Goal: Use online tool/utility: Use online tool/utility

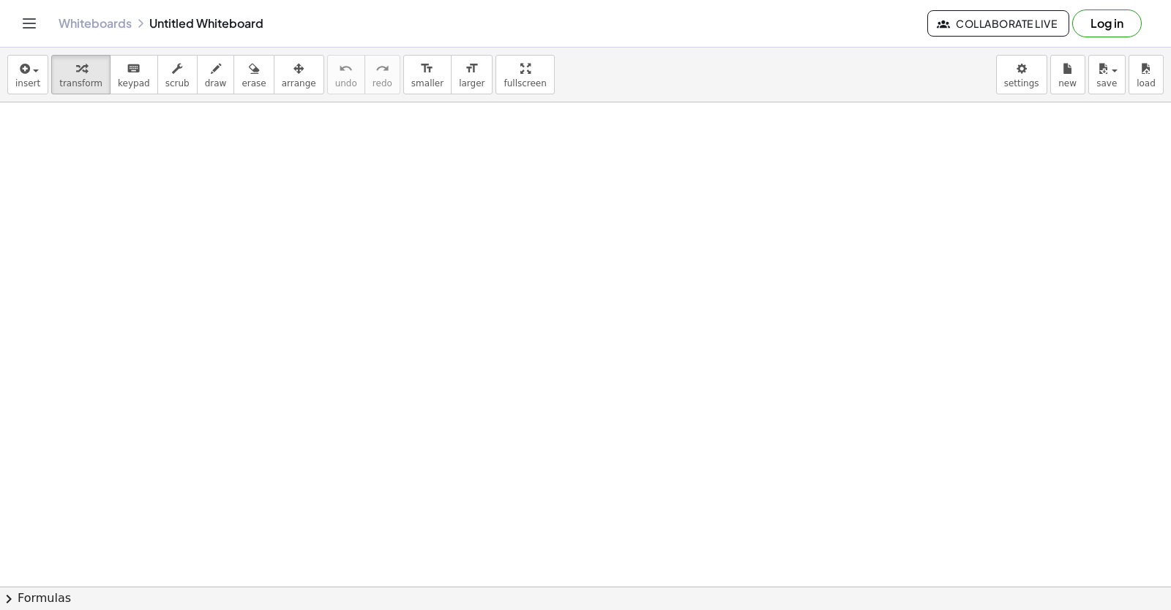
drag, startPoint x: 226, startPoint y: 536, endPoint x: 247, endPoint y: 489, distance: 52.1
drag, startPoint x: 252, startPoint y: 468, endPoint x: 267, endPoint y: 454, distance: 20.2
drag, startPoint x: 286, startPoint y: 435, endPoint x: 296, endPoint y: 428, distance: 11.6
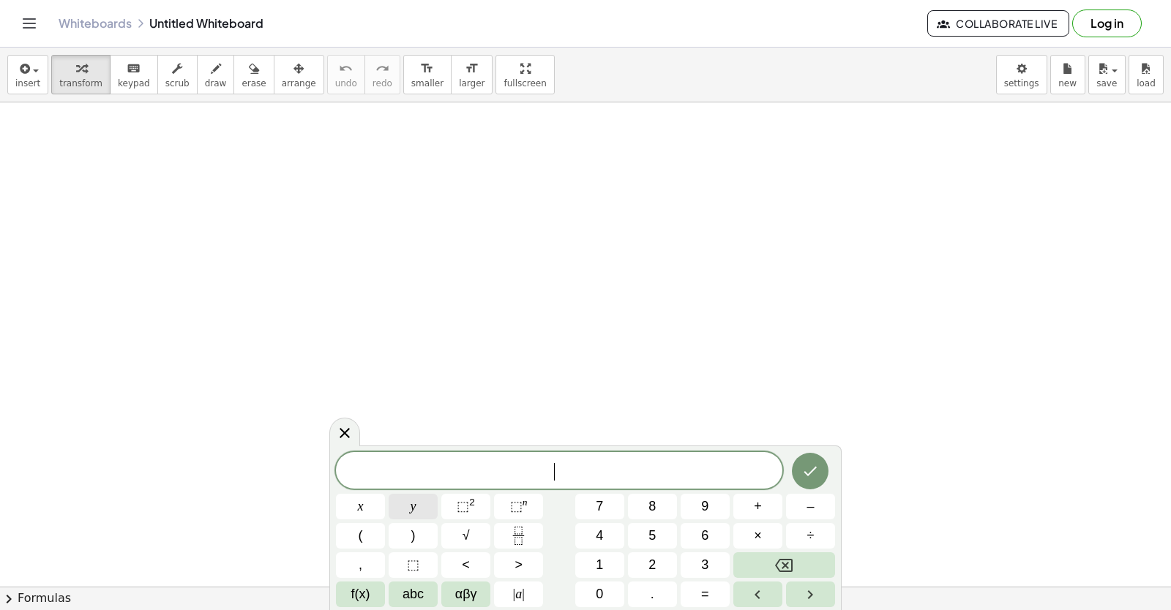
click at [405, 503] on button "y" at bounding box center [413, 507] width 49 height 26
click at [767, 505] on button "+" at bounding box center [757, 507] width 49 height 26
click at [657, 561] on button "2" at bounding box center [652, 565] width 49 height 26
click at [364, 506] on button "x" at bounding box center [360, 507] width 49 height 26
click at [707, 593] on span "=" at bounding box center [705, 595] width 8 height 20
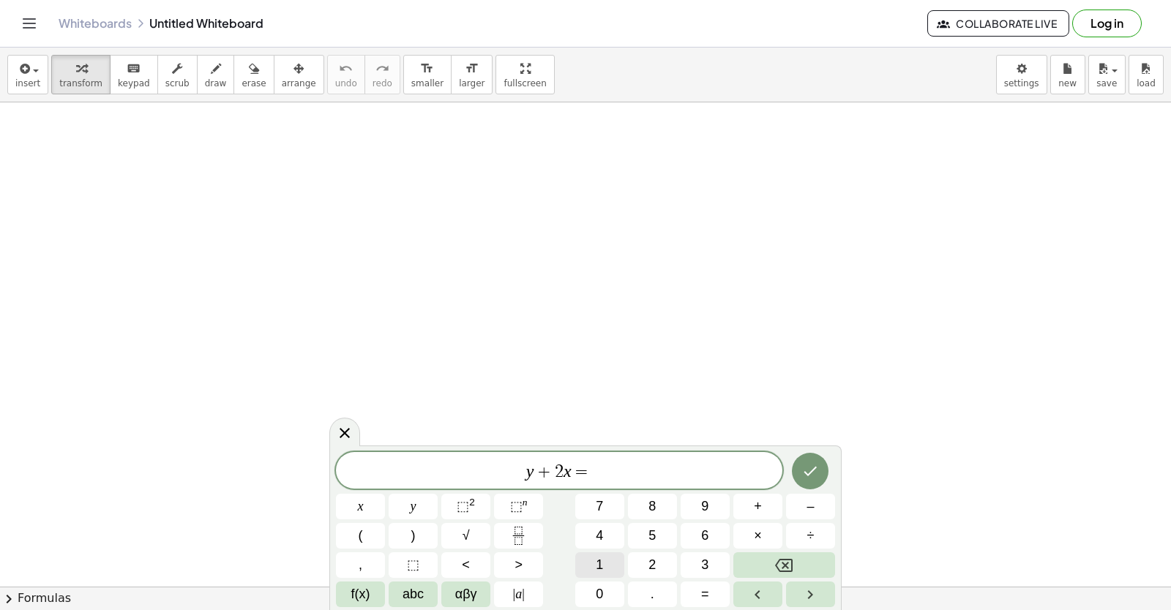
click at [601, 570] on span "1" at bounding box center [599, 565] width 7 height 20
click at [603, 587] on span "0" at bounding box center [599, 595] width 7 height 20
click at [819, 479] on button "Done" at bounding box center [810, 471] width 37 height 37
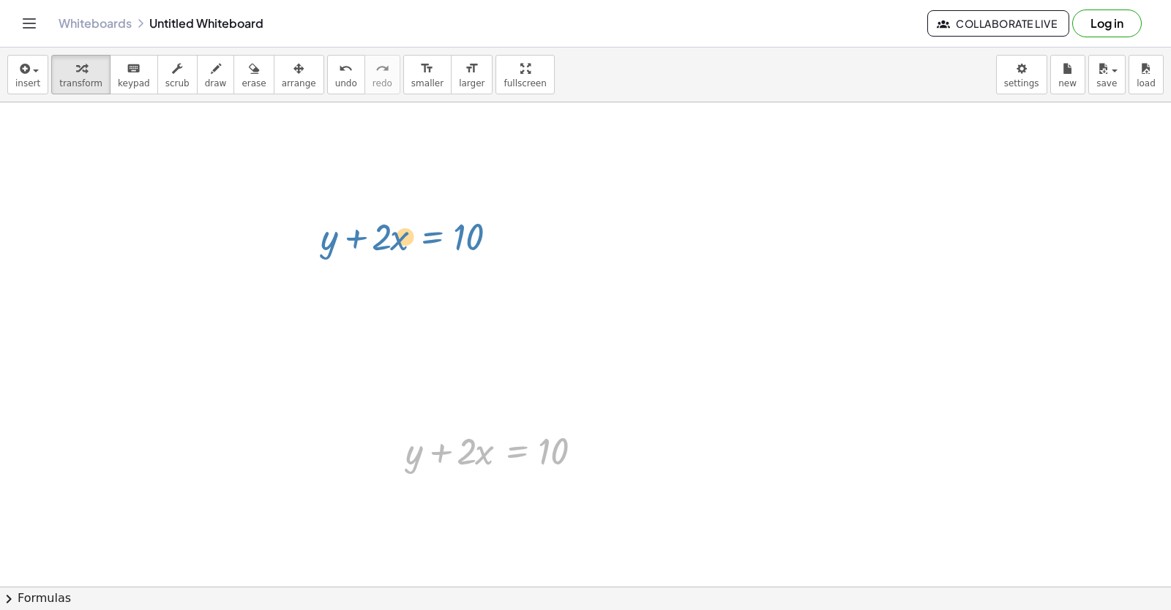
drag, startPoint x: 514, startPoint y: 456, endPoint x: 401, endPoint y: 222, distance: 259.8
drag, startPoint x: 447, startPoint y: 442, endPoint x: 0, endPoint y: 138, distance: 540.8
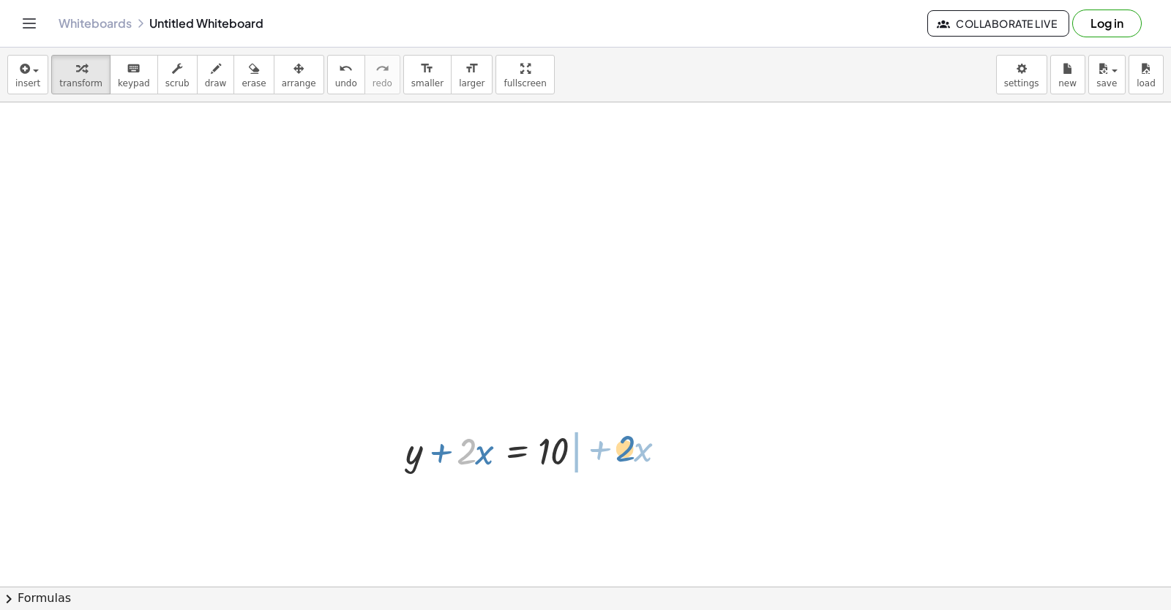
drag, startPoint x: 474, startPoint y: 459, endPoint x: 635, endPoint y: 452, distance: 161.1
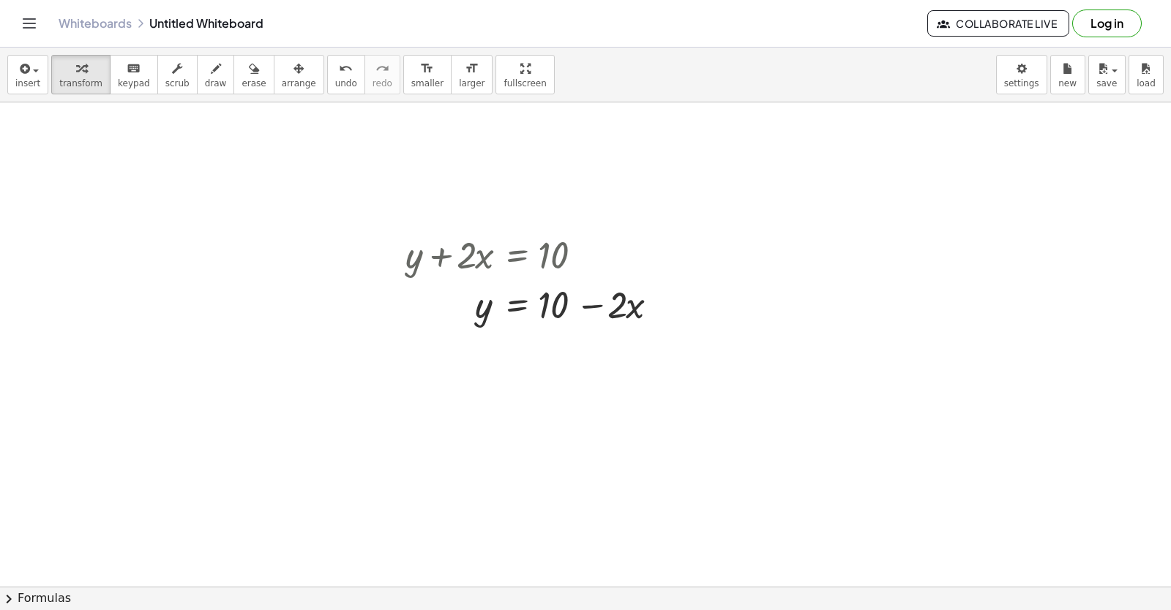
scroll to position [219, 0]
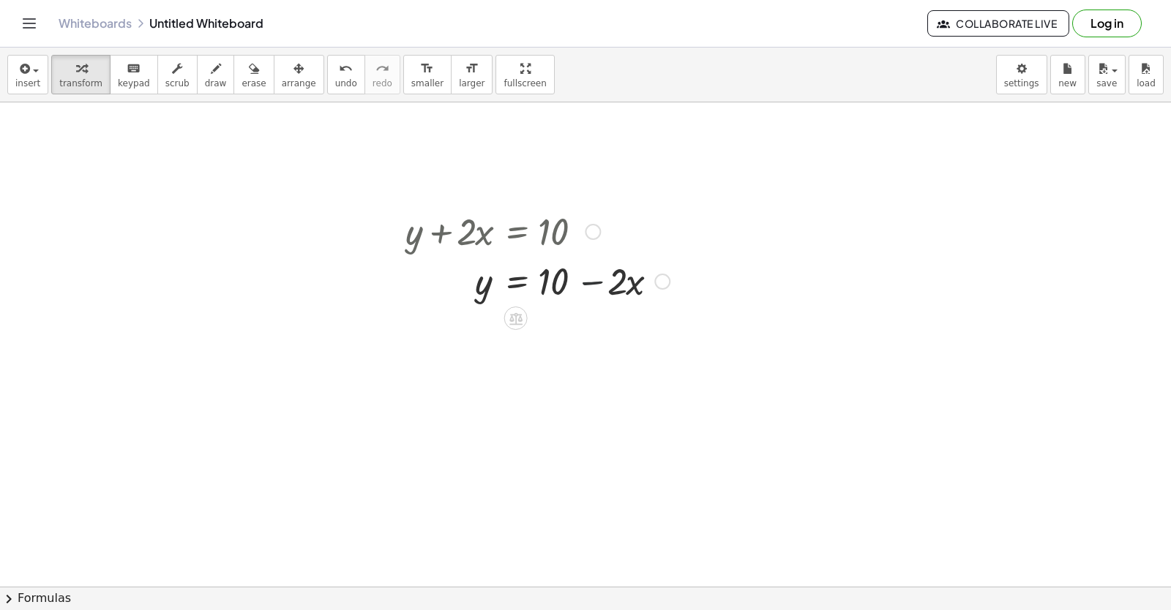
click at [575, 285] on div at bounding box center [537, 280] width 279 height 50
drag, startPoint x: 454, startPoint y: 230, endPoint x: 448, endPoint y: 238, distance: 10.4
click at [448, 238] on div at bounding box center [537, 231] width 279 height 50
drag, startPoint x: 448, startPoint y: 233, endPoint x: 517, endPoint y: 239, distance: 69.8
click at [517, 239] on div at bounding box center [537, 231] width 279 height 50
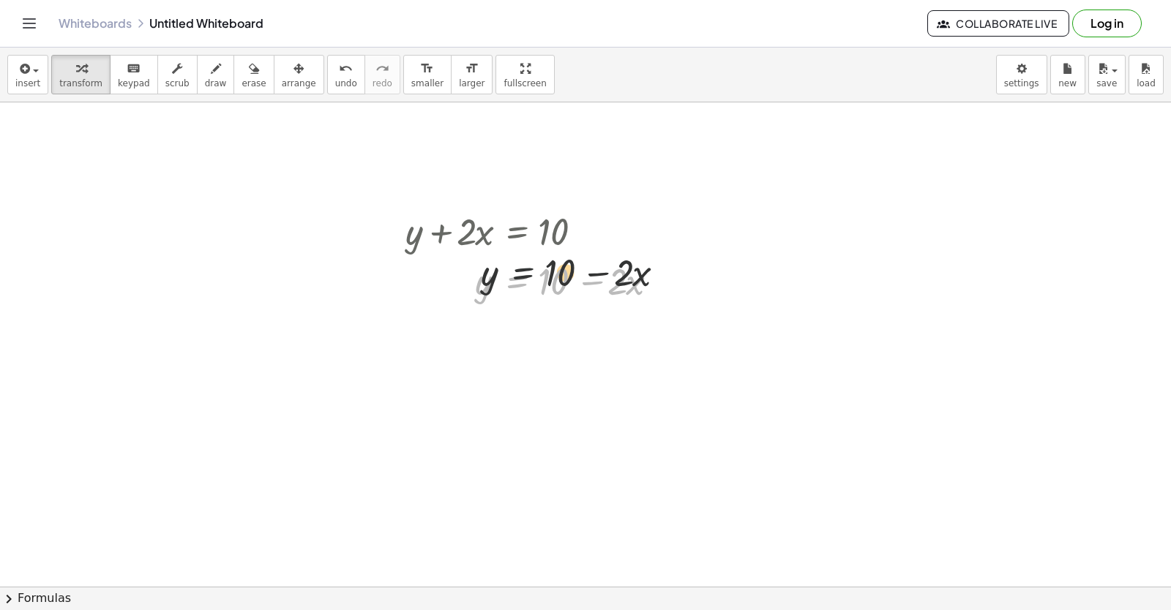
click at [530, 283] on div at bounding box center [537, 280] width 279 height 50
click at [533, 283] on div at bounding box center [537, 280] width 279 height 50
drag, startPoint x: 535, startPoint y: 283, endPoint x: 499, endPoint y: 374, distance: 97.6
click at [499, 374] on div at bounding box center [585, 415] width 1171 height 1064
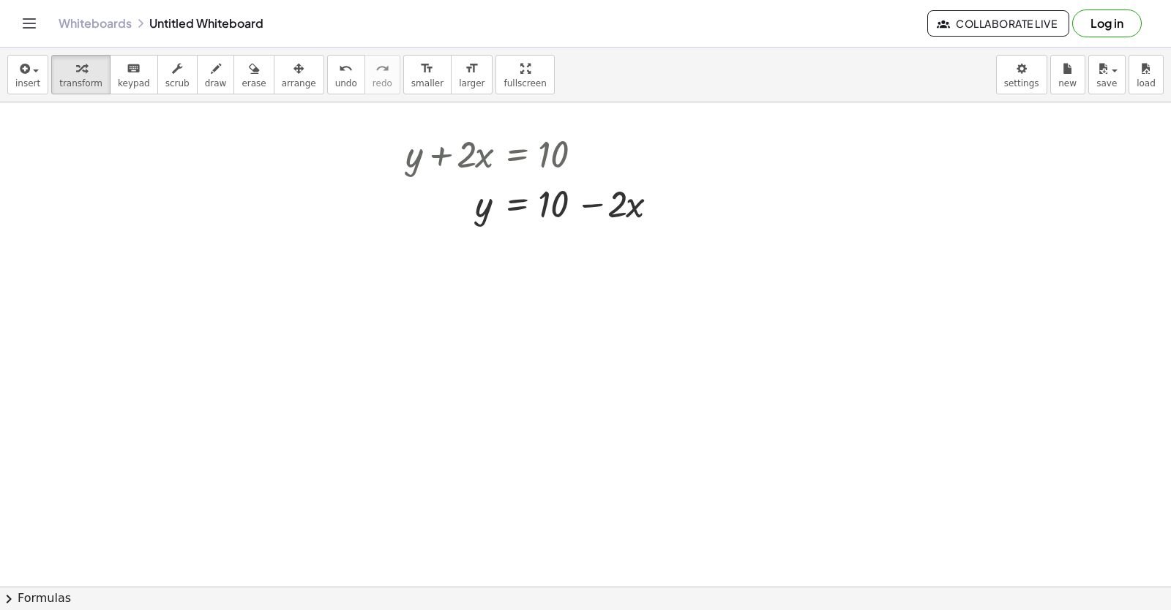
scroll to position [366, 0]
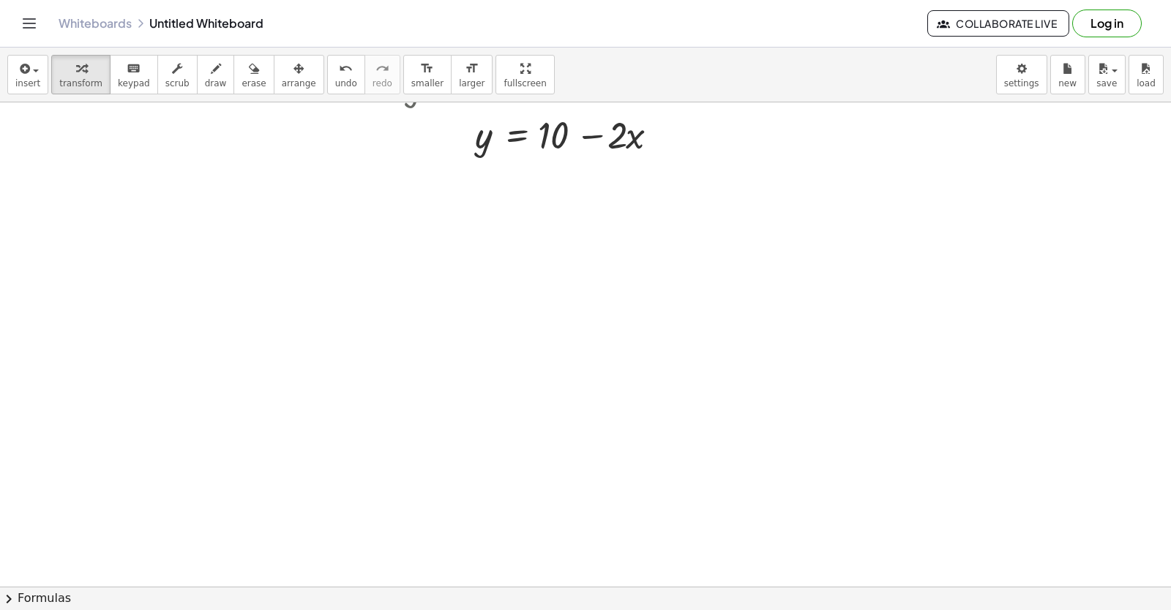
click at [544, 333] on div at bounding box center [585, 269] width 1171 height 1064
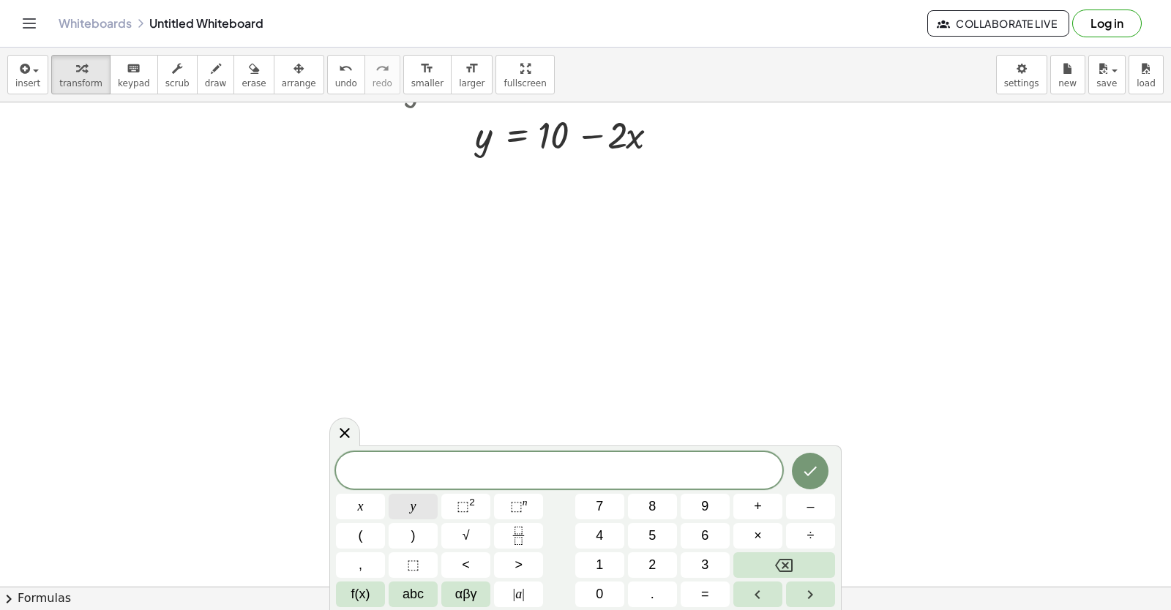
click at [408, 506] on button "y" at bounding box center [413, 507] width 49 height 26
click at [816, 501] on button "–" at bounding box center [810, 507] width 49 height 26
click at [658, 533] on button "5" at bounding box center [652, 536] width 49 height 26
click at [362, 504] on span "x" at bounding box center [361, 507] width 6 height 20
click at [713, 590] on button "=" at bounding box center [704, 595] width 49 height 26
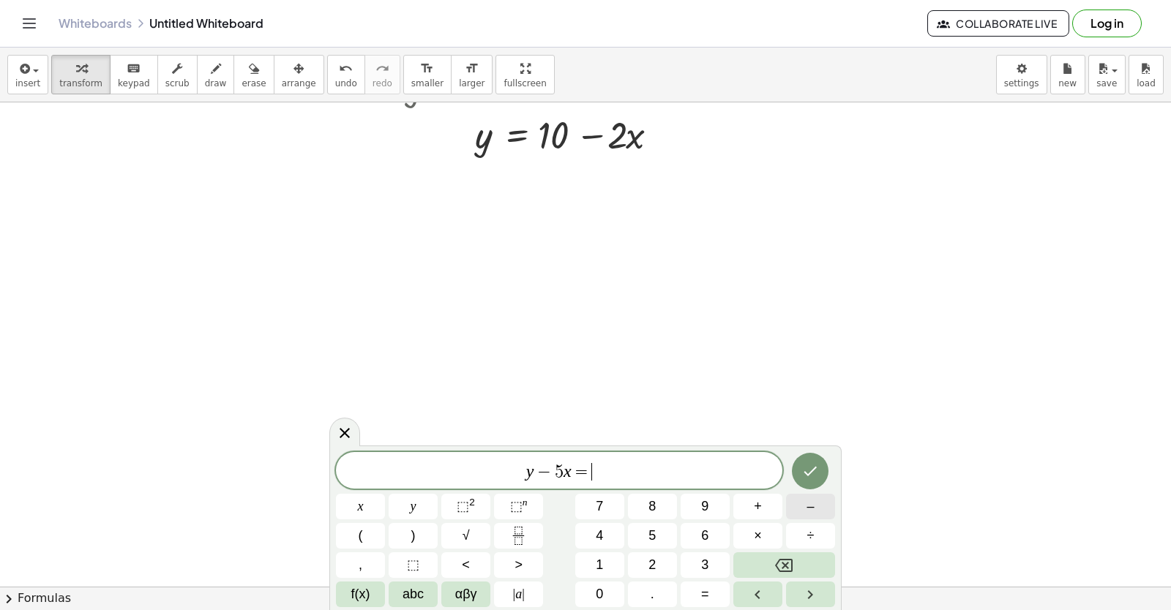
click at [808, 506] on span "–" at bounding box center [809, 507] width 7 height 20
click at [660, 568] on button "2" at bounding box center [652, 565] width 49 height 26
click at [809, 468] on icon "Done" at bounding box center [810, 471] width 18 height 18
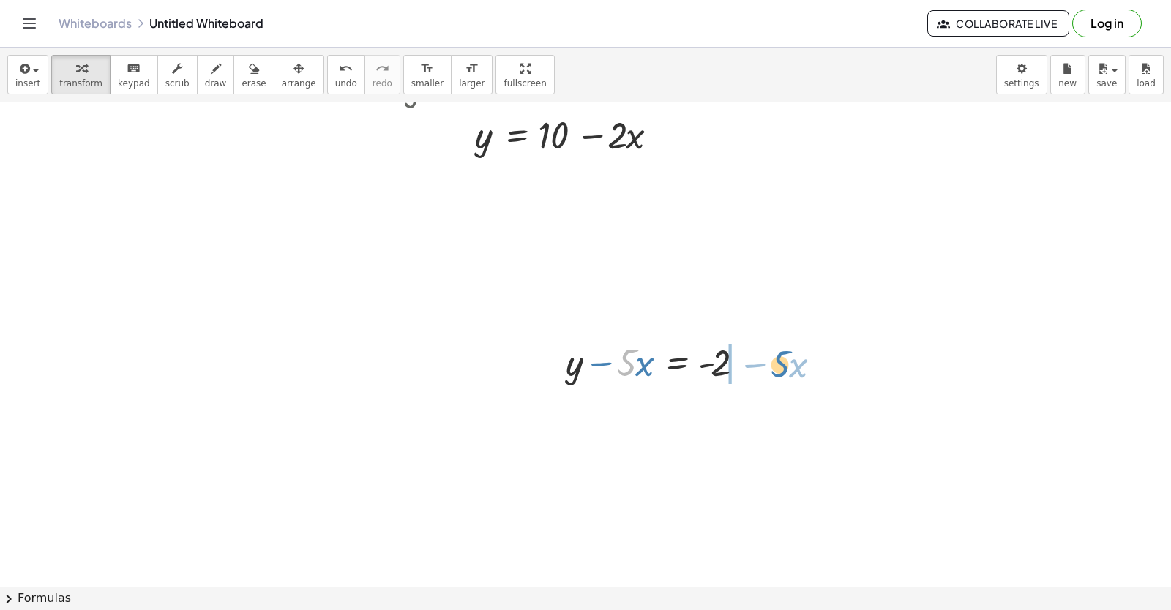
drag, startPoint x: 626, startPoint y: 363, endPoint x: 771, endPoint y: 364, distance: 144.9
click at [762, 364] on div at bounding box center [659, 362] width 203 height 50
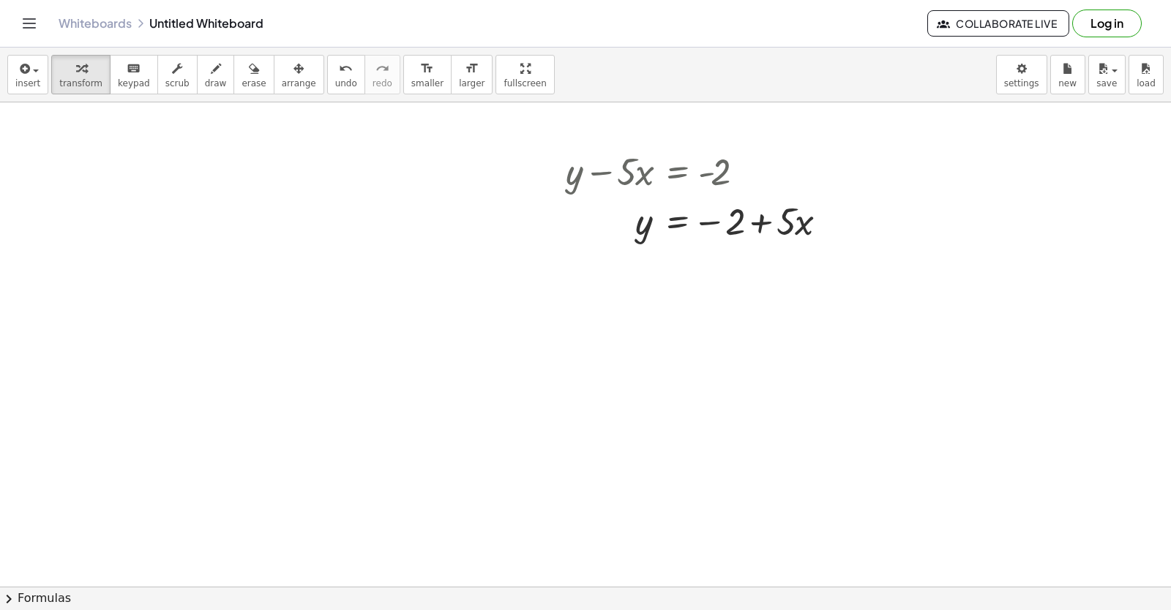
scroll to position [579, 0]
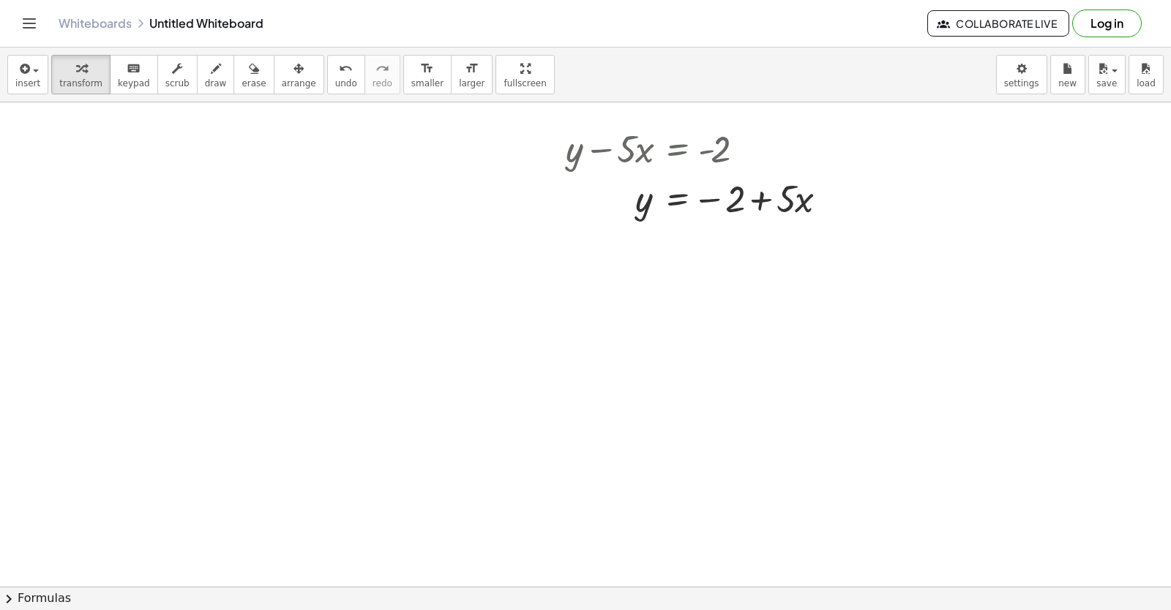
click at [702, 457] on div at bounding box center [585, 249] width 1171 height 1453
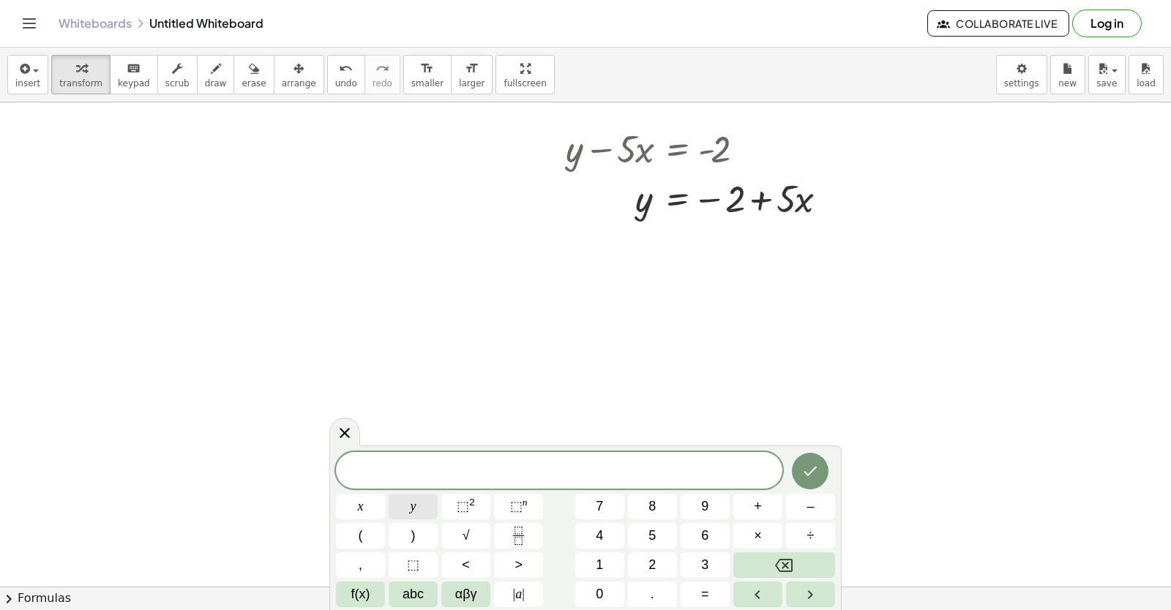
click at [420, 505] on button "y" at bounding box center [413, 507] width 49 height 26
click at [757, 502] on span "+" at bounding box center [758, 507] width 8 height 20
click at [702, 563] on span "3" at bounding box center [704, 565] width 7 height 20
click at [367, 511] on button "x" at bounding box center [360, 507] width 49 height 26
click at [692, 593] on button "=" at bounding box center [704, 595] width 49 height 26
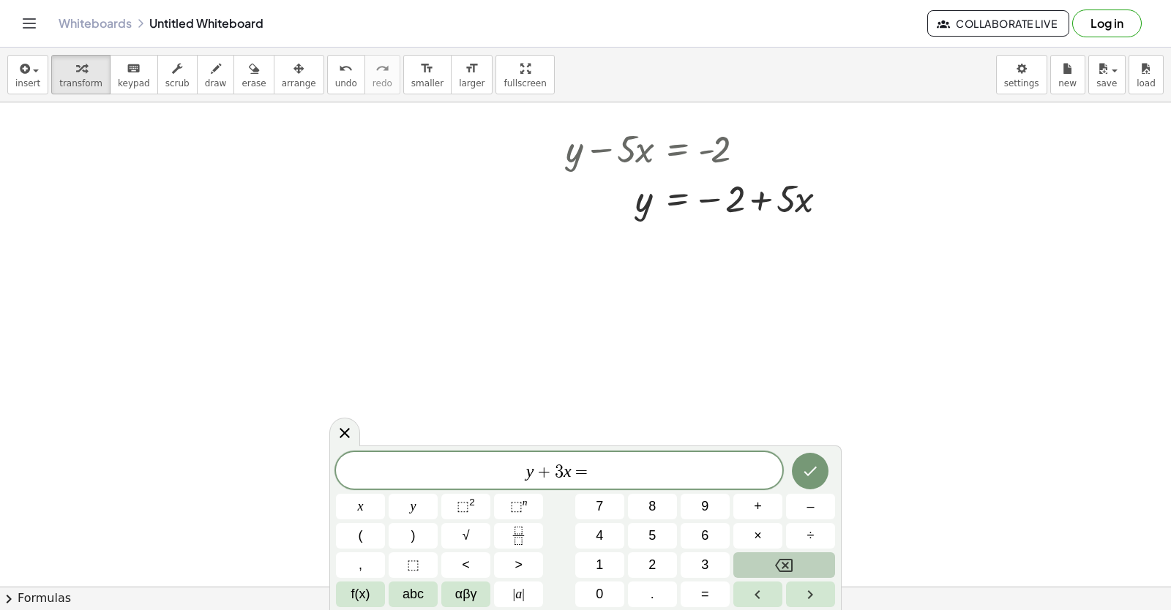
click at [801, 564] on button "Backspace" at bounding box center [784, 565] width 102 height 26
click at [800, 559] on button "Backspace" at bounding box center [784, 565] width 102 height 26
click at [798, 556] on button "Backspace" at bounding box center [784, 565] width 102 height 26
click at [798, 555] on button "Backspace" at bounding box center [784, 565] width 102 height 26
click at [797, 554] on button "Backspace" at bounding box center [784, 565] width 102 height 26
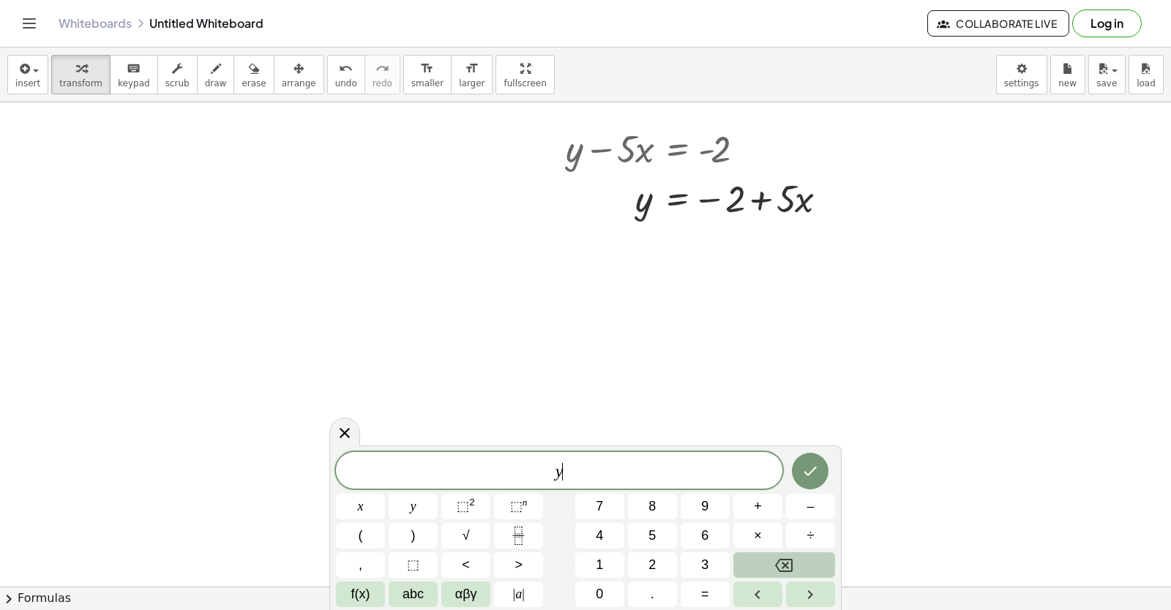
click at [797, 552] on button "Backspace" at bounding box center [784, 565] width 102 height 26
click at [797, 552] on div "x y ⬚ 2 ⬚ n 7 8 9 + – ( ) √ 4 5 6 × ÷ , ⬚ < > 1 2 3 f(x) abc αβγ | a | 0 . =" at bounding box center [585, 529] width 499 height 156
click at [795, 550] on div "x y ⬚ 2 ⬚ n 7 8 9 + – ( ) √ 4 5 6 × ÷ , ⬚ < > 1 2 3 f(x) abc αβγ | a | 0 . =" at bounding box center [585, 529] width 499 height 156
click at [791, 547] on button "÷" at bounding box center [810, 536] width 49 height 26
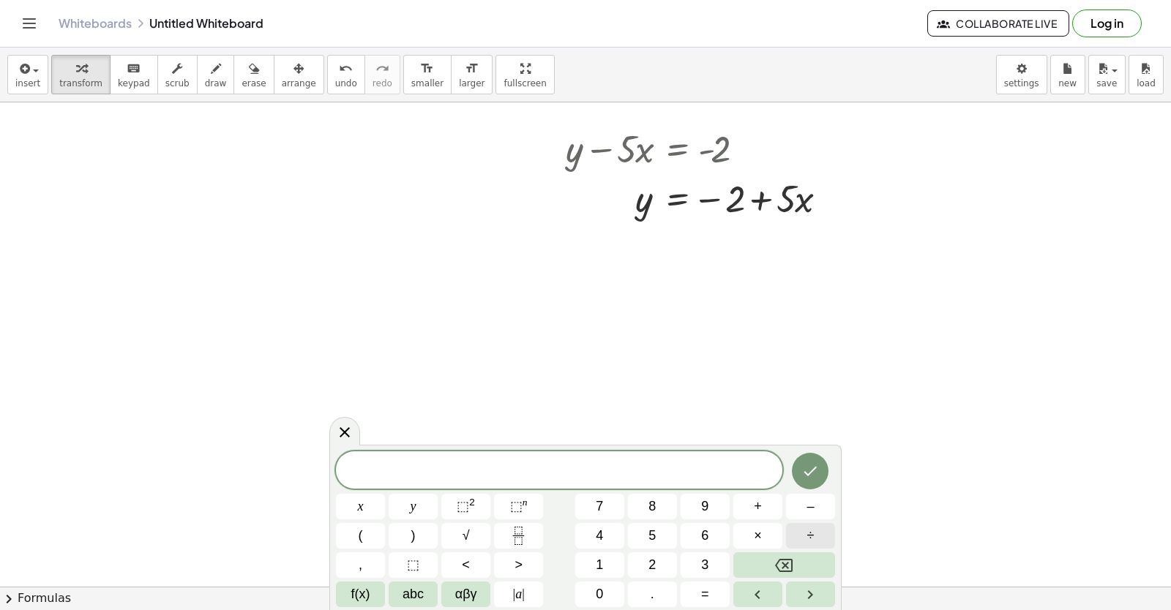
click at [790, 546] on button "÷" at bounding box center [810, 536] width 49 height 26
click at [790, 549] on div "÷ ÷ ​ x y ⬚ 2 ⬚ n 7 8 9 + – ( ) √ 4 5 6 × ÷ , ⬚ < > 1 2 3 f(x) abc αβγ | a | 0 …" at bounding box center [585, 529] width 499 height 155
click at [789, 552] on div "÷ ÷ ​ x y ⬚ 2 ⬚ n 7 8 9 + – ( ) √ 4 5 6 × ÷ , ⬚ < > 1 2 3 f(x) abc αβγ | a | 0 …" at bounding box center [585, 529] width 499 height 155
click at [787, 558] on button "Backspace" at bounding box center [784, 565] width 102 height 26
click at [781, 560] on icon "Backspace" at bounding box center [784, 566] width 18 height 18
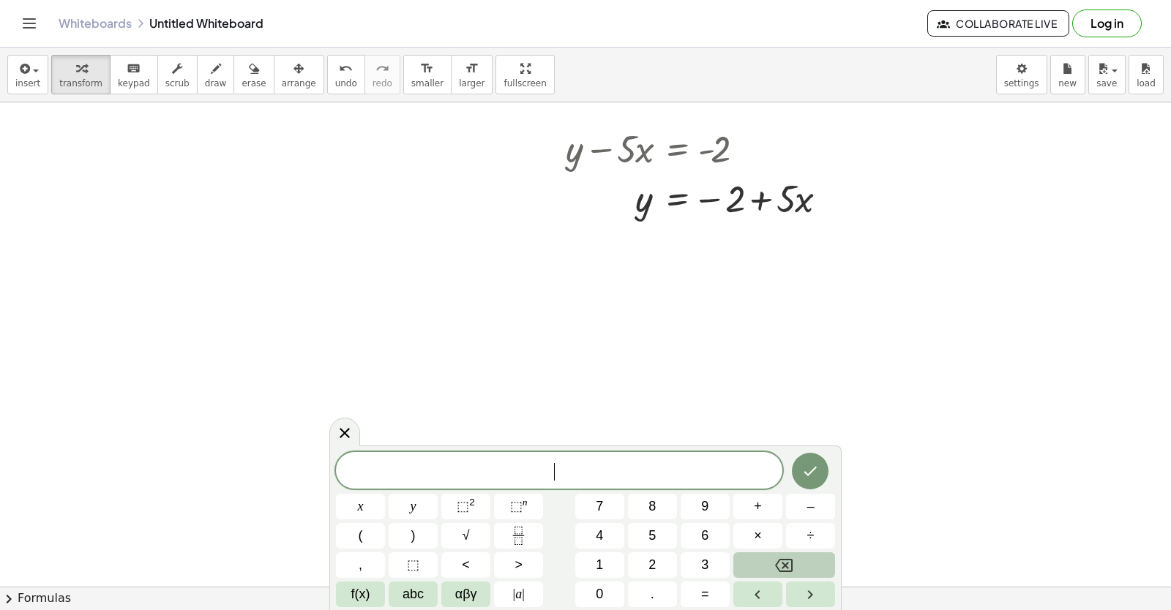
click at [781, 561] on icon "Backspace" at bounding box center [784, 566] width 18 height 18
click at [693, 560] on button "3" at bounding box center [704, 565] width 49 height 26
click at [418, 500] on button "y" at bounding box center [413, 507] width 49 height 26
click at [745, 506] on button "+" at bounding box center [757, 507] width 49 height 26
click at [602, 558] on span "1" at bounding box center [599, 565] width 7 height 20
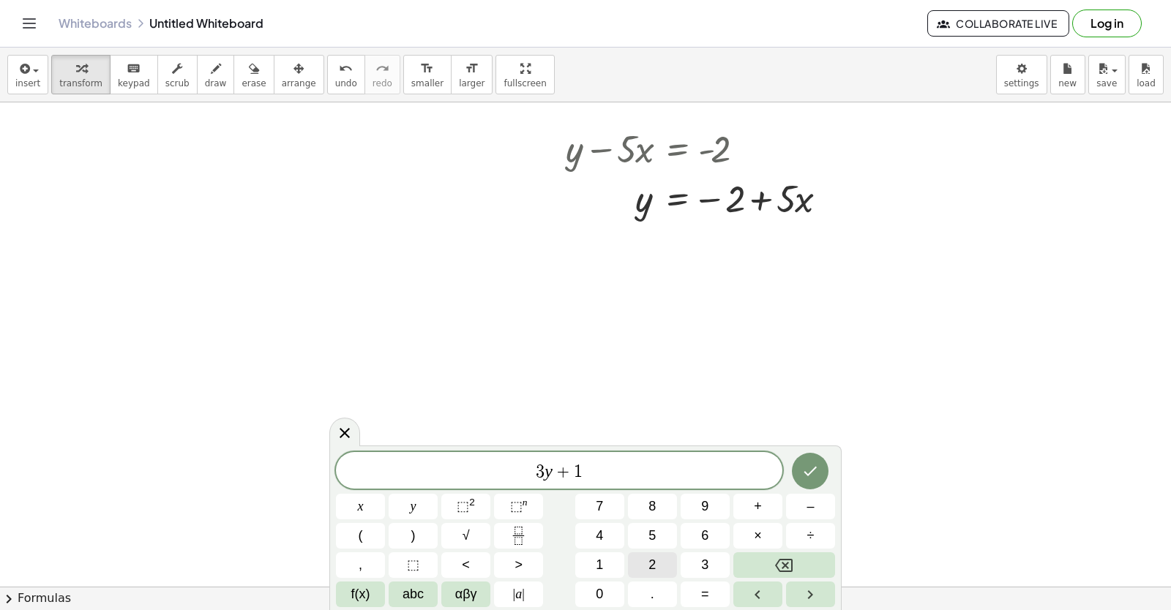
click at [653, 560] on span "2" at bounding box center [651, 565] width 7 height 20
click at [384, 510] on button "x" at bounding box center [360, 507] width 49 height 26
click at [693, 594] on button "=" at bounding box center [704, 595] width 49 height 26
click at [607, 562] on button "1" at bounding box center [599, 565] width 49 height 26
click at [596, 584] on button "0" at bounding box center [599, 595] width 49 height 26
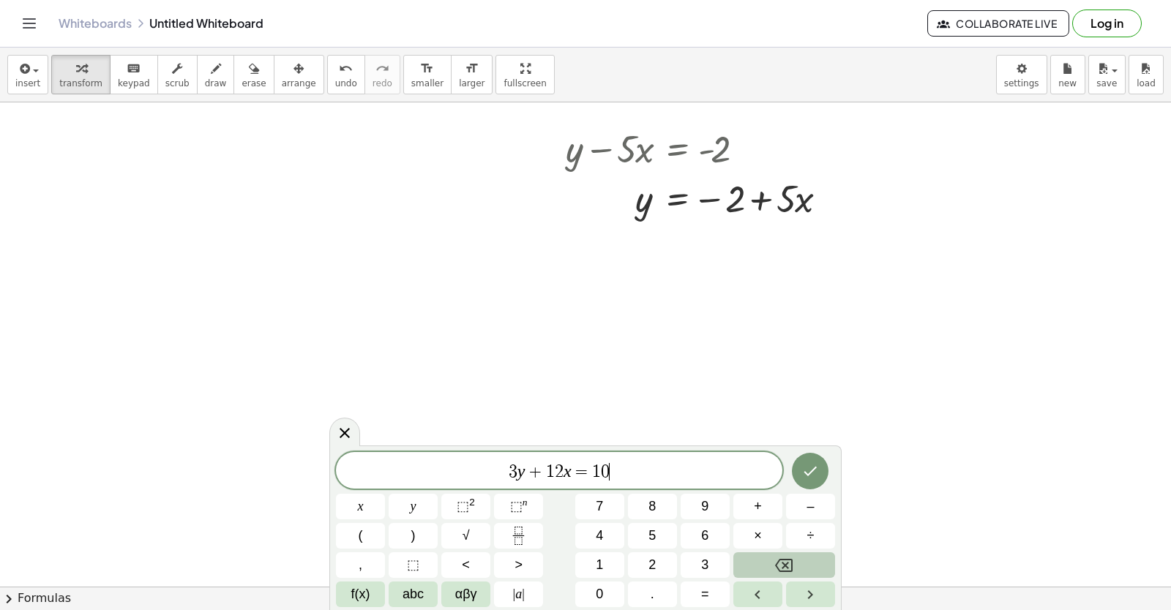
click at [776, 559] on icon "Backspace" at bounding box center [784, 566] width 18 height 18
click at [778, 558] on icon "Backspace" at bounding box center [784, 566] width 18 height 18
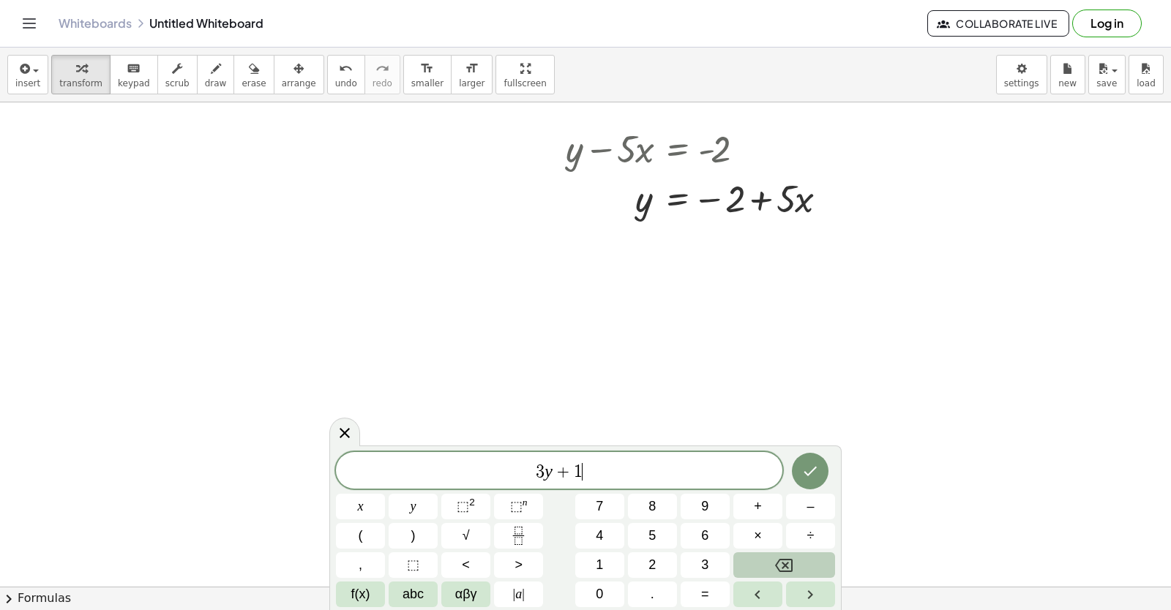
click at [770, 560] on button "Backspace" at bounding box center [784, 565] width 102 height 26
click at [764, 559] on button "Backspace" at bounding box center [784, 565] width 102 height 26
click at [763, 559] on button "Backspace" at bounding box center [784, 565] width 102 height 26
click at [757, 555] on button "Backspace" at bounding box center [784, 565] width 102 height 26
click at [749, 549] on div "3 ​ x y ⬚ 2 ⬚ n 7 8 9 + – ( ) √ 4 5 6 × ÷ , ⬚ < > 1 2 3 f(x) abc αβγ | a | 0 . =" at bounding box center [585, 529] width 499 height 155
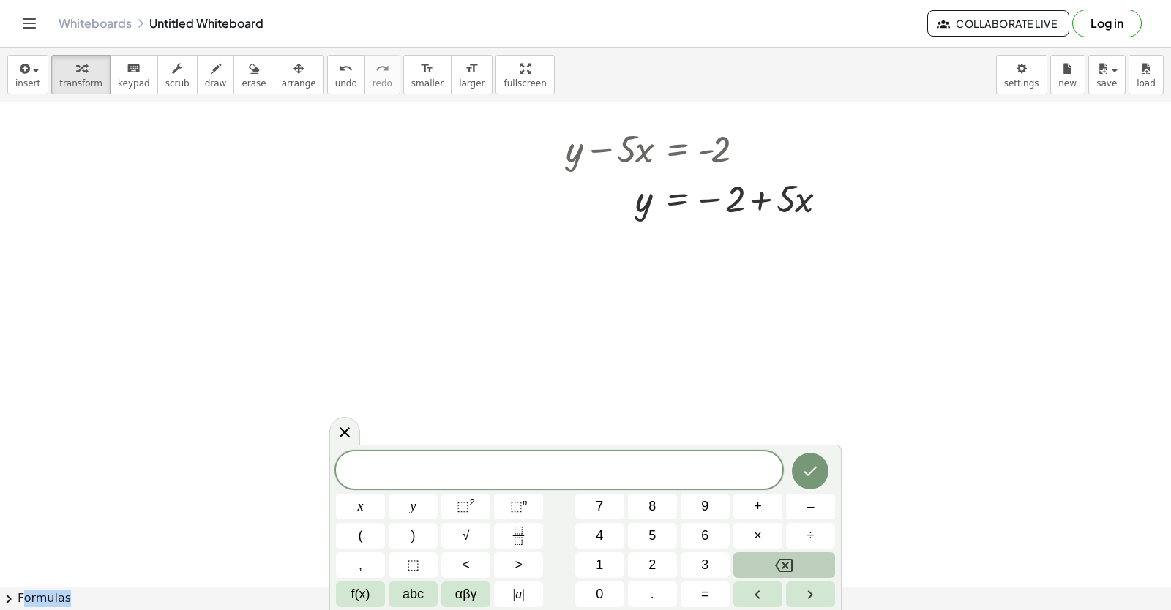
click at [748, 549] on div "x y ⬚ 2 ⬚ n 7 8 9 + – ( ) √ 4 5 6 × ÷ , ⬚ < > 1 2 3 f(x) abc αβγ | a | 0 . =" at bounding box center [585, 529] width 499 height 156
click at [754, 563] on button "Backspace" at bounding box center [784, 565] width 102 height 26
click at [653, 536] on span "5" at bounding box center [651, 536] width 7 height 20
click at [417, 500] on button "y" at bounding box center [413, 507] width 49 height 26
click at [808, 503] on span "–" at bounding box center [809, 507] width 7 height 20
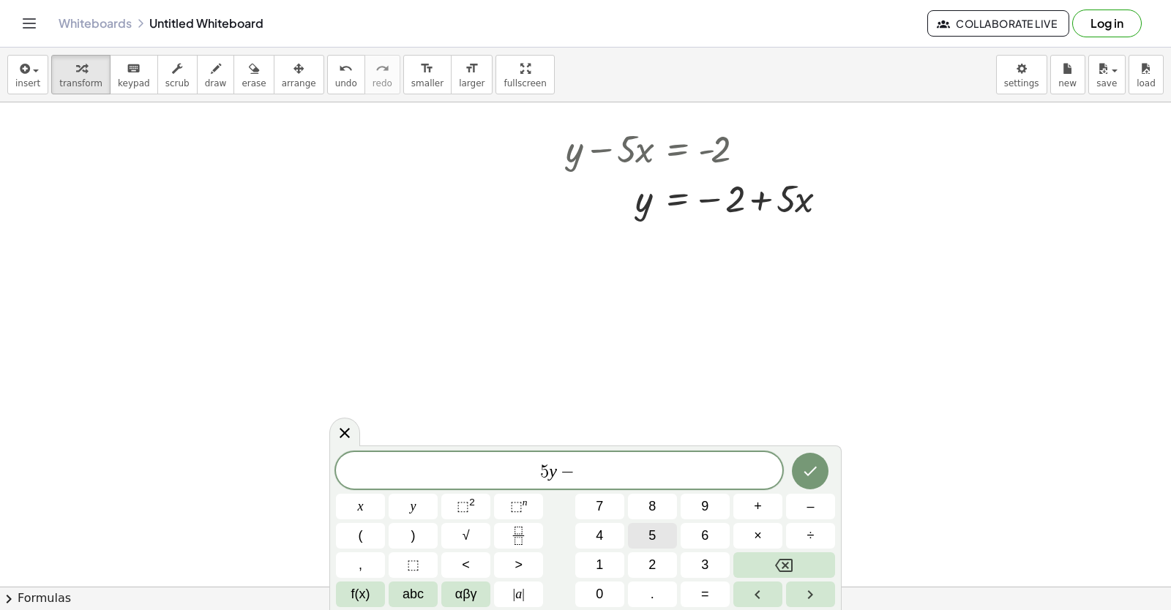
click at [658, 535] on button "5" at bounding box center [652, 536] width 49 height 26
click at [358, 509] on span "x" at bounding box center [361, 507] width 6 height 20
click at [705, 594] on span "=" at bounding box center [705, 595] width 8 height 20
click at [791, 503] on button "–" at bounding box center [810, 507] width 49 height 26
click at [664, 565] on button "2" at bounding box center [652, 565] width 49 height 26
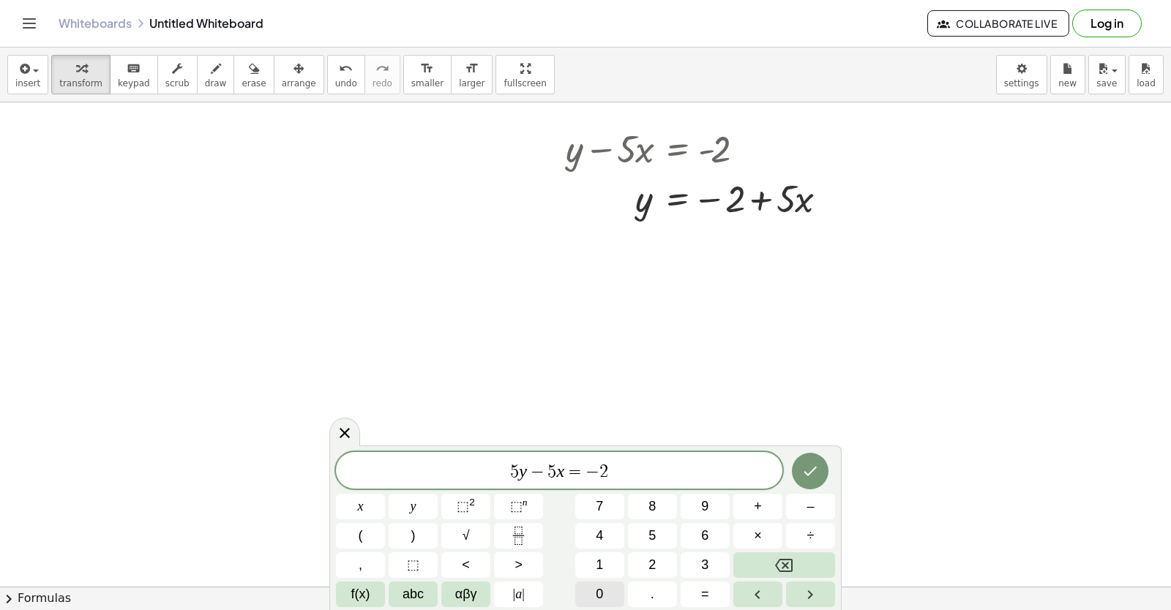
click at [603, 598] on span "0" at bounding box center [599, 595] width 7 height 20
click at [816, 475] on icon "Done" at bounding box center [810, 471] width 18 height 18
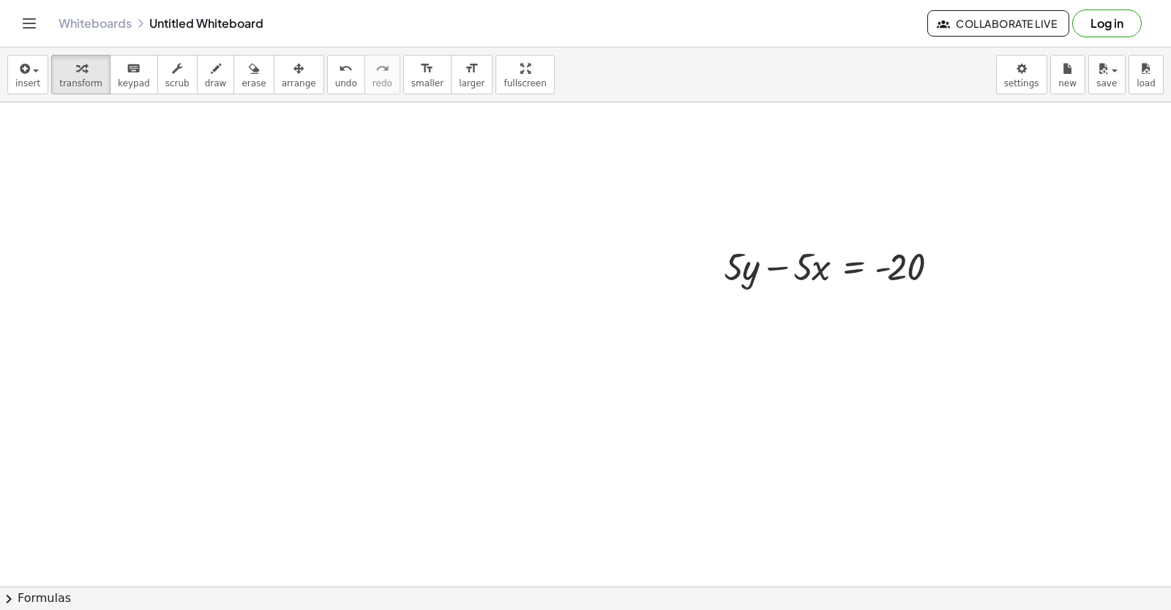
scroll to position [872, 0]
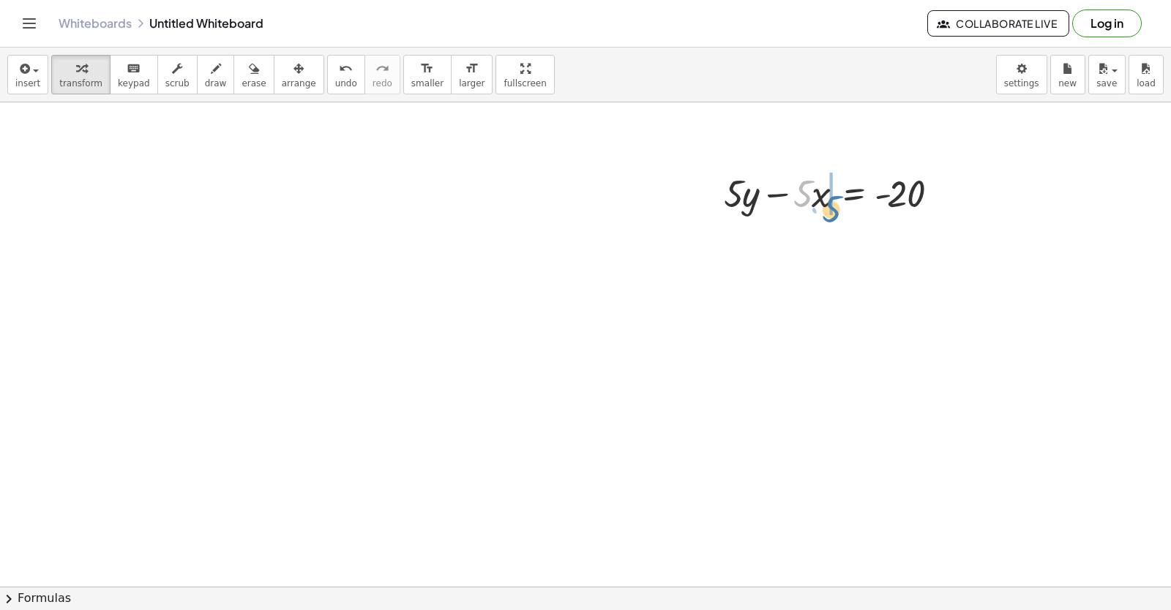
drag, startPoint x: 798, startPoint y: 194, endPoint x: 802, endPoint y: 203, distance: 10.2
click at [806, 206] on div at bounding box center [836, 193] width 240 height 50
drag, startPoint x: 786, startPoint y: 193, endPoint x: 956, endPoint y: 193, distance: 170.5
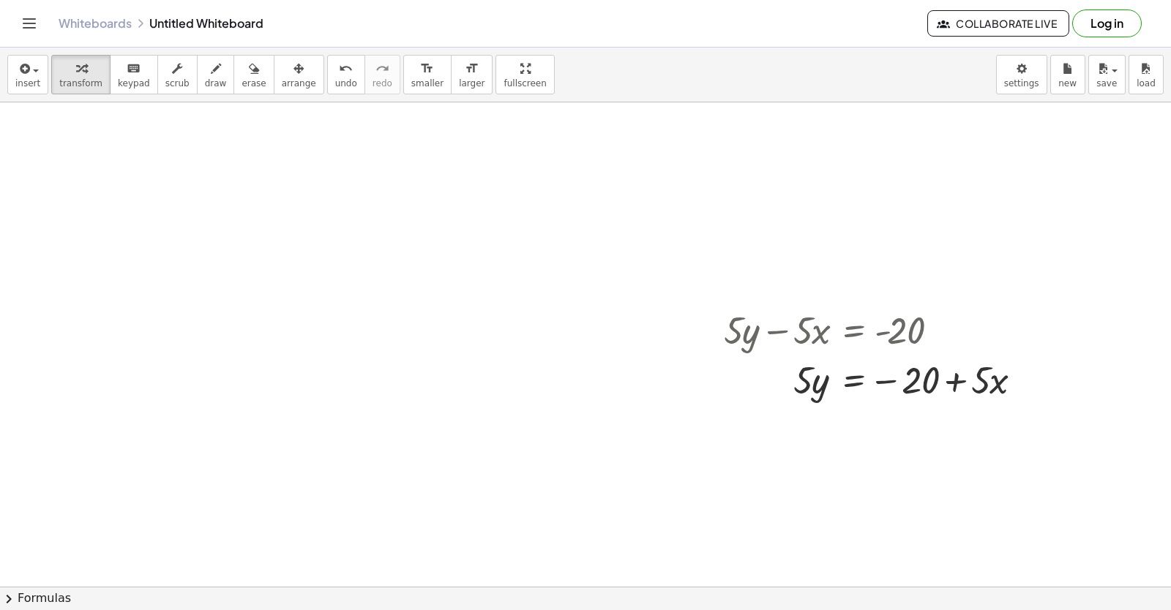
scroll to position [676, 0]
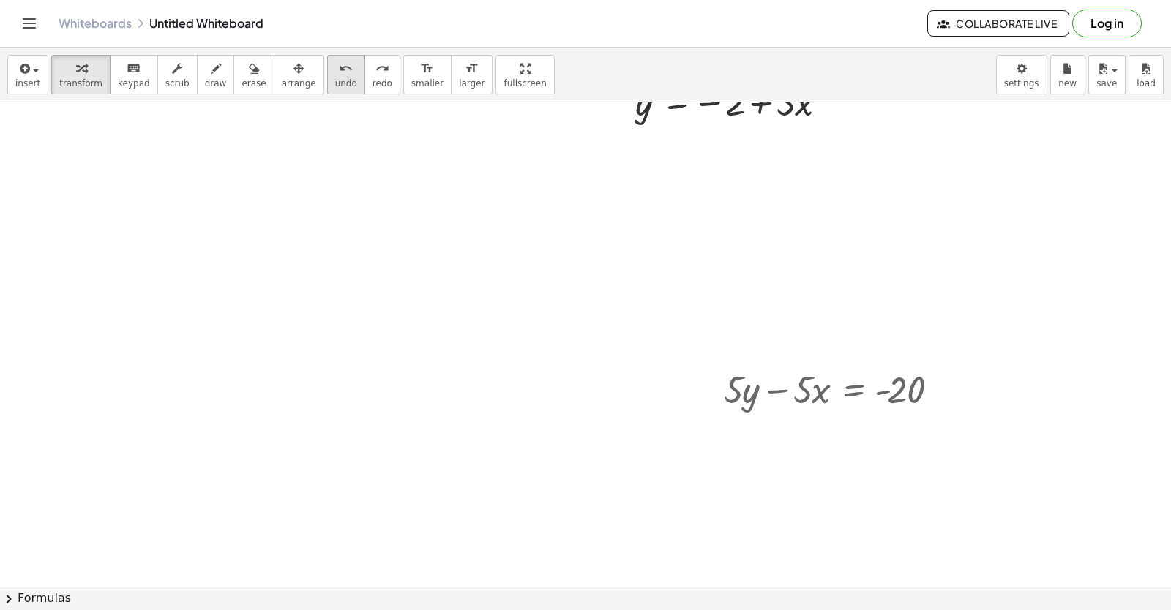
click at [339, 76] on icon "undo" at bounding box center [346, 69] width 14 height 18
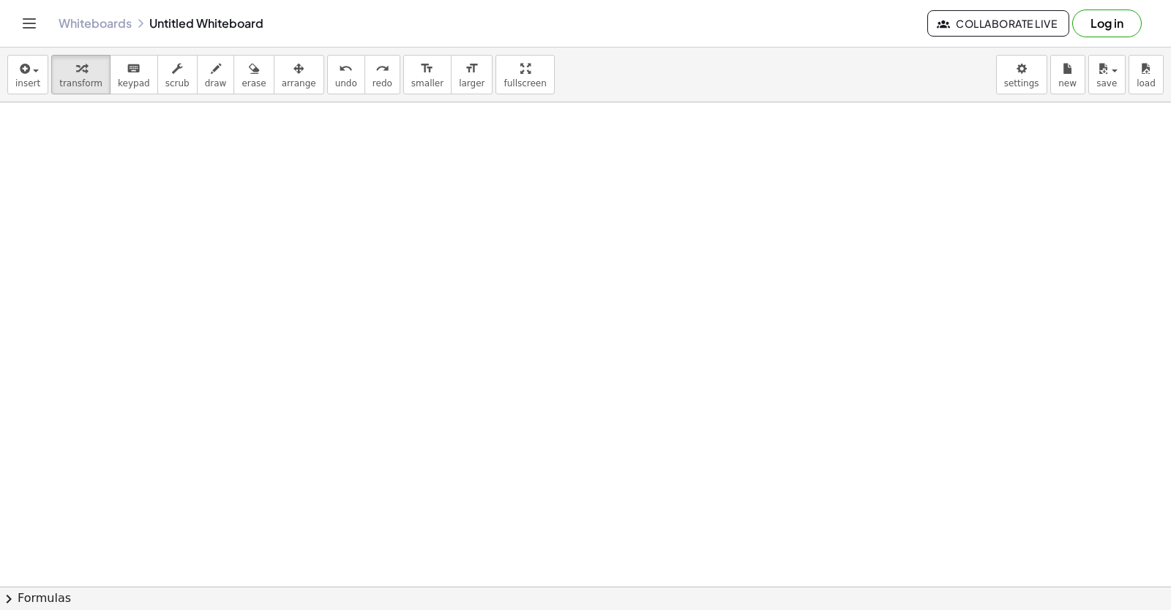
scroll to position [896, 0]
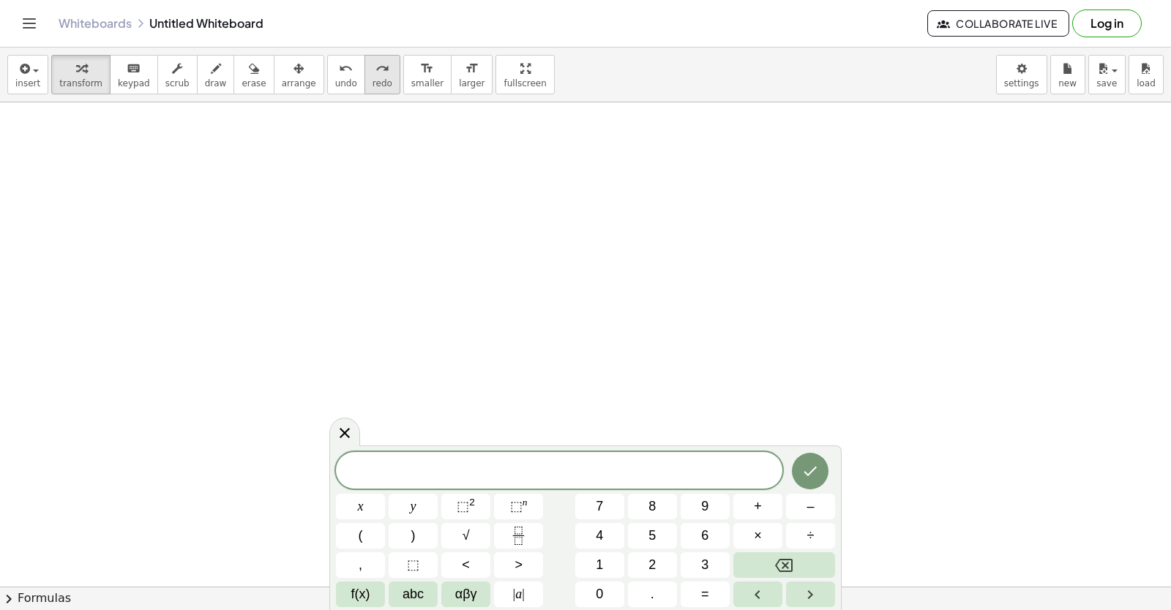
click at [364, 68] on button "redo redo" at bounding box center [382, 75] width 36 height 40
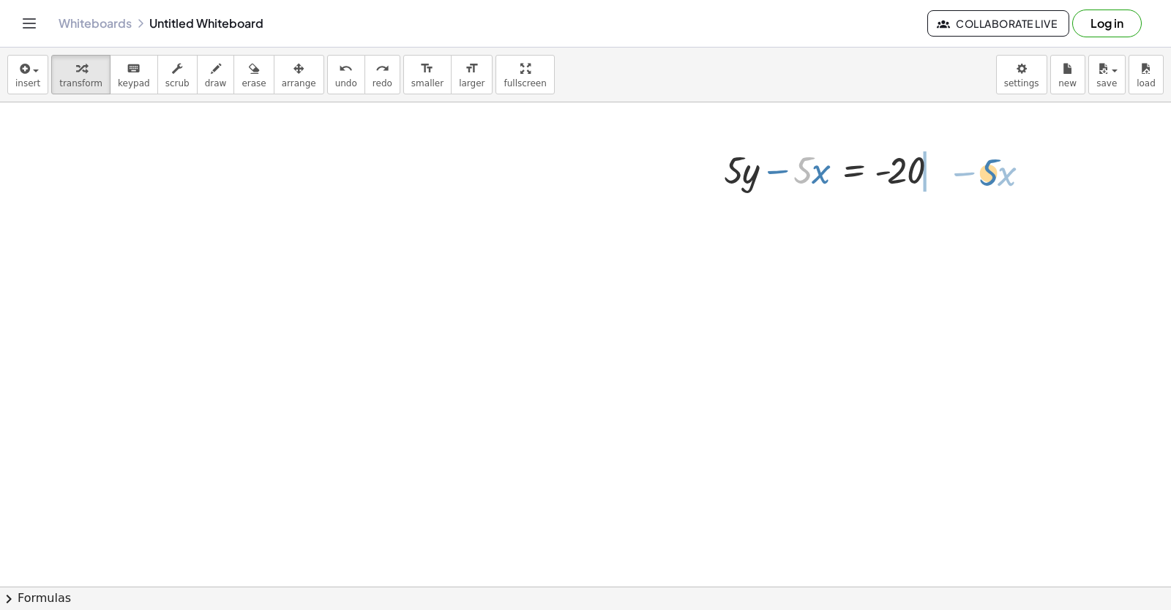
drag, startPoint x: 796, startPoint y: 170, endPoint x: 904, endPoint y: 185, distance: 108.5
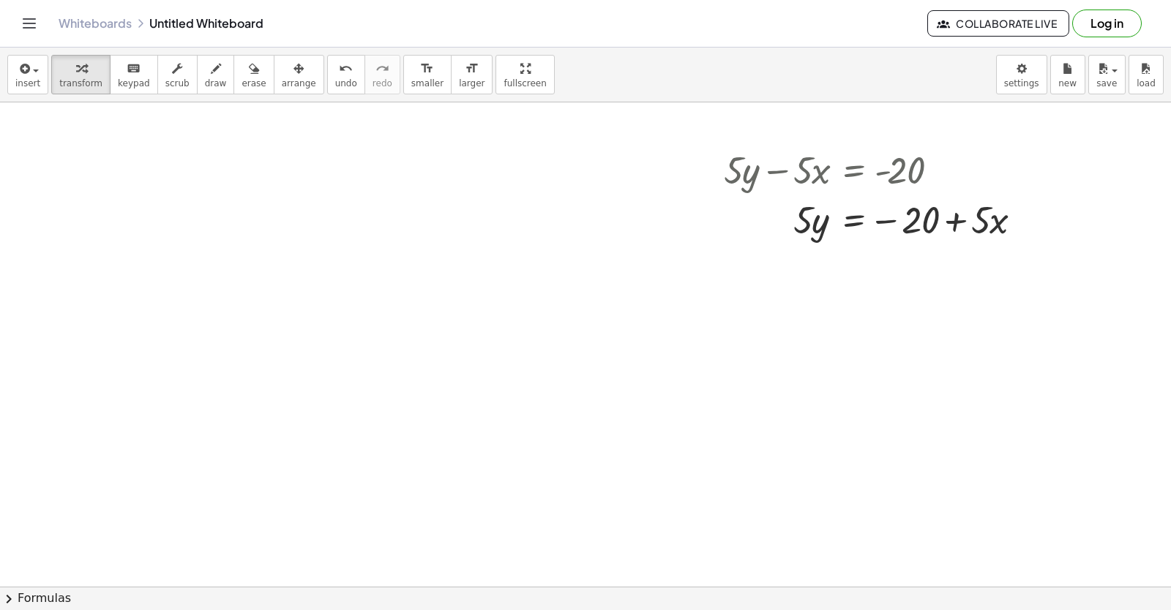
drag, startPoint x: 815, startPoint y: 163, endPoint x: 947, endPoint y: 236, distance: 150.9
click at [931, 245] on div "+ · 5 · y − · 5 · x = - 20 · 5 · y · 5 · x = − 20 +" at bounding box center [873, 193] width 342 height 107
drag, startPoint x: 977, startPoint y: 219, endPoint x: 836, endPoint y: 254, distance: 146.2
click at [329, 78] on button "undo undo" at bounding box center [346, 75] width 38 height 40
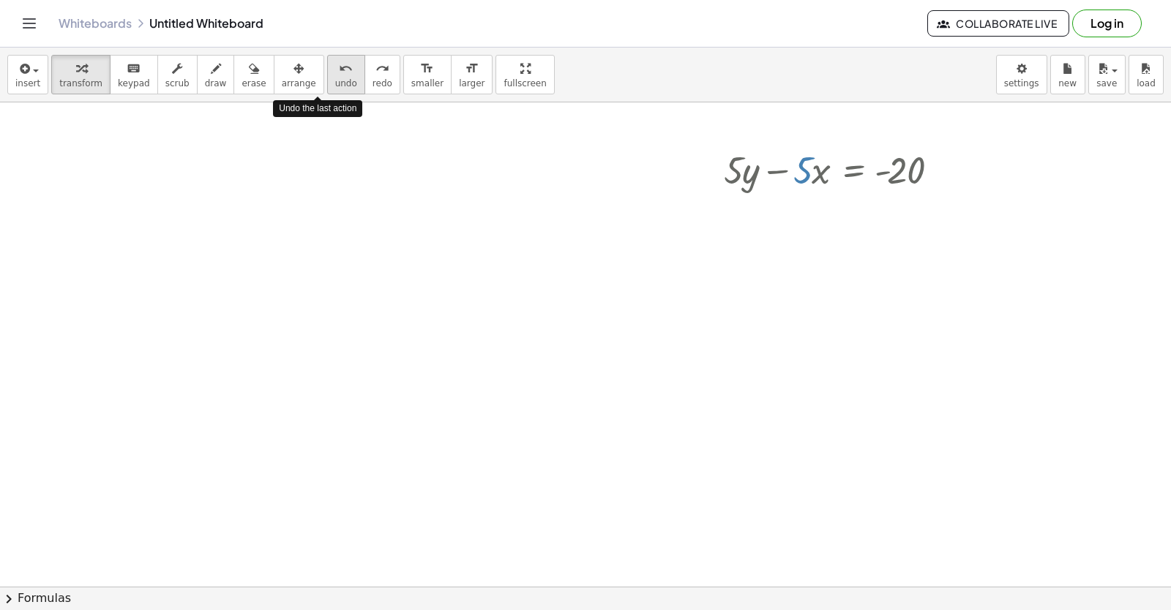
click at [329, 79] on button "undo undo" at bounding box center [346, 75] width 38 height 40
click at [333, 83] on button "undo undo" at bounding box center [346, 75] width 38 height 40
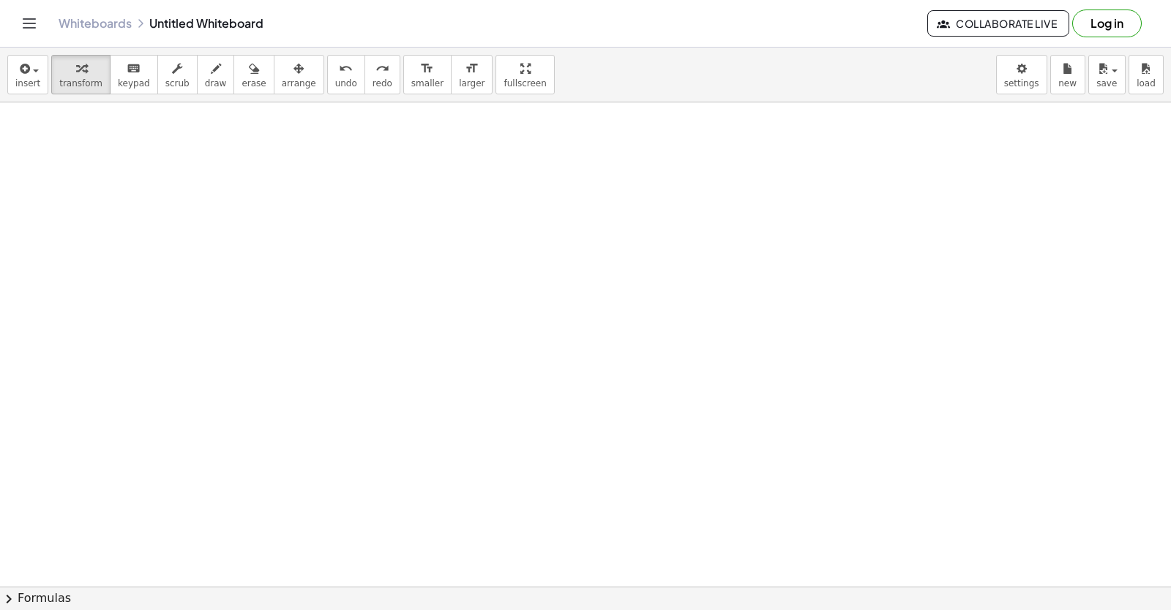
scroll to position [969, 0]
drag, startPoint x: 315, startPoint y: 233, endPoint x: 317, endPoint y: 244, distance: 10.5
click at [317, 244] on div at bounding box center [585, 102] width 1171 height 1937
click at [332, 244] on div at bounding box center [585, 102] width 1171 height 1937
drag, startPoint x: 432, startPoint y: 313, endPoint x: 435, endPoint y: 301, distance: 12.8
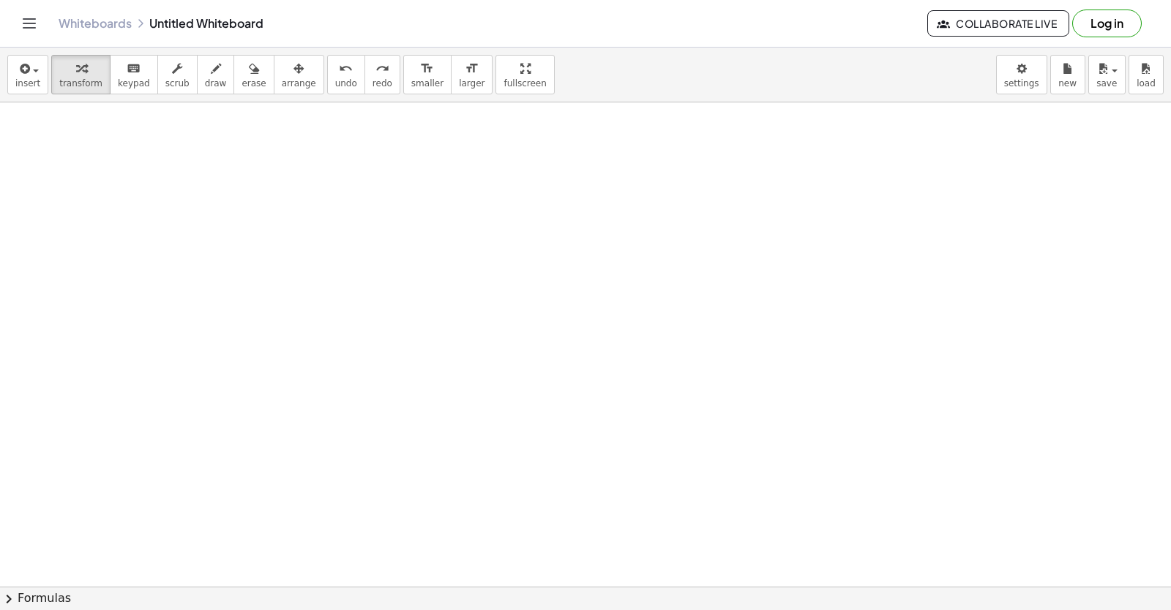
click at [434, 313] on div at bounding box center [585, 102] width 1171 height 1937
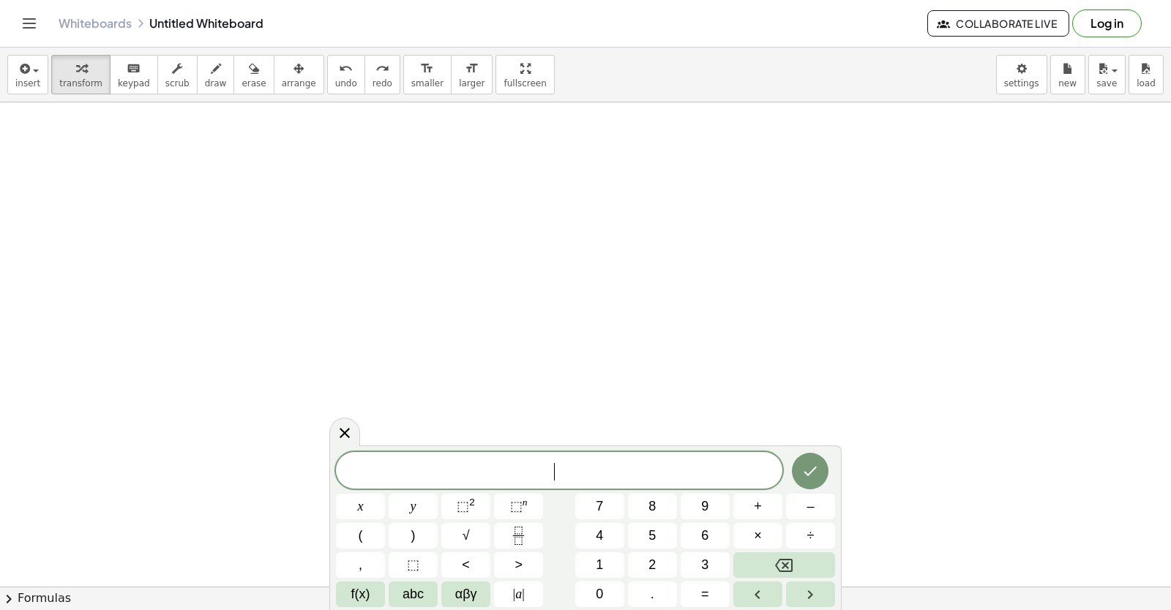
click at [435, 302] on div at bounding box center [585, 102] width 1171 height 1937
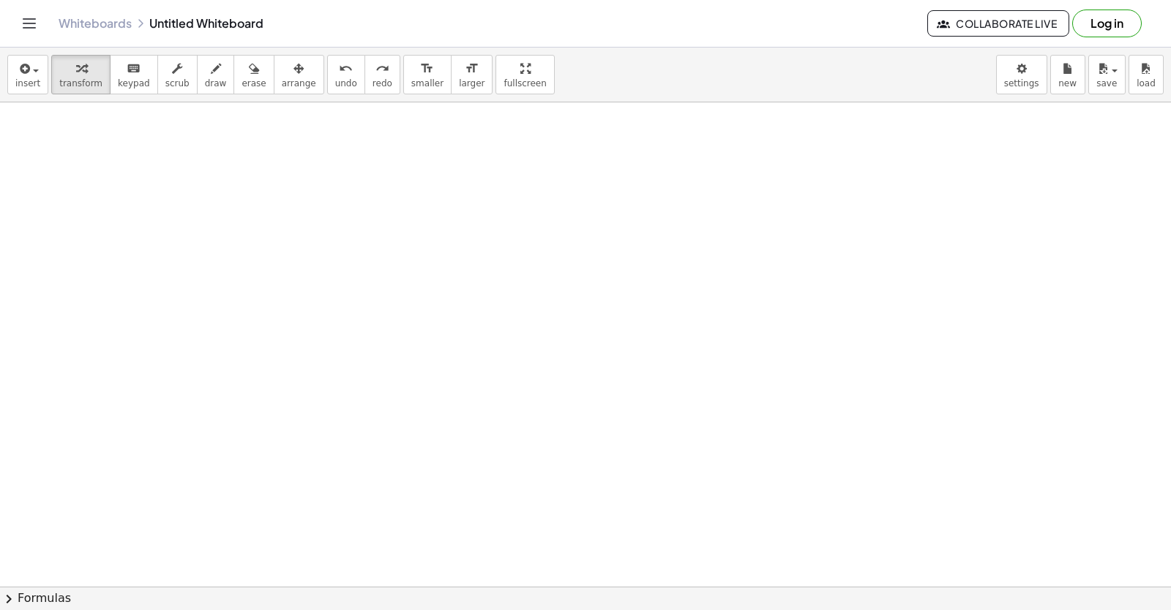
click at [446, 335] on div at bounding box center [585, 102] width 1171 height 1937
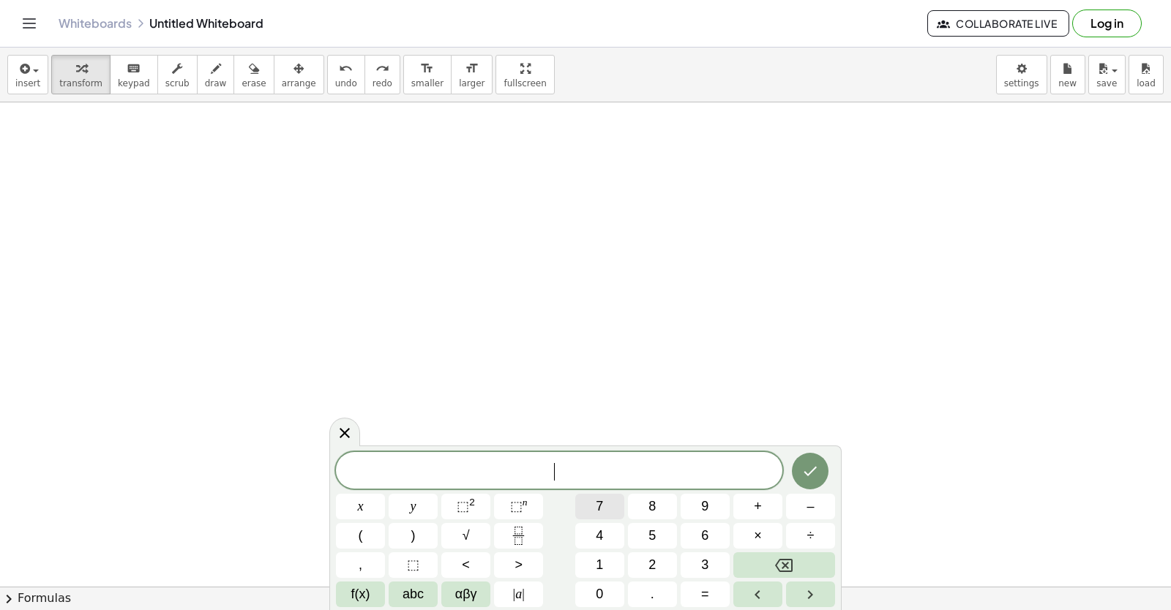
click at [599, 504] on span "7" at bounding box center [599, 507] width 7 height 20
click at [401, 502] on button "y" at bounding box center [413, 507] width 49 height 26
click at [816, 503] on button "–" at bounding box center [810, 507] width 49 height 26
click at [644, 560] on button "2" at bounding box center [652, 565] width 49 height 26
click at [613, 558] on button "1" at bounding box center [599, 565] width 49 height 26
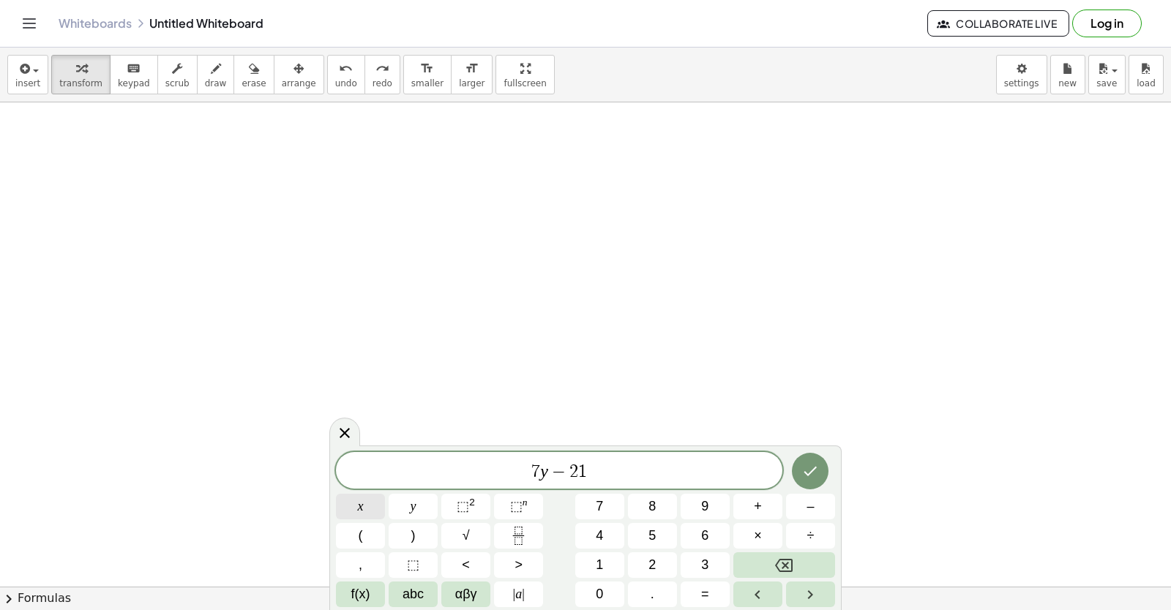
click at [350, 498] on button "x" at bounding box center [360, 507] width 49 height 26
click at [716, 598] on button "=" at bounding box center [704, 595] width 49 height 26
click at [605, 510] on button "7" at bounding box center [599, 507] width 49 height 26
click at [810, 479] on icon "Done" at bounding box center [810, 471] width 18 height 18
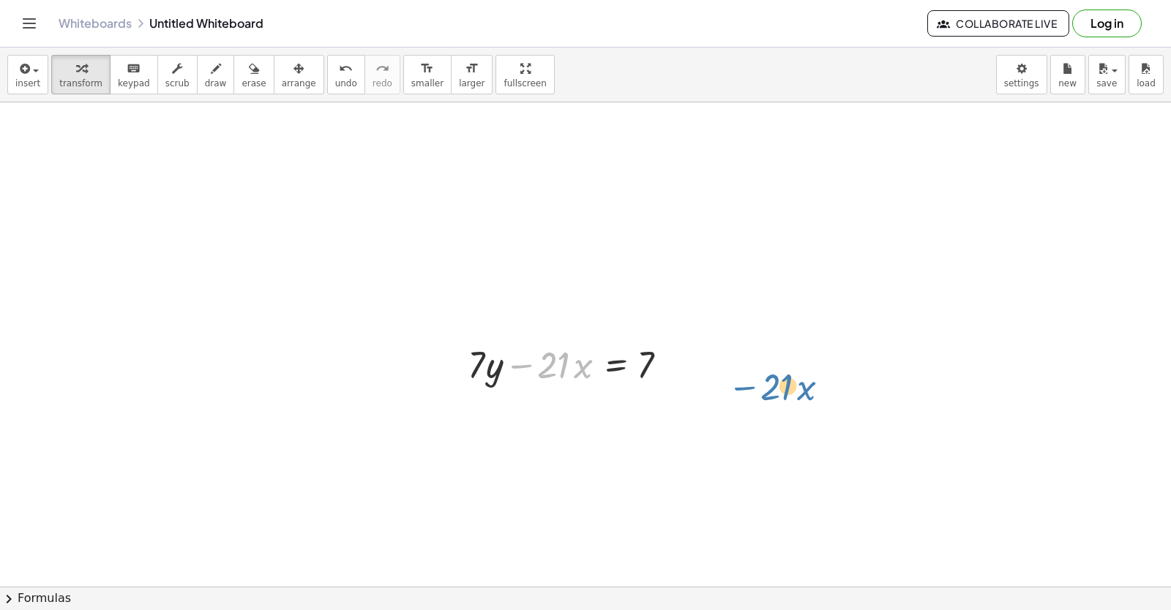
drag, startPoint x: 536, startPoint y: 365, endPoint x: 694, endPoint y: 358, distance: 158.2
click at [721, 358] on div "+ y + · 2 · x = 10 y · 2 · x = 10 + − + y − · 5 · x = - 2 y · 5 · x = − 2 + − ·…" at bounding box center [585, 102] width 1171 height 1937
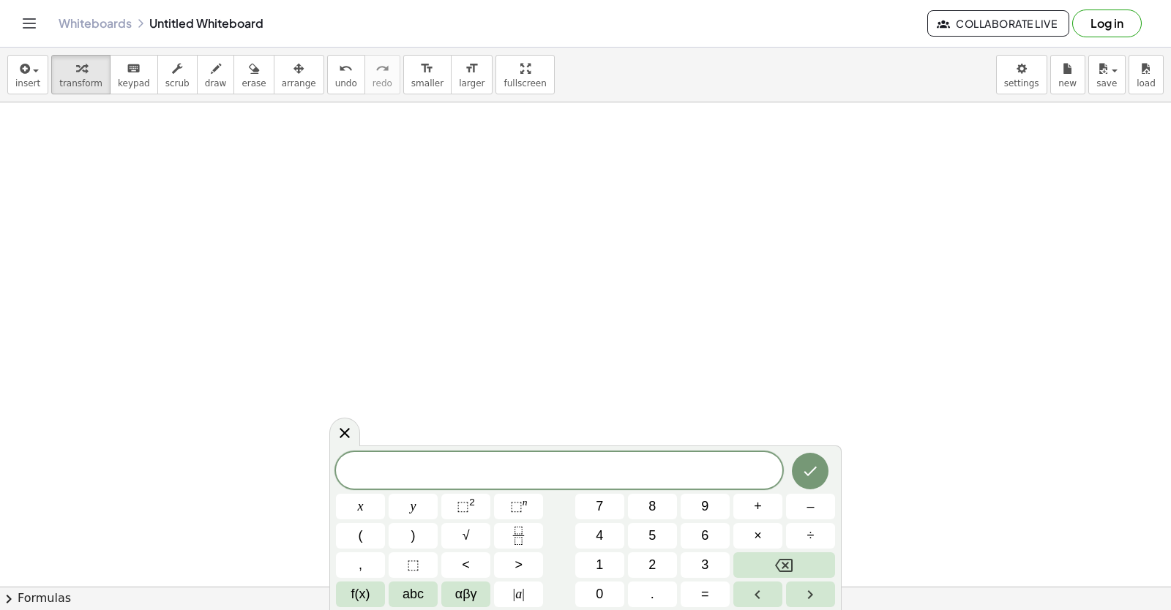
click at [650, 563] on span "2" at bounding box center [651, 565] width 7 height 20
click at [402, 513] on button "y" at bounding box center [413, 507] width 49 height 26
click at [755, 511] on span "+" at bounding box center [758, 507] width 8 height 20
click at [757, 542] on span "×" at bounding box center [758, 536] width 8 height 20
click at [704, 598] on span "=" at bounding box center [705, 595] width 8 height 20
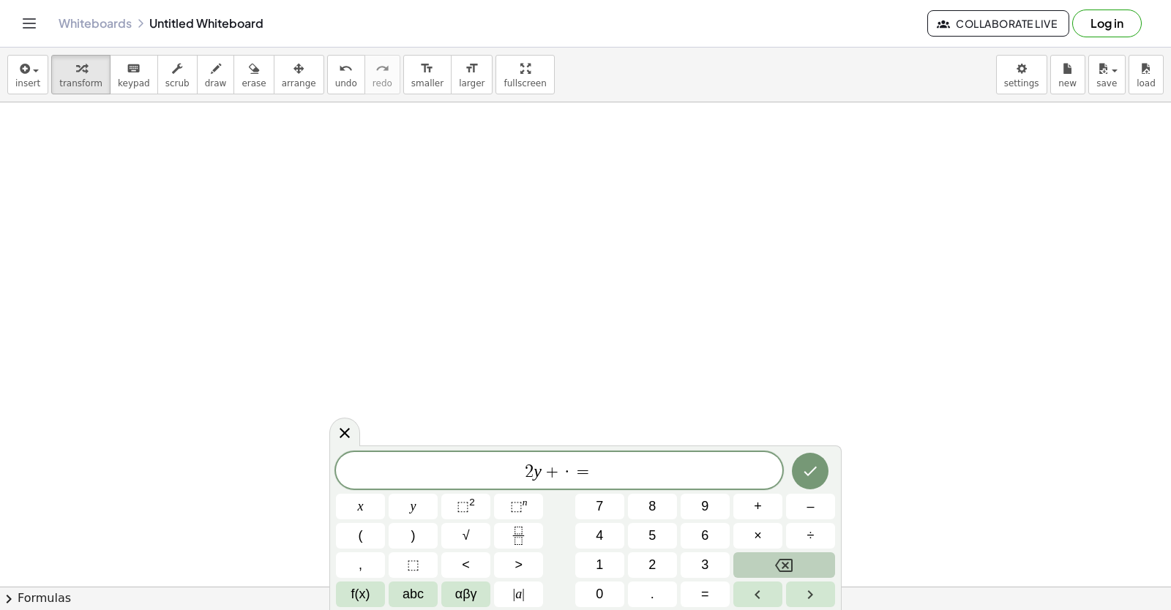
click at [789, 559] on icon "Backspace" at bounding box center [784, 565] width 18 height 13
click at [347, 503] on button "x" at bounding box center [360, 507] width 49 height 26
click at [695, 595] on button "=" at bounding box center [704, 595] width 49 height 26
click at [582, 564] on button "1" at bounding box center [599, 565] width 49 height 26
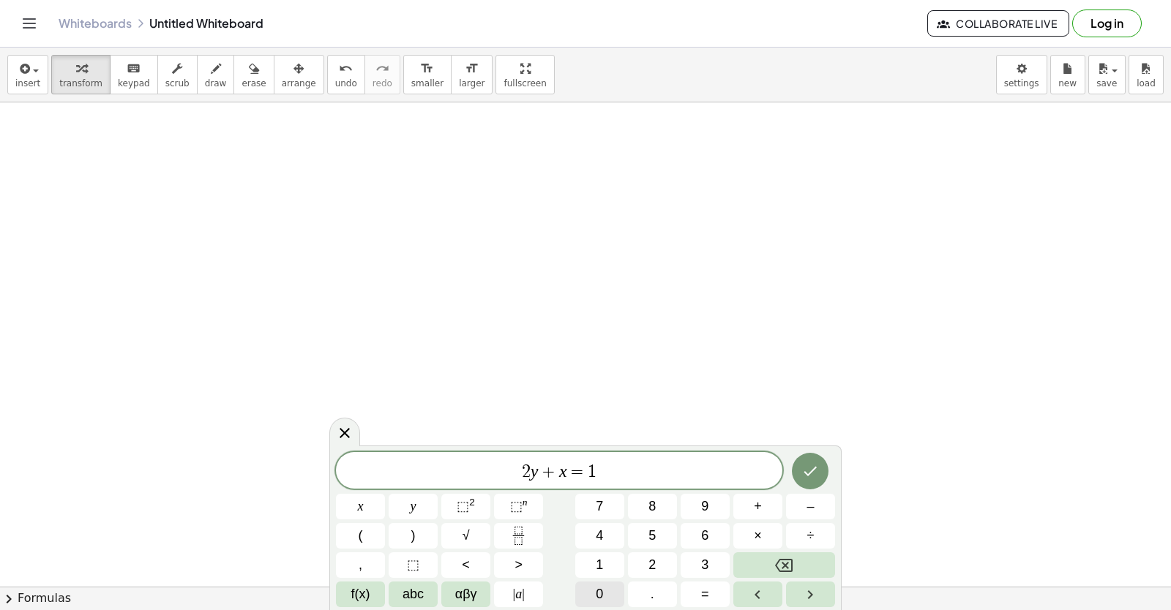
click at [602, 592] on span "0" at bounding box center [599, 595] width 7 height 20
click at [811, 468] on icon "Done" at bounding box center [810, 471] width 18 height 18
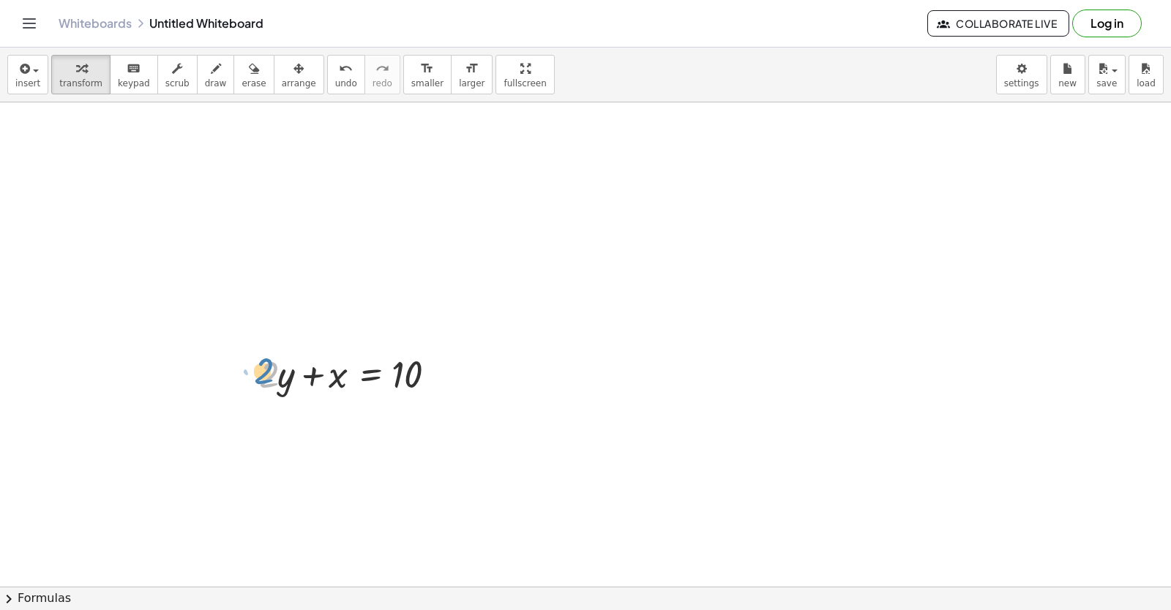
drag, startPoint x: 270, startPoint y: 380, endPoint x: 260, endPoint y: 374, distance: 11.8
click at [260, 374] on div at bounding box center [356, 373] width 209 height 50
drag, startPoint x: 274, startPoint y: 378, endPoint x: 289, endPoint y: 384, distance: 16.4
click at [294, 389] on div at bounding box center [356, 373] width 209 height 50
drag, startPoint x: 275, startPoint y: 429, endPoint x: 278, endPoint y: 272, distance: 157.3
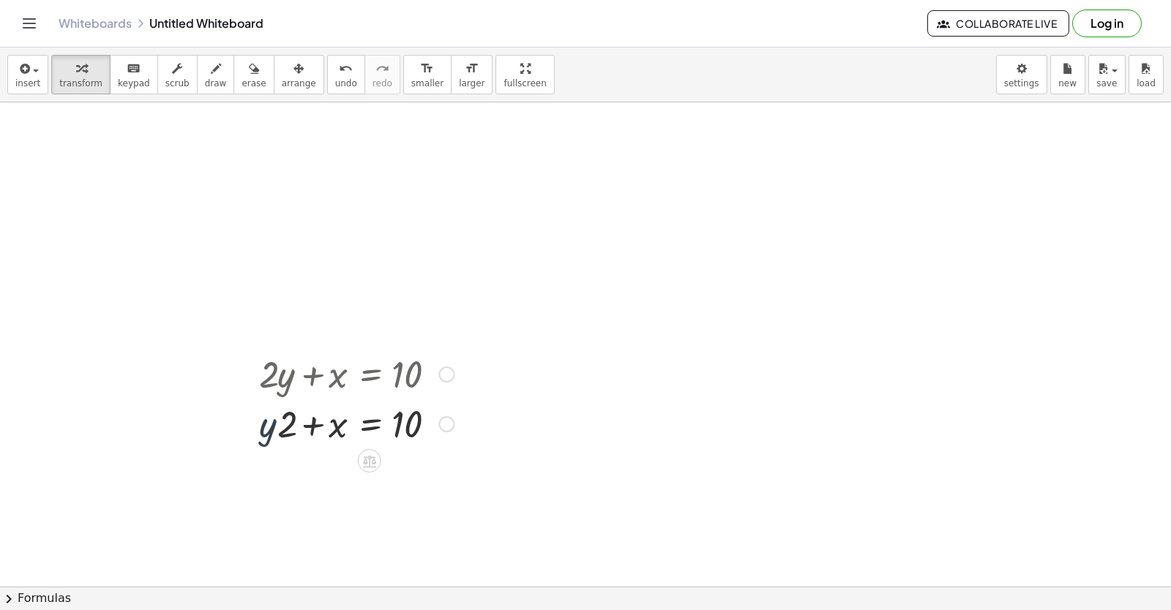
click at [285, 409] on div at bounding box center [356, 423] width 209 height 50
click at [327, 77] on button "undo undo" at bounding box center [346, 75] width 38 height 40
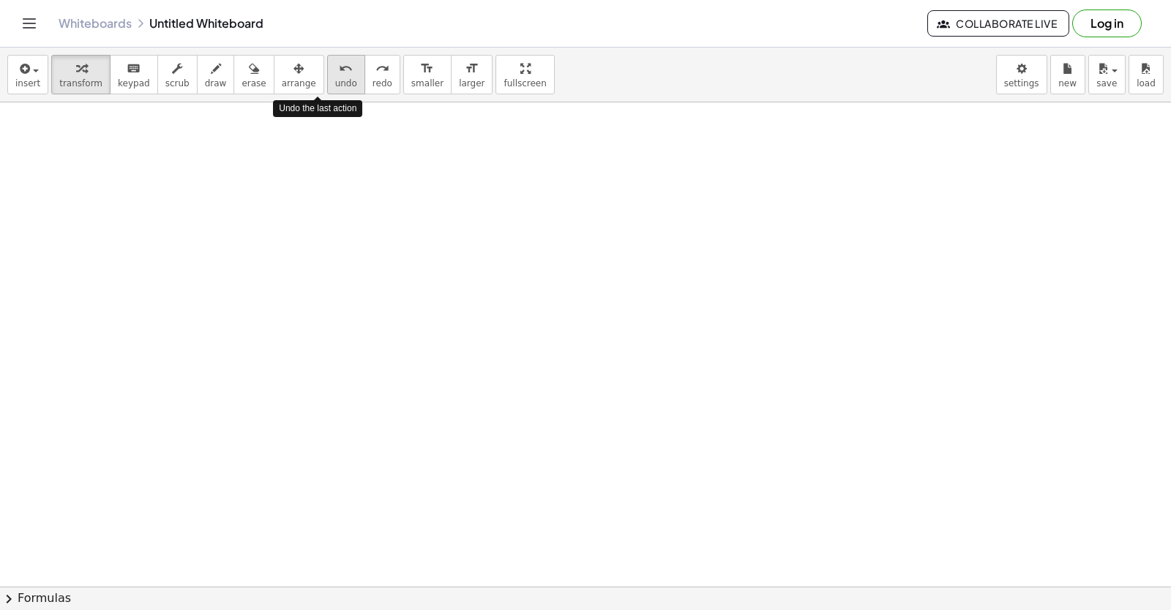
click at [327, 77] on button "undo undo" at bounding box center [346, 75] width 38 height 40
click at [372, 78] on span "redo" at bounding box center [382, 83] width 20 height 10
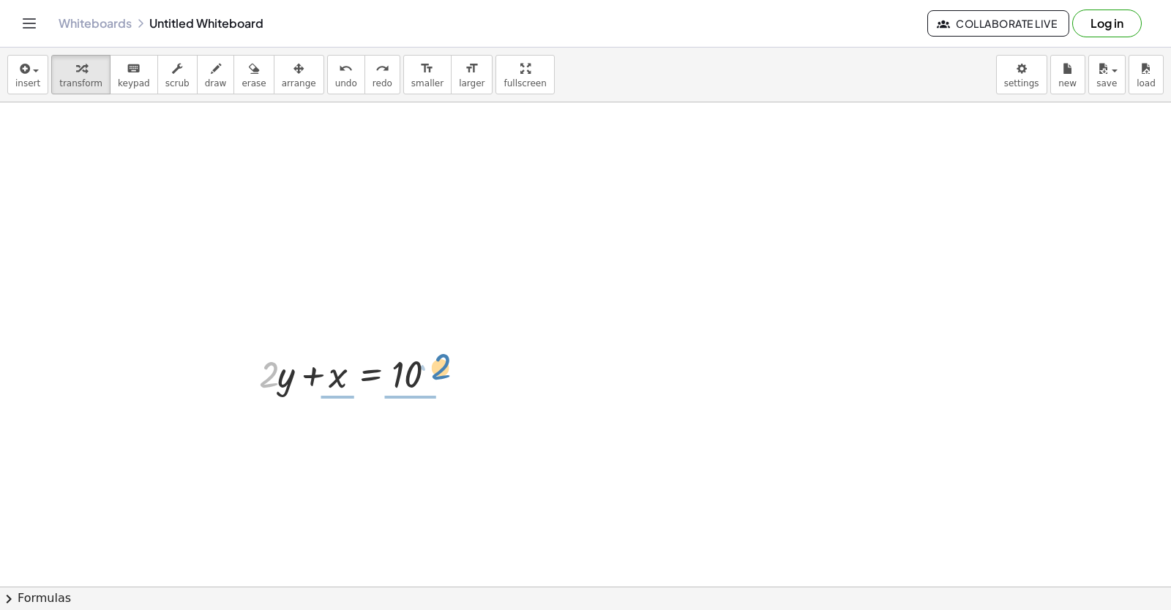
drag, startPoint x: 266, startPoint y: 379, endPoint x: 435, endPoint y: 372, distance: 169.2
click at [438, 371] on div at bounding box center [356, 373] width 209 height 50
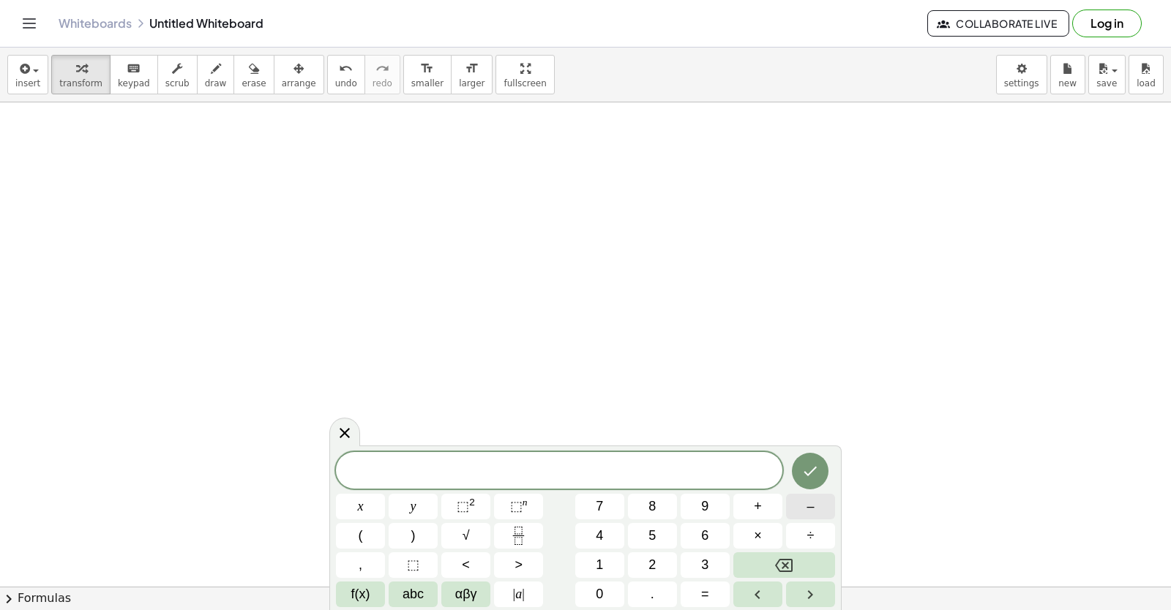
click at [805, 511] on button "–" at bounding box center [810, 507] width 49 height 26
click at [639, 536] on button "5" at bounding box center [652, 536] width 49 height 26
click at [428, 508] on button "y" at bounding box center [413, 507] width 49 height 26
click at [736, 501] on button "+" at bounding box center [757, 507] width 49 height 26
click at [361, 508] on span "x" at bounding box center [361, 507] width 6 height 20
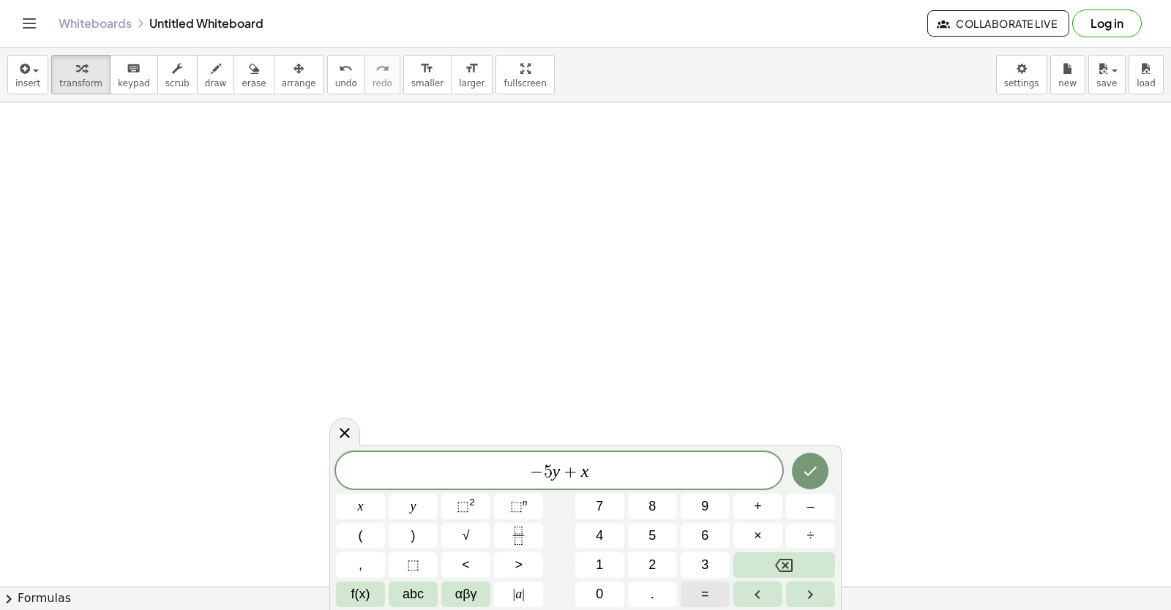
click at [711, 588] on button "=" at bounding box center [704, 595] width 49 height 26
click at [656, 565] on span "2" at bounding box center [651, 565] width 7 height 20
click at [799, 470] on button "Done" at bounding box center [810, 471] width 37 height 37
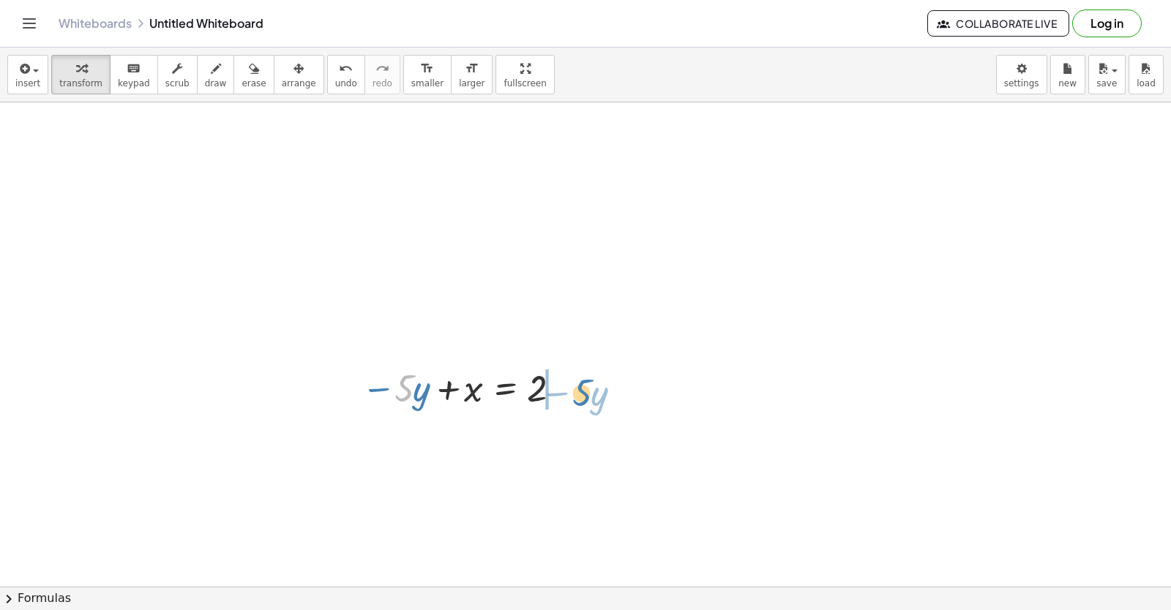
drag, startPoint x: 405, startPoint y: 388, endPoint x: 585, endPoint y: 386, distance: 179.3
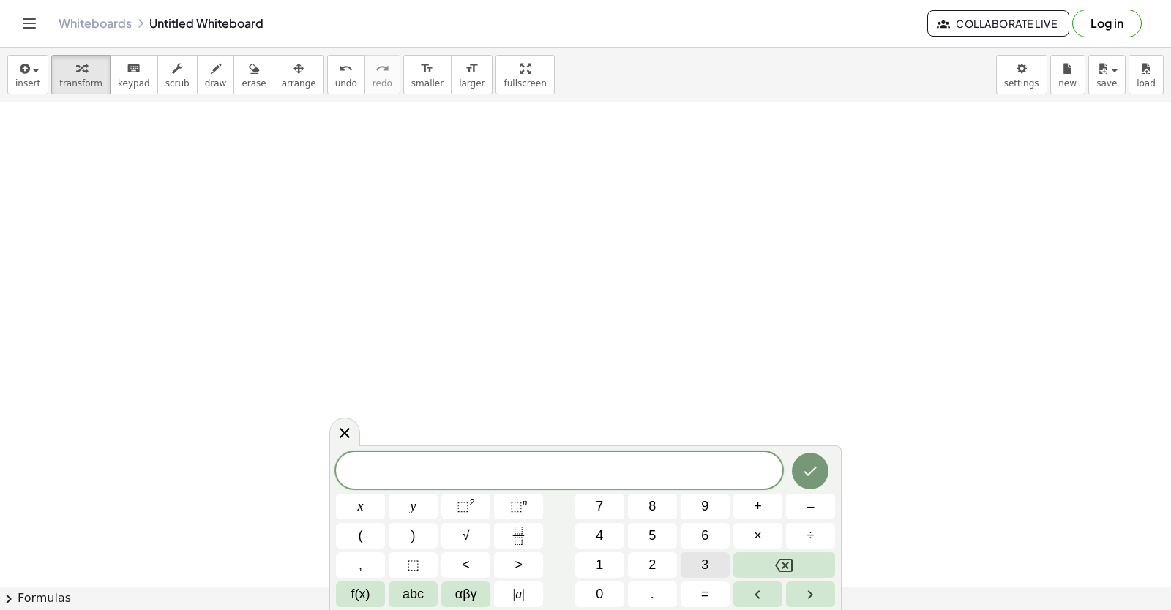
click at [707, 564] on span "3" at bounding box center [704, 565] width 7 height 20
click at [411, 507] on span "y" at bounding box center [413, 507] width 6 height 20
click at [735, 500] on button "+" at bounding box center [757, 507] width 49 height 26
click at [374, 515] on button "x" at bounding box center [360, 507] width 49 height 26
click at [710, 598] on button "=" at bounding box center [704, 595] width 49 height 26
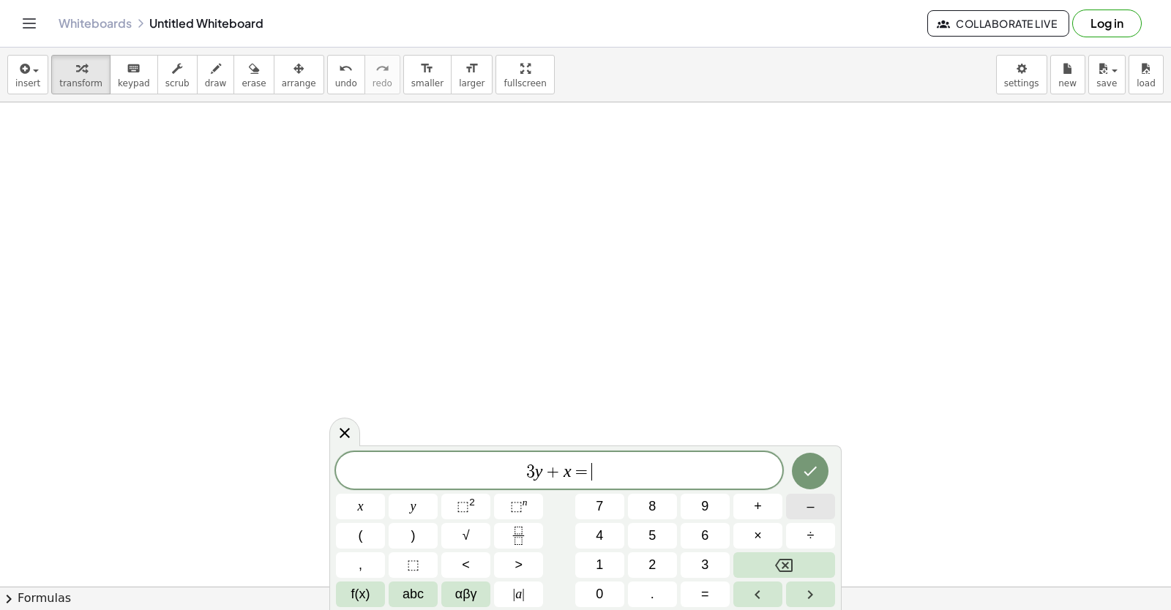
click at [789, 500] on button "–" at bounding box center [810, 507] width 49 height 26
click at [605, 563] on button "1" at bounding box center [599, 565] width 49 height 26
click at [635, 558] on button "2" at bounding box center [652, 565] width 49 height 26
click at [820, 463] on button "Done" at bounding box center [810, 471] width 37 height 37
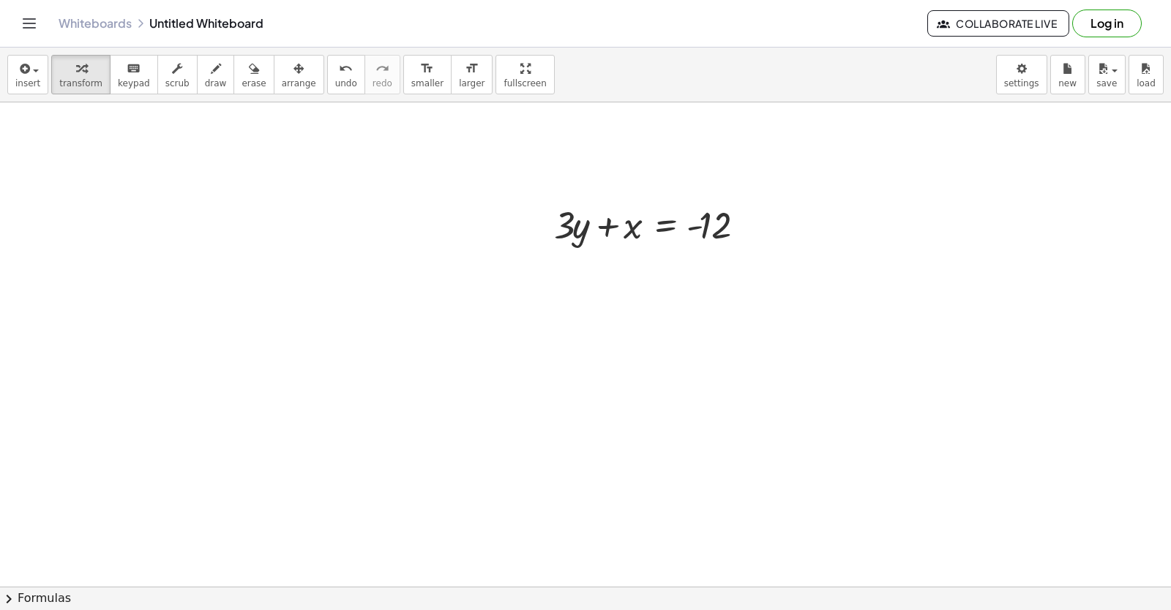
scroll to position [3728, 0]
drag, startPoint x: 560, startPoint y: 248, endPoint x: 757, endPoint y: 241, distance: 196.9
click at [757, 241] on div at bounding box center [658, 249] width 222 height 50
drag, startPoint x: 699, startPoint y: 348, endPoint x: 697, endPoint y: 356, distance: 8.6
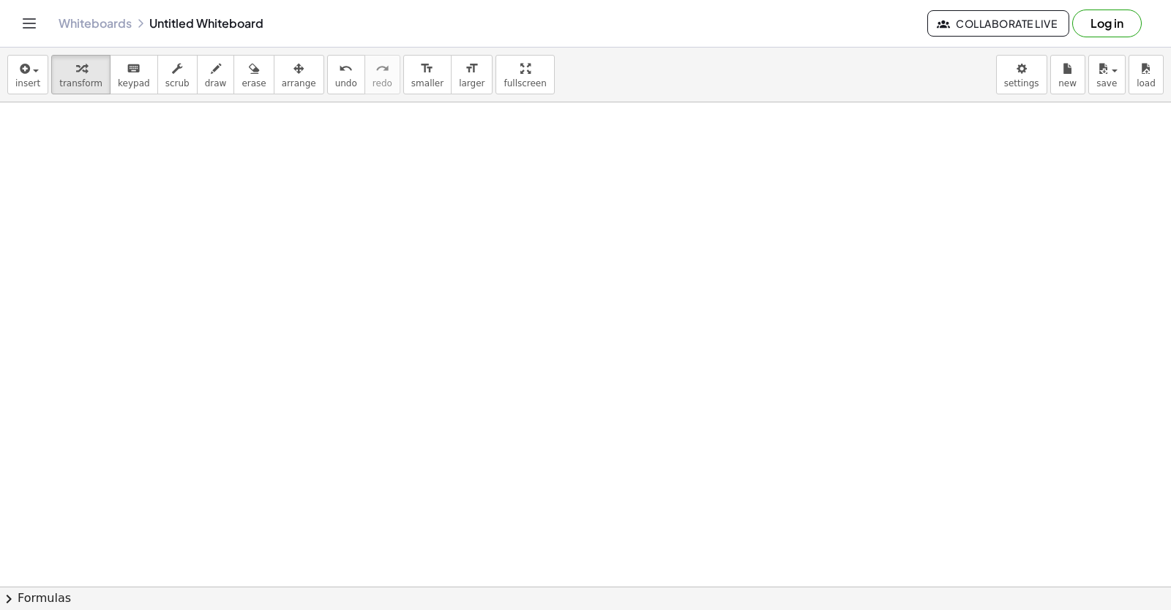
drag, startPoint x: 662, startPoint y: 385, endPoint x: 653, endPoint y: 394, distance: 13.5
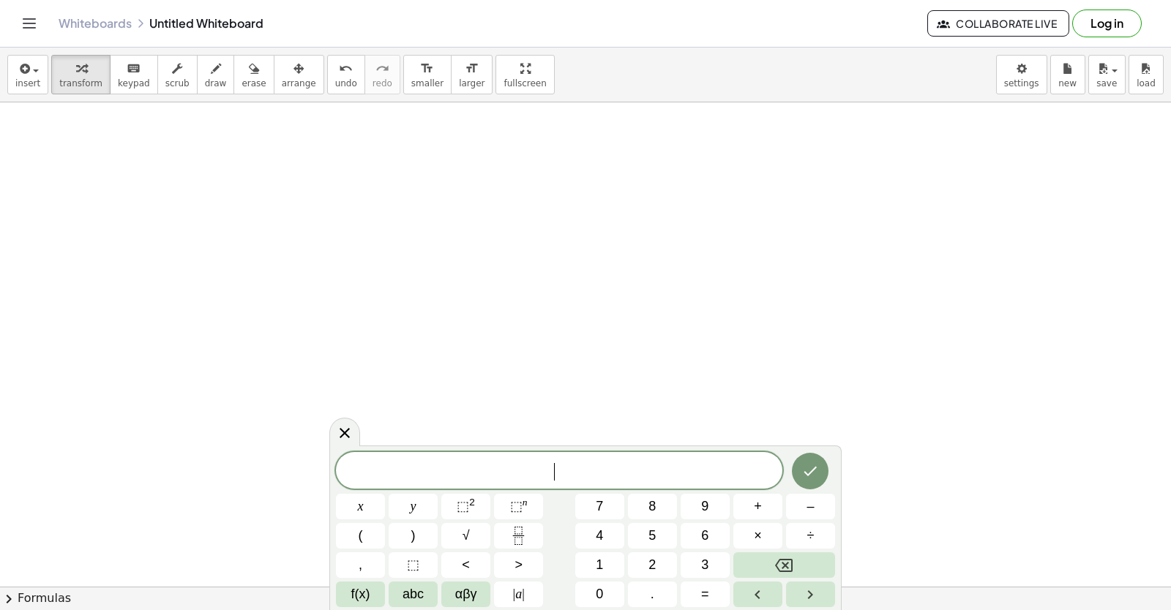
scroll to position [4094, 0]
click at [650, 563] on span "2" at bounding box center [651, 565] width 7 height 20
click at [416, 510] on span "y" at bounding box center [413, 507] width 6 height 20
click at [746, 505] on button "+" at bounding box center [757, 507] width 49 height 26
click at [351, 506] on button "x" at bounding box center [360, 507] width 49 height 26
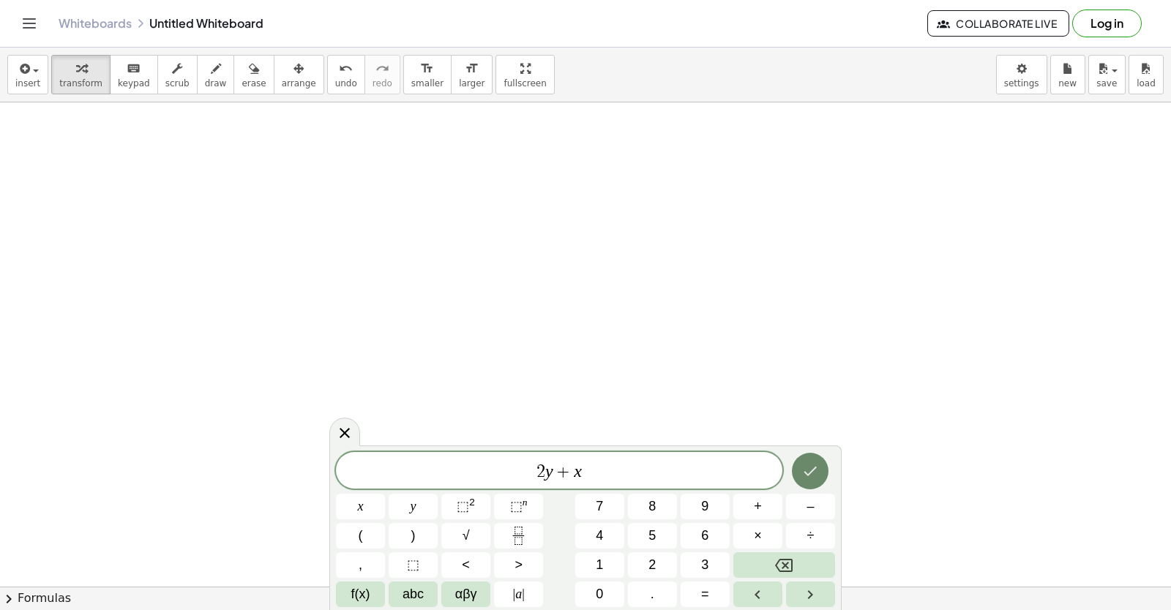
click at [805, 475] on icon "Done" at bounding box center [810, 471] width 18 height 18
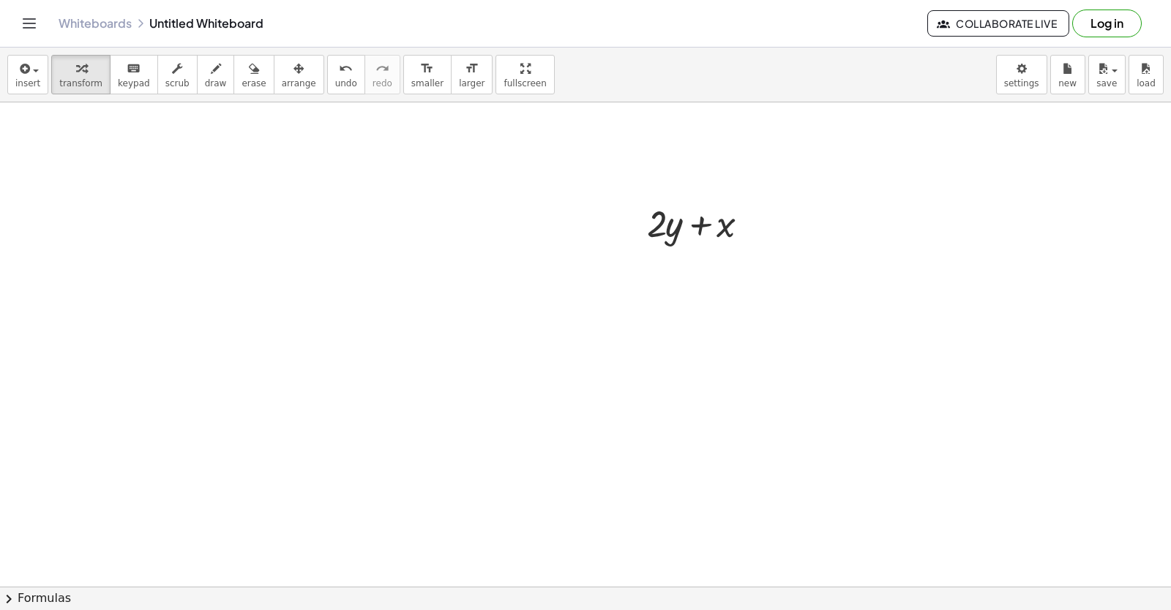
scroll to position [4241, 0]
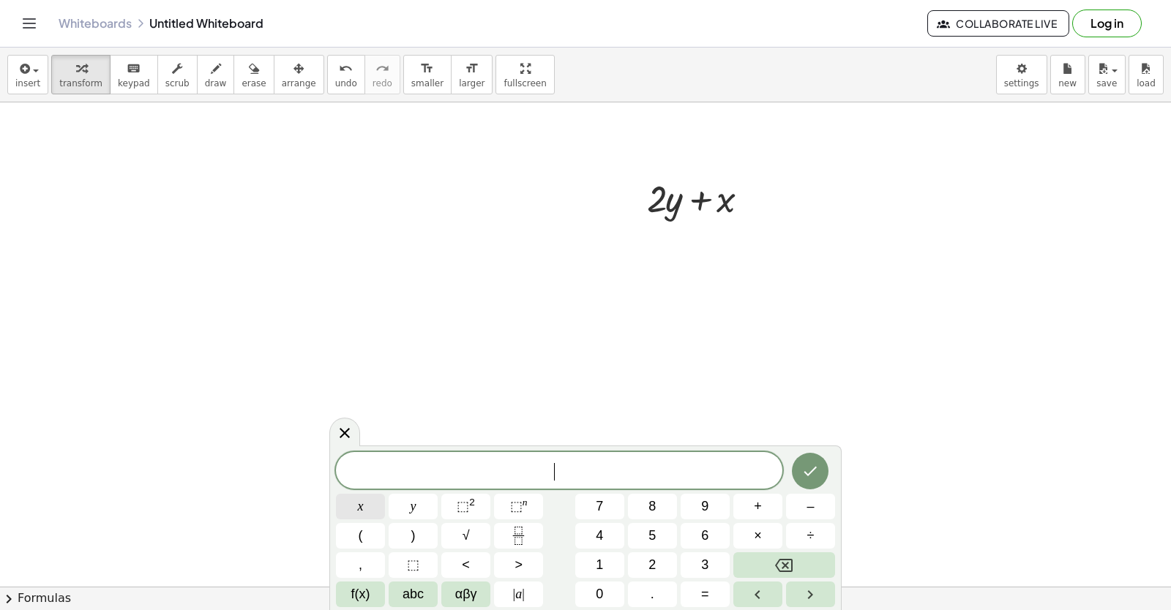
click at [360, 514] on button "x" at bounding box center [360, 507] width 49 height 26
click at [707, 600] on button "=" at bounding box center [704, 595] width 49 height 26
click at [662, 541] on button "5" at bounding box center [652, 536] width 49 height 26
click at [816, 472] on icon "Done" at bounding box center [810, 471] width 18 height 18
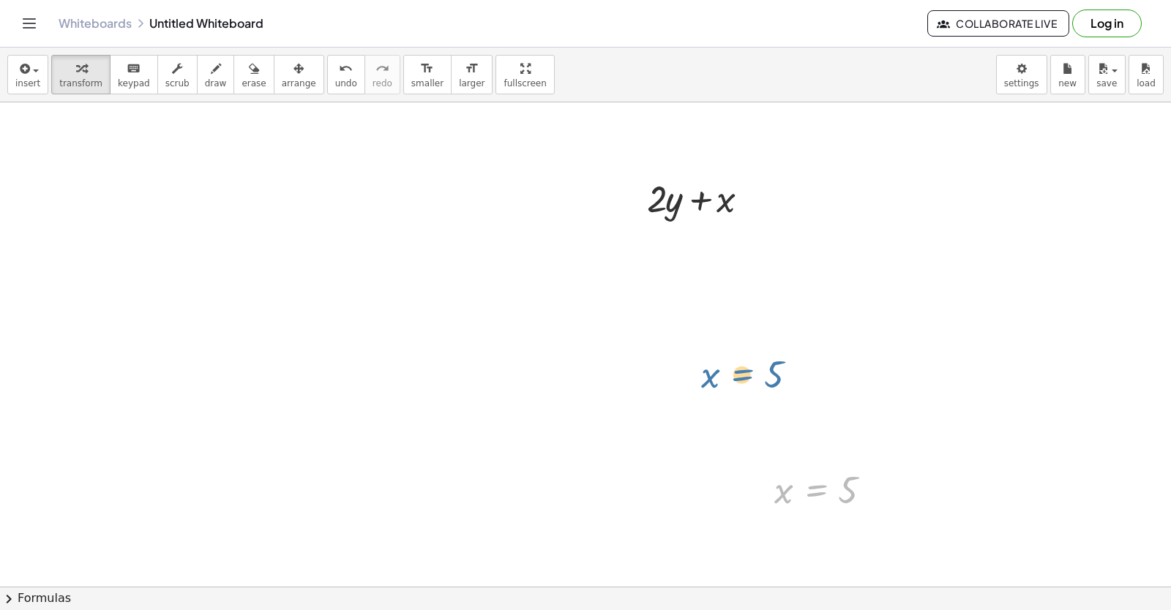
drag, startPoint x: 795, startPoint y: 484, endPoint x: 670, endPoint y: 271, distance: 246.6
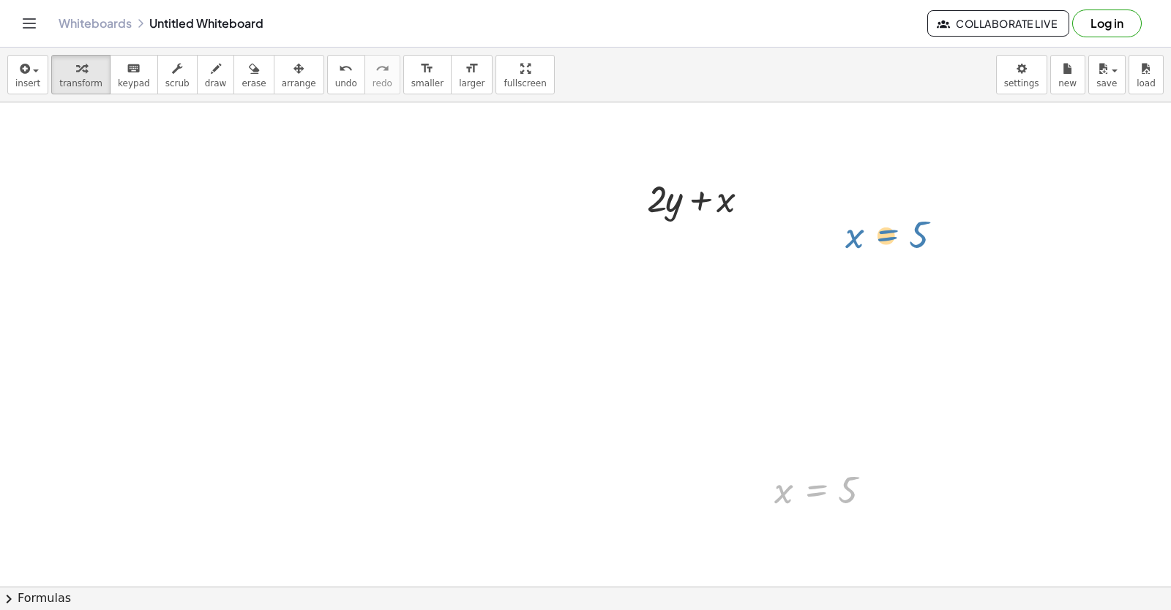
drag, startPoint x: 825, startPoint y: 495, endPoint x: 896, endPoint y: 241, distance: 263.6
drag, startPoint x: 846, startPoint y: 454, endPoint x: 835, endPoint y: 484, distance: 31.3
drag, startPoint x: 835, startPoint y: 484, endPoint x: 784, endPoint y: 469, distance: 52.6
drag, startPoint x: 784, startPoint y: 469, endPoint x: 904, endPoint y: 416, distance: 131.3
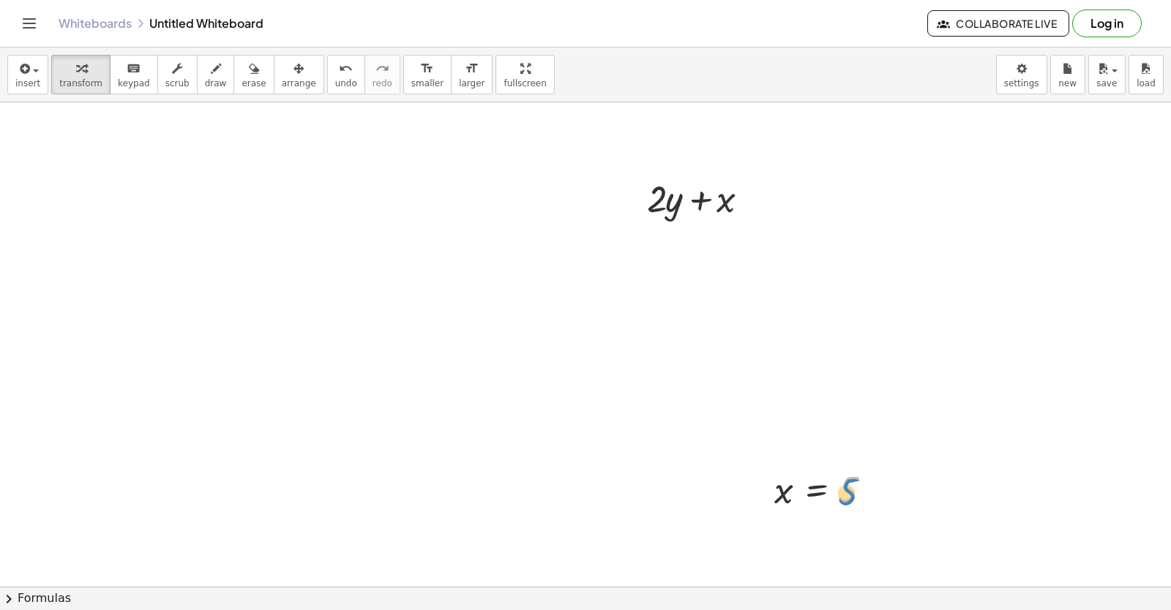
drag, startPoint x: 904, startPoint y: 416, endPoint x: 841, endPoint y: 499, distance: 104.9
click at [841, 499] on div at bounding box center [828, 489] width 122 height 48
drag, startPoint x: 813, startPoint y: 484, endPoint x: 860, endPoint y: 317, distance: 173.3
click at [870, 494] on div at bounding box center [874, 491] width 16 height 16
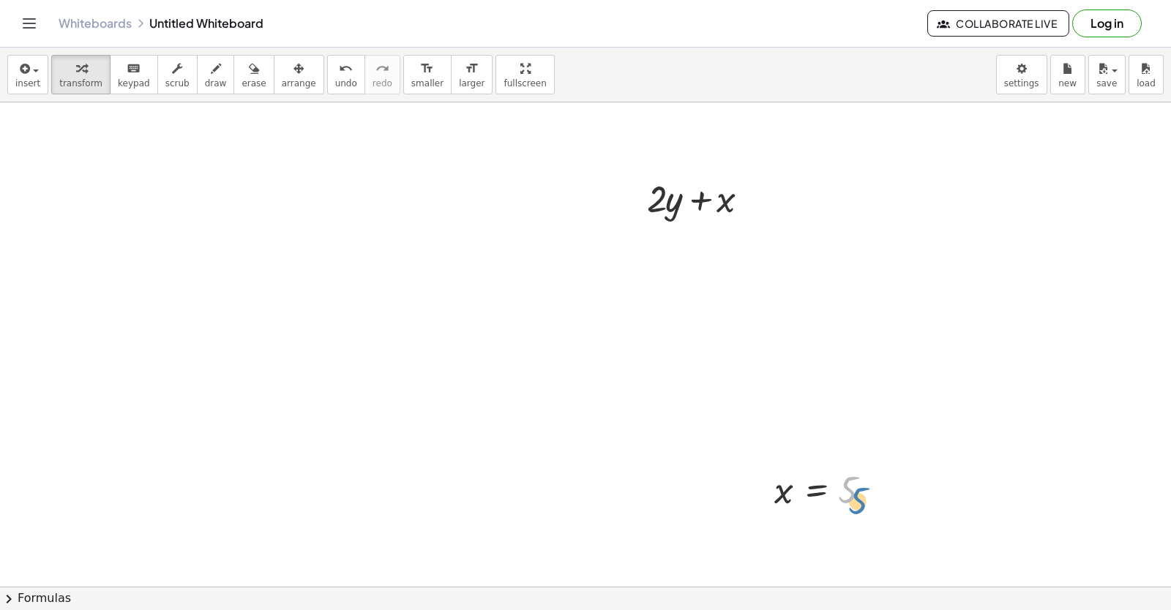
drag, startPoint x: 847, startPoint y: 495, endPoint x: 857, endPoint y: 506, distance: 15.5
click at [857, 506] on div at bounding box center [828, 489] width 122 height 48
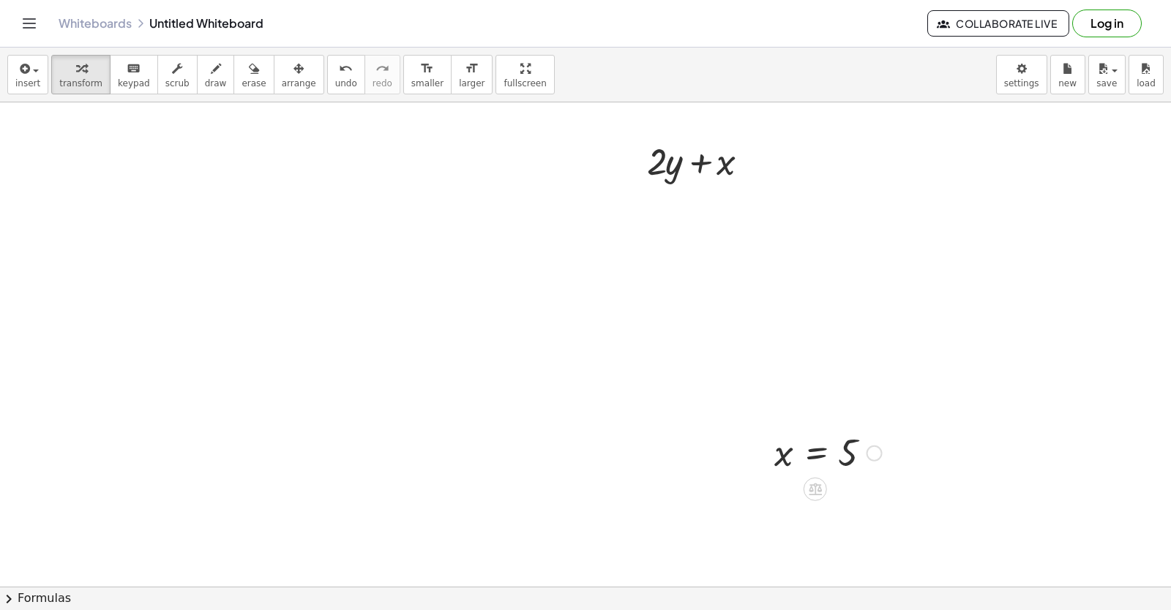
scroll to position [4304, 0]
drag, startPoint x: 781, startPoint y: 428, endPoint x: 735, endPoint y: 133, distance: 298.4
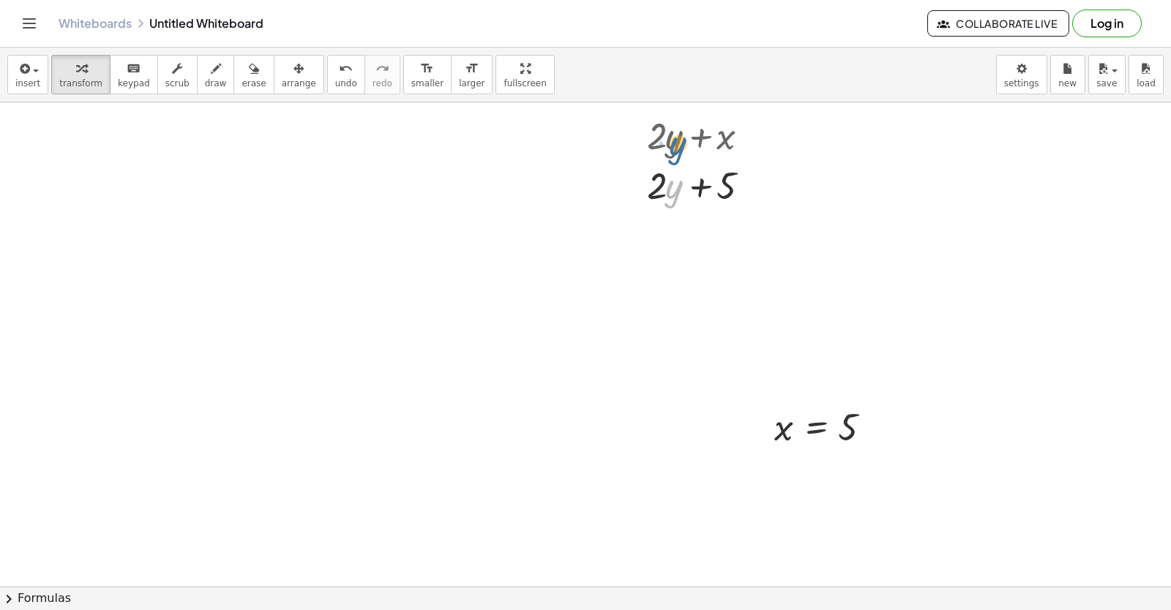
drag, startPoint x: 675, startPoint y: 195, endPoint x: 683, endPoint y: 141, distance: 54.7
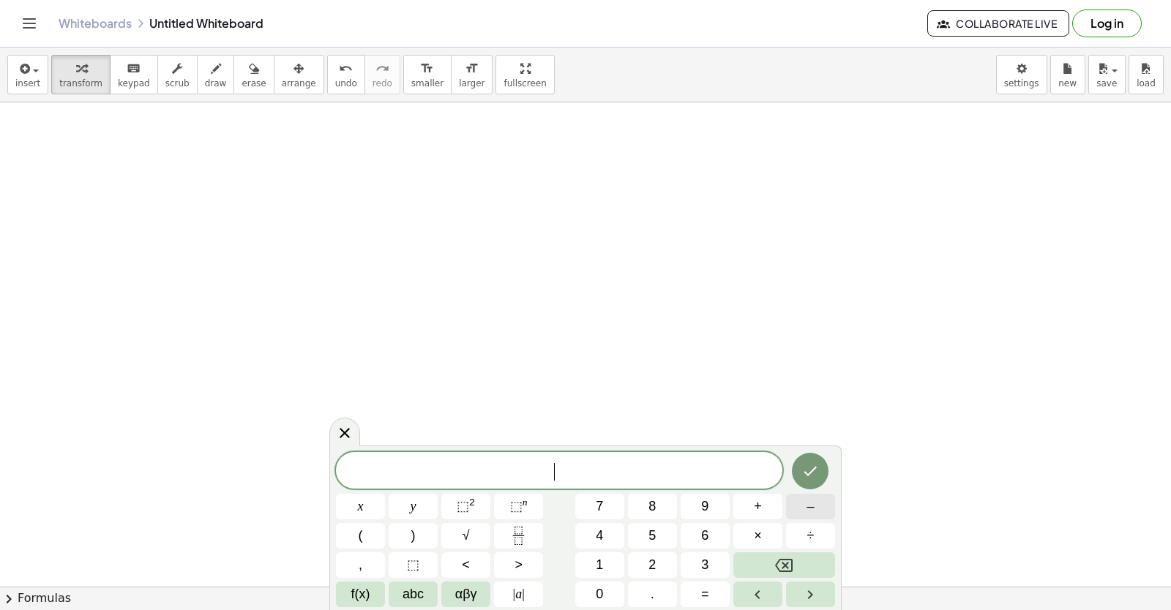
click at [789, 506] on button "–" at bounding box center [810, 507] width 49 height 26
click at [650, 563] on button "2" at bounding box center [652, 565] width 49 height 26
click at [422, 514] on button "y" at bounding box center [413, 507] width 49 height 26
click at [739, 506] on button "+" at bounding box center [757, 507] width 49 height 26
click at [600, 516] on span "7" at bounding box center [599, 507] width 7 height 20
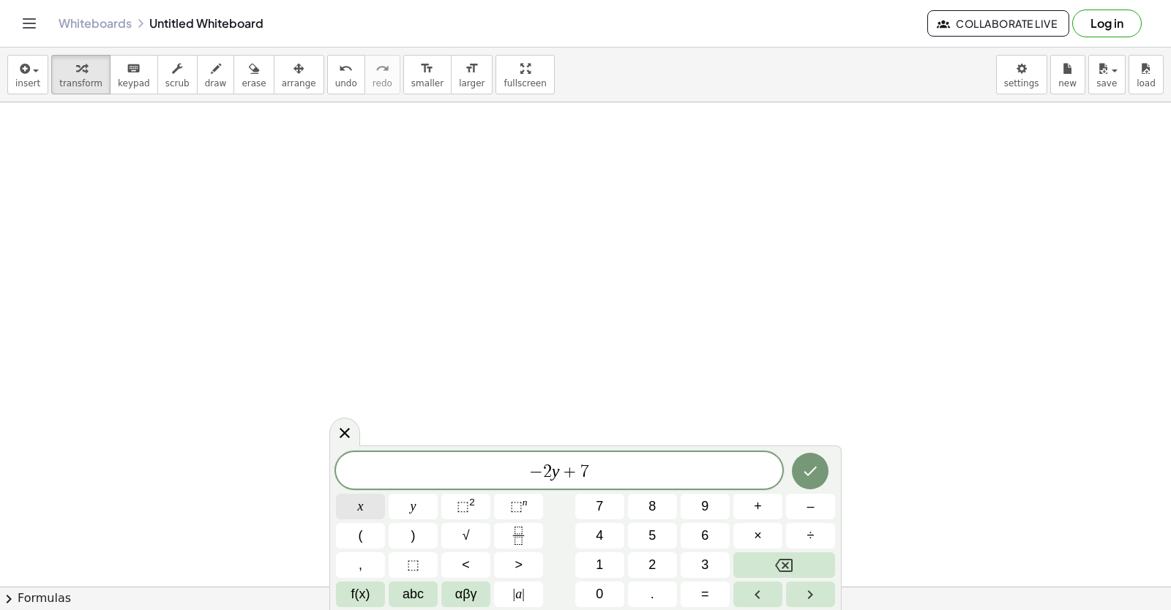
click at [369, 504] on button "x" at bounding box center [360, 507] width 49 height 26
click at [810, 465] on icon "Done" at bounding box center [810, 471] width 18 height 18
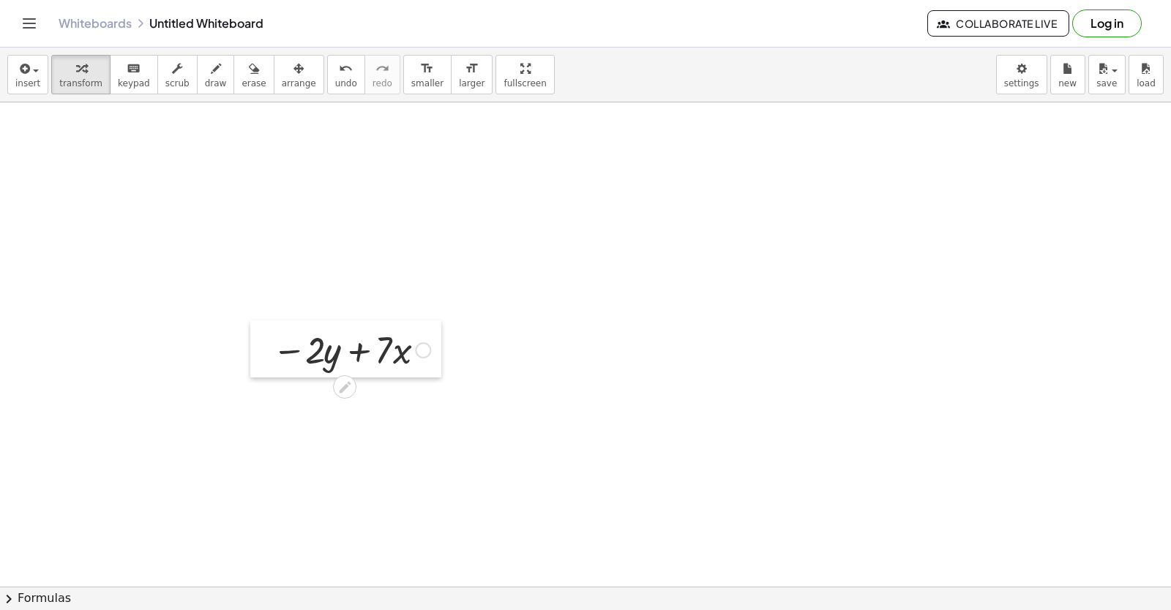
drag, startPoint x: 372, startPoint y: 522, endPoint x: 260, endPoint y: 342, distance: 212.0
click at [260, 342] on div at bounding box center [261, 348] width 22 height 57
drag, startPoint x: 260, startPoint y: 342, endPoint x: 53, endPoint y: 158, distance: 276.8
click at [42, 135] on div at bounding box center [41, 142] width 22 height 57
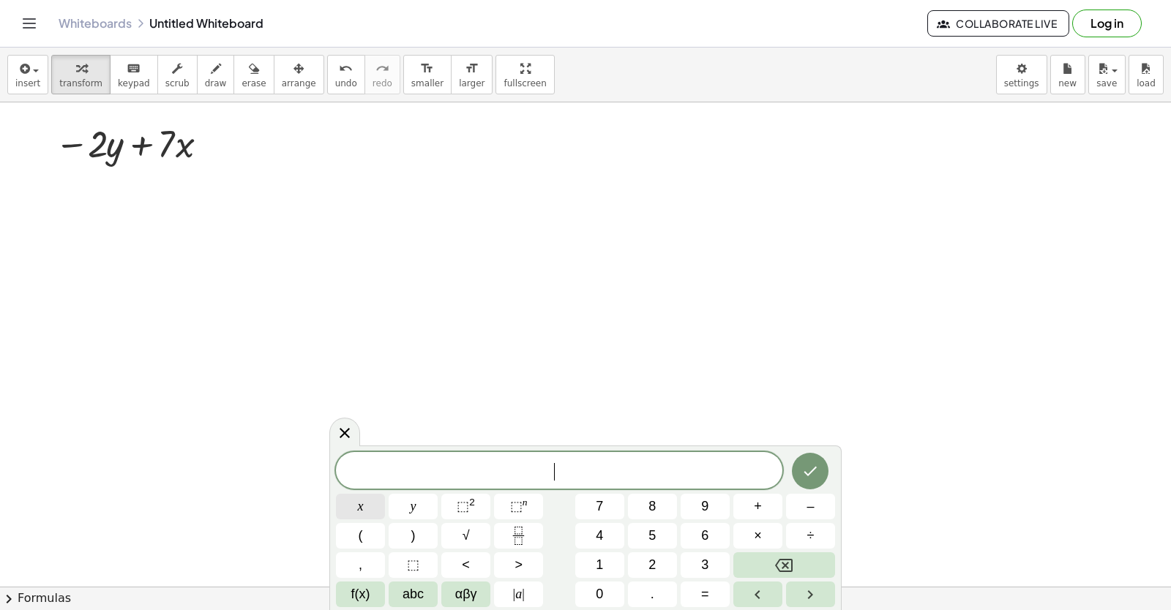
click at [343, 504] on button "x" at bounding box center [360, 507] width 49 height 26
click at [693, 595] on button "=" at bounding box center [704, 595] width 49 height 26
click at [801, 504] on button "–" at bounding box center [810, 507] width 49 height 26
click at [663, 569] on button "2" at bounding box center [652, 565] width 49 height 26
click at [797, 476] on button "Done" at bounding box center [810, 471] width 37 height 37
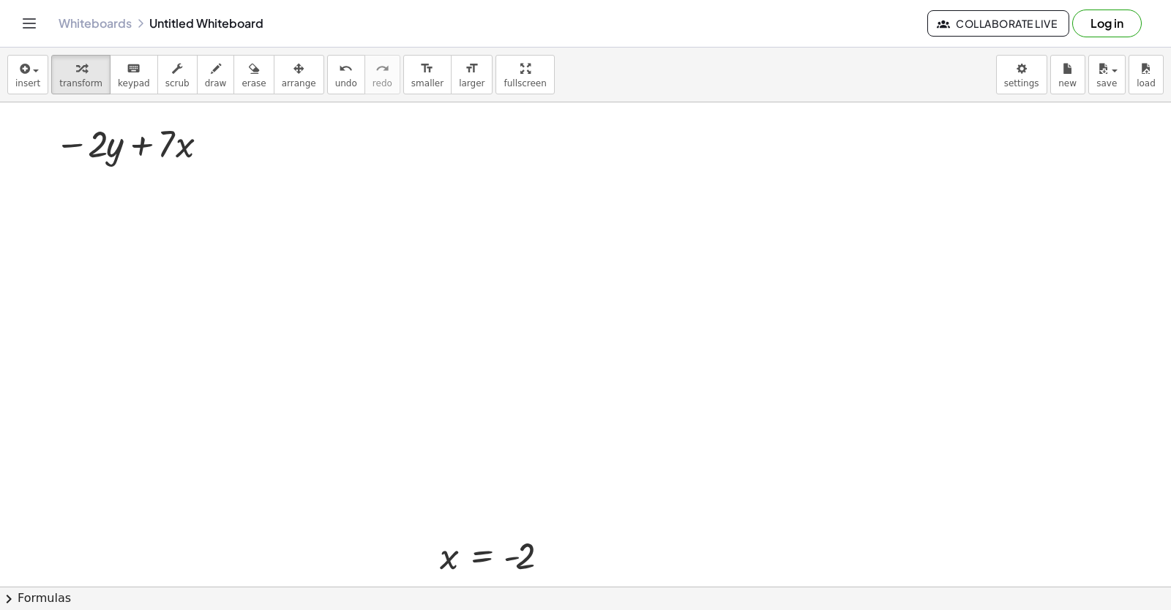
drag, startPoint x: 397, startPoint y: 558, endPoint x: 392, endPoint y: 536, distance: 22.4
drag, startPoint x: 392, startPoint y: 536, endPoint x: 398, endPoint y: 552, distance: 16.4
drag, startPoint x: 416, startPoint y: 554, endPoint x: 375, endPoint y: 473, distance: 90.0
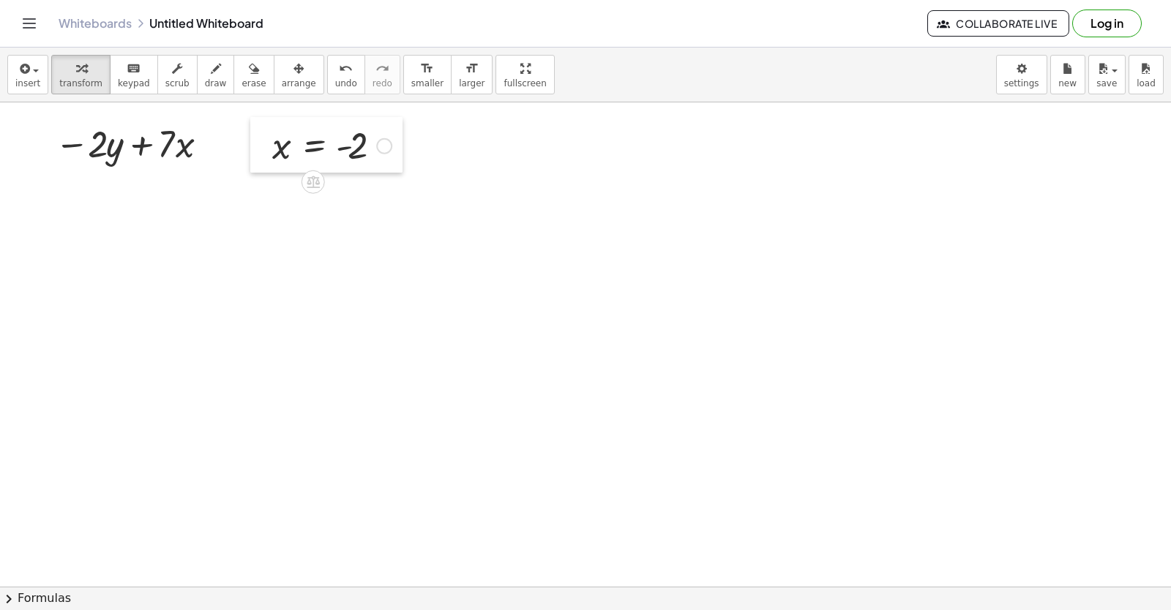
drag, startPoint x: 431, startPoint y: 553, endPoint x: 263, endPoint y: 143, distance: 443.3
click at [263, 143] on div at bounding box center [261, 145] width 22 height 56
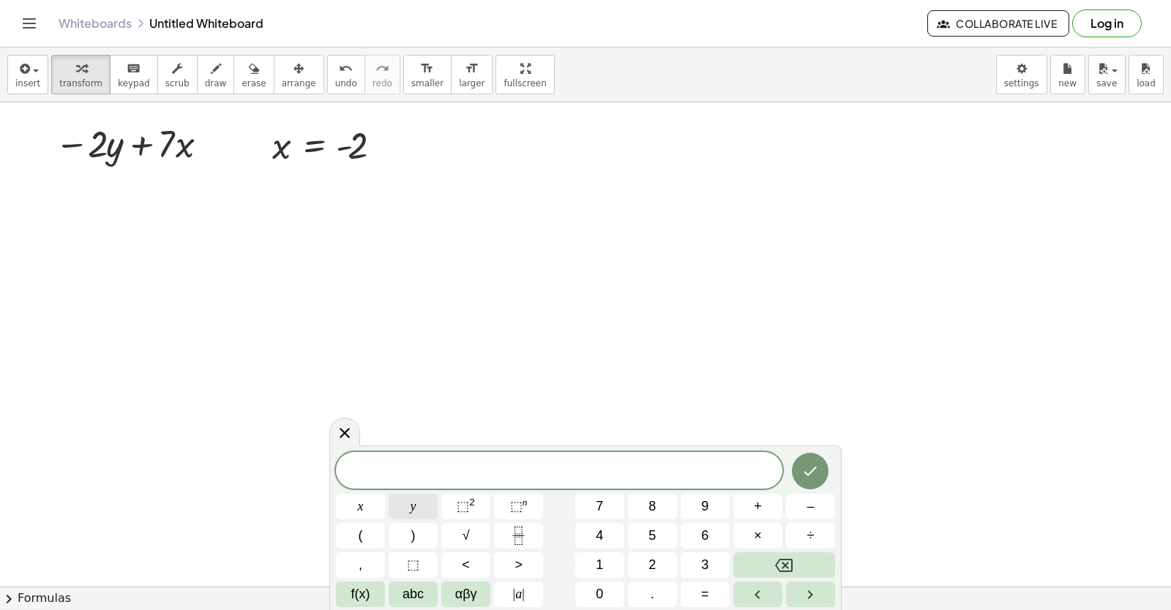
click at [405, 513] on button "y" at bounding box center [413, 507] width 49 height 26
click at [694, 589] on button "=" at bounding box center [704, 595] width 49 height 26
click at [688, 530] on button "6" at bounding box center [704, 536] width 49 height 26
click at [783, 470] on div "y = 6 ​ x y ⬚ 2 ⬚ n 7 8 9 + – ( ) √ 4 5 6 × ÷ , ⬚ < > 1 2 3 f(x) abc αβγ | a | …" at bounding box center [585, 529] width 499 height 155
click at [795, 470] on button "Done" at bounding box center [810, 471] width 37 height 37
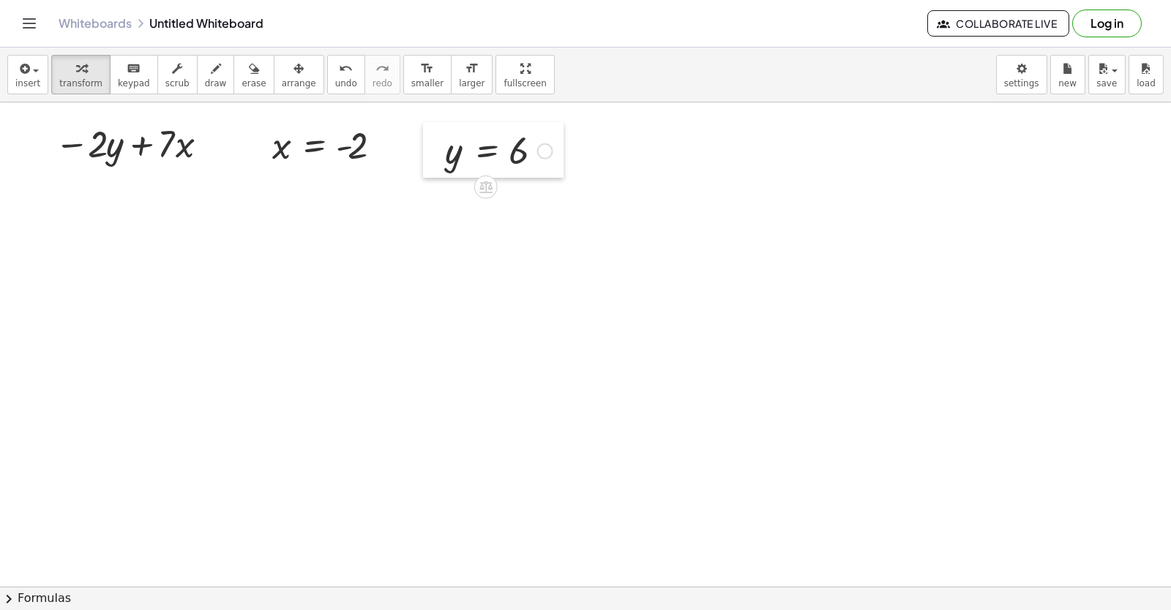
drag, startPoint x: 386, startPoint y: 503, endPoint x: 429, endPoint y: 161, distance: 345.1
click at [429, 161] on div at bounding box center [434, 150] width 22 height 56
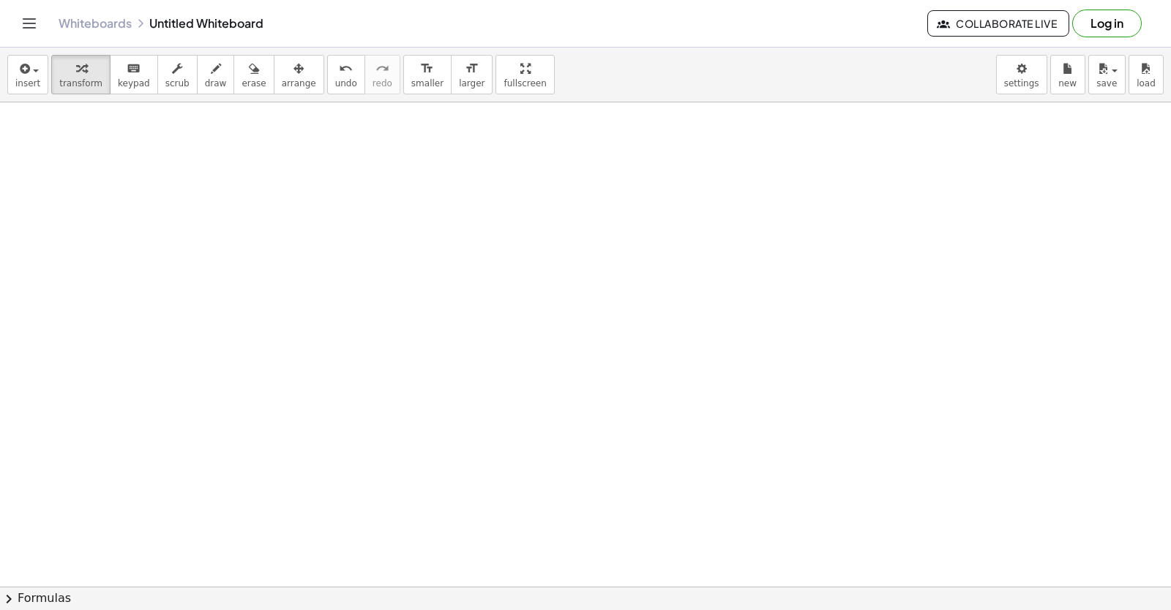
scroll to position [5328, 0]
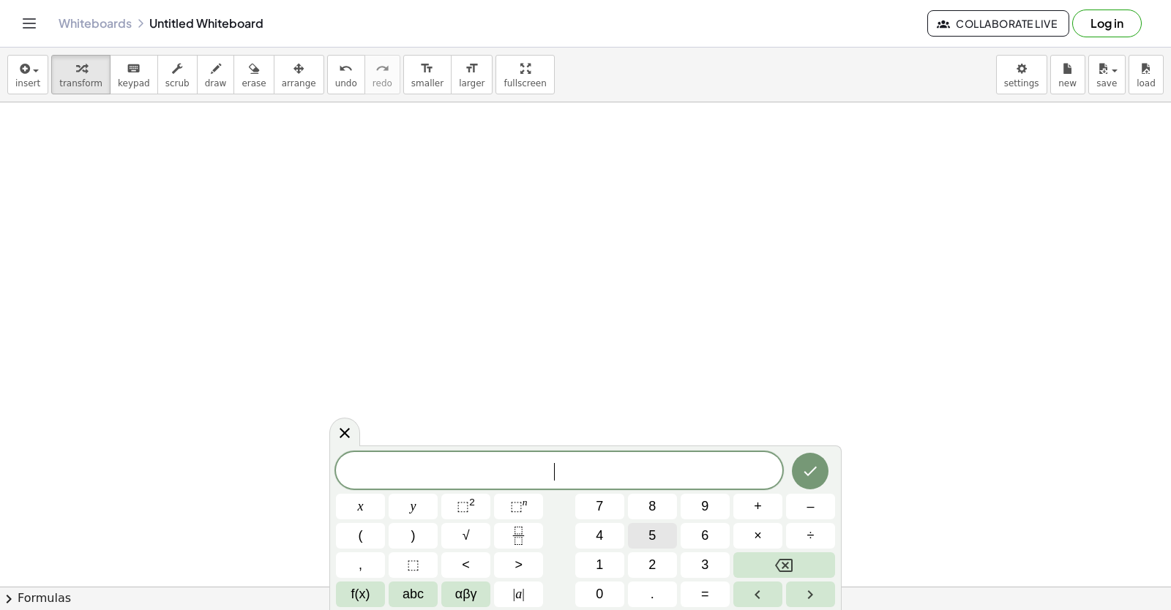
click at [655, 532] on span "5" at bounding box center [651, 536] width 7 height 20
click at [354, 508] on button "x" at bounding box center [360, 507] width 49 height 26
click at [789, 564] on icon "Backspace" at bounding box center [784, 566] width 18 height 18
click at [401, 503] on button "y" at bounding box center [413, 507] width 49 height 26
click at [745, 509] on button "+" at bounding box center [757, 507] width 49 height 26
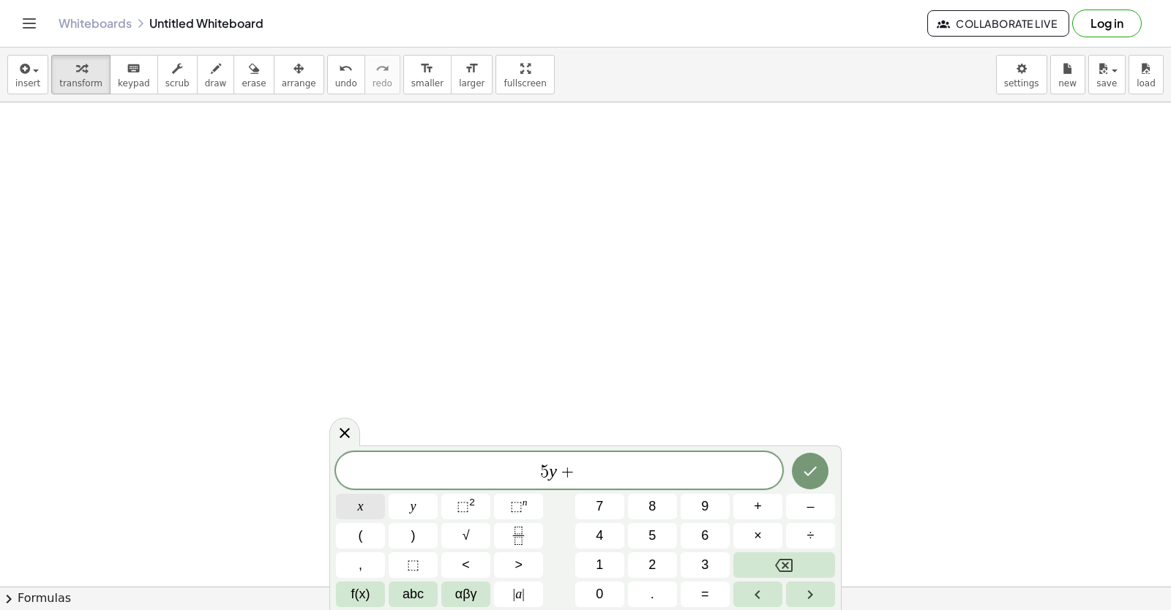
click at [360, 506] on span "x" at bounding box center [361, 507] width 6 height 20
click at [820, 465] on button "Done" at bounding box center [810, 471] width 37 height 37
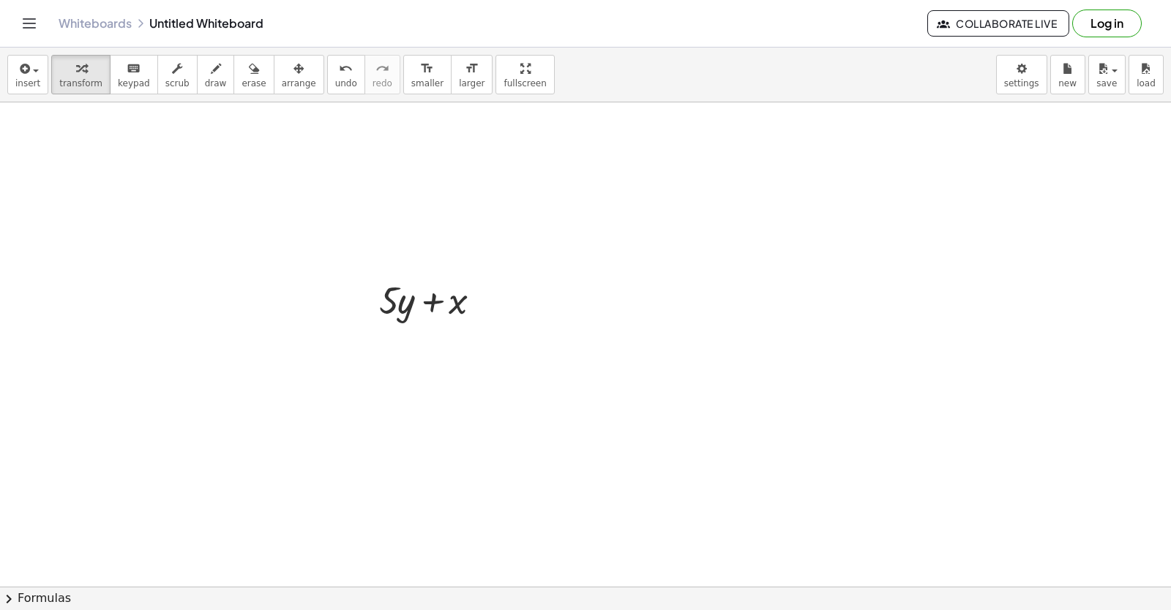
drag, startPoint x: 343, startPoint y: 307, endPoint x: 344, endPoint y: 293, distance: 13.2
drag, startPoint x: 344, startPoint y: 293, endPoint x: 371, endPoint y: 277, distance: 31.9
drag, startPoint x: 370, startPoint y: 289, endPoint x: 71, endPoint y: 154, distance: 328.4
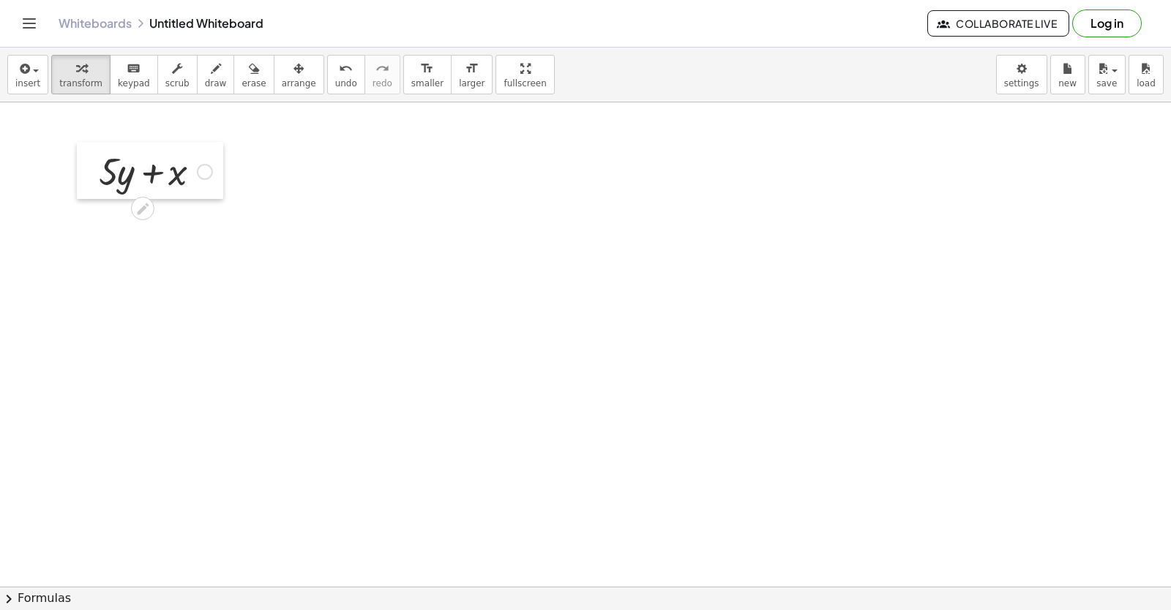
click at [77, 154] on div at bounding box center [88, 170] width 22 height 57
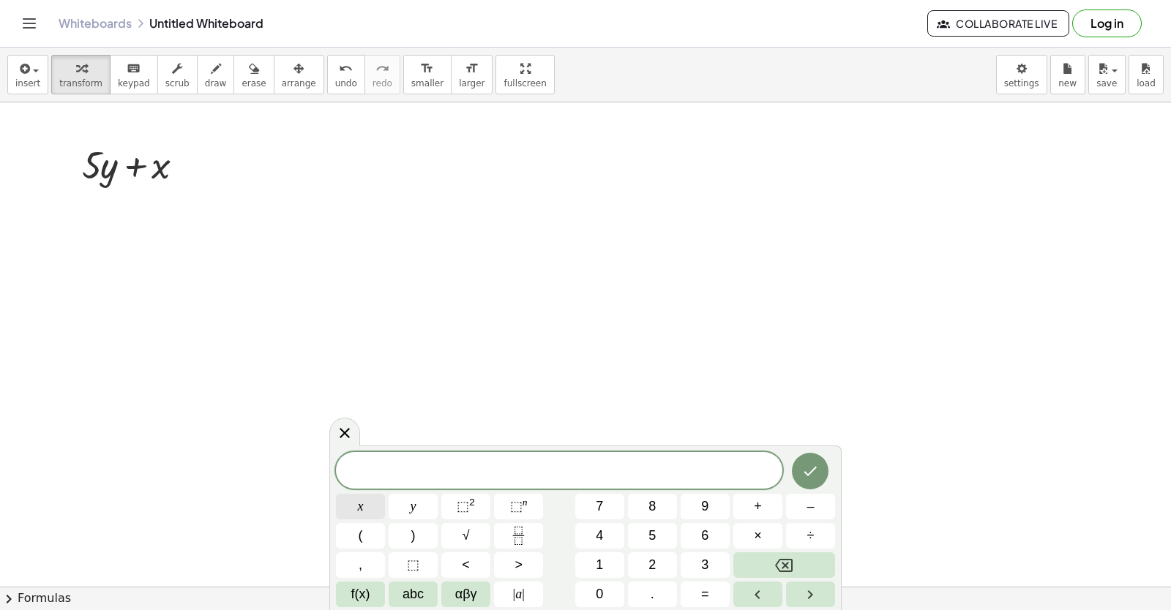
click at [345, 503] on button "x" at bounding box center [360, 507] width 49 height 26
click at [697, 598] on button "=" at bounding box center [704, 595] width 49 height 26
click at [598, 504] on span "7" at bounding box center [599, 507] width 7 height 20
click at [800, 479] on button "Done" at bounding box center [810, 471] width 37 height 37
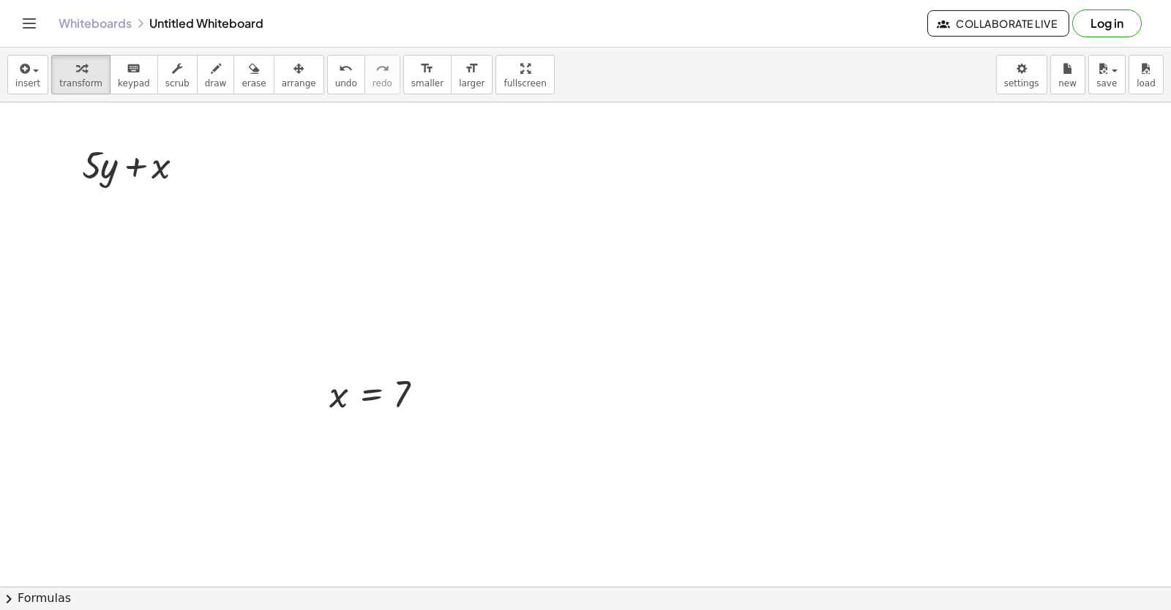
drag, startPoint x: 305, startPoint y: 398, endPoint x: 304, endPoint y: 347, distance: 51.2
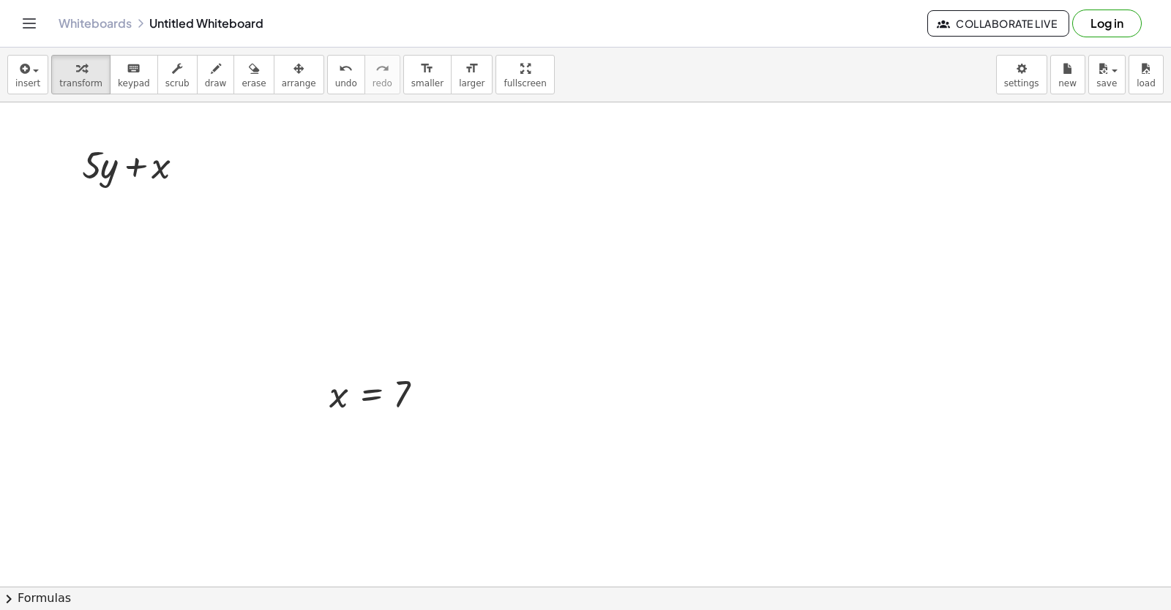
drag, startPoint x: 304, startPoint y: 390, endPoint x: 304, endPoint y: 344, distance: 46.1
drag, startPoint x: 314, startPoint y: 408, endPoint x: 254, endPoint y: 182, distance: 233.9
click at [255, 181] on div at bounding box center [260, 161] width 22 height 56
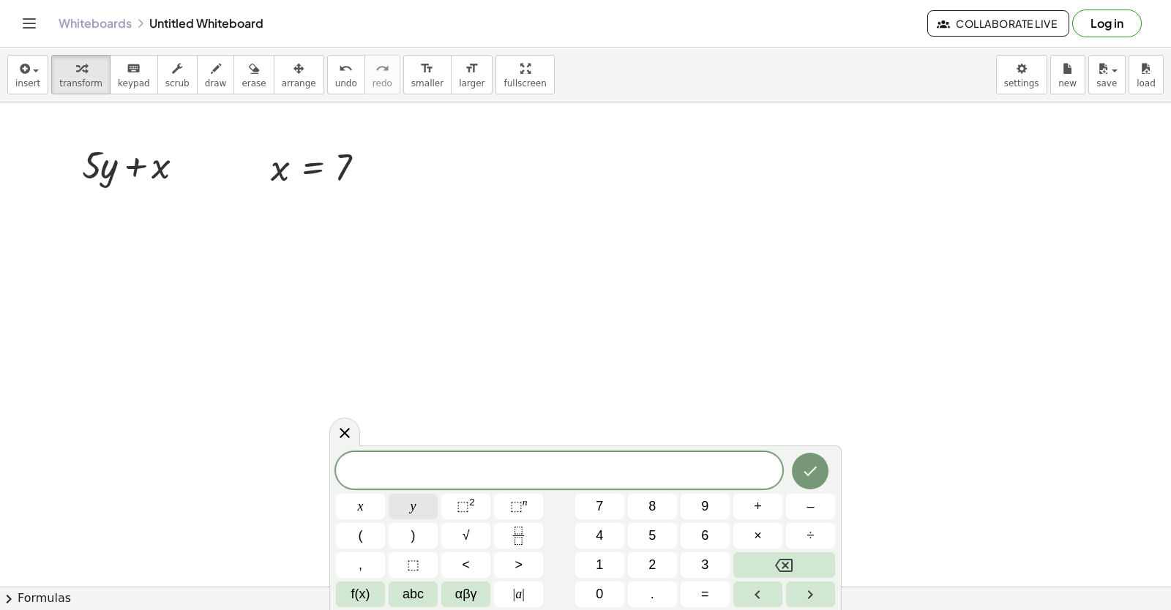
click at [402, 508] on button "y" at bounding box center [413, 507] width 49 height 26
click at [697, 589] on button "=" at bounding box center [704, 595] width 49 height 26
click at [795, 507] on button "–" at bounding box center [810, 507] width 49 height 26
click at [704, 555] on button "3" at bounding box center [704, 565] width 49 height 26
click at [806, 473] on icon "Done" at bounding box center [810, 471] width 18 height 18
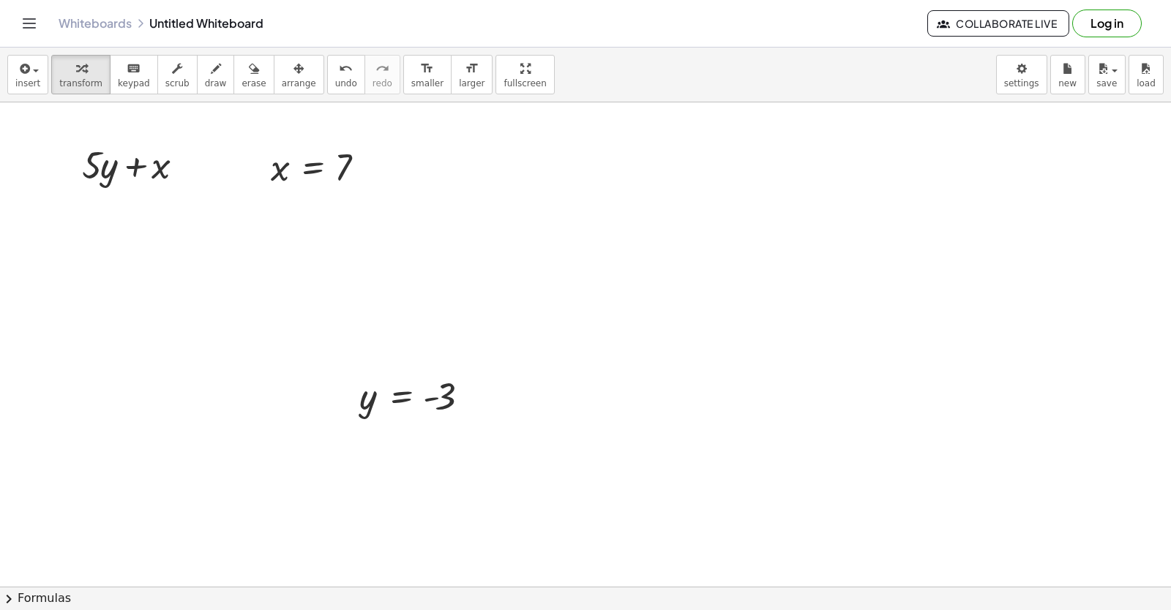
drag, startPoint x: 316, startPoint y: 413, endPoint x: 335, endPoint y: 372, distance: 45.8
drag, startPoint x: 345, startPoint y: 393, endPoint x: 410, endPoint y: 162, distance: 240.2
click at [410, 162] on div at bounding box center [413, 165] width 22 height 56
drag, startPoint x: 281, startPoint y: 159, endPoint x: 170, endPoint y: 146, distance: 111.3
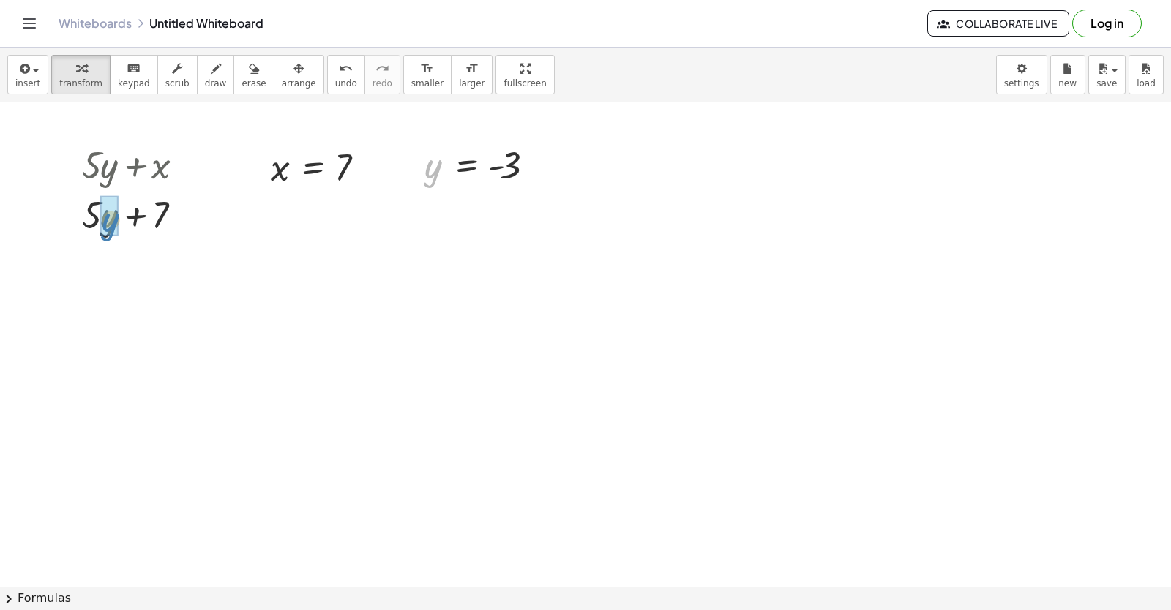
drag, startPoint x: 428, startPoint y: 167, endPoint x: 106, endPoint y: 220, distance: 326.3
drag, startPoint x: 101, startPoint y: 219, endPoint x: 78, endPoint y: 194, distance: 33.7
click at [88, 209] on div at bounding box center [138, 214] width 152 height 50
drag, startPoint x: 75, startPoint y: 261, endPoint x: 108, endPoint y: 257, distance: 33.9
click at [108, 257] on div at bounding box center [138, 264] width 152 height 50
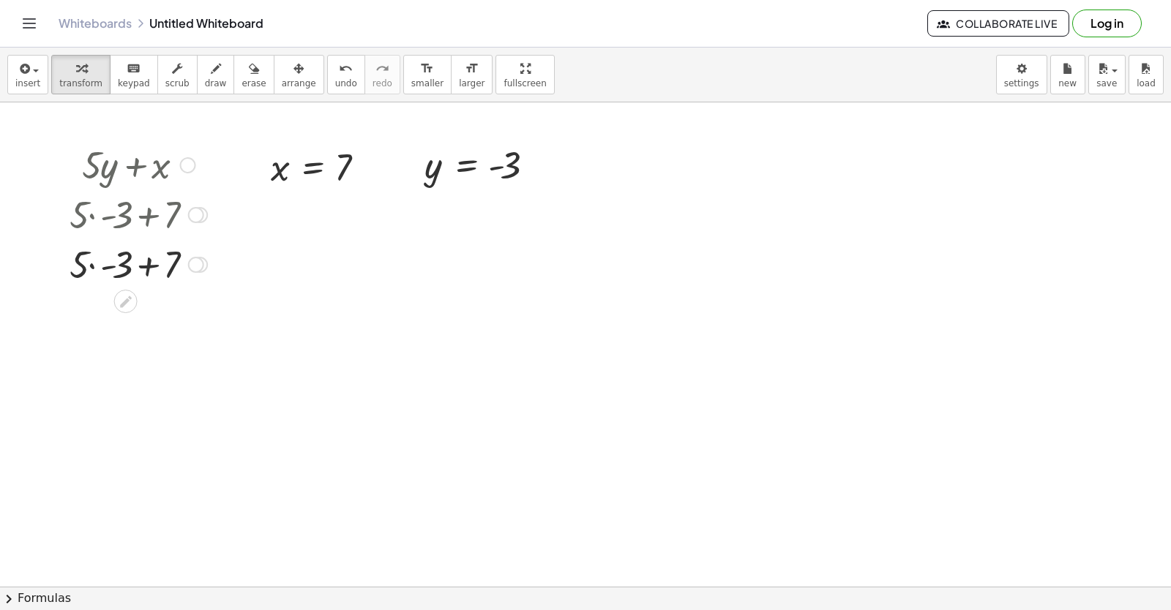
click at [92, 266] on div at bounding box center [138, 264] width 152 height 50
click at [142, 318] on div at bounding box center [138, 313] width 152 height 50
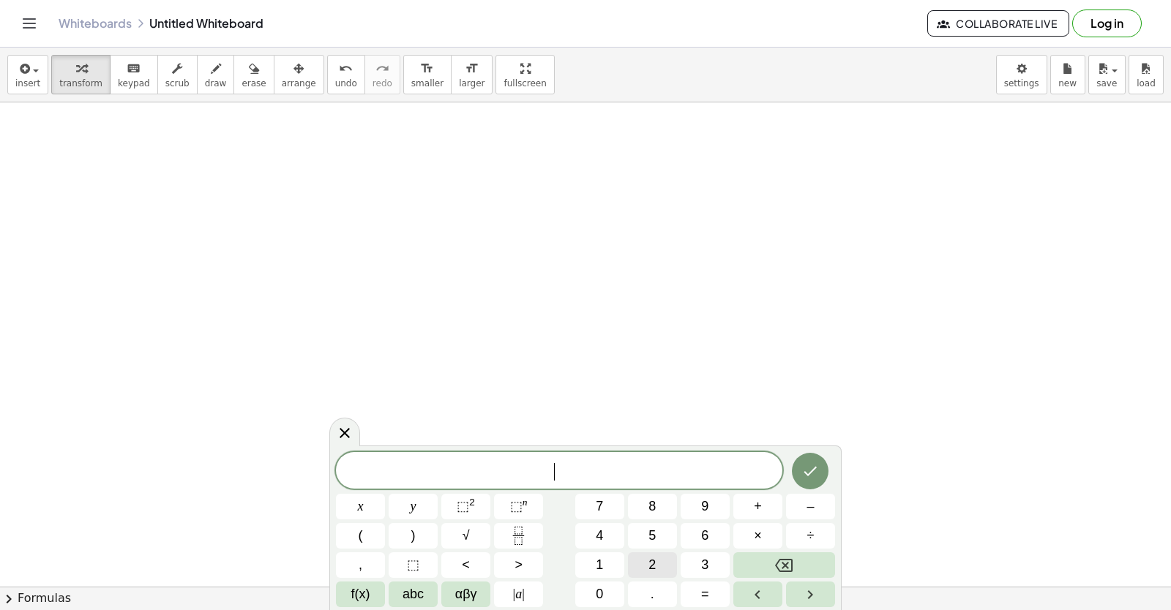
click at [644, 558] on button "2" at bounding box center [652, 565] width 49 height 26
click at [399, 510] on div "2 ​ x y ⬚ 2 ⬚ n 7 8 9 + – ( ) √ 4 5 6 × ÷ , ⬚ < > 1 2 3 f(x) abc αβγ | a | 0 . =" at bounding box center [585, 529] width 499 height 155
click at [734, 512] on button "+" at bounding box center [757, 507] width 49 height 26
click at [411, 506] on span "y" at bounding box center [413, 507] width 6 height 20
click at [697, 595] on button "=" at bounding box center [704, 595] width 49 height 26
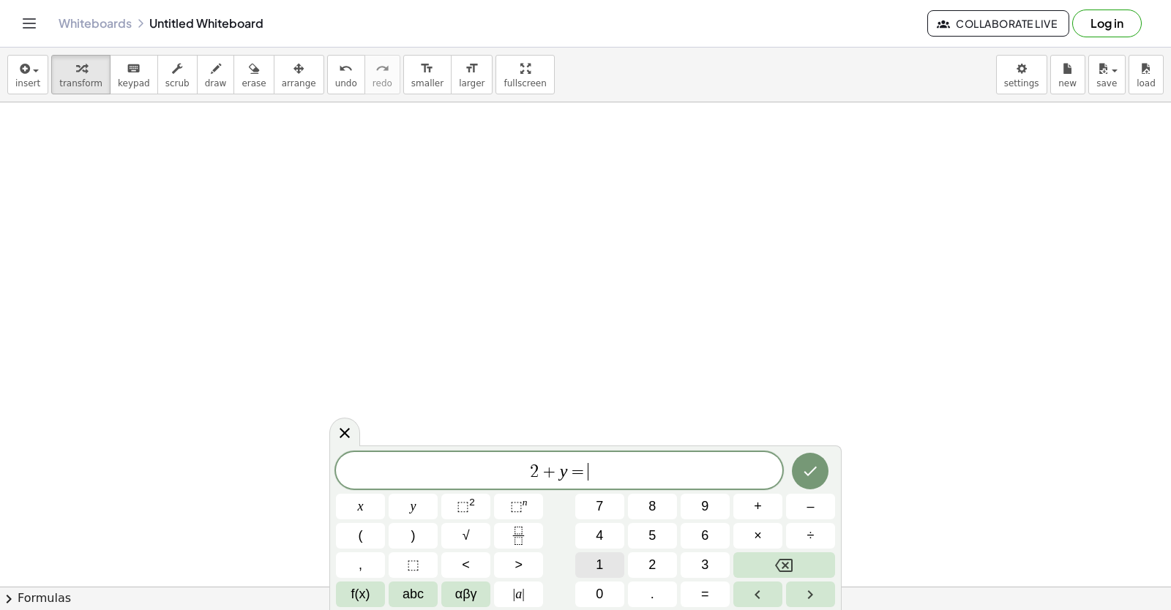
click at [582, 566] on button "1" at bounding box center [599, 565] width 49 height 26
click at [595, 528] on button "4" at bounding box center [599, 536] width 49 height 26
click at [795, 466] on button "Done" at bounding box center [810, 471] width 37 height 37
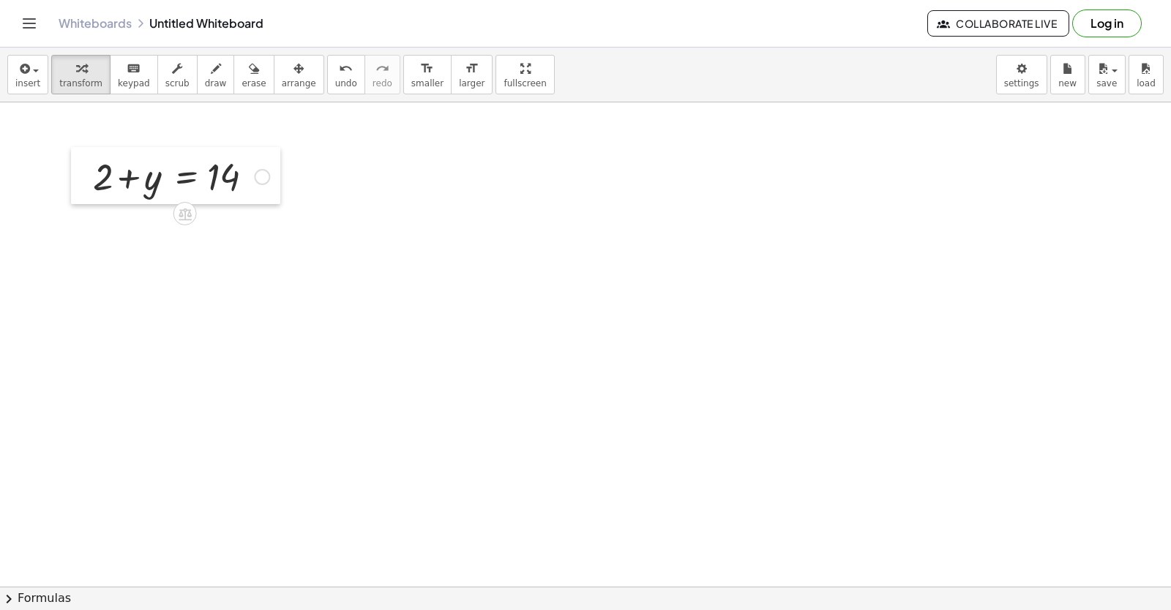
drag, startPoint x: 566, startPoint y: 423, endPoint x: 67, endPoint y: 168, distance: 561.2
click at [71, 168] on div at bounding box center [82, 175] width 22 height 57
click at [130, 159] on div at bounding box center [169, 157] width 191 height 50
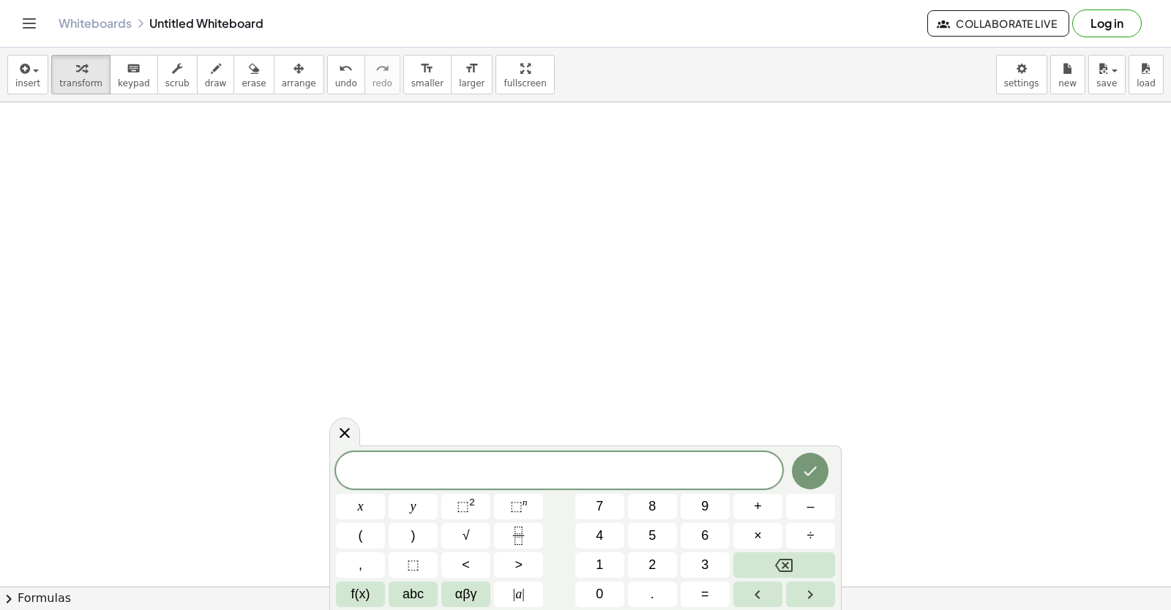
scroll to position [6004, 0]
click at [335, 82] on span "undo" at bounding box center [346, 83] width 22 height 10
click at [649, 566] on span "2" at bounding box center [651, 565] width 7 height 20
click at [750, 526] on button "×" at bounding box center [757, 536] width 49 height 26
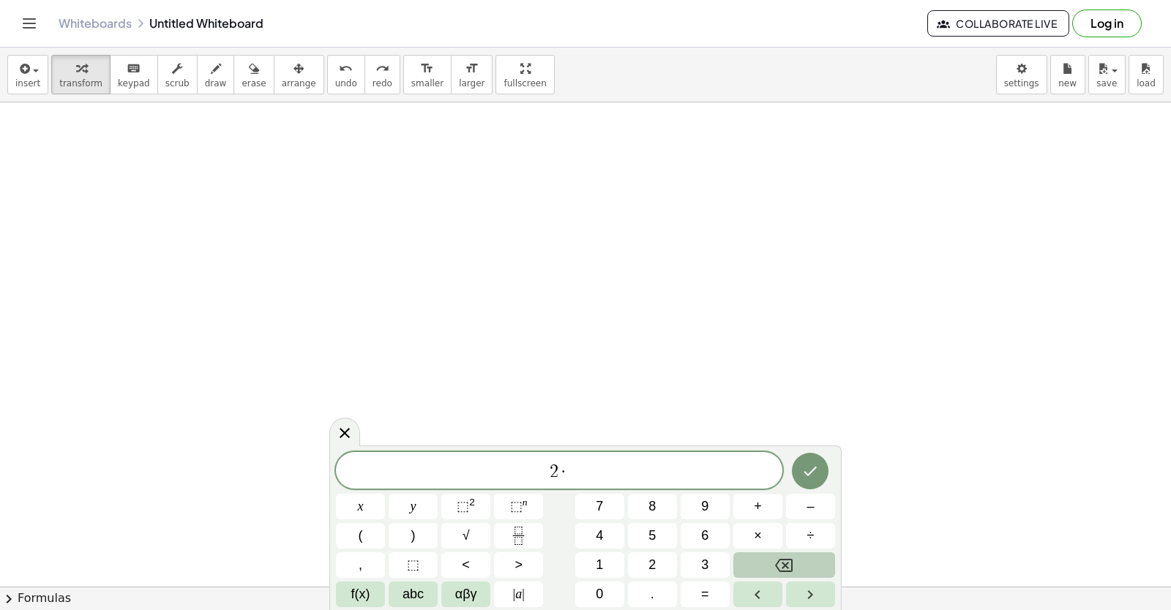
click at [779, 566] on icon "Backspace" at bounding box center [784, 566] width 18 height 18
click at [338, 503] on button "x" at bounding box center [360, 507] width 49 height 26
click at [740, 497] on button "+" at bounding box center [757, 507] width 49 height 26
click at [409, 506] on button "y" at bounding box center [413, 507] width 49 height 26
click at [712, 591] on button "=" at bounding box center [704, 595] width 49 height 26
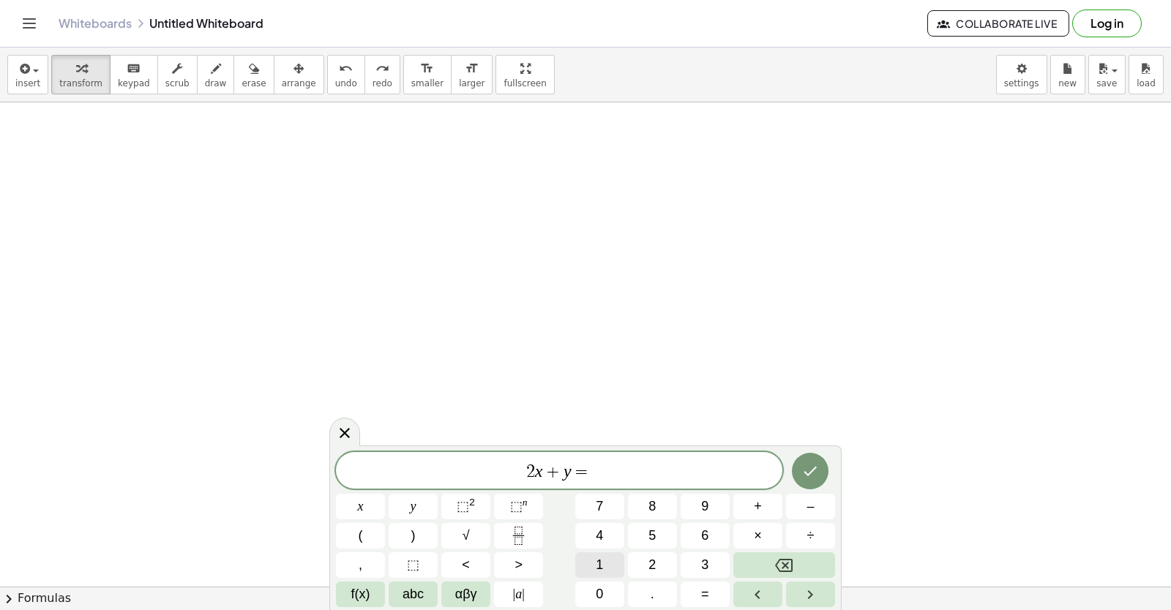
click at [592, 569] on button "1" at bounding box center [599, 565] width 49 height 26
click at [590, 539] on button "4" at bounding box center [599, 536] width 49 height 26
click at [808, 468] on icon "Done" at bounding box center [810, 471] width 18 height 18
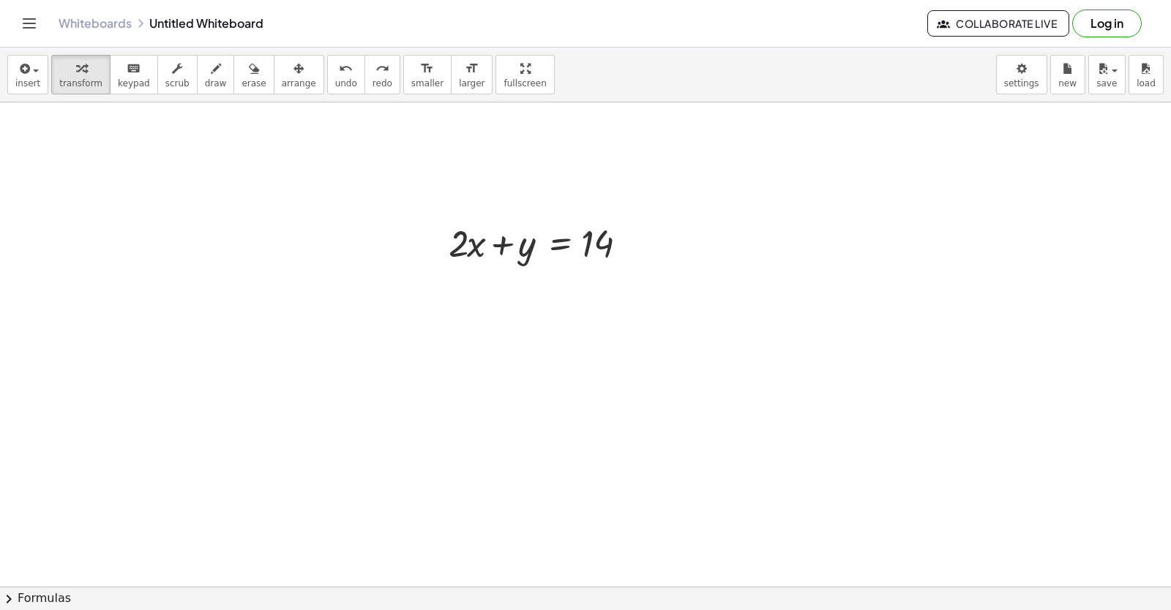
scroll to position [6589, 0]
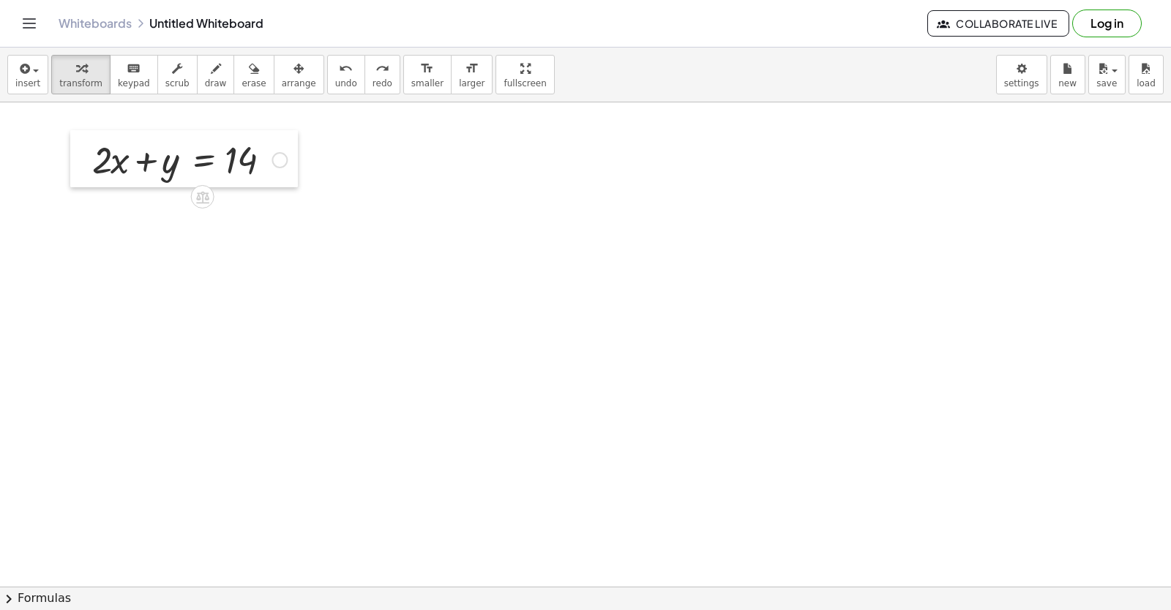
drag, startPoint x: 431, startPoint y: 228, endPoint x: 74, endPoint y: 173, distance: 361.2
click at [74, 173] on div at bounding box center [81, 158] width 22 height 57
drag, startPoint x: 246, startPoint y: 378, endPoint x: 340, endPoint y: 348, distance: 99.3
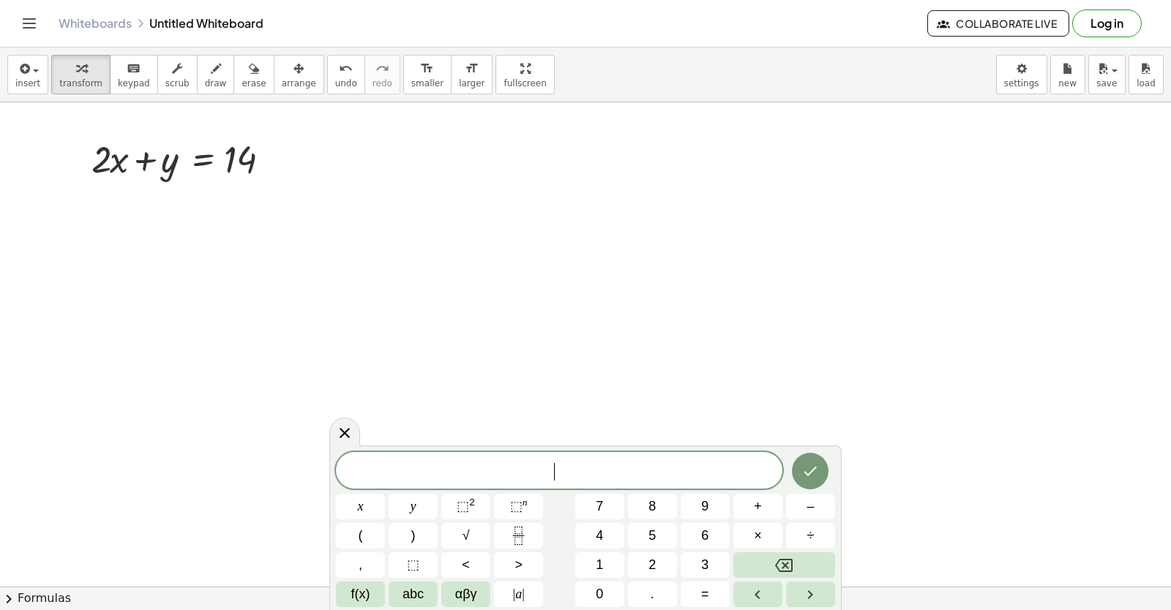
click at [358, 486] on div "​" at bounding box center [559, 470] width 446 height 37
click at [364, 507] on button "x" at bounding box center [360, 507] width 49 height 26
click at [812, 506] on span "–" at bounding box center [809, 507] width 7 height 20
click at [410, 517] on button "y" at bounding box center [413, 507] width 49 height 26
click at [697, 592] on button "=" at bounding box center [704, 595] width 49 height 26
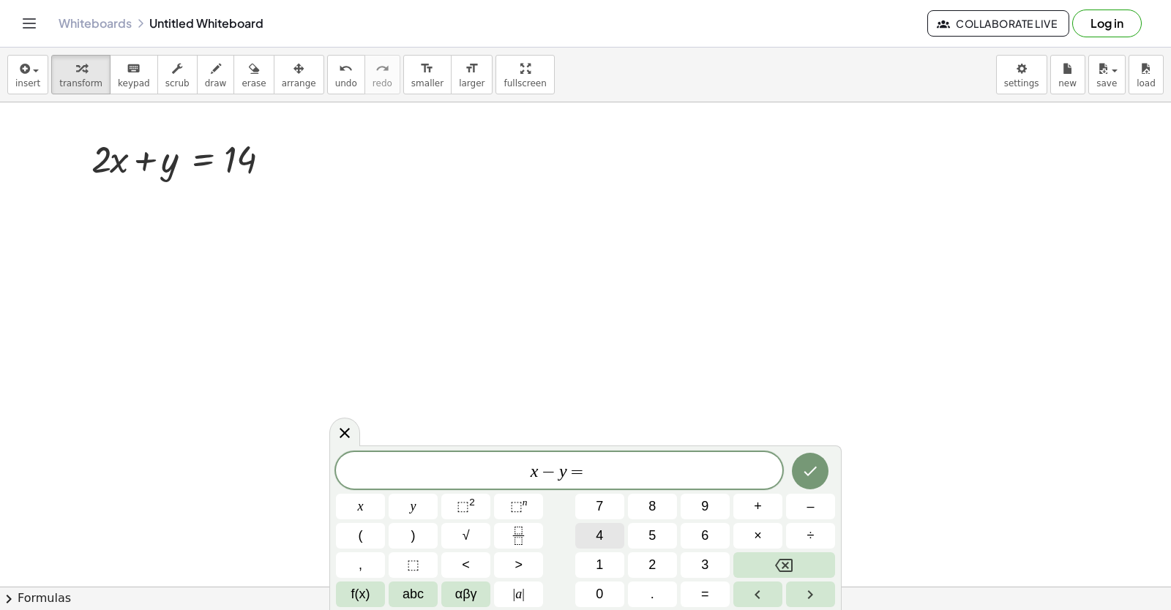
click at [596, 536] on span "4" at bounding box center [599, 536] width 7 height 20
click at [811, 471] on icon "Done" at bounding box center [810, 472] width 13 height 10
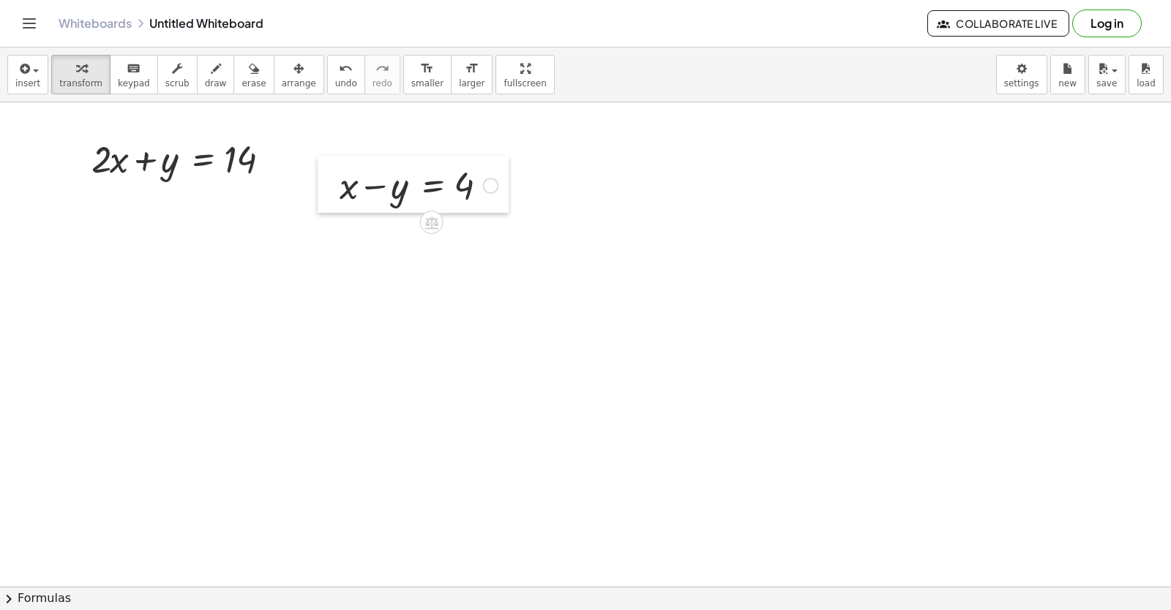
drag, startPoint x: 255, startPoint y: 401, endPoint x: 348, endPoint y: 346, distance: 108.5
click at [326, 156] on div at bounding box center [329, 184] width 22 height 57
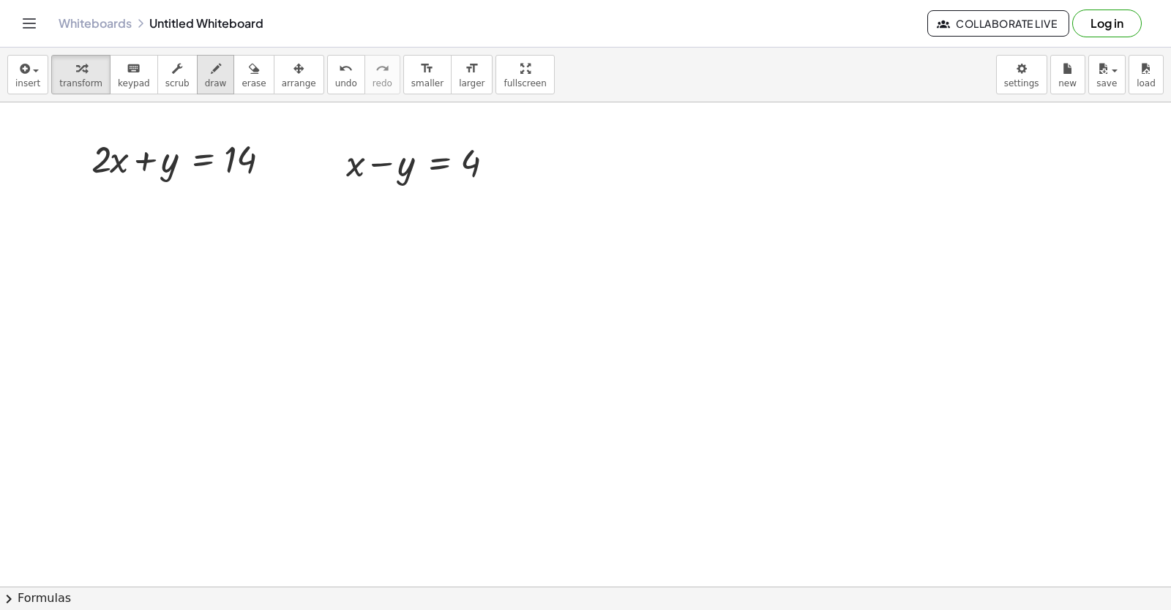
click at [205, 82] on span "draw" at bounding box center [216, 83] width 22 height 10
drag, startPoint x: 169, startPoint y: 148, endPoint x: 159, endPoint y: 232, distance: 84.8
click at [241, 89] on span "erase" at bounding box center [253, 83] width 24 height 10
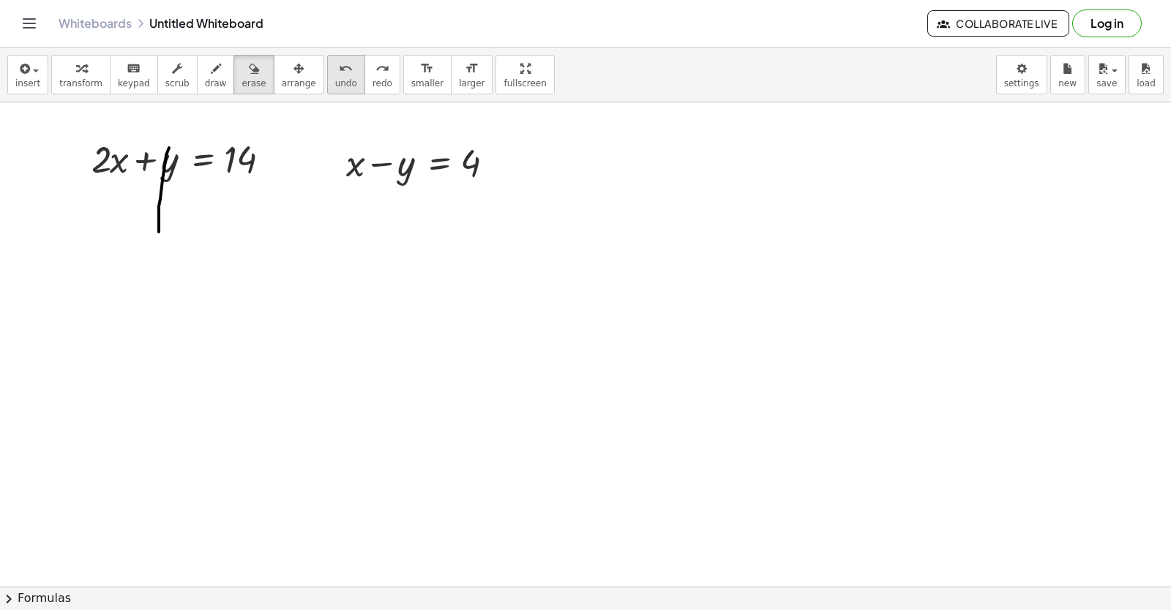
click at [327, 75] on button "undo undo" at bounding box center [346, 75] width 38 height 40
drag, startPoint x: 344, startPoint y: 162, endPoint x: 304, endPoint y: 160, distance: 40.3
drag, startPoint x: 316, startPoint y: 196, endPoint x: 275, endPoint y: 189, distance: 41.6
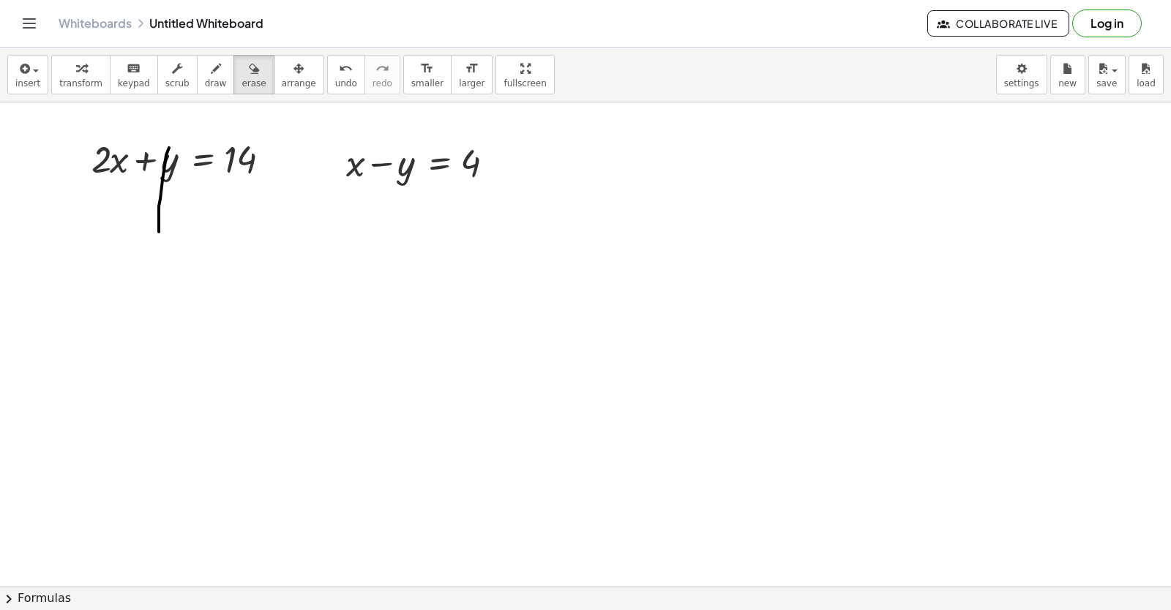
click at [119, 86] on span "keypad" at bounding box center [134, 83] width 32 height 10
drag, startPoint x: 313, startPoint y: 165, endPoint x: 308, endPoint y: 170, distance: 7.8
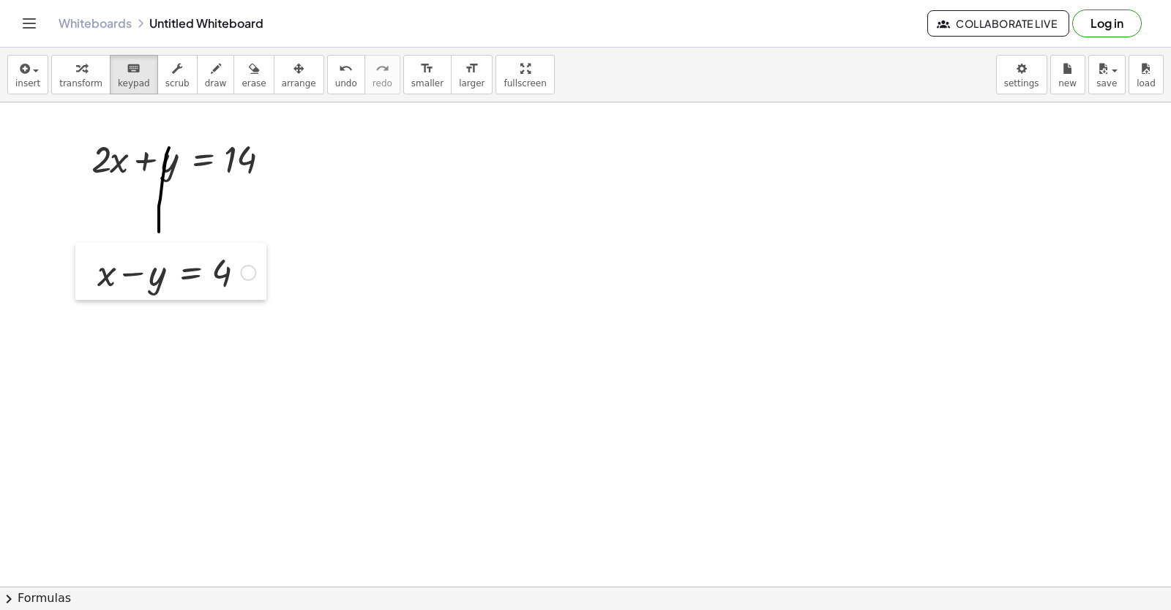
drag, startPoint x: 326, startPoint y: 161, endPoint x: 75, endPoint y: 271, distance: 273.2
click at [75, 271] on div at bounding box center [86, 271] width 22 height 57
click at [206, 78] on span "draw" at bounding box center [216, 83] width 22 height 10
drag, startPoint x: 156, startPoint y: 264, endPoint x: 153, endPoint y: 334, distance: 69.6
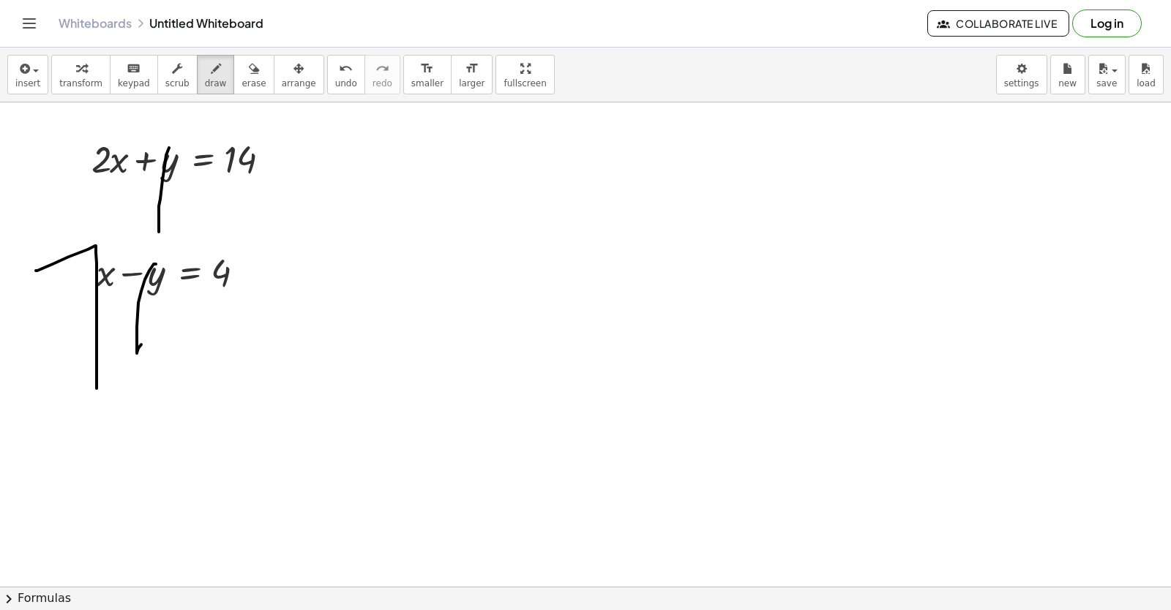
drag, startPoint x: 36, startPoint y: 271, endPoint x: 95, endPoint y: 379, distance: 123.4
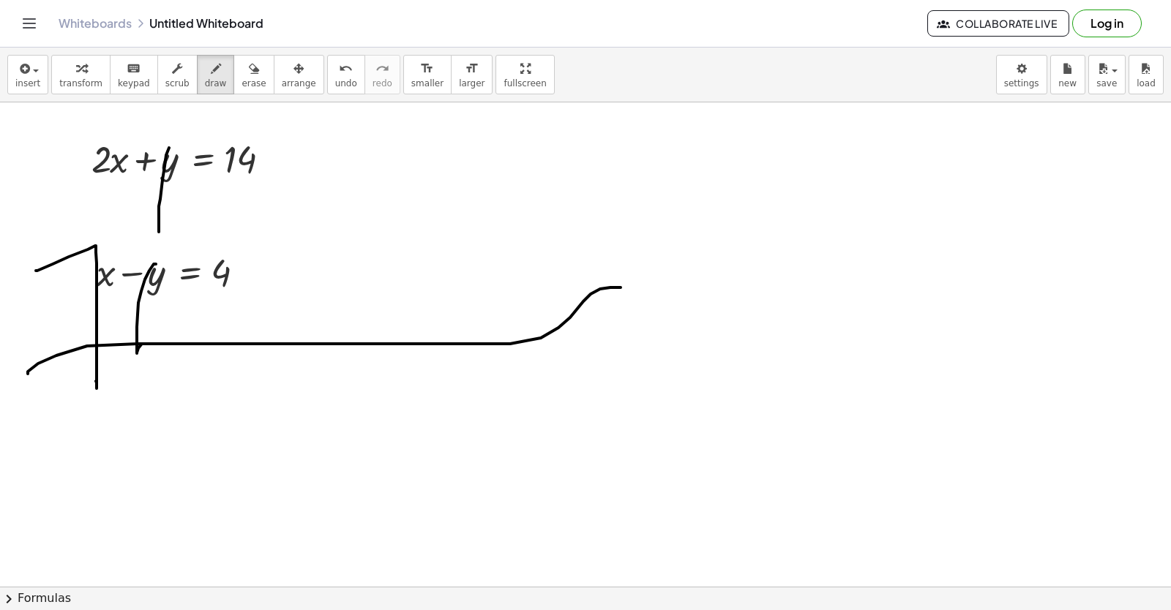
drag, startPoint x: 28, startPoint y: 374, endPoint x: 571, endPoint y: 329, distance: 544.7
drag, startPoint x: 83, startPoint y: 373, endPoint x: 86, endPoint y: 430, distance: 57.1
drag, startPoint x: 189, startPoint y: 389, endPoint x: 172, endPoint y: 424, distance: 39.6
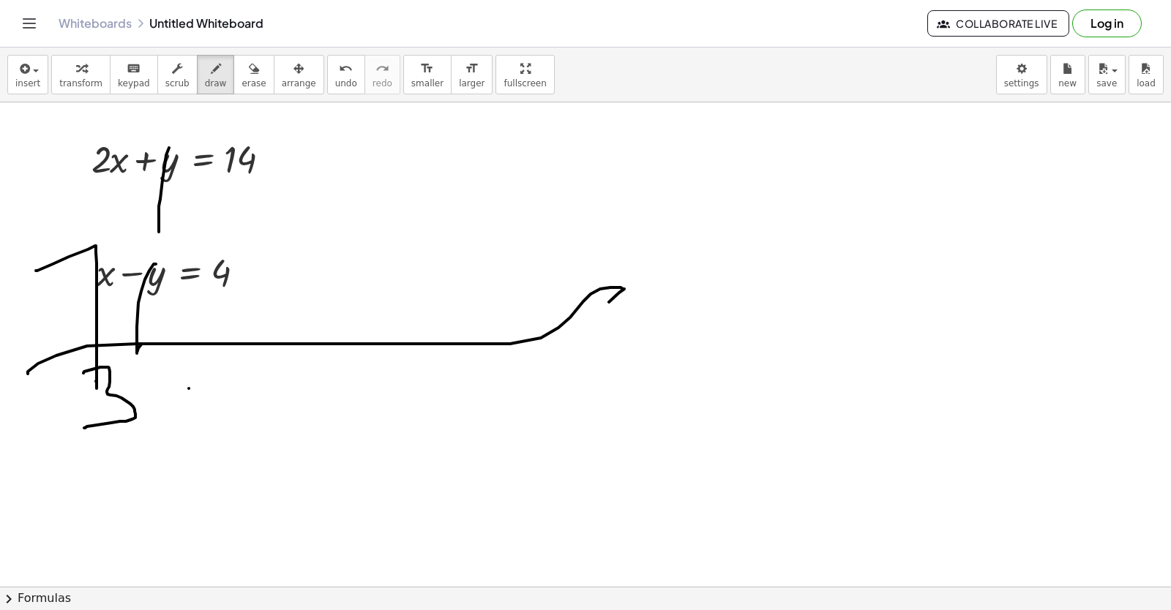
drag, startPoint x: 154, startPoint y: 372, endPoint x: 246, endPoint y: 435, distance: 111.0
drag, startPoint x: 266, startPoint y: 390, endPoint x: 280, endPoint y: 384, distance: 15.1
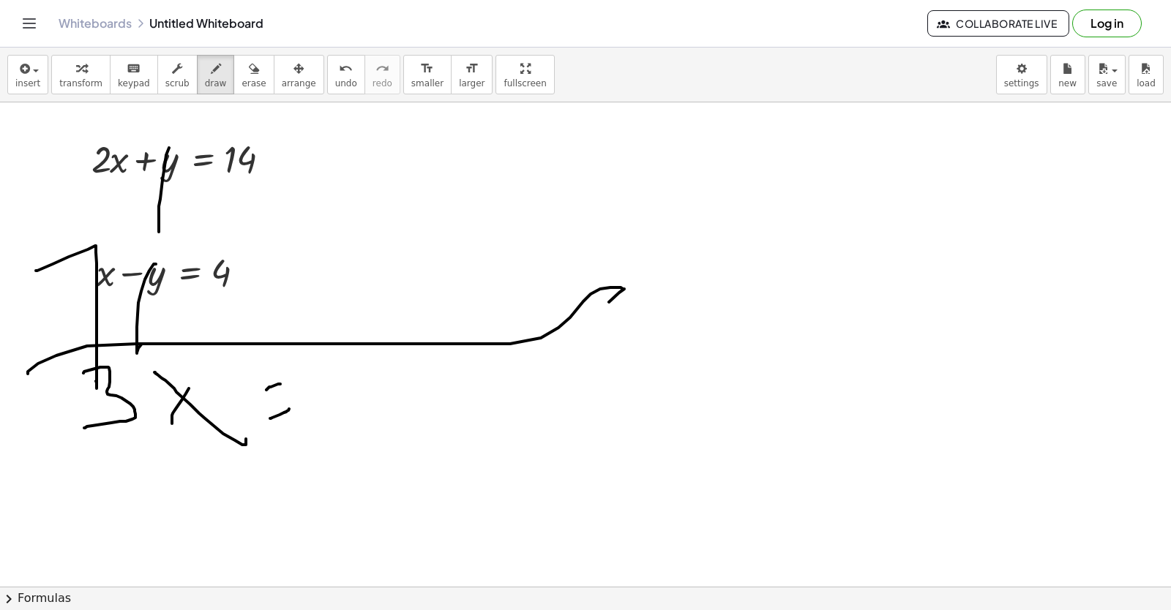
drag, startPoint x: 270, startPoint y: 418, endPoint x: 325, endPoint y: 413, distance: 55.2
drag, startPoint x: 342, startPoint y: 388, endPoint x: 399, endPoint y: 499, distance: 124.7
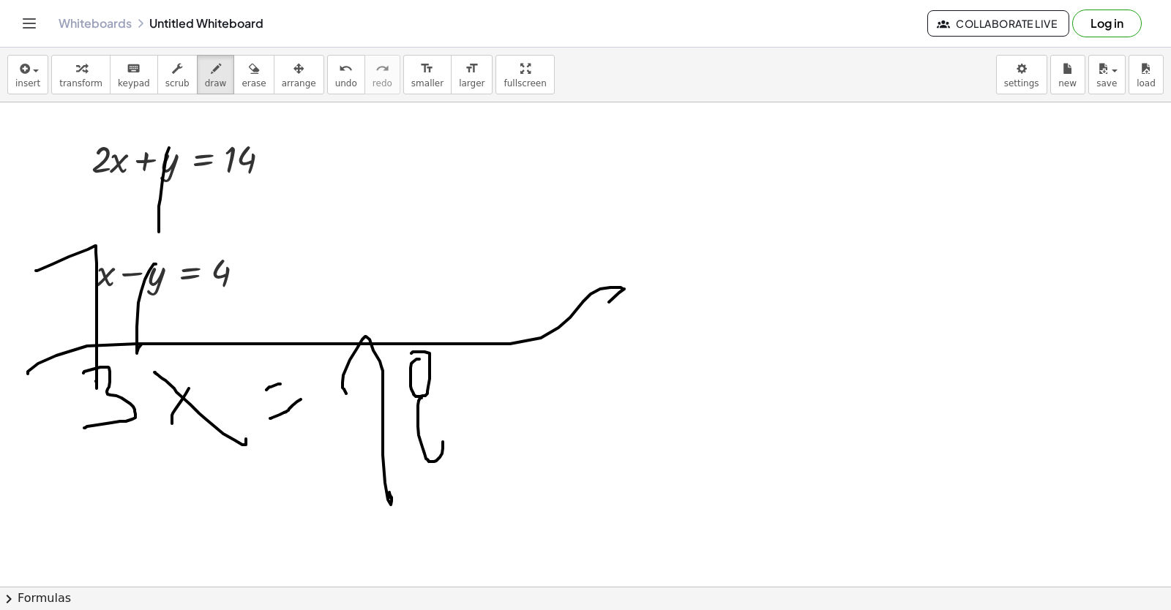
drag, startPoint x: 421, startPoint y: 398, endPoint x: 360, endPoint y: 380, distance: 64.1
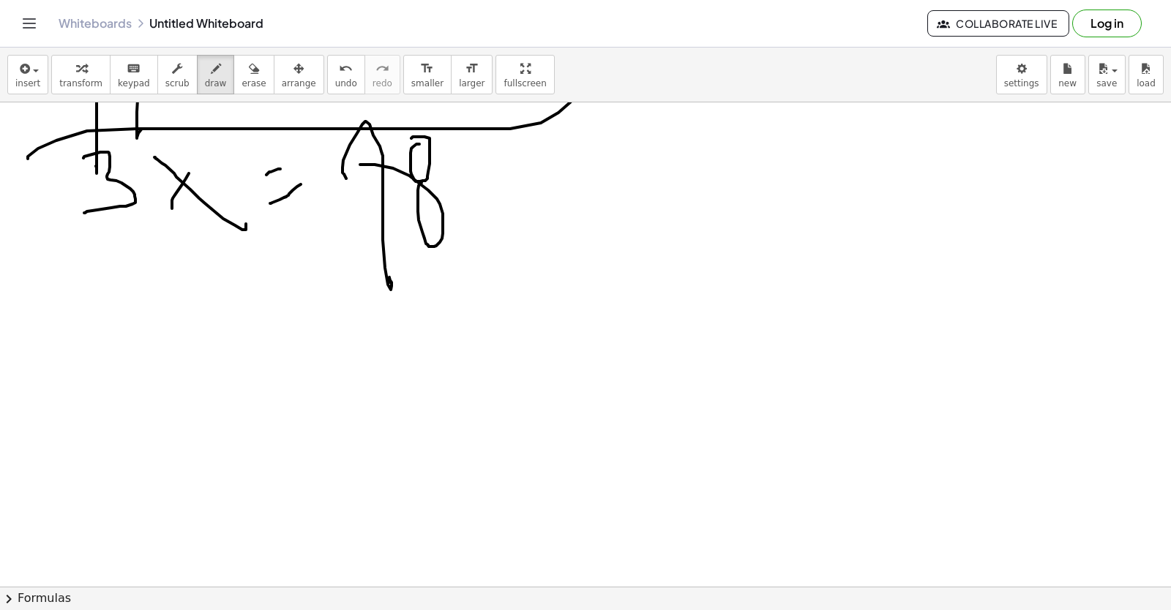
scroll to position [6781, 0]
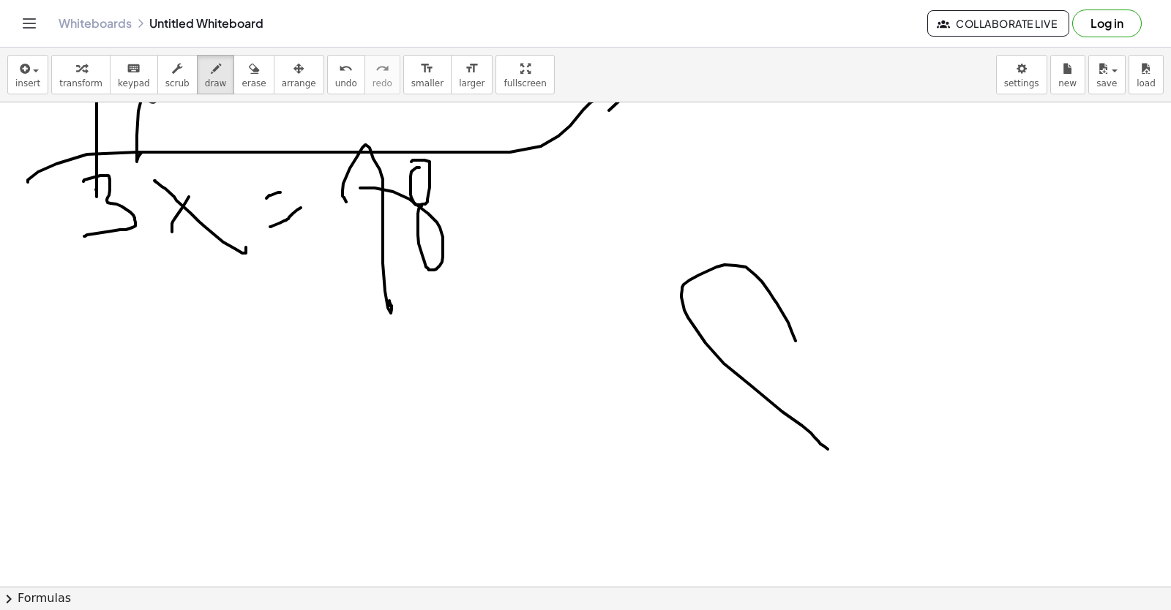
drag, startPoint x: 792, startPoint y: 332, endPoint x: 828, endPoint y: 449, distance: 122.6
drag, startPoint x: 873, startPoint y: 485, endPoint x: 853, endPoint y: 489, distance: 20.2
drag, startPoint x: 853, startPoint y: 489, endPoint x: 717, endPoint y: 495, distance: 136.2
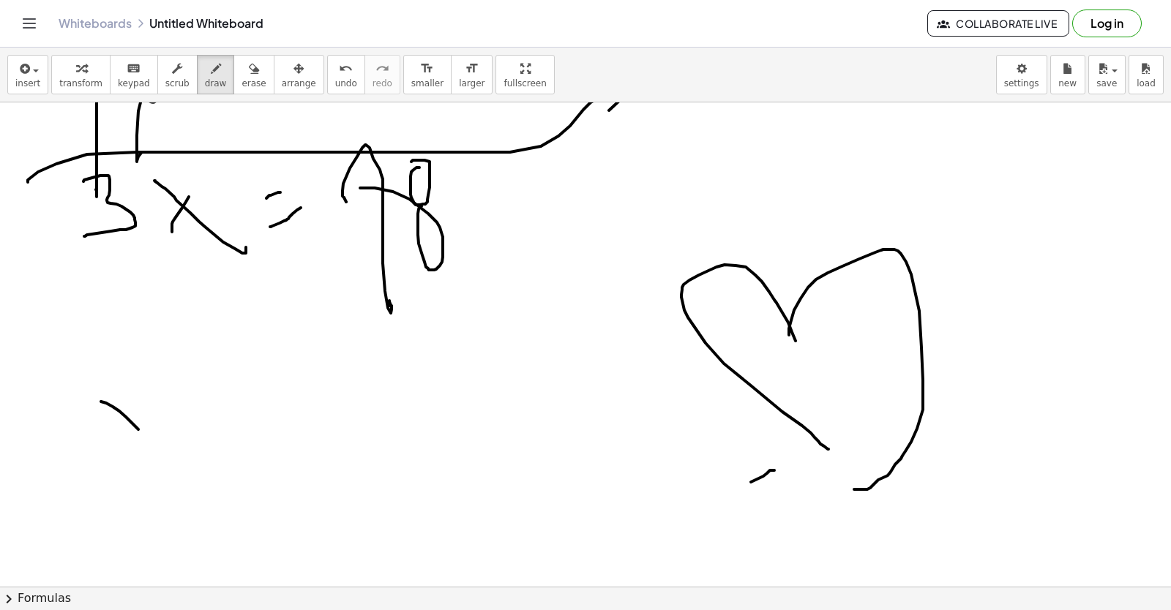
drag, startPoint x: 101, startPoint y: 402, endPoint x: 221, endPoint y: 448, distance: 128.8
drag, startPoint x: 216, startPoint y: 403, endPoint x: 247, endPoint y: 431, distance: 41.4
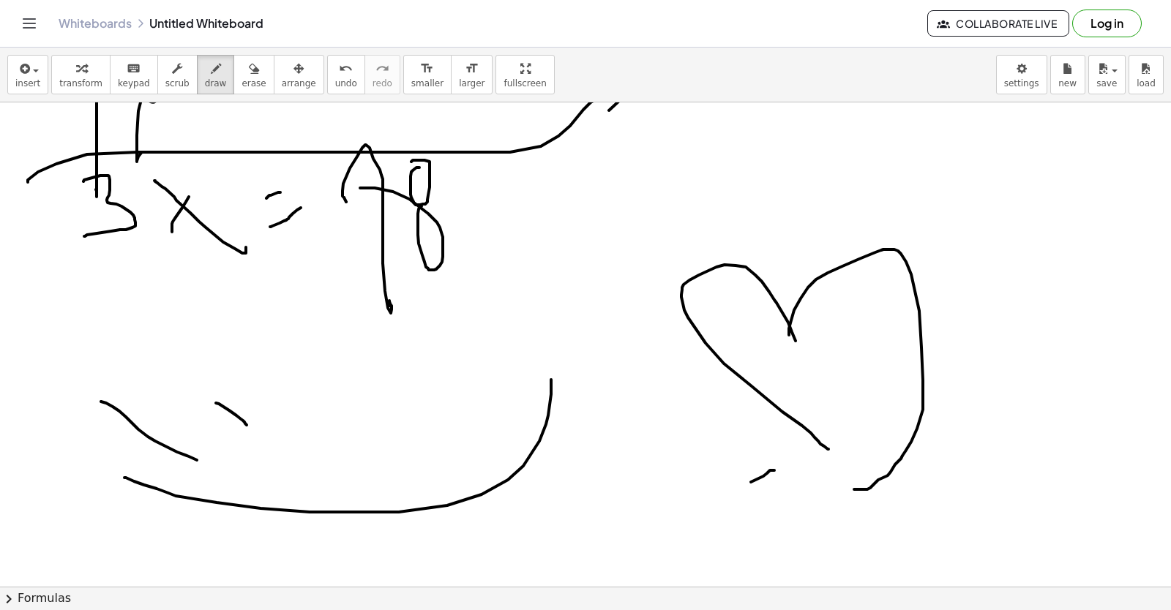
drag, startPoint x: 124, startPoint y: 478, endPoint x: 541, endPoint y: 406, distance: 422.4
drag, startPoint x: 528, startPoint y: 271, endPoint x: 530, endPoint y: 259, distance: 12.8
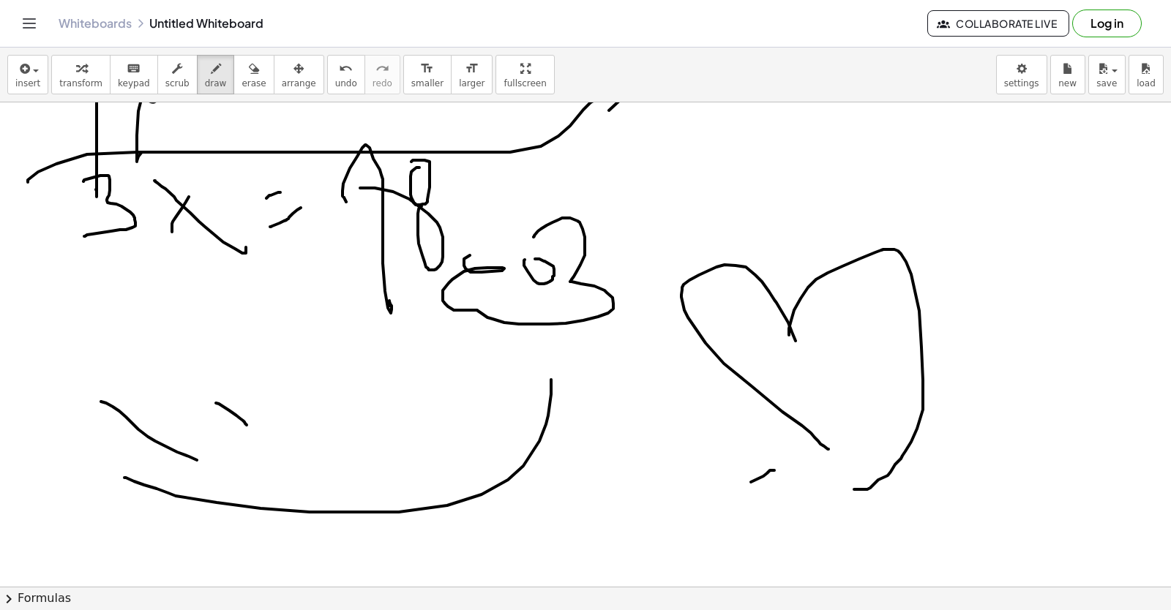
drag, startPoint x: 534, startPoint y: 236, endPoint x: 542, endPoint y: 260, distance: 24.8
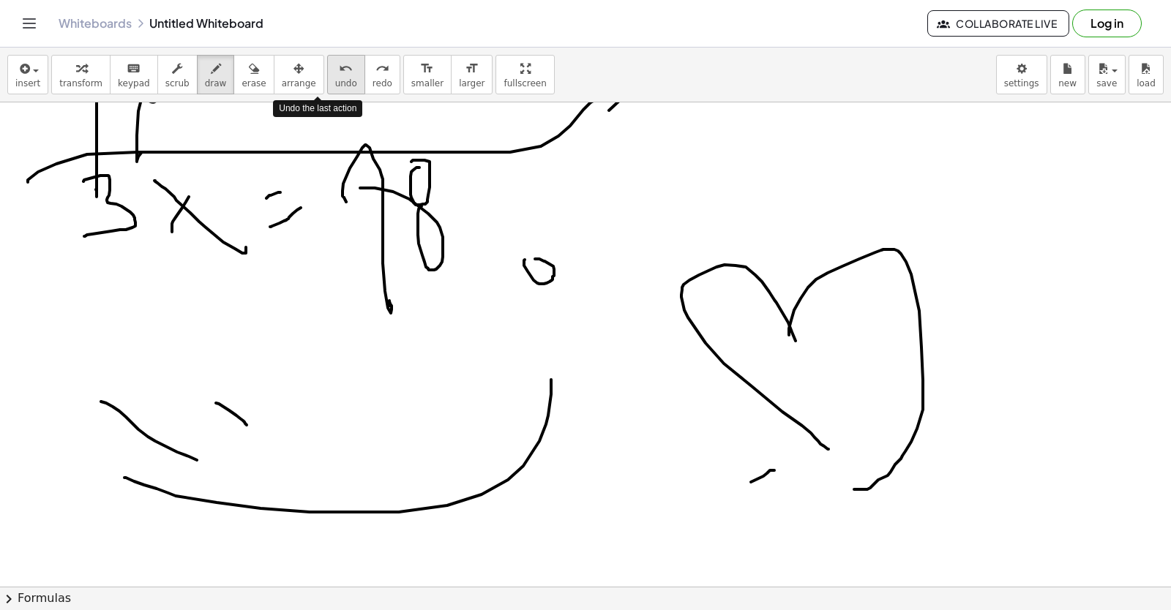
click at [335, 72] on div "undo" at bounding box center [346, 68] width 22 height 18
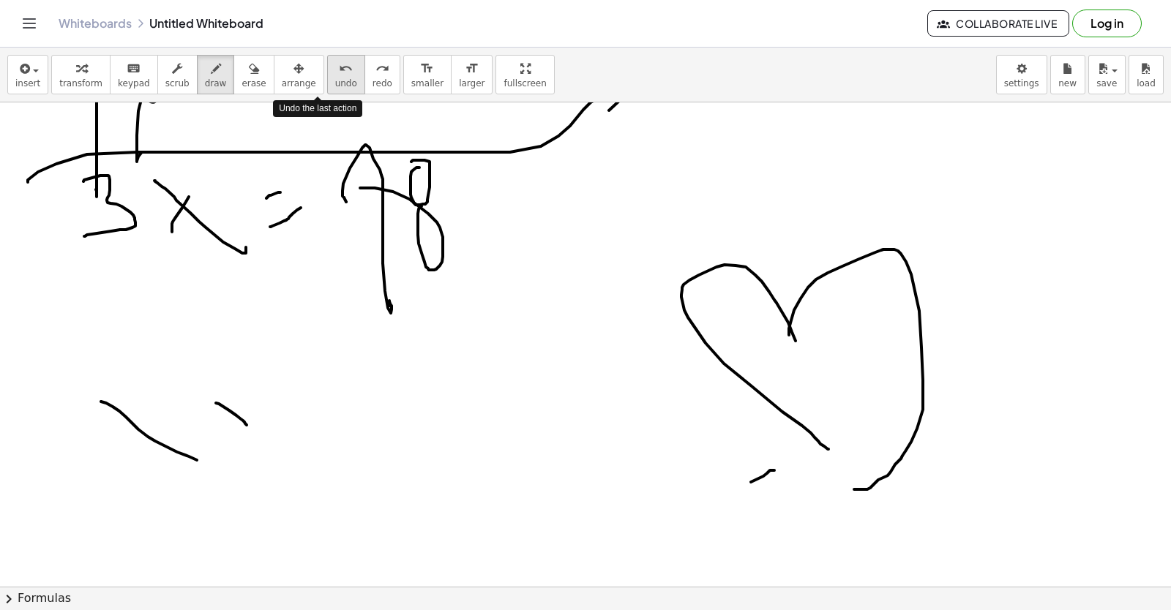
click at [335, 72] on div "undo" at bounding box center [346, 68] width 22 height 18
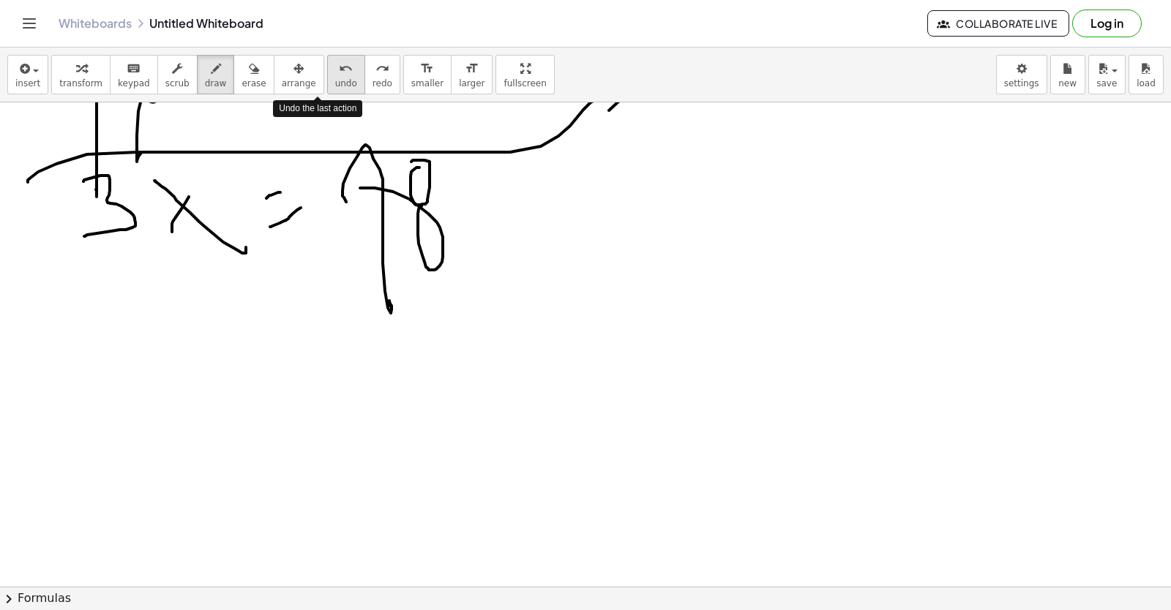
click at [327, 75] on button "undo undo" at bounding box center [346, 75] width 38 height 40
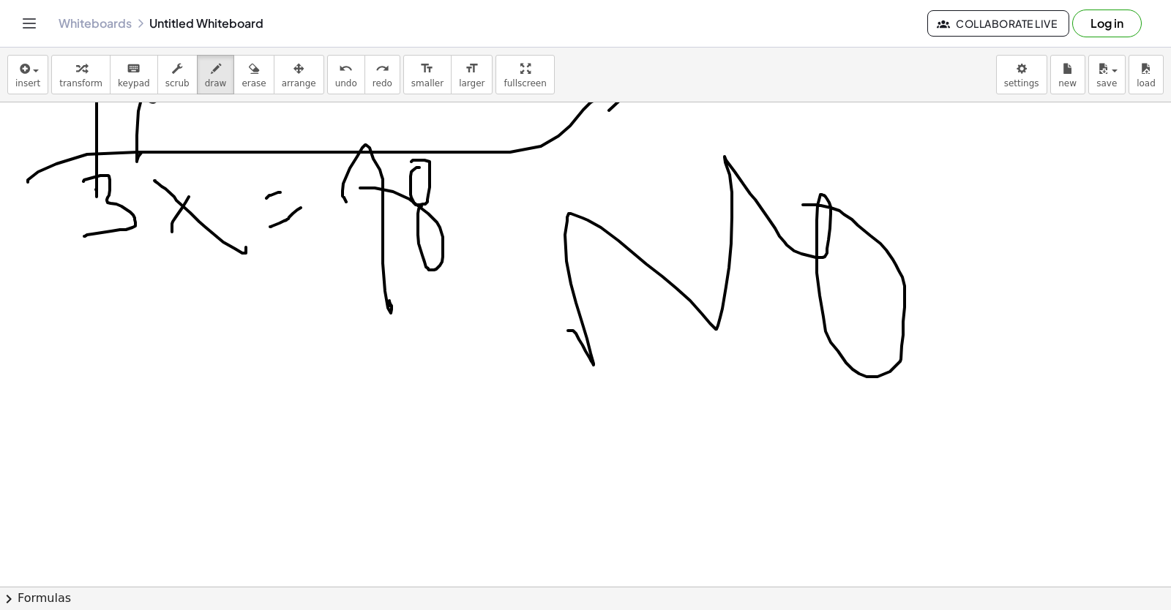
drag, startPoint x: 582, startPoint y: 345, endPoint x: 821, endPoint y: 214, distance: 272.1
click at [329, 65] on button "undo undo" at bounding box center [346, 75] width 38 height 40
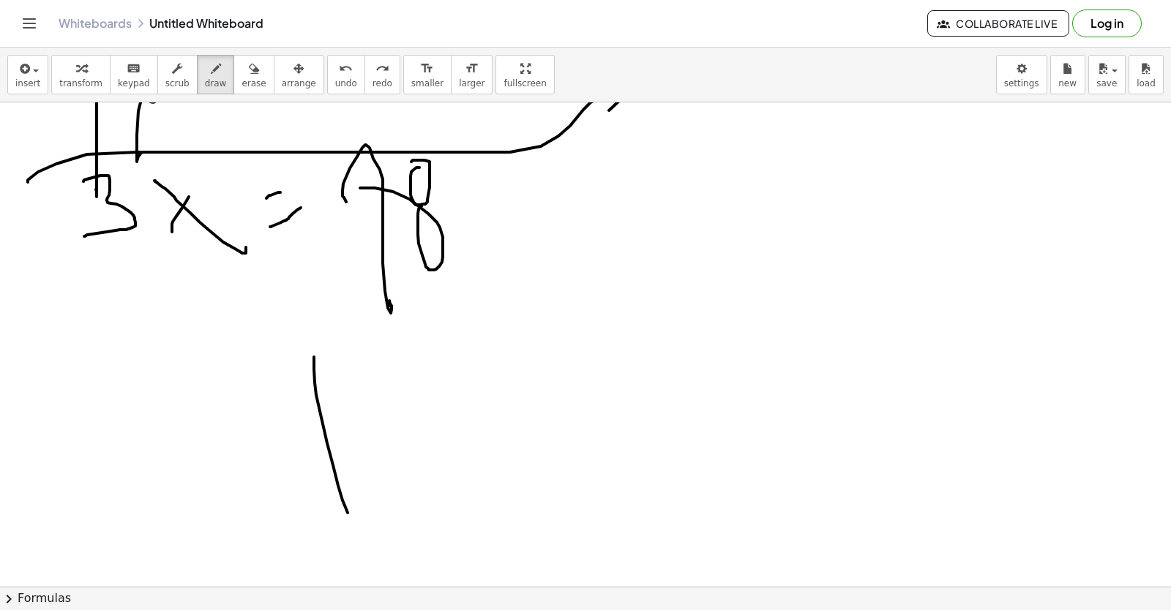
drag, startPoint x: 314, startPoint y: 357, endPoint x: 290, endPoint y: 470, distance: 115.1
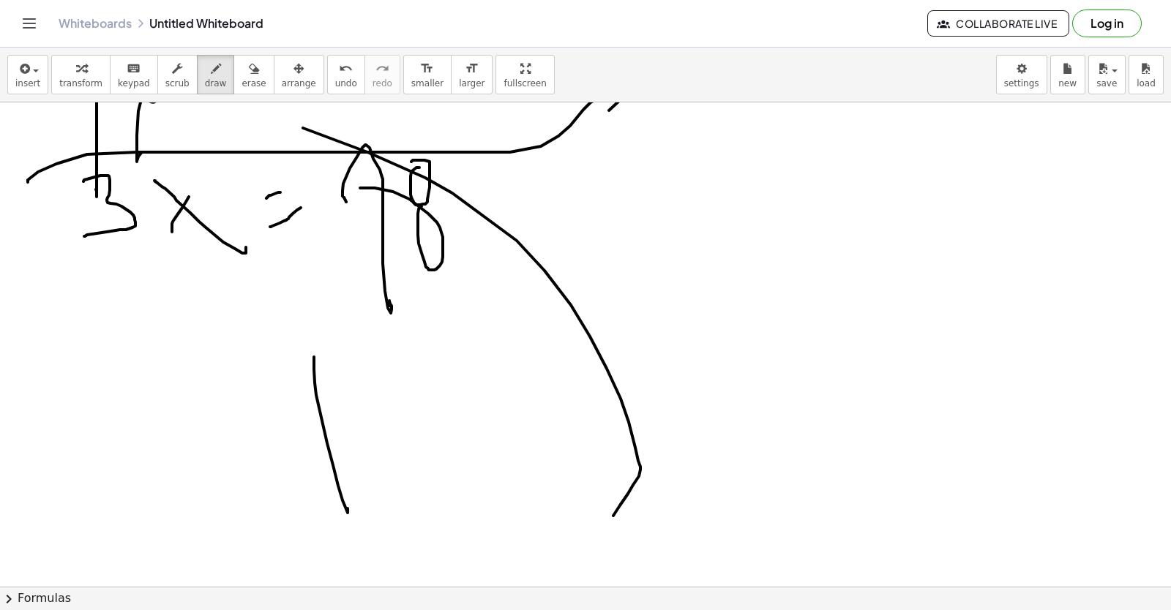
drag, startPoint x: 517, startPoint y: 241, endPoint x: 411, endPoint y: 569, distance: 345.0
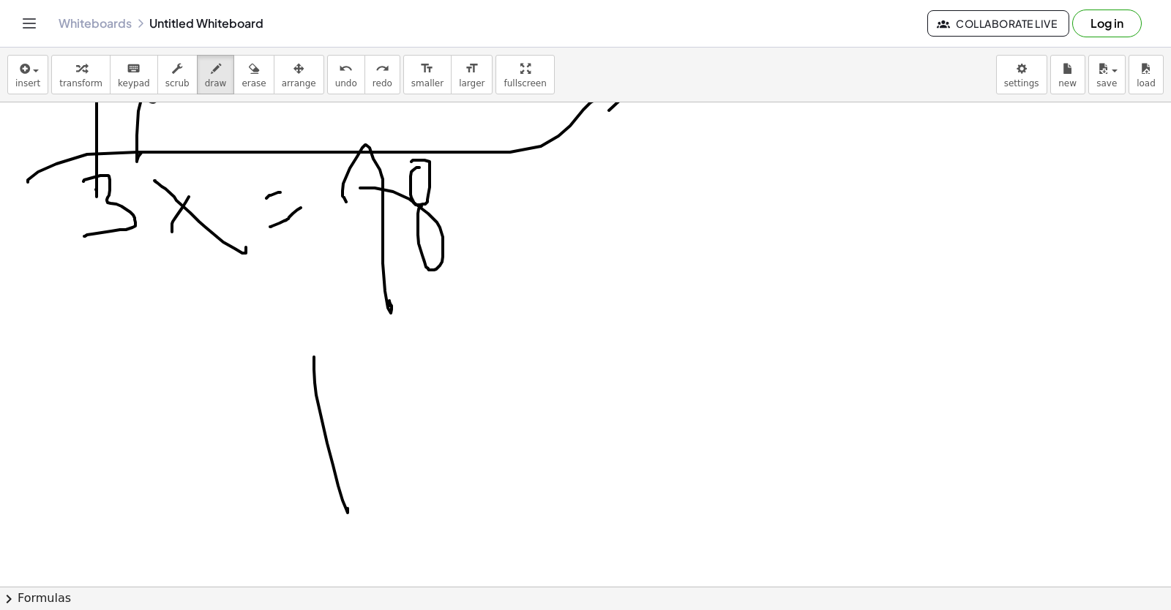
drag, startPoint x: 317, startPoint y: 79, endPoint x: 252, endPoint y: 374, distance: 302.0
click at [335, 80] on span "undo" at bounding box center [346, 83] width 22 height 10
drag, startPoint x: 252, startPoint y: 368, endPoint x: 518, endPoint y: 465, distance: 282.9
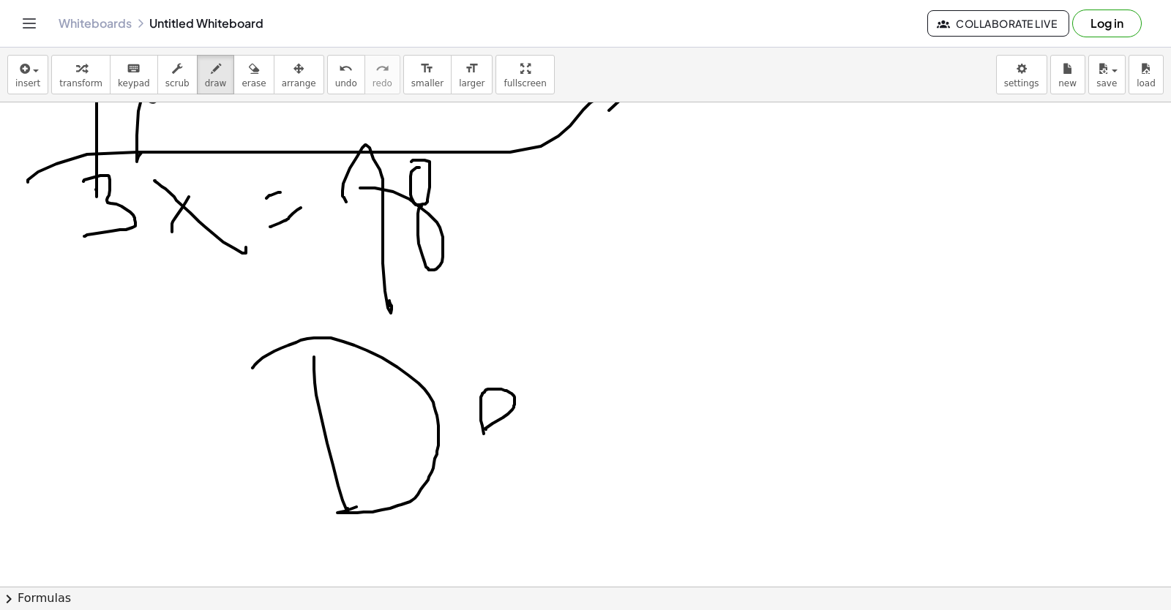
drag, startPoint x: 486, startPoint y: 429, endPoint x: 552, endPoint y: 448, distance: 69.2
drag, startPoint x: 573, startPoint y: 404, endPoint x: 628, endPoint y: 498, distance: 108.5
drag, startPoint x: 638, startPoint y: 435, endPoint x: 688, endPoint y: 455, distance: 53.5
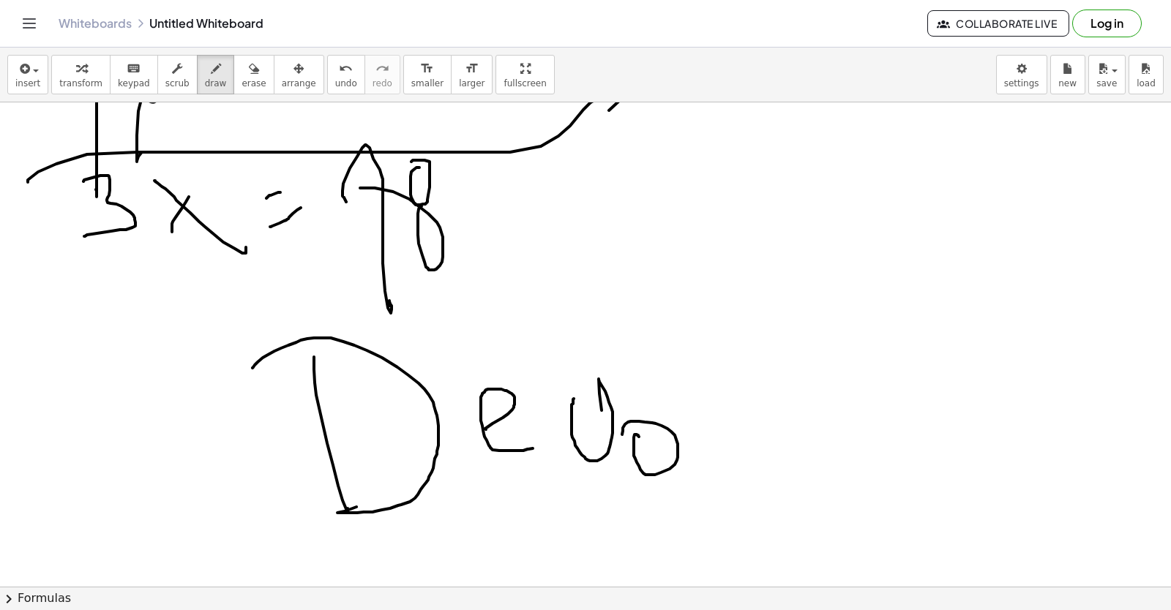
drag, startPoint x: 721, startPoint y: 437, endPoint x: 762, endPoint y: 423, distance: 42.6
drag, startPoint x: 767, startPoint y: 423, endPoint x: 571, endPoint y: 262, distance: 254.3
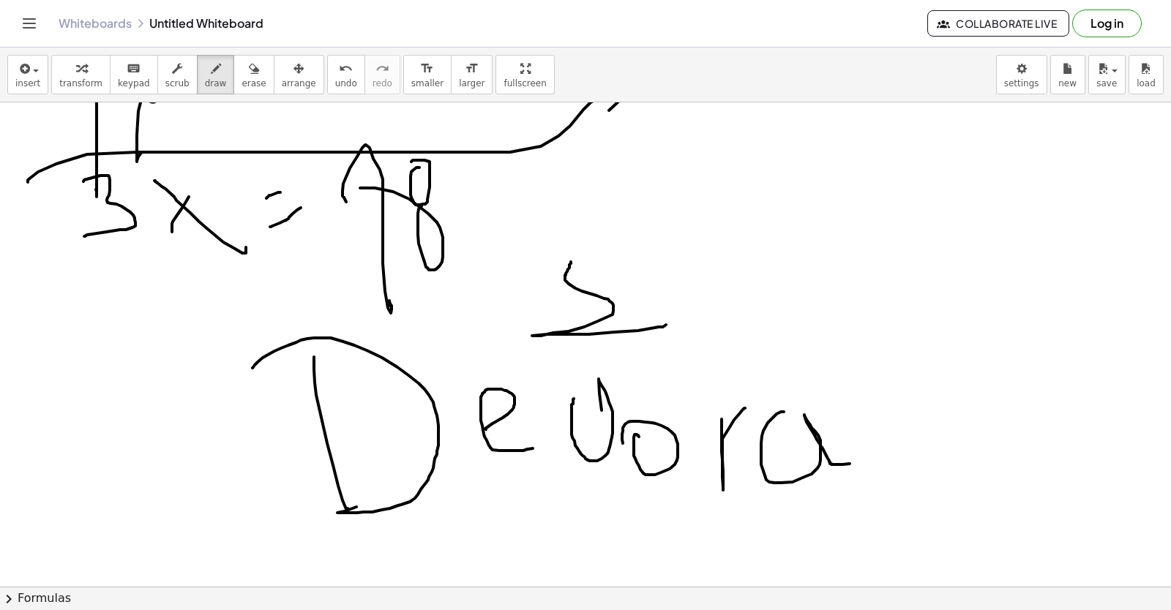
drag, startPoint x: 571, startPoint y: 262, endPoint x: 656, endPoint y: 294, distance: 90.8
drag, startPoint x: 622, startPoint y: 252, endPoint x: 571, endPoint y: 336, distance: 97.9
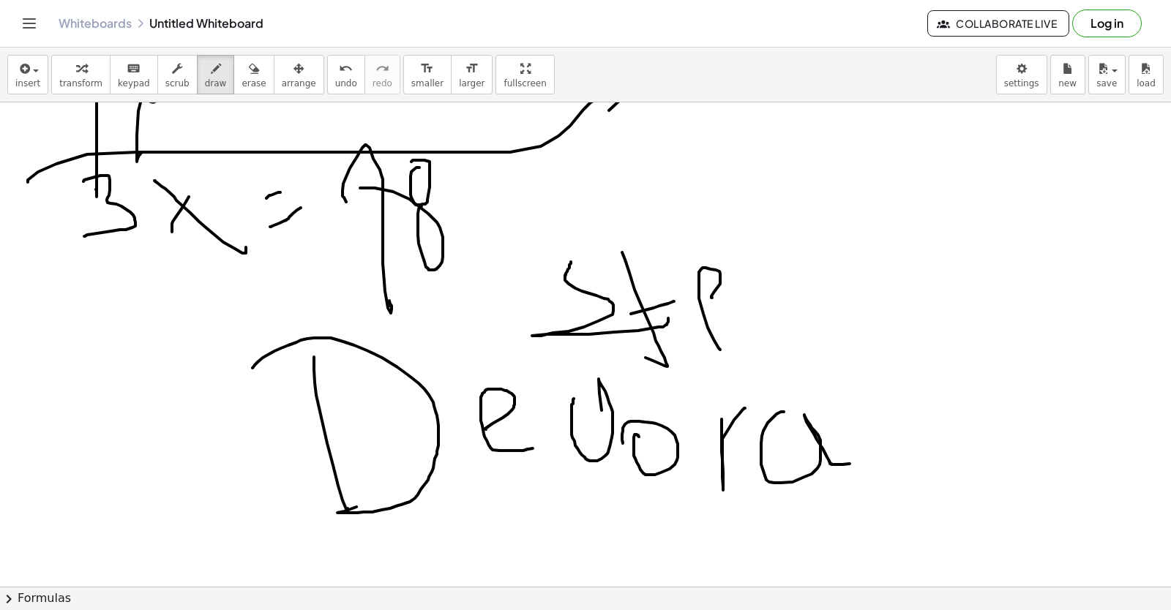
drag, startPoint x: 712, startPoint y: 298, endPoint x: 748, endPoint y: 311, distance: 38.2
drag, startPoint x: 741, startPoint y: 295, endPoint x: 765, endPoint y: 274, distance: 32.1
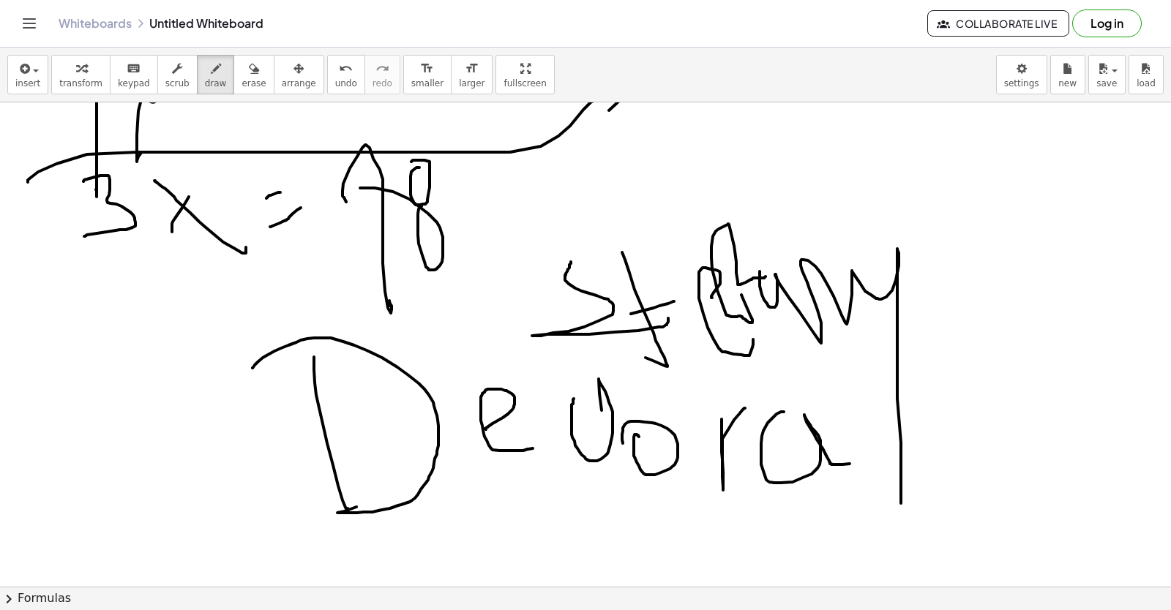
drag, startPoint x: 762, startPoint y: 295, endPoint x: 921, endPoint y: 490, distance: 252.2
click at [327, 76] on button "undo undo" at bounding box center [346, 75] width 38 height 40
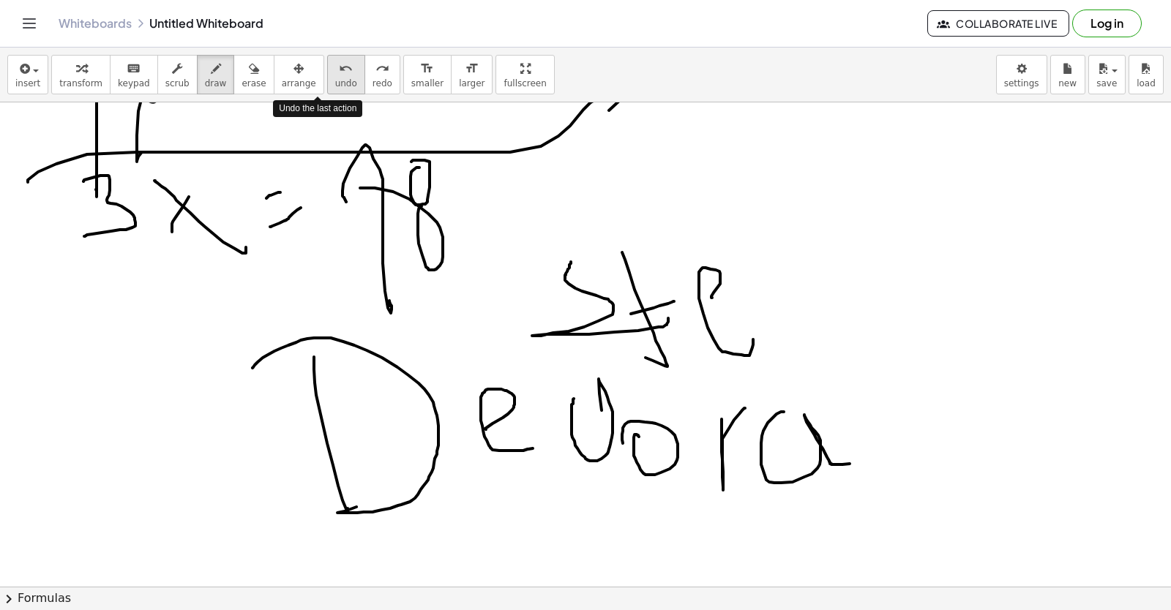
click at [327, 76] on button "undo undo" at bounding box center [346, 75] width 38 height 40
drag, startPoint x: 304, startPoint y: 76, endPoint x: 299, endPoint y: 86, distance: 11.5
click at [327, 86] on button "undo undo" at bounding box center [346, 75] width 38 height 40
click at [327, 87] on button "undo undo" at bounding box center [346, 75] width 38 height 40
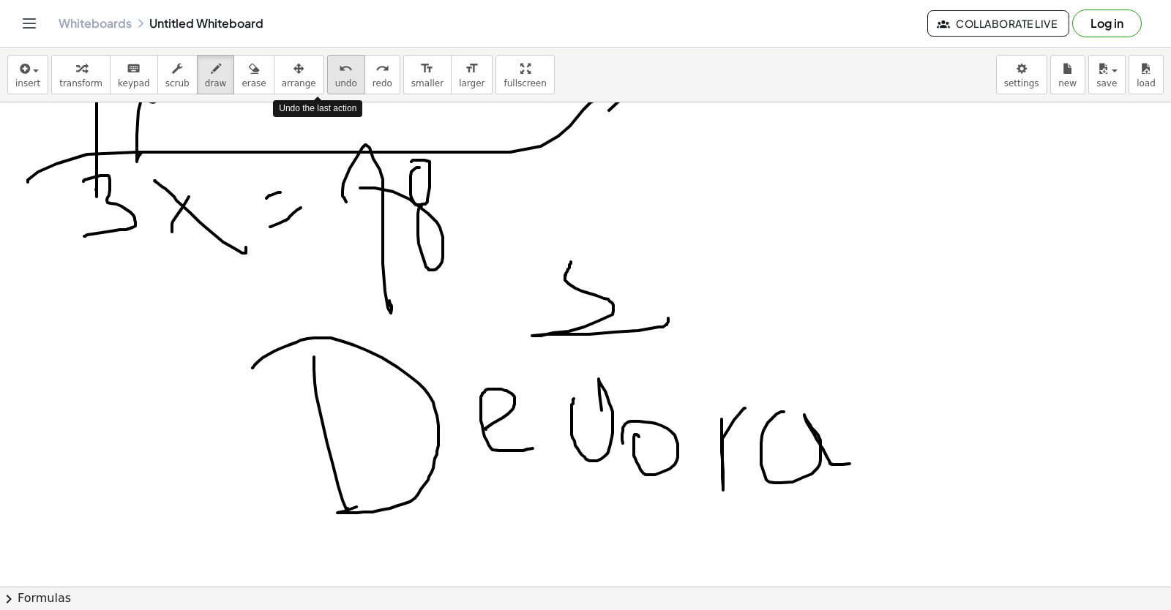
click at [327, 87] on button "undo undo" at bounding box center [346, 75] width 38 height 40
click at [327, 88] on button "undo undo" at bounding box center [346, 75] width 38 height 40
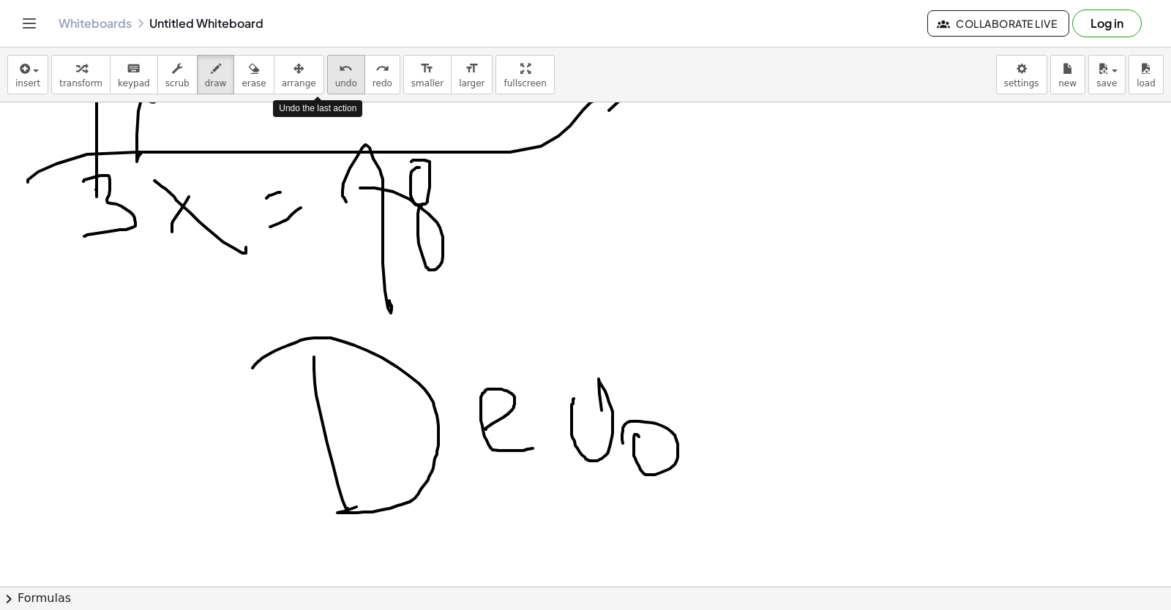
click at [327, 88] on button "undo undo" at bounding box center [346, 75] width 38 height 40
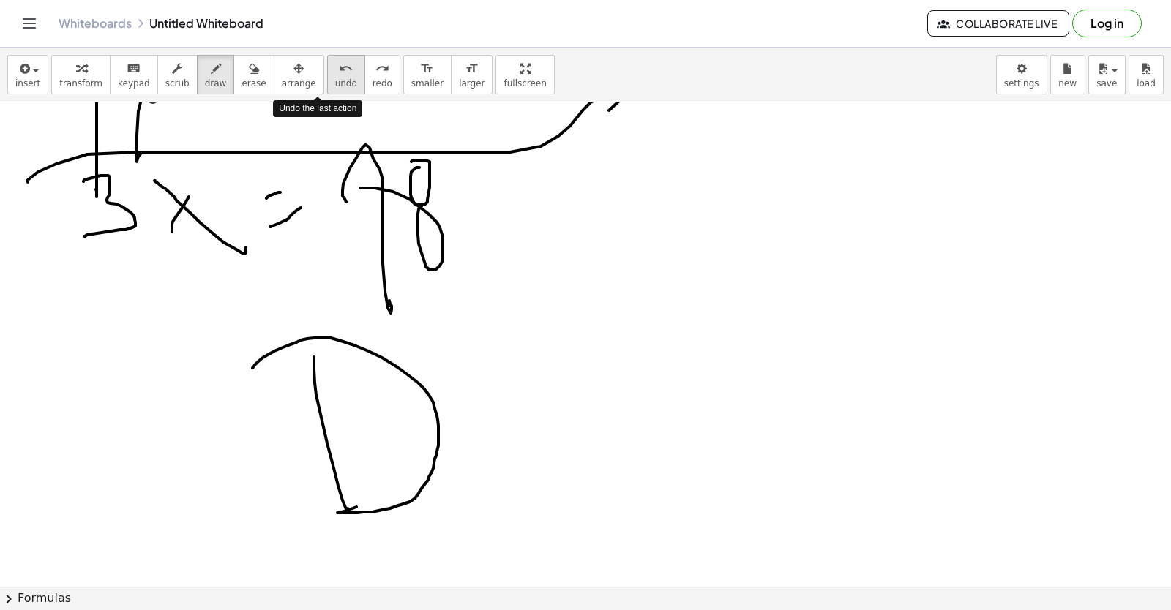
click at [327, 88] on button "undo undo" at bounding box center [346, 75] width 38 height 40
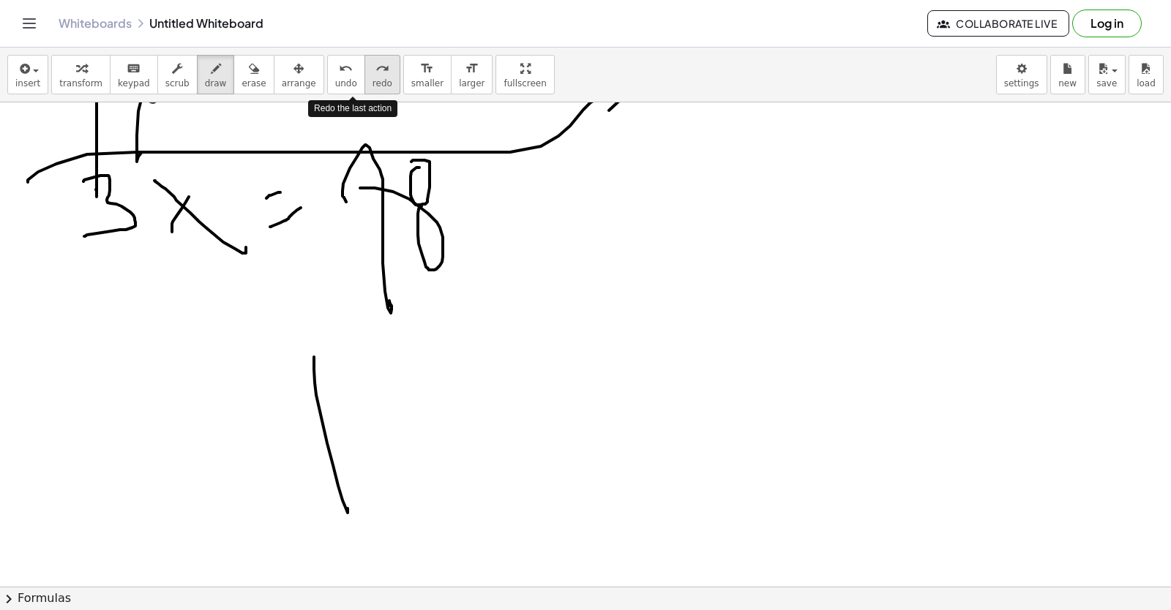
click at [364, 87] on button "redo redo" at bounding box center [382, 75] width 36 height 40
click at [372, 87] on span "redo" at bounding box center [382, 83] width 20 height 10
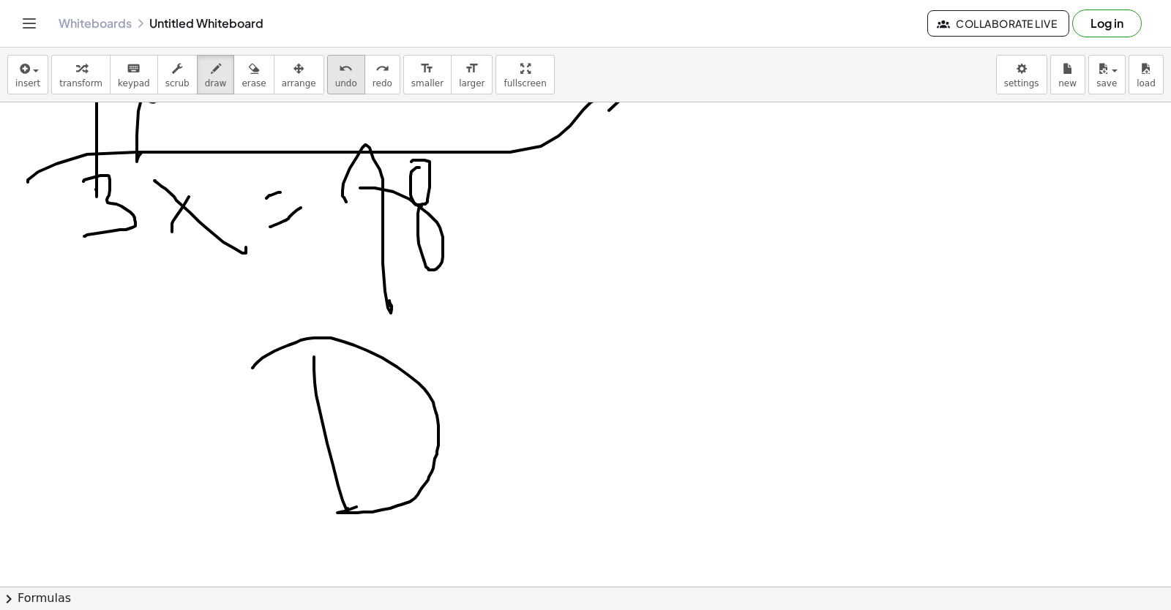
click at [335, 83] on span "undo" at bounding box center [346, 83] width 22 height 10
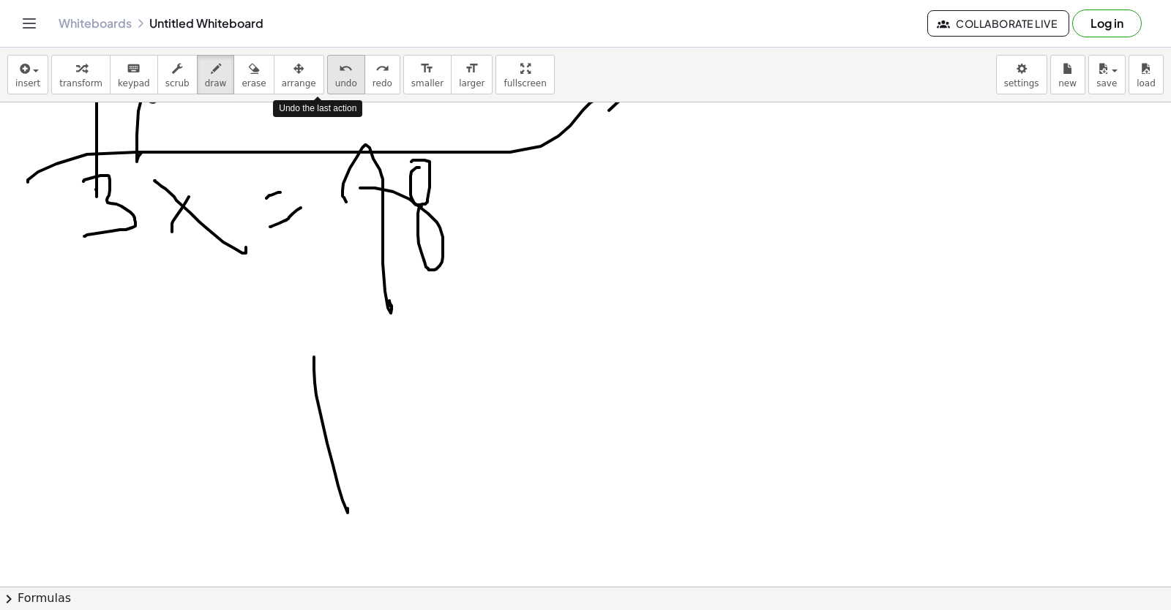
click at [335, 83] on span "undo" at bounding box center [346, 83] width 22 height 10
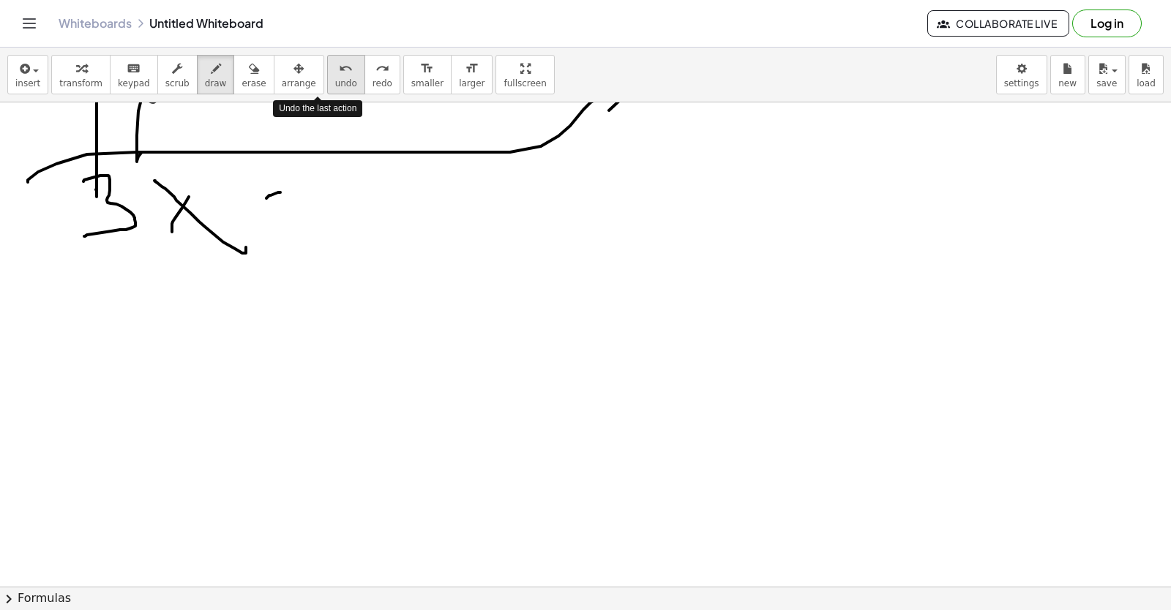
click at [335, 83] on span "undo" at bounding box center [346, 83] width 22 height 10
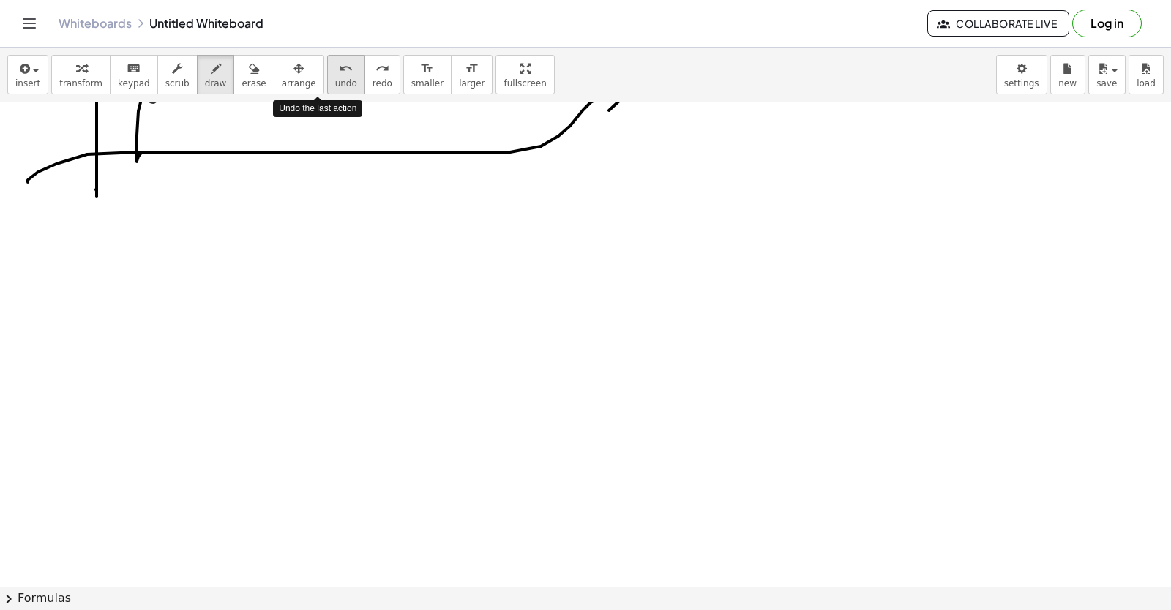
click at [335, 83] on span "undo" at bounding box center [346, 83] width 22 height 10
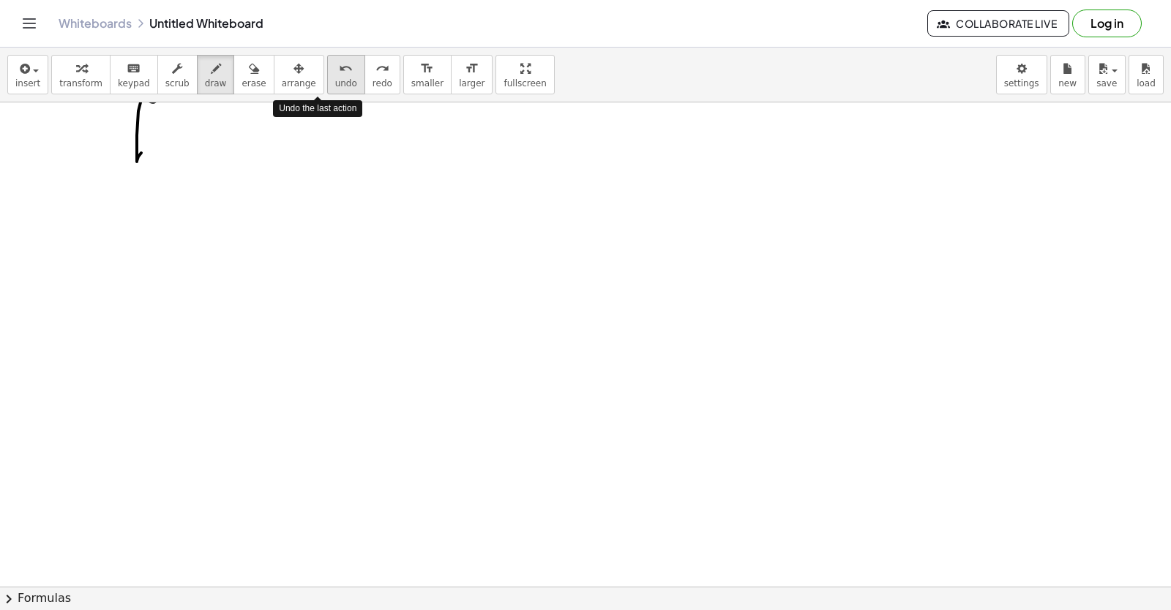
click at [335, 83] on span "undo" at bounding box center [346, 83] width 22 height 10
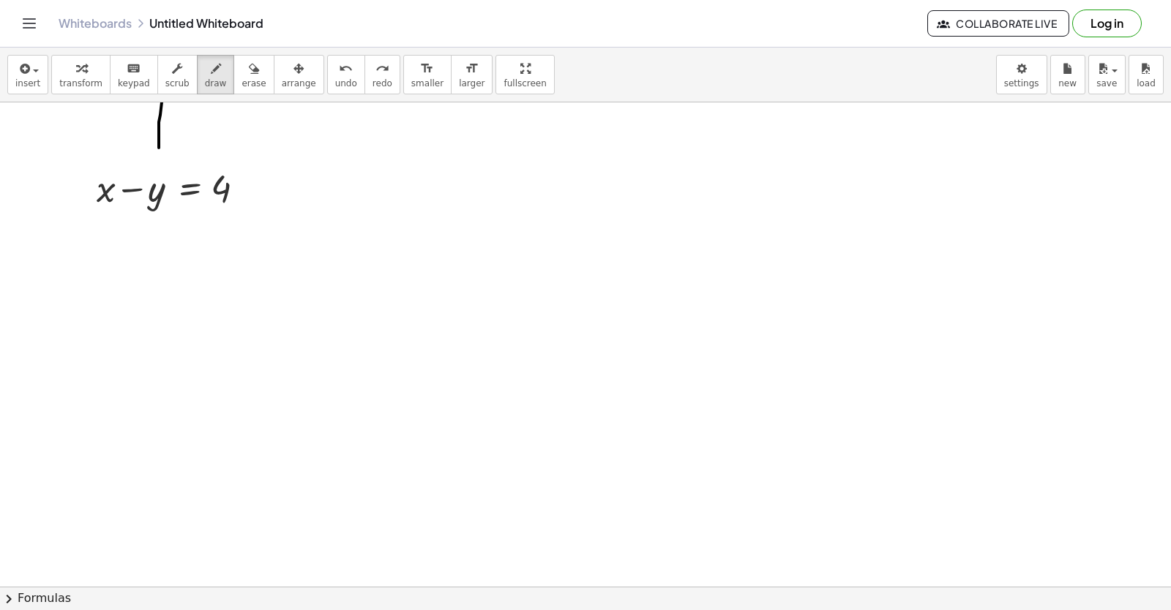
scroll to position [6635, 0]
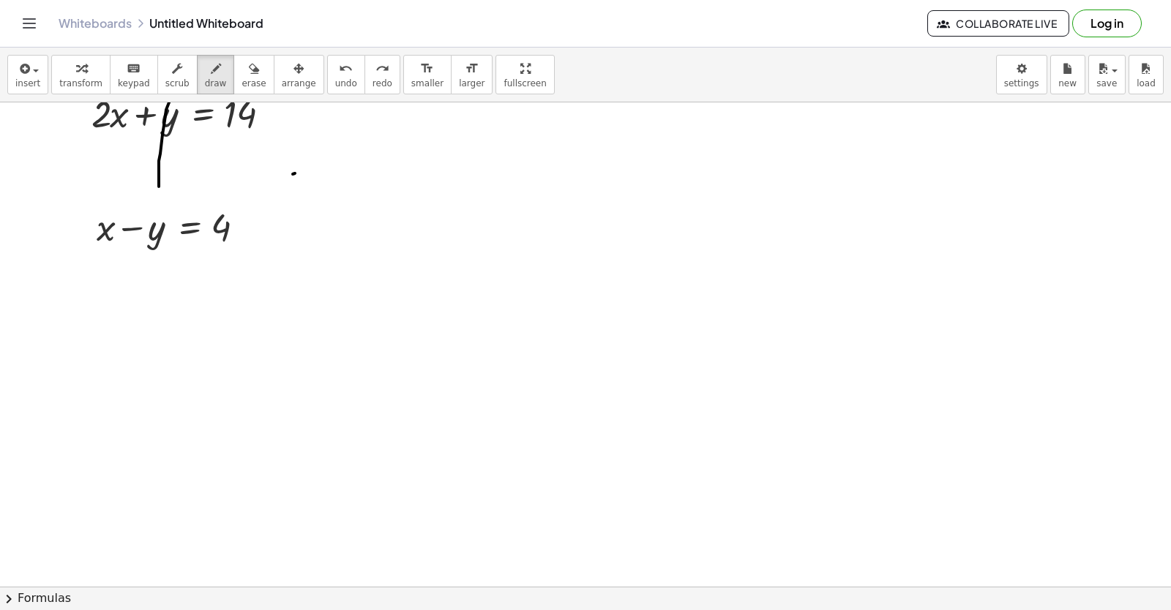
drag, startPoint x: 330, startPoint y: 153, endPoint x: 292, endPoint y: 175, distance: 43.9
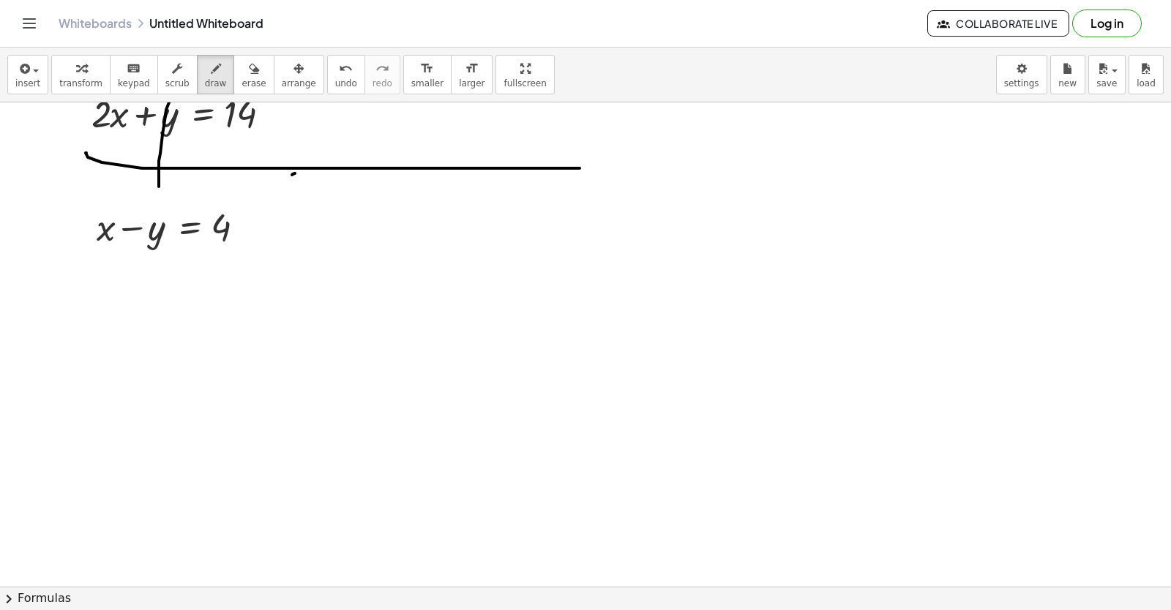
drag, startPoint x: 86, startPoint y: 153, endPoint x: 271, endPoint y: 260, distance: 214.1
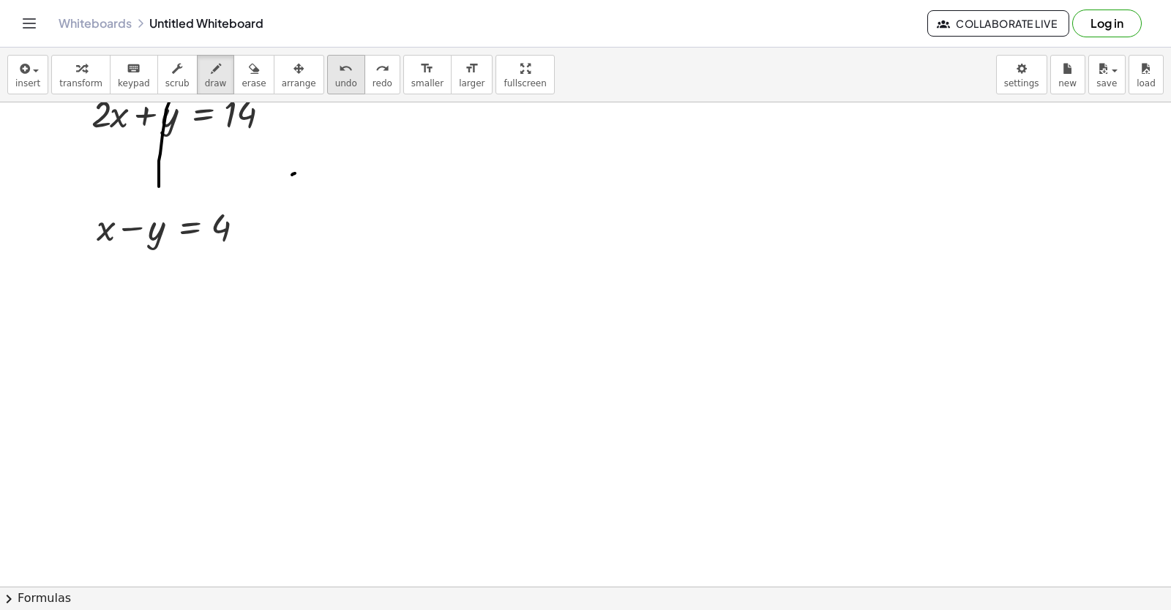
click at [327, 92] on button "undo undo" at bounding box center [346, 75] width 38 height 40
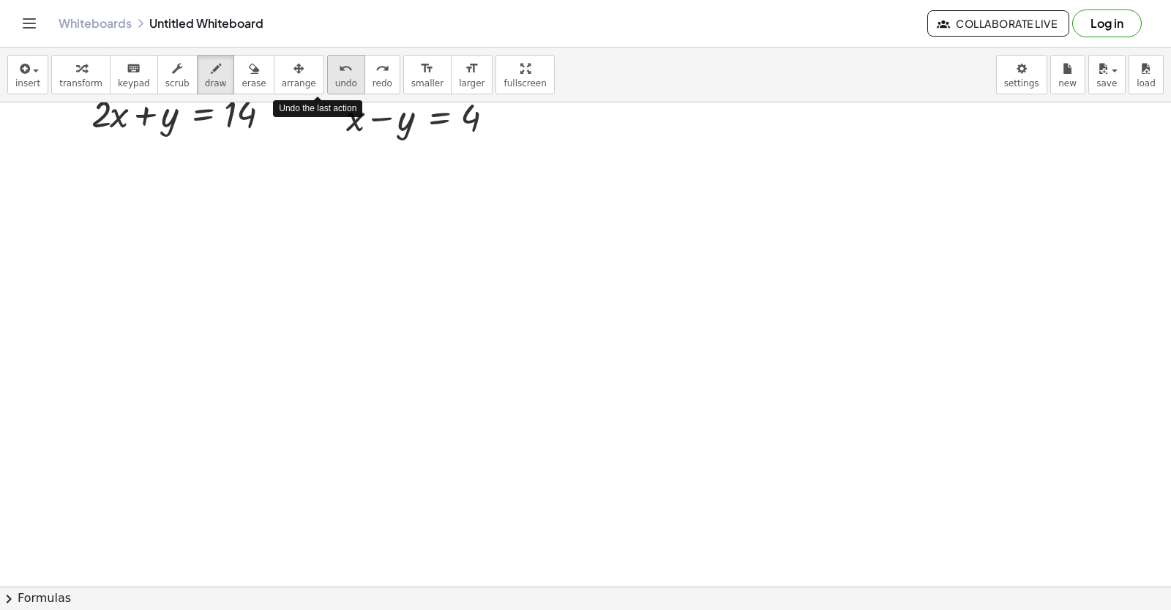
click at [327, 92] on button "undo undo" at bounding box center [346, 75] width 38 height 40
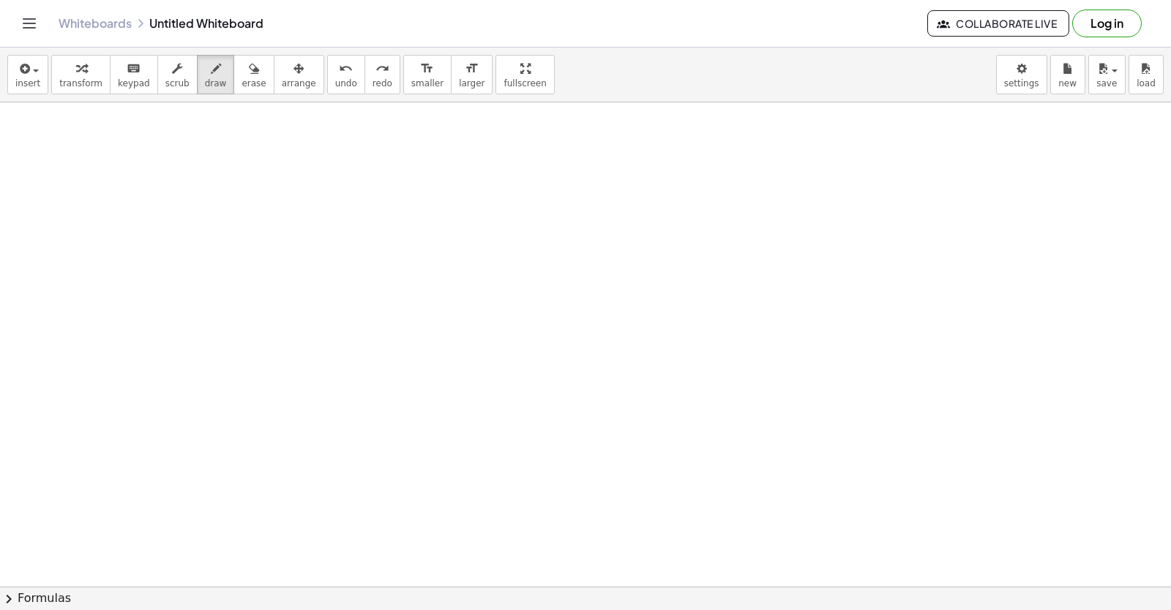
scroll to position [7265, 0]
drag, startPoint x: 108, startPoint y: 72, endPoint x: 331, endPoint y: 379, distance: 379.2
click at [116, 83] on button "keyboard keypad" at bounding box center [134, 75] width 48 height 40
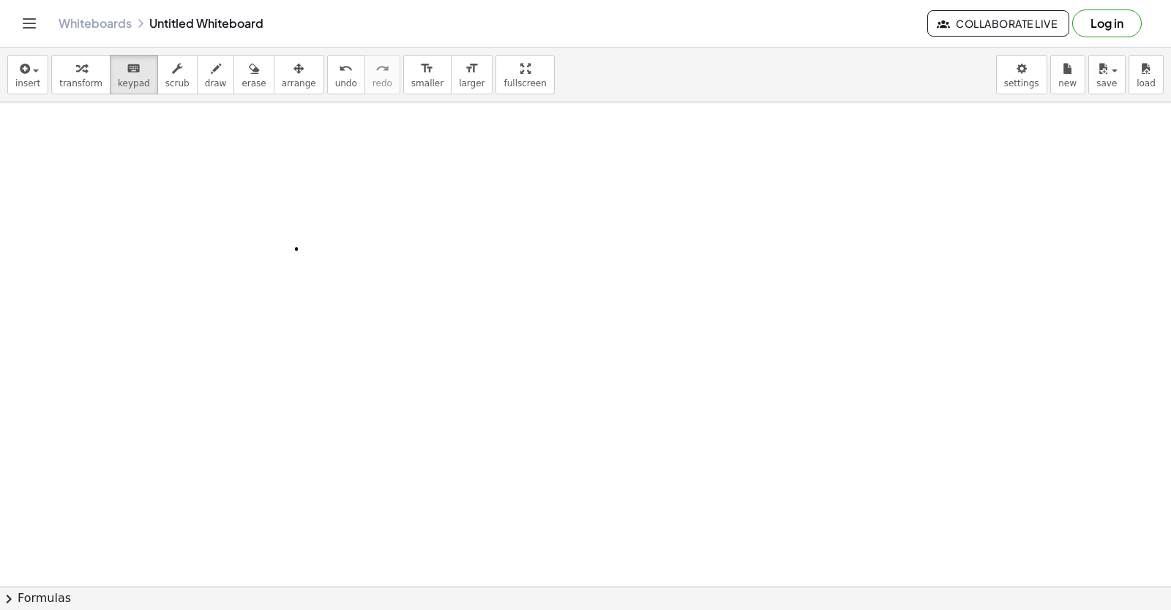
drag, startPoint x: 297, startPoint y: 372, endPoint x: 353, endPoint y: 311, distance: 83.4
drag, startPoint x: 362, startPoint y: 318, endPoint x: 394, endPoint y: 288, distance: 44.0
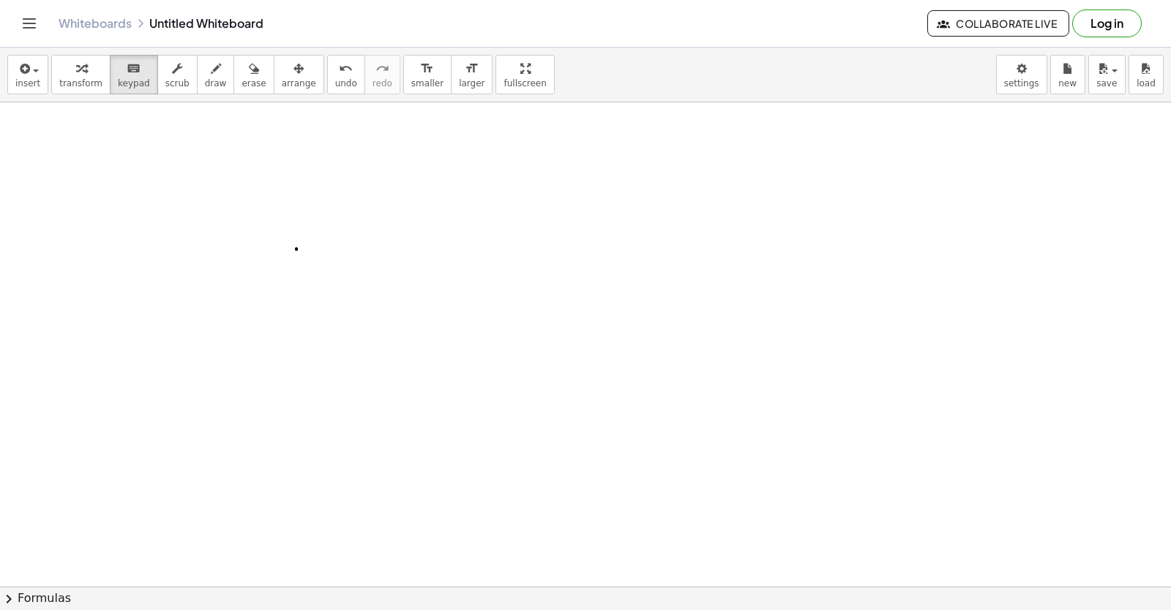
drag, startPoint x: 374, startPoint y: 323, endPoint x: 368, endPoint y: 304, distance: 19.2
drag, startPoint x: 350, startPoint y: 300, endPoint x: 342, endPoint y: 275, distance: 26.1
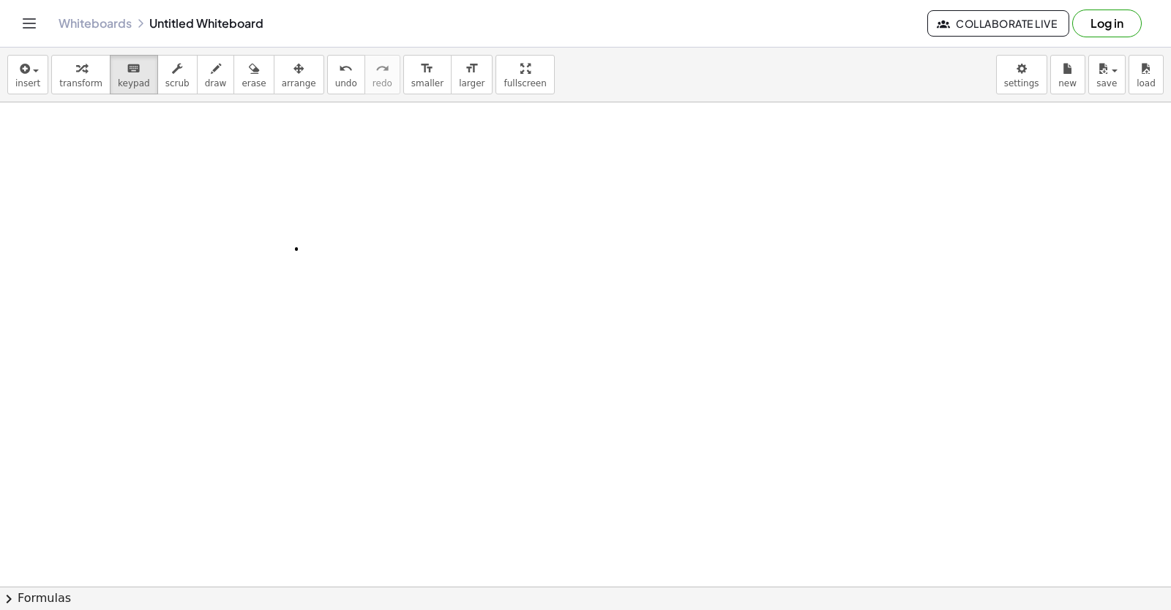
drag, startPoint x: 337, startPoint y: 328, endPoint x: 328, endPoint y: 258, distance: 70.2
drag, startPoint x: 305, startPoint y: 307, endPoint x: 303, endPoint y: 269, distance: 38.8
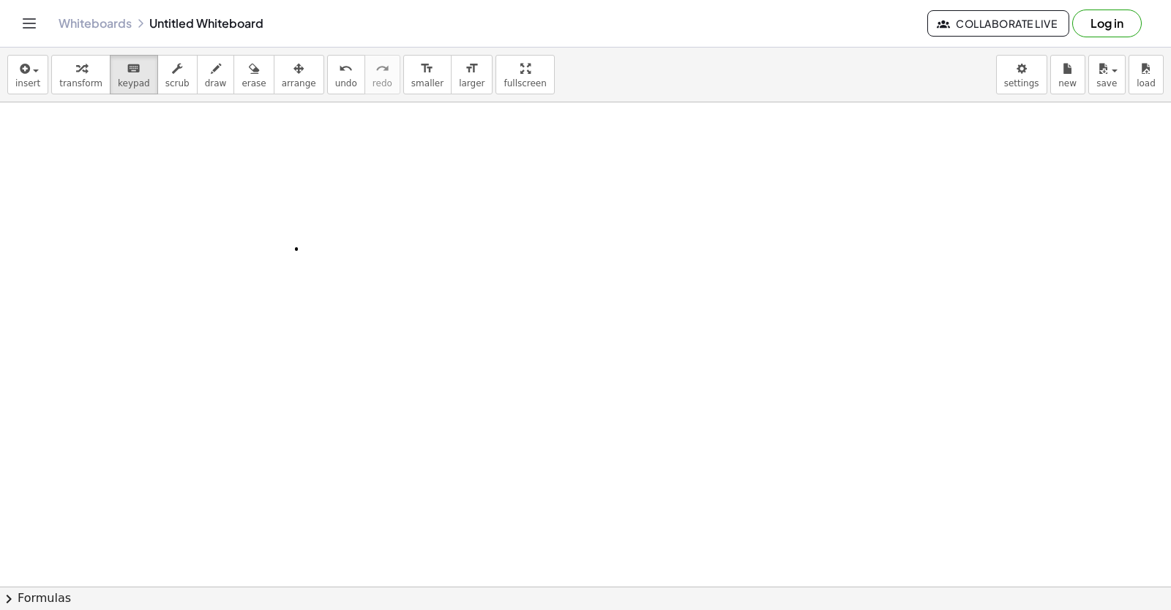
click at [121, 80] on span "keypad" at bounding box center [134, 83] width 32 height 10
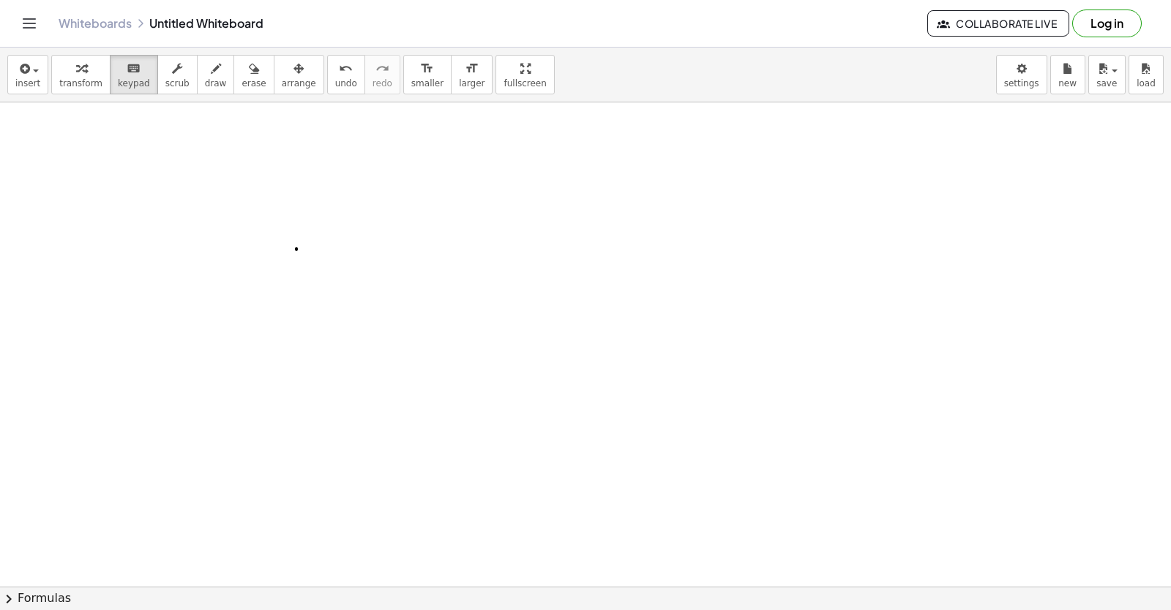
drag, startPoint x: 167, startPoint y: 220, endPoint x: 152, endPoint y: 263, distance: 45.6
drag, startPoint x: 94, startPoint y: 244, endPoint x: 329, endPoint y: 286, distance: 237.9
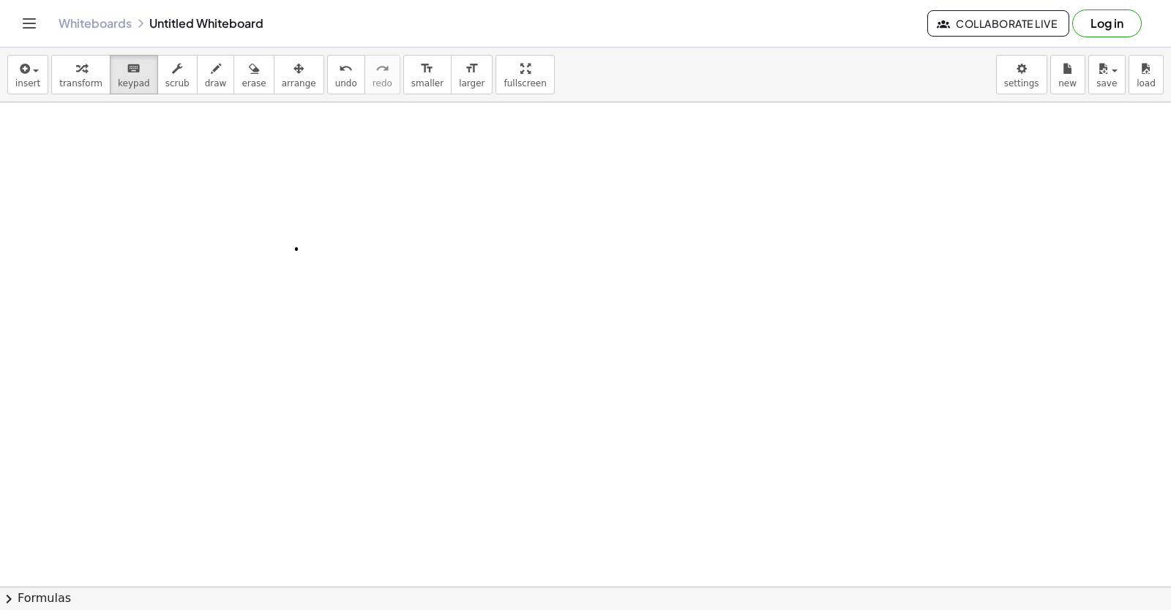
drag, startPoint x: 329, startPoint y: 286, endPoint x: 369, endPoint y: 278, distance: 41.0
drag, startPoint x: 376, startPoint y: 288, endPoint x: 406, endPoint y: 285, distance: 30.1
drag, startPoint x: 406, startPoint y: 285, endPoint x: 438, endPoint y: 305, distance: 37.8
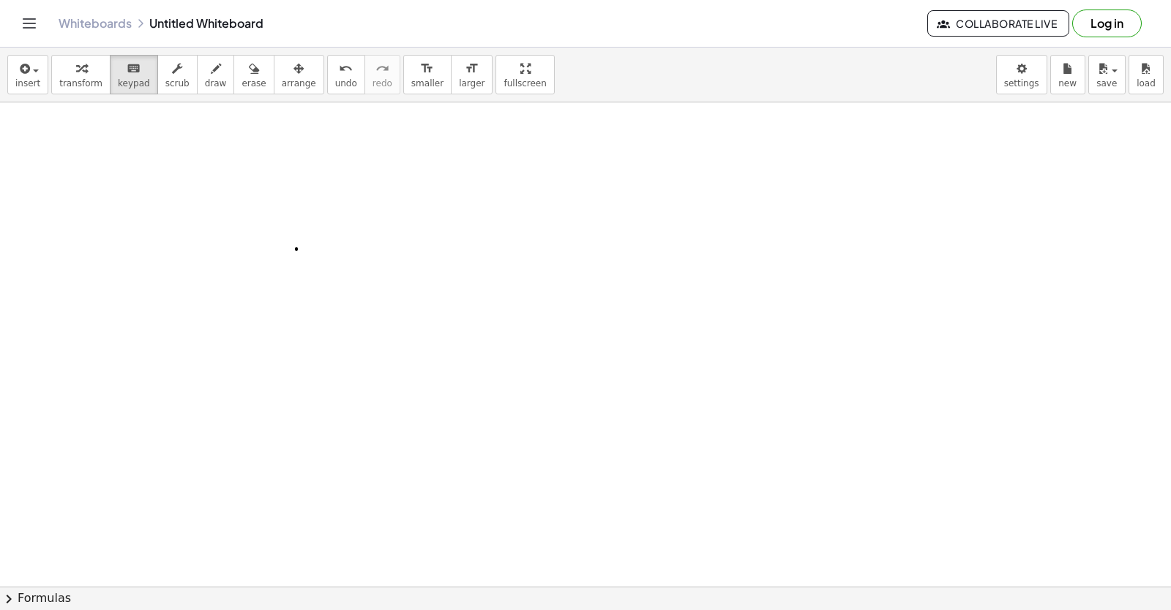
drag, startPoint x: 438, startPoint y: 305, endPoint x: 470, endPoint y: 302, distance: 32.3
drag, startPoint x: 495, startPoint y: 317, endPoint x: 637, endPoint y: 287, distance: 144.4
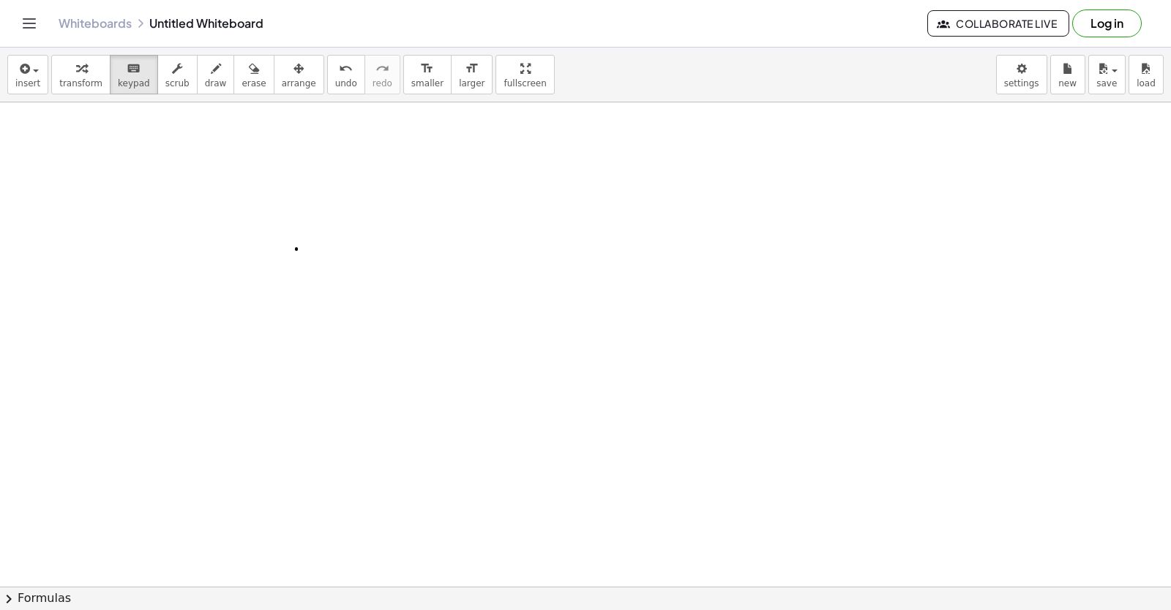
drag, startPoint x: 568, startPoint y: 316, endPoint x: 517, endPoint y: 302, distance: 53.1
drag, startPoint x: 399, startPoint y: 354, endPoint x: 457, endPoint y: 366, distance: 58.3
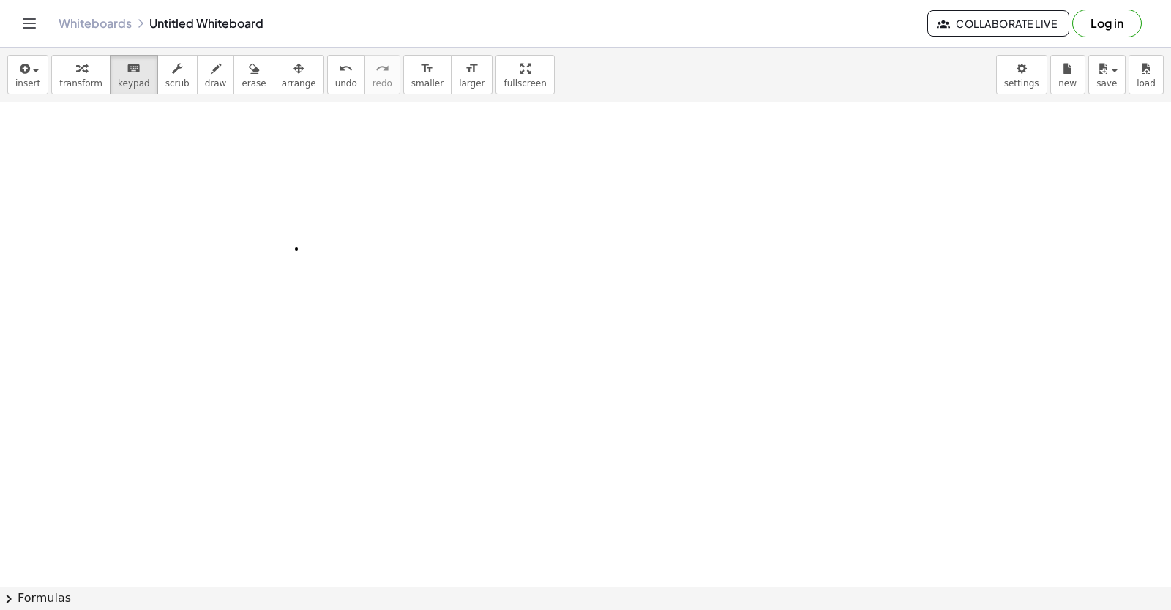
drag, startPoint x: 457, startPoint y: 366, endPoint x: 476, endPoint y: 364, distance: 19.1
drag, startPoint x: 483, startPoint y: 374, endPoint x: 458, endPoint y: 367, distance: 25.7
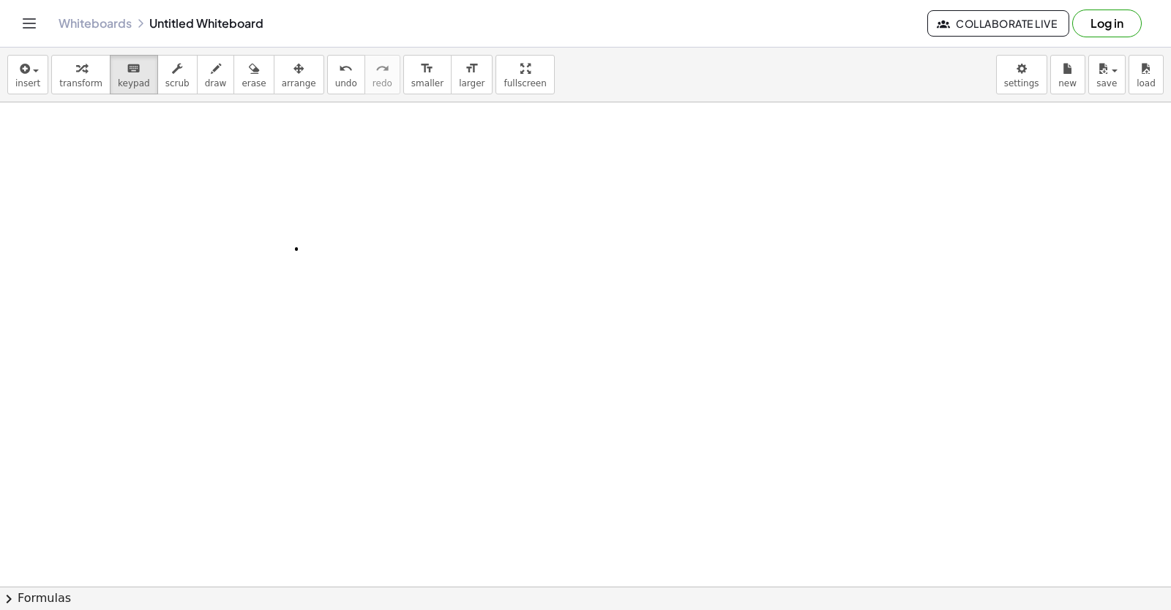
click at [118, 85] on span "keypad" at bounding box center [134, 83] width 32 height 10
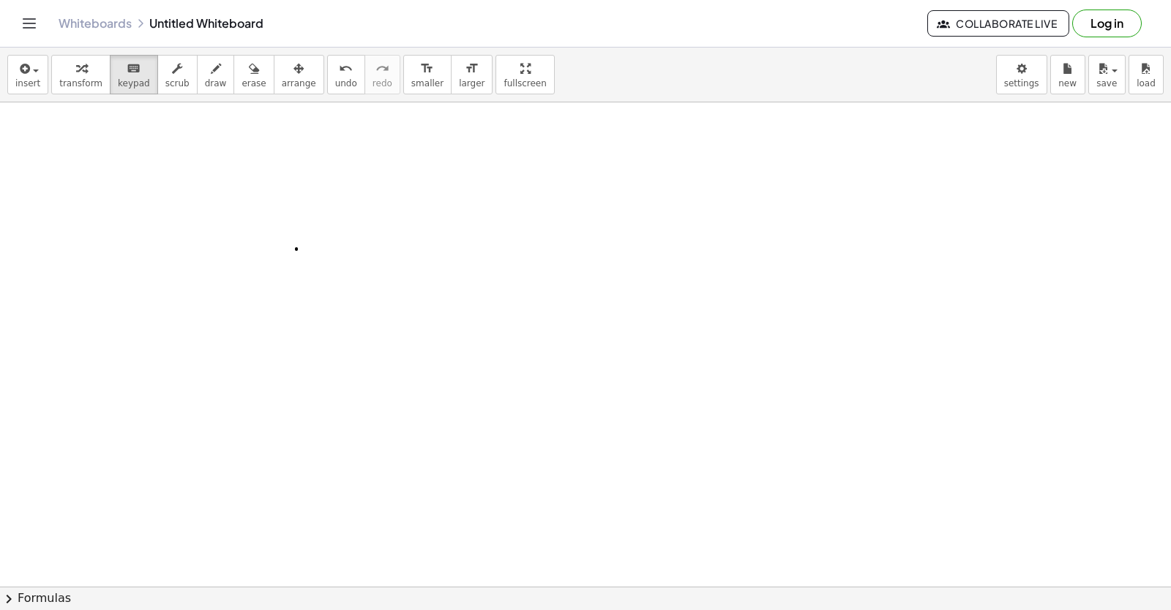
click at [76, 72] on icon "button" at bounding box center [81, 69] width 10 height 18
drag, startPoint x: 129, startPoint y: 233, endPoint x: 135, endPoint y: 221, distance: 13.4
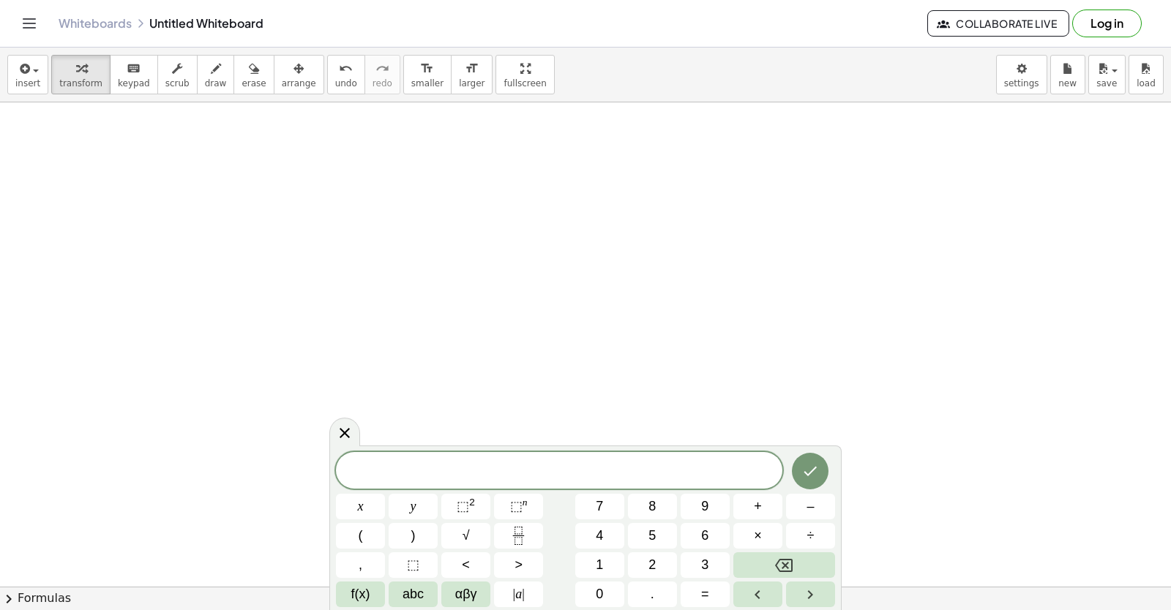
scroll to position [7485, 0]
drag, startPoint x: 367, startPoint y: 441, endPoint x: 295, endPoint y: 470, distance: 77.4
drag, startPoint x: 296, startPoint y: 449, endPoint x: 306, endPoint y: 421, distance: 30.3
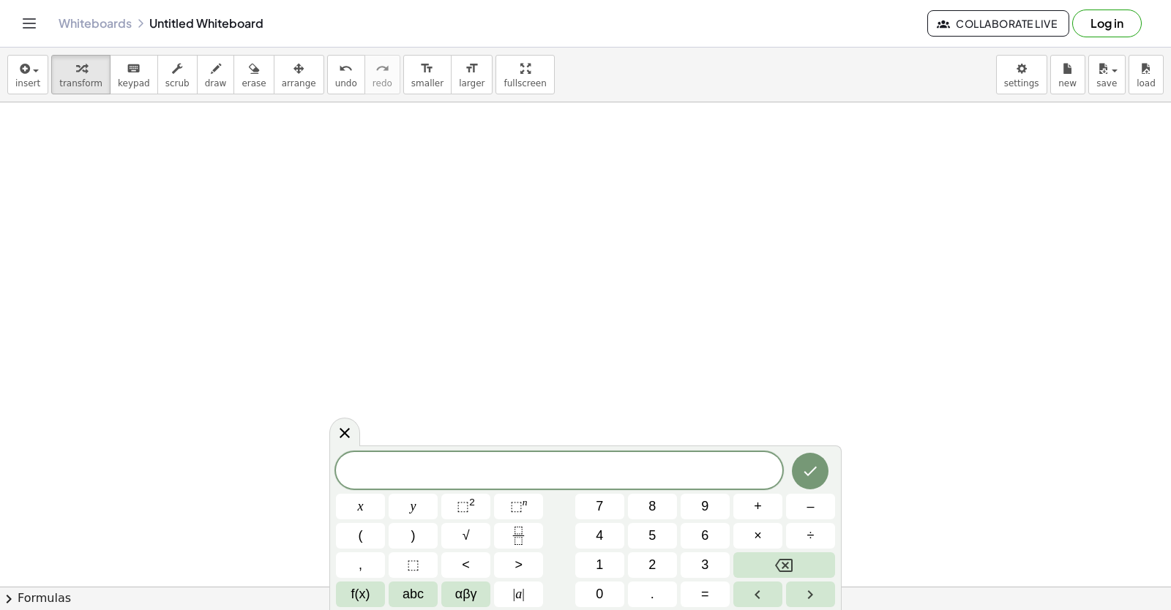
drag, startPoint x: 320, startPoint y: 459, endPoint x: 315, endPoint y: 418, distance: 41.3
click at [639, 562] on button "2" at bounding box center [652, 565] width 49 height 26
click at [357, 503] on button "x" at bounding box center [360, 507] width 49 height 26
click at [751, 509] on button "+" at bounding box center [757, 507] width 49 height 26
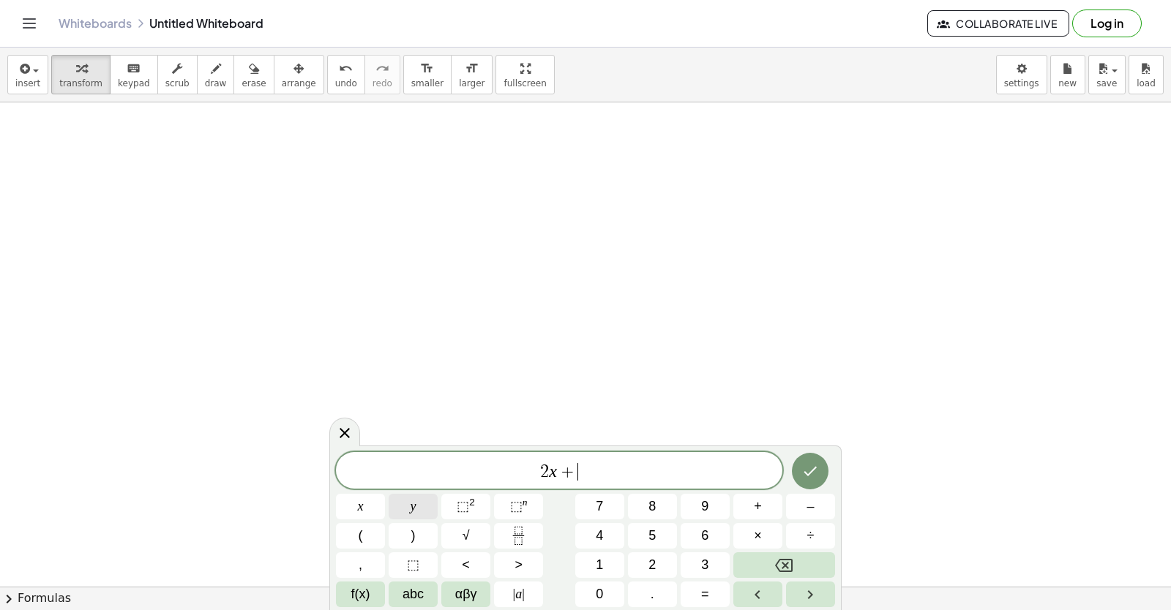
click at [408, 512] on button "y" at bounding box center [413, 507] width 49 height 26
click at [699, 588] on button "=" at bounding box center [704, 595] width 49 height 26
click at [603, 503] on span "7" at bounding box center [599, 507] width 7 height 20
click at [810, 460] on button "Done" at bounding box center [810, 471] width 37 height 37
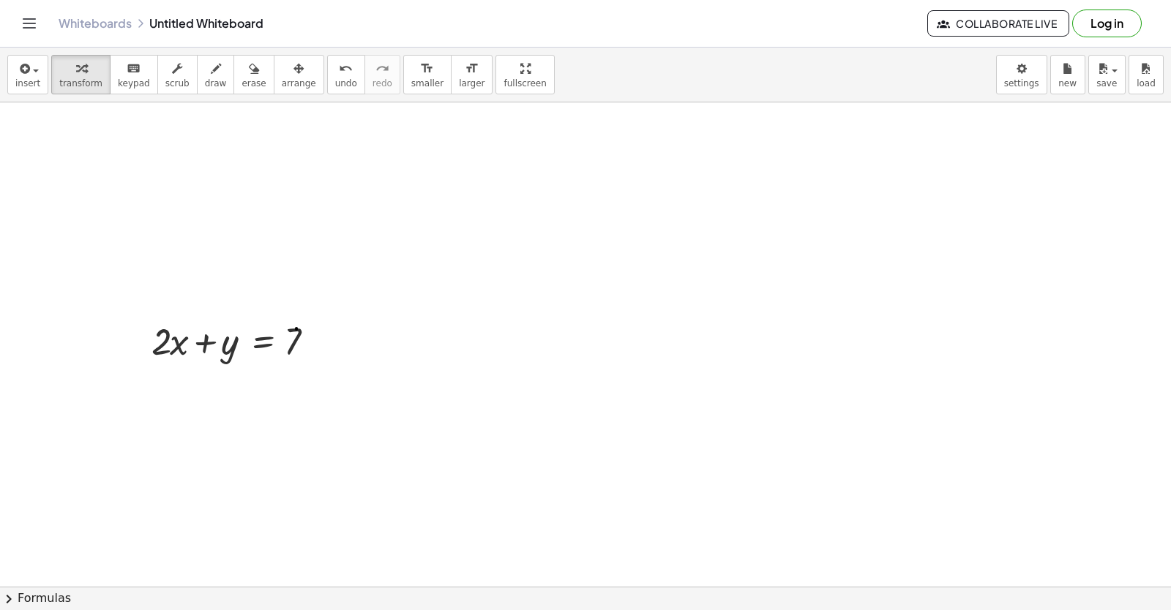
scroll to position [7164, 0]
drag, startPoint x: 129, startPoint y: 365, endPoint x: 143, endPoint y: 360, distance: 14.8
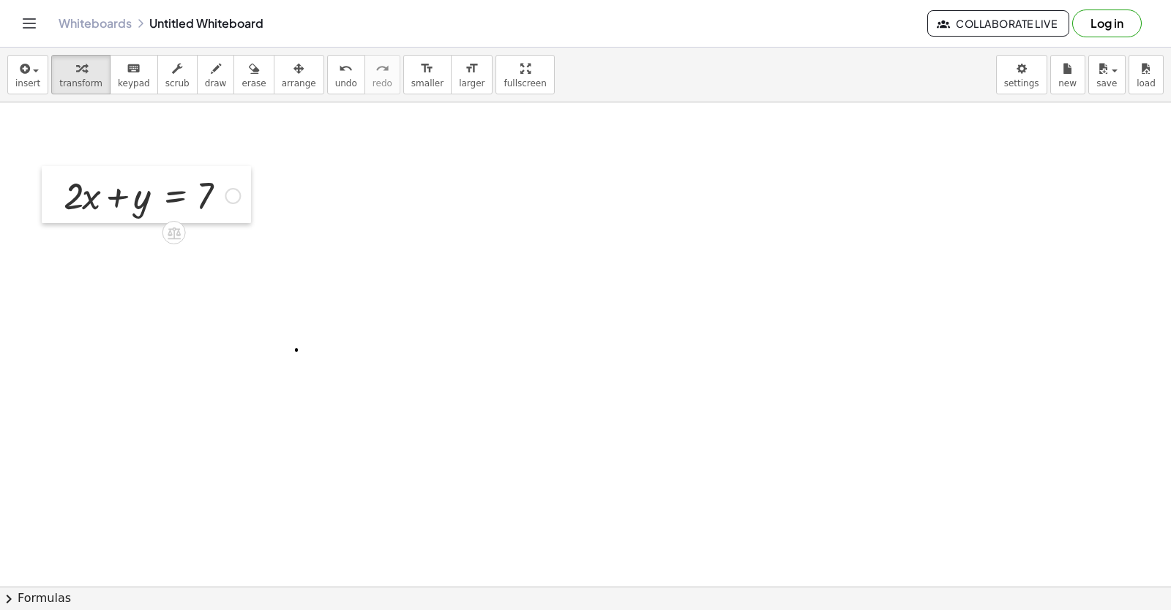
drag, startPoint x: 143, startPoint y: 360, endPoint x: 53, endPoint y: 186, distance: 195.7
click at [54, 188] on div at bounding box center [53, 194] width 22 height 57
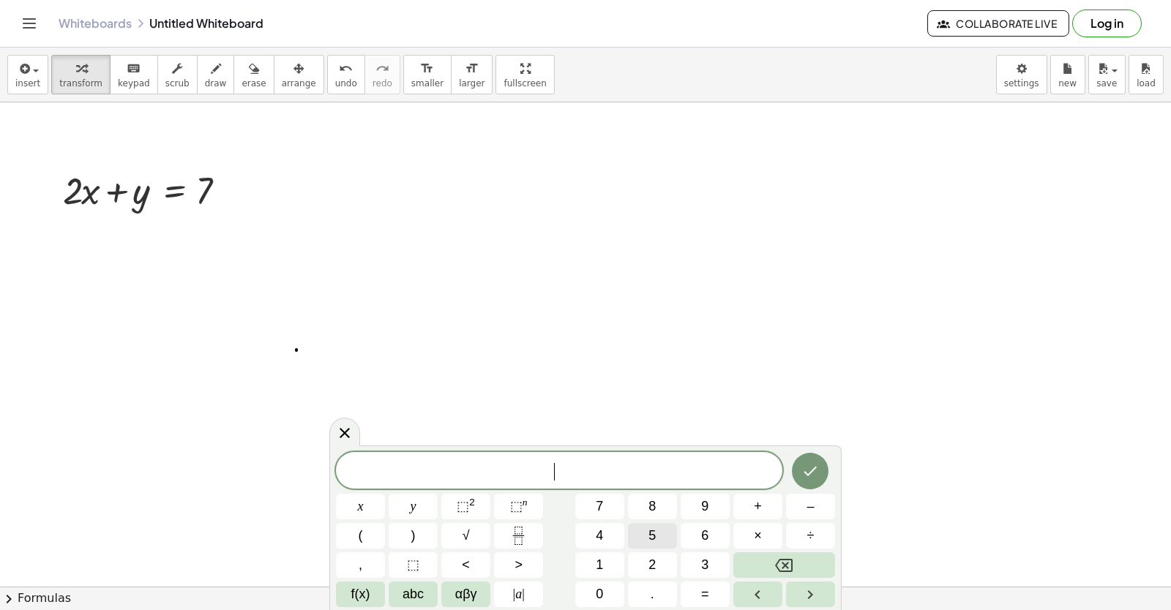
click at [650, 530] on span "5" at bounding box center [651, 536] width 7 height 20
click at [351, 506] on button "x" at bounding box center [360, 507] width 49 height 26
click at [810, 506] on span "–" at bounding box center [809, 507] width 7 height 20
click at [412, 512] on button "y" at bounding box center [413, 507] width 49 height 26
click at [720, 596] on button "=" at bounding box center [704, 595] width 49 height 26
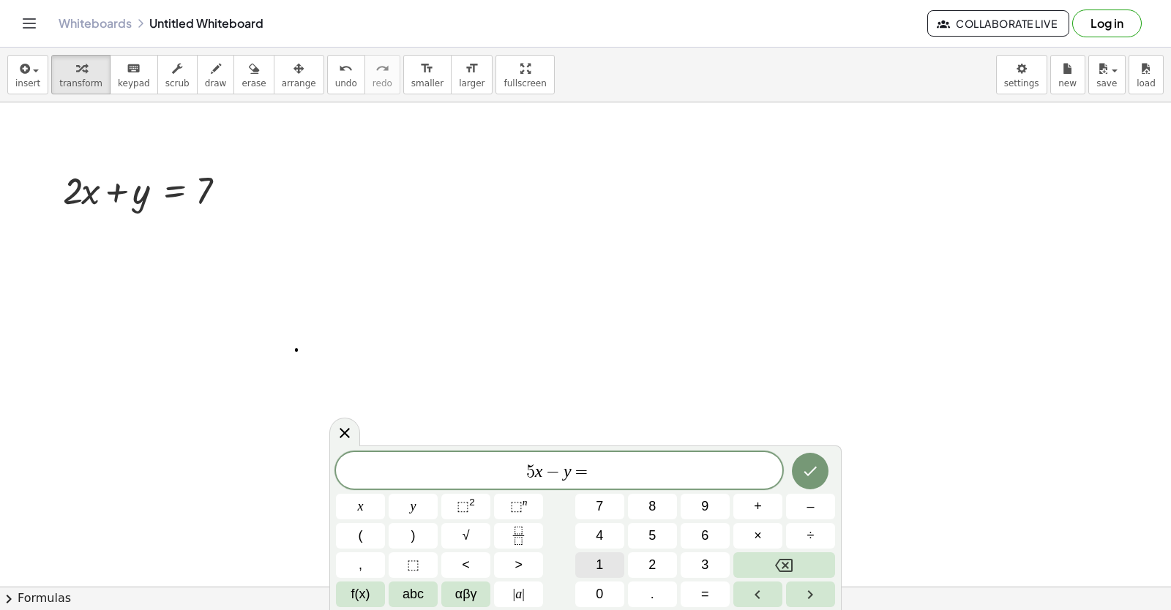
click at [607, 566] on button "1" at bounding box center [599, 565] width 49 height 26
click at [601, 529] on button "4" at bounding box center [599, 536] width 49 height 26
click at [792, 476] on button "Done" at bounding box center [810, 471] width 37 height 37
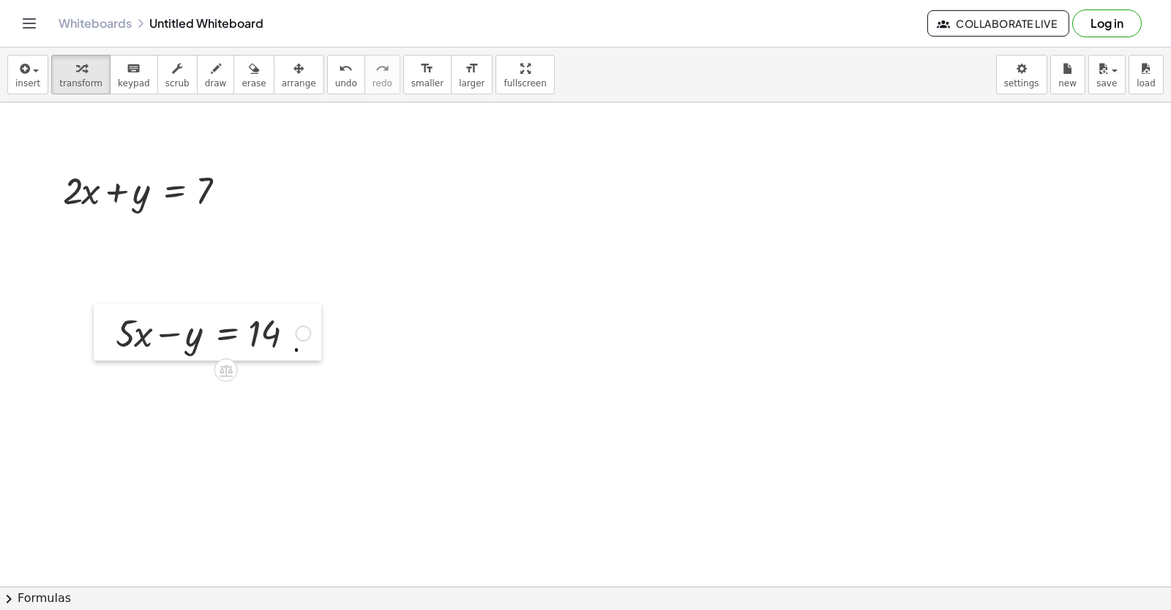
drag, startPoint x: 431, startPoint y: 484, endPoint x: 56, endPoint y: 303, distance: 415.9
click at [94, 309] on div at bounding box center [105, 332] width 22 height 57
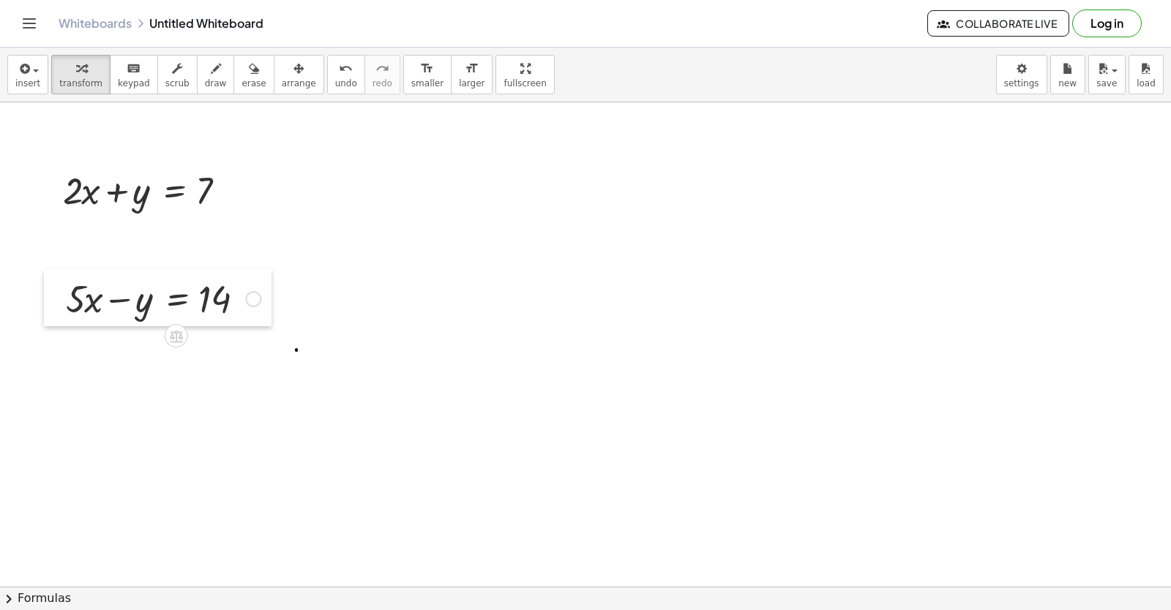
drag, startPoint x: 74, startPoint y: 325, endPoint x: 42, endPoint y: 288, distance: 48.7
click at [44, 288] on div at bounding box center [55, 297] width 22 height 57
drag, startPoint x: 188, startPoint y: 78, endPoint x: 0, endPoint y: 368, distance: 346.0
click at [170, 104] on div "insert select one: Math Expression Function Text Youtube Video Graphing Geometr…" at bounding box center [585, 329] width 1171 height 563
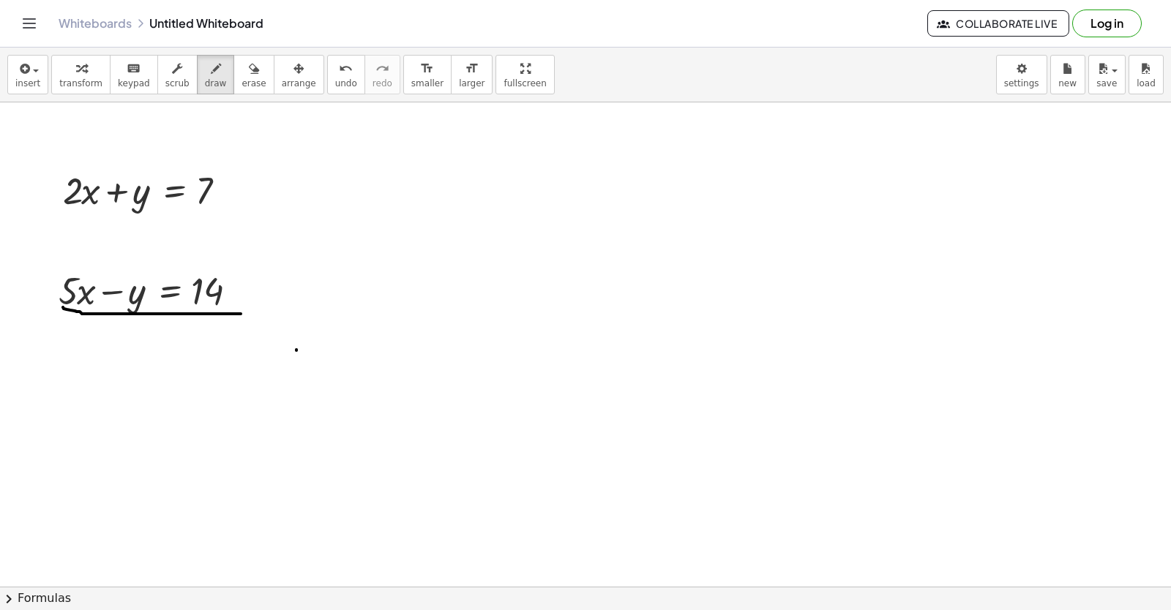
drag, startPoint x: 63, startPoint y: 307, endPoint x: 241, endPoint y: 314, distance: 177.9
click at [121, 86] on span "keypad" at bounding box center [134, 83] width 32 height 10
click at [127, 76] on icon "keyboard" at bounding box center [134, 69] width 14 height 18
drag, startPoint x: 199, startPoint y: 61, endPoint x: 187, endPoint y: 121, distance: 62.0
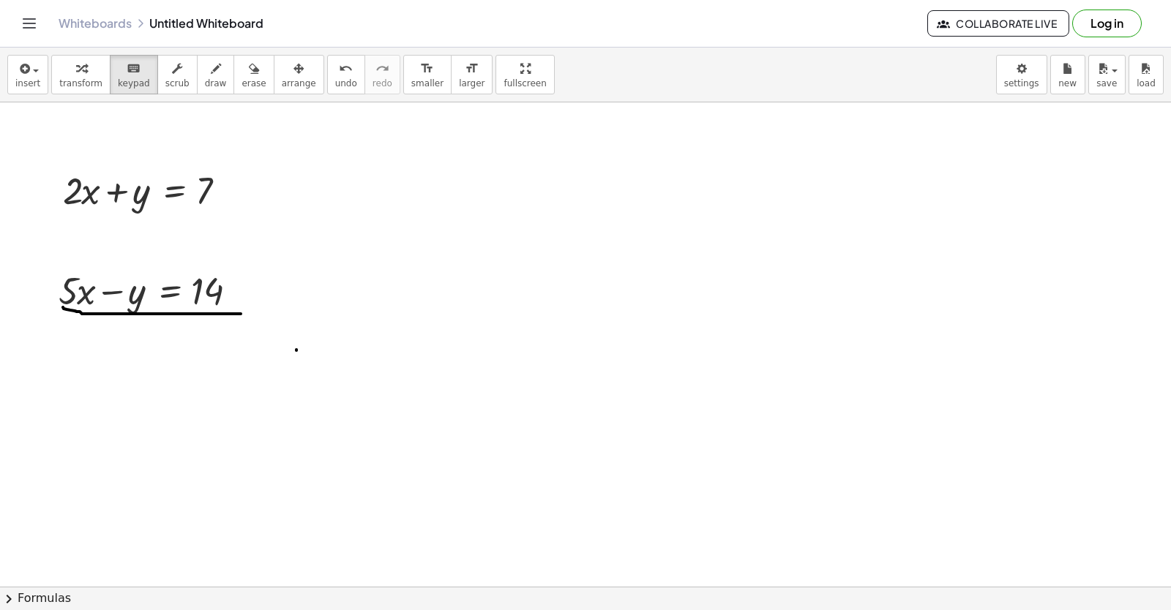
click at [211, 61] on icon "button" at bounding box center [216, 69] width 10 height 18
drag, startPoint x: 151, startPoint y: 175, endPoint x: 133, endPoint y: 203, distance: 32.9
drag, startPoint x: 160, startPoint y: 266, endPoint x: 124, endPoint y: 321, distance: 66.6
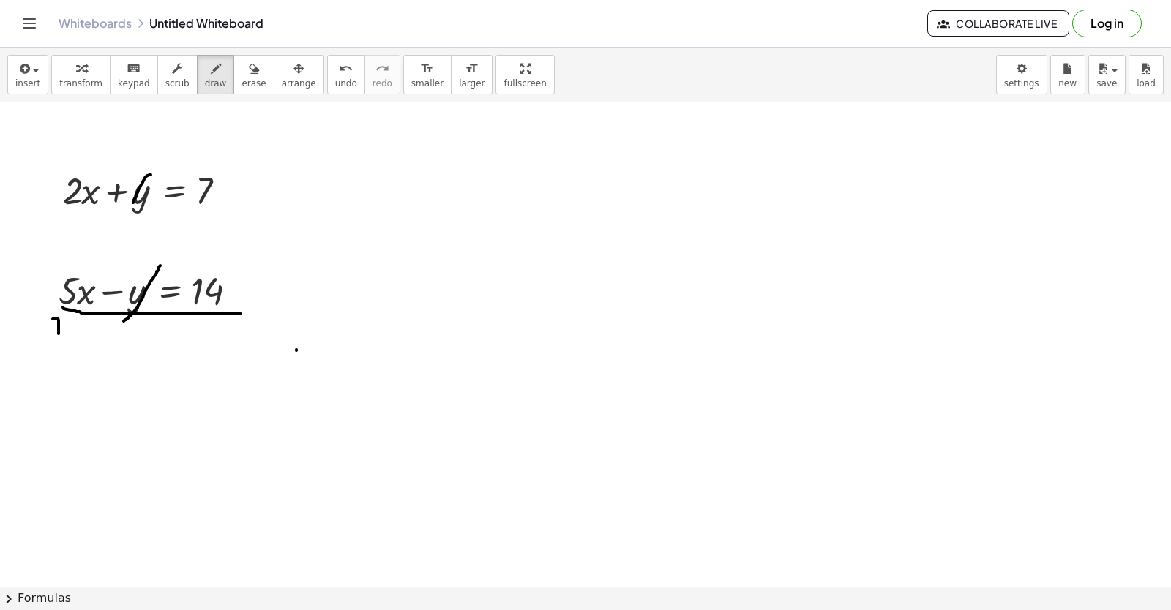
drag, startPoint x: 53, startPoint y: 319, endPoint x: 49, endPoint y: 384, distance: 65.2
drag, startPoint x: 42, startPoint y: 361, endPoint x: 89, endPoint y: 361, distance: 47.6
drag, startPoint x: 106, startPoint y: 350, endPoint x: 146, endPoint y: 364, distance: 42.8
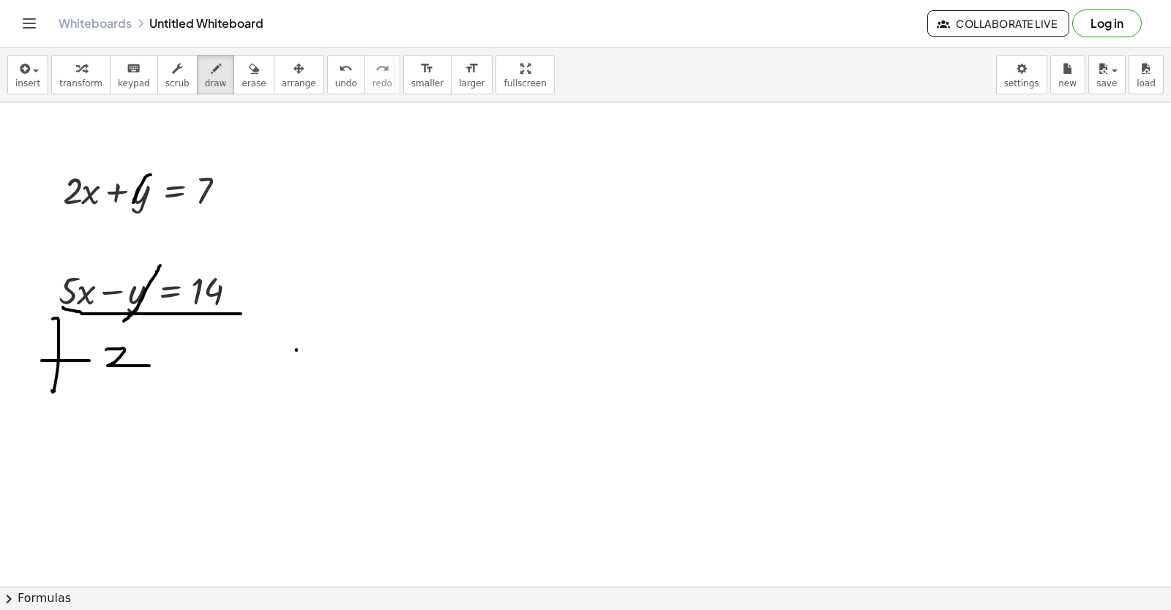
drag, startPoint x: 182, startPoint y: 345, endPoint x: 222, endPoint y: 375, distance: 50.6
drag, startPoint x: 225, startPoint y: 350, endPoint x: 253, endPoint y: 421, distance: 77.2
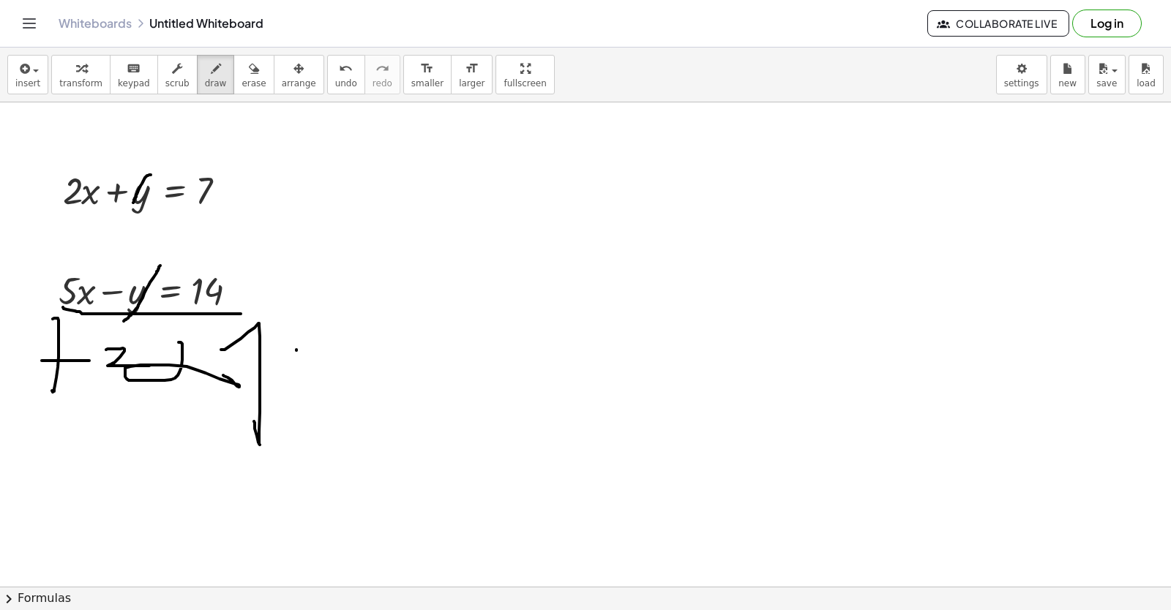
drag, startPoint x: 114, startPoint y: 80, endPoint x: 450, endPoint y: 284, distance: 392.6
click at [134, 92] on button "keyboard keypad" at bounding box center [134, 75] width 48 height 40
drag, startPoint x: 450, startPoint y: 284, endPoint x: 448, endPoint y: 307, distance: 22.7
drag, startPoint x: 448, startPoint y: 312, endPoint x: 437, endPoint y: 362, distance: 51.8
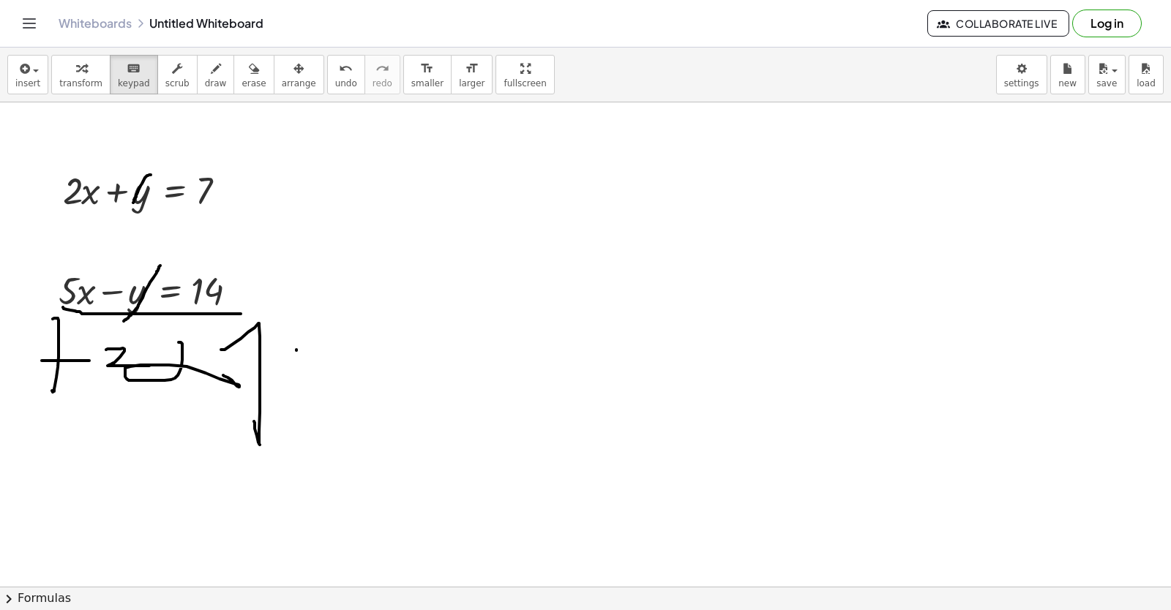
drag, startPoint x: 402, startPoint y: 361, endPoint x: 375, endPoint y: 326, distance: 44.3
drag, startPoint x: 375, startPoint y: 326, endPoint x: 236, endPoint y: 293, distance: 142.7
drag, startPoint x: 236, startPoint y: 293, endPoint x: 225, endPoint y: 290, distance: 12.1
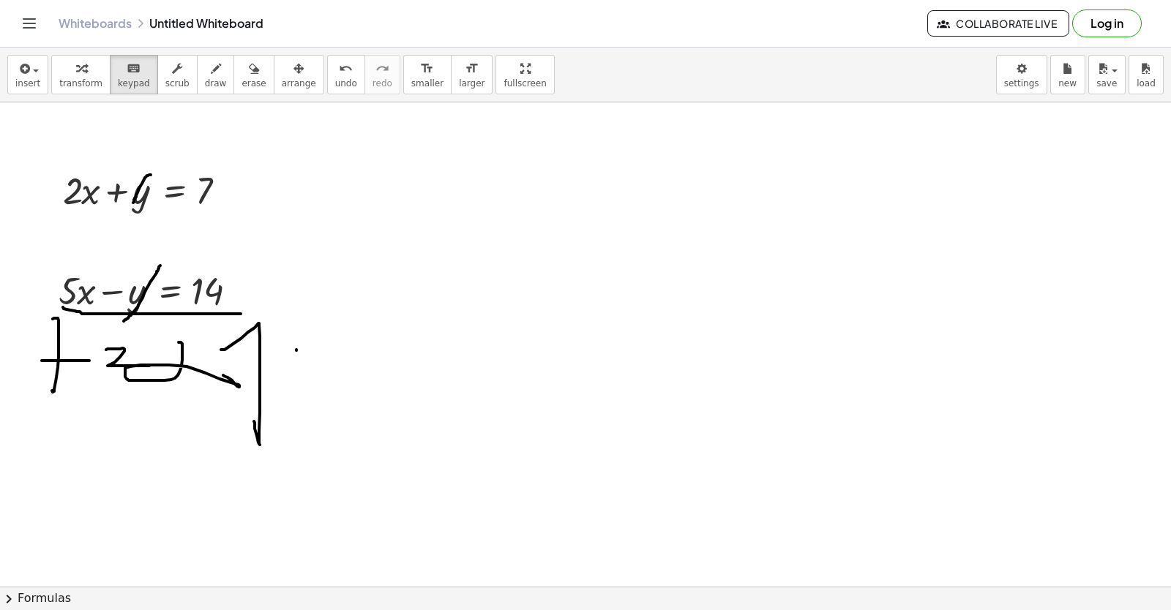
click at [229, 293] on div at bounding box center [155, 290] width 209 height 50
drag, startPoint x: 225, startPoint y: 290, endPoint x: 156, endPoint y: 230, distance: 91.3
click at [209, 308] on div at bounding box center [209, 292] width 37 height 41
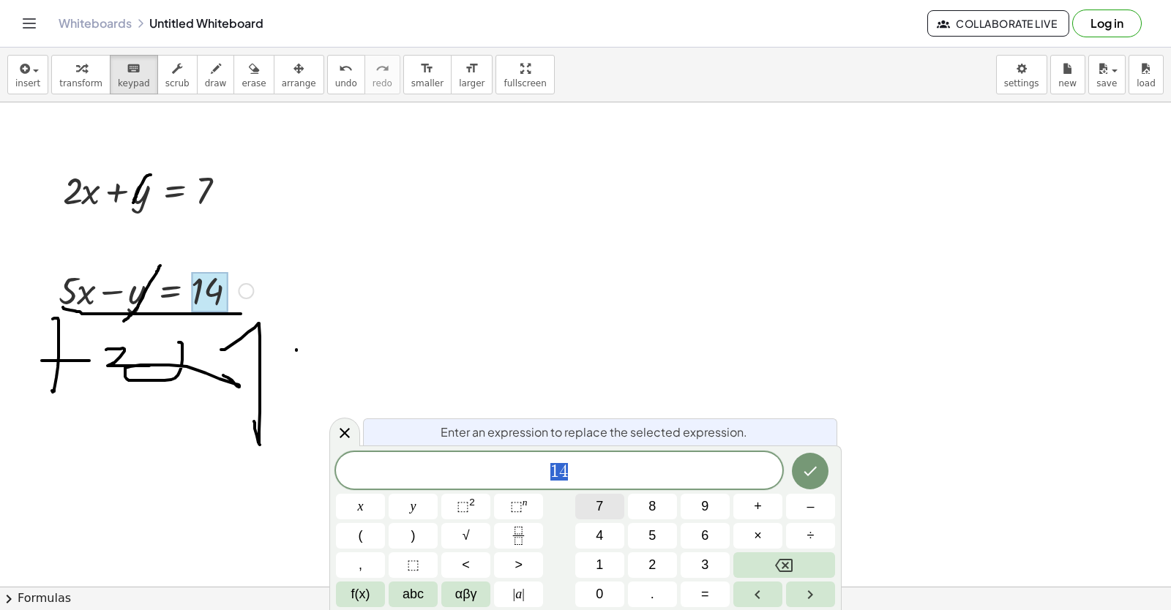
click at [604, 496] on button "7" at bounding box center [599, 507] width 49 height 26
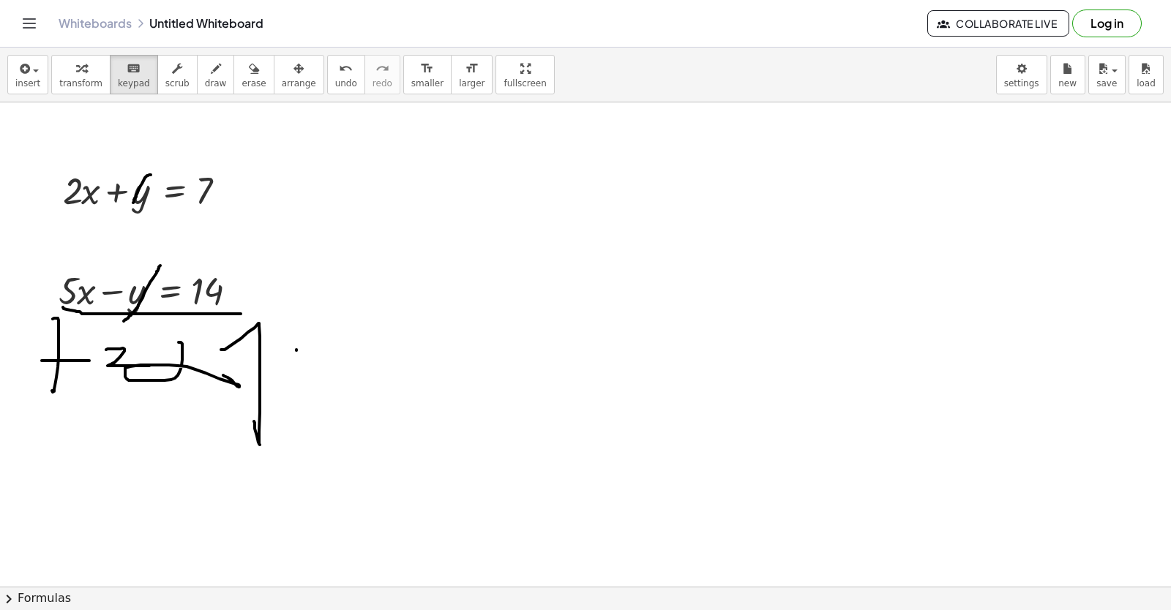
drag, startPoint x: 847, startPoint y: 564, endPoint x: 840, endPoint y: 560, distance: 7.9
drag, startPoint x: 747, startPoint y: 220, endPoint x: 751, endPoint y: 213, distance: 8.5
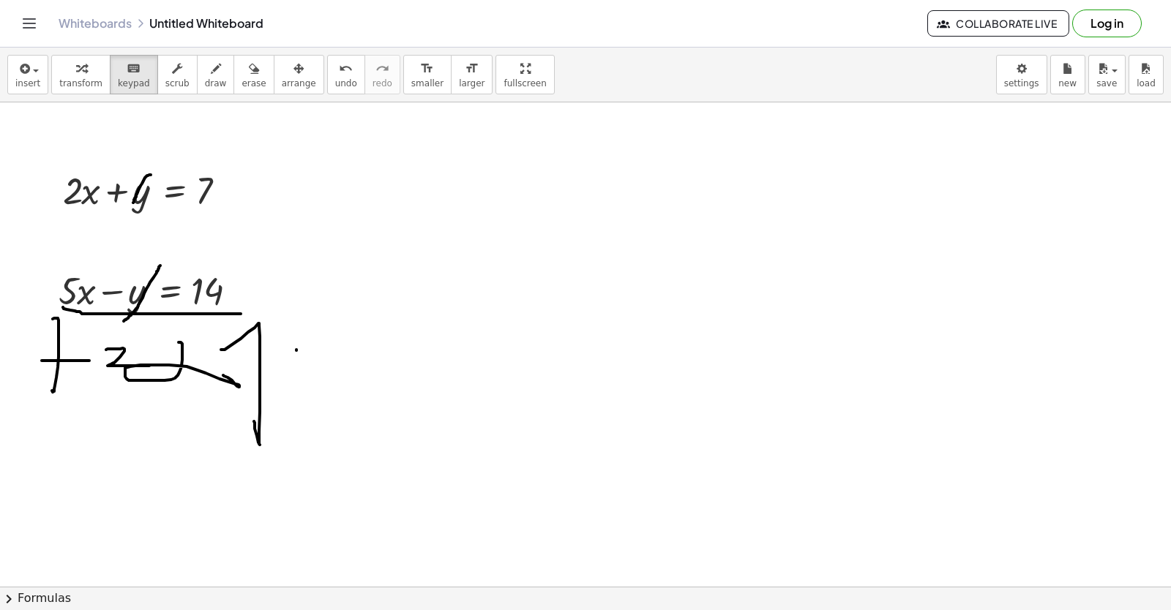
drag, startPoint x: 751, startPoint y: 213, endPoint x: 760, endPoint y: 187, distance: 27.1
click at [130, 70] on div "keyboard" at bounding box center [134, 68] width 32 height 18
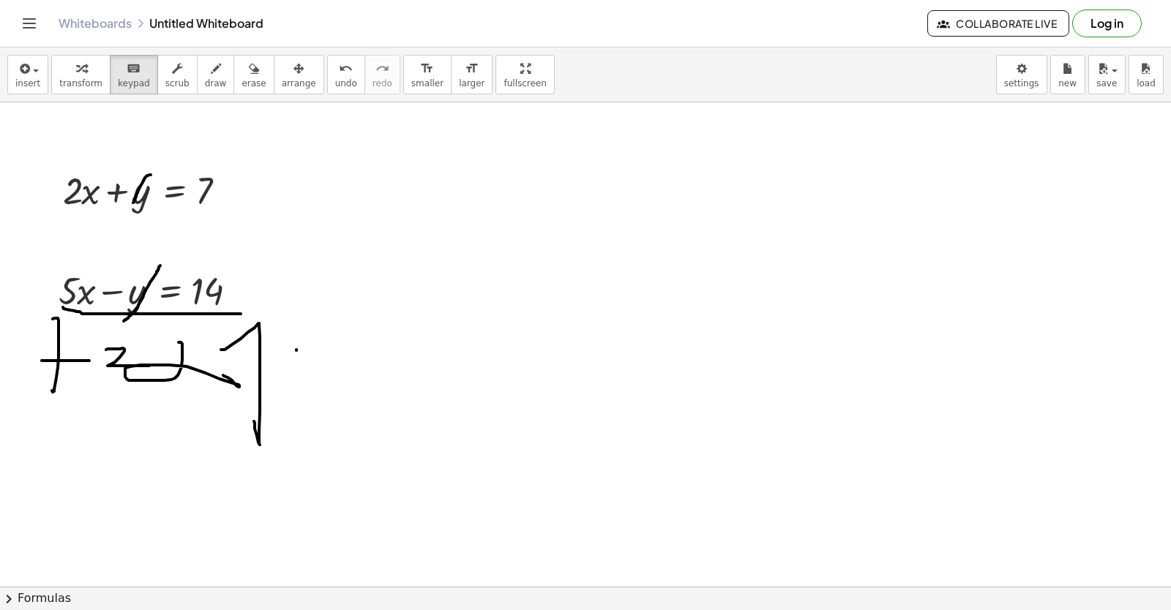
drag, startPoint x: 651, startPoint y: 388, endPoint x: 644, endPoint y: 378, distance: 12.0
drag, startPoint x: 644, startPoint y: 378, endPoint x: 620, endPoint y: 363, distance: 28.2
click at [119, 78] on span "keypad" at bounding box center [134, 83] width 32 height 10
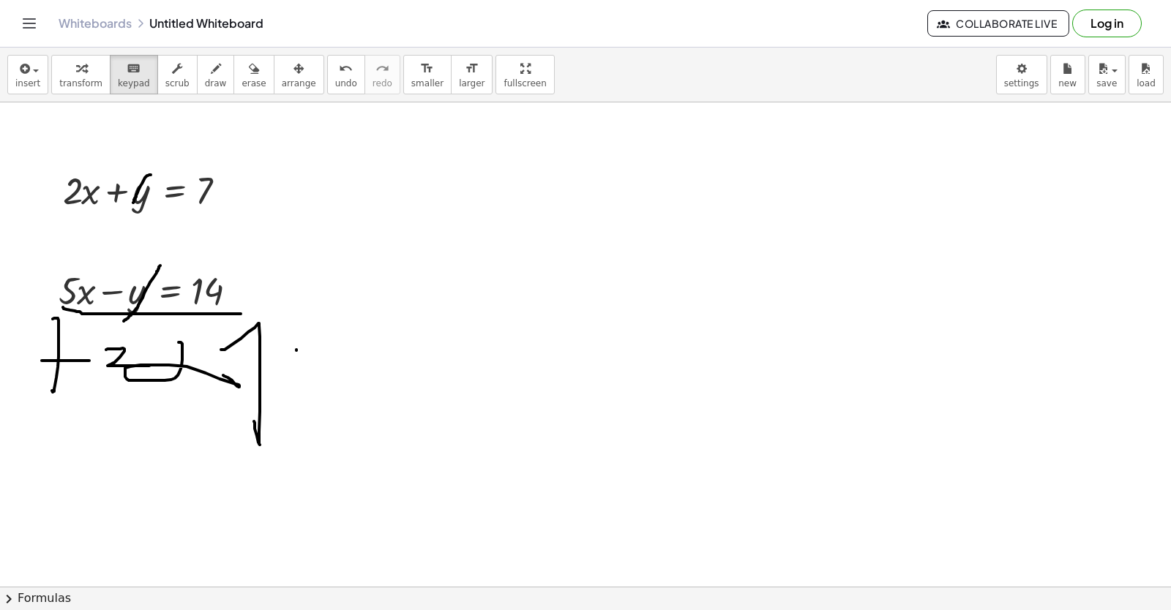
drag, startPoint x: 120, startPoint y: 78, endPoint x: 355, endPoint y: 274, distance: 306.4
click at [355, 274] on div "insert select one: Math Expression Function Text Youtube Video Graphing Geometr…" at bounding box center [585, 329] width 1171 height 563
drag, startPoint x: 356, startPoint y: 269, endPoint x: 367, endPoint y: 268, distance: 10.3
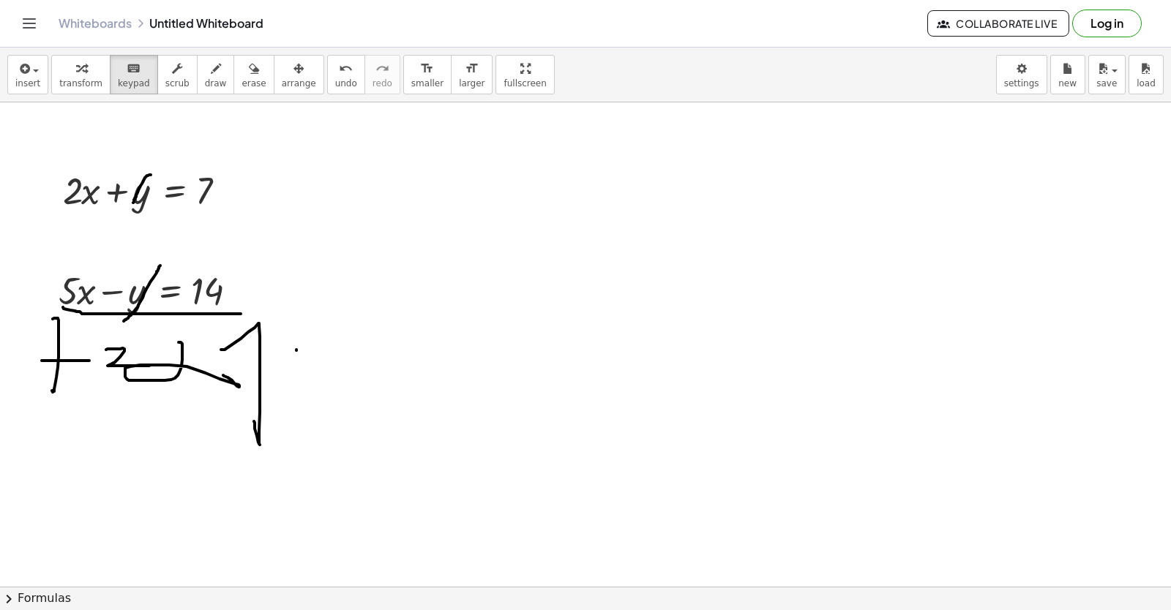
drag, startPoint x: 362, startPoint y: 269, endPoint x: 357, endPoint y: 259, distance: 10.8
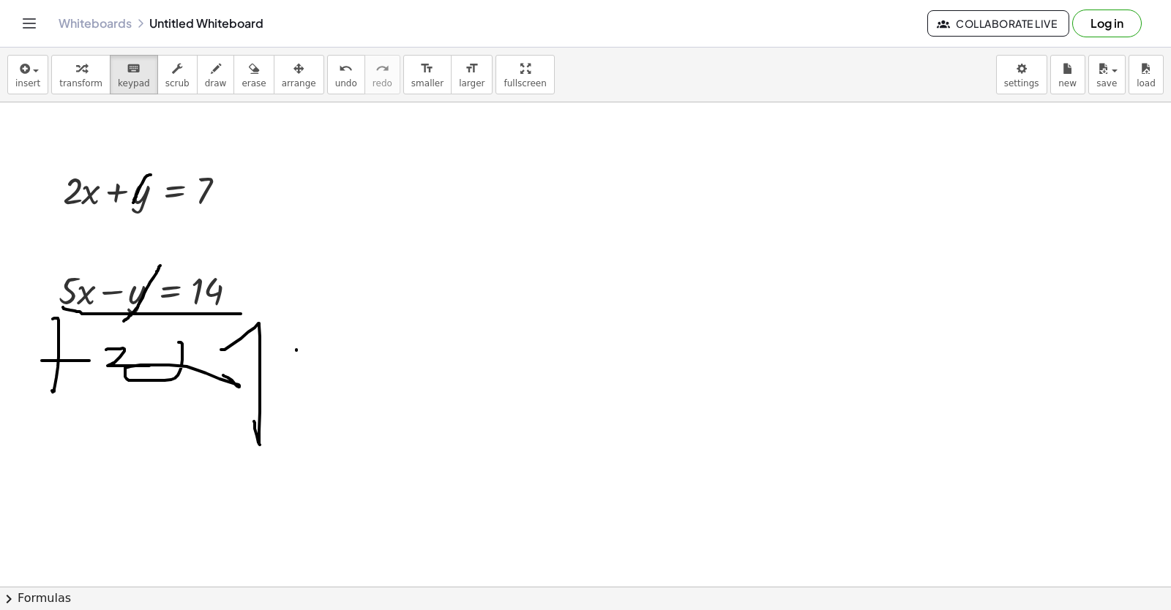
drag, startPoint x: 380, startPoint y: 304, endPoint x: 356, endPoint y: 316, distance: 27.5
drag, startPoint x: 356, startPoint y: 316, endPoint x: 381, endPoint y: 266, distance: 56.0
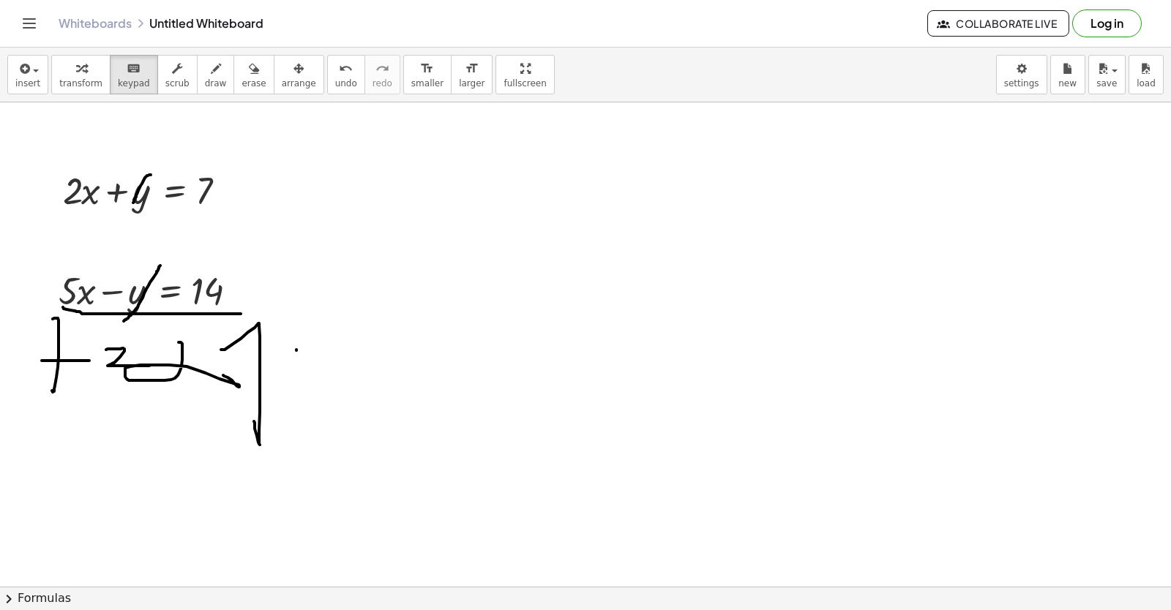
drag, startPoint x: 394, startPoint y: 239, endPoint x: 433, endPoint y: 161, distance: 87.0
drag, startPoint x: 471, startPoint y: 283, endPoint x: 452, endPoint y: 267, distance: 24.9
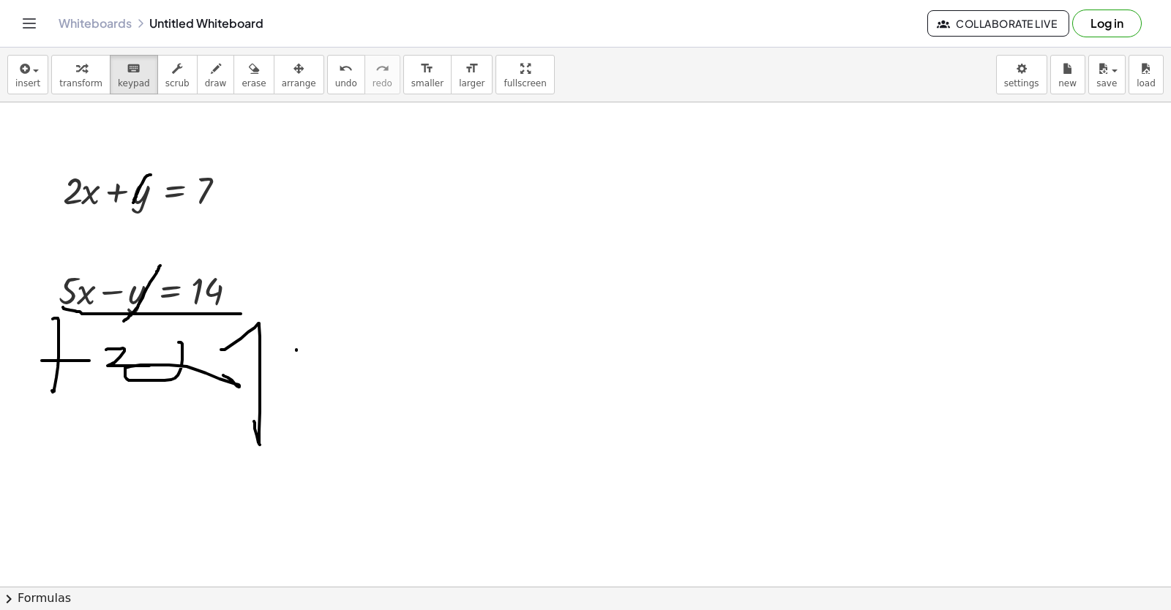
drag, startPoint x: 452, startPoint y: 267, endPoint x: 457, endPoint y: 292, distance: 25.3
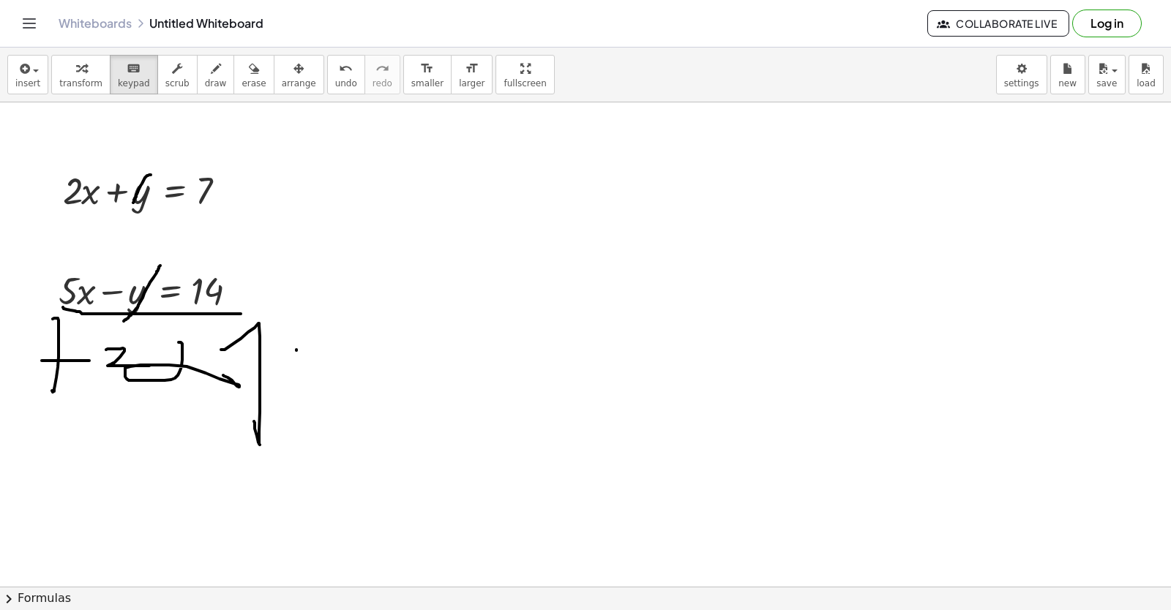
drag
click at [102, 190] on div at bounding box center [125, 192] width 51 height 41
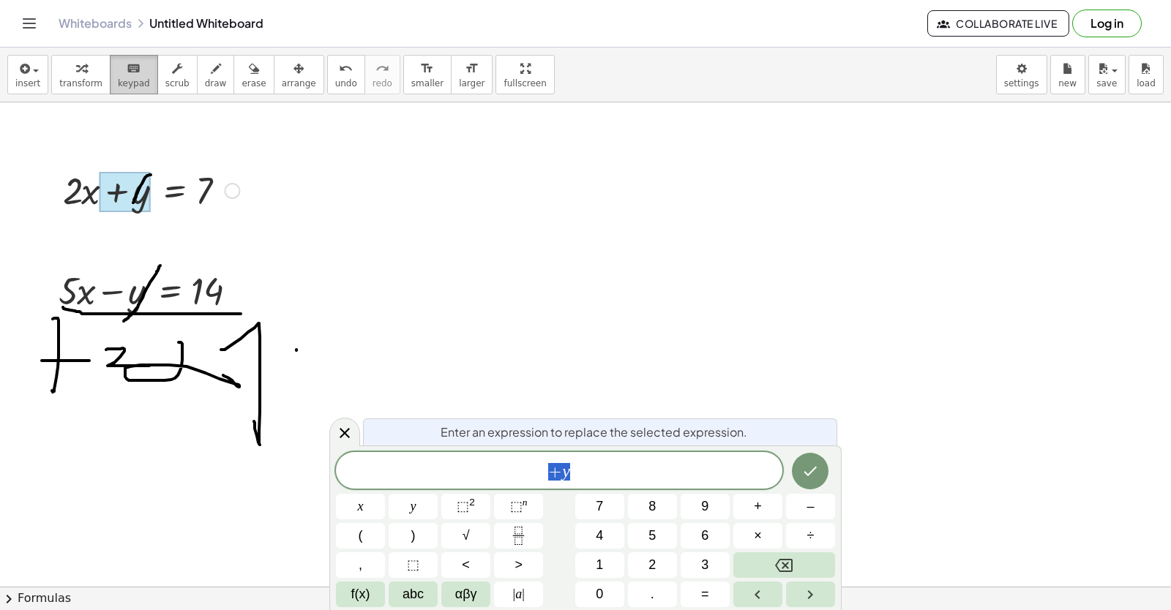
click at [108, 192] on div at bounding box center [125, 192] width 51 height 41
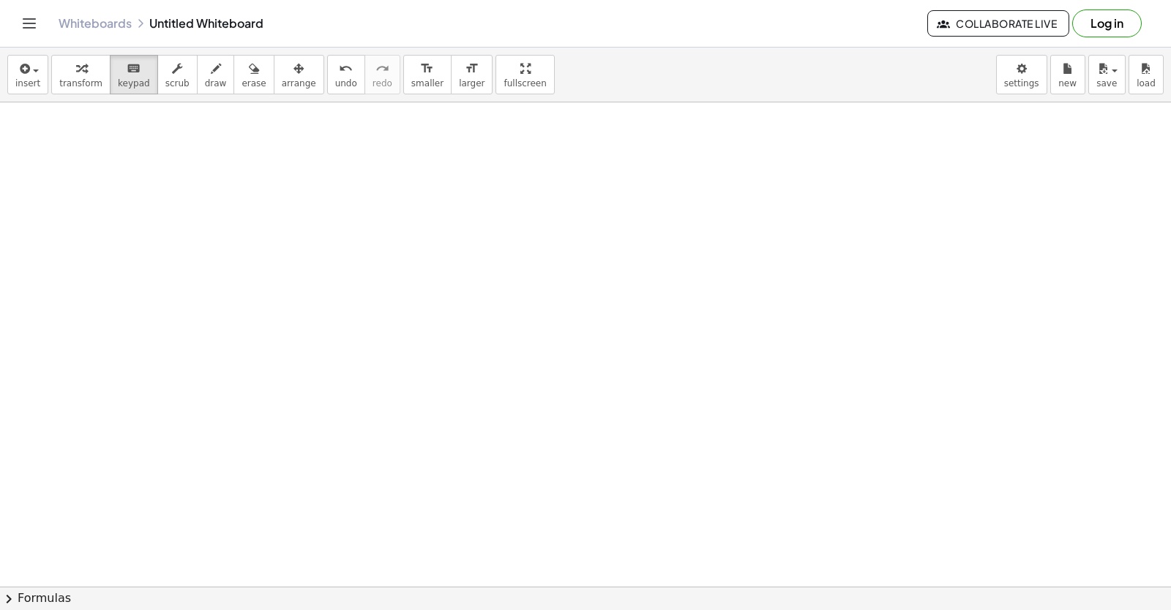
drag, startPoint x: 450, startPoint y: 254, endPoint x: 456, endPoint y: 276, distance: 22.7
drag, startPoint x: 459, startPoint y: 293, endPoint x: 448, endPoint y: 275, distance: 21.7
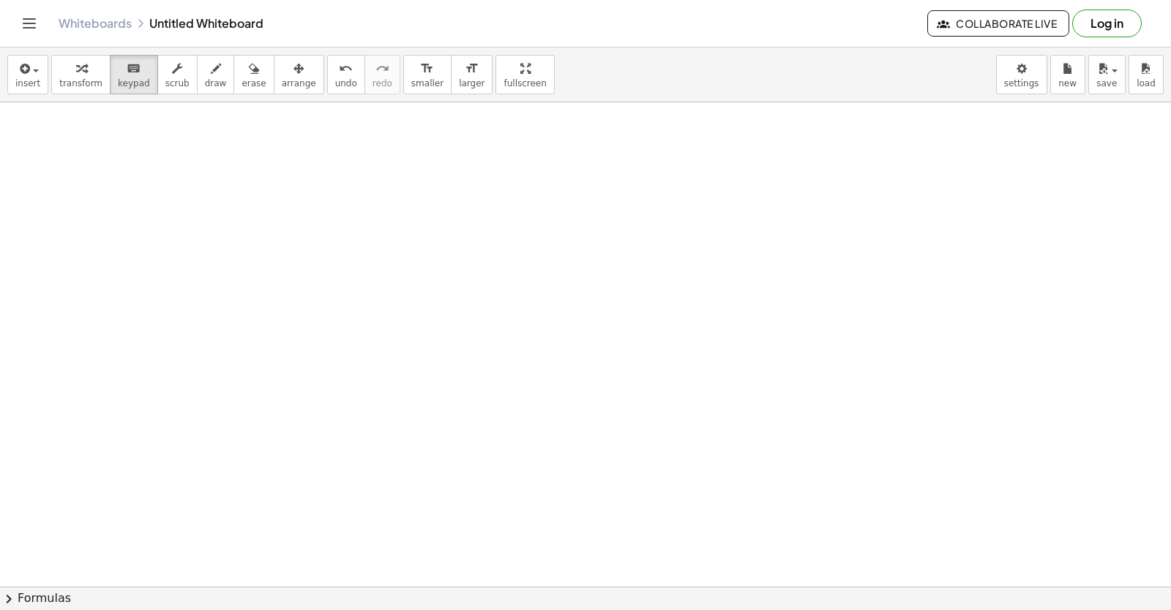
click at [124, 75] on button "keyboard keypad" at bounding box center [134, 75] width 48 height 40
drag, startPoint x: 148, startPoint y: 214, endPoint x: 149, endPoint y: 223, distance: 9.6
drag, startPoint x: 149, startPoint y: 223, endPoint x: 126, endPoint y: 236, distance: 26.9
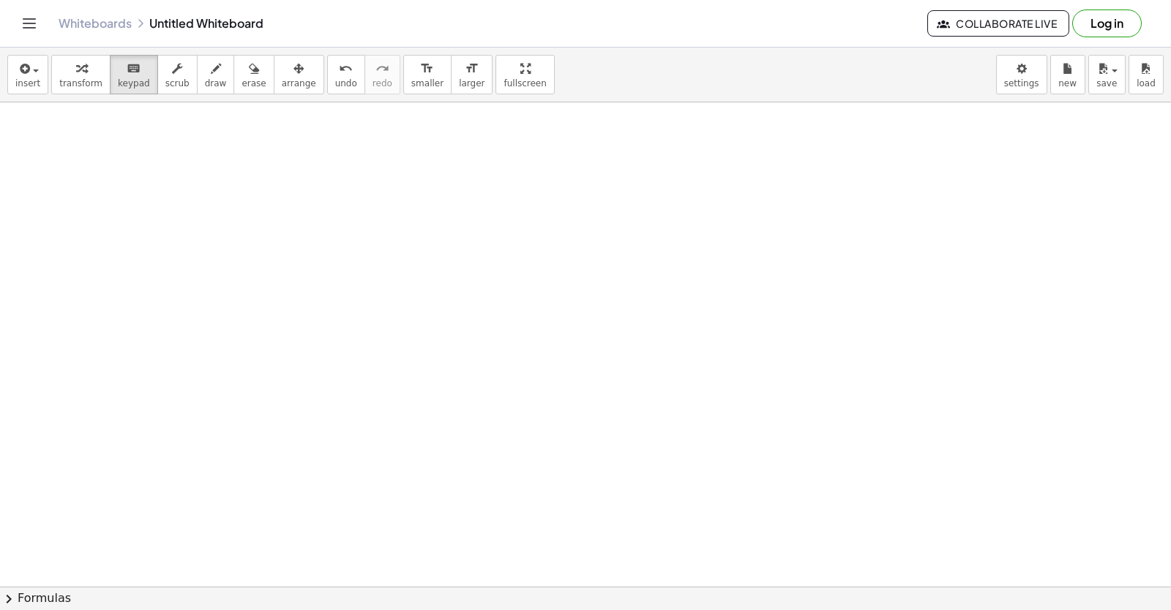
drag, startPoint x: 128, startPoint y: 236, endPoint x: 124, endPoint y: 229, distance: 8.2
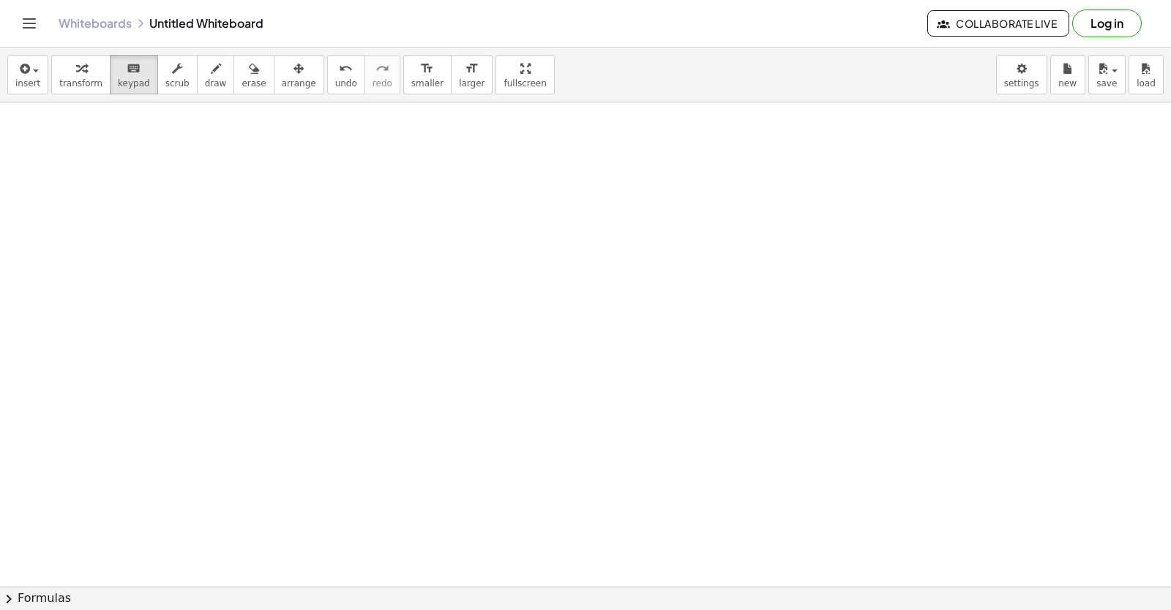
drag, startPoint x: 124, startPoint y: 229, endPoint x: 111, endPoint y: 198, distance: 34.1
drag, startPoint x: 195, startPoint y: 68, endPoint x: 153, endPoint y: 205, distance: 143.2
click at [189, 95] on div "insert select one: Math Expression Function Text Youtube Video Graphing Geometr…" at bounding box center [585, 75] width 1171 height 55
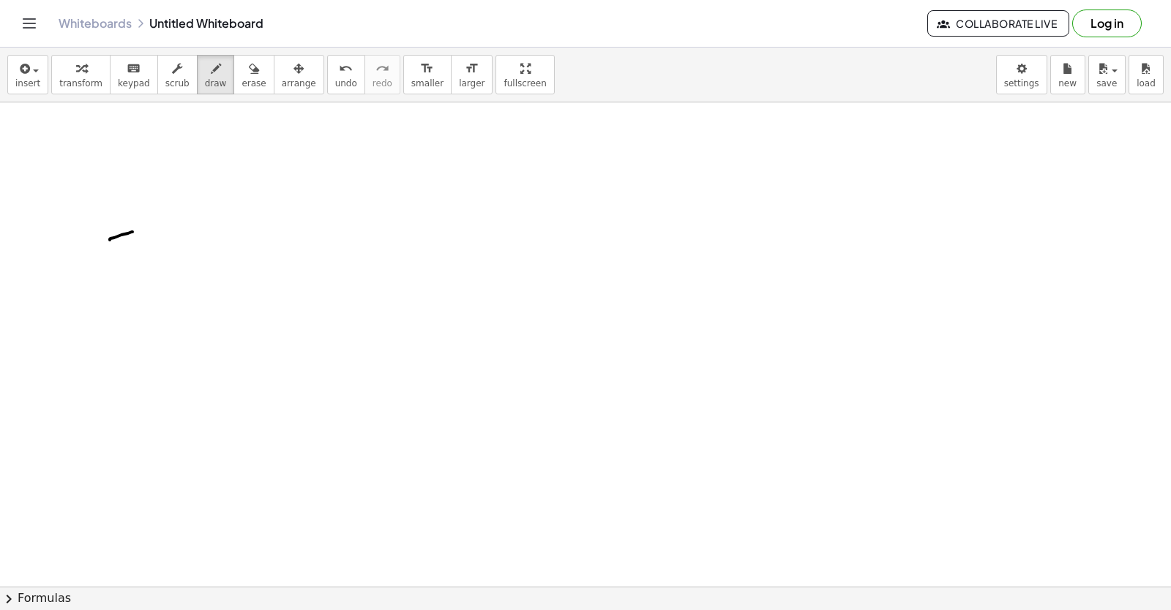
drag, startPoint x: 110, startPoint y: 240, endPoint x: 132, endPoint y: 232, distance: 24.1
drag, startPoint x: 106, startPoint y: 255, endPoint x: 139, endPoint y: 249, distance: 33.6
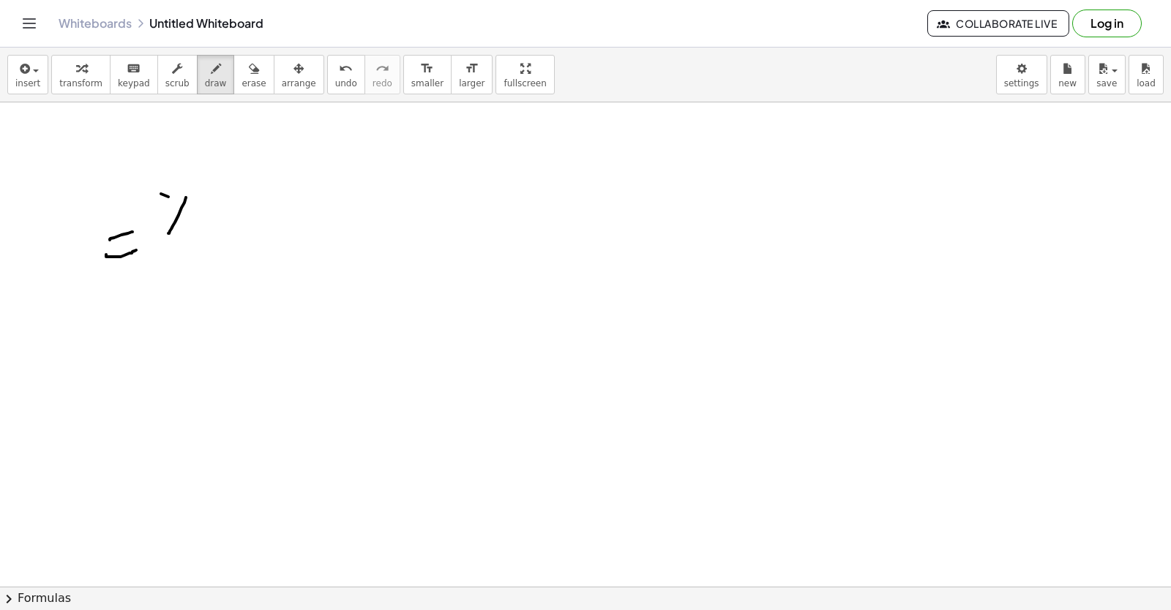
drag, startPoint x: 168, startPoint y: 197, endPoint x: 196, endPoint y: 225, distance: 39.8
click at [335, 80] on span "undo" at bounding box center [346, 83] width 22 height 10
drag, startPoint x: 316, startPoint y: 79, endPoint x: 301, endPoint y: 89, distance: 18.1
click at [335, 80] on span "undo" at bounding box center [346, 83] width 22 height 10
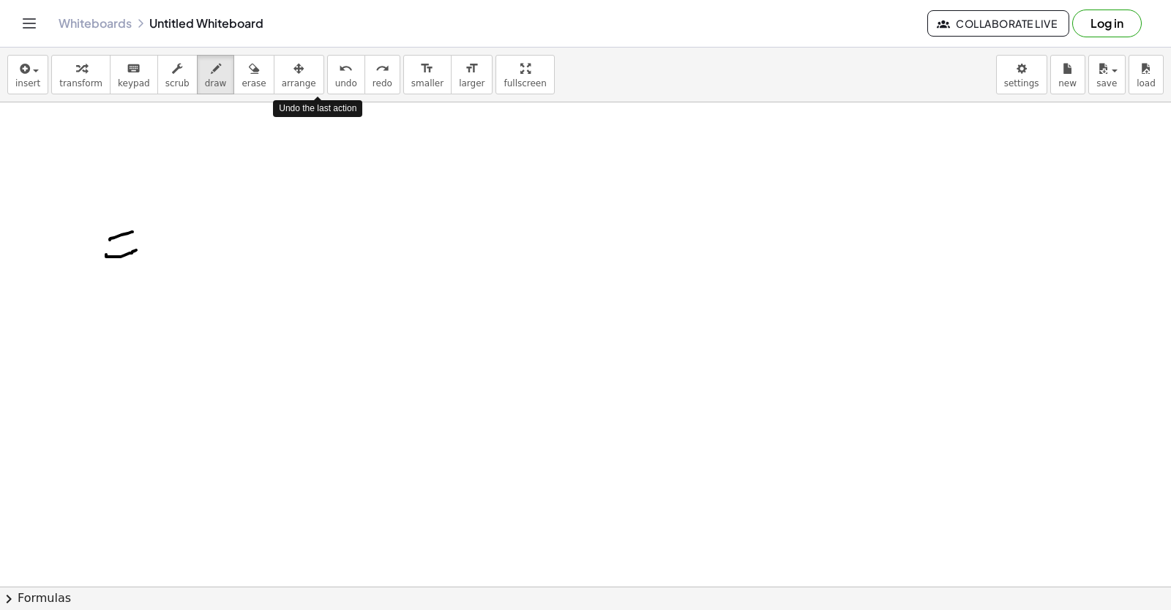
drag, startPoint x: 318, startPoint y: 75, endPoint x: 300, endPoint y: 94, distance: 26.4
click at [327, 77] on button "undo undo" at bounding box center [346, 75] width 38 height 40
drag, startPoint x: 165, startPoint y: 209, endPoint x: 168, endPoint y: 260, distance: 51.3
drag, startPoint x: 214, startPoint y: 210, endPoint x: 186, endPoint y: 236, distance: 38.3
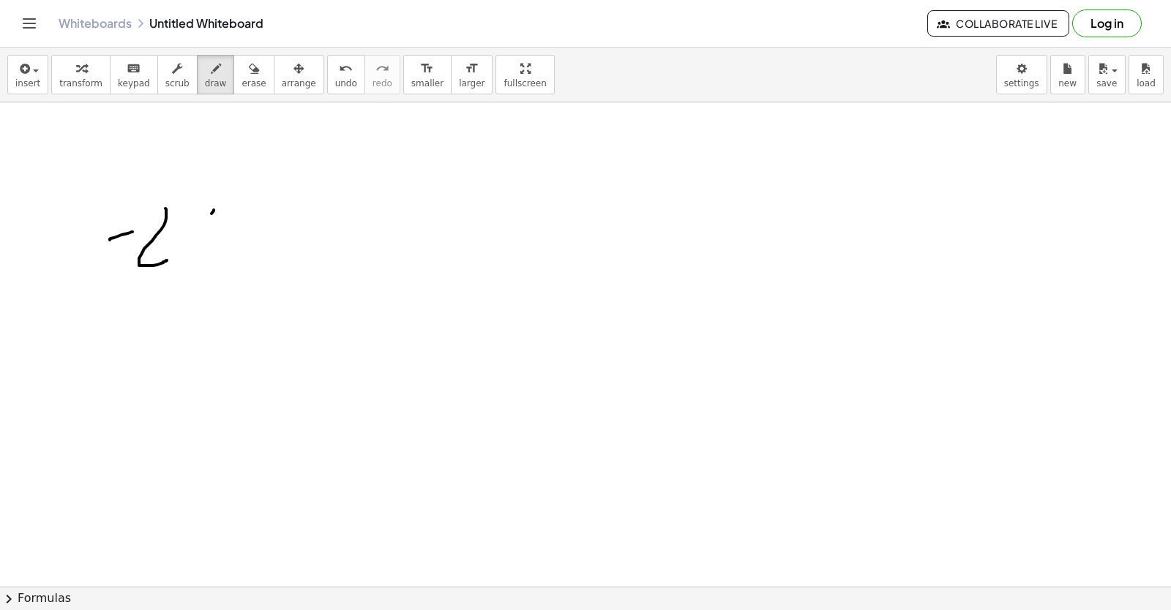
drag, startPoint x: 193, startPoint y: 214, endPoint x: 231, endPoint y: 244, distance: 48.4
drag, startPoint x: 242, startPoint y: 186, endPoint x: 252, endPoint y: 235, distance: 50.1
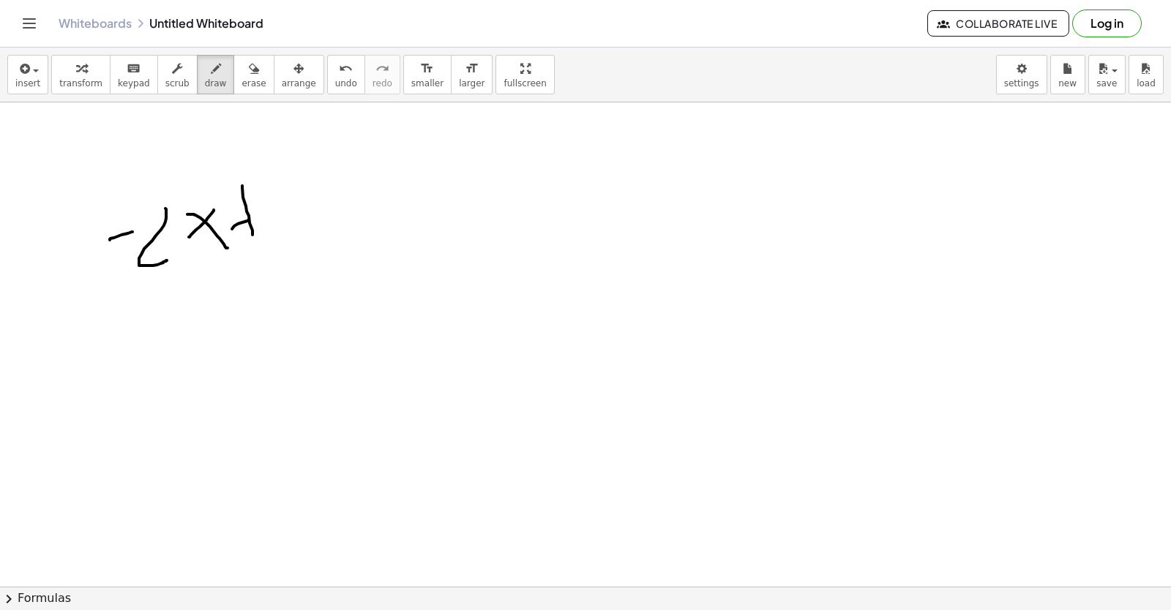
drag, startPoint x: 243, startPoint y: 222, endPoint x: 258, endPoint y: 213, distance: 17.7
drag, startPoint x: 288, startPoint y: 193, endPoint x: 296, endPoint y: 235, distance: 42.5
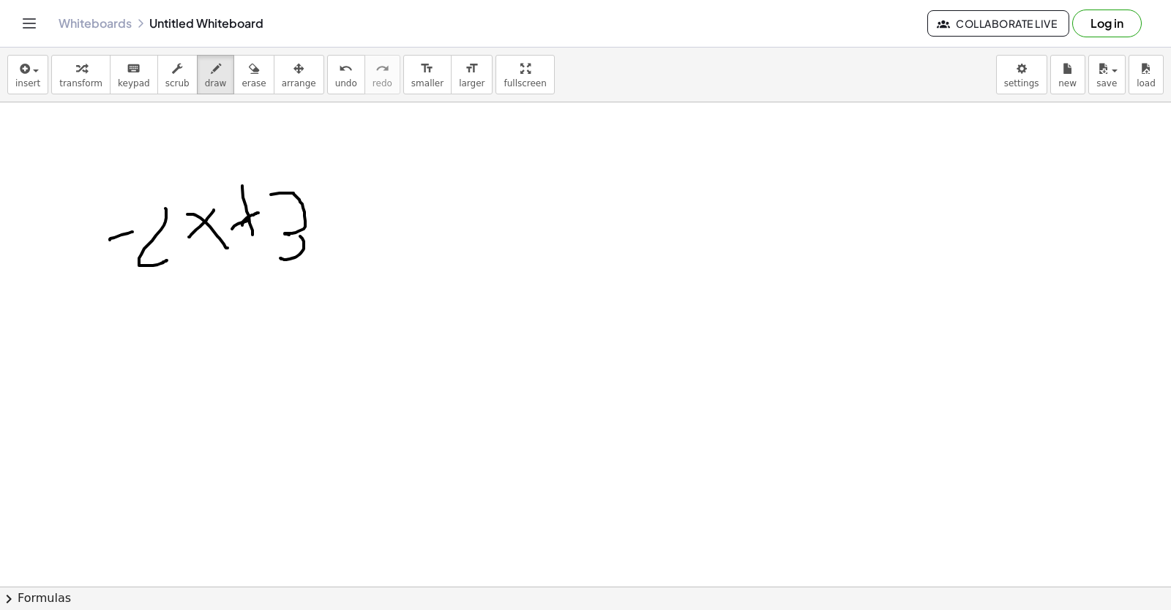
drag, startPoint x: 303, startPoint y: 240, endPoint x: 292, endPoint y: 251, distance: 15.5
drag, startPoint x: 344, startPoint y: 227, endPoint x: 352, endPoint y: 226, distance: 8.1
drag, startPoint x: 355, startPoint y: 207, endPoint x: 357, endPoint y: 266, distance: 59.3
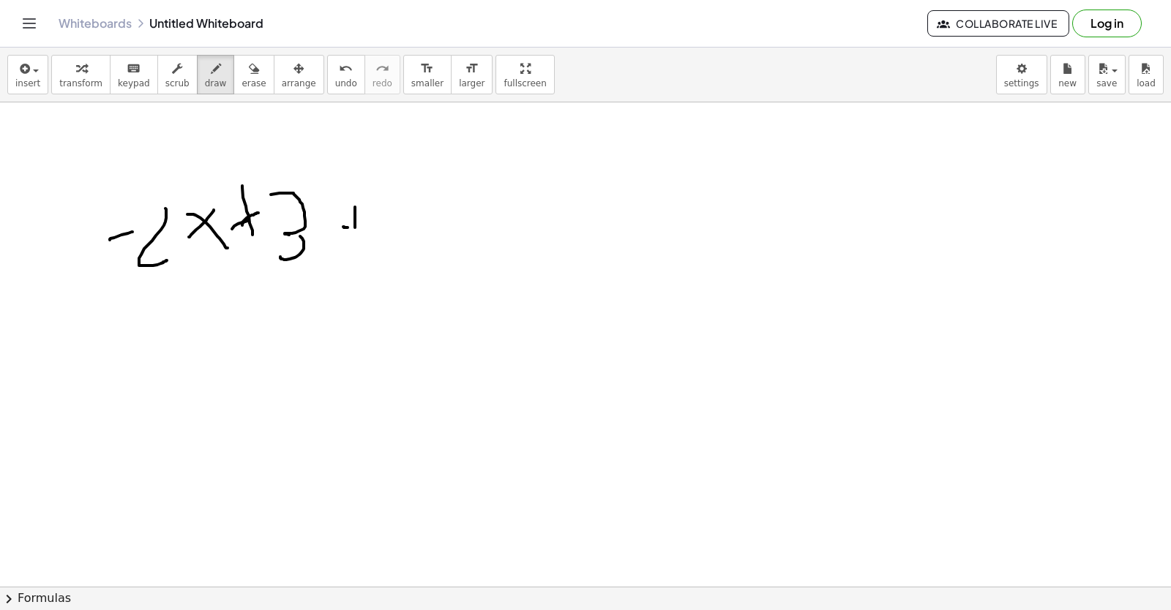
drag, startPoint x: 357, startPoint y: 248, endPoint x: 384, endPoint y: 238, distance: 28.9
drag, startPoint x: 429, startPoint y: 206, endPoint x: 412, endPoint y: 215, distance: 20.0
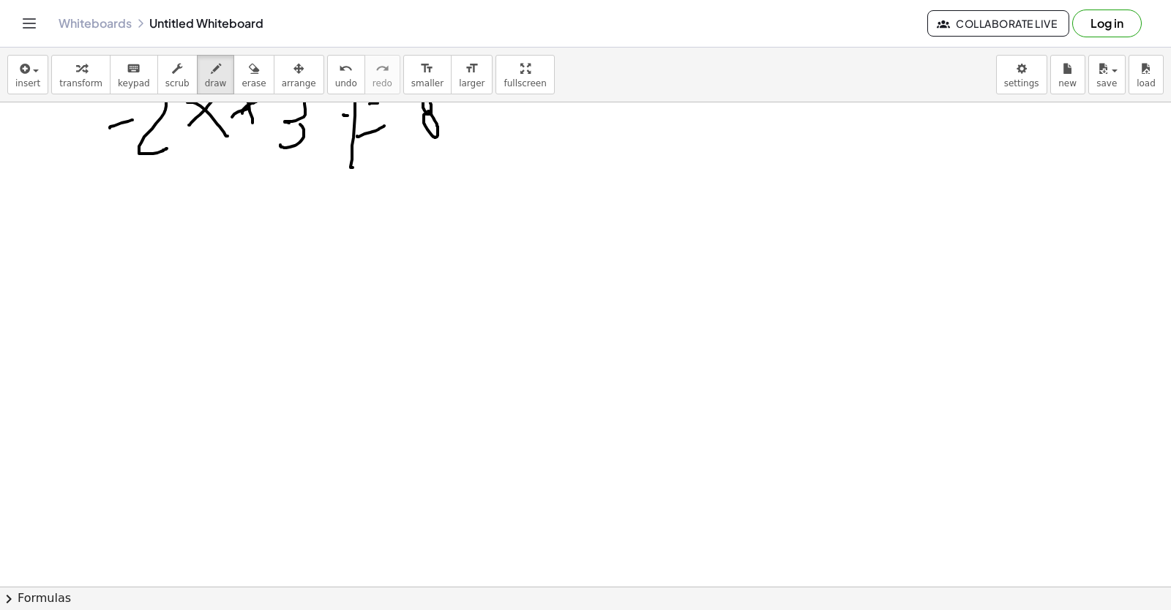
scroll to position [7750, 0]
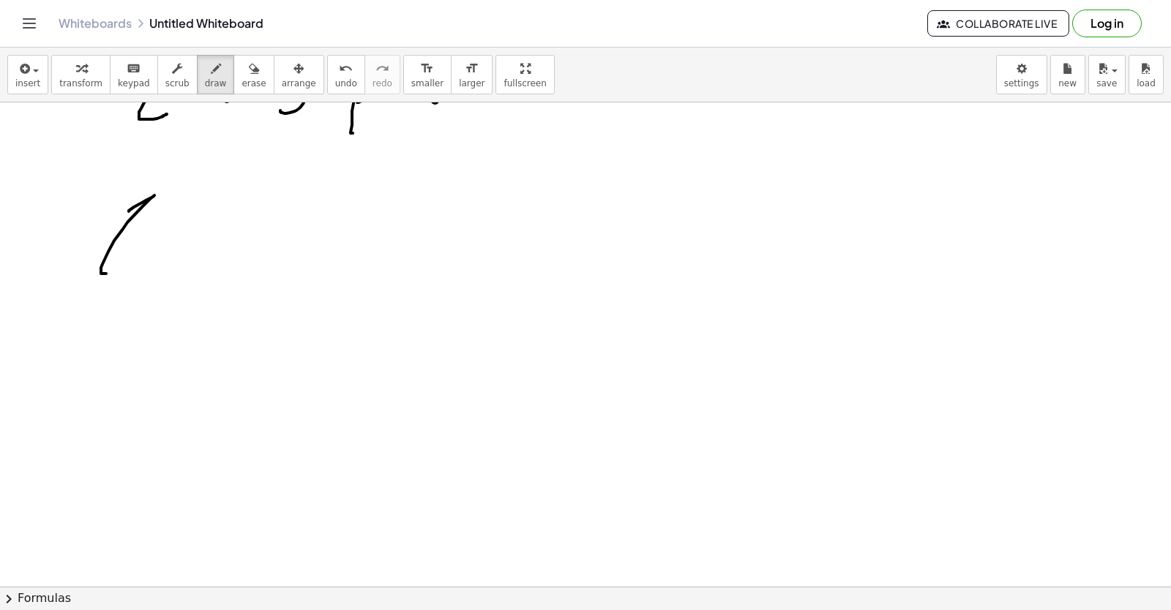
drag, startPoint x: 129, startPoint y: 211, endPoint x: 134, endPoint y: 269, distance: 57.3
drag, startPoint x: 173, startPoint y: 233, endPoint x: 154, endPoint y: 262, distance: 35.3
drag, startPoint x: 151, startPoint y: 233, endPoint x: 194, endPoint y: 261, distance: 50.7
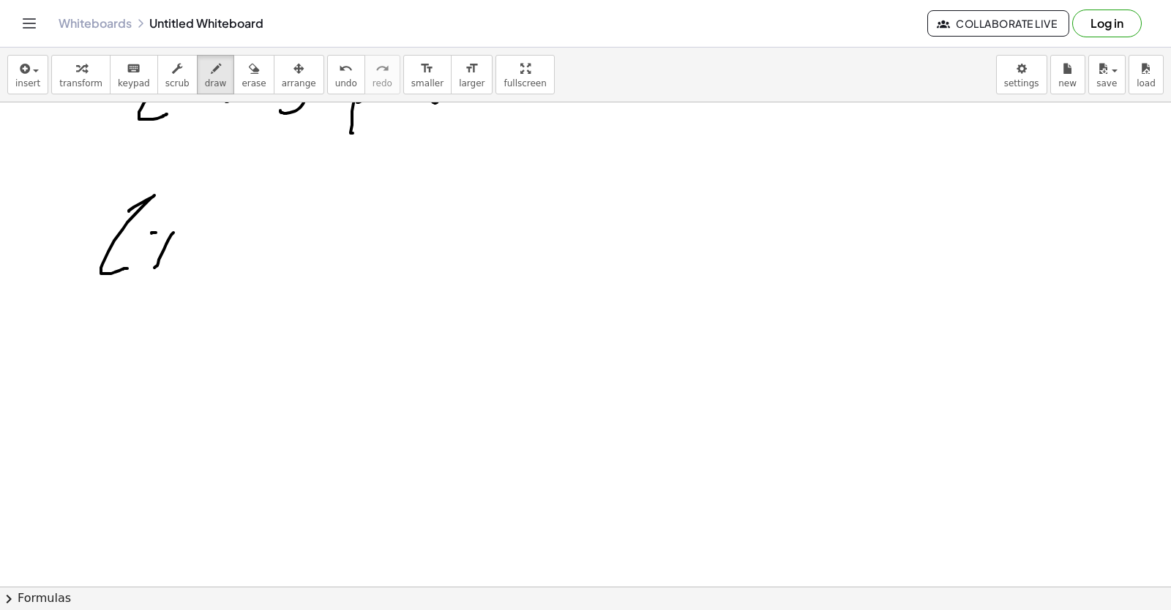
drag, startPoint x: 197, startPoint y: 217, endPoint x: 200, endPoint y: 258, distance: 41.1
drag, startPoint x: 198, startPoint y: 255, endPoint x: 218, endPoint y: 249, distance: 20.8
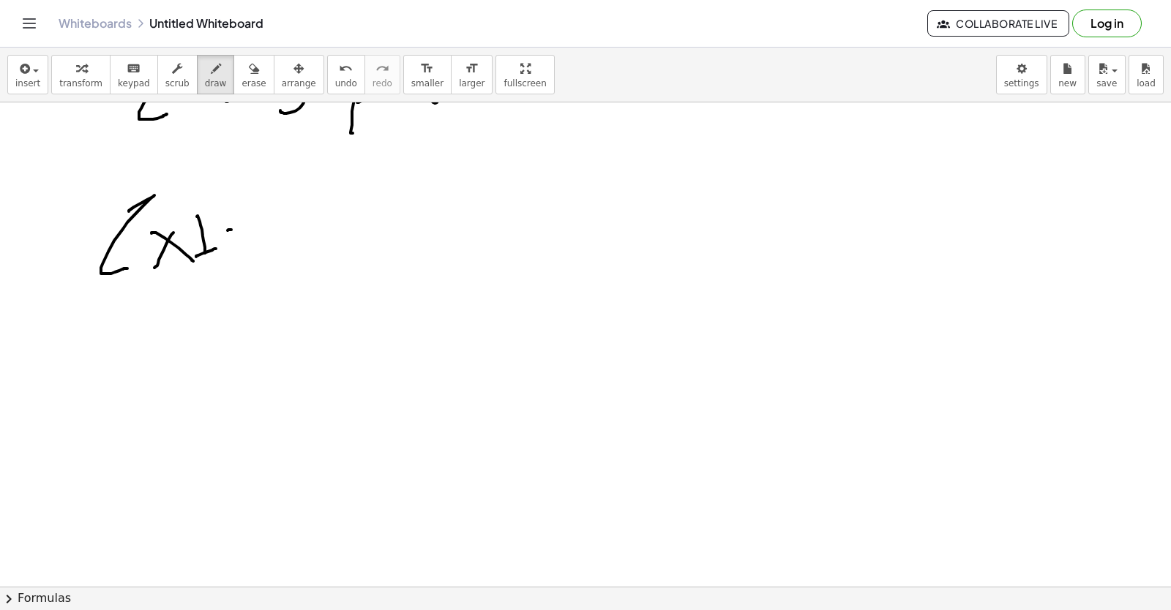
drag, startPoint x: 228, startPoint y: 230, endPoint x: 241, endPoint y: 218, distance: 18.7
drag, startPoint x: 241, startPoint y: 249, endPoint x: 269, endPoint y: 245, distance: 28.1
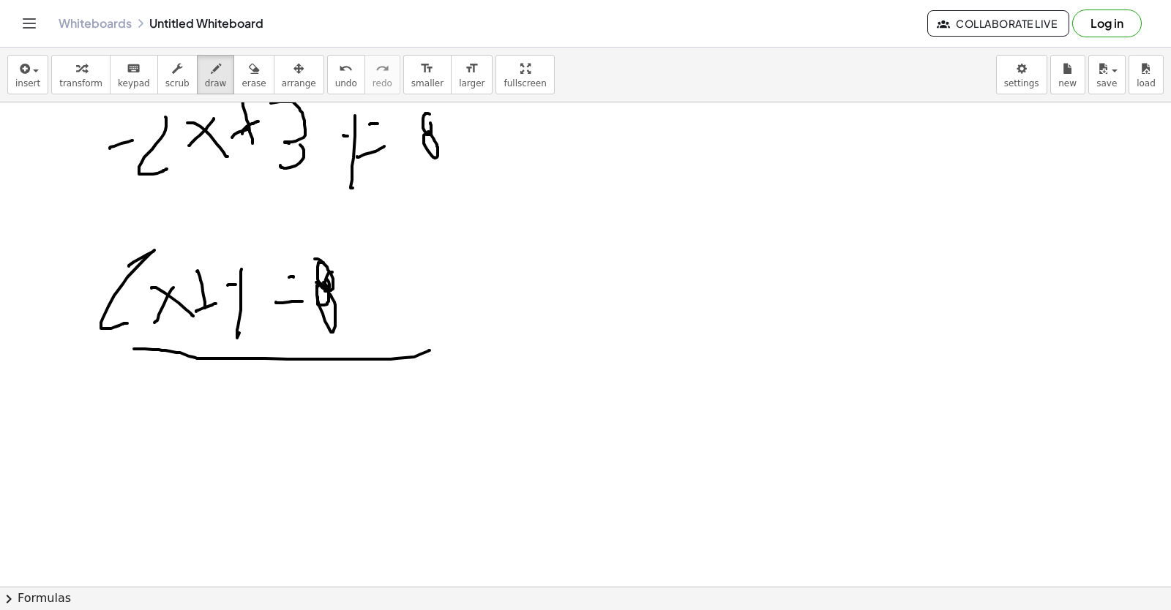
scroll to position [7676, 0]
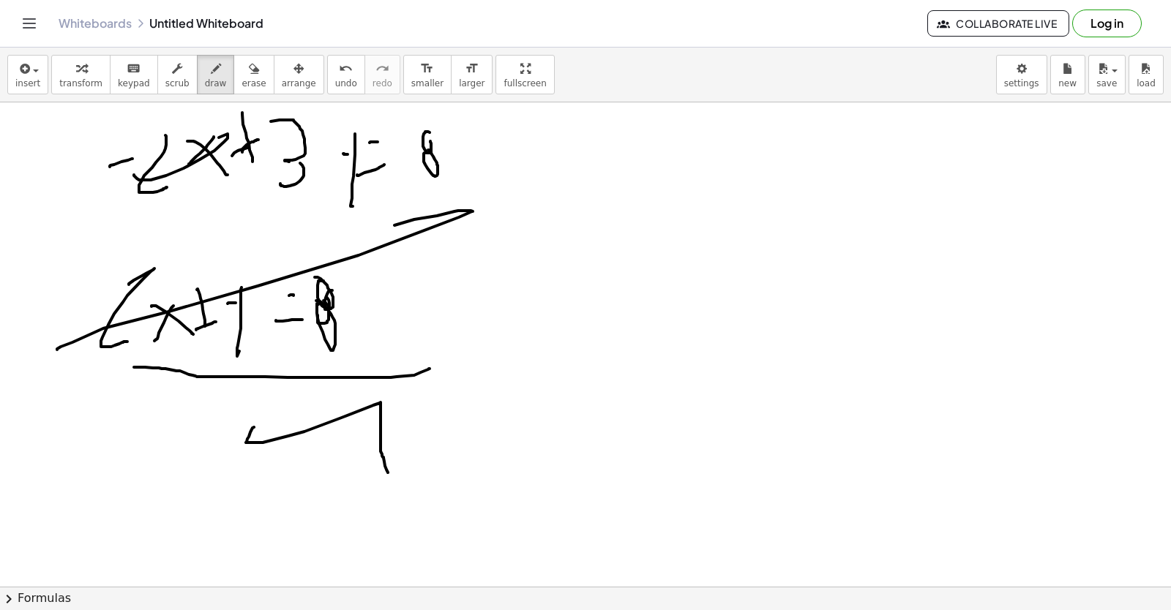
click at [335, 85] on span "undo" at bounding box center [346, 83] width 22 height 10
click at [304, 101] on div "insert select one: Math Expression Function Text Youtube Video Graphing Geometr…" at bounding box center [585, 75] width 1171 height 55
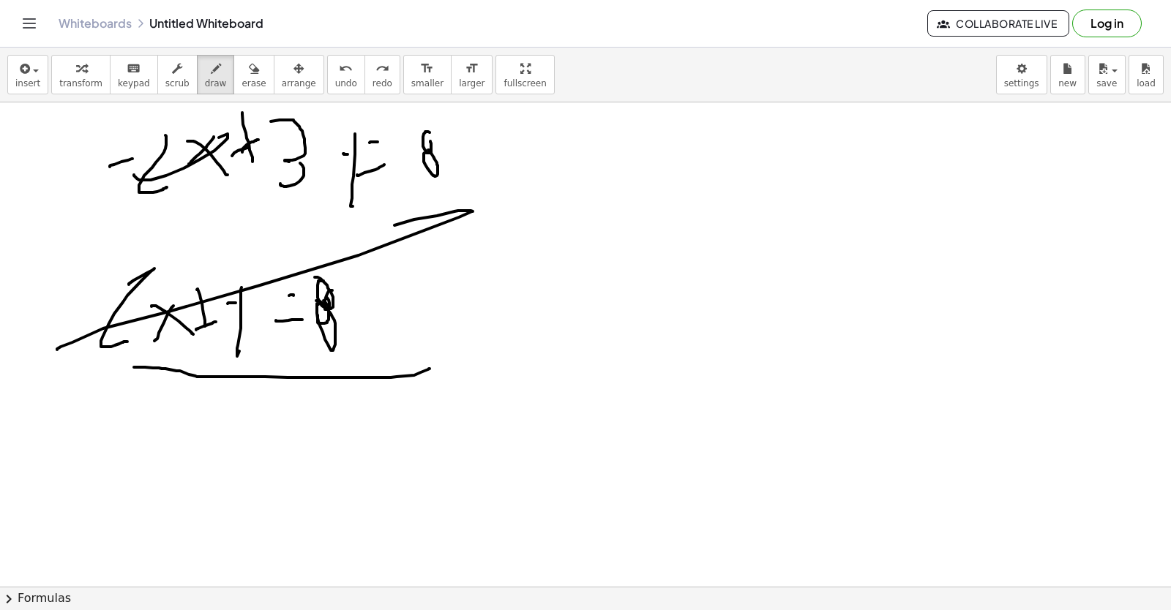
click at [299, 116] on div "insert select one: Math Expression Function Text Youtube Video Graphing Geometr…" at bounding box center [585, 329] width 1171 height 563
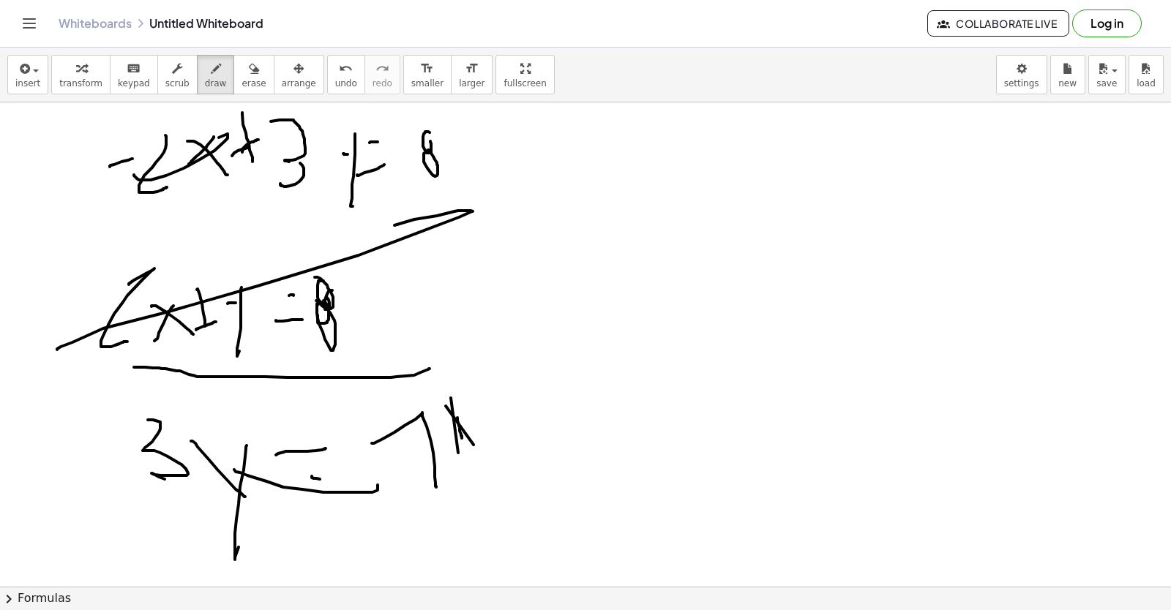
click at [339, 72] on icon "undo" at bounding box center [346, 69] width 14 height 18
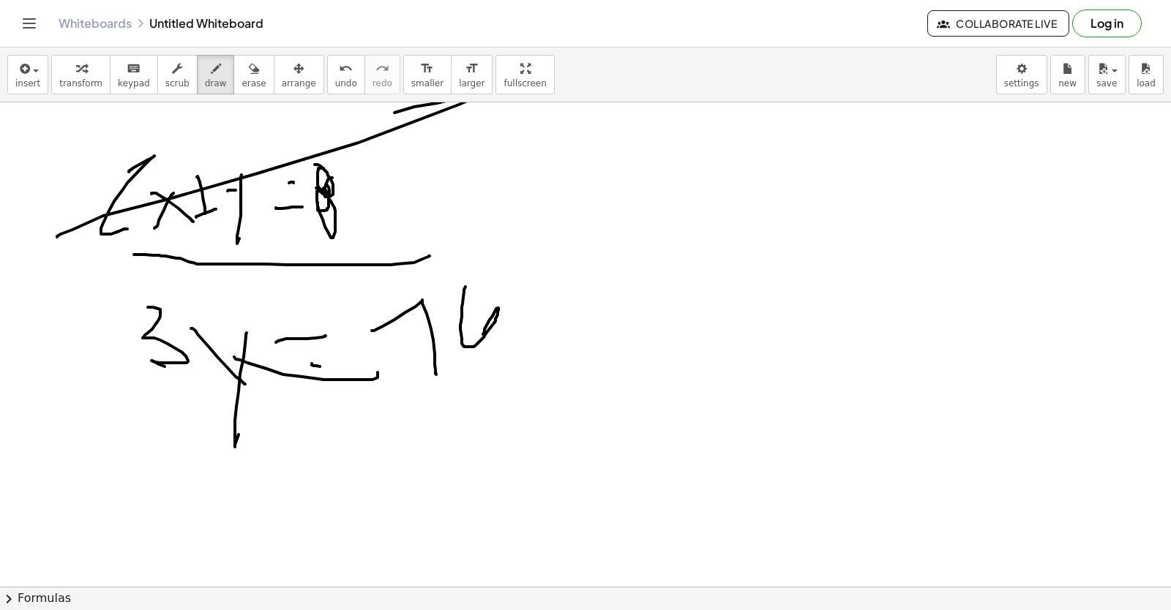
scroll to position [7823, 0]
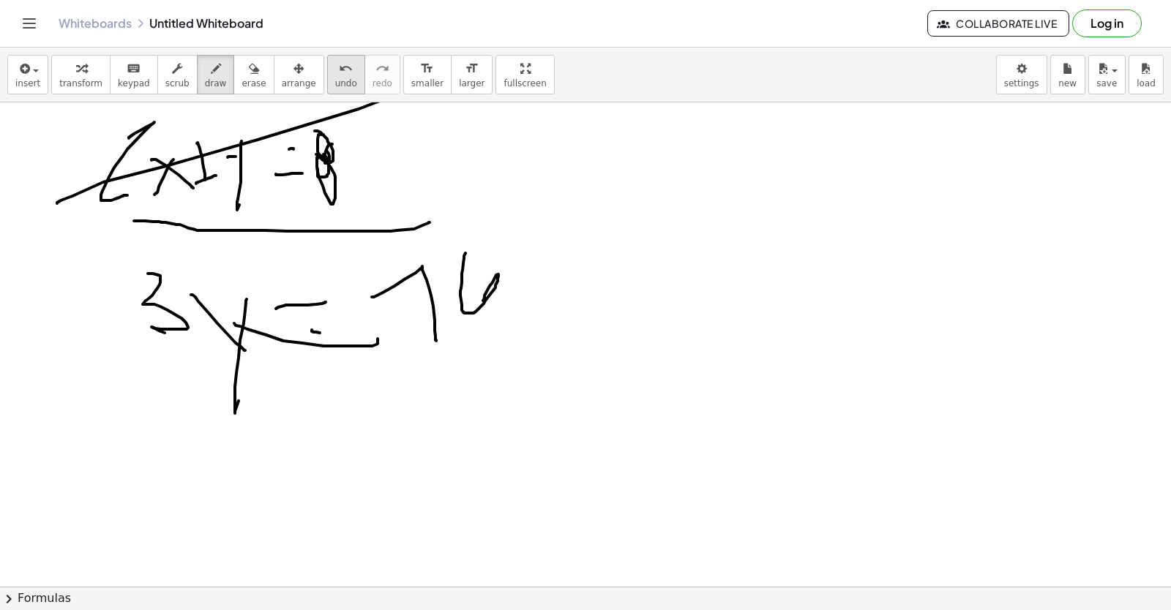
click at [335, 80] on span "undo" at bounding box center [346, 83] width 22 height 10
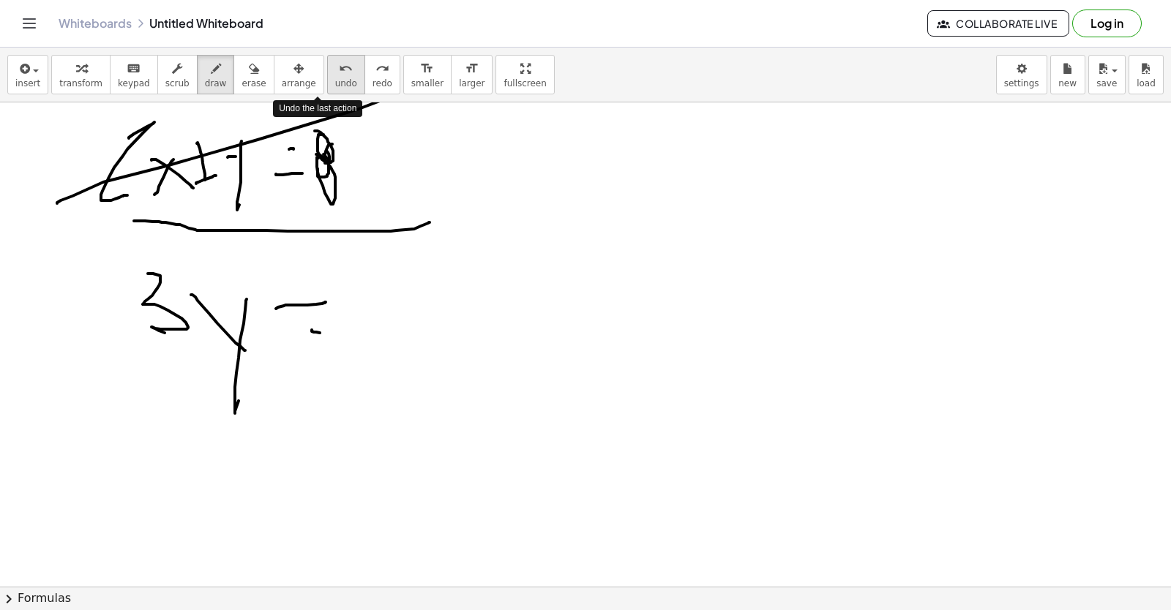
click at [335, 80] on span "undo" at bounding box center [346, 83] width 22 height 10
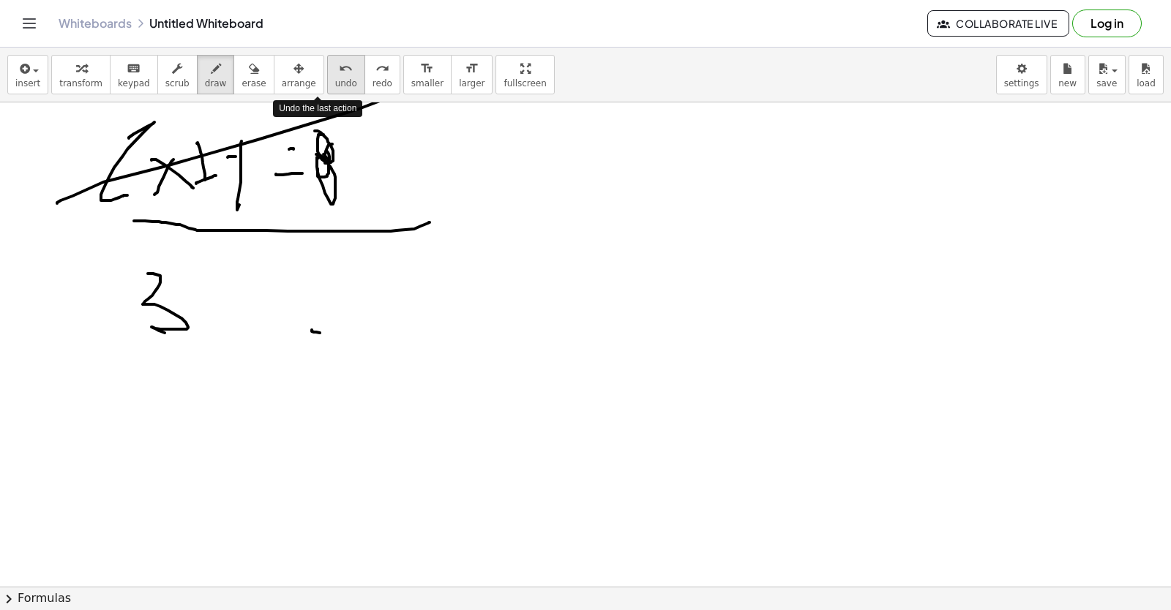
click at [335, 80] on span "undo" at bounding box center [346, 83] width 22 height 10
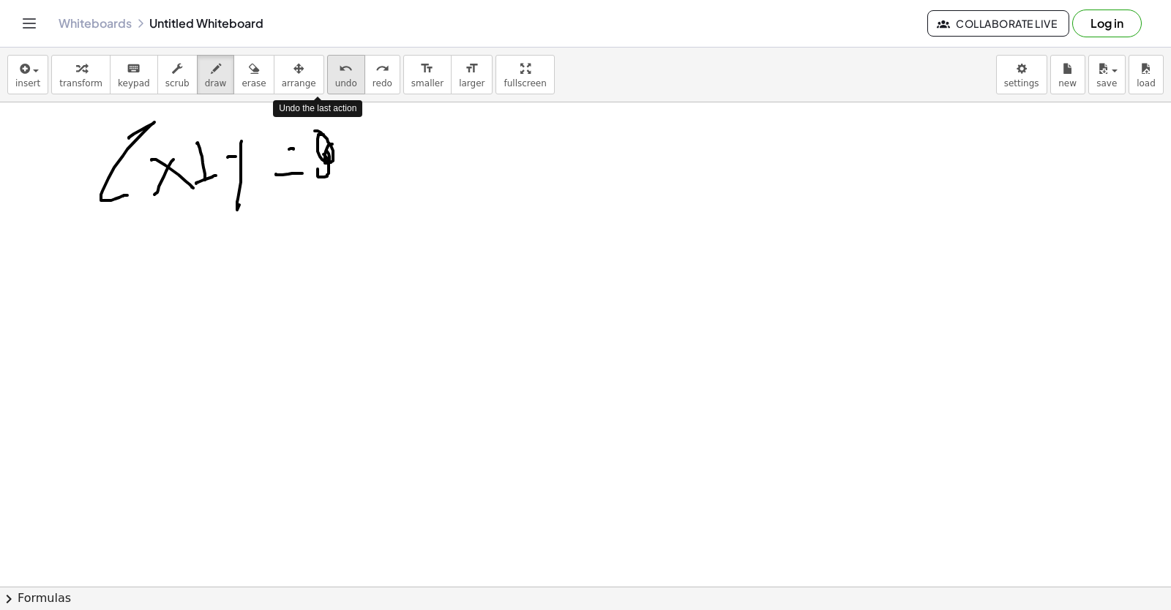
click at [335, 78] on span "undo" at bounding box center [346, 83] width 22 height 10
click at [335, 80] on span "undo" at bounding box center [346, 83] width 22 height 10
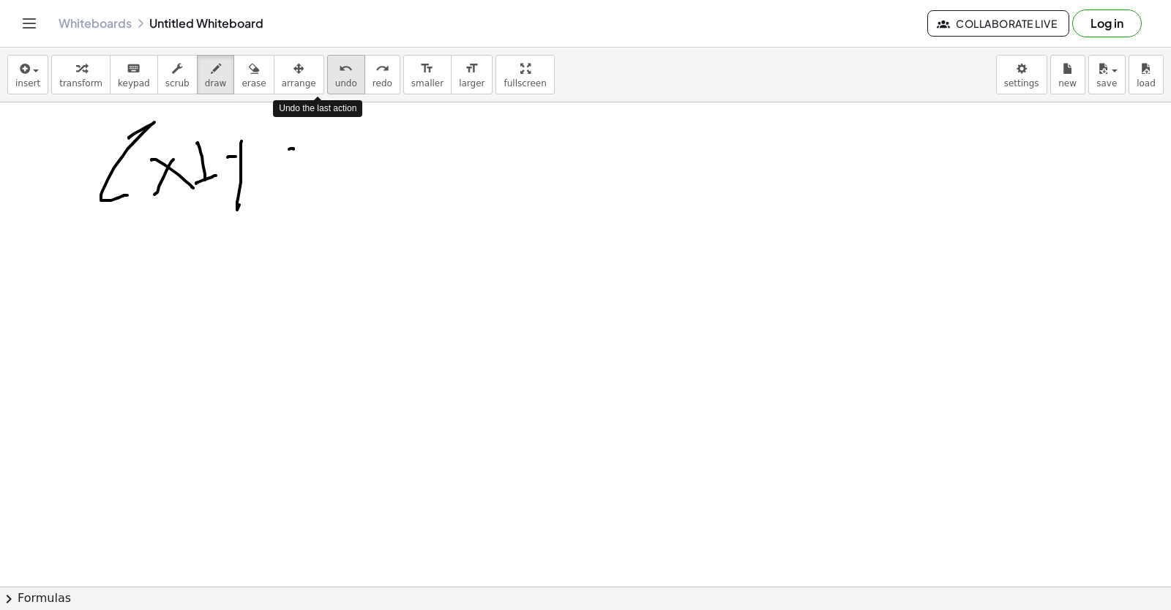
click at [335, 83] on span "undo" at bounding box center [346, 83] width 22 height 10
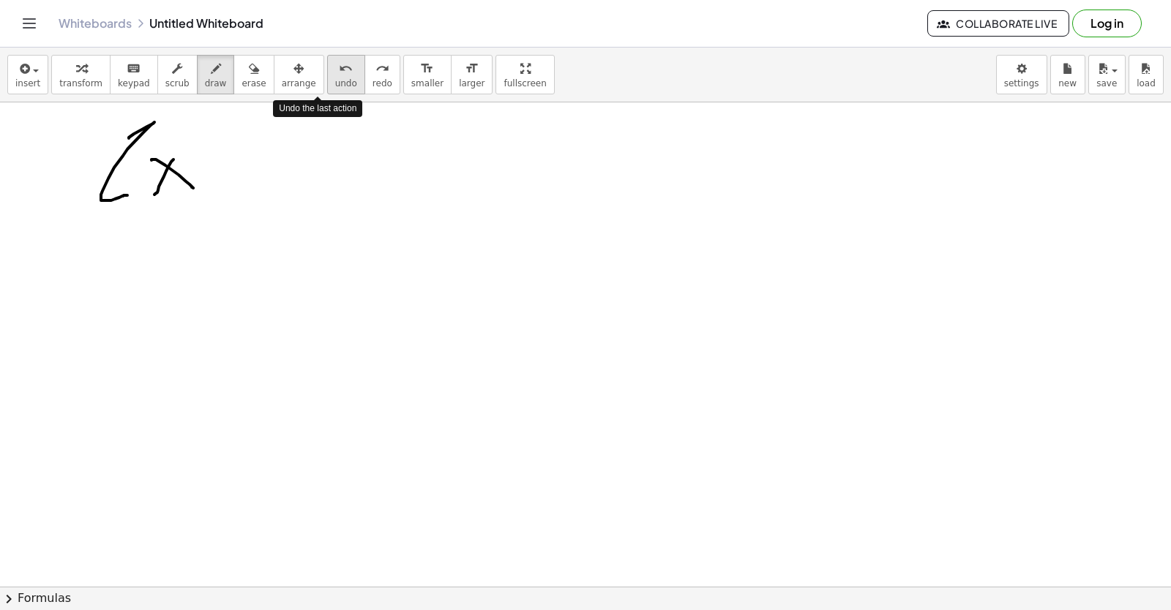
click at [335, 83] on span "undo" at bounding box center [346, 83] width 22 height 10
click at [332, 90] on button "undo undo" at bounding box center [346, 75] width 38 height 40
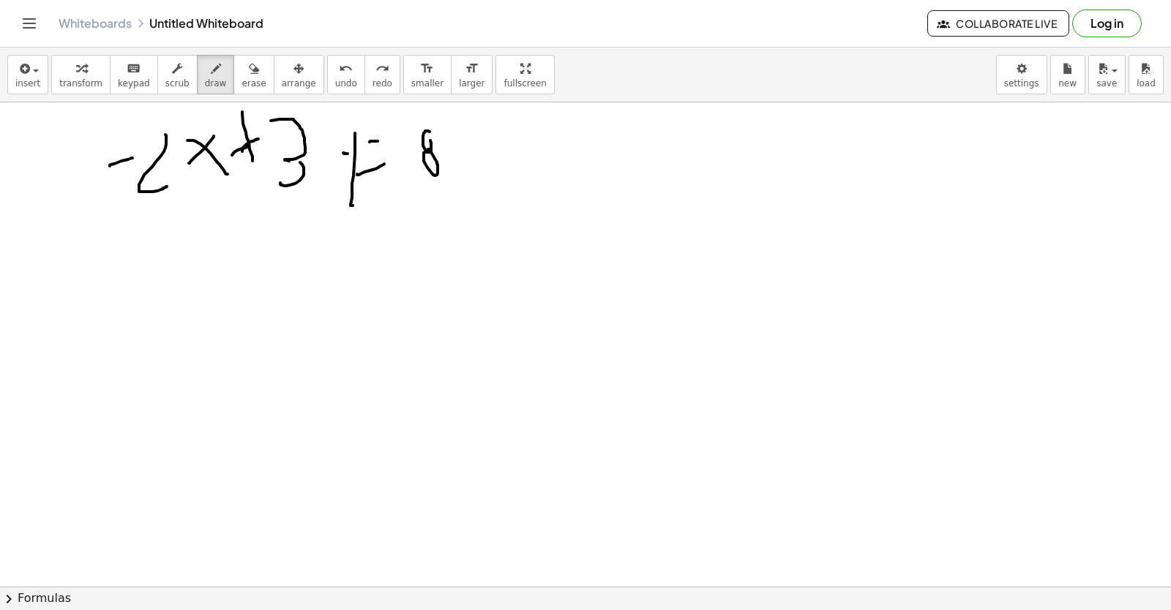
scroll to position [7603, 0]
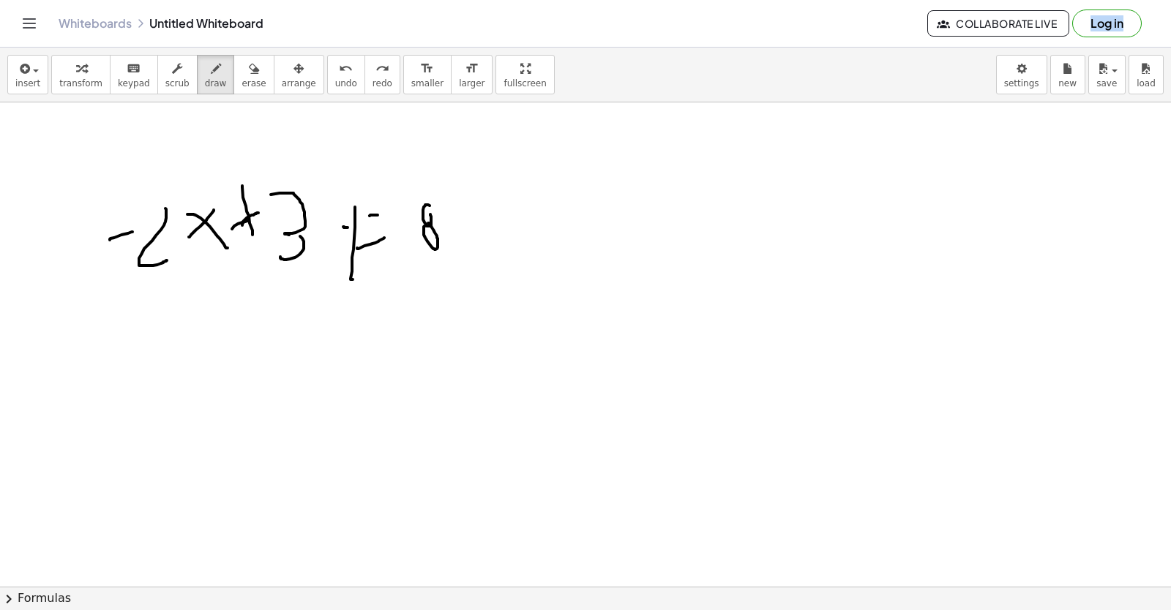
drag, startPoint x: 257, startPoint y: 132, endPoint x: 252, endPoint y: 150, distance: 19.0
click at [240, 155] on div "Graspable Math Activities Get Started Activity Bank Assigned Work Classes White…" at bounding box center [585, 305] width 1171 height 610
click at [318, 45] on div "Whiteboards Untitled Whiteboard Collaborate Live Log in" at bounding box center [586, 23] width 1136 height 47
drag, startPoint x: 310, startPoint y: 75, endPoint x: 308, endPoint y: 83, distance: 8.3
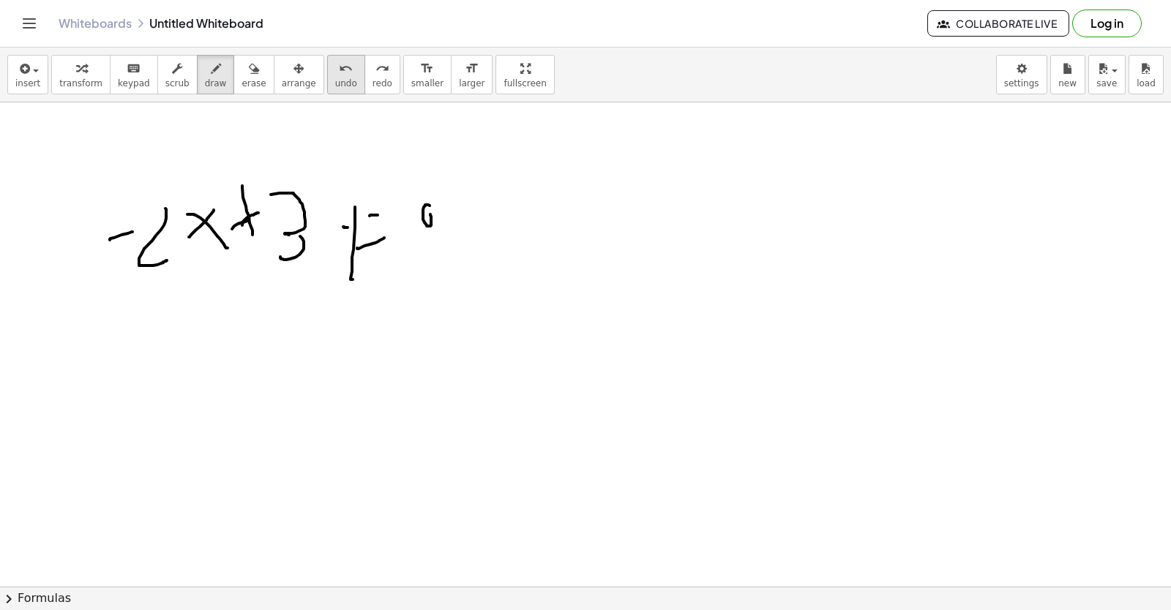
click at [327, 83] on button "undo undo" at bounding box center [346, 75] width 38 height 40
click at [335, 83] on span "undo" at bounding box center [346, 83] width 22 height 10
click at [335, 78] on span "undo" at bounding box center [346, 83] width 22 height 10
drag, startPoint x: 309, startPoint y: 78, endPoint x: 308, endPoint y: 68, distance: 10.3
click at [327, 72] on button "undo undo" at bounding box center [346, 75] width 38 height 40
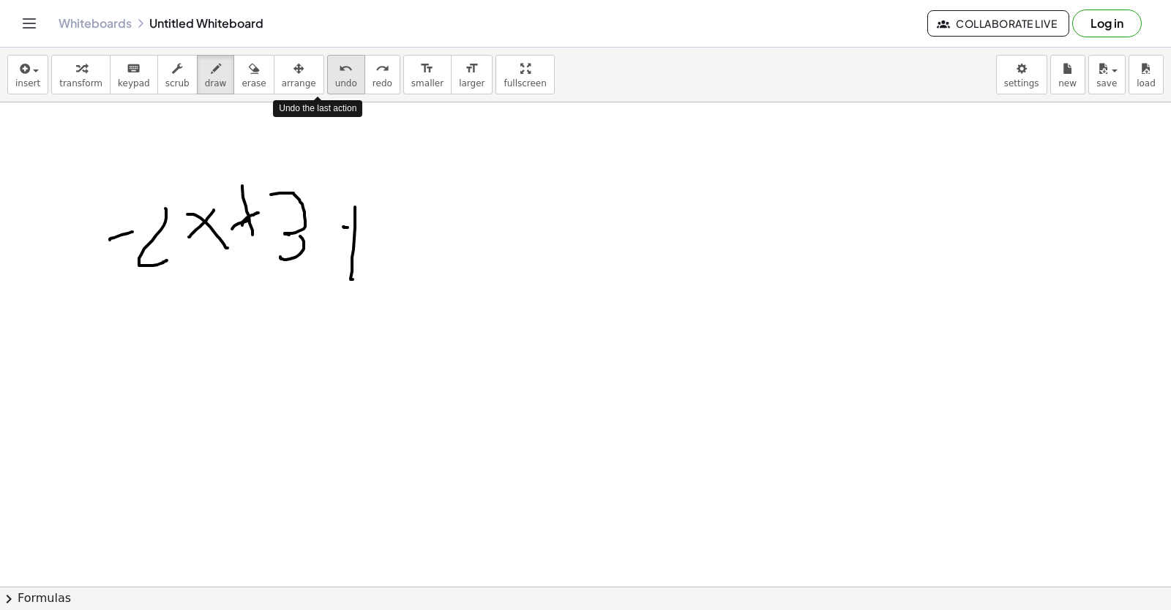
click at [335, 68] on div "undo" at bounding box center [346, 68] width 22 height 18
drag, startPoint x: 308, startPoint y: 68, endPoint x: 304, endPoint y: 53, distance: 15.1
click at [327, 59] on button "undo undo" at bounding box center [346, 75] width 38 height 40
click at [304, 48] on div "insert select one: Math Expression Function Text Youtube Video Graphing Geometr…" at bounding box center [585, 75] width 1171 height 55
drag, startPoint x: 304, startPoint y: 48, endPoint x: 301, endPoint y: 32, distance: 15.5
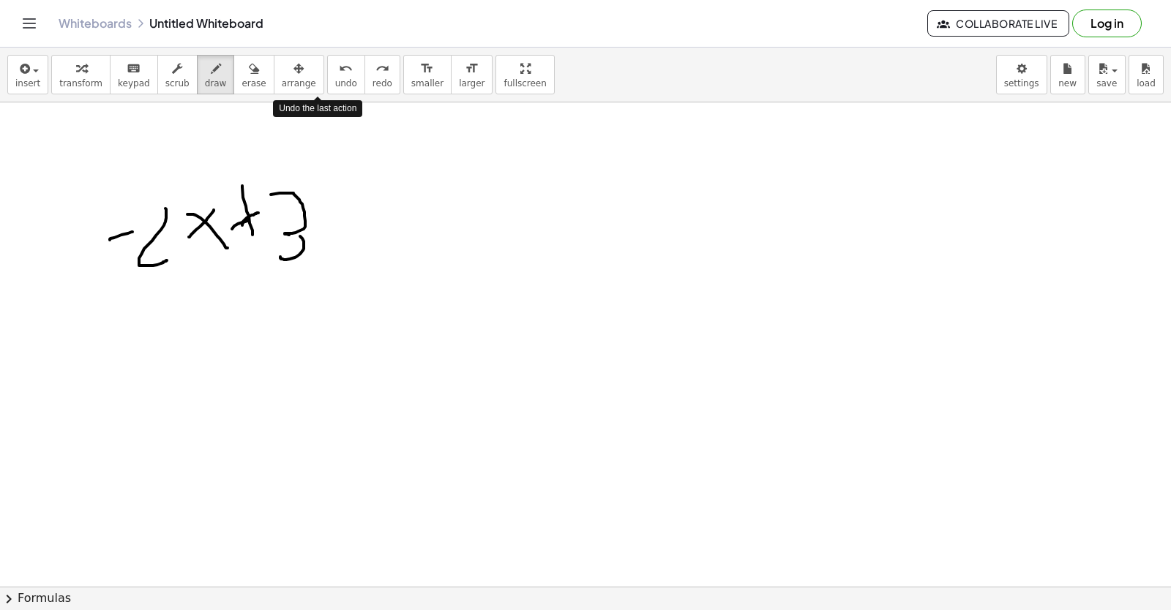
click at [302, 36] on div "Graspable Math Activities Get Started Activity Bank Assigned Work Classes White…" at bounding box center [585, 305] width 1171 height 610
drag, startPoint x: 301, startPoint y: 32, endPoint x: 288, endPoint y: 74, distance: 44.0
click at [327, 67] on button "undo undo" at bounding box center [346, 75] width 38 height 40
click at [339, 67] on icon "undo" at bounding box center [346, 69] width 14 height 18
click at [339, 70] on icon "undo" at bounding box center [346, 69] width 14 height 18
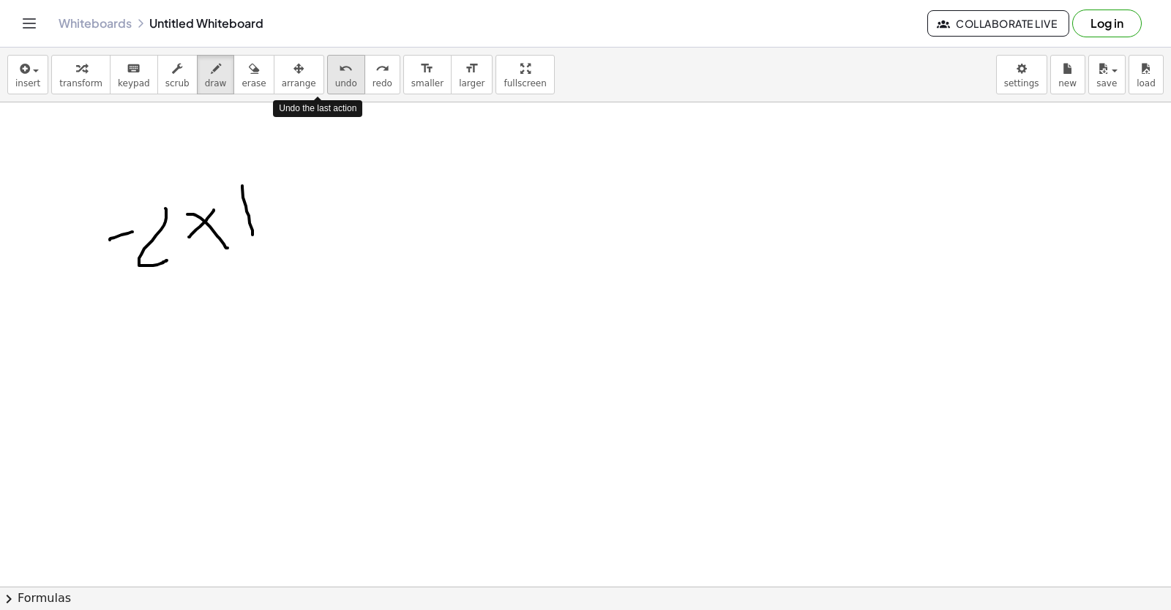
click at [339, 72] on icon "undo" at bounding box center [346, 69] width 14 height 18
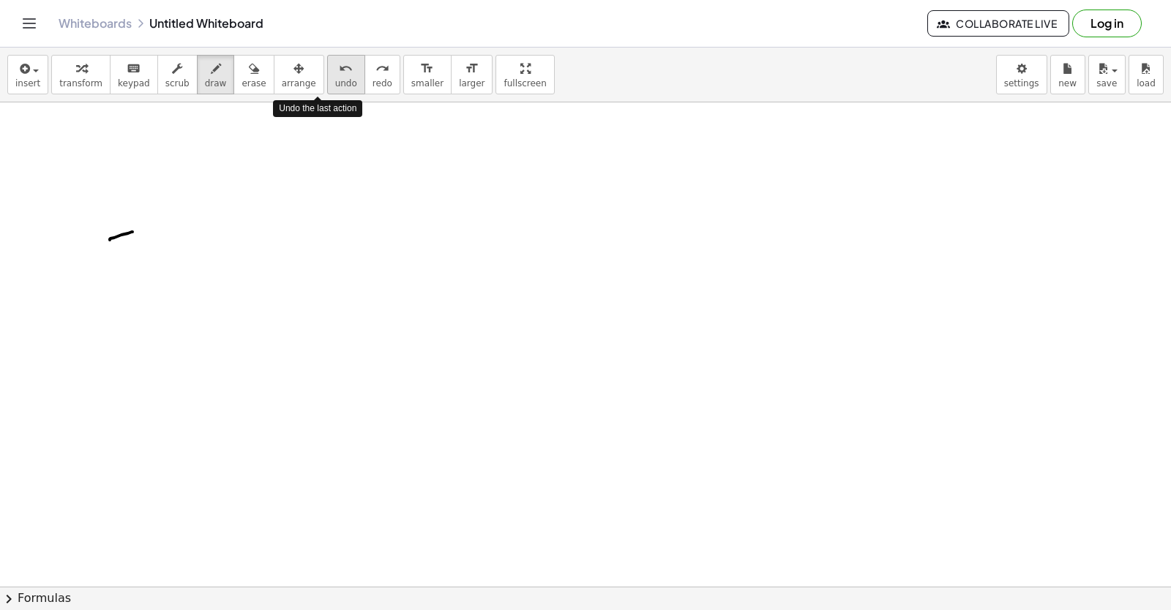
click at [339, 72] on icon "undo" at bounding box center [346, 69] width 14 height 18
drag, startPoint x: 163, startPoint y: 413, endPoint x: 144, endPoint y: 374, distance: 43.2
drag, startPoint x: 309, startPoint y: 83, endPoint x: 265, endPoint y: 83, distance: 44.6
click at [327, 82] on button "undo undo" at bounding box center [346, 75] width 38 height 40
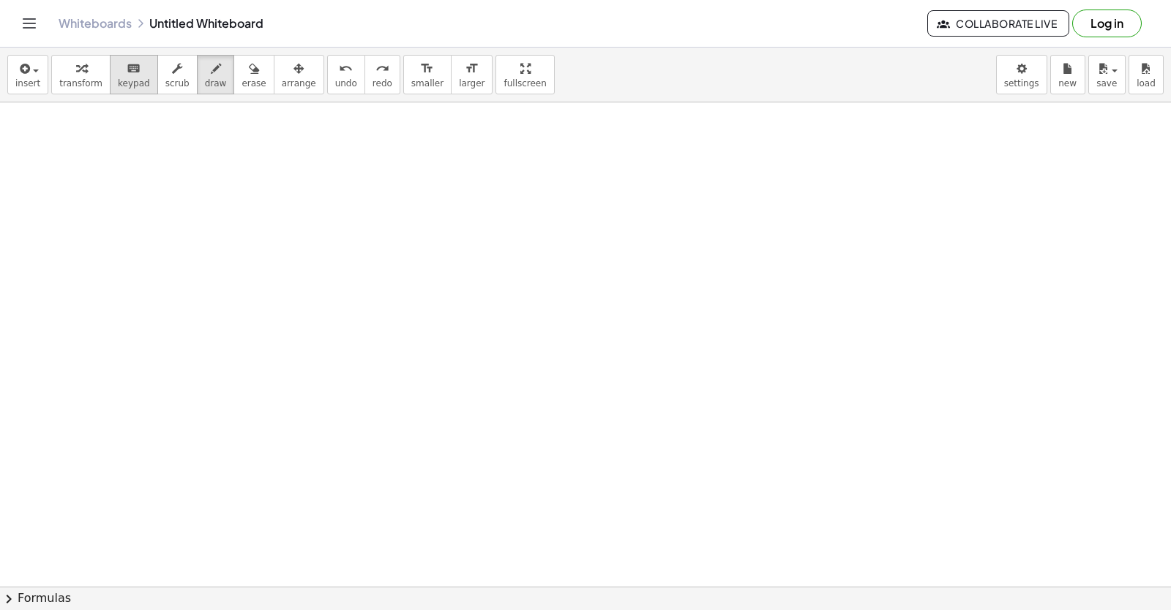
click at [127, 76] on icon "keyboard" at bounding box center [134, 69] width 14 height 18
drag, startPoint x: 126, startPoint y: 76, endPoint x: 174, endPoint y: 286, distance: 215.5
click at [174, 286] on div "insert select one: Math Expression Function Text Youtube Video Graphing Geometr…" at bounding box center [585, 329] width 1171 height 563
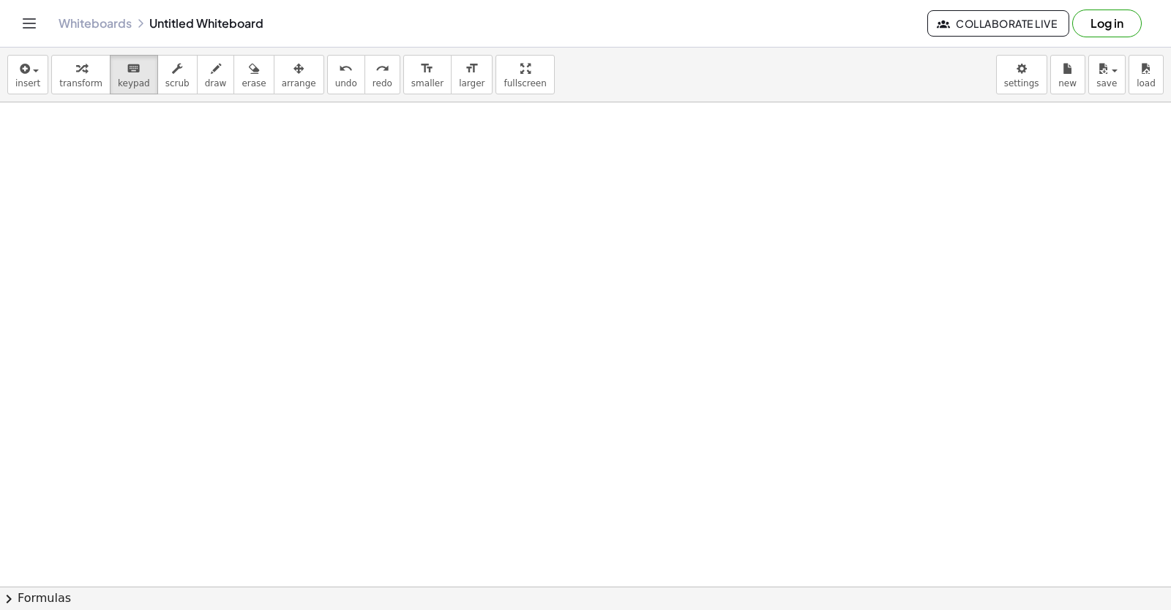
drag, startPoint x: 318, startPoint y: 403, endPoint x: 303, endPoint y: 410, distance: 16.0
drag, startPoint x: 303, startPoint y: 410, endPoint x: 301, endPoint y: 390, distance: 19.9
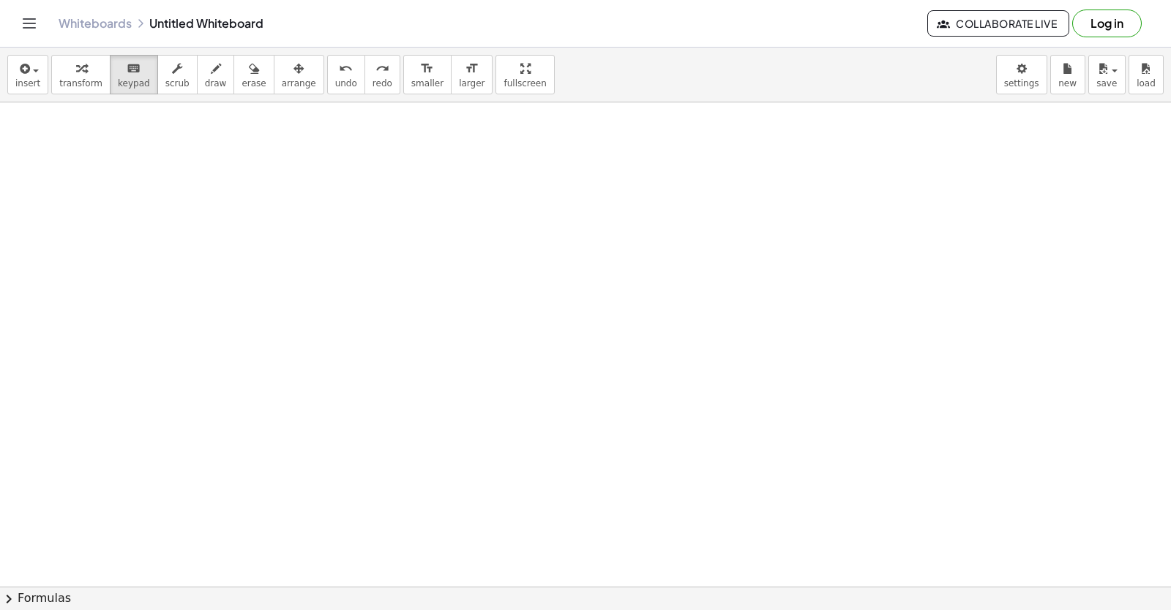
drag, startPoint x: 537, startPoint y: 462, endPoint x: 482, endPoint y: 448, distance: 56.6
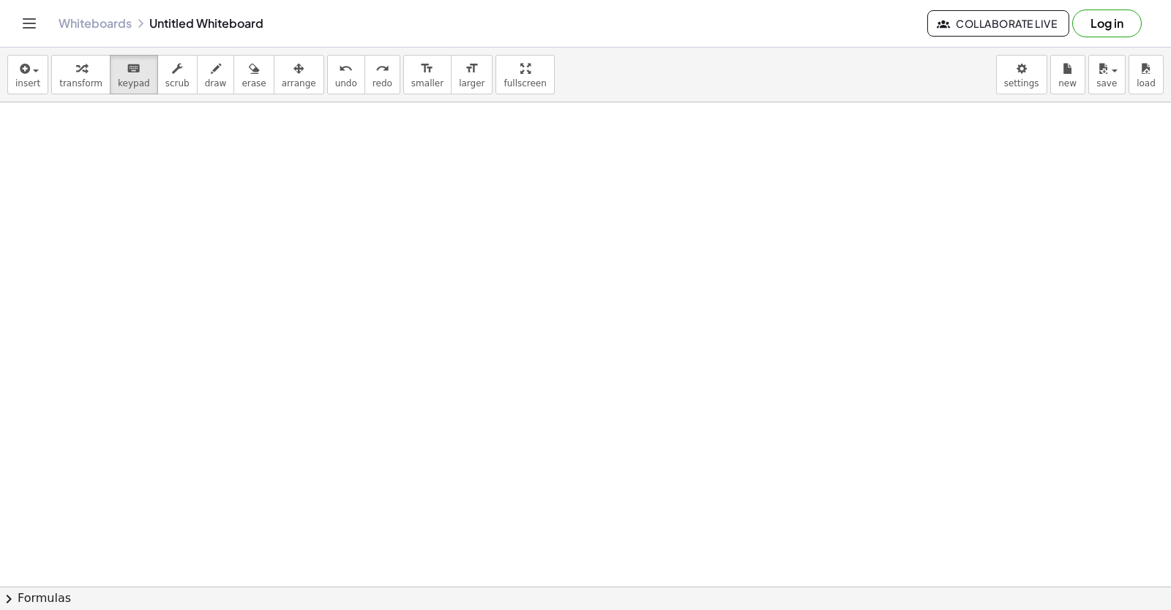
drag, startPoint x: 476, startPoint y: 446, endPoint x: 357, endPoint y: 351, distance: 152.5
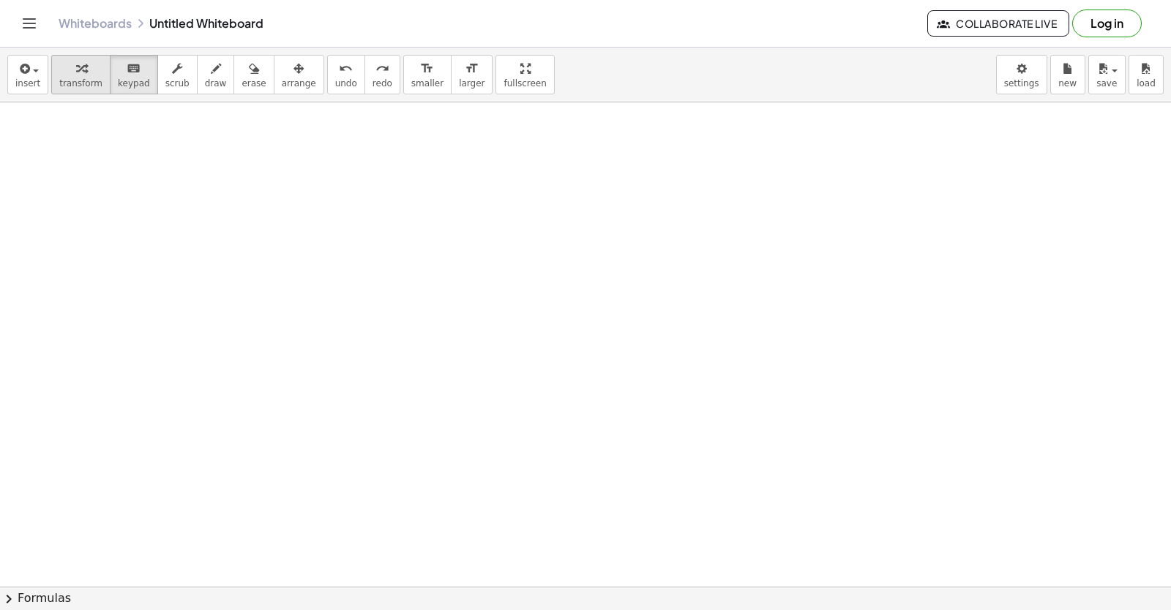
click at [94, 74] on button "transform" at bounding box center [80, 75] width 59 height 40
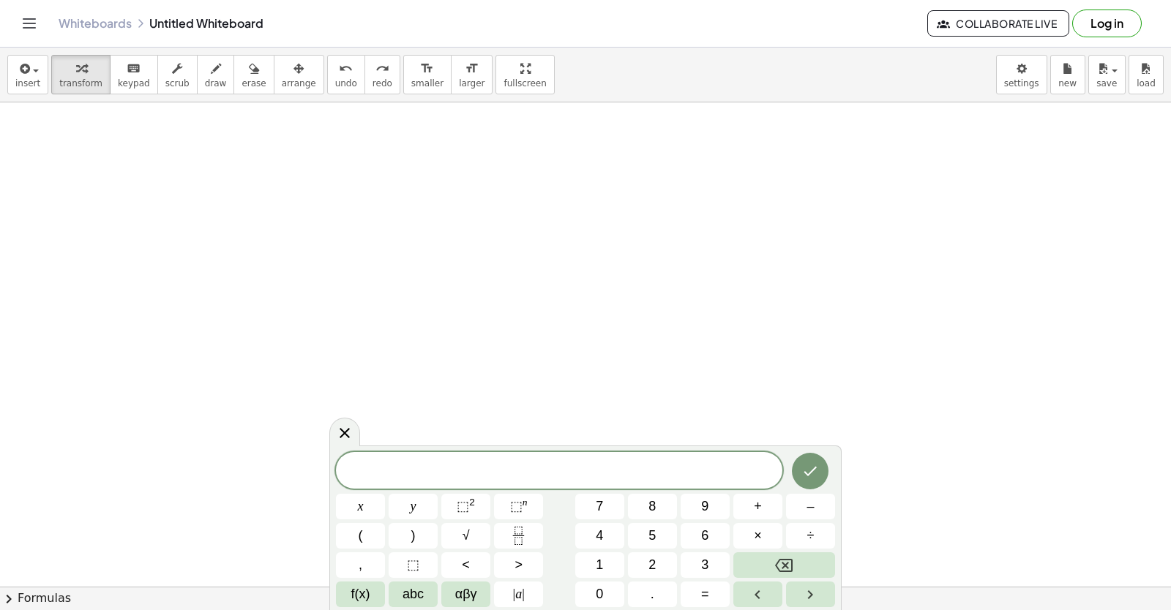
scroll to position [16321, 0]
click at [372, 478] on span "​" at bounding box center [559, 472] width 446 height 20
click at [568, 451] on div "4 x y ⬚ 2 ⬚ n 7 8 9 + – ( ) √ 4 5 6 × ÷ , ⬚ < > 1 2 3 f(x) abc αβγ | a | 0 . =" at bounding box center [585, 528] width 512 height 165
click at [554, 470] on span "​ 4" at bounding box center [559, 472] width 446 height 20
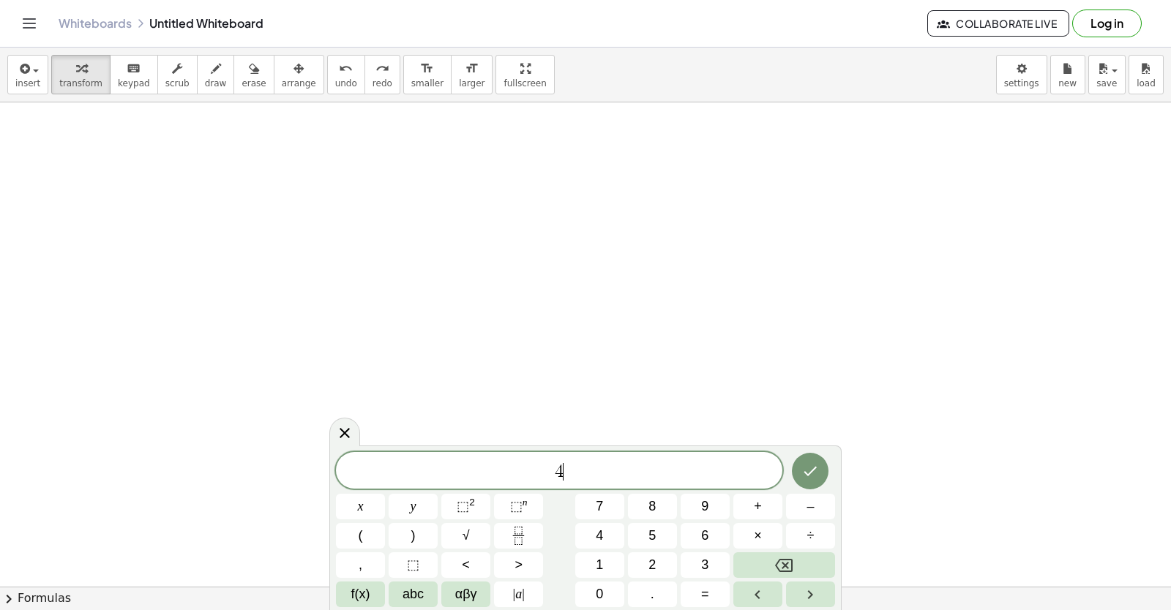
click at [579, 471] on span "4 ​" at bounding box center [559, 472] width 446 height 20
click at [770, 563] on button "Backspace" at bounding box center [784, 565] width 102 height 26
click at [427, 500] on button "y" at bounding box center [413, 507] width 49 height 26
click at [771, 503] on button "+" at bounding box center [757, 507] width 49 height 26
click at [637, 566] on button "2" at bounding box center [652, 565] width 49 height 26
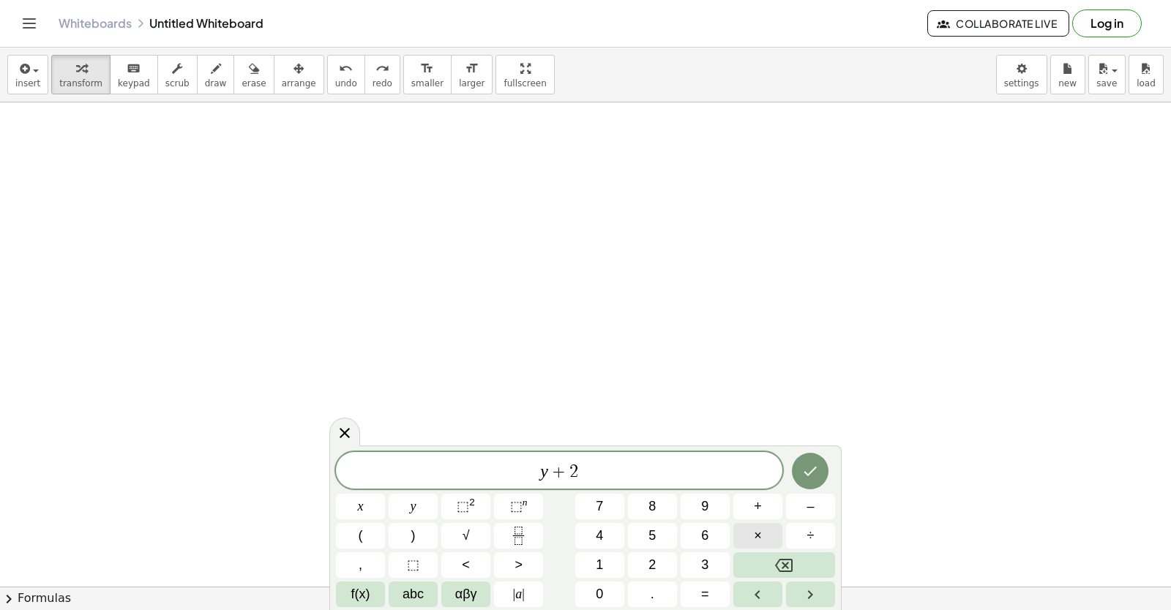
click at [755, 531] on span "×" at bounding box center [758, 536] width 8 height 20
click at [770, 558] on button "Backspace" at bounding box center [784, 565] width 102 height 26
click at [690, 585] on button "=" at bounding box center [704, 595] width 49 height 26
click at [588, 560] on button "1" at bounding box center [599, 565] width 49 height 26
click at [593, 582] on button "0" at bounding box center [599, 595] width 49 height 26
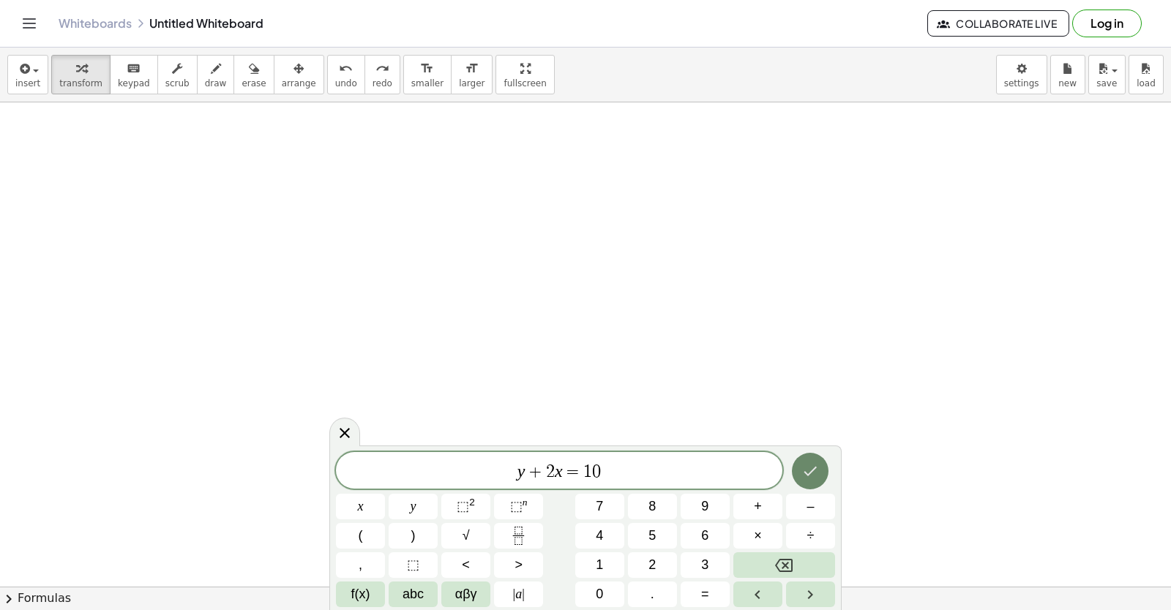
click at [822, 474] on button "Done" at bounding box center [810, 471] width 37 height 37
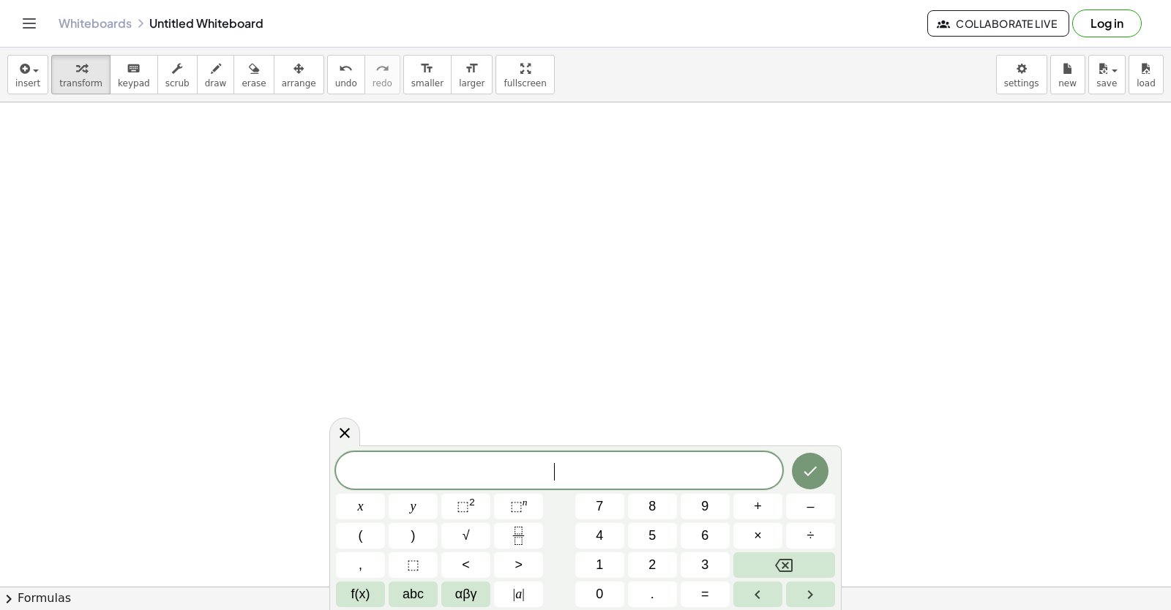
scroll to position [7728, 0]
click at [555, 307] on div at bounding box center [617, 307] width 209 height 50
click at [577, 321] on div at bounding box center [617, 307] width 209 height 50
drag, startPoint x: 577, startPoint y: 321, endPoint x: 717, endPoint y: 317, distance: 139.8
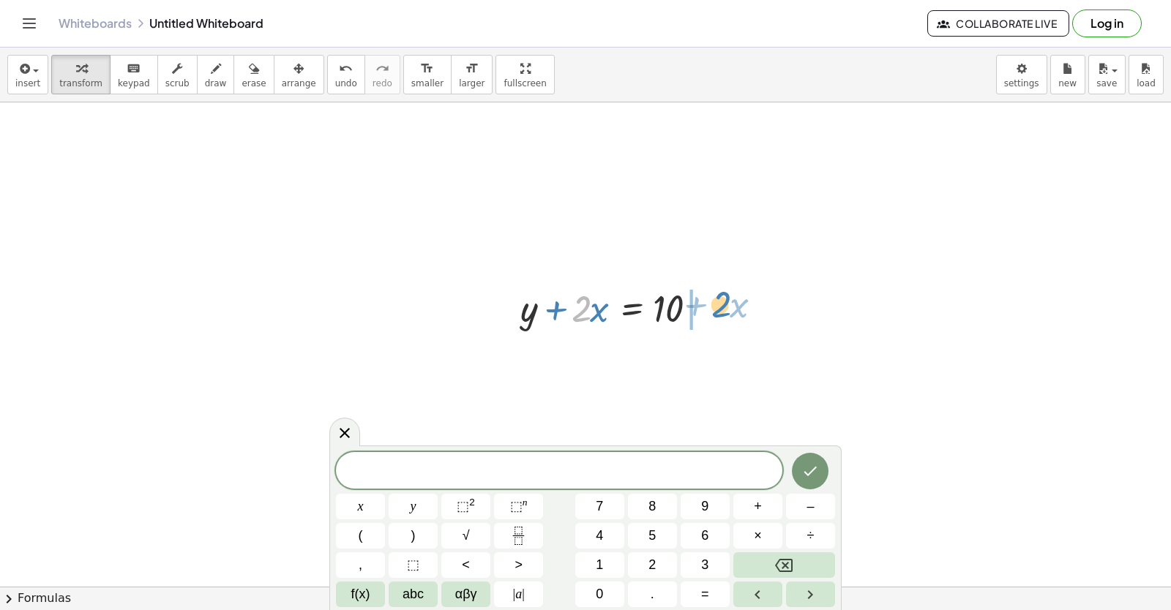
click at [717, 317] on div at bounding box center [617, 307] width 209 height 50
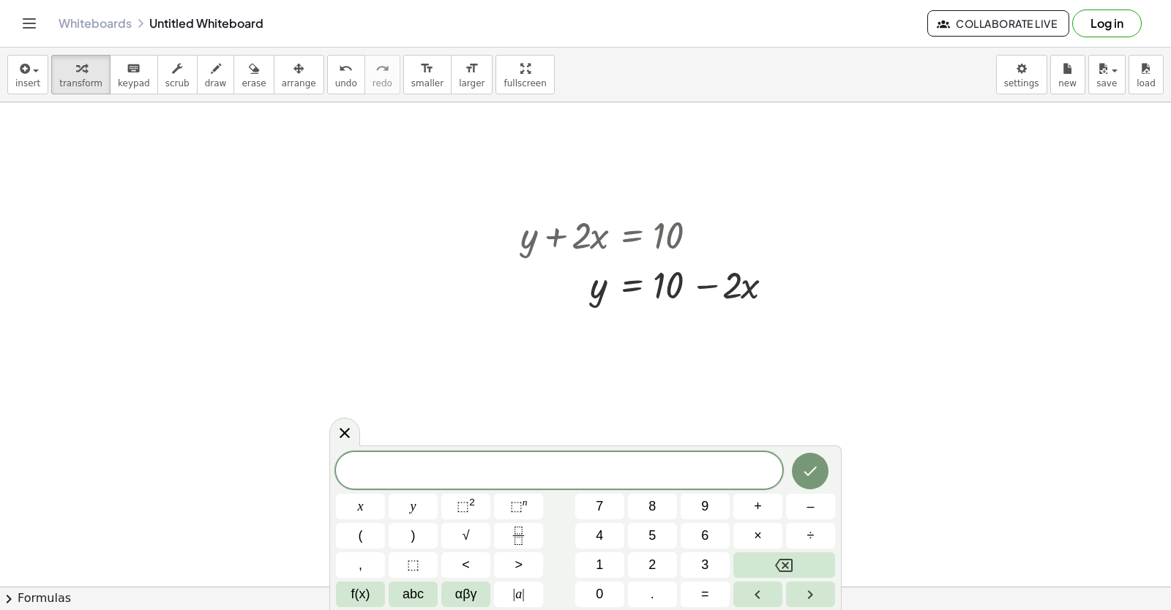
scroll to position [7874, 0]
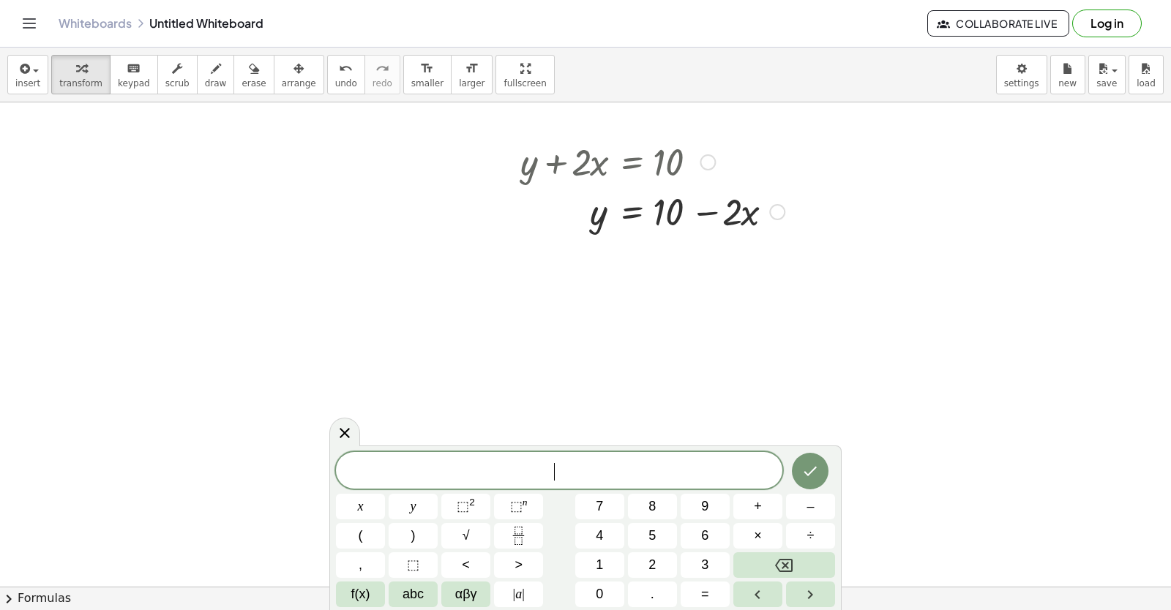
click at [776, 213] on div at bounding box center [777, 212] width 16 height 16
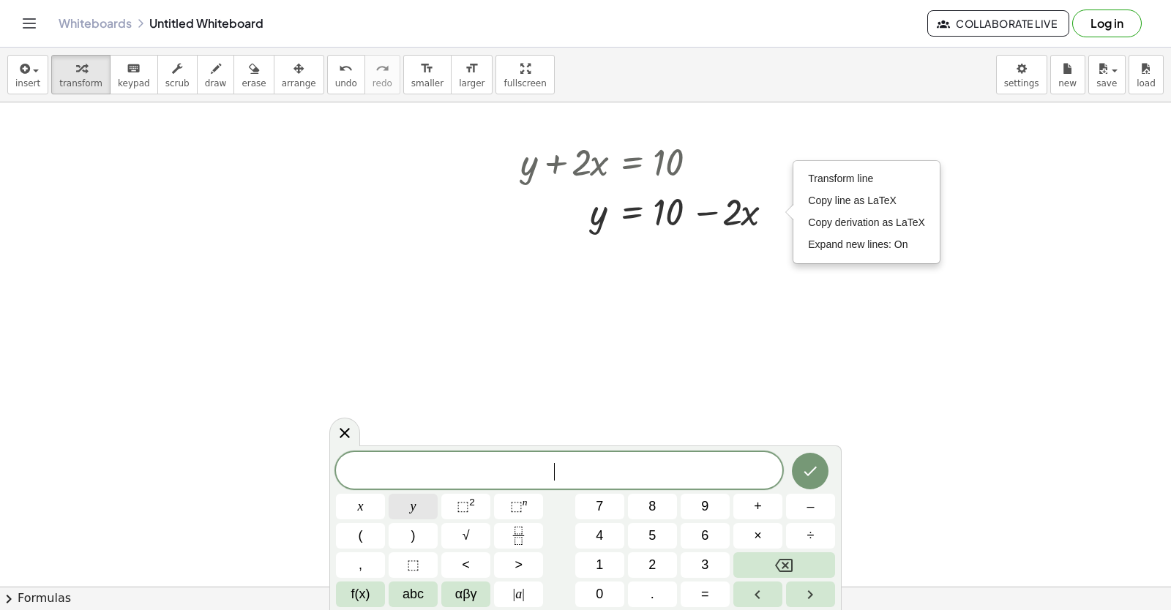
click at [424, 515] on button "y" at bounding box center [413, 507] width 49 height 26
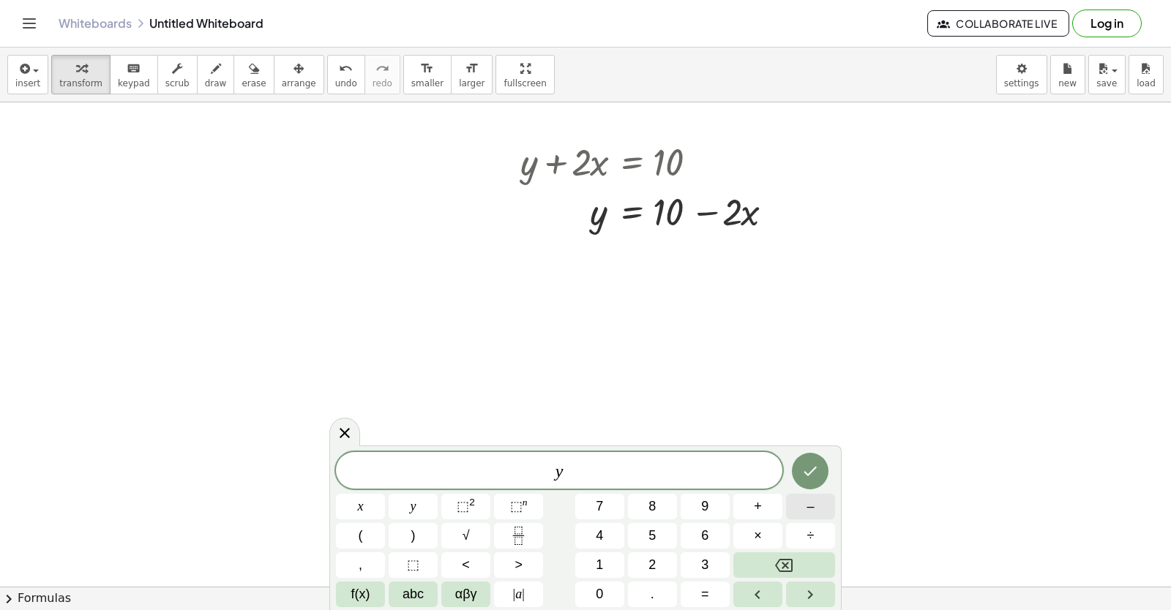
click at [792, 511] on button "–" at bounding box center [810, 507] width 49 height 26
click at [661, 541] on button "5" at bounding box center [652, 536] width 49 height 26
click at [367, 511] on button "x" at bounding box center [360, 507] width 49 height 26
click at [684, 589] on button "=" at bounding box center [704, 595] width 49 height 26
click at [804, 513] on button "–" at bounding box center [810, 507] width 49 height 26
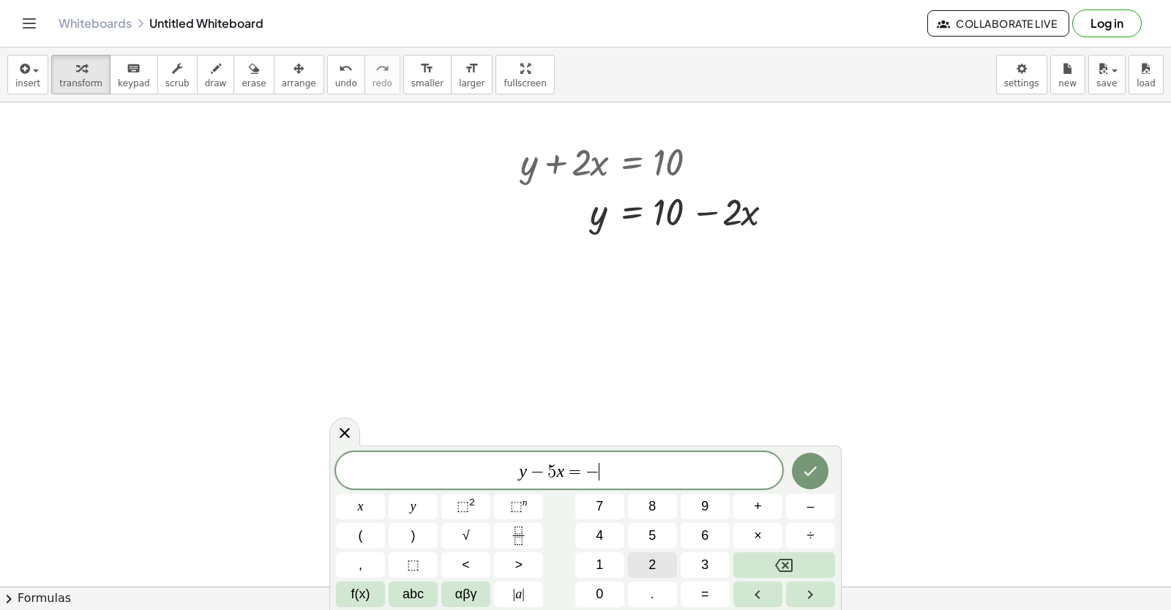
click at [654, 554] on button "2" at bounding box center [652, 565] width 49 height 26
click at [385, 494] on div at bounding box center [360, 507] width 49 height 26
click at [816, 468] on icon "Done" at bounding box center [810, 472] width 13 height 10
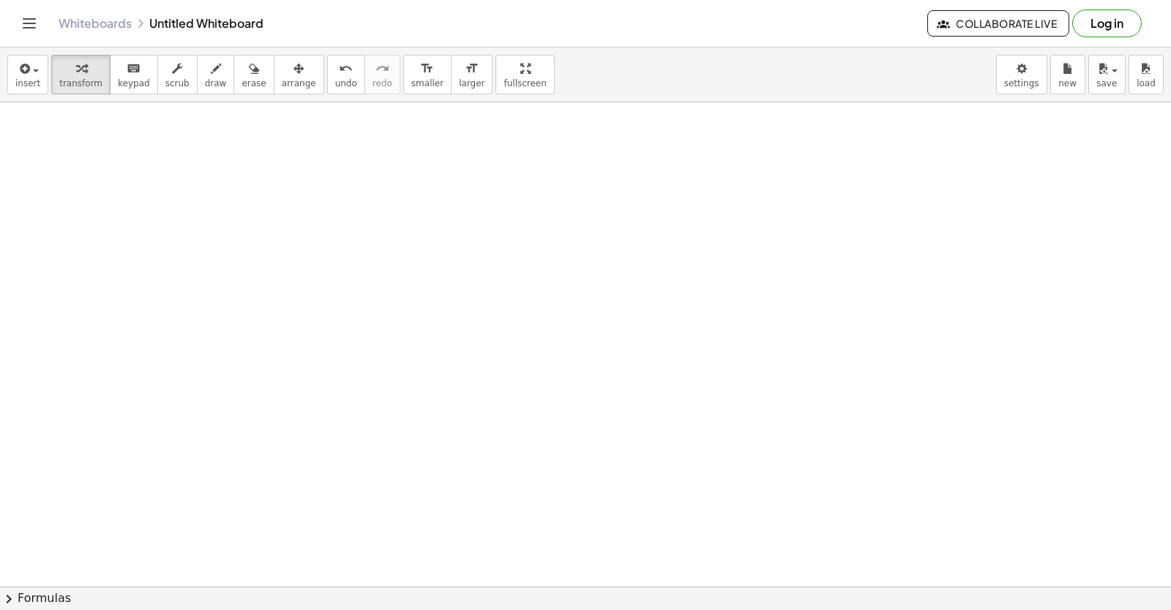
scroll to position [8093, 0]
click at [633, 378] on div at bounding box center [585, 287] width 1171 height 16557
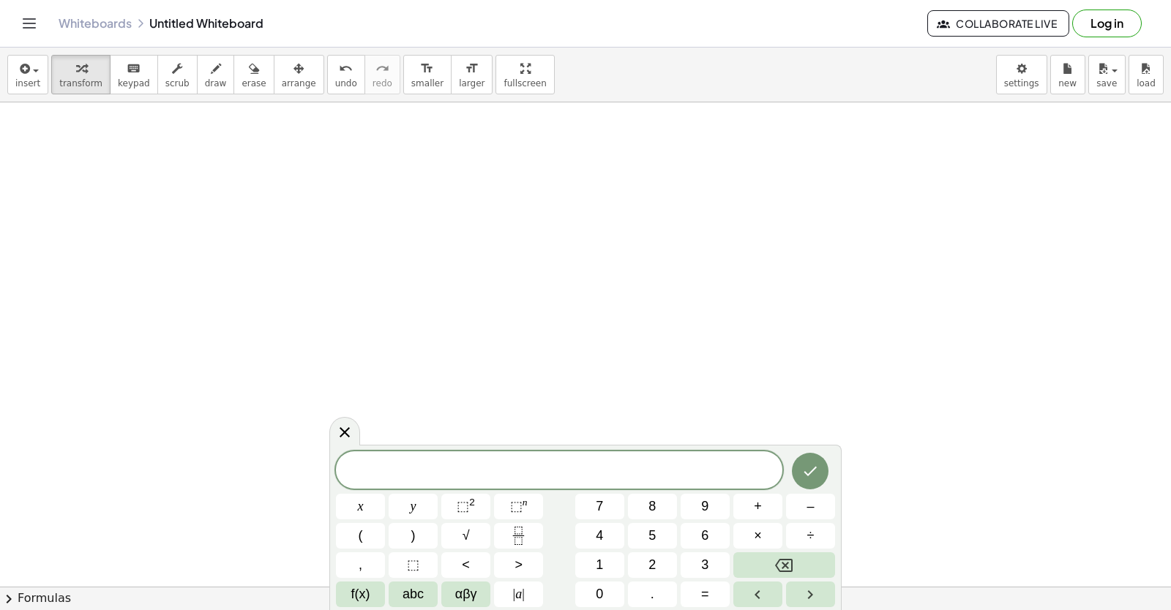
scroll to position [7654, 0]
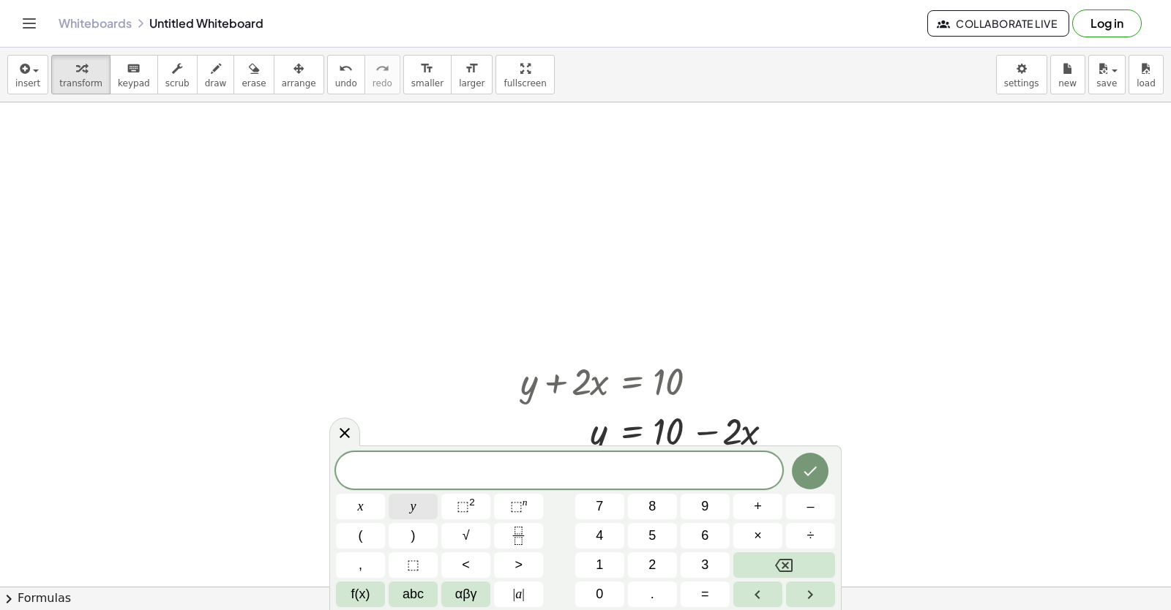
click at [400, 511] on button "y" at bounding box center [413, 507] width 49 height 26
click at [808, 503] on span "–" at bounding box center [809, 507] width 7 height 20
click at [668, 531] on button "5" at bounding box center [652, 536] width 49 height 26
click at [353, 512] on button "x" at bounding box center [360, 507] width 49 height 26
click at [713, 593] on button "=" at bounding box center [704, 595] width 49 height 26
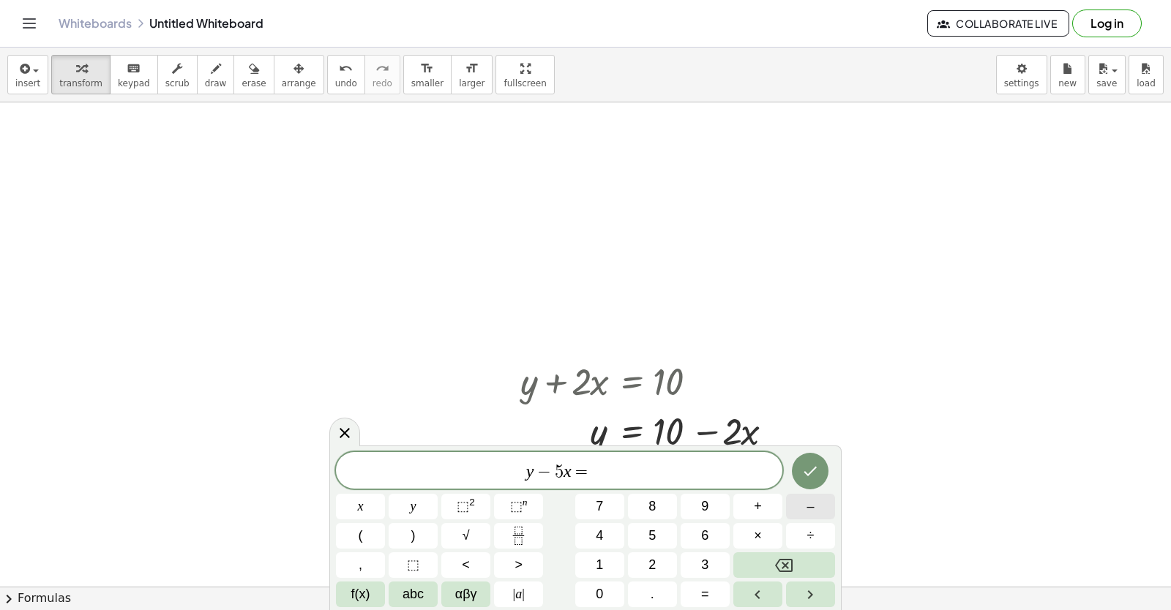
click at [814, 504] on button "–" at bounding box center [810, 507] width 49 height 26
click at [651, 555] on span "2" at bounding box center [651, 565] width 7 height 20
click at [802, 468] on icon "Done" at bounding box center [810, 471] width 18 height 18
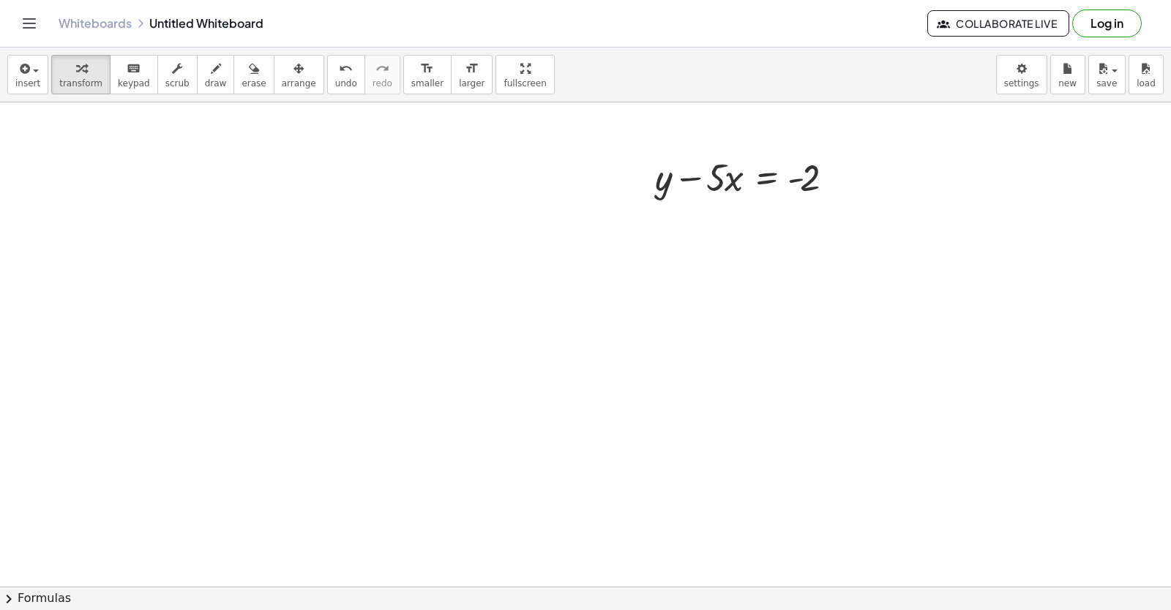
scroll to position [8240, 0]
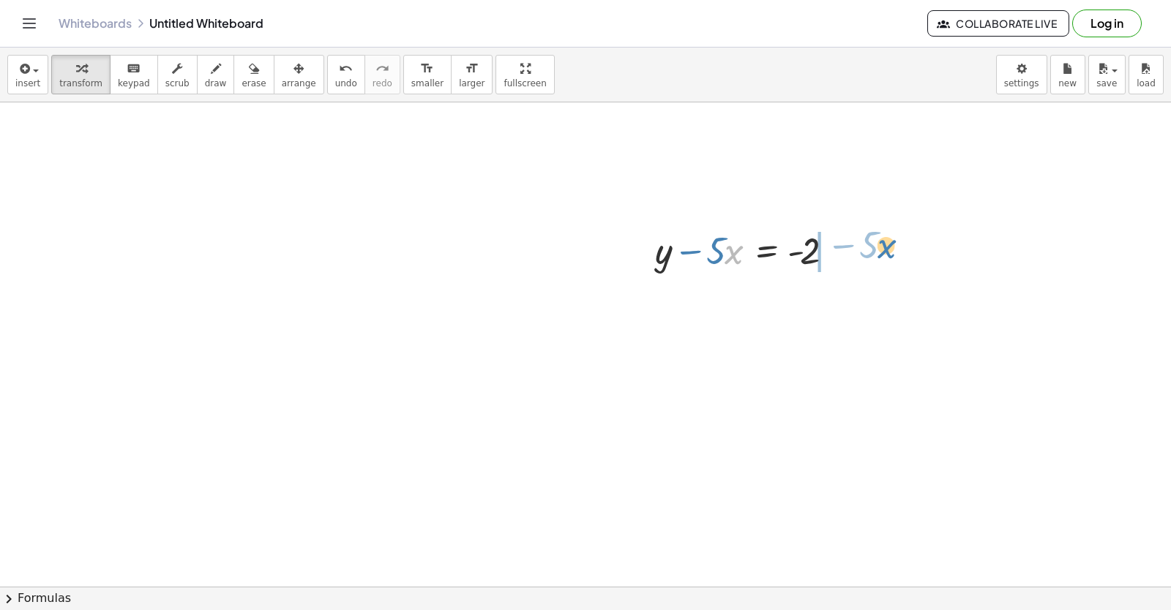
drag, startPoint x: 729, startPoint y: 262, endPoint x: 882, endPoint y: 256, distance: 153.0
click at [882, 256] on div "+ y + · 2 · x = 10 y · 2 · x = 10 + − + y − · 5 · x = - 2 y · 5 · x = − 2 + + ·…" at bounding box center [585, 141] width 1171 height 16557
drag, startPoint x: 872, startPoint y: 301, endPoint x: 946, endPoint y: 174, distance: 146.6
click at [765, 251] on div "+ y − · 5 · x = - 2 · 5 y · 5 · x = − 2 +" at bounding box center [765, 251] width 0 height 0
click at [630, 403] on div at bounding box center [585, 141] width 1171 height 16557
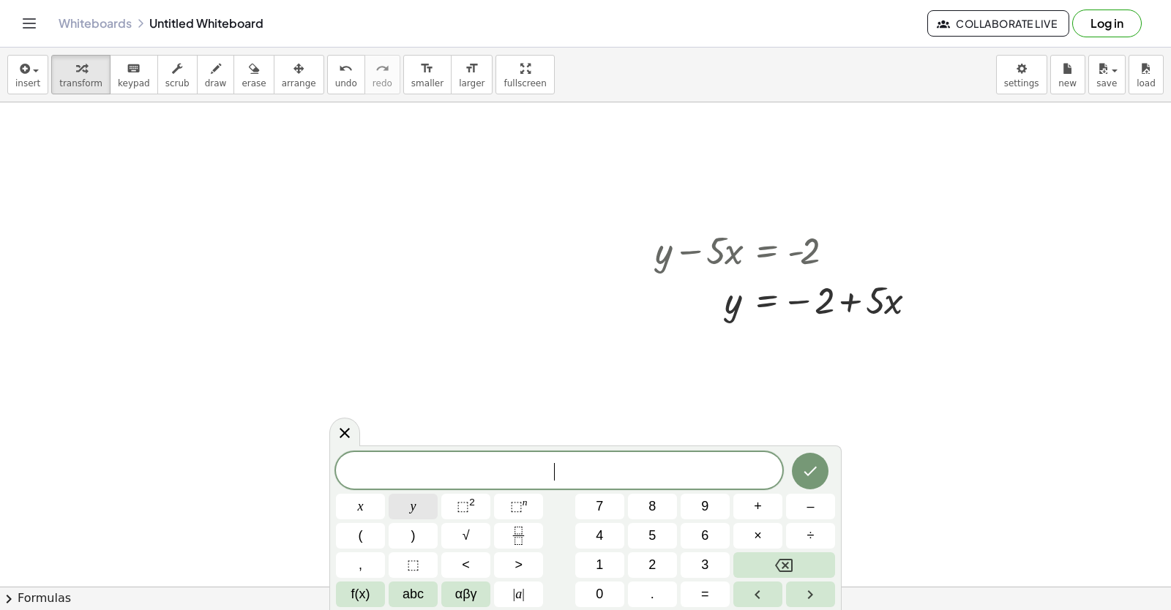
click at [400, 505] on button "y" at bounding box center [413, 507] width 49 height 26
click at [764, 512] on button "+" at bounding box center [757, 507] width 49 height 26
click at [716, 563] on button "3" at bounding box center [704, 565] width 49 height 26
click at [394, 511] on div "y + 3 ​ x y ⬚ 2 ⬚ n 7 8 9 + – ( ) √ 4 5 6 × ÷ , ⬚ < > 1 2 3 f(x) abc αβγ | a | …" at bounding box center [585, 529] width 499 height 155
click at [698, 598] on button "=" at bounding box center [704, 595] width 49 height 26
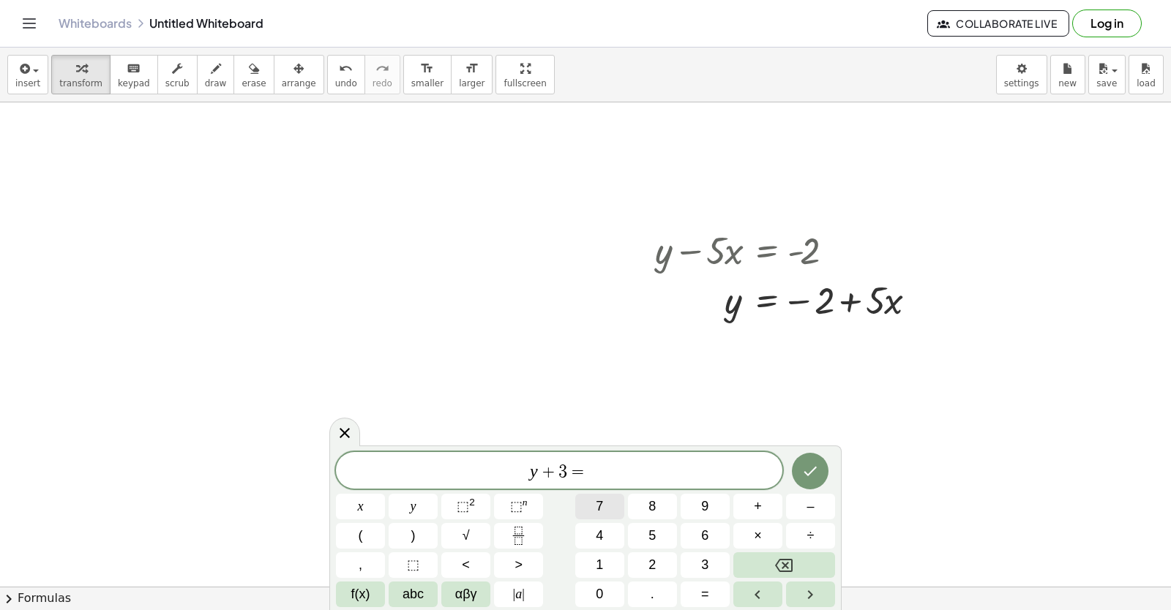
click at [598, 500] on span "7" at bounding box center [599, 507] width 7 height 20
click at [563, 470] on span "=" at bounding box center [573, 472] width 21 height 18
click at [372, 504] on button "x" at bounding box center [360, 507] width 49 height 26
click at [814, 465] on icon "Done" at bounding box center [810, 471] width 18 height 18
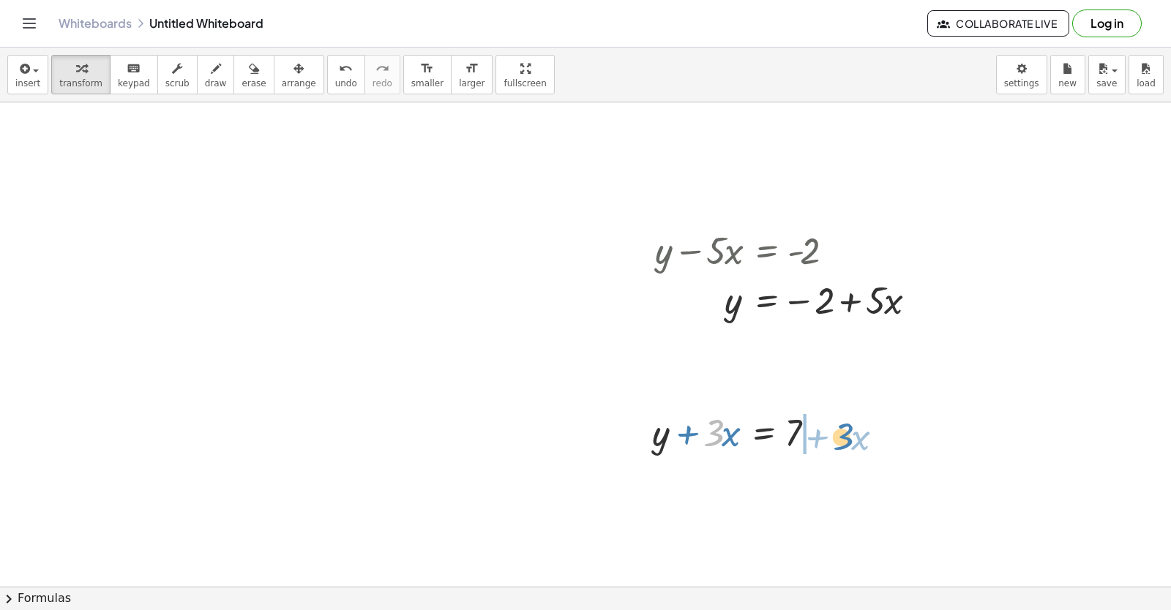
drag, startPoint x: 713, startPoint y: 438, endPoint x: 843, endPoint y: 442, distance: 129.6
drag, startPoint x: 519, startPoint y: 484, endPoint x: 522, endPoint y: 465, distance: 20.1
click at [519, 476] on div at bounding box center [585, 141] width 1171 height 16557
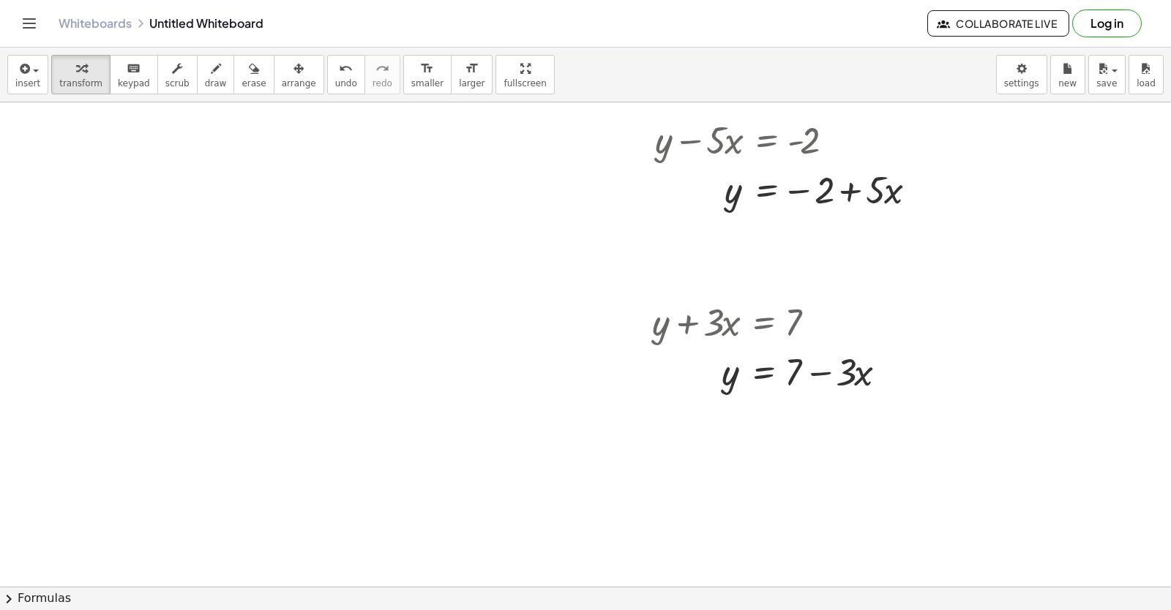
scroll to position [8386, 0]
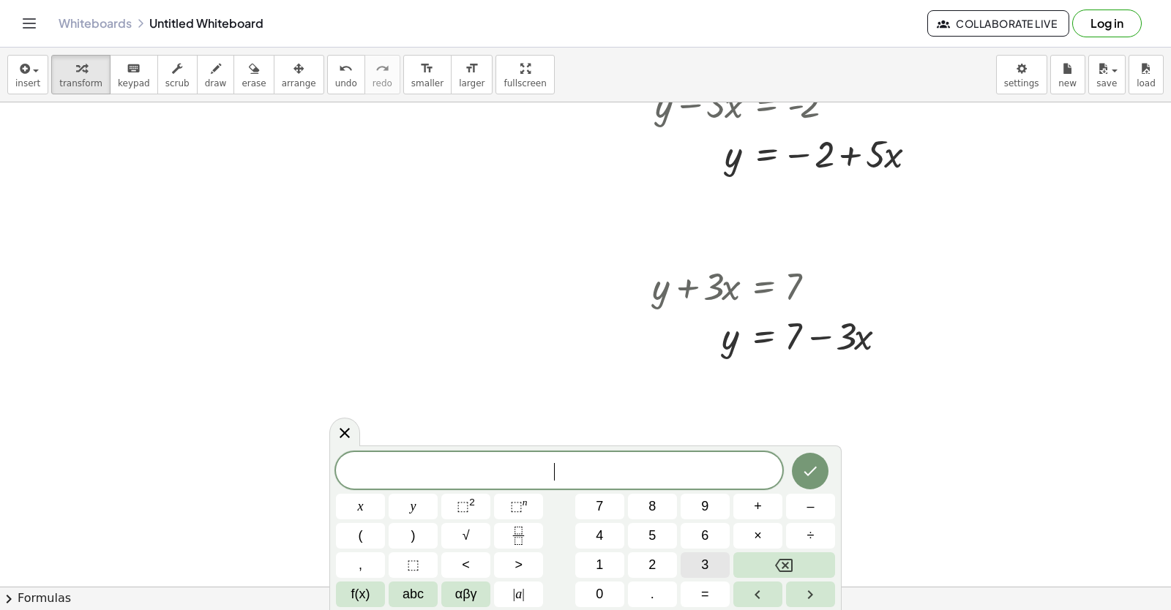
click at [675, 553] on div "​ x y ⬚ 2 ⬚ n 7 8 9 + – ( ) √ 4 5 6 × ÷ , ⬚ < > 1 2 3 f(x) abc αβγ | a | 0 . =" at bounding box center [585, 529] width 499 height 155
click at [411, 507] on span "y" at bounding box center [413, 507] width 6 height 20
click at [763, 562] on button "Backspace" at bounding box center [784, 565] width 102 height 26
click at [694, 566] on button "3" at bounding box center [704, 565] width 49 height 26
click at [425, 493] on div "3 x y ⬚ 2 ⬚ n 7 8 9 + – ( ) √ 4 5 6 × ÷ , ⬚ < > 1 2 3 f(x) abc αβγ | a | 0 . =" at bounding box center [585, 529] width 499 height 155
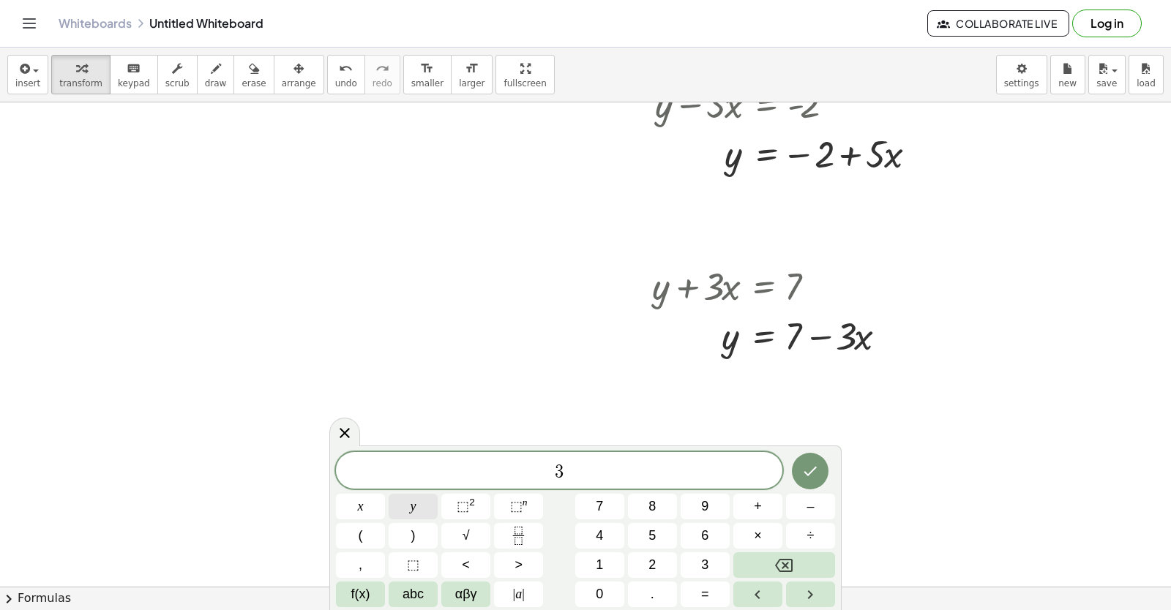
click at [418, 505] on button "y" at bounding box center [413, 507] width 49 height 26
click at [750, 506] on button "+" at bounding box center [757, 507] width 49 height 26
click at [638, 554] on div "3 y + ​ x y ⬚ 2 ⬚ n 7 8 9 + – ( ) √ 4 5 6 × ÷ , ⬚ < > 1 2 3 f(x) abc αβγ | a | …" at bounding box center [585, 529] width 499 height 155
click at [655, 563] on span "2" at bounding box center [651, 565] width 7 height 20
click at [344, 498] on button "x" at bounding box center [360, 507] width 49 height 26
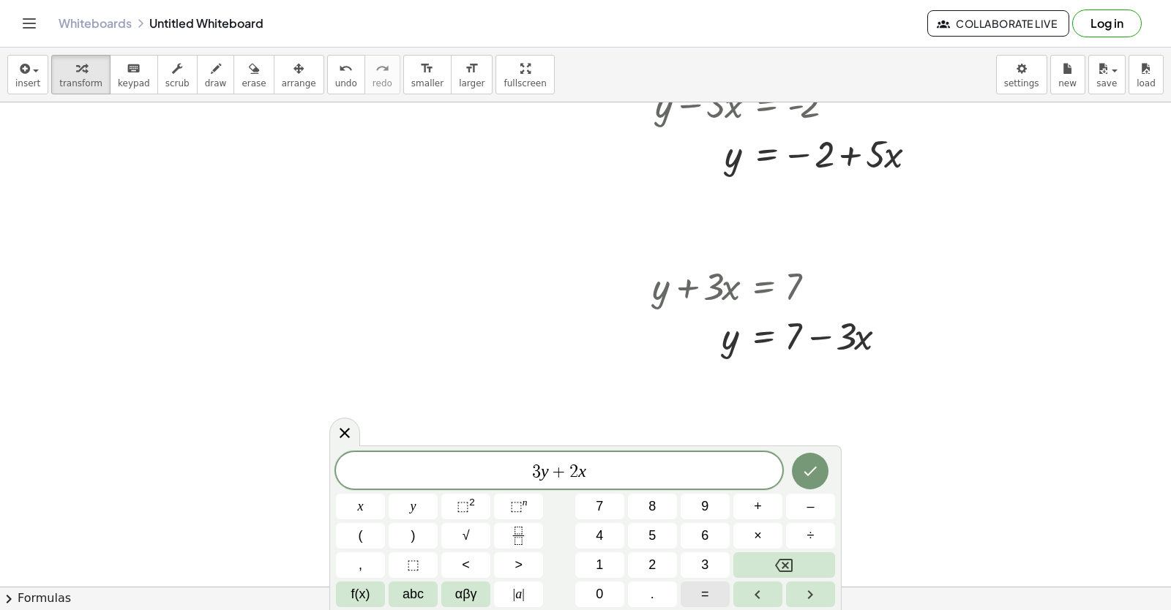
click at [712, 585] on button "=" at bounding box center [704, 595] width 49 height 26
click at [597, 581] on div "3 y + 2 x = ​ x y ⬚ 2 ⬚ n 7 8 9 + – ( ) √ 4 5 6 × ÷ , ⬚ < > 1 2 3 f(x) abc αβγ …" at bounding box center [585, 529] width 499 height 155
click at [596, 557] on span "1" at bounding box center [599, 565] width 7 height 20
click at [596, 585] on button "0" at bounding box center [599, 595] width 49 height 26
click at [799, 471] on button "Done" at bounding box center [810, 471] width 37 height 37
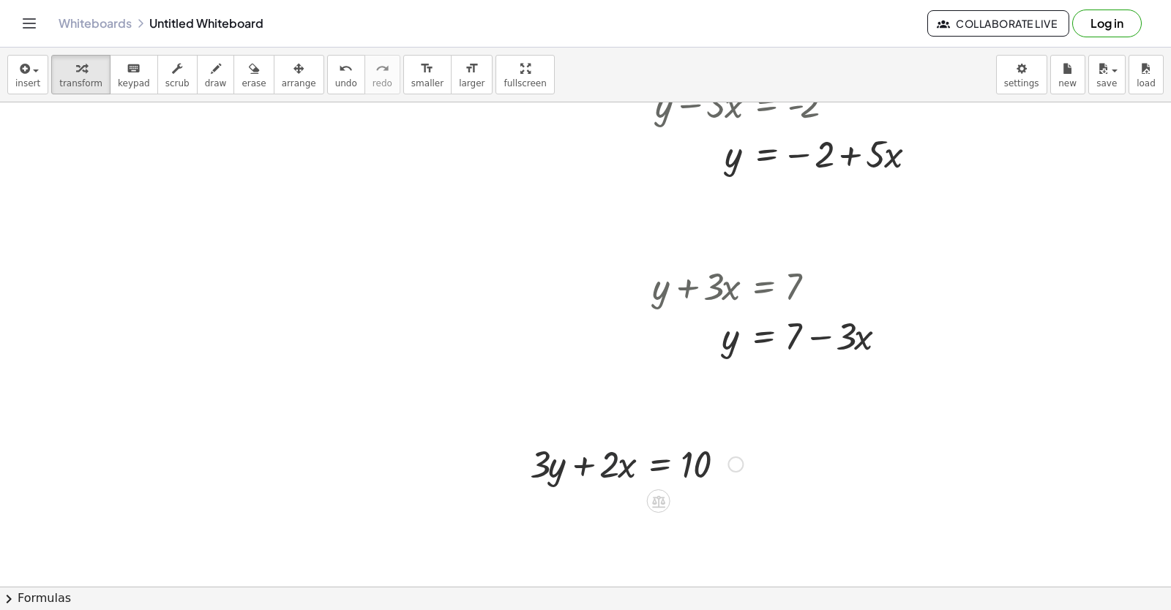
click at [601, 461] on div at bounding box center [636, 463] width 228 height 50
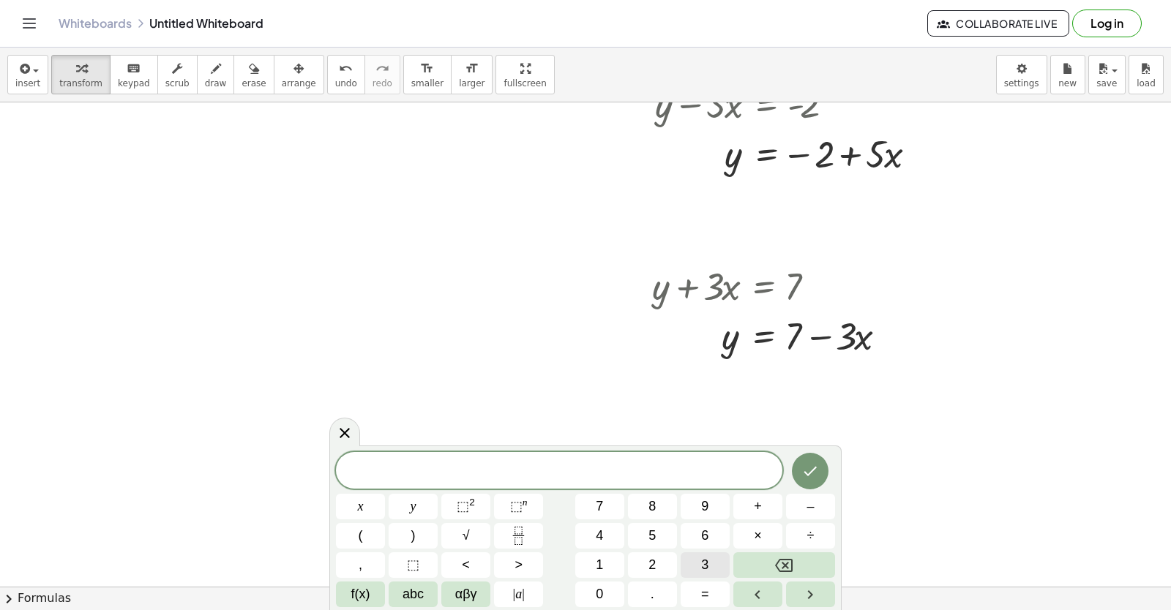
click at [685, 556] on button "3" at bounding box center [704, 565] width 49 height 26
click at [413, 498] on span "y" at bounding box center [413, 507] width 6 height 20
click at [758, 506] on span "+" at bounding box center [758, 507] width 8 height 20
click at [653, 556] on div "3 y + ​ x y ⬚ 2 ⬚ n 7 8 9 + – ( ) √ 4 5 6 × ÷ , ⬚ < > 1 2 3 f(x) abc αβγ | a | …" at bounding box center [585, 529] width 499 height 155
click at [657, 556] on button "2" at bounding box center [652, 565] width 49 height 26
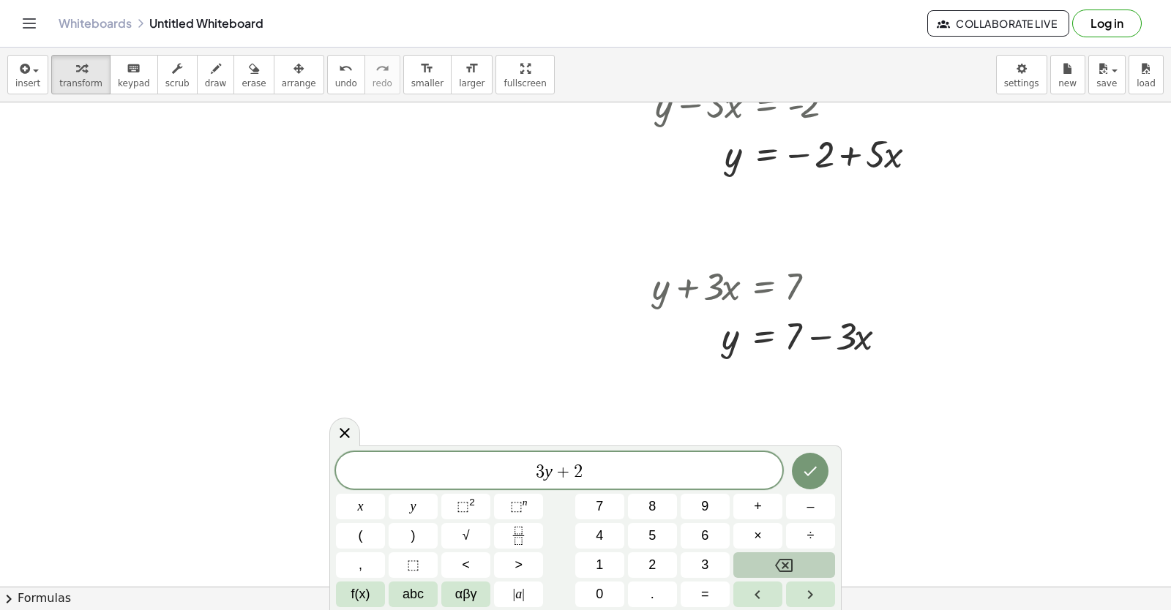
click at [780, 555] on button "Backspace" at bounding box center [784, 565] width 102 height 26
click at [582, 570] on button "1" at bounding box center [599, 565] width 49 height 26
click at [658, 574] on button "2" at bounding box center [652, 565] width 49 height 26
click at [369, 498] on button "x" at bounding box center [360, 507] width 49 height 26
click at [710, 599] on button "=" at bounding box center [704, 595] width 49 height 26
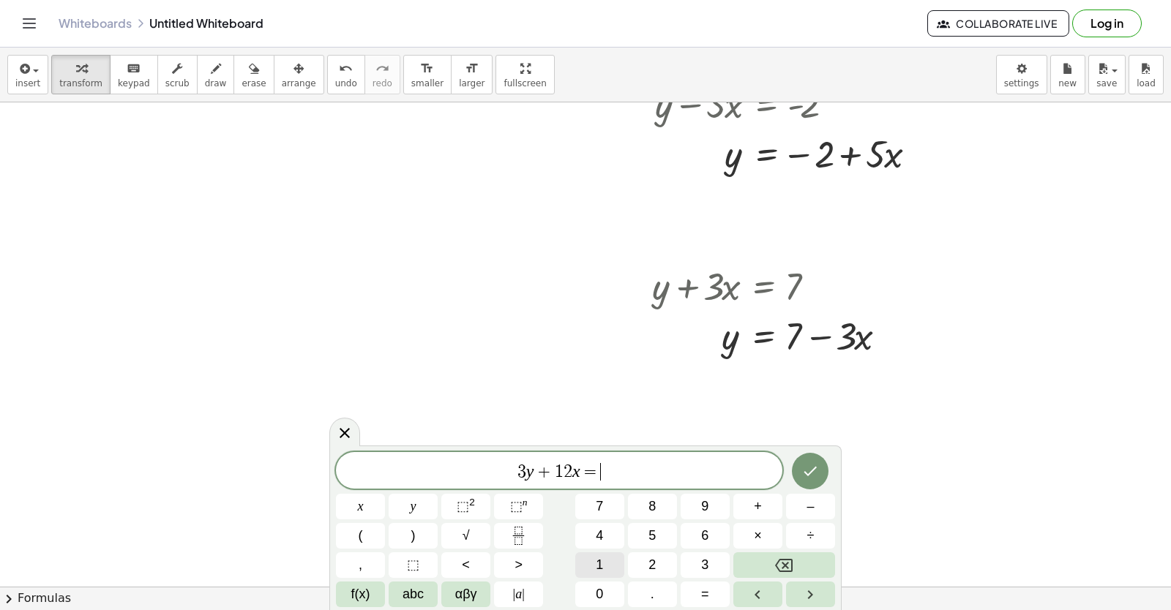
click at [587, 560] on button "1" at bounding box center [599, 565] width 49 height 26
click at [601, 582] on button "0" at bounding box center [599, 595] width 49 height 26
click at [814, 465] on icon "Done" at bounding box center [810, 471] width 18 height 18
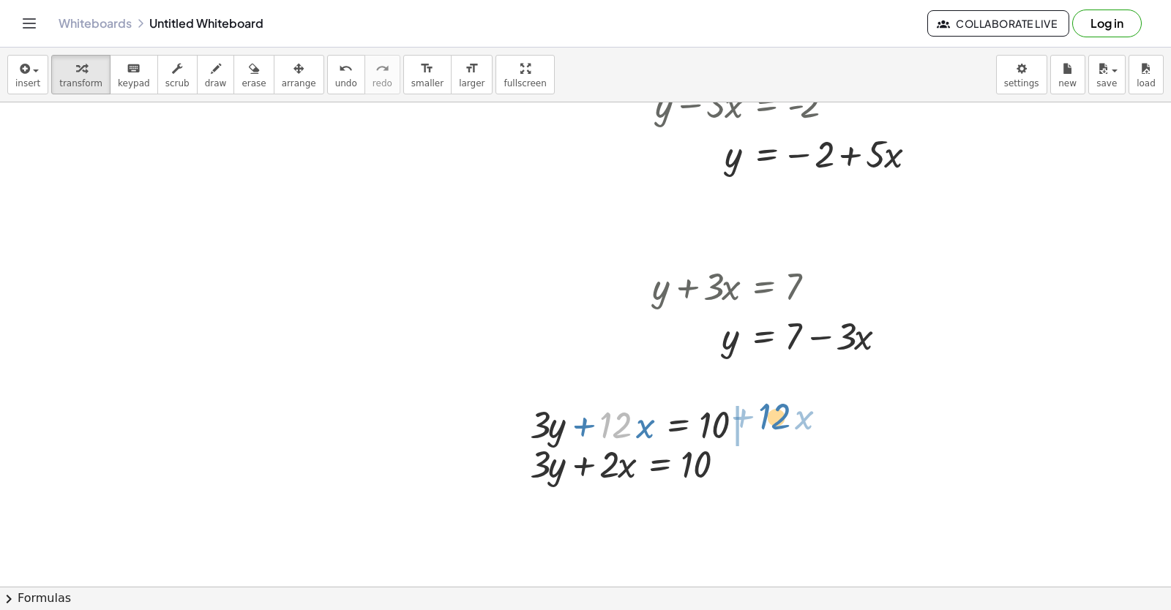
drag, startPoint x: 620, startPoint y: 419, endPoint x: 778, endPoint y: 410, distance: 159.0
click at [625, 424] on div at bounding box center [733, 424] width 246 height 50
click at [607, 399] on div "+ · 3 · y + · 12 · x = 10 · 3 · 3 · y · 12 · x = 10 + −" at bounding box center [728, 423] width 264 height 57
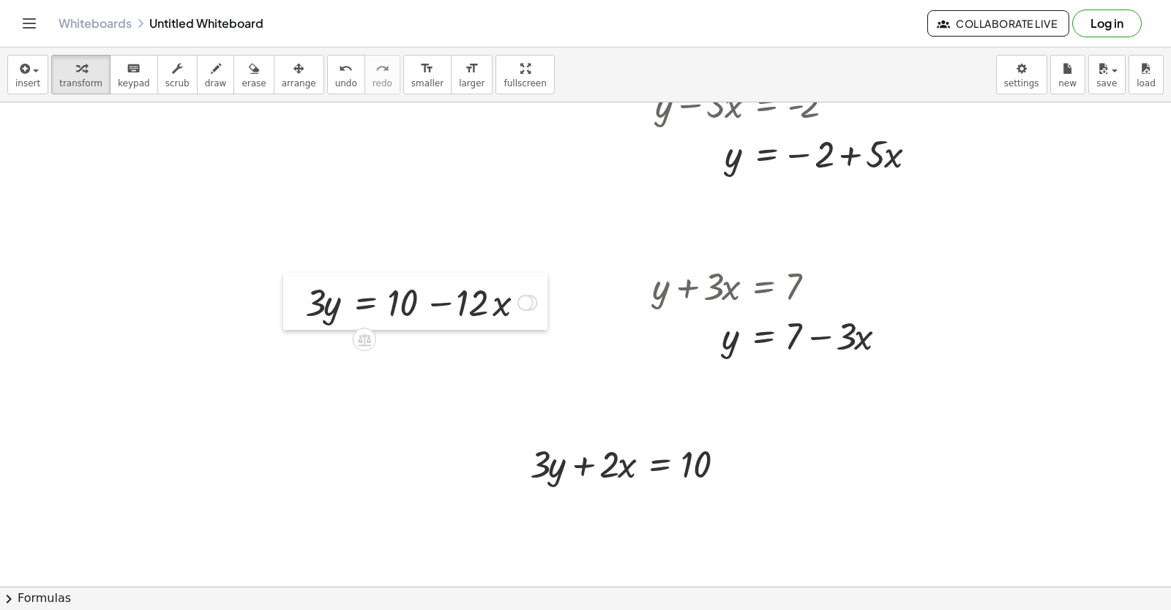
drag, startPoint x: 604, startPoint y: 399, endPoint x: 292, endPoint y: 277, distance: 335.5
click at [292, 277] on div at bounding box center [294, 301] width 22 height 57
drag, startPoint x: 311, startPoint y: 277, endPoint x: 268, endPoint y: 234, distance: 61.0
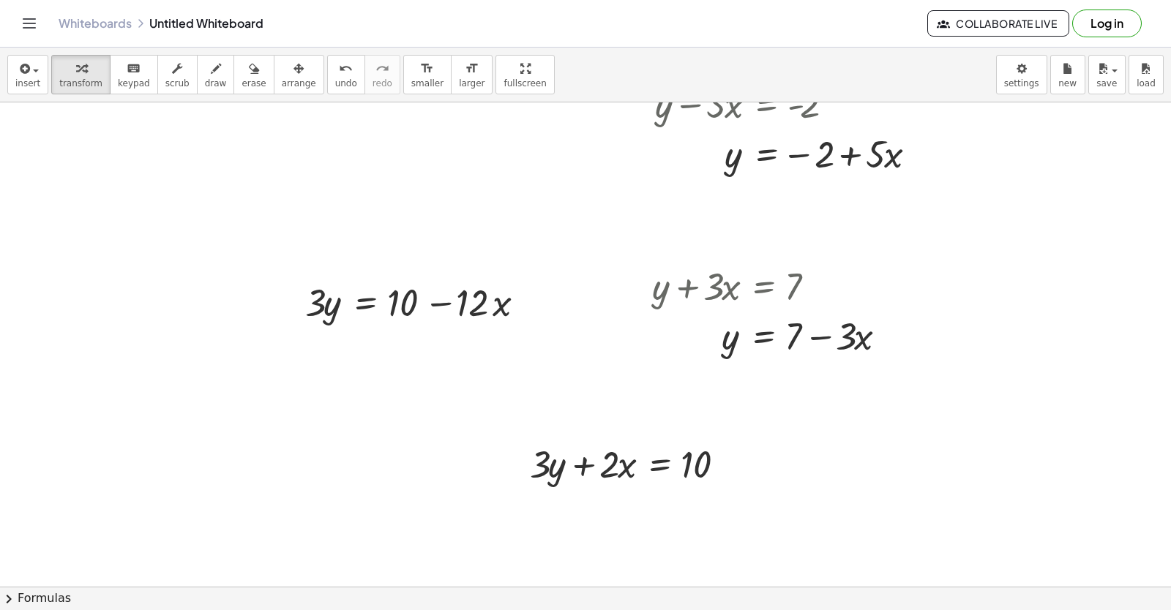
drag, startPoint x: 289, startPoint y: 272, endPoint x: 294, endPoint y: 259, distance: 14.1
click at [435, 325] on div at bounding box center [421, 302] width 246 height 50
click at [528, 309] on div at bounding box center [525, 303] width 16 height 16
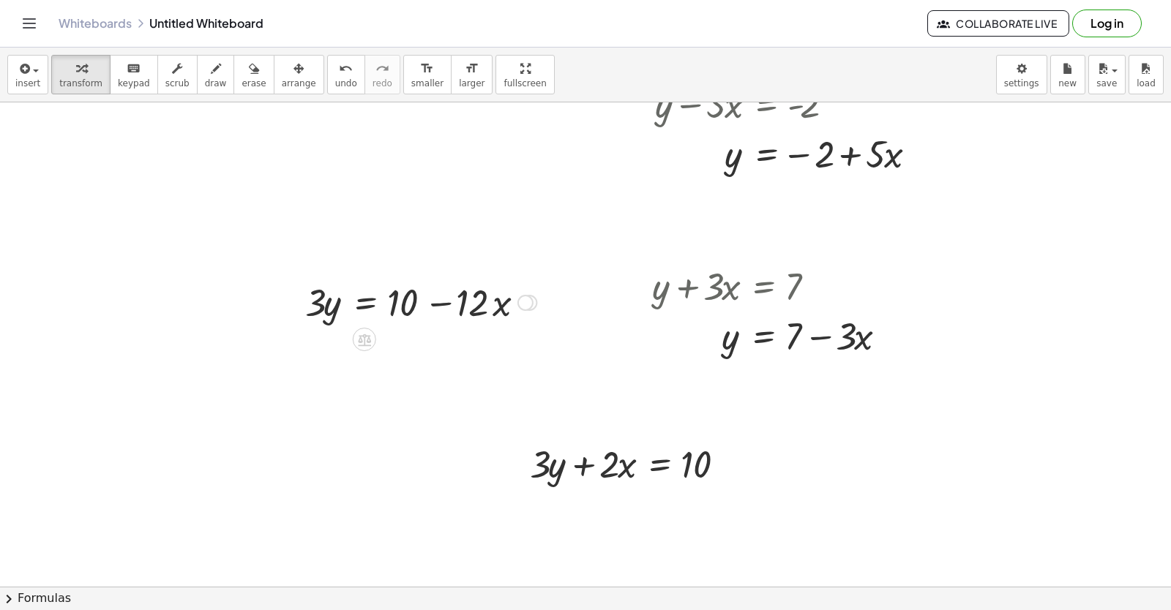
click at [373, 339] on div at bounding box center [364, 339] width 23 height 23
drag, startPoint x: 326, startPoint y: 342, endPoint x: 345, endPoint y: 341, distance: 19.1
click at [331, 341] on div "−" at bounding box center [334, 339] width 23 height 23
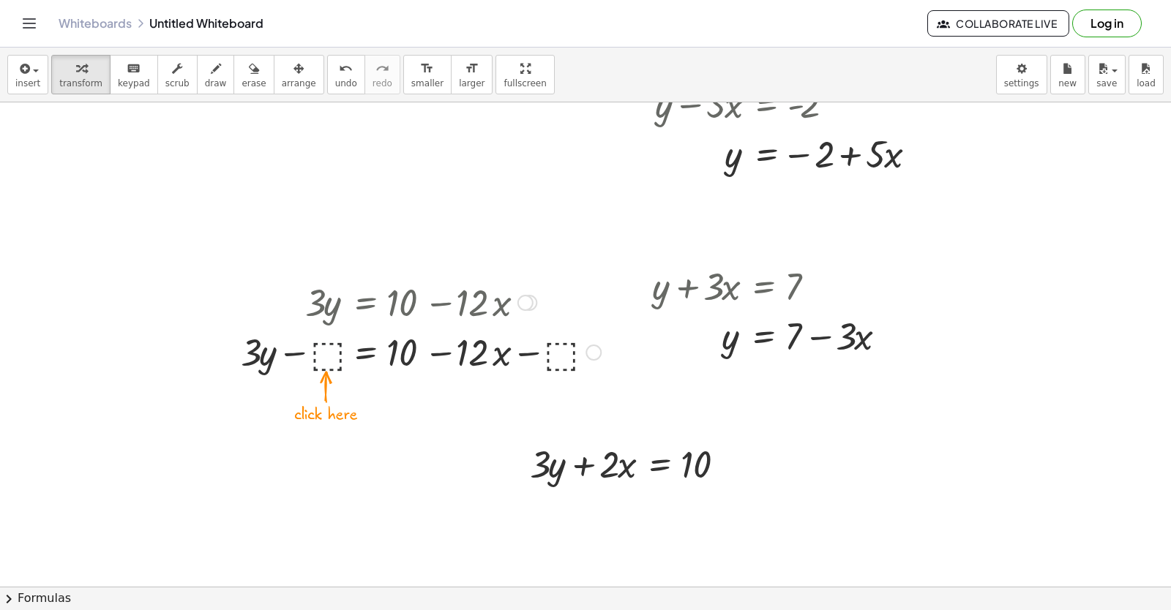
click at [323, 357] on div at bounding box center [420, 351] width 375 height 50
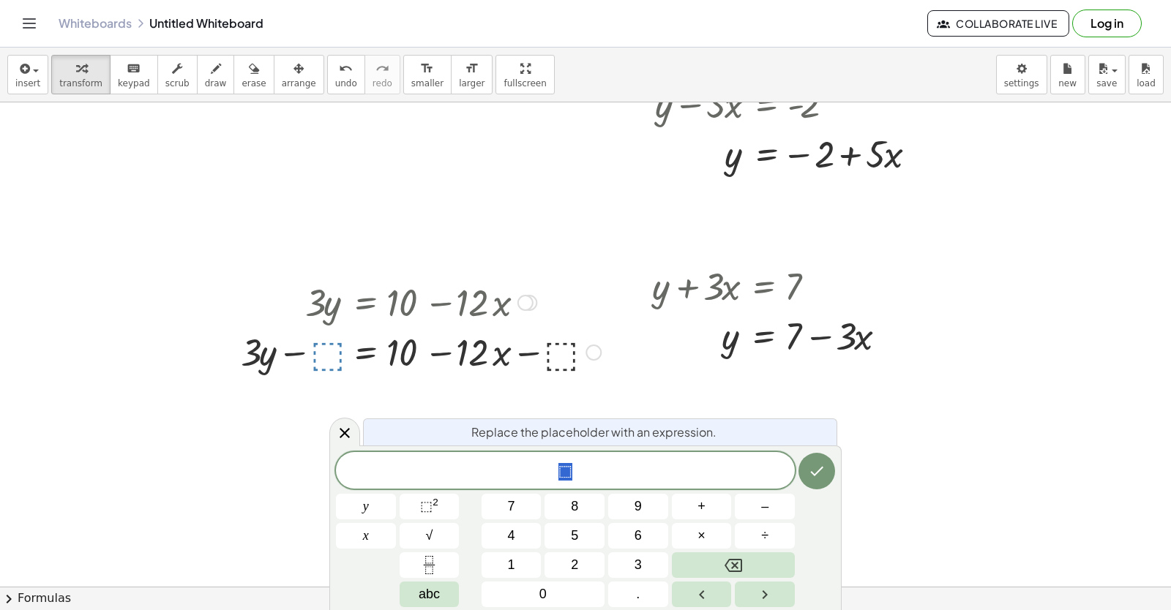
drag, startPoint x: 562, startPoint y: 331, endPoint x: 564, endPoint y: 244, distance: 87.1
click at [564, 275] on div "+ · 3 · y + · 12 · x = 10 · 3 · y = + 10 − · 12 · x · 3 · y · 12 · x = 10 + − +…" at bounding box center [415, 326] width 393 height 107
drag, startPoint x: 414, startPoint y: 363, endPoint x: 331, endPoint y: 510, distance: 168.7
click at [335, 524] on body "Graspable Math Activities Get Started Activity Bank Assigned Work Classes White…" at bounding box center [585, 305] width 1171 height 610
click at [347, 426] on icon at bounding box center [345, 433] width 18 height 18
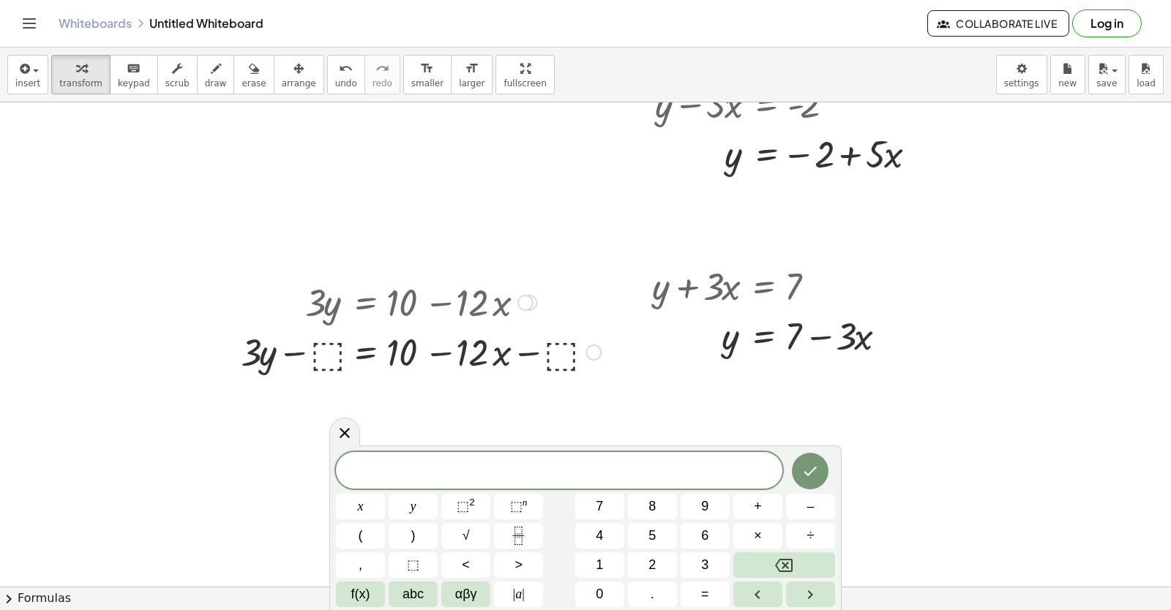
click at [593, 352] on div at bounding box center [593, 353] width 16 height 16
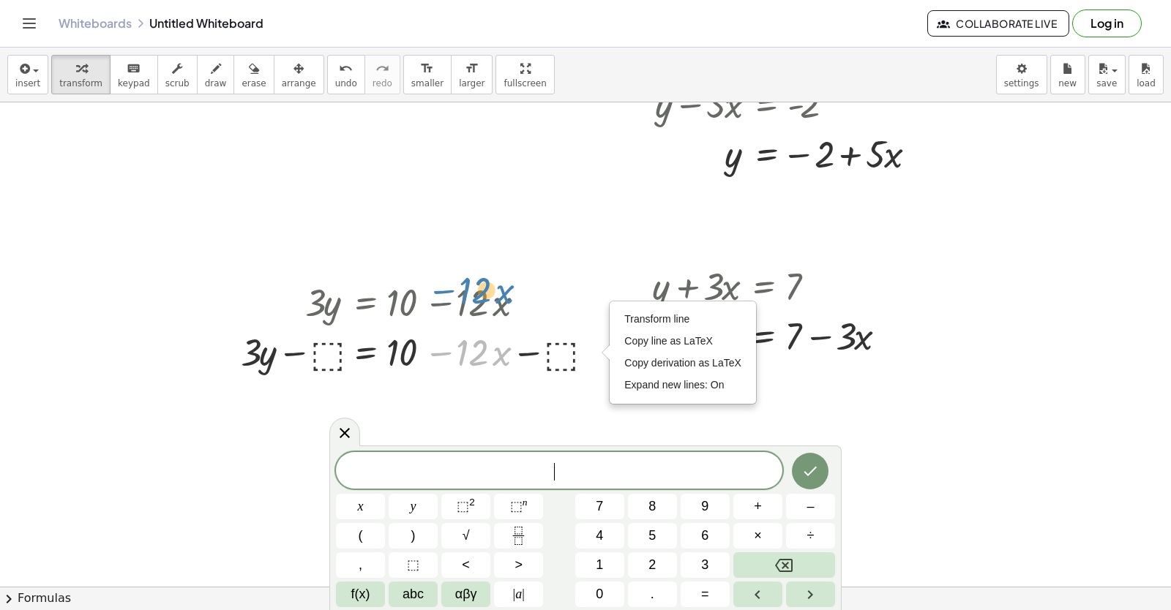
drag, startPoint x: 453, startPoint y: 348, endPoint x: 455, endPoint y: 284, distance: 64.4
click at [364, 303] on div "+ · 3 · y + · 12 · x = 10 · 3 · y = + 10 − · 12 · x − · 12 · x · 3 · y · 12 · x…" at bounding box center [364, 303] width 0 height 0
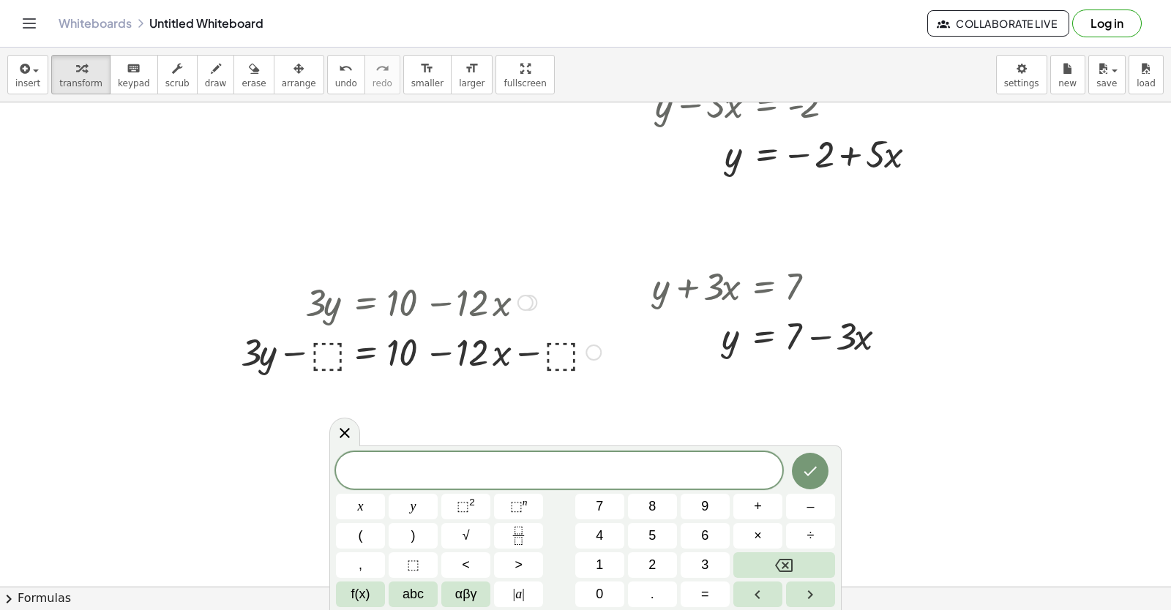
click at [385, 352] on div at bounding box center [420, 351] width 375 height 50
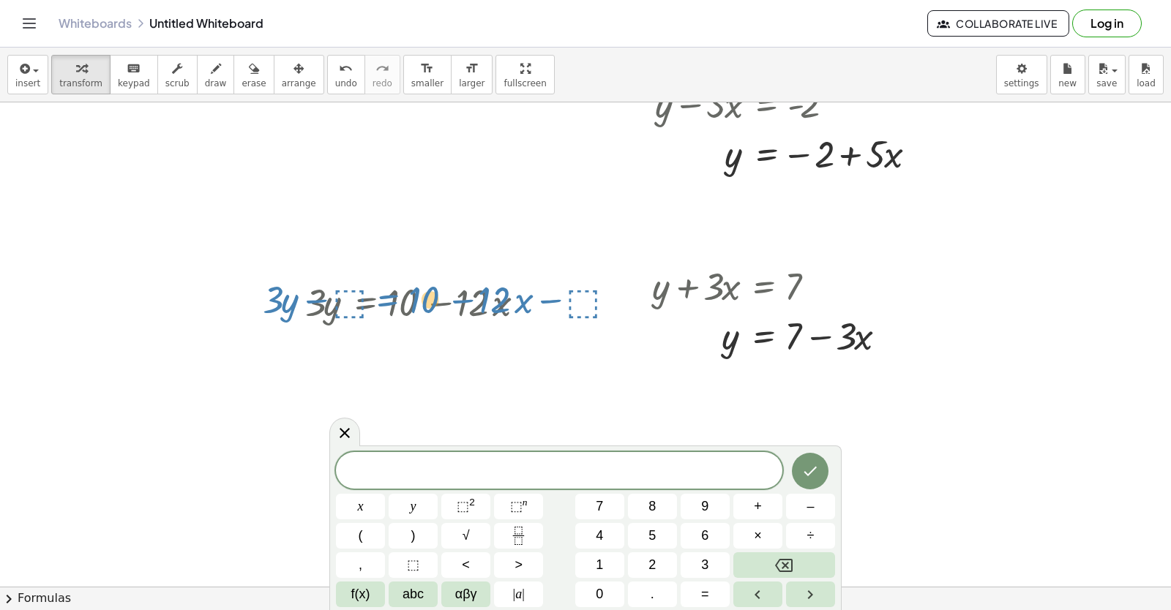
drag, startPoint x: 385, startPoint y: 352, endPoint x: 407, endPoint y: 300, distance: 56.4
click at [364, 303] on div "+ · 3 · y + · 12 · x = 10 · 3 · y = + 10 − · 12 · x · 3 · y · 12 · x = 10 + − +…" at bounding box center [364, 303] width 0 height 0
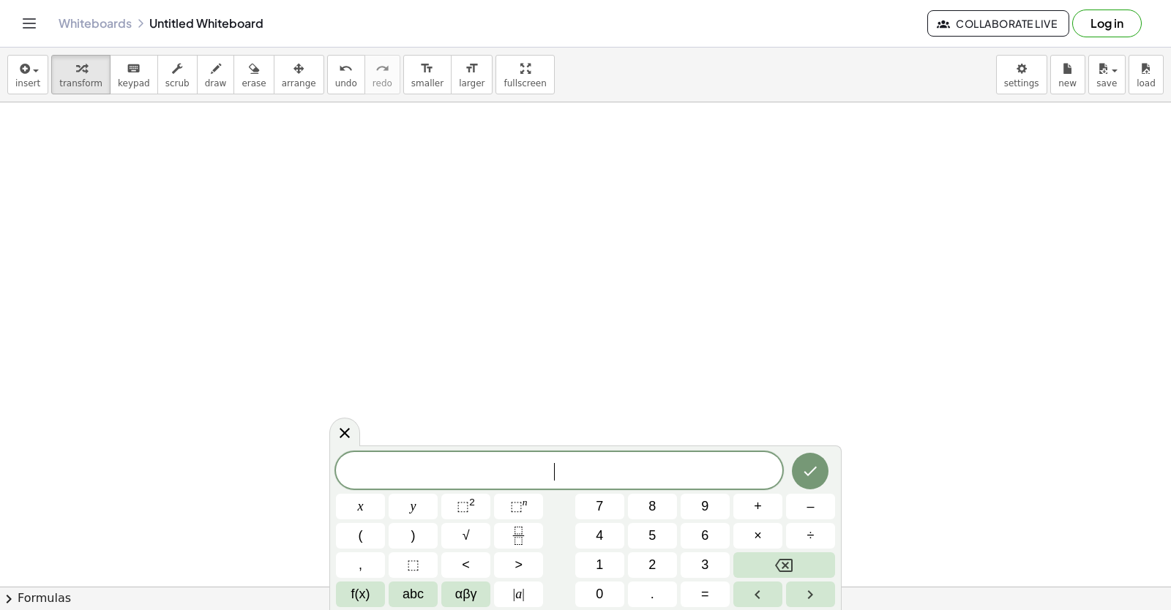
scroll to position [8825, 0]
click at [654, 538] on button "5" at bounding box center [652, 536] width 49 height 26
click at [424, 506] on button "y" at bounding box center [413, 507] width 49 height 26
click at [799, 515] on button "–" at bounding box center [810, 507] width 49 height 26
click at [648, 523] on button "5" at bounding box center [652, 536] width 49 height 26
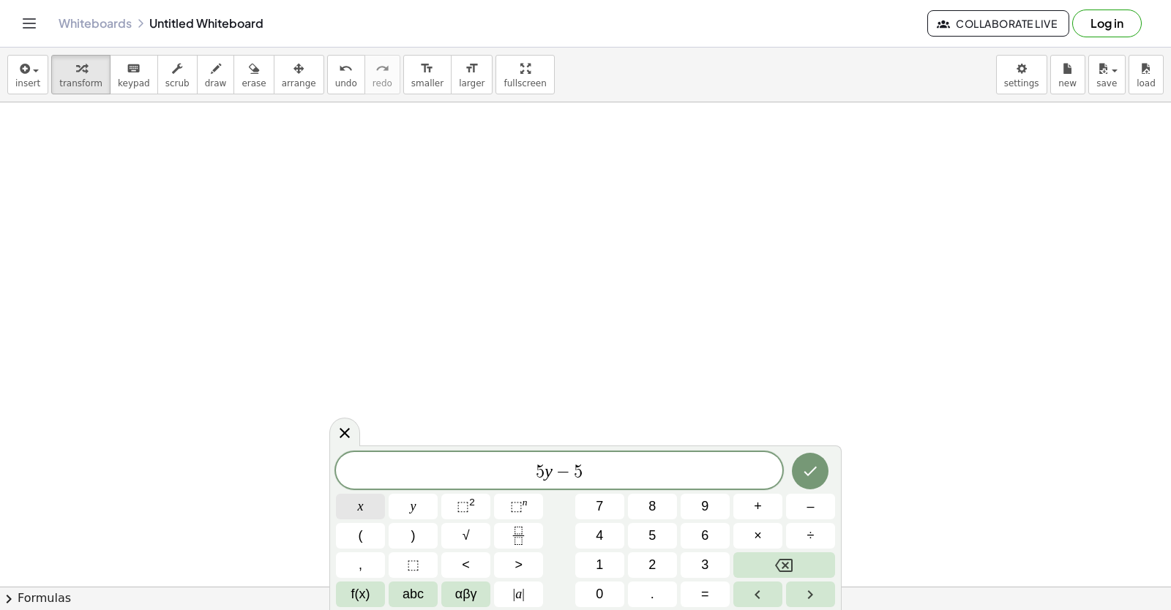
click at [375, 508] on button "x" at bounding box center [360, 507] width 49 height 26
click at [708, 594] on span "=" at bounding box center [705, 595] width 8 height 20
click at [804, 496] on button "–" at bounding box center [810, 507] width 49 height 26
click at [654, 569] on span "2" at bounding box center [651, 565] width 7 height 20
click at [600, 602] on span "0" at bounding box center [599, 595] width 7 height 20
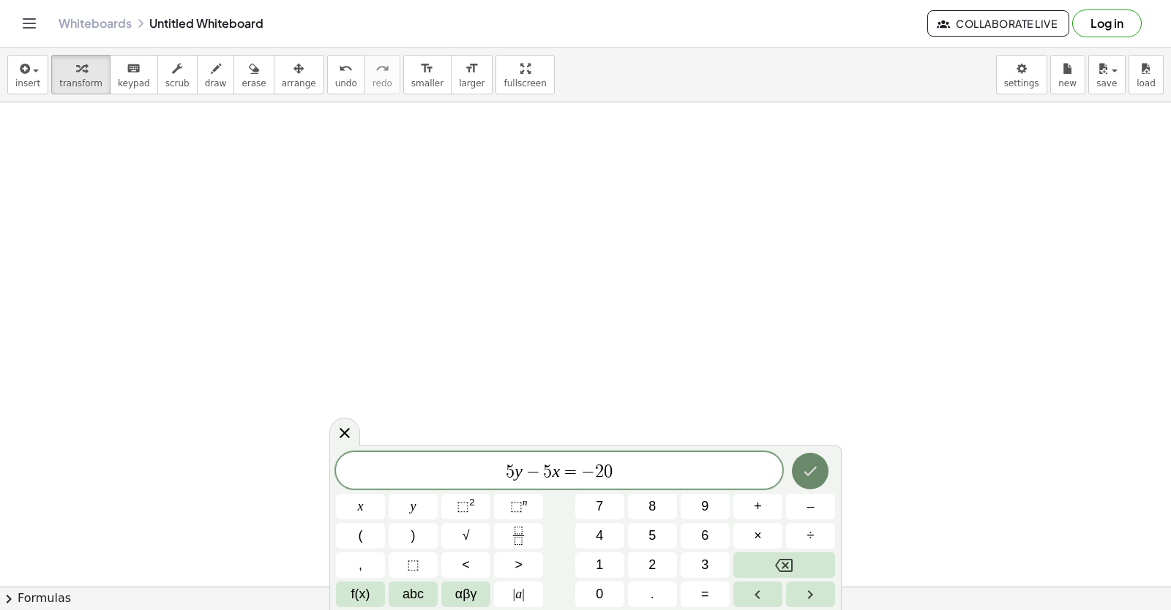
click at [819, 465] on button "Done" at bounding box center [810, 471] width 37 height 37
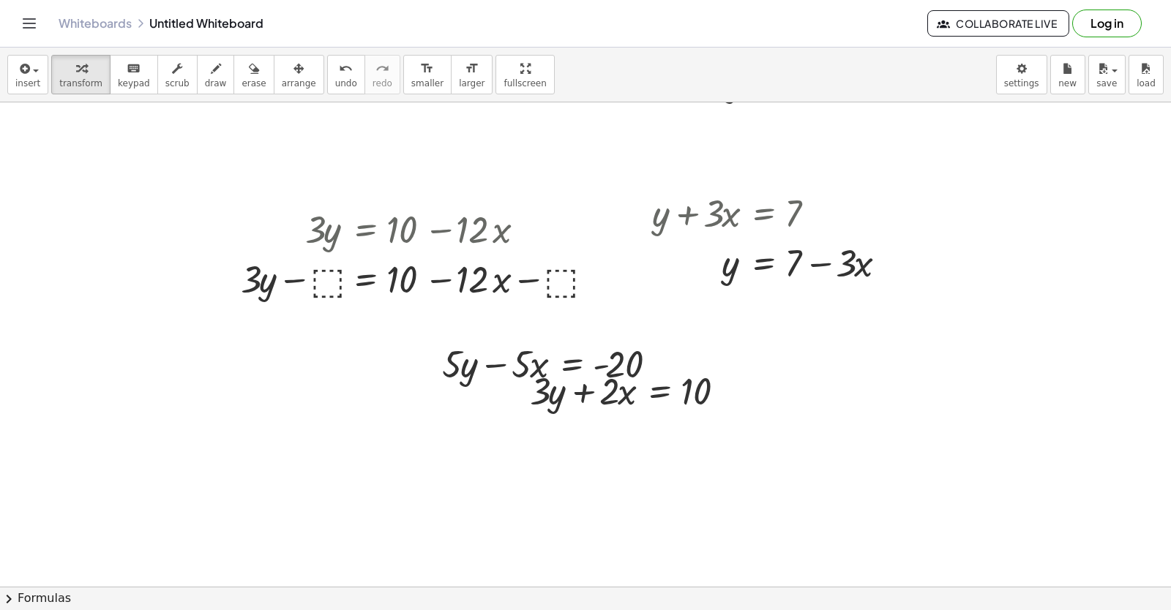
scroll to position [8532, 0]
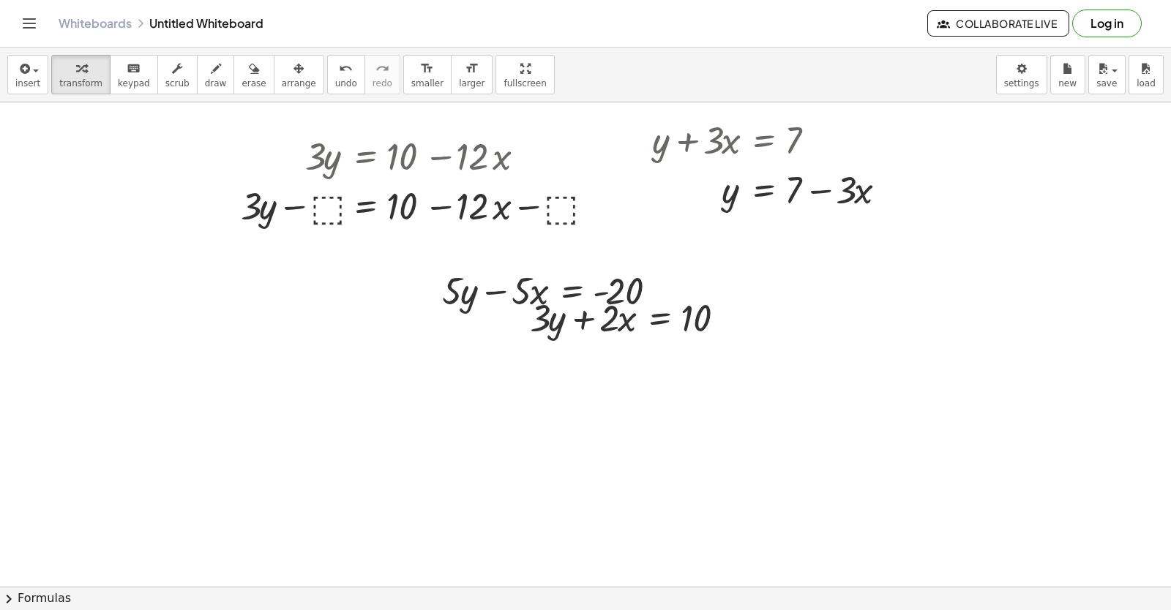
drag, startPoint x: 482, startPoint y: 257, endPoint x: 465, endPoint y: 263, distance: 18.8
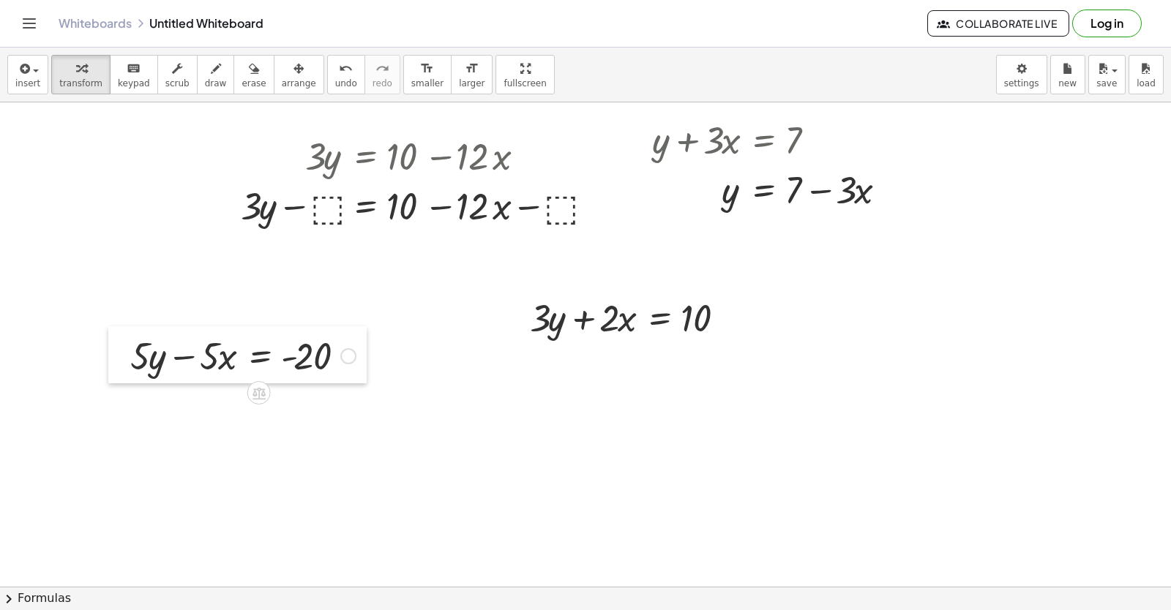
drag, startPoint x: 422, startPoint y: 301, endPoint x: 110, endPoint y: 365, distance: 318.1
click at [110, 365] on div at bounding box center [119, 354] width 22 height 57
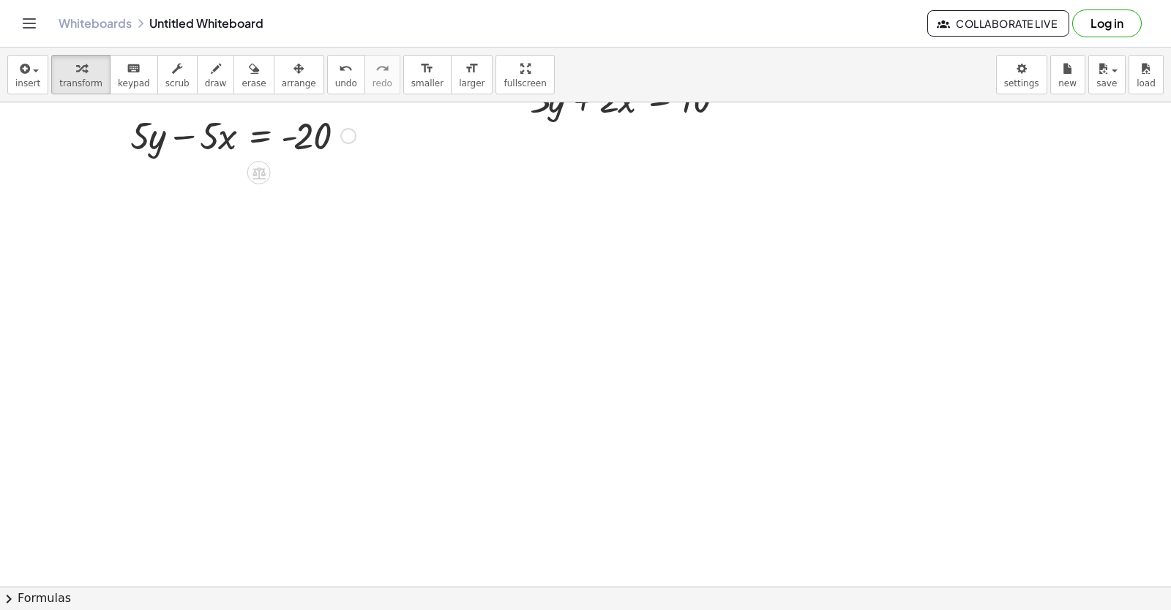
scroll to position [8752, 0]
drag, startPoint x: 216, startPoint y: 132, endPoint x: 387, endPoint y: 132, distance: 171.2
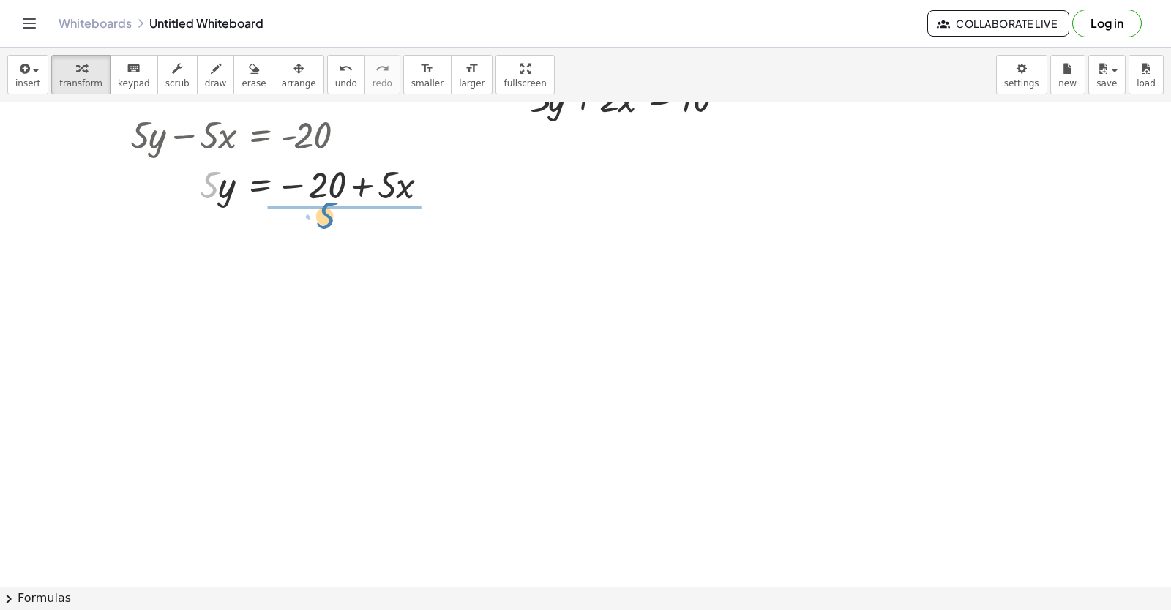
drag, startPoint x: 207, startPoint y: 187, endPoint x: 323, endPoint y: 217, distance: 120.1
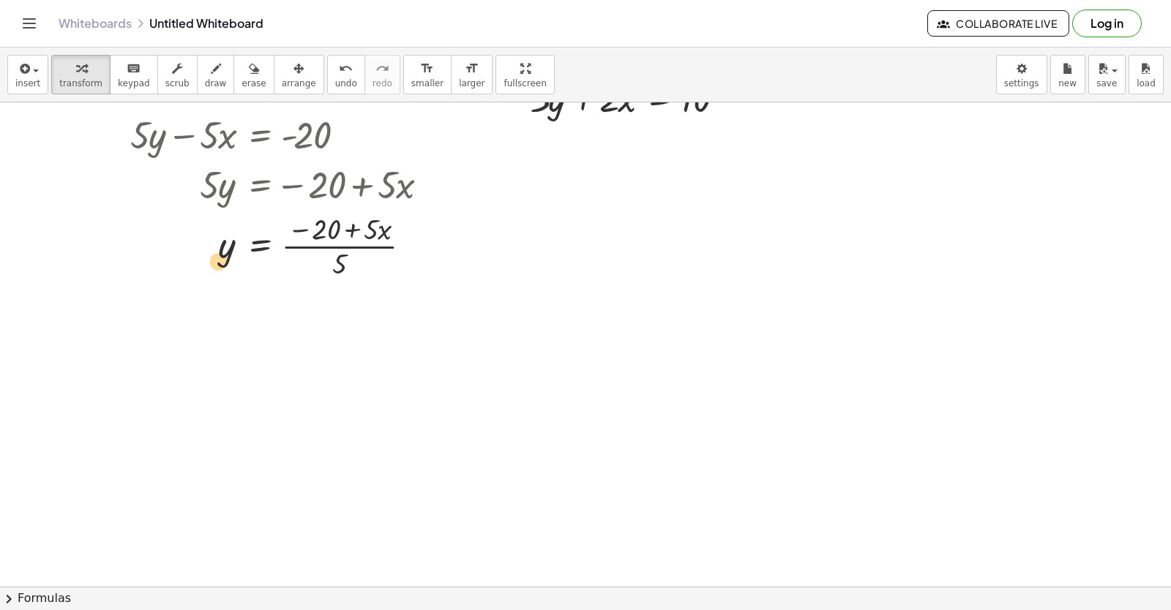
drag, startPoint x: 226, startPoint y: 266, endPoint x: 217, endPoint y: 282, distance: 18.3
click at [217, 282] on div "+ · 5 · y − · 5 · x = - 20 · 5 · y = − 20 + · 5 · x y · 5 y · 5 · x = − 20 + · …" at bounding box center [279, 195] width 342 height 180
click at [345, 257] on div at bounding box center [285, 245] width 324 height 73
click at [343, 274] on div at bounding box center [285, 245] width 324 height 73
click at [337, 264] on div at bounding box center [285, 245] width 324 height 73
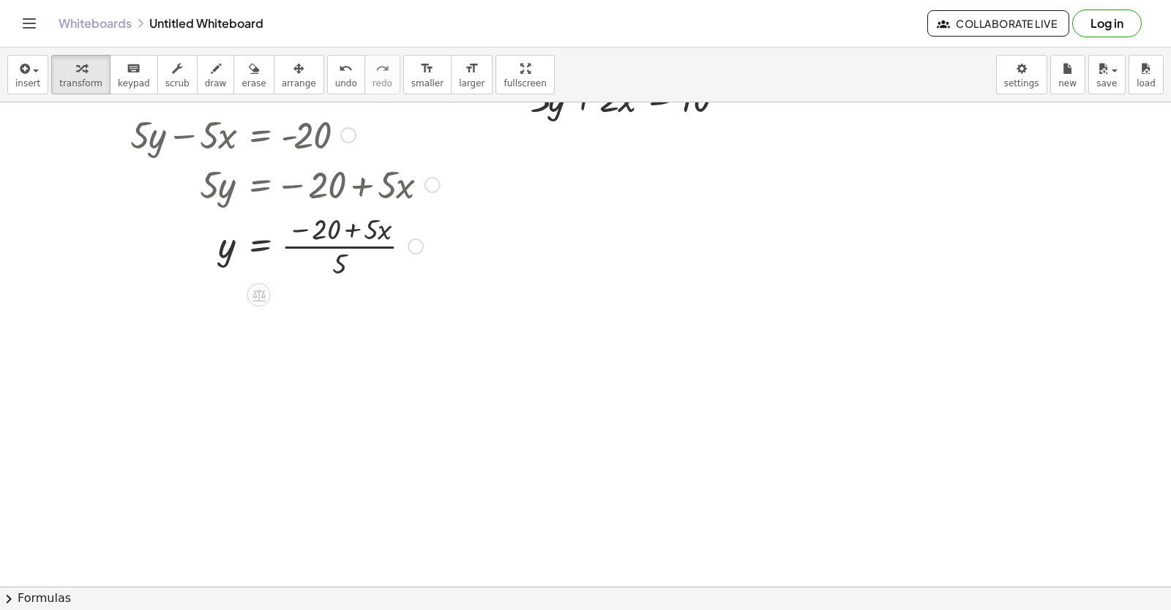
click at [370, 231] on div at bounding box center [285, 245] width 324 height 73
click at [340, 255] on div at bounding box center [285, 245] width 324 height 73
drag, startPoint x: 335, startPoint y: 253, endPoint x: 339, endPoint y: 264, distance: 11.8
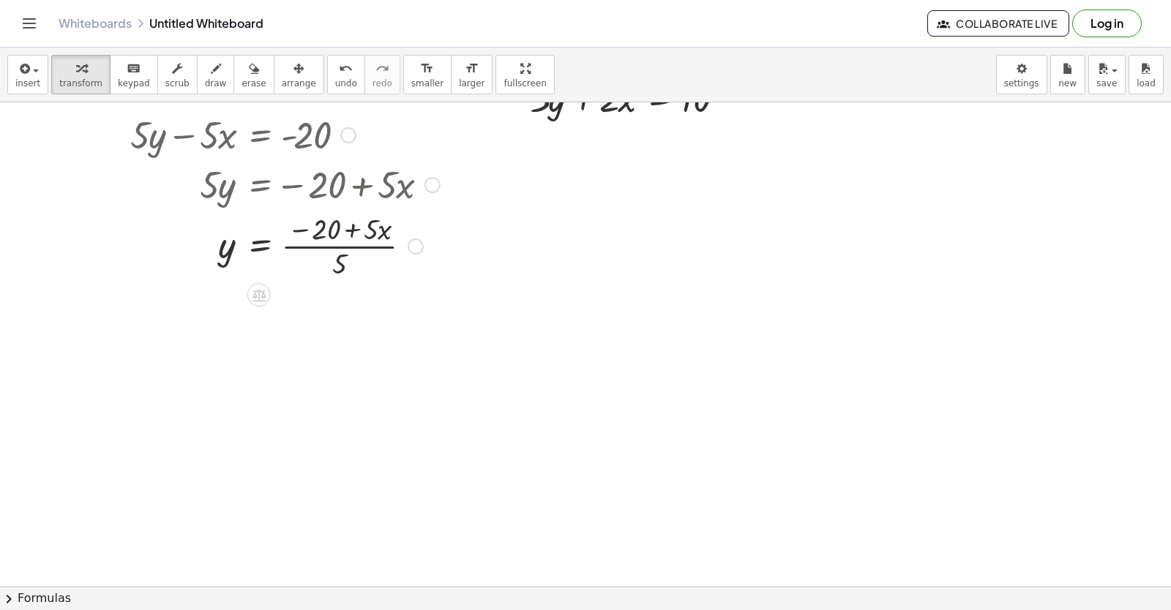
click at [339, 264] on div at bounding box center [285, 245] width 324 height 73
click at [335, 260] on div at bounding box center [285, 245] width 324 height 73
click at [340, 258] on div at bounding box center [285, 245] width 324 height 73
click at [339, 266] on div at bounding box center [285, 245] width 324 height 73
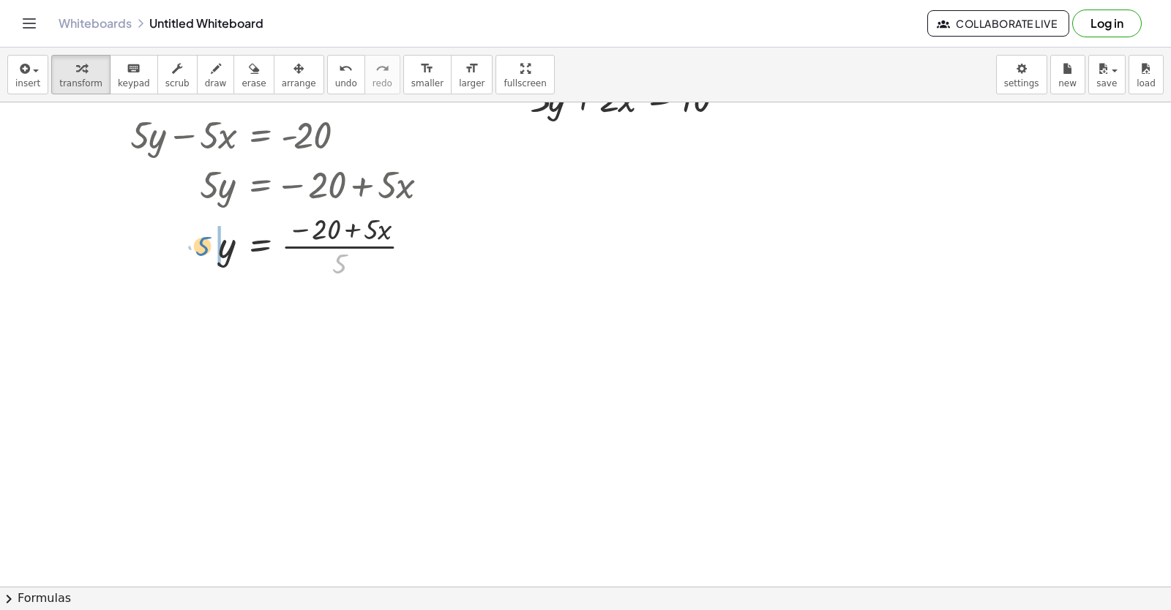
drag, startPoint x: 339, startPoint y: 266, endPoint x: 203, endPoint y: 248, distance: 137.9
click at [203, 248] on div at bounding box center [285, 245] width 324 height 73
click at [426, 191] on div at bounding box center [285, 184] width 324 height 50
click at [367, 249] on div at bounding box center [285, 245] width 324 height 50
click at [215, 245] on div at bounding box center [285, 245] width 324 height 50
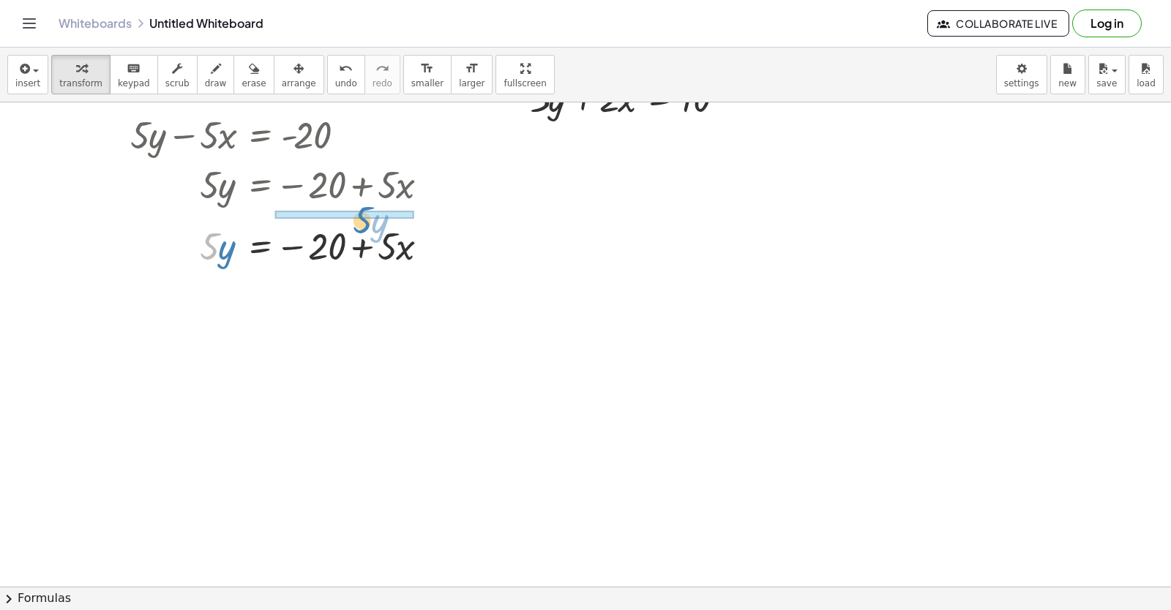
drag, startPoint x: 206, startPoint y: 246, endPoint x: 359, endPoint y: 219, distance: 155.2
drag, startPoint x: 277, startPoint y: 299, endPoint x: 230, endPoint y: 2, distance: 300.6
click at [230, 2] on div "Graspable Math Activities Get Started Activity Bank Assigned Work Classes White…" at bounding box center [585, 305] width 1171 height 610
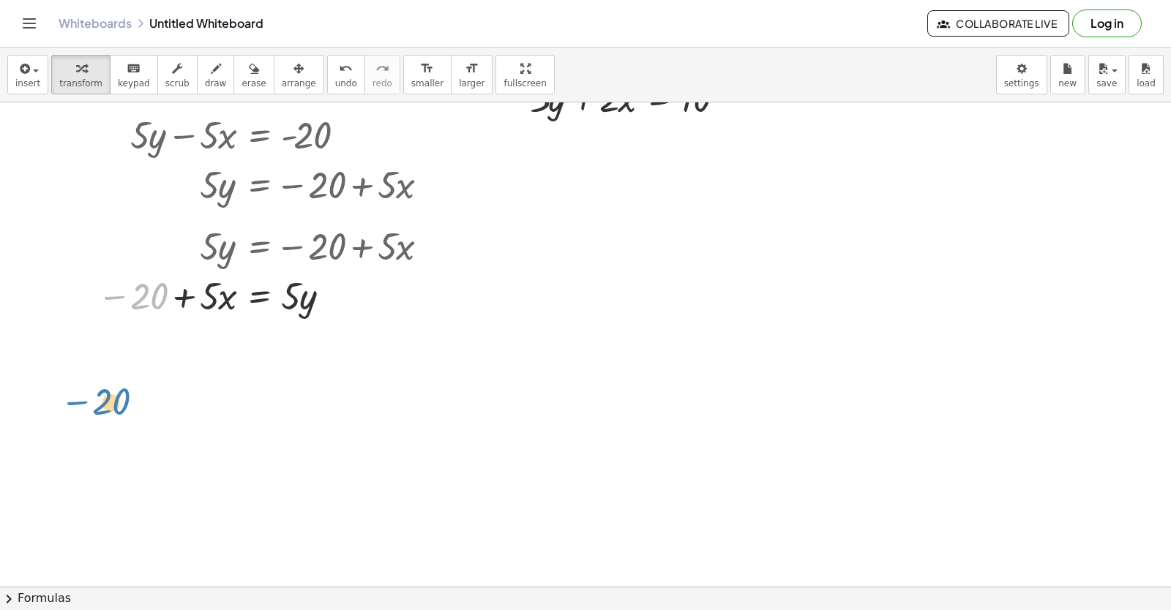
drag, startPoint x: 163, startPoint y: 290, endPoint x: 101, endPoint y: 440, distance: 161.7
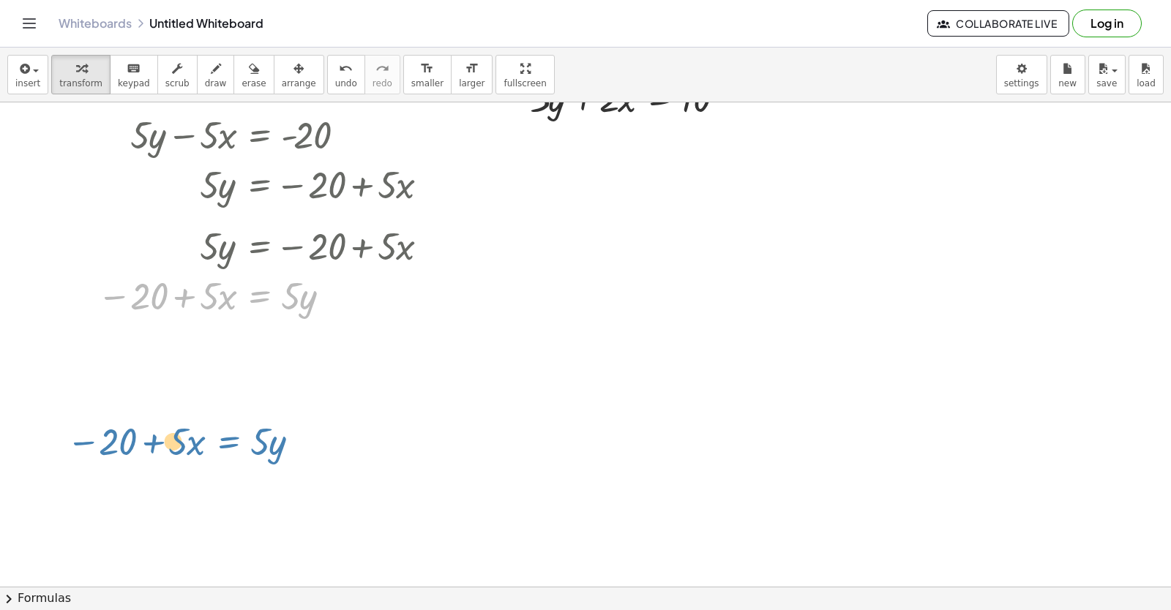
drag, startPoint x: 259, startPoint y: 280, endPoint x: 234, endPoint y: 401, distance: 123.3
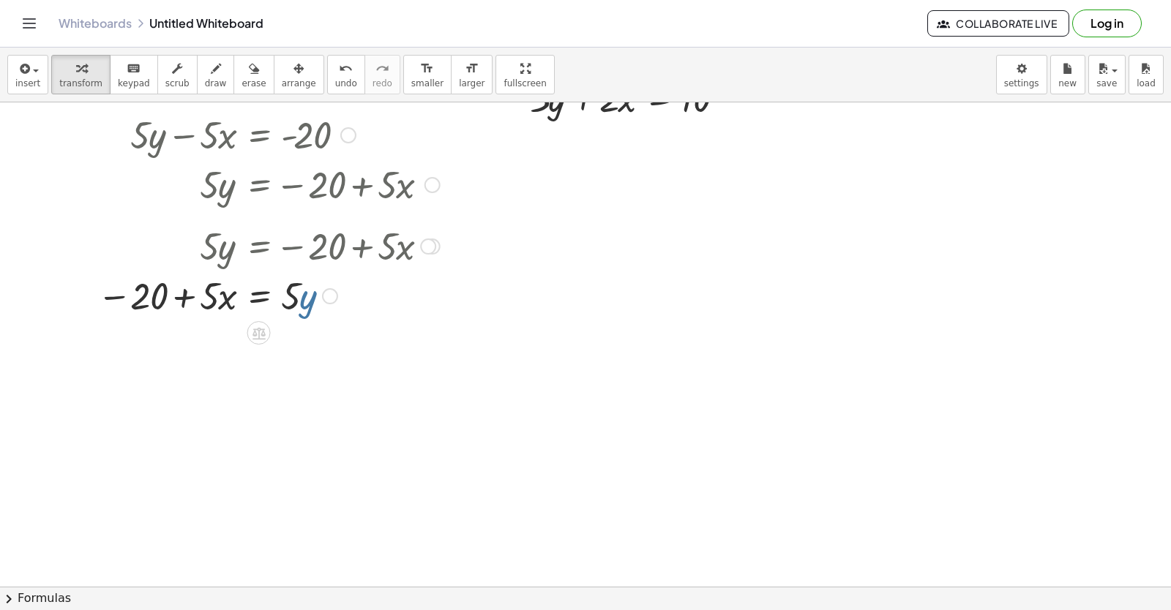
click at [318, 294] on div at bounding box center [268, 295] width 357 height 50
click at [329, 293] on div at bounding box center [330, 296] width 16 height 16
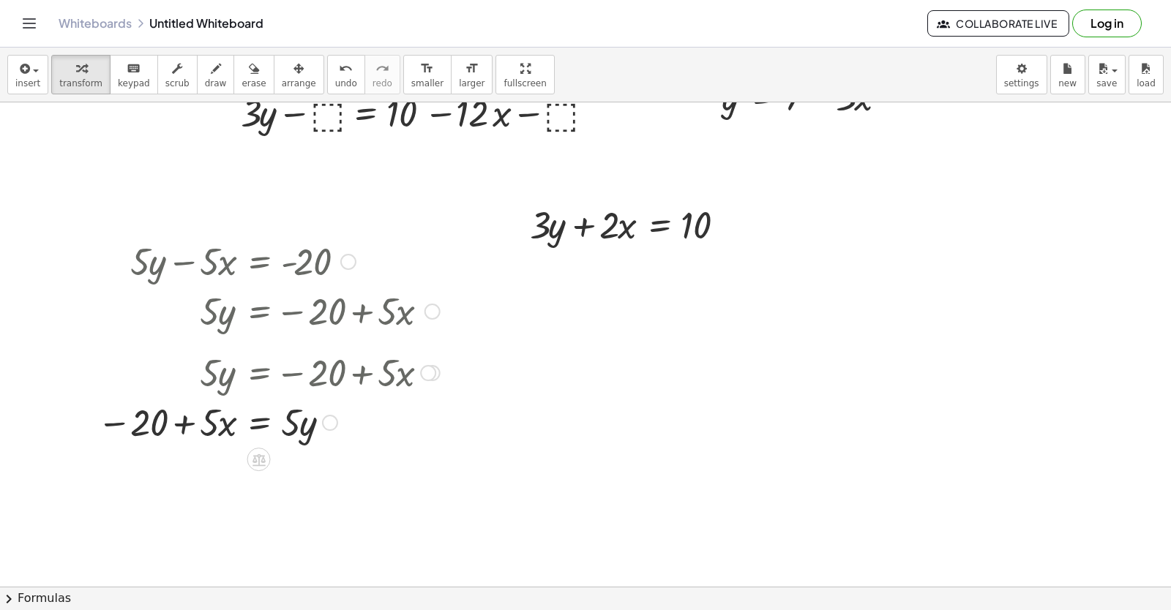
scroll to position [8606, 0]
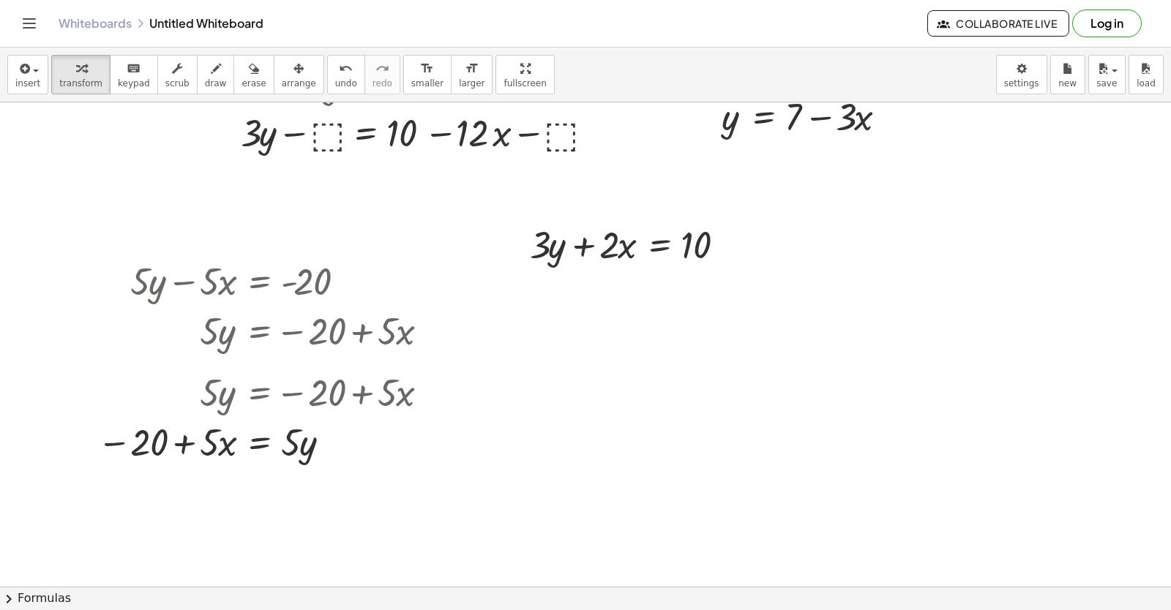
drag, startPoint x: 303, startPoint y: 315, endPoint x: 126, endPoint y: 259, distance: 185.6
click at [185, 256] on div at bounding box center [268, 280] width 357 height 50
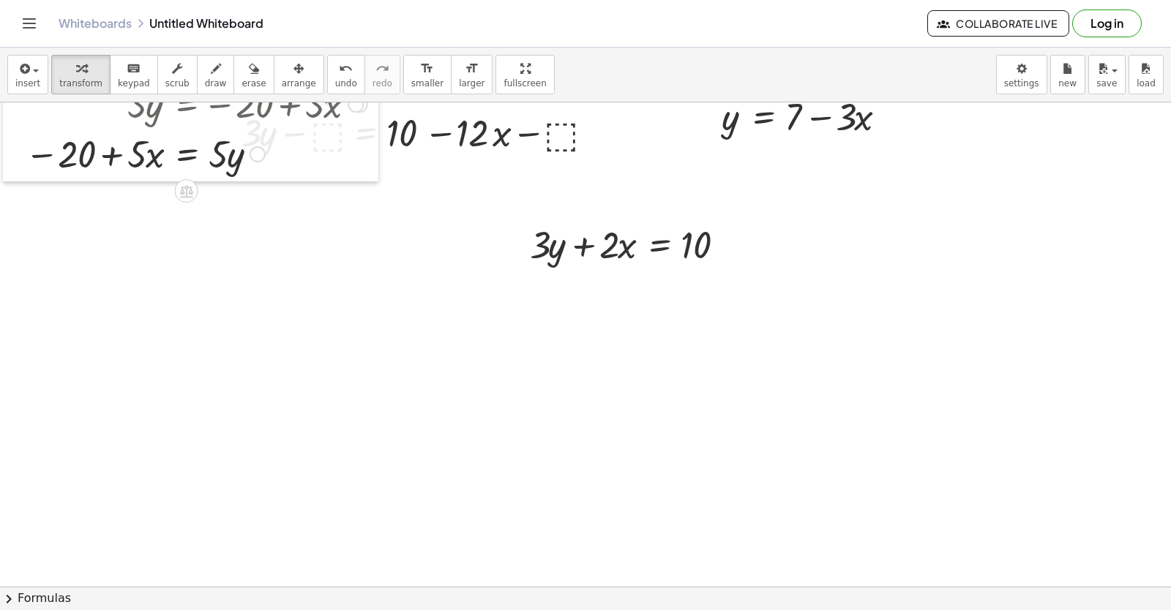
drag, startPoint x: 91, startPoint y: 269, endPoint x: 18, endPoint y: -19, distance: 297.6
click at [18, 0] on html "Graspable Math Activities Get Started Activity Bank Assigned Work Classes White…" at bounding box center [585, 305] width 1171 height 610
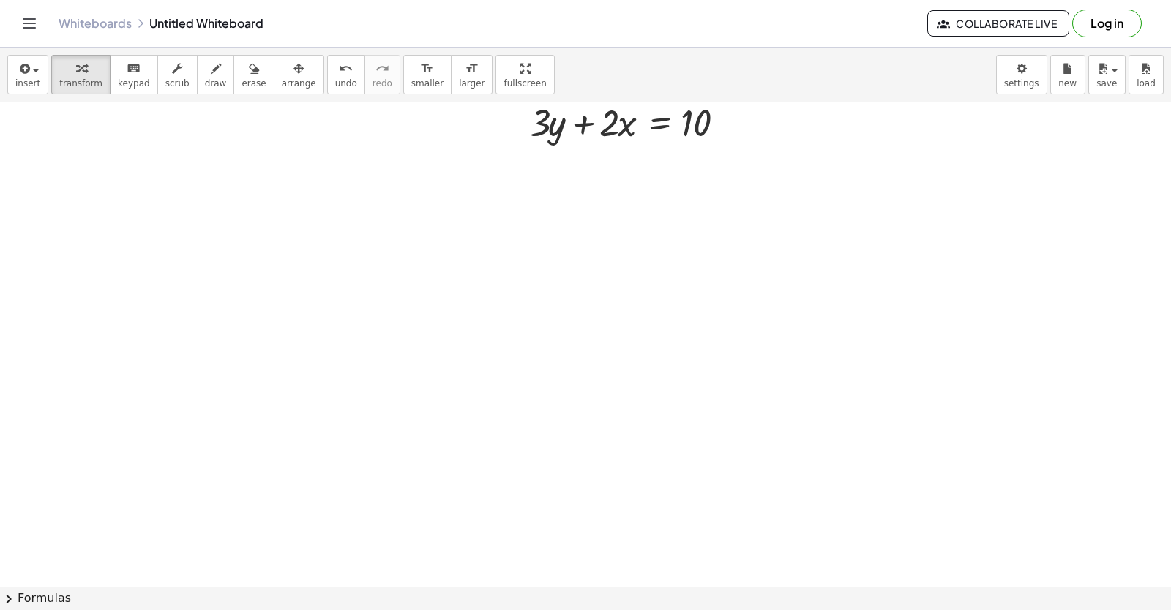
scroll to position [8752, 0]
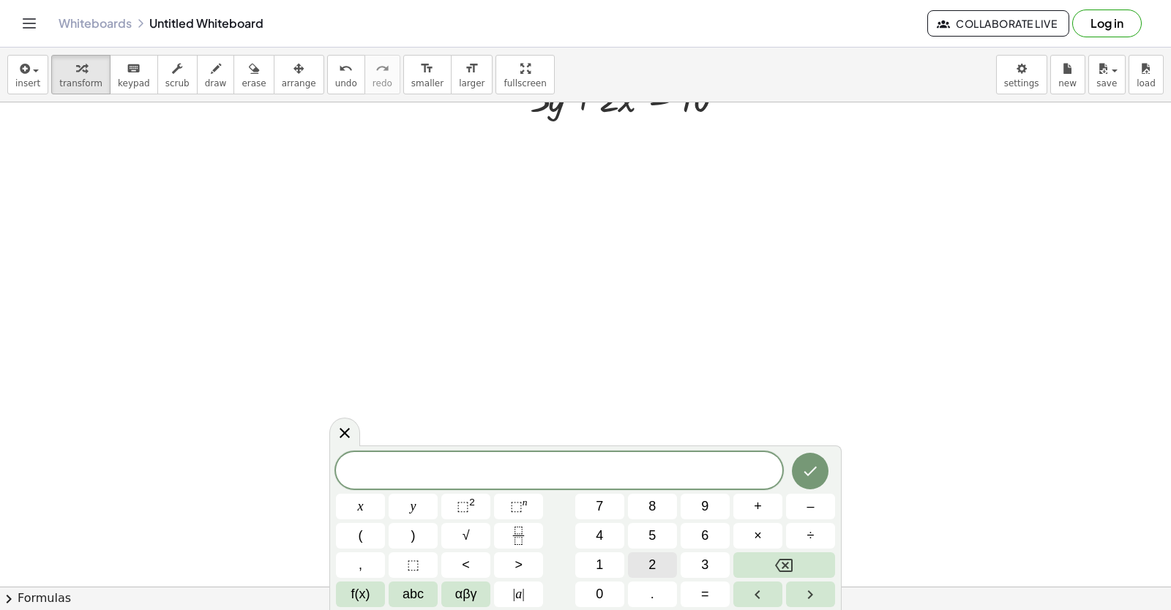
click at [649, 571] on span "2" at bounding box center [651, 565] width 7 height 20
click at [416, 508] on span "y" at bounding box center [413, 507] width 6 height 20
click at [747, 503] on button "+" at bounding box center [757, 507] width 49 height 26
click at [356, 503] on button "x" at bounding box center [360, 507] width 49 height 26
click at [706, 589] on button "=" at bounding box center [704, 595] width 49 height 26
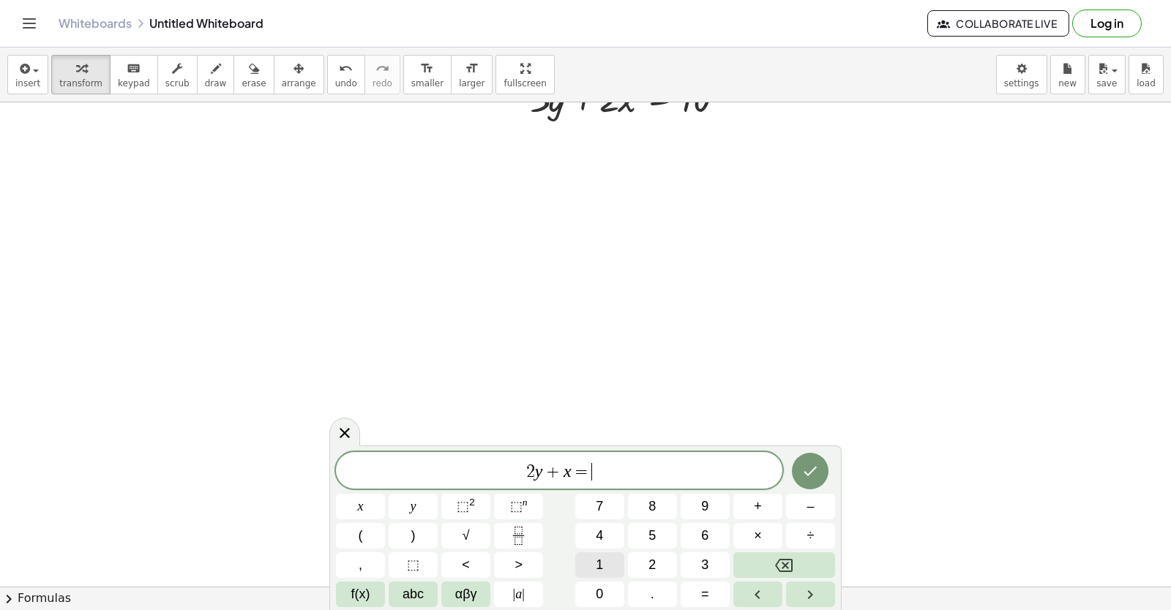
click at [590, 563] on button "1" at bounding box center [599, 565] width 49 height 26
click at [615, 595] on button "0" at bounding box center [599, 595] width 49 height 26
click at [815, 474] on icon "Done" at bounding box center [810, 471] width 18 height 18
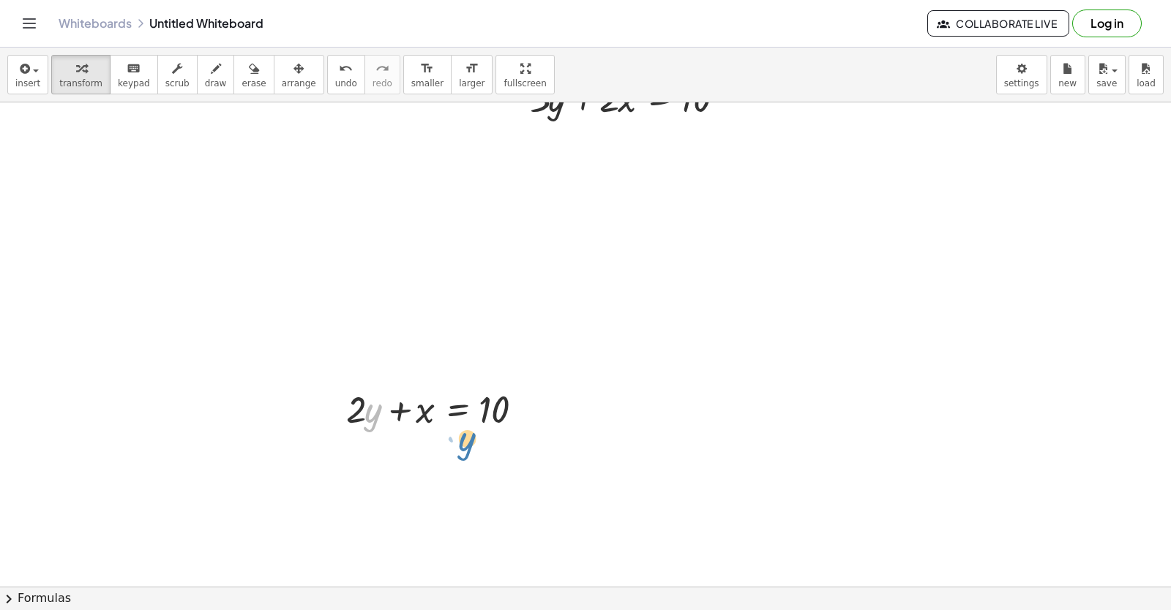
drag, startPoint x: 364, startPoint y: 406, endPoint x: 328, endPoint y: 418, distance: 38.4
click at [357, 427] on div at bounding box center [443, 408] width 209 height 50
drag, startPoint x: 352, startPoint y: 416, endPoint x: 519, endPoint y: 424, distance: 167.7
click at [525, 419] on div at bounding box center [443, 408] width 209 height 50
drag, startPoint x: 505, startPoint y: 487, endPoint x: 506, endPoint y: 460, distance: 27.1
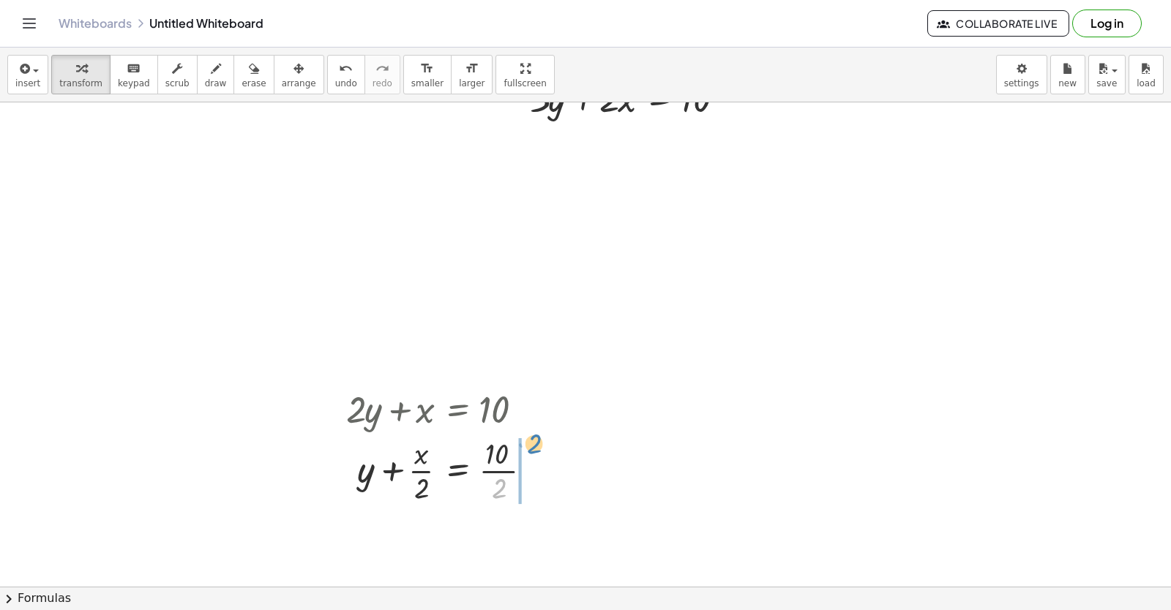
click at [529, 449] on div at bounding box center [445, 469] width 212 height 73
drag, startPoint x: 361, startPoint y: 481, endPoint x: 574, endPoint y: 503, distance: 214.7
click at [574, 503] on div at bounding box center [462, 469] width 247 height 73
drag, startPoint x: 530, startPoint y: 492, endPoint x: 523, endPoint y: 459, distance: 32.9
click at [523, 460] on div at bounding box center [488, 469] width 299 height 73
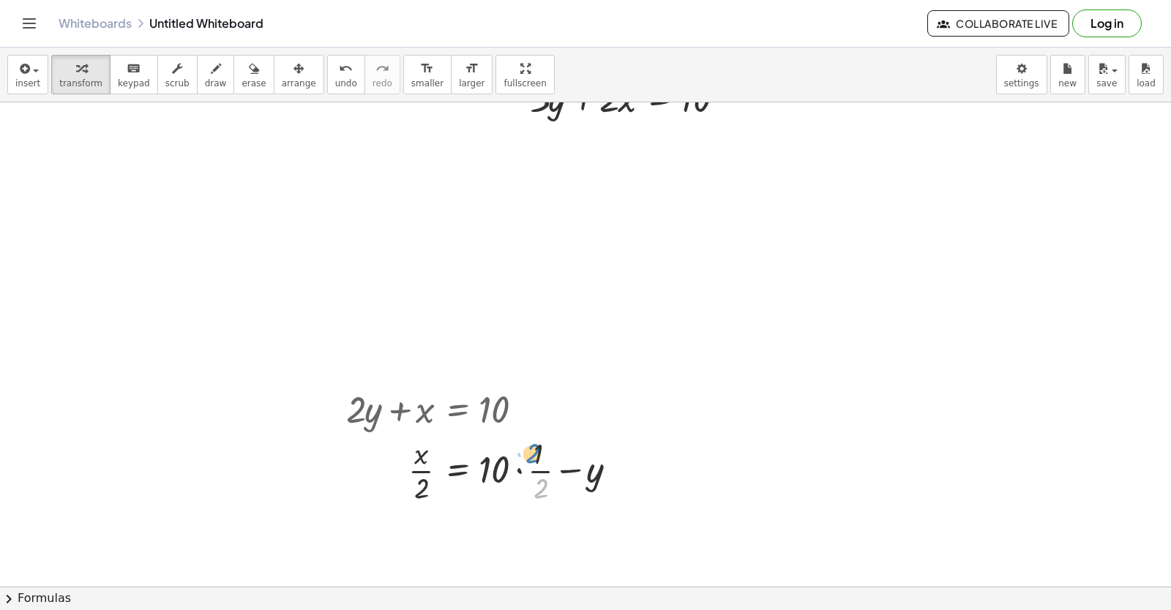
drag, startPoint x: 544, startPoint y: 495, endPoint x: 535, endPoint y: 458, distance: 37.6
click at [535, 458] on div at bounding box center [488, 469] width 299 height 73
drag, startPoint x: 541, startPoint y: 461, endPoint x: 574, endPoint y: 509, distance: 58.9
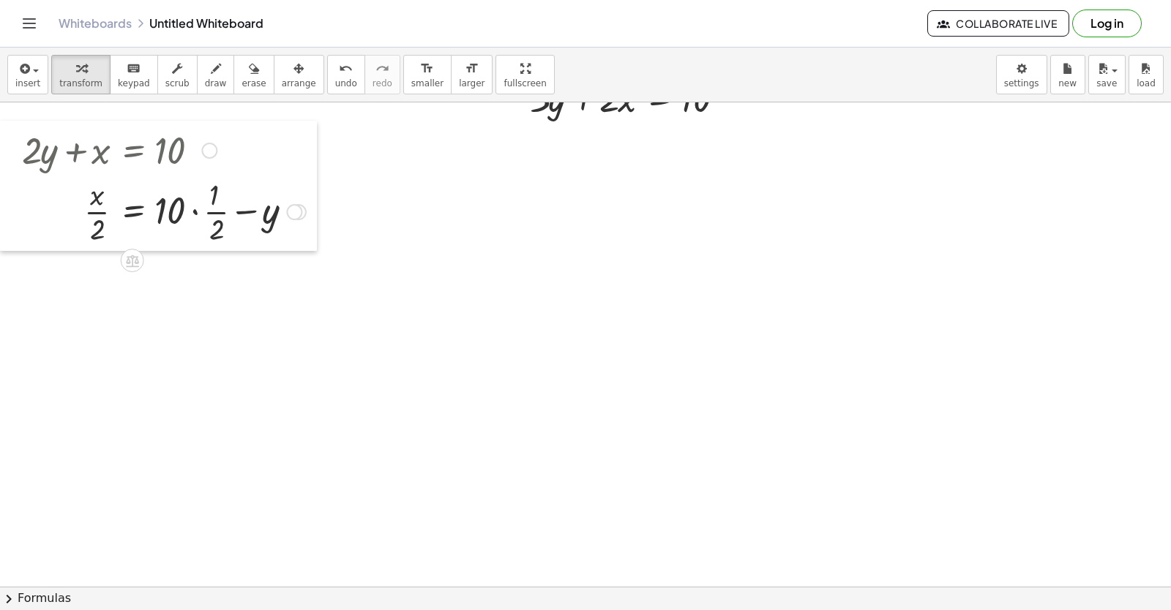
drag, startPoint x: 343, startPoint y: 386, endPoint x: 15, endPoint y: 127, distance: 417.8
click at [15, 127] on div at bounding box center [11, 186] width 22 height 130
drag, startPoint x: 275, startPoint y: 439, endPoint x: 285, endPoint y: 437, distance: 9.8
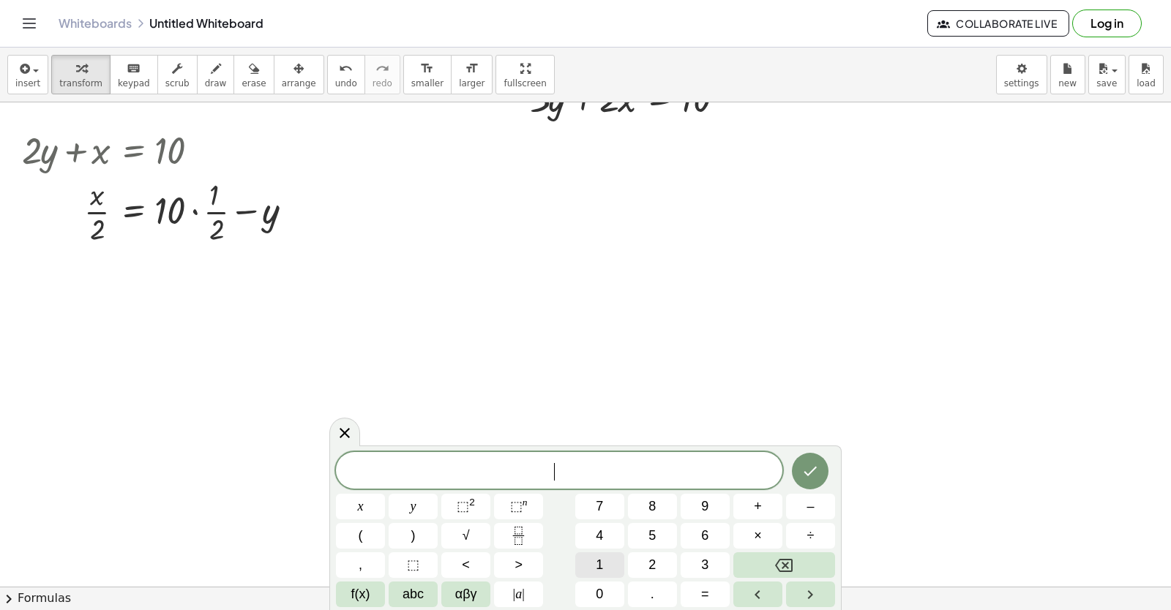
click at [621, 558] on button "1" at bounding box center [599, 565] width 49 height 26
click at [657, 544] on button "5" at bounding box center [652, 536] width 49 height 26
click at [405, 506] on button "y" at bounding box center [413, 507] width 49 height 26
click at [762, 506] on button "+" at bounding box center [757, 507] width 49 height 26
click at [648, 530] on span "5" at bounding box center [651, 536] width 7 height 20
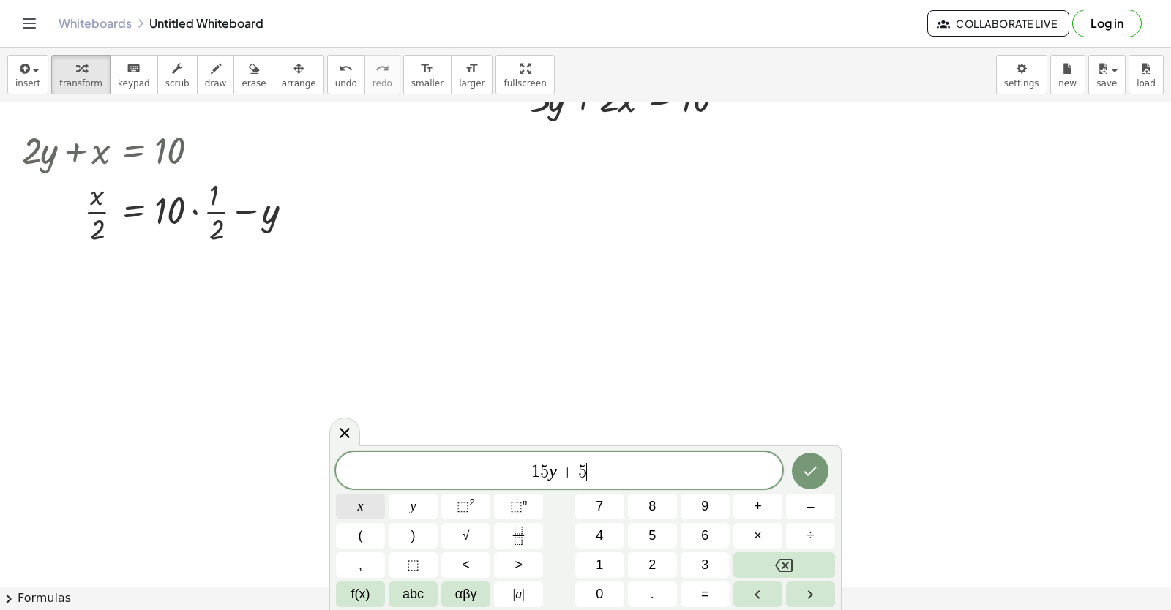
click at [368, 510] on button "x" at bounding box center [360, 507] width 49 height 26
click at [736, 582] on div "1 5 y + 5 x ​ x y ⬚ 2 ⬚ n 7 8 9 + – ( ) √ 4 5 6 × ÷ , ⬚ < > 1 2 3 f(x) abc αβγ …" at bounding box center [585, 529] width 499 height 155
click at [712, 593] on button "=" at bounding box center [704, 595] width 49 height 26
click at [818, 506] on button "–" at bounding box center [810, 507] width 49 height 26
click at [649, 561] on button "2" at bounding box center [652, 565] width 49 height 26
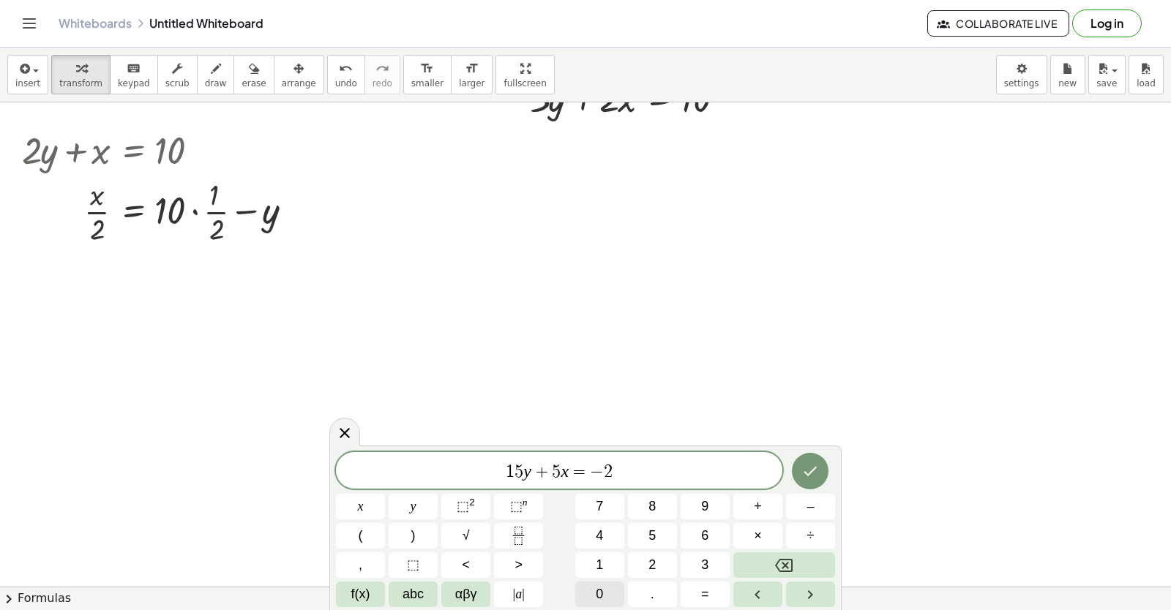
click at [601, 591] on span "0" at bounding box center [599, 595] width 7 height 20
click at [797, 469] on button "Done" at bounding box center [810, 471] width 37 height 37
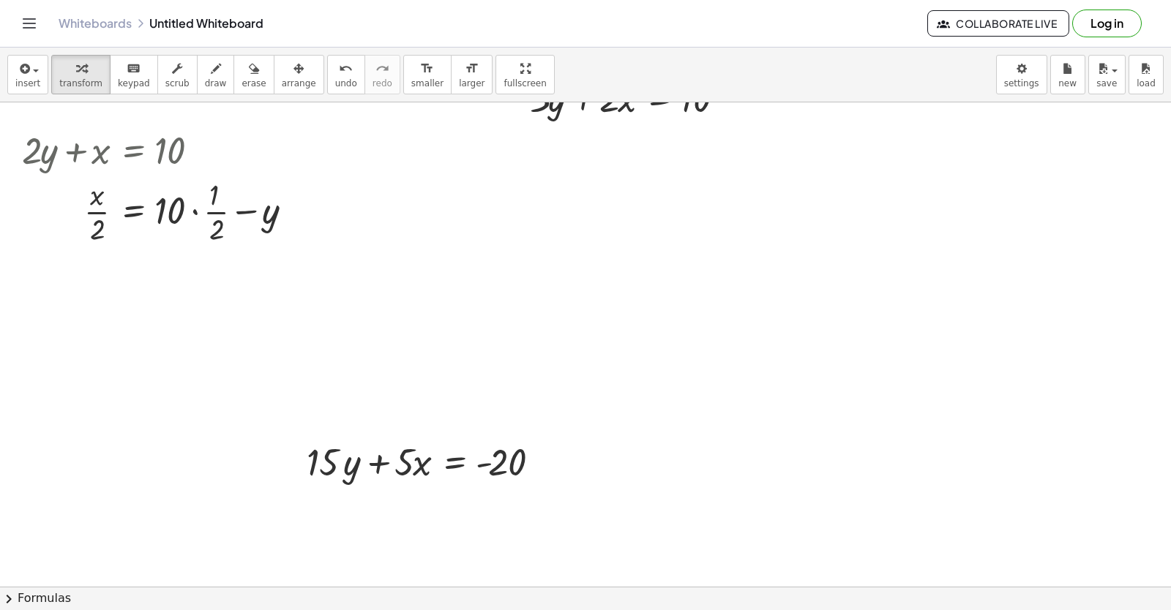
drag, startPoint x: 256, startPoint y: 414, endPoint x: 282, endPoint y: 451, distance: 45.7
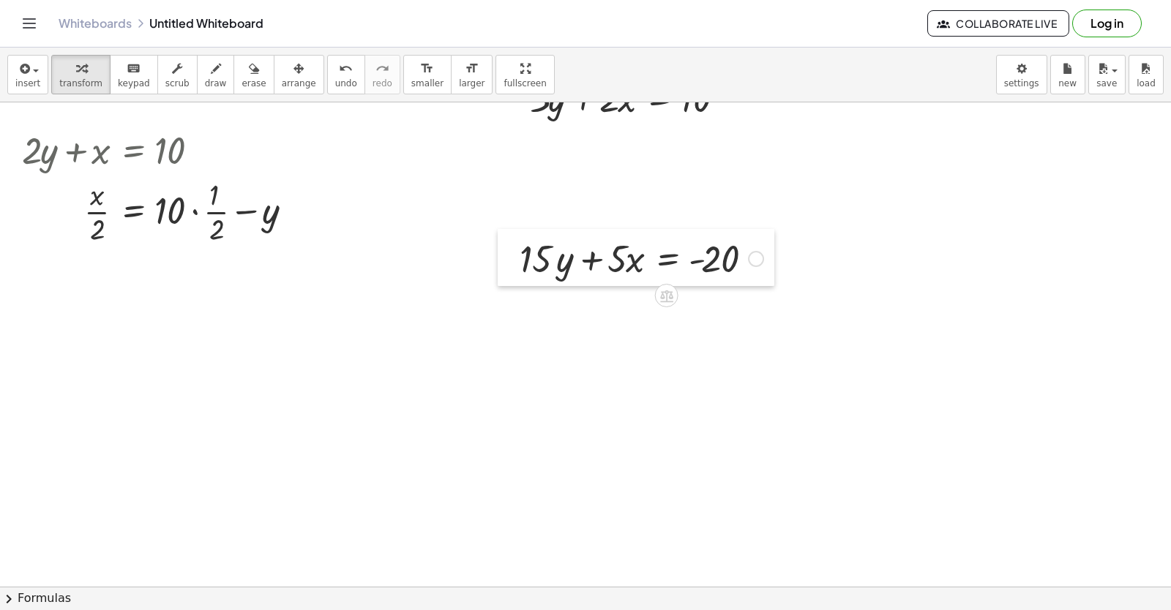
drag, startPoint x: 286, startPoint y: 453, endPoint x: 498, endPoint y: 241, distance: 299.0
click at [498, 241] on div at bounding box center [509, 257] width 22 height 57
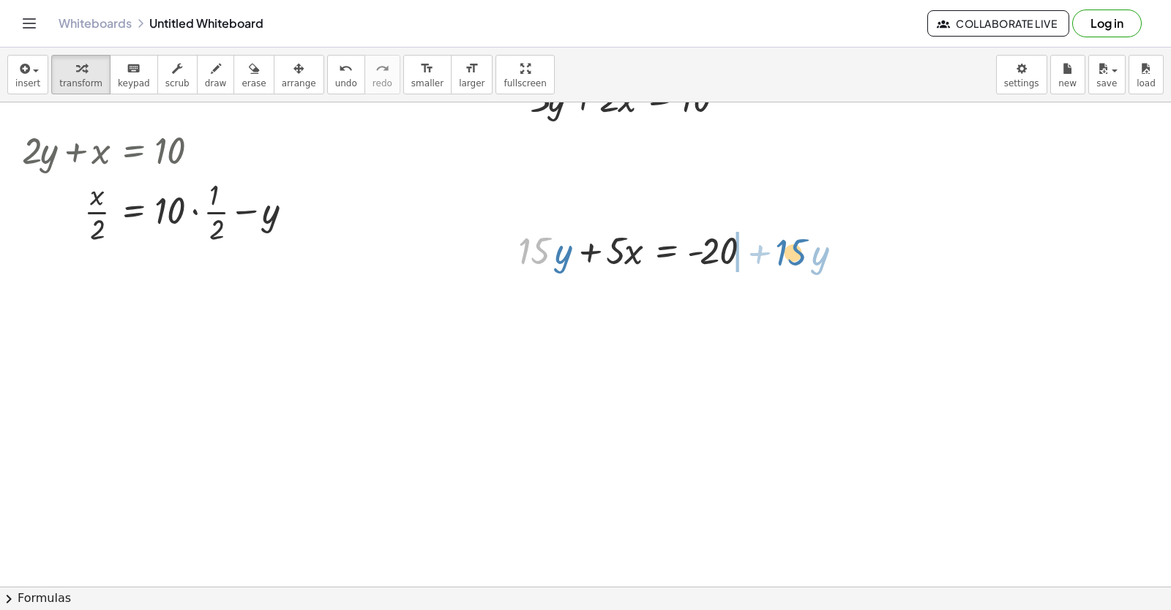
drag, startPoint x: 550, startPoint y: 254, endPoint x: 807, endPoint y: 255, distance: 256.8
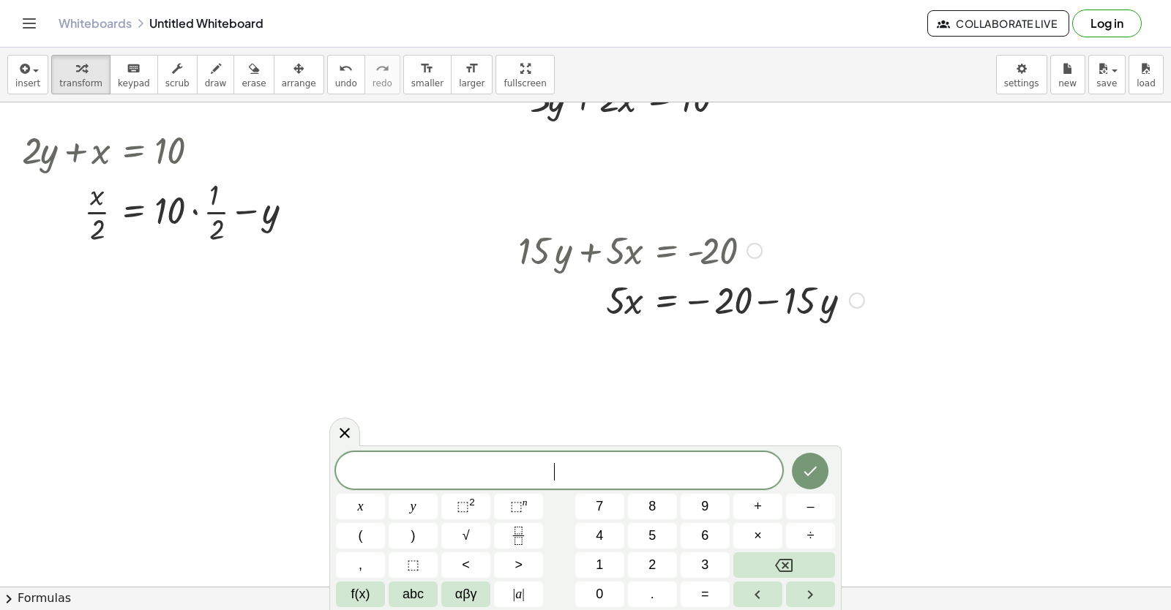
click at [654, 311] on div at bounding box center [691, 299] width 361 height 50
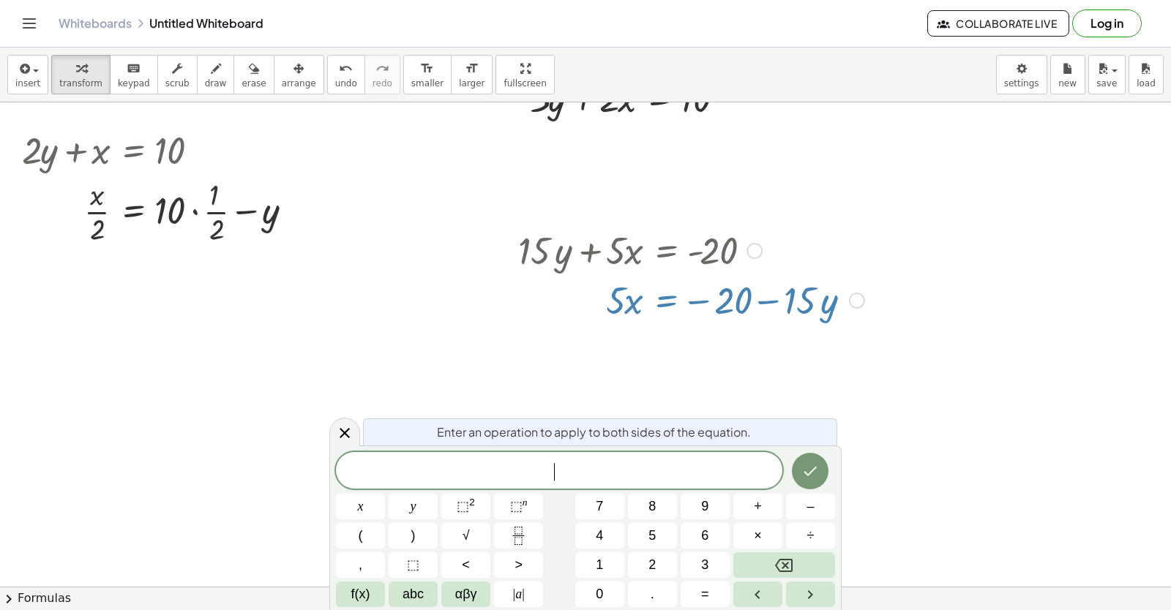
drag, startPoint x: 615, startPoint y: 301, endPoint x: 743, endPoint y: 317, distance: 129.0
click at [743, 317] on div at bounding box center [691, 299] width 361 height 50
drag, startPoint x: 609, startPoint y: 296, endPoint x: 312, endPoint y: 440, distance: 330.2
drag, startPoint x: 342, startPoint y: 427, endPoint x: 360, endPoint y: 420, distance: 19.4
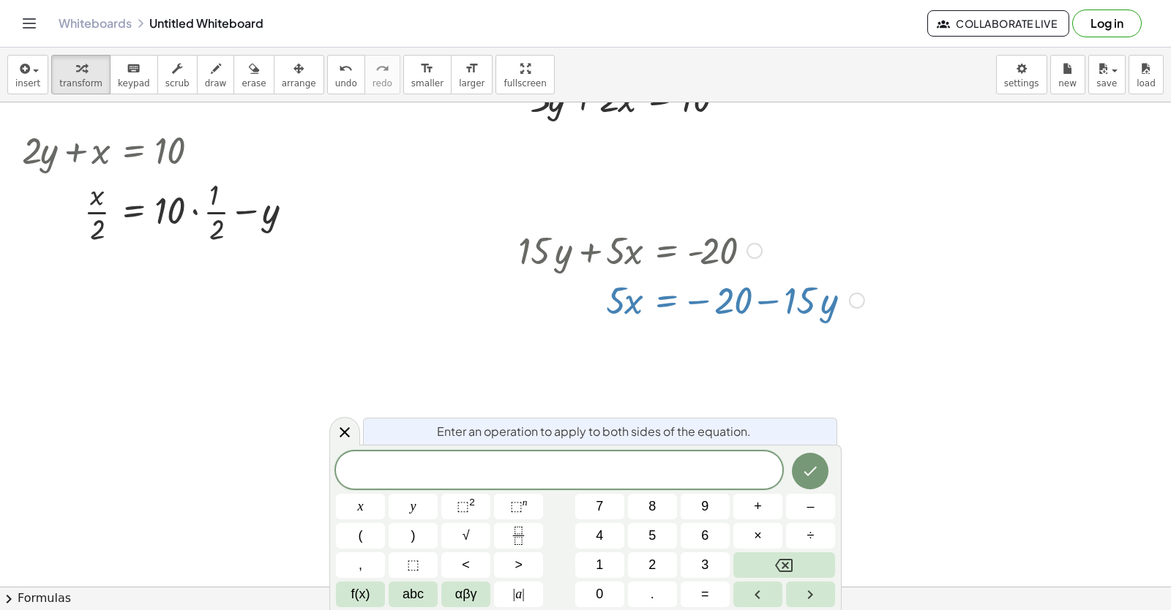
click at [344, 427] on icon at bounding box center [345, 433] width 18 height 18
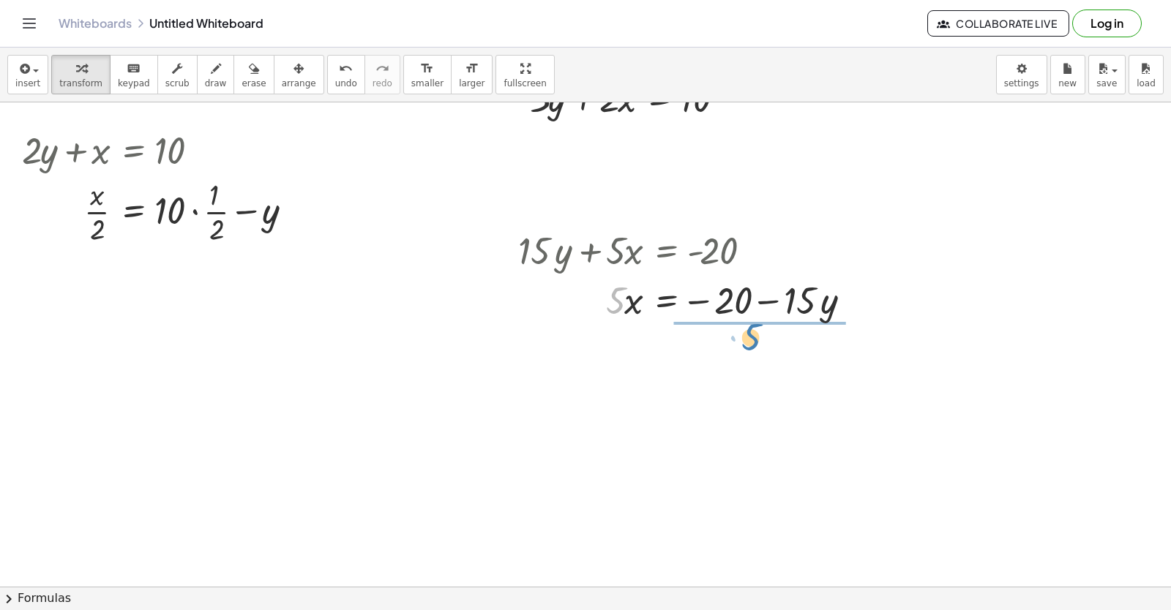
drag, startPoint x: 607, startPoint y: 311, endPoint x: 743, endPoint y: 348, distance: 140.2
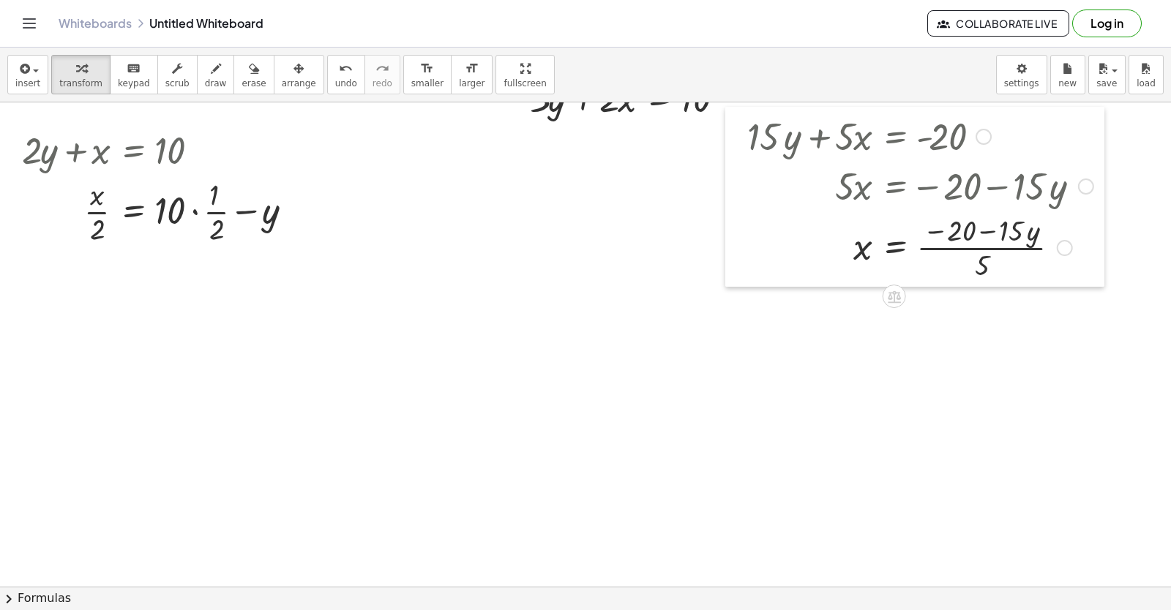
drag, startPoint x: 508, startPoint y: 224, endPoint x: 737, endPoint y: 110, distance: 255.9
click at [737, 110] on div at bounding box center [736, 197] width 22 height 180
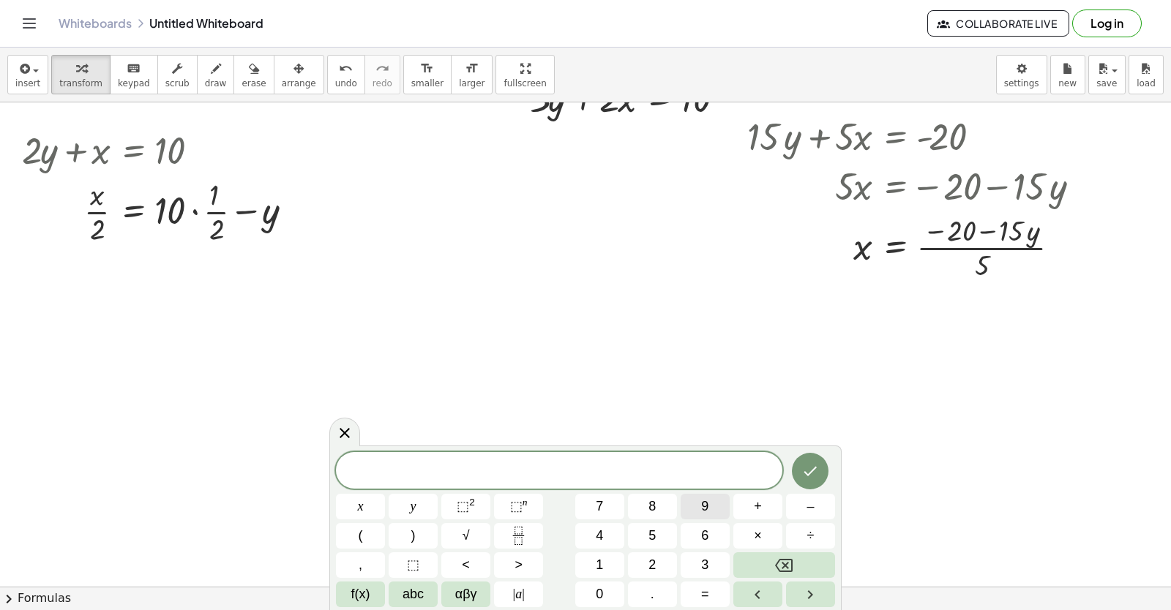
click at [709, 495] on button "9" at bounding box center [704, 507] width 49 height 26
click at [447, 507] on div "9 ​ x y ⬚ 2 ⬚ n 7 8 9 + – ( ) √ 4 5 6 × ÷ , ⬚ < > 1 2 3 f(x) abc αβγ | a | 0 . =" at bounding box center [585, 529] width 499 height 155
click at [752, 493] on div "9 x y ⬚ 2 ⬚ n 7 8 9 + – ( ) √ 4 5 6 × ÷ , ⬚ < > 1 2 3 f(x) abc αβγ | a | 0 . =" at bounding box center [585, 529] width 499 height 155
click at [406, 507] on button "y" at bounding box center [413, 507] width 49 height 26
click at [743, 506] on button "+" at bounding box center [757, 507] width 49 height 26
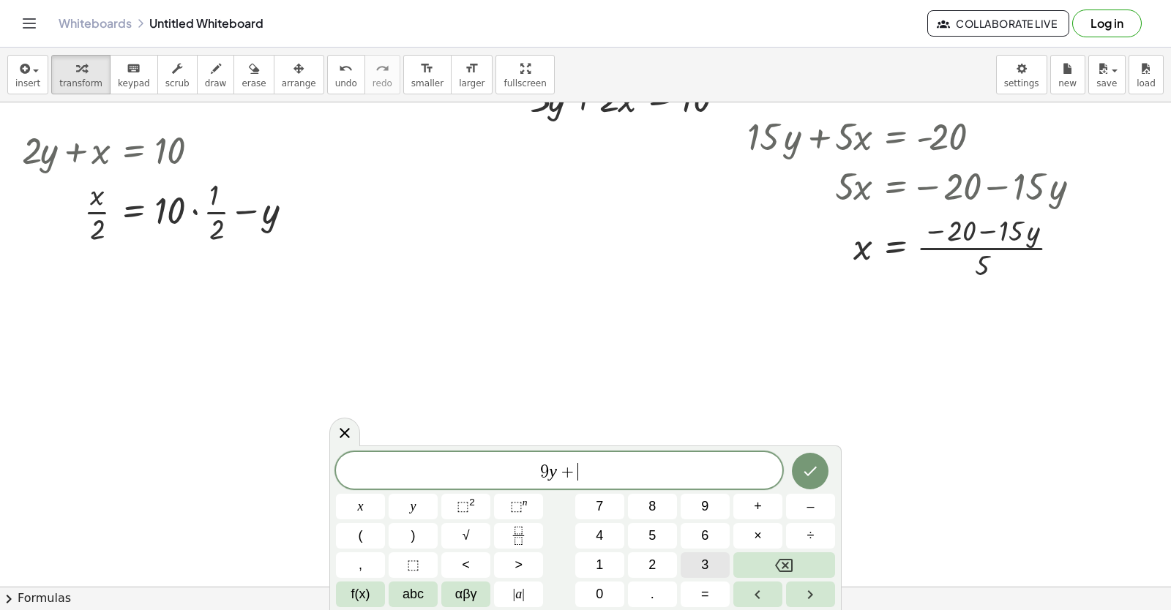
click at [718, 566] on button "3" at bounding box center [704, 565] width 49 height 26
click at [372, 513] on button "x" at bounding box center [360, 507] width 49 height 26
click at [700, 596] on button "=" at bounding box center [704, 595] width 49 height 26
click at [594, 561] on button "1" at bounding box center [599, 565] width 49 height 26
click at [674, 526] on button "5" at bounding box center [652, 536] width 49 height 26
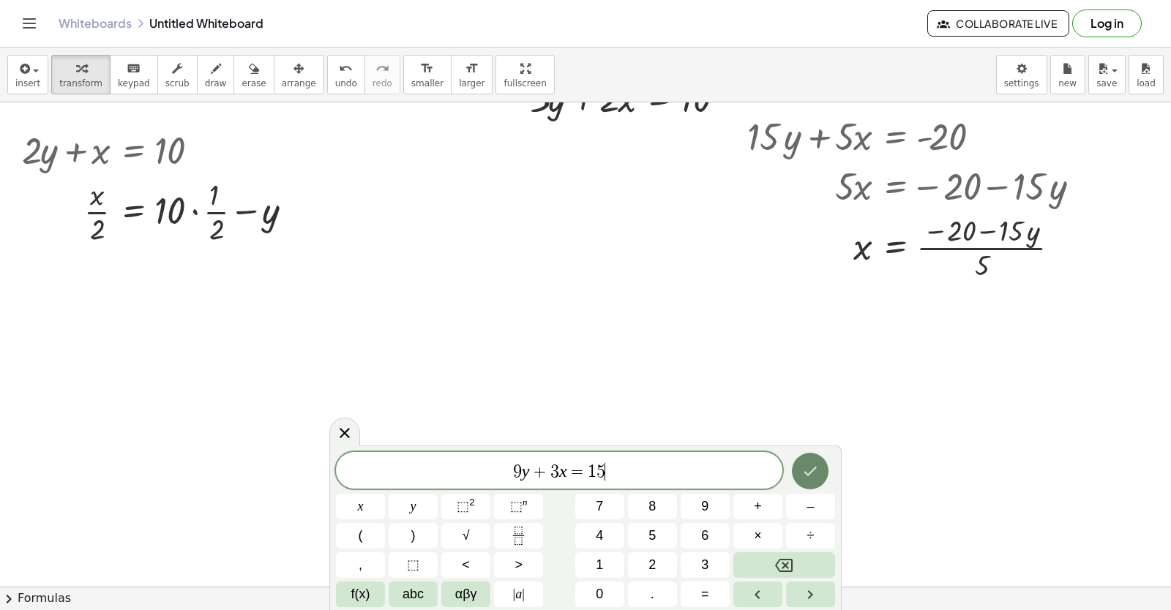
click at [818, 471] on icon "Done" at bounding box center [810, 471] width 18 height 18
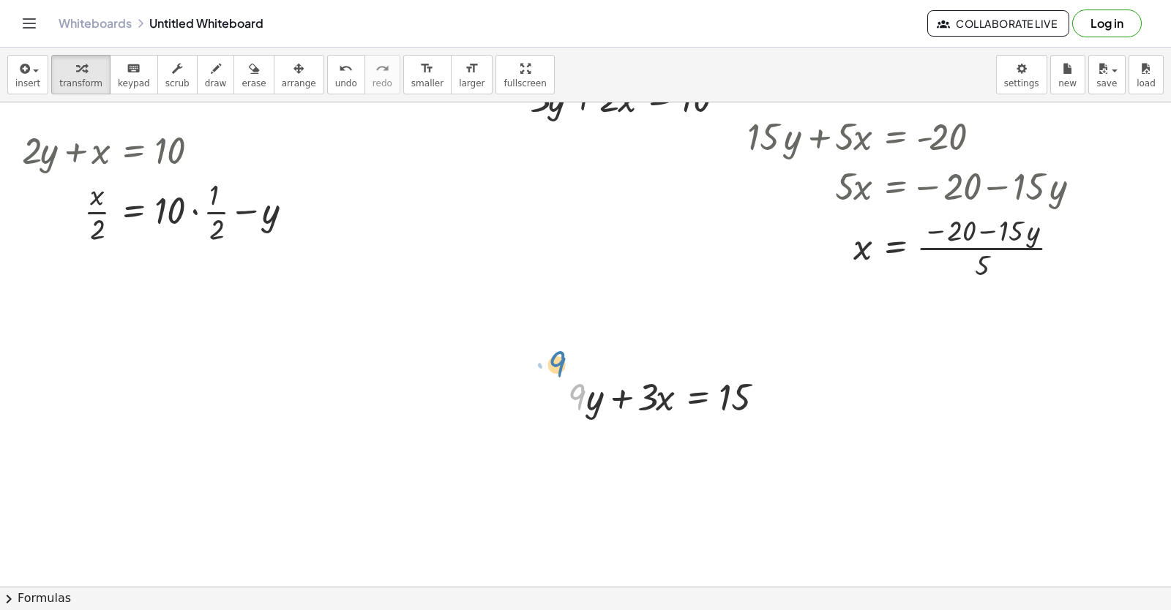
drag, startPoint x: 574, startPoint y: 396, endPoint x: 554, endPoint y: 369, distance: 33.9
click at [554, 369] on div "· 9 + · 9 · y + · 3 · x = 15" at bounding box center [669, 395] width 246 height 57
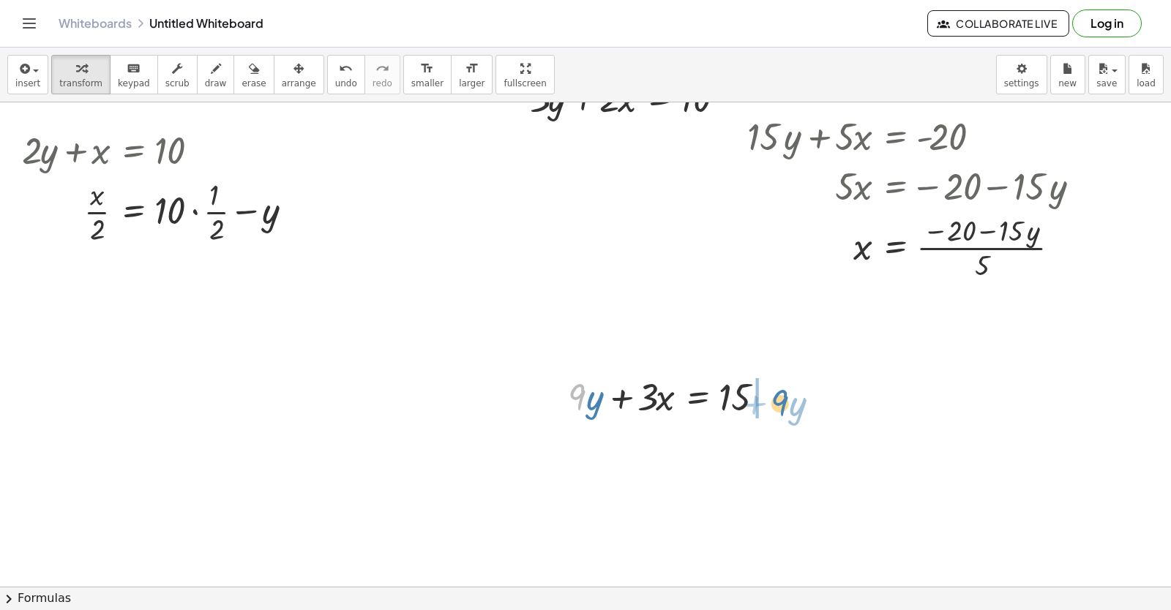
drag, startPoint x: 577, startPoint y: 401, endPoint x: 781, endPoint y: 405, distance: 203.4
click at [781, 405] on div at bounding box center [674, 396] width 228 height 50
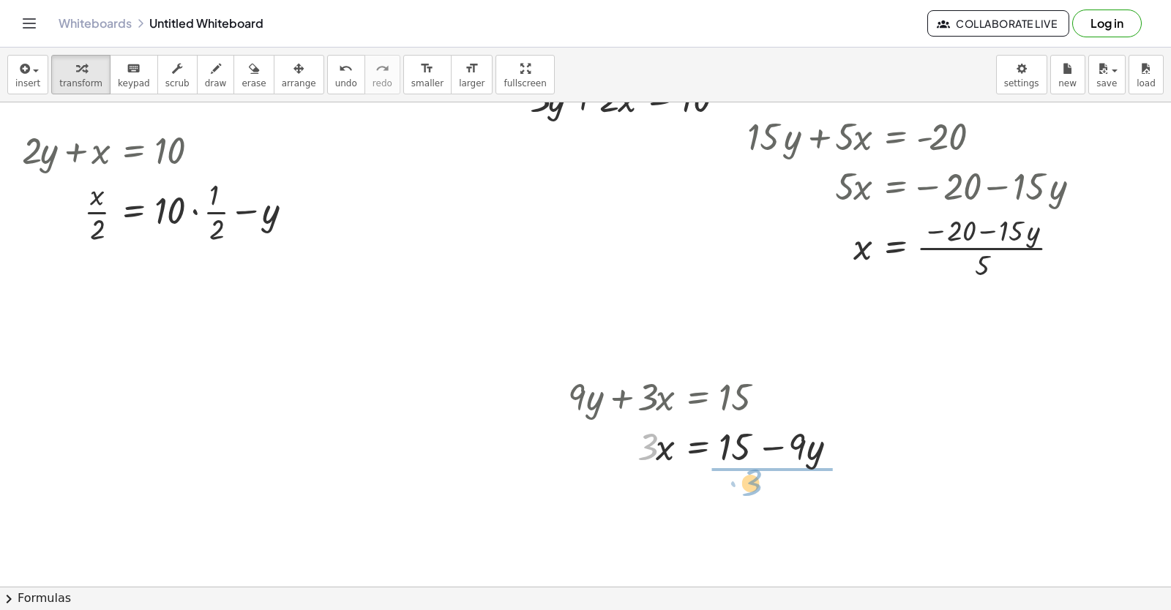
drag, startPoint x: 648, startPoint y: 449, endPoint x: 753, endPoint y: 484, distance: 110.4
drag, startPoint x: 773, startPoint y: 527, endPoint x: 757, endPoint y: 484, distance: 46.1
click at [755, 483] on div at bounding box center [708, 506] width 297 height 73
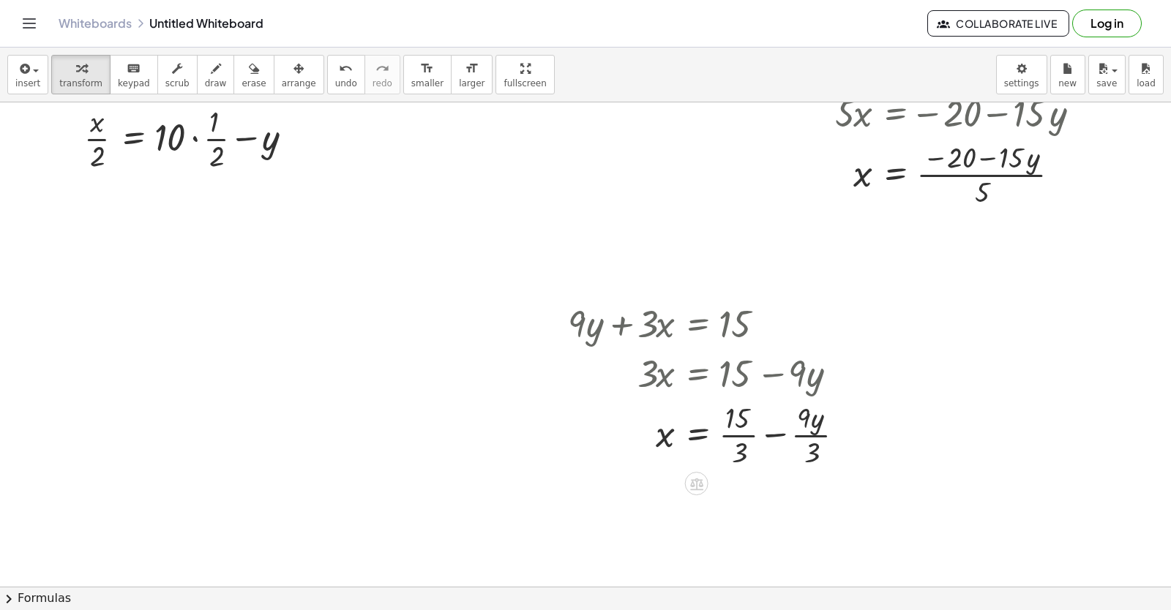
scroll to position [8898, 0]
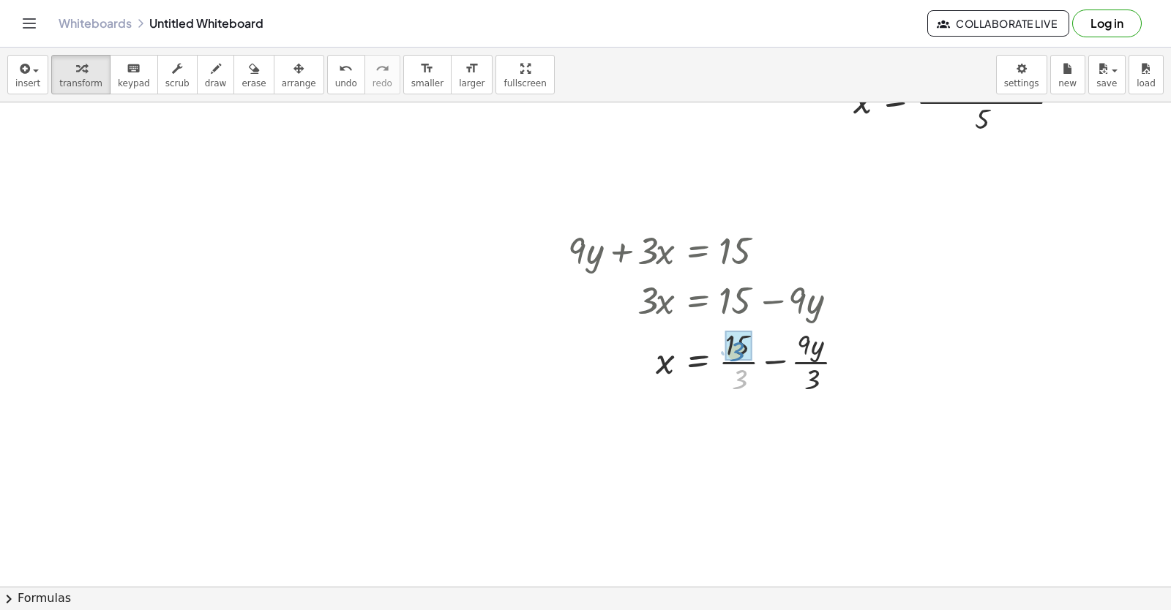
drag, startPoint x: 742, startPoint y: 377, endPoint x: 739, endPoint y: 349, distance: 28.0
drag, startPoint x: 796, startPoint y: 457, endPoint x: 802, endPoint y: 424, distance: 33.4
click at [802, 424] on div at bounding box center [711, 433] width 303 height 73
drag, startPoint x: 789, startPoint y: 448, endPoint x: 783, endPoint y: 424, distance: 24.8
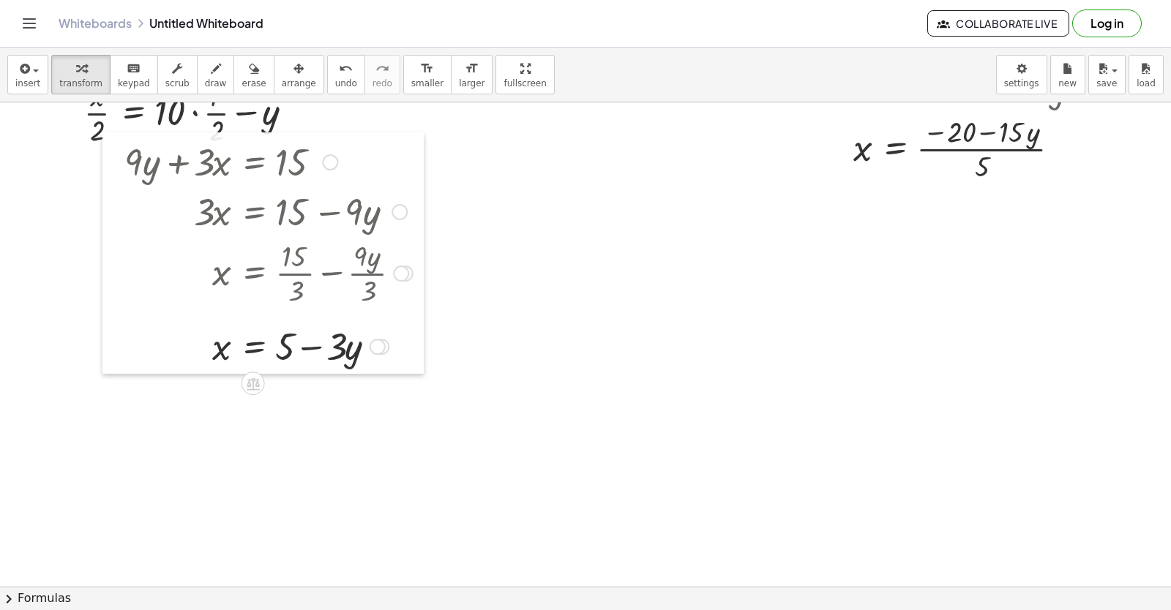
scroll to position [8825, 0]
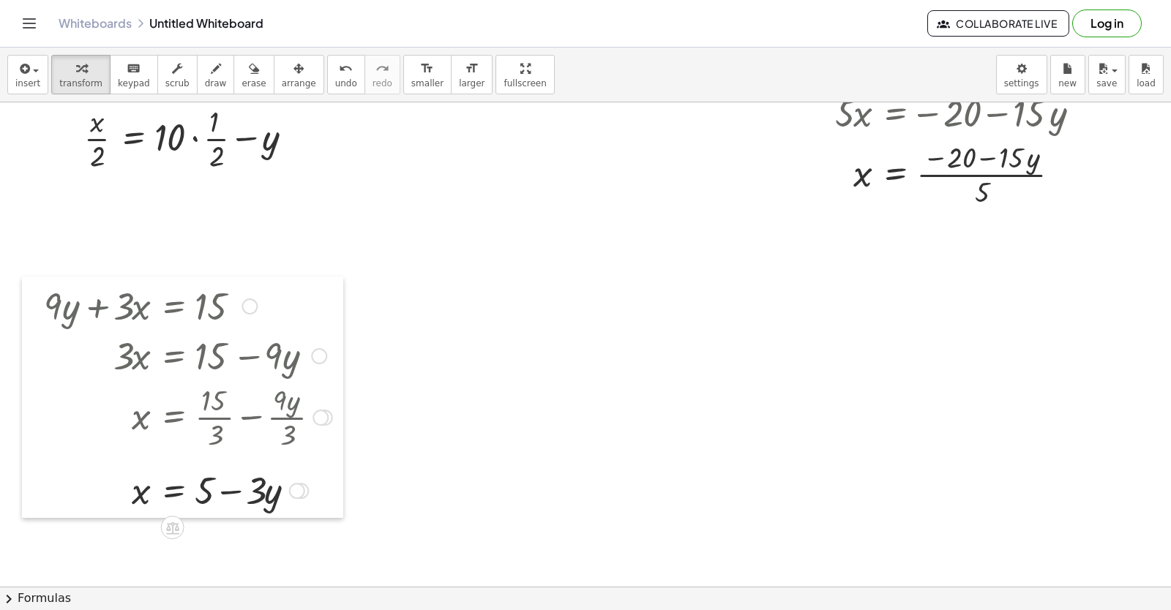
drag, startPoint x: 546, startPoint y: 247, endPoint x: 22, endPoint y: 229, distance: 524.1
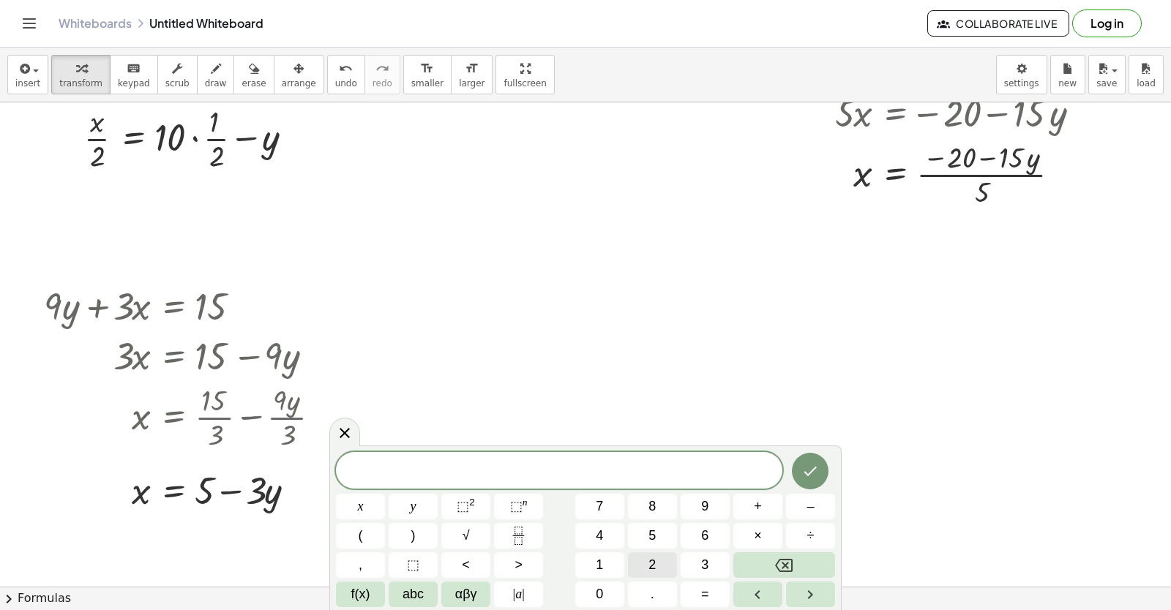
click at [661, 568] on button "2" at bounding box center [652, 565] width 49 height 26
click at [369, 509] on button "x" at bounding box center [360, 507] width 49 height 26
click at [765, 504] on button "+" at bounding box center [757, 507] width 49 height 26
click at [392, 506] on div "2 x + ​ x y ⬚ 2 ⬚ n 7 8 9 + – ( ) √ 4 5 6 × ÷ , ⬚ < > 1 2 3 f(x) abc αβγ | a | …" at bounding box center [585, 529] width 499 height 155
click at [356, 506] on button "x" at bounding box center [360, 507] width 49 height 26
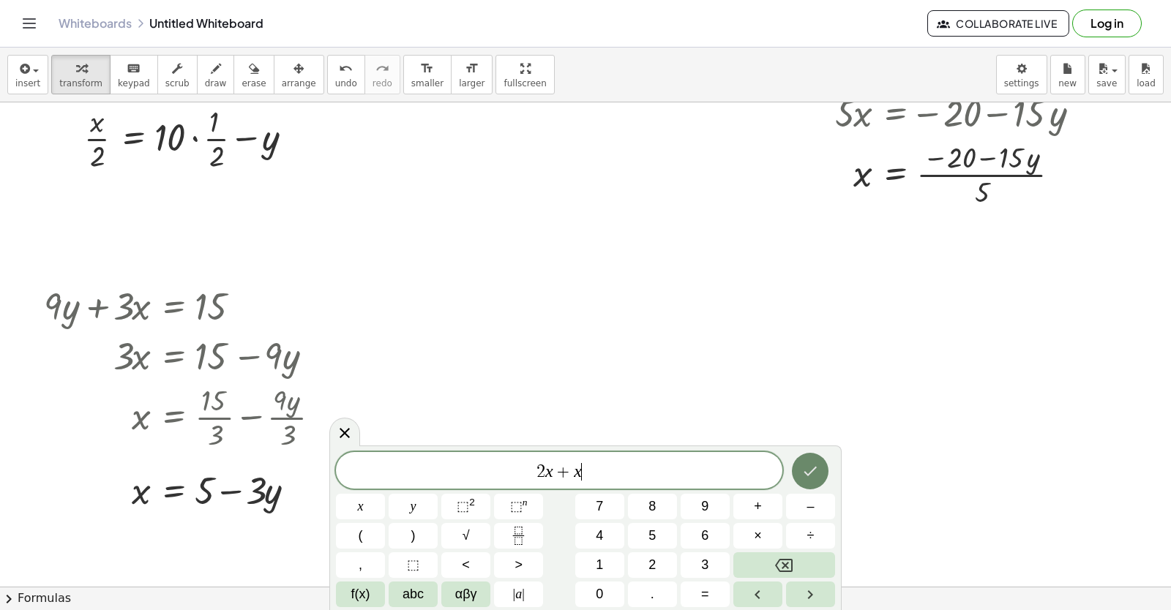
click at [808, 460] on button "Done" at bounding box center [810, 471] width 37 height 37
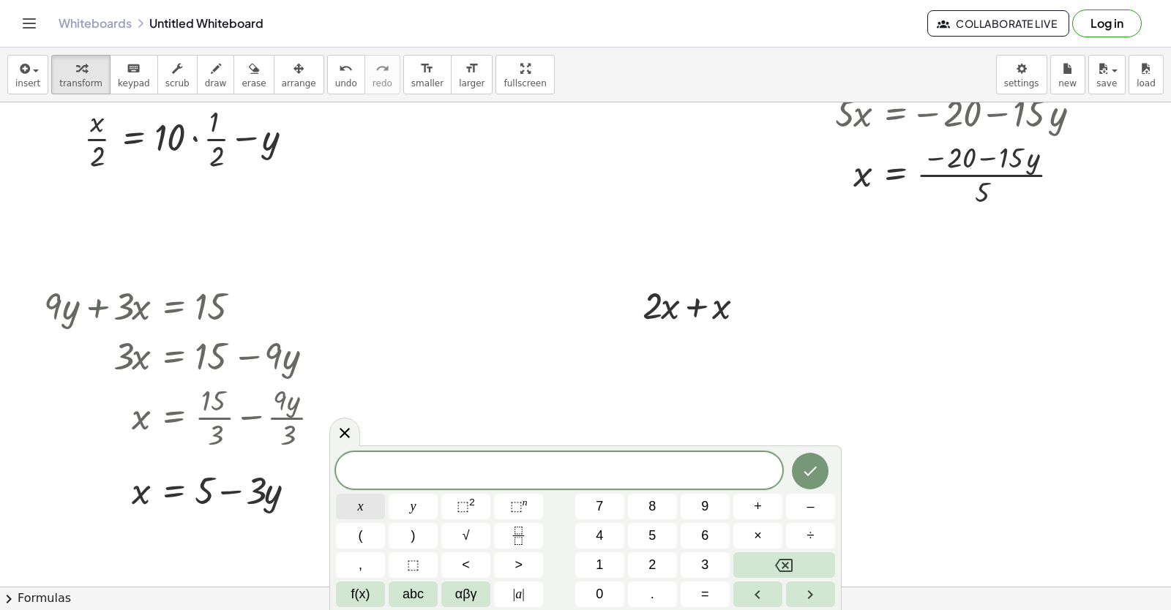
click at [350, 495] on button "x" at bounding box center [360, 507] width 49 height 26
click at [707, 592] on span "=" at bounding box center [705, 595] width 8 height 20
click at [650, 525] on button "5" at bounding box center [652, 536] width 49 height 26
click at [818, 468] on icon "Done" at bounding box center [810, 471] width 18 height 18
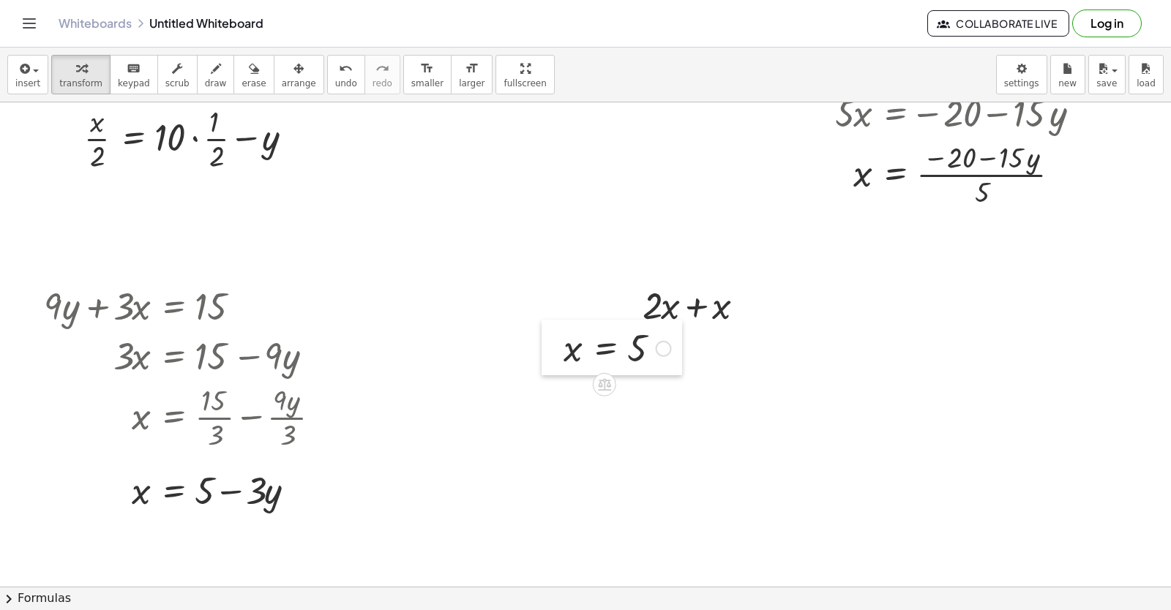
drag, startPoint x: 705, startPoint y: 369, endPoint x: 552, endPoint y: 329, distance: 157.9
click at [552, 329] on div at bounding box center [552, 348] width 22 height 56
drag, startPoint x: 560, startPoint y: 453, endPoint x: 551, endPoint y: 453, distance: 8.8
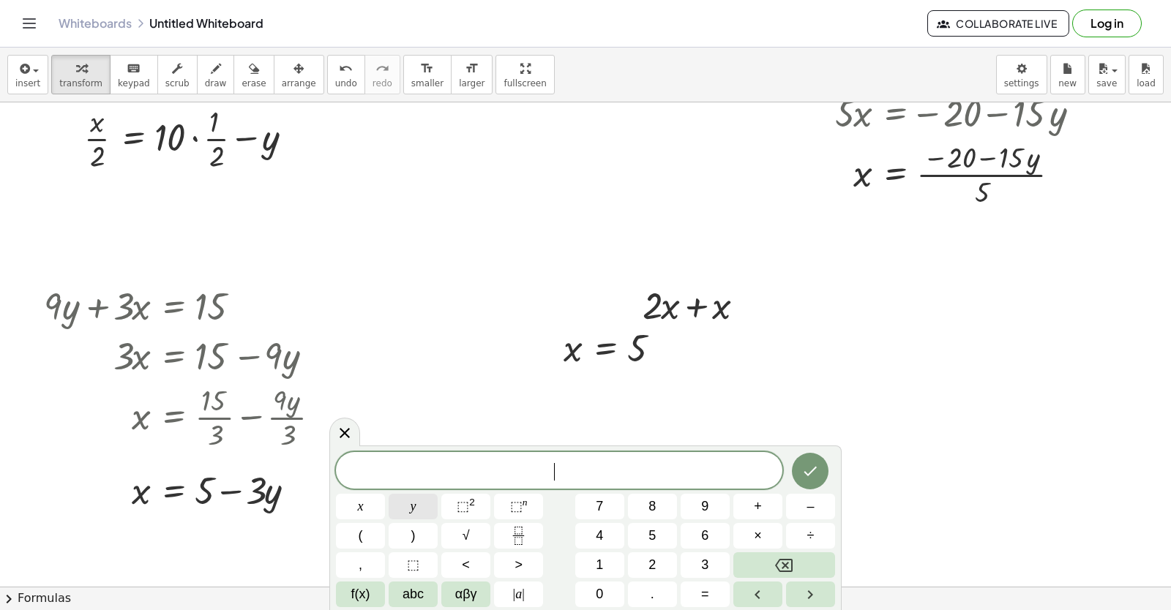
click at [407, 510] on button "y" at bounding box center [413, 507] width 49 height 26
click at [717, 593] on button "=" at bounding box center [704, 595] width 49 height 26
click at [716, 576] on button "3" at bounding box center [704, 565] width 49 height 26
click at [815, 470] on icon "Done" at bounding box center [810, 471] width 18 height 18
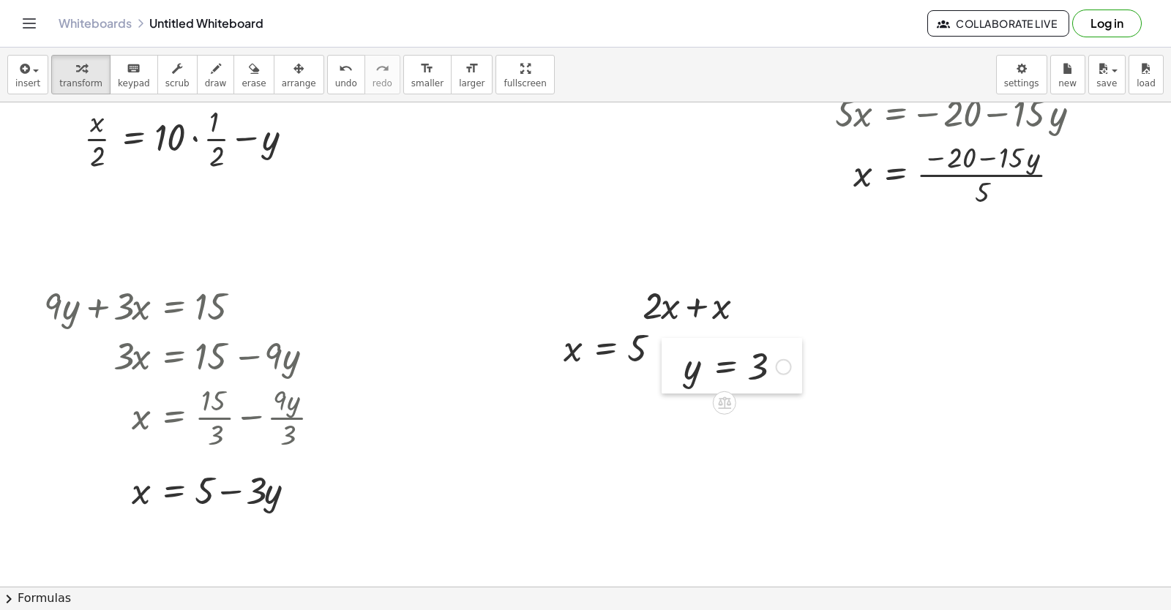
drag, startPoint x: 538, startPoint y: 489, endPoint x: 674, endPoint y: 355, distance: 191.4
click at [673, 358] on div at bounding box center [672, 366] width 22 height 56
drag, startPoint x: 674, startPoint y: 354, endPoint x: 680, endPoint y: 331, distance: 23.4
click at [680, 331] on div at bounding box center [679, 342] width 22 height 56
drag, startPoint x: 684, startPoint y: 347, endPoint x: 857, endPoint y: 322, distance: 174.5
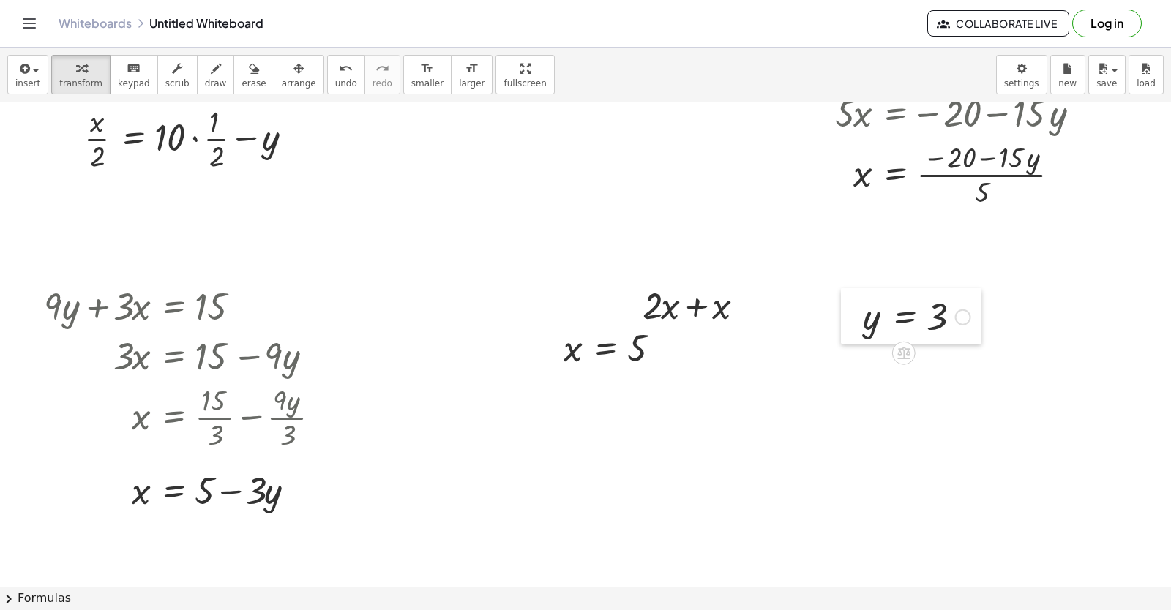
click at [857, 322] on div at bounding box center [852, 316] width 22 height 56
drag, startPoint x: 552, startPoint y: 349, endPoint x: 871, endPoint y: 432, distance: 329.5
click at [871, 432] on div at bounding box center [871, 430] width 22 height 56
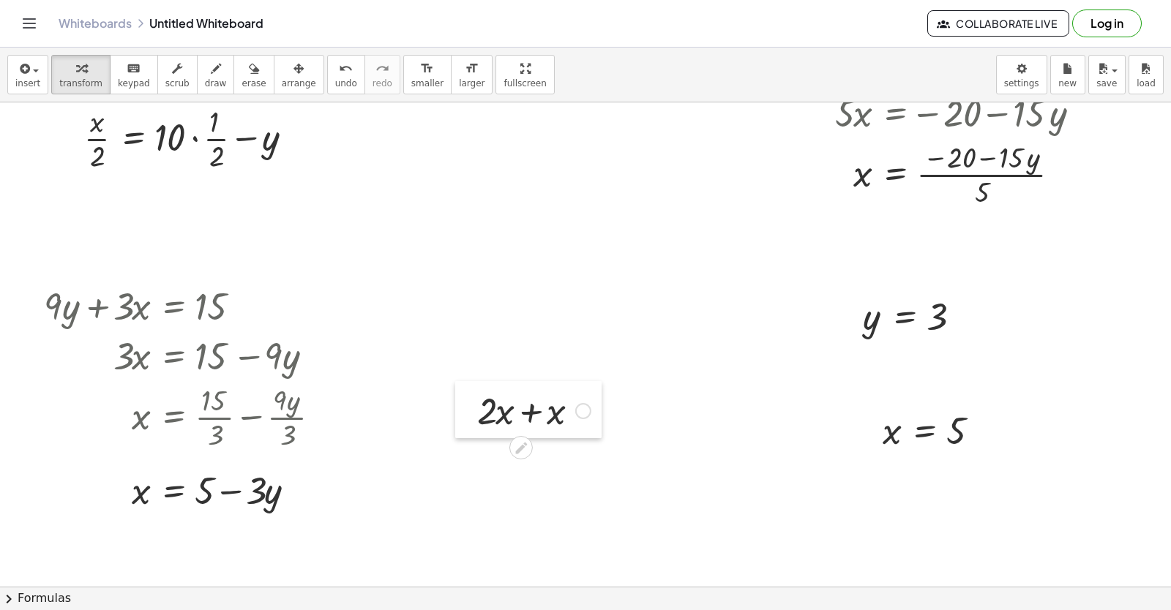
drag, startPoint x: 631, startPoint y: 292, endPoint x: 465, endPoint y: 397, distance: 196.1
click at [465, 397] on div at bounding box center [466, 409] width 22 height 57
drag, startPoint x: 856, startPoint y: 299, endPoint x: 772, endPoint y: 426, distance: 152.6
click at [729, 421] on div at bounding box center [721, 435] width 22 height 56
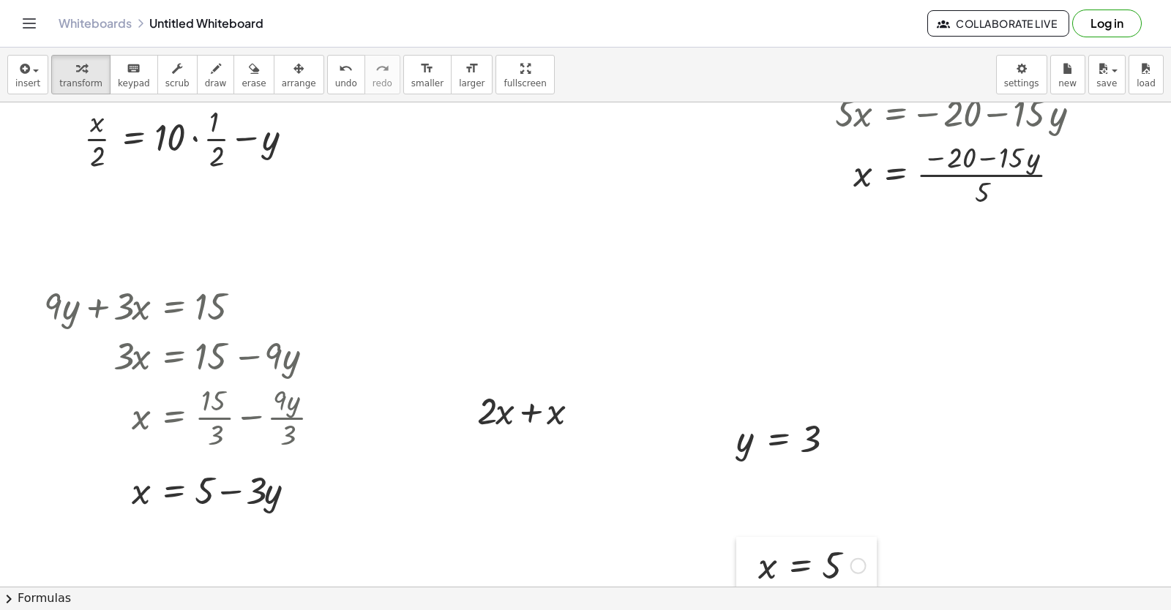
drag, startPoint x: 863, startPoint y: 427, endPoint x: 733, endPoint y: 560, distance: 185.7
click at [736, 562] on div at bounding box center [747, 565] width 22 height 56
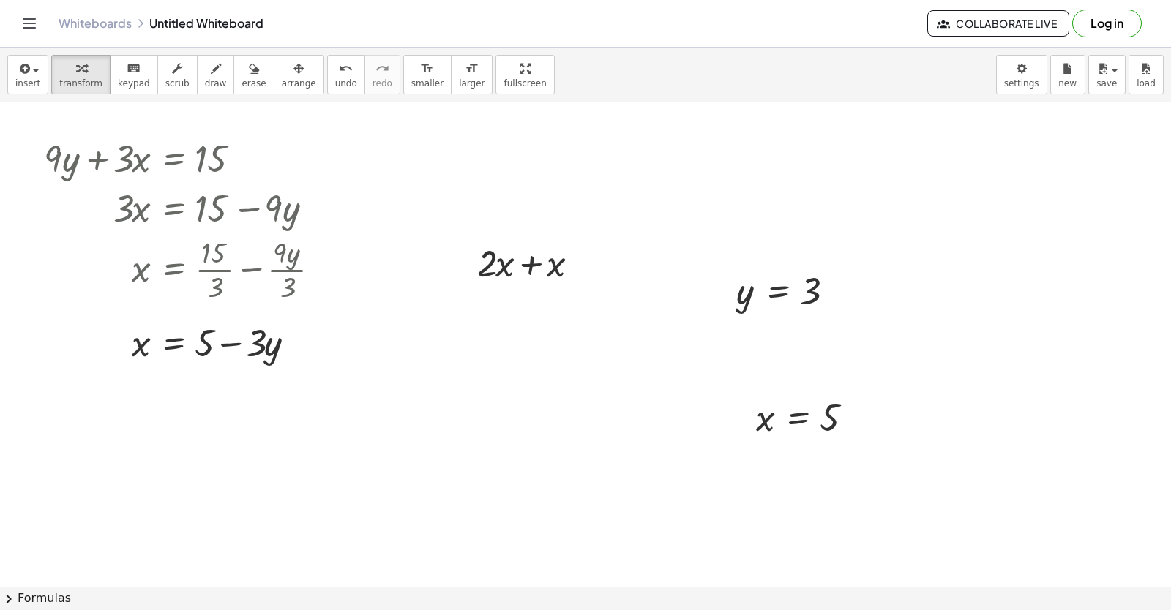
scroll to position [8971, 0]
drag, startPoint x: 770, startPoint y: 420, endPoint x: 563, endPoint y: 266, distance: 257.8
drag, startPoint x: 506, startPoint y: 329, endPoint x: 506, endPoint y: 271, distance: 57.8
click at [521, 265] on div "+ · 2 · x + x · 5 + · 2 · + 5 5" at bounding box center [521, 265] width 0 height 0
drag, startPoint x: 455, startPoint y: 246, endPoint x: 640, endPoint y: -19, distance: 323.1
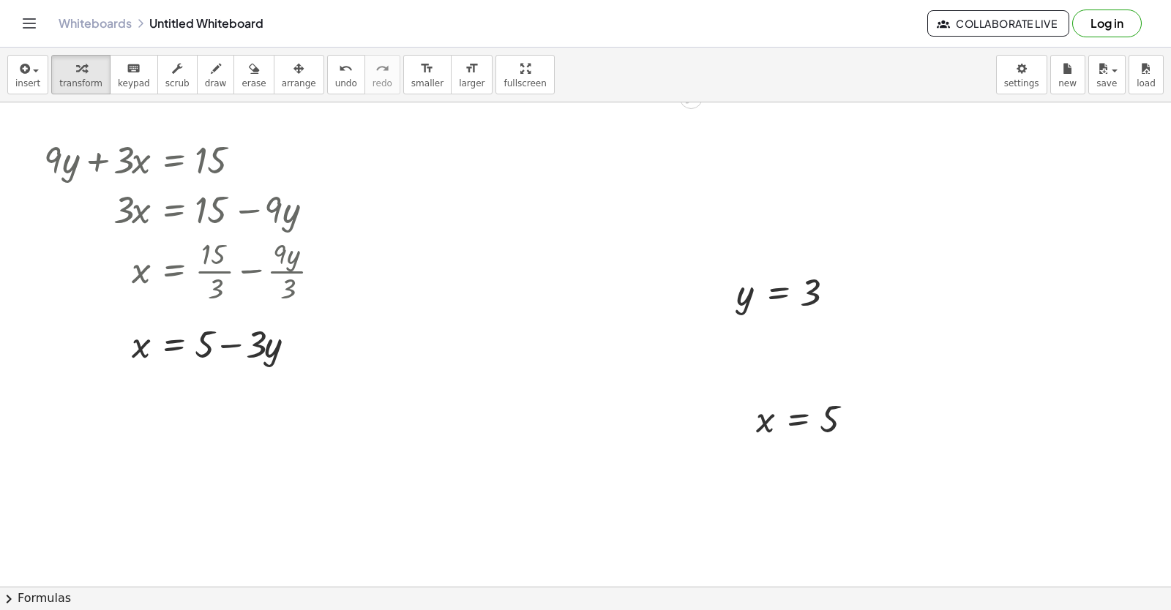
click at [640, 0] on html "Graspable Math Activities Get Started Activity Bank Assigned Work Classes White…" at bounding box center [585, 305] width 1171 height 610
drag, startPoint x: 490, startPoint y: 394, endPoint x: 499, endPoint y: 389, distance: 10.2
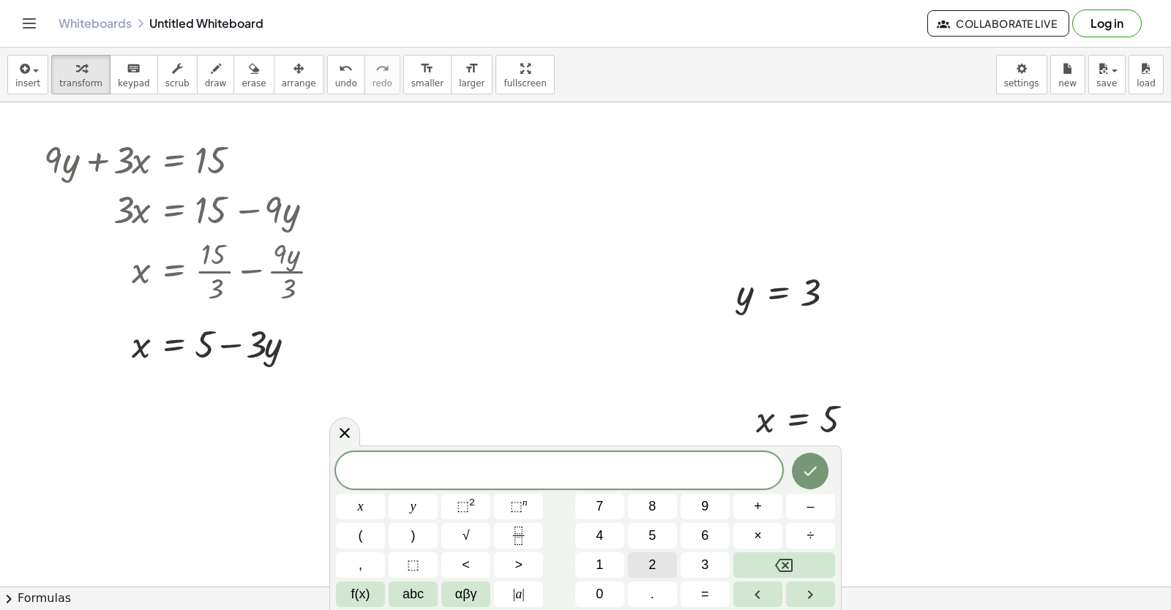
click at [649, 568] on span "2" at bounding box center [651, 565] width 7 height 20
click at [403, 495] on button "y" at bounding box center [413, 507] width 49 height 26
click at [760, 504] on button "+" at bounding box center [757, 507] width 49 height 26
click at [359, 509] on span "x" at bounding box center [361, 507] width 6 height 20
click at [803, 475] on icon "Done" at bounding box center [810, 471] width 18 height 18
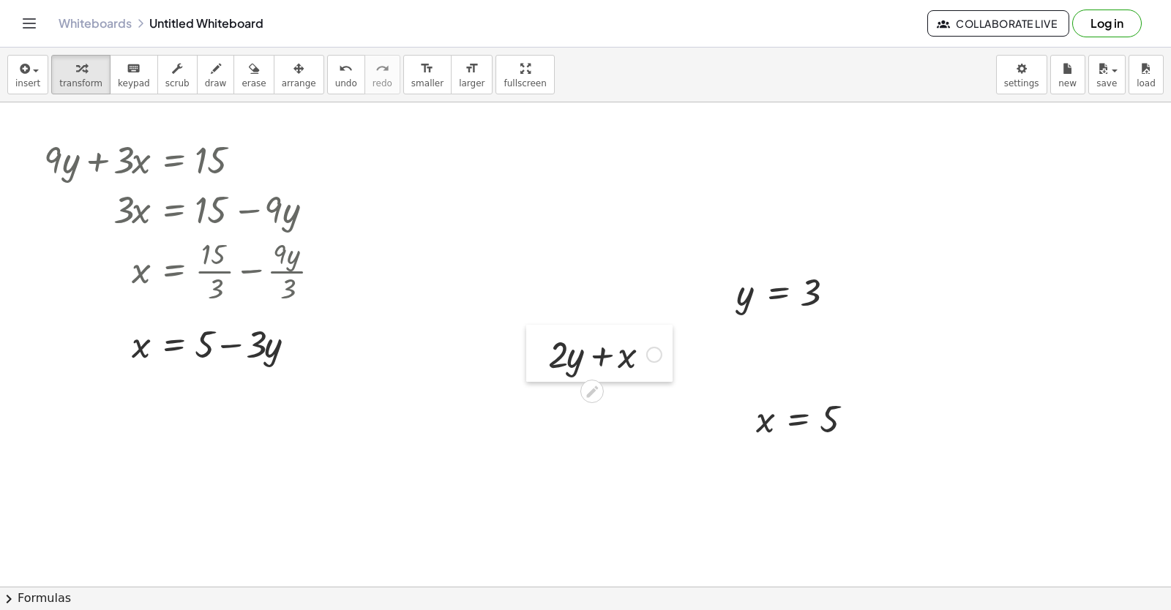
drag, startPoint x: 501, startPoint y: 416, endPoint x: 546, endPoint y: 309, distance: 115.8
click at [546, 325] on div at bounding box center [537, 353] width 22 height 57
drag, startPoint x: 758, startPoint y: 426, endPoint x: 631, endPoint y: 325, distance: 161.9
drag, startPoint x: 747, startPoint y: 293, endPoint x: 599, endPoint y: 369, distance: 166.6
click at [572, 369] on div at bounding box center [614, 372] width 140 height 50
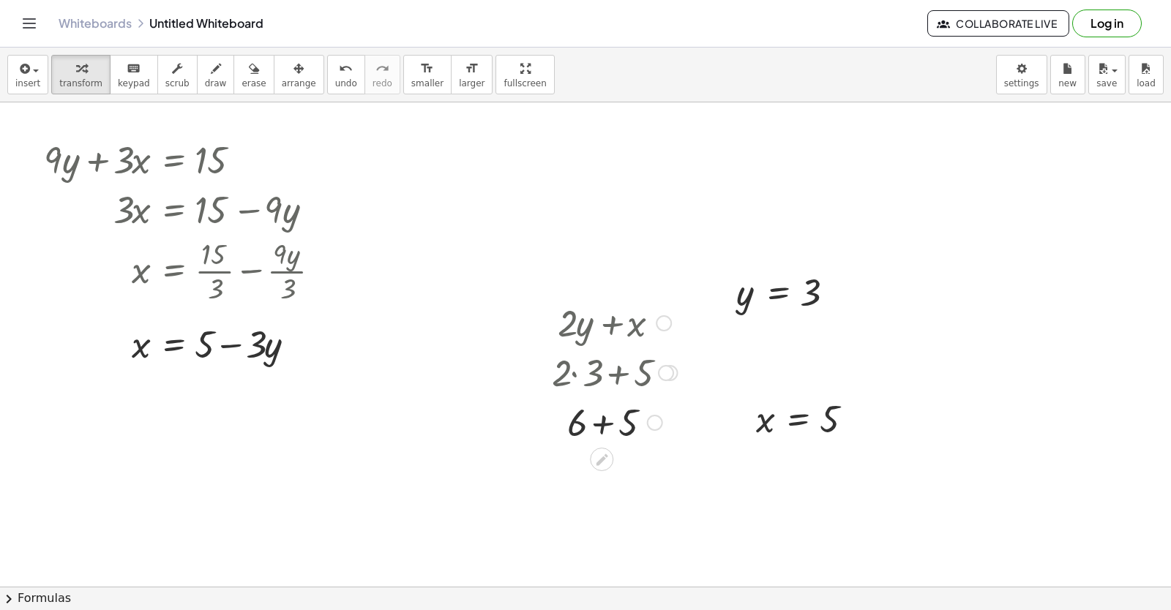
click at [605, 424] on div at bounding box center [614, 422] width 140 height 50
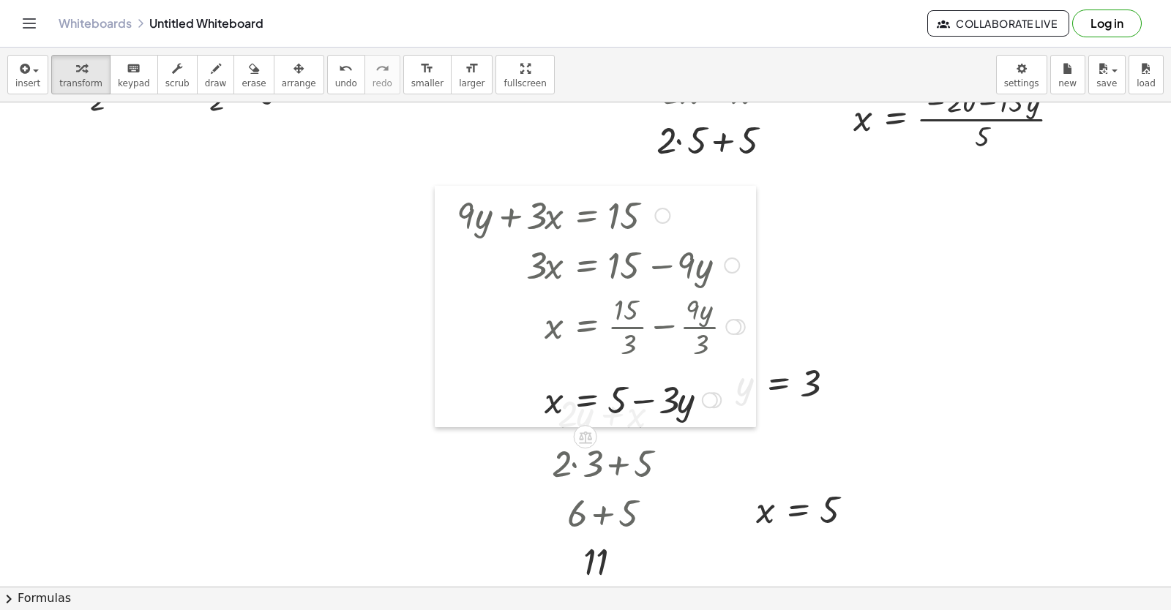
scroll to position [8825, 0]
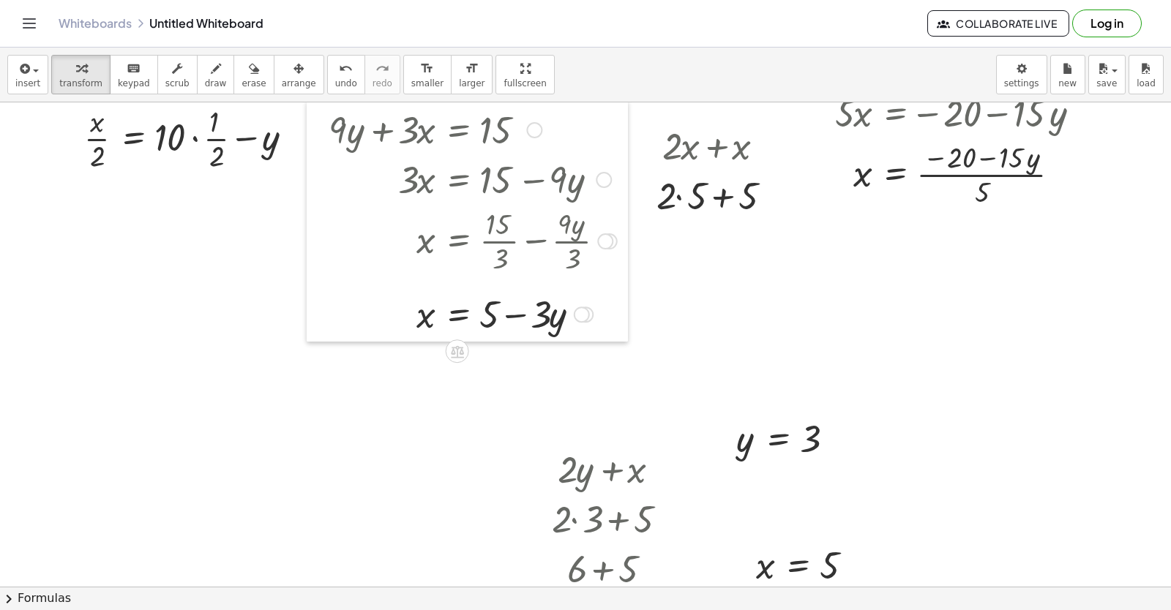
drag, startPoint x: 28, startPoint y: 157, endPoint x: 312, endPoint y: -19, distance: 334.8
click at [312, 0] on html "Graspable Math Activities Get Started Activity Bank Assigned Work Classes White…" at bounding box center [585, 305] width 1171 height 610
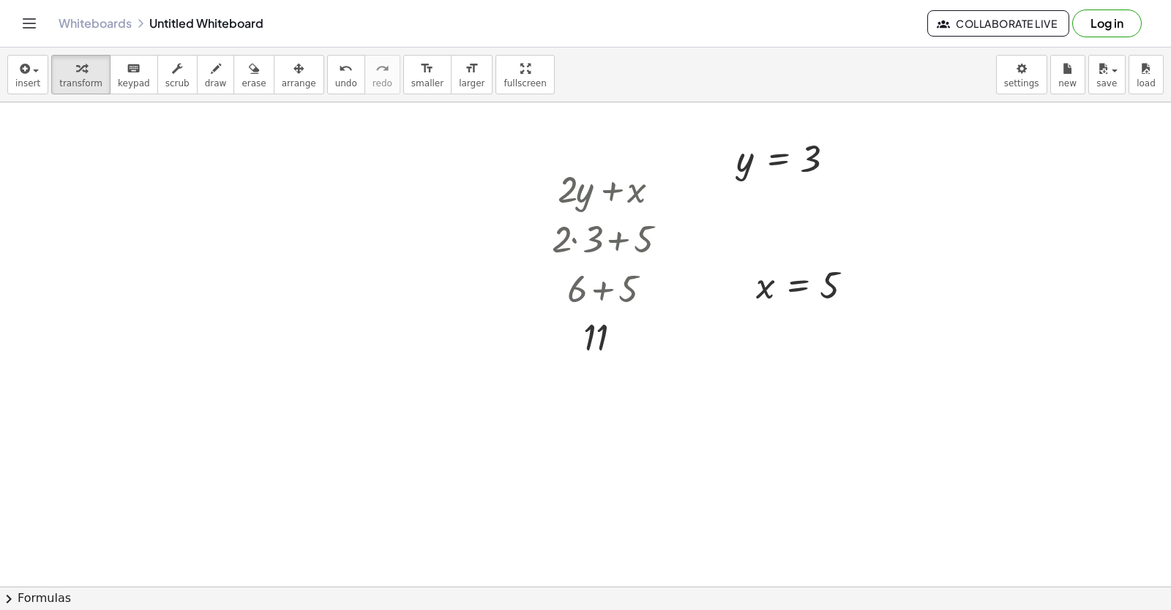
scroll to position [9118, 0]
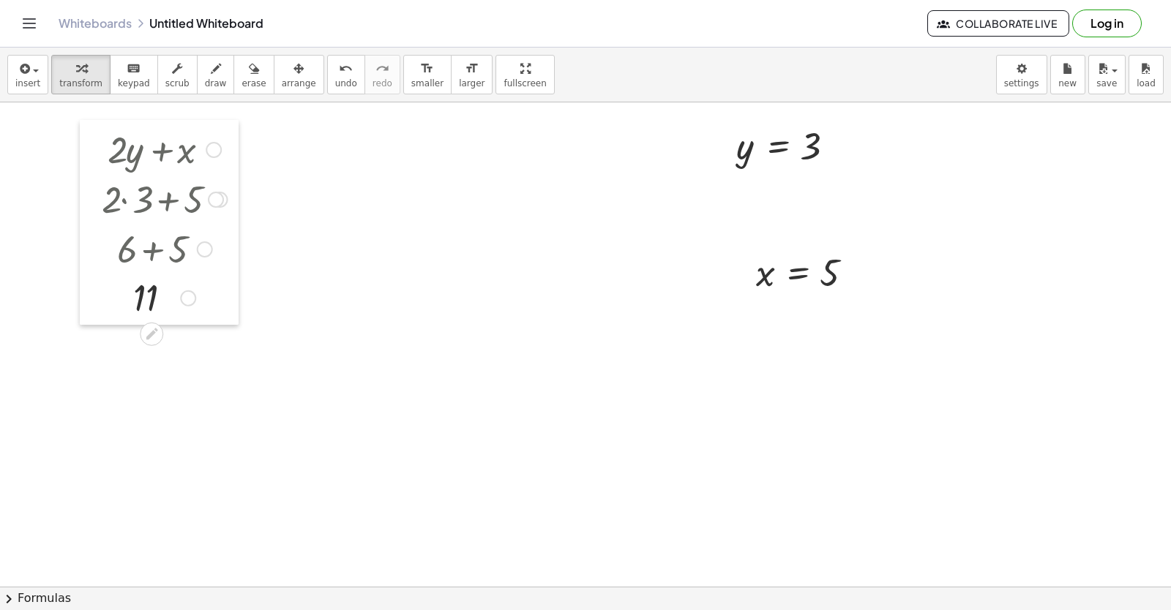
drag, startPoint x: 547, startPoint y: 166, endPoint x: 97, endPoint y: 139, distance: 450.8
click at [97, 139] on div at bounding box center [91, 222] width 22 height 205
drag, startPoint x: 725, startPoint y: 119, endPoint x: 236, endPoint y: 132, distance: 489.6
click at [236, 132] on div at bounding box center [236, 159] width 22 height 56
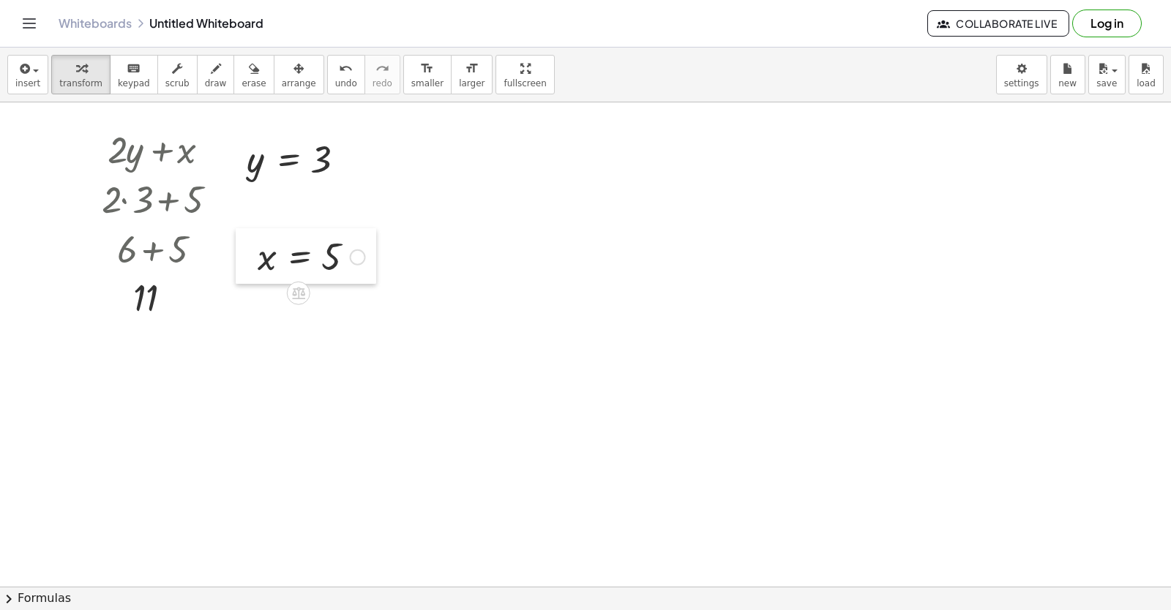
drag, startPoint x: 747, startPoint y: 266, endPoint x: 296, endPoint y: 239, distance: 451.5
click at [236, 228] on div at bounding box center [247, 256] width 22 height 56
drag, startPoint x: 541, startPoint y: 377, endPoint x: 541, endPoint y: 402, distance: 25.6
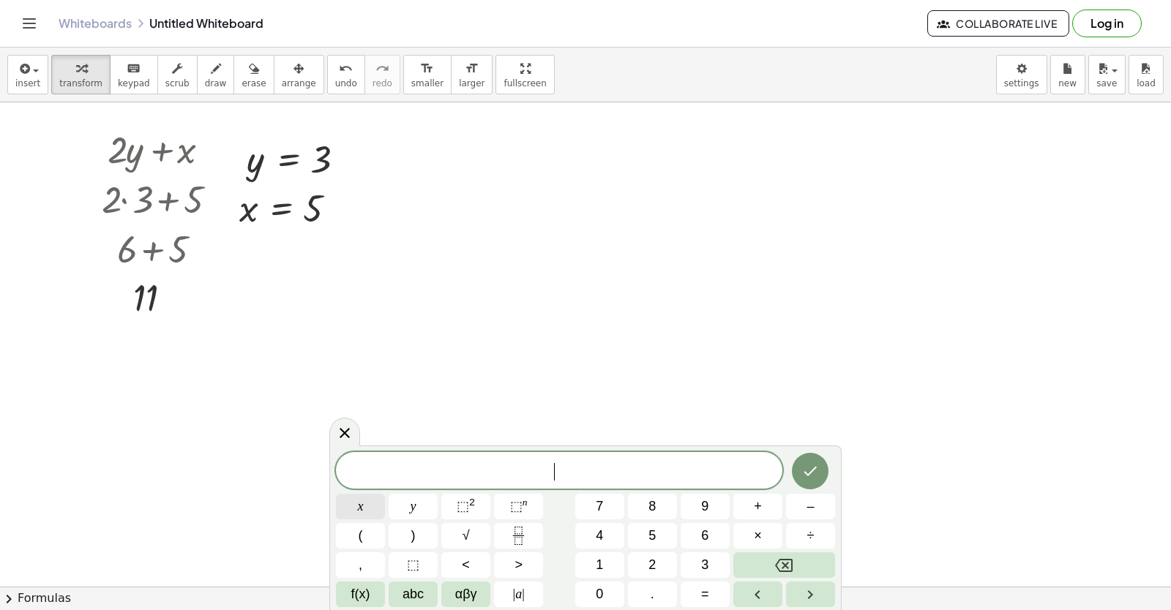
click at [363, 507] on span "x" at bounding box center [361, 507] width 6 height 20
click at [705, 590] on span "=" at bounding box center [705, 595] width 8 height 20
click at [653, 568] on span "2" at bounding box center [651, 565] width 7 height 20
click at [567, 473] on span "=" at bounding box center [558, 472] width 21 height 18
click at [795, 506] on button "–" at bounding box center [810, 507] width 49 height 26
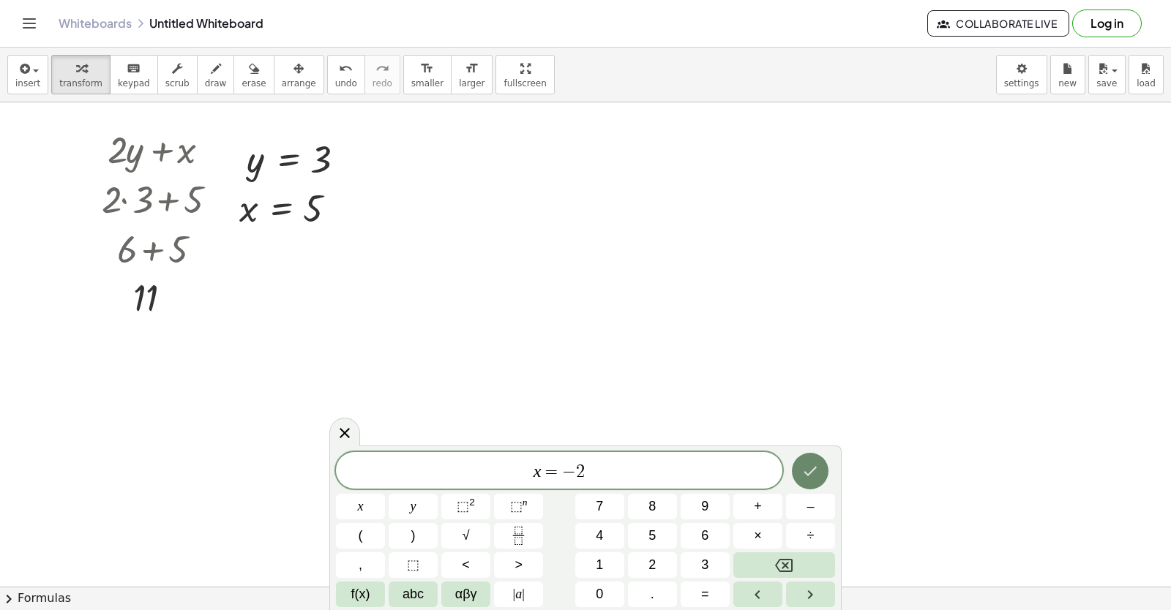
click at [815, 468] on icon "Done" at bounding box center [810, 472] width 13 height 10
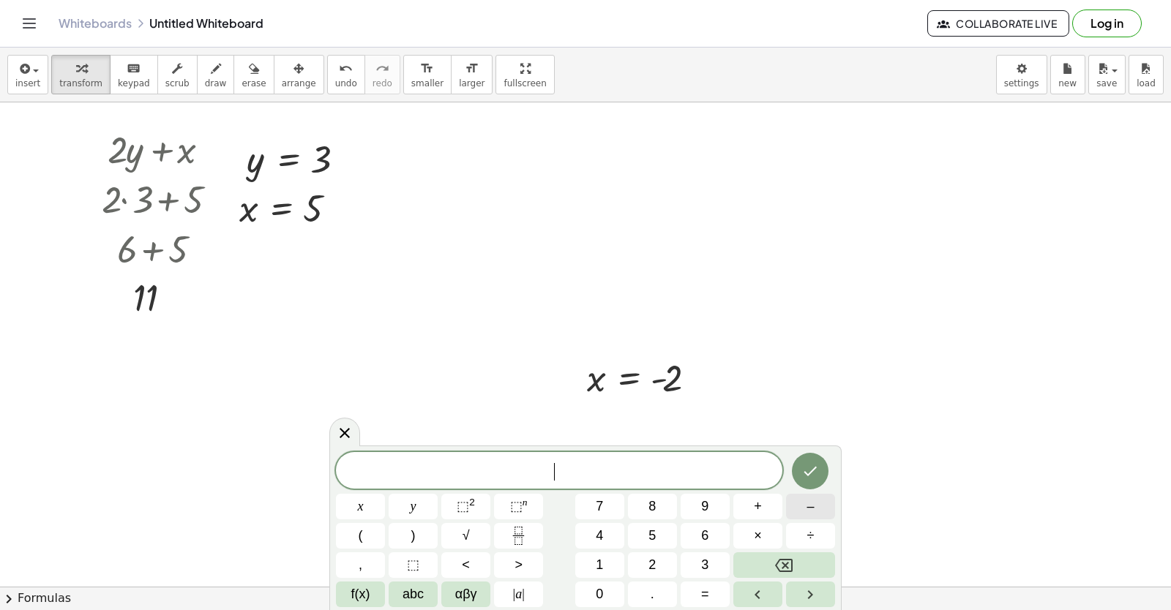
click at [818, 503] on button "–" at bounding box center [810, 507] width 49 height 26
click at [650, 563] on span "2" at bounding box center [651, 565] width 7 height 20
click at [406, 499] on button "y" at bounding box center [413, 507] width 49 height 26
click at [747, 508] on button "+" at bounding box center [757, 507] width 49 height 26
click at [586, 500] on button "7" at bounding box center [599, 507] width 49 height 26
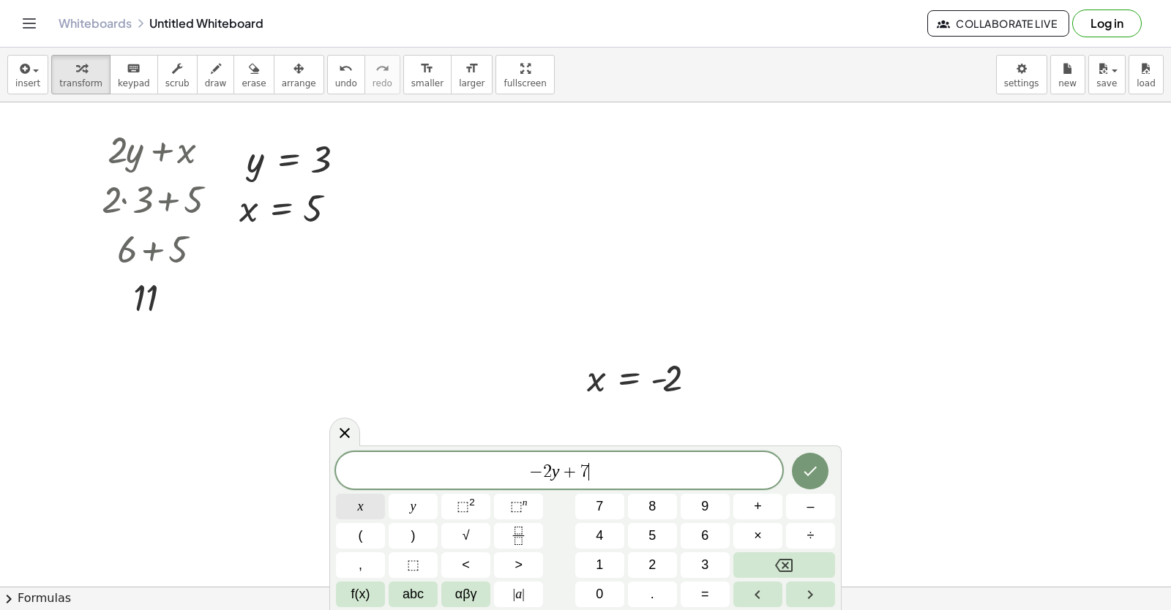
click at [362, 498] on span "x" at bounding box center [361, 507] width 6 height 20
click at [810, 478] on icon "Done" at bounding box center [810, 471] width 18 height 18
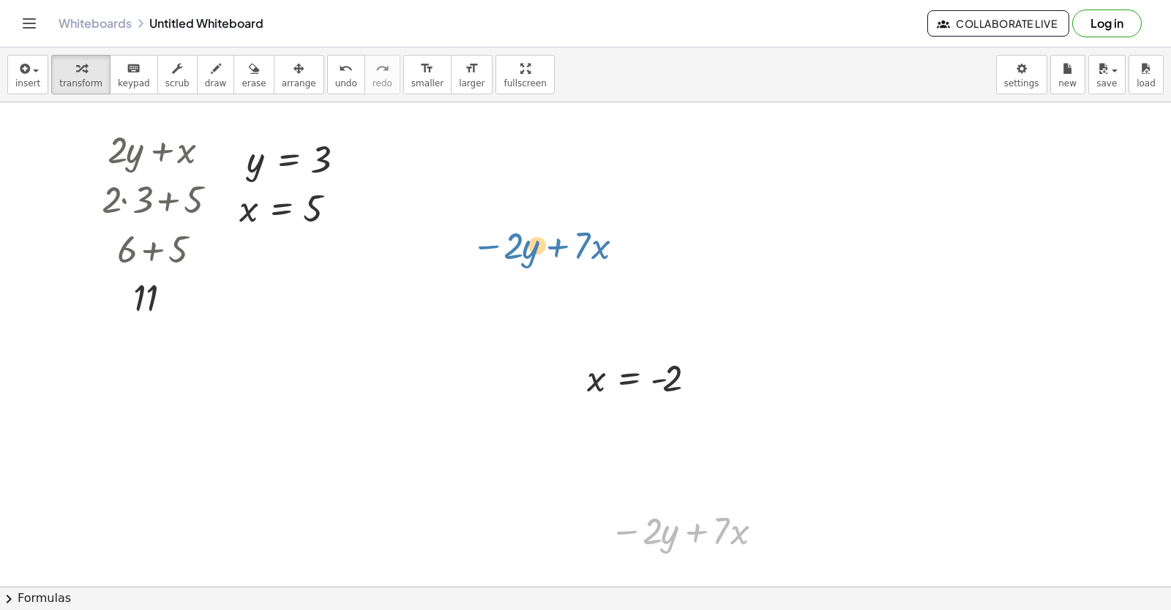
drag, startPoint x: 653, startPoint y: 524, endPoint x: 514, endPoint y: 238, distance: 318.1
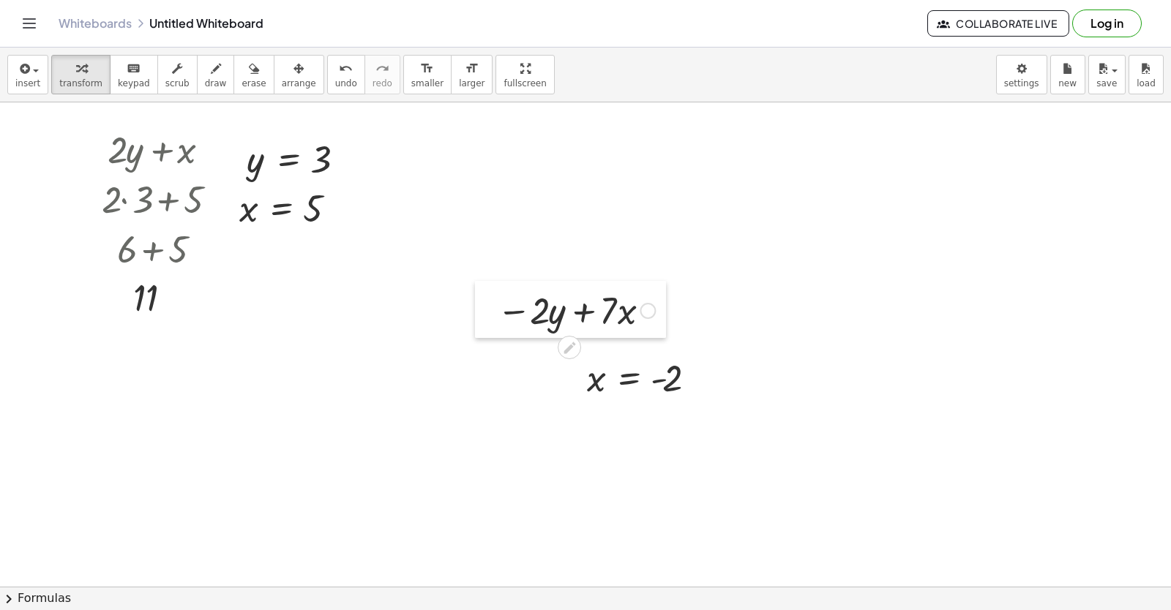
drag, startPoint x: 588, startPoint y: 503, endPoint x: 476, endPoint y: 282, distance: 247.4
click at [476, 282] on div at bounding box center [486, 309] width 22 height 57
drag, startPoint x: 585, startPoint y: 367, endPoint x: 735, endPoint y: 342, distance: 151.9
click at [735, 342] on div at bounding box center [726, 354] width 22 height 56
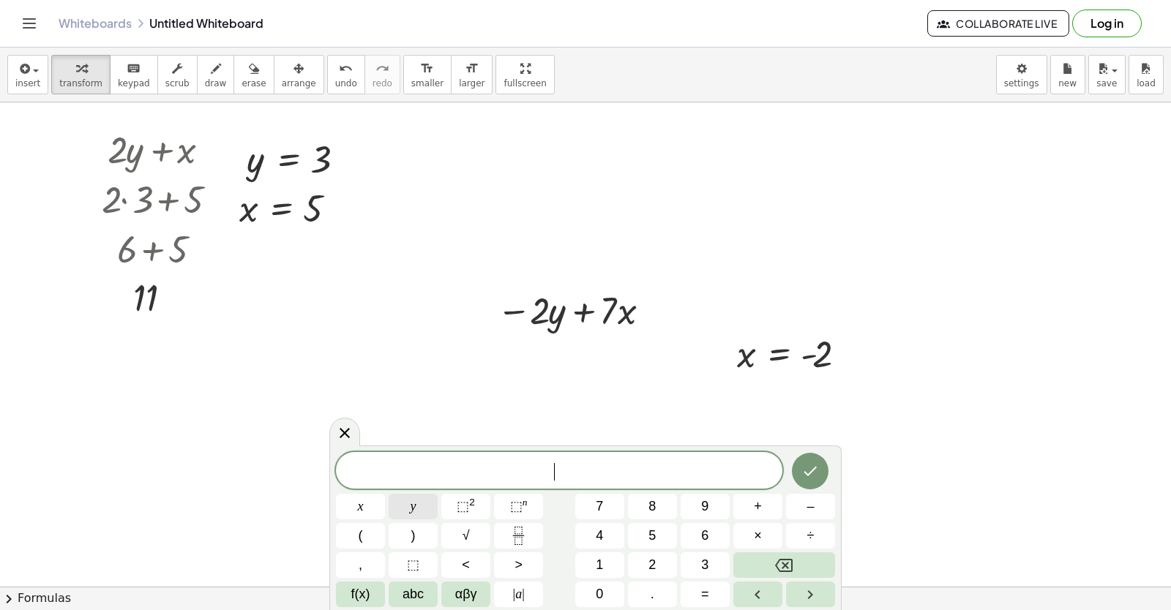
click at [634, 568] on div "​ x y ⬚ 2 ⬚ n 7 8 9 + – ( ) √ 4 5 6 × ÷ , ⬚ < > 1 2 3 f(x) abc αβγ | a | 0 . =" at bounding box center [585, 529] width 499 height 155
click at [410, 496] on button "y" at bounding box center [413, 507] width 49 height 26
click at [705, 588] on span "=" at bounding box center [705, 595] width 8 height 20
click at [700, 536] on button "6" at bounding box center [704, 536] width 49 height 26
click at [813, 473] on icon "Done" at bounding box center [810, 471] width 18 height 18
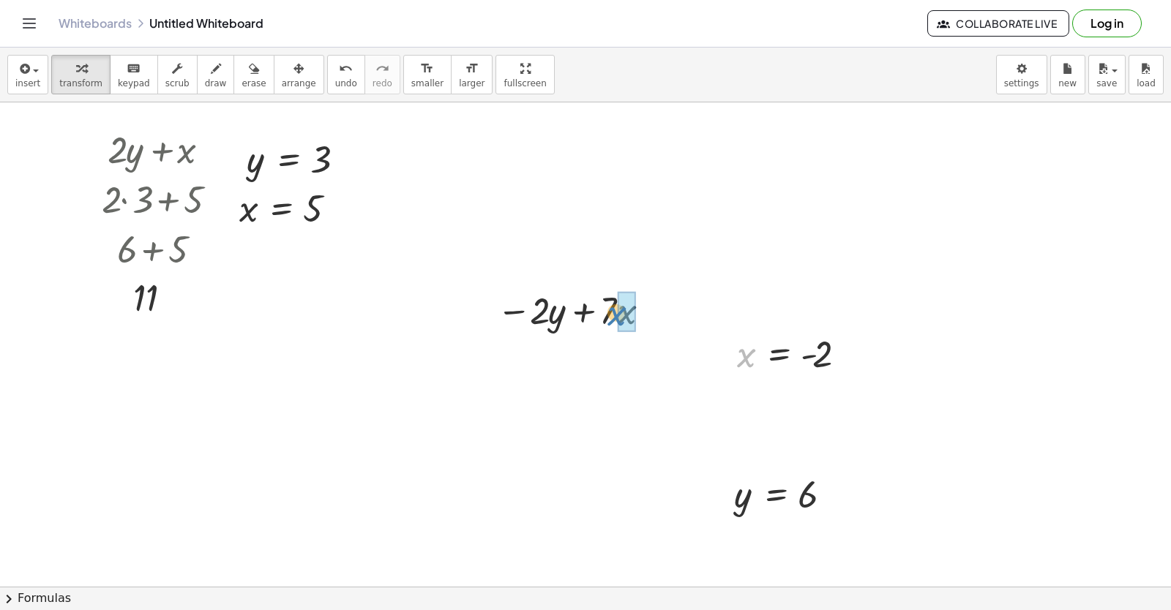
drag, startPoint x: 743, startPoint y: 359, endPoint x: 727, endPoint y: 421, distance: 64.1
drag, startPoint x: 745, startPoint y: 495, endPoint x: 544, endPoint y: 355, distance: 244.8
click at [544, 356] on div at bounding box center [575, 359] width 209 height 50
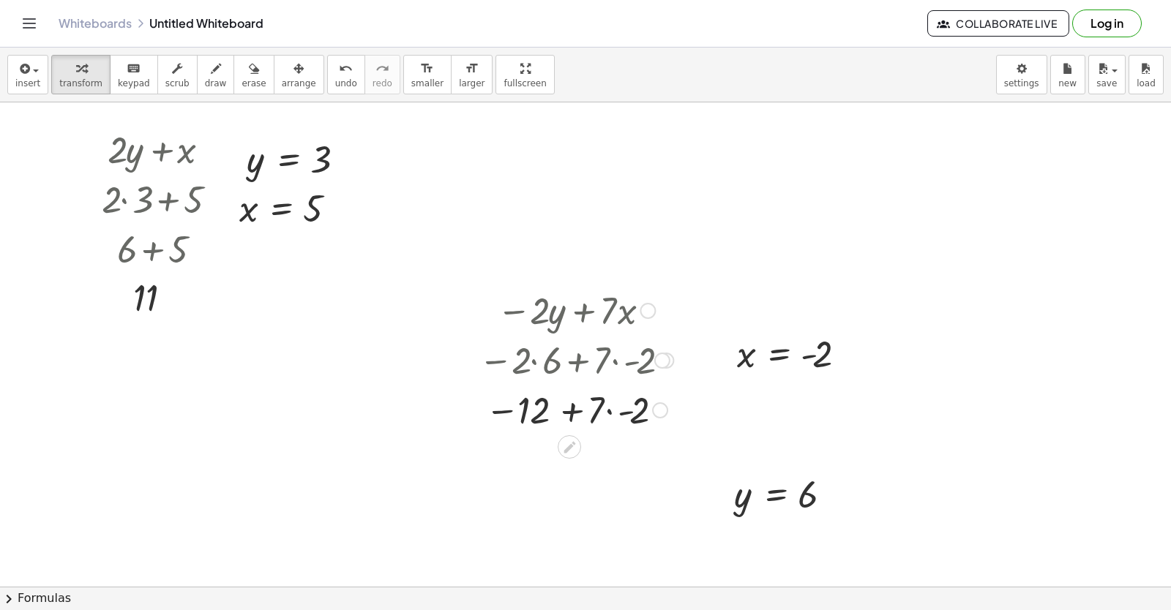
click at [609, 408] on div at bounding box center [575, 409] width 209 height 50
click at [577, 409] on div at bounding box center [575, 409] width 209 height 48
click at [586, 457] on div at bounding box center [575, 457] width 209 height 48
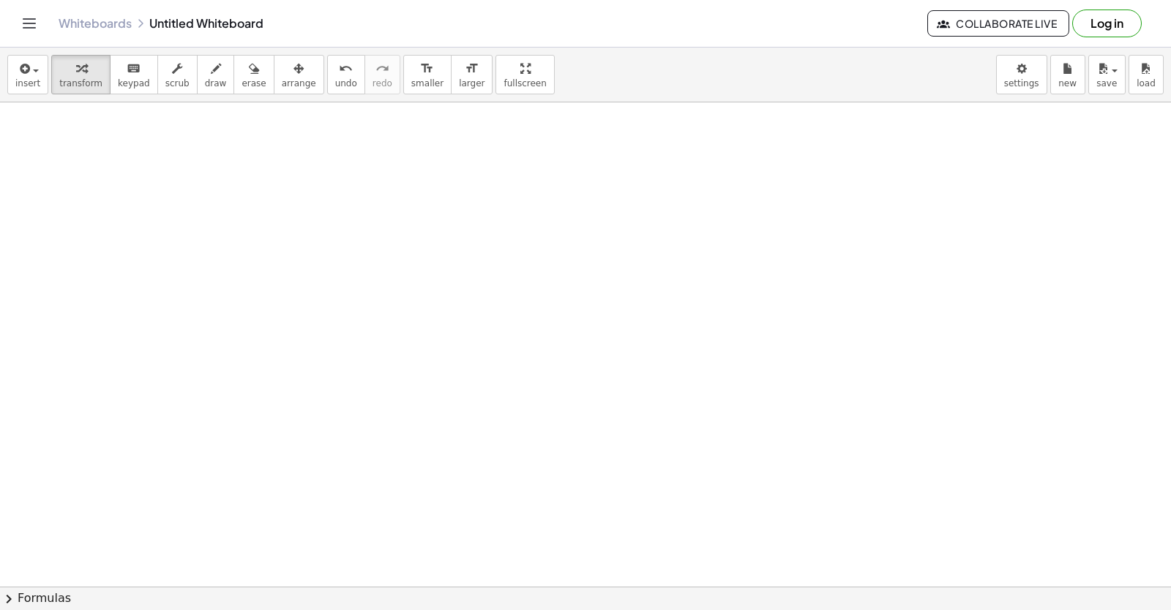
scroll to position [9557, 0]
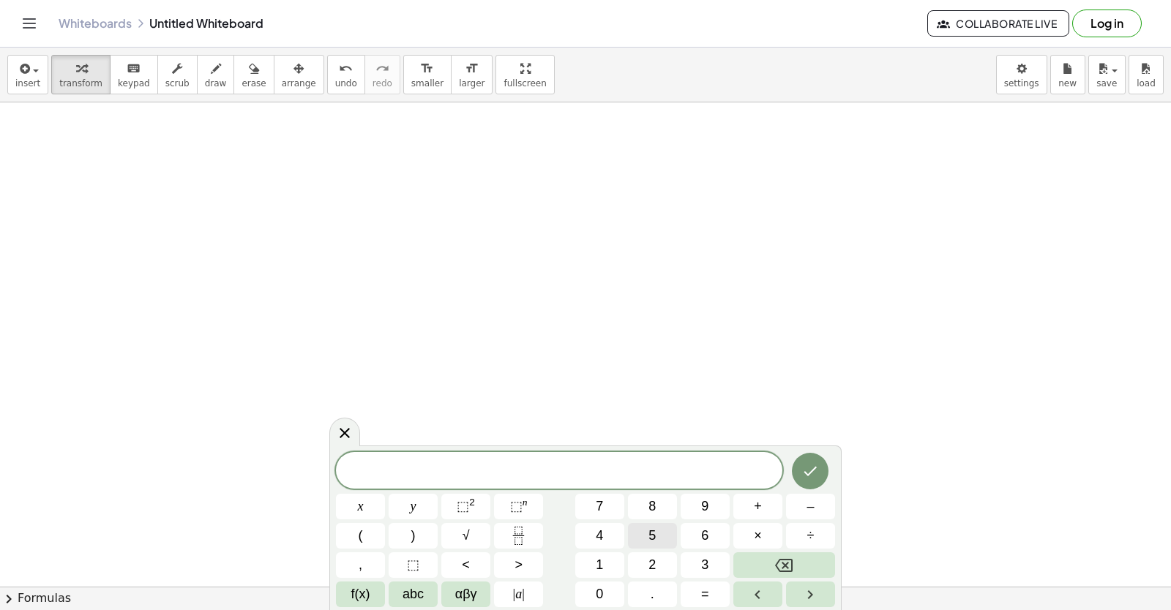
click at [651, 530] on span "5" at bounding box center [651, 536] width 7 height 20
click at [418, 511] on button "y" at bounding box center [413, 507] width 49 height 26
click at [765, 506] on button "+" at bounding box center [757, 507] width 49 height 26
click at [350, 498] on button "x" at bounding box center [360, 507] width 49 height 26
click at [805, 475] on icon "Done" at bounding box center [810, 471] width 18 height 18
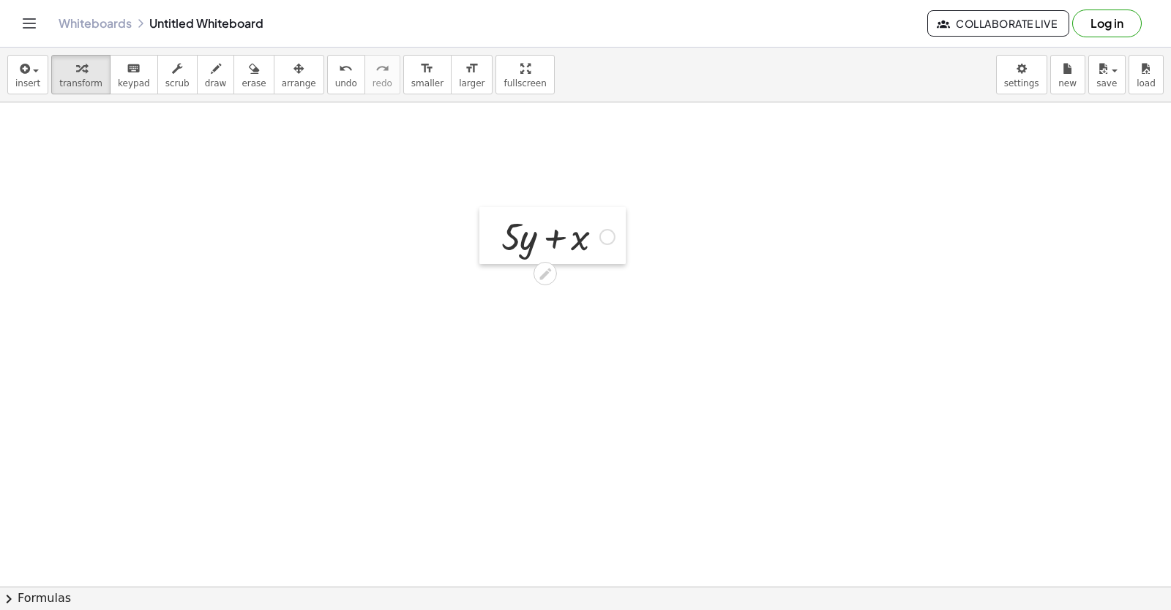
drag, startPoint x: 579, startPoint y: 508, endPoint x: 489, endPoint y: 231, distance: 291.5
click at [489, 231] on div at bounding box center [490, 235] width 22 height 57
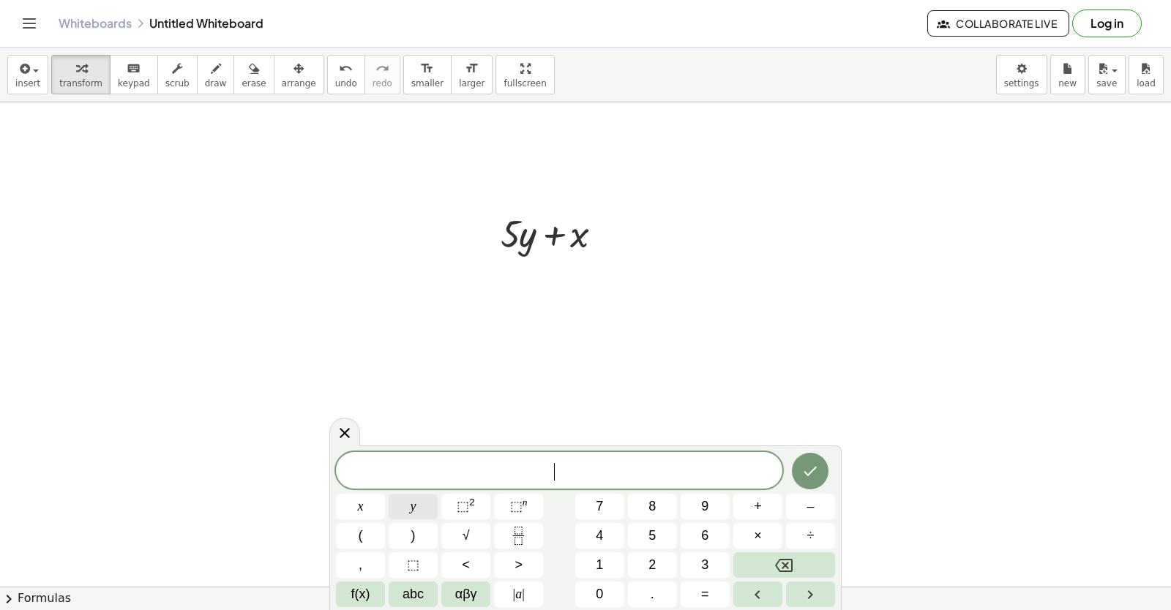
click at [404, 496] on button "y" at bounding box center [413, 507] width 49 height 26
click at [702, 593] on button "=" at bounding box center [704, 595] width 49 height 26
click at [799, 498] on button "–" at bounding box center [810, 507] width 49 height 26
click at [705, 557] on span "3" at bounding box center [704, 565] width 7 height 20
click at [812, 476] on icon "Done" at bounding box center [810, 471] width 18 height 18
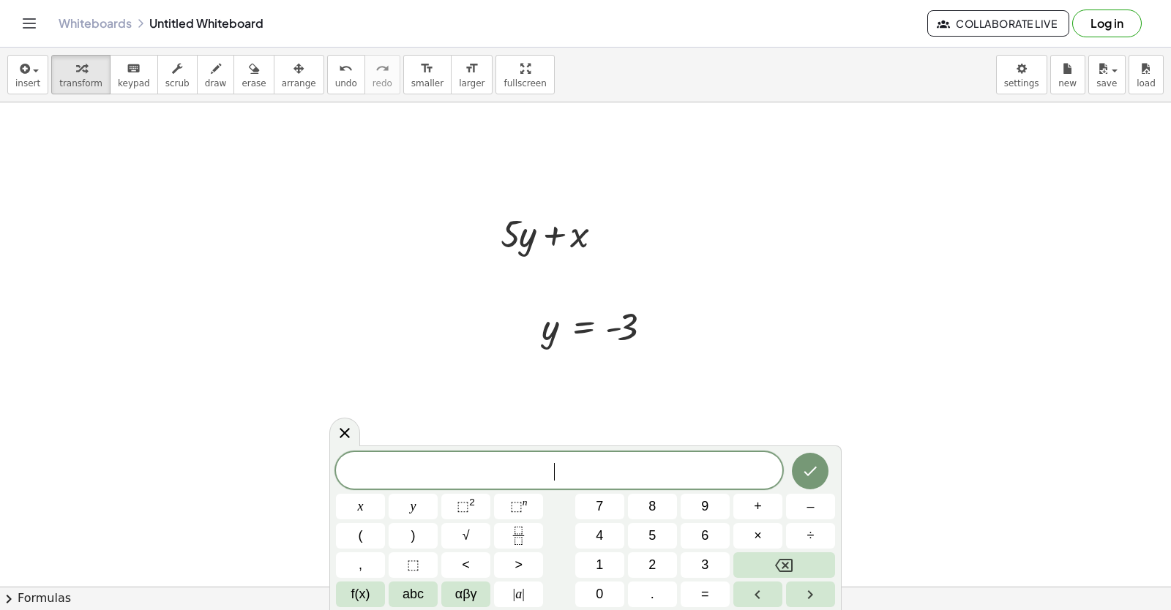
click at [525, 469] on span "​" at bounding box center [559, 472] width 446 height 20
click at [356, 506] on button "x" at bounding box center [360, 507] width 49 height 26
click at [694, 593] on button "=" at bounding box center [704, 595] width 49 height 26
click at [604, 498] on button "7" at bounding box center [599, 507] width 49 height 26
click at [816, 476] on icon "Done" at bounding box center [810, 471] width 18 height 18
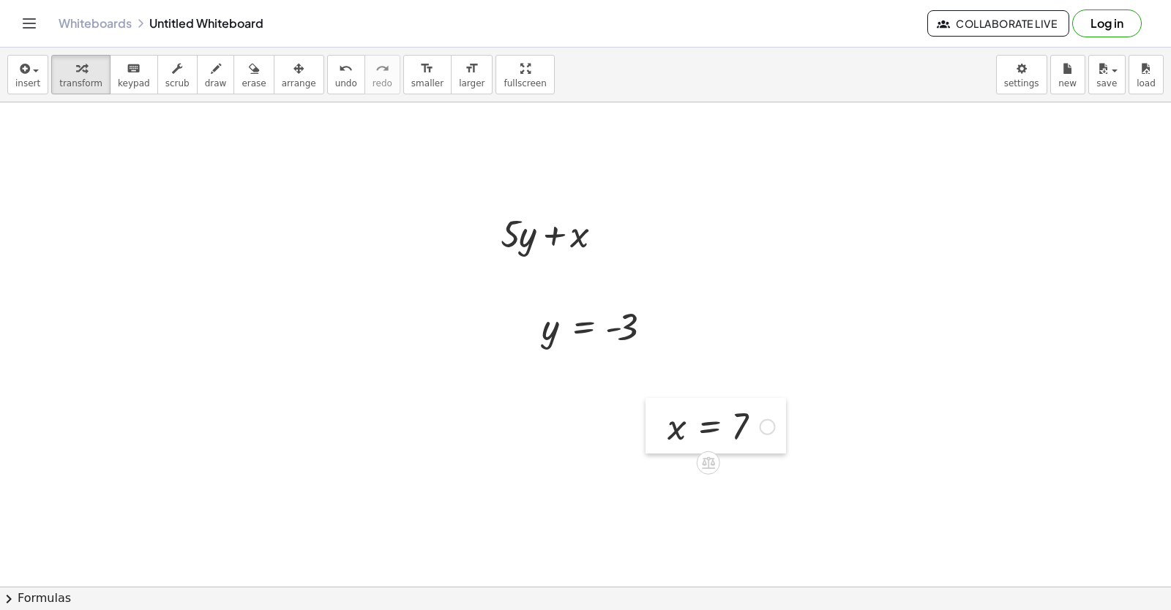
drag, startPoint x: 552, startPoint y: 503, endPoint x: 675, endPoint y: 416, distance: 150.2
click at [667, 419] on div at bounding box center [656, 426] width 22 height 56
drag, startPoint x: 523, startPoint y: 306, endPoint x: 656, endPoint y: 296, distance: 132.8
click at [656, 296] on div at bounding box center [663, 317] width 22 height 56
drag, startPoint x: 686, startPoint y: 320, endPoint x: 531, endPoint y: 243, distance: 173.4
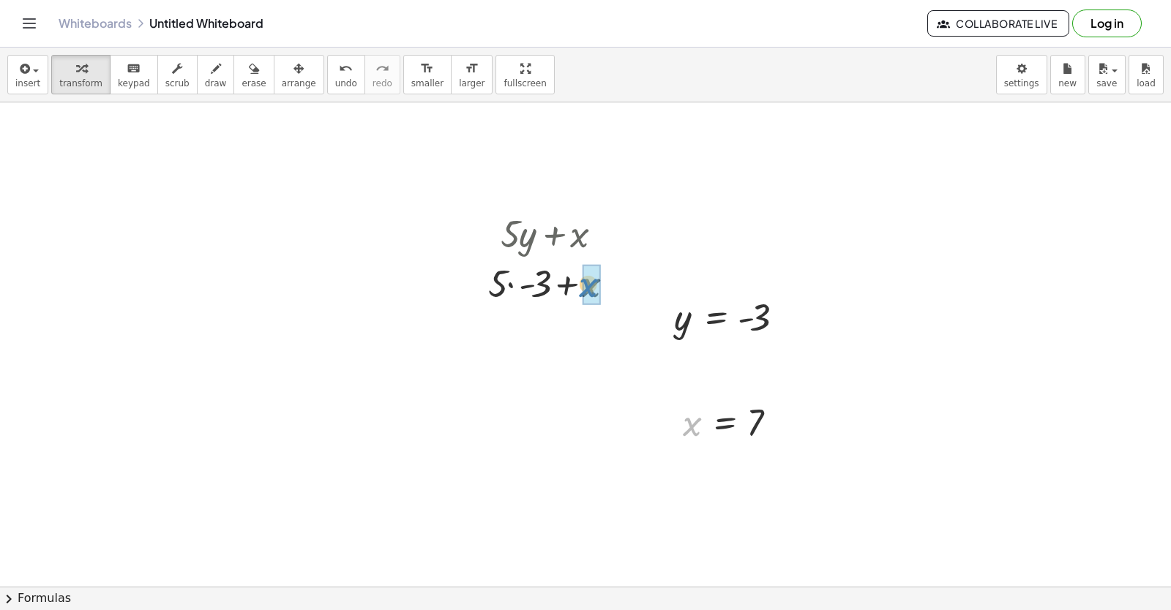
drag, startPoint x: 694, startPoint y: 423, endPoint x: 591, endPoint y: 285, distance: 172.5
click at [514, 285] on div at bounding box center [557, 283] width 152 height 50
click at [564, 331] on div at bounding box center [557, 332] width 152 height 50
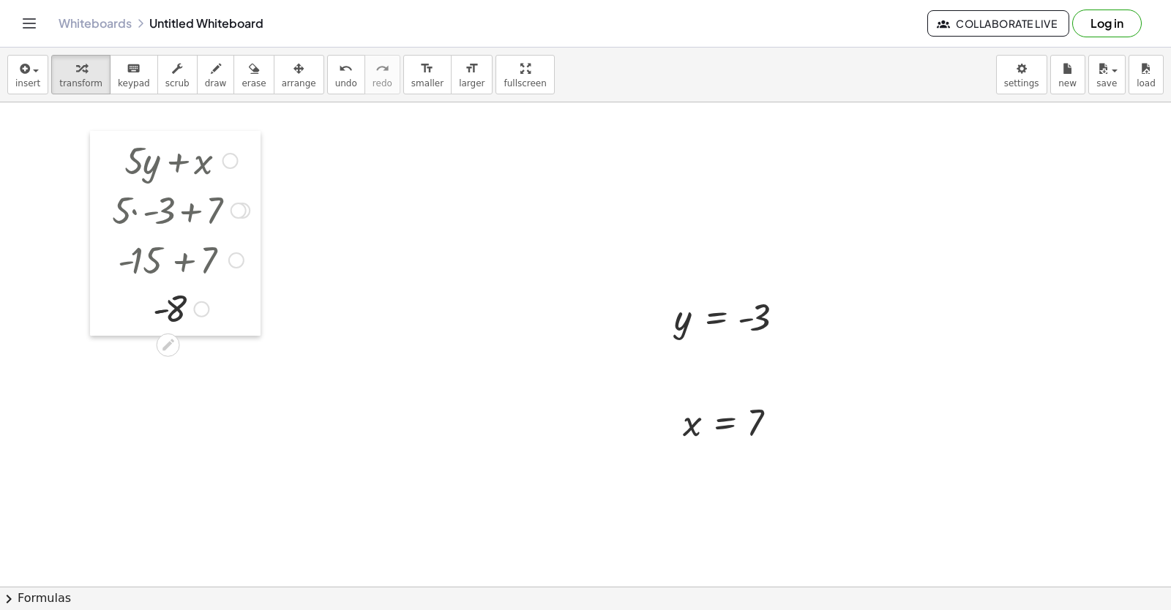
drag, startPoint x: 481, startPoint y: 244, endPoint x: 105, endPoint y: 170, distance: 383.1
click at [105, 170] on div at bounding box center [101, 233] width 22 height 205
drag, startPoint x: 661, startPoint y: 295, endPoint x: 275, endPoint y: 187, distance: 400.3
click at [277, 199] on div at bounding box center [281, 227] width 22 height 56
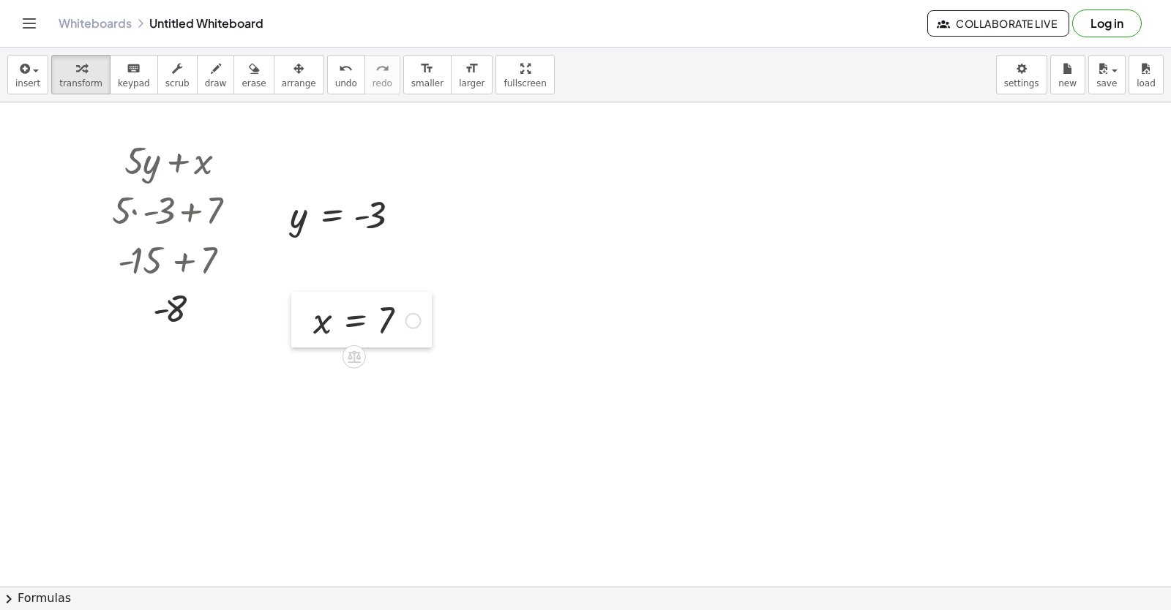
drag, startPoint x: 662, startPoint y: 407, endPoint x: 285, endPoint y: 296, distance: 393.4
click at [291, 301] on div at bounding box center [302, 320] width 22 height 56
drag, startPoint x: 294, startPoint y: 299, endPoint x: 258, endPoint y: 264, distance: 49.7
click at [258, 264] on div at bounding box center [263, 283] width 22 height 56
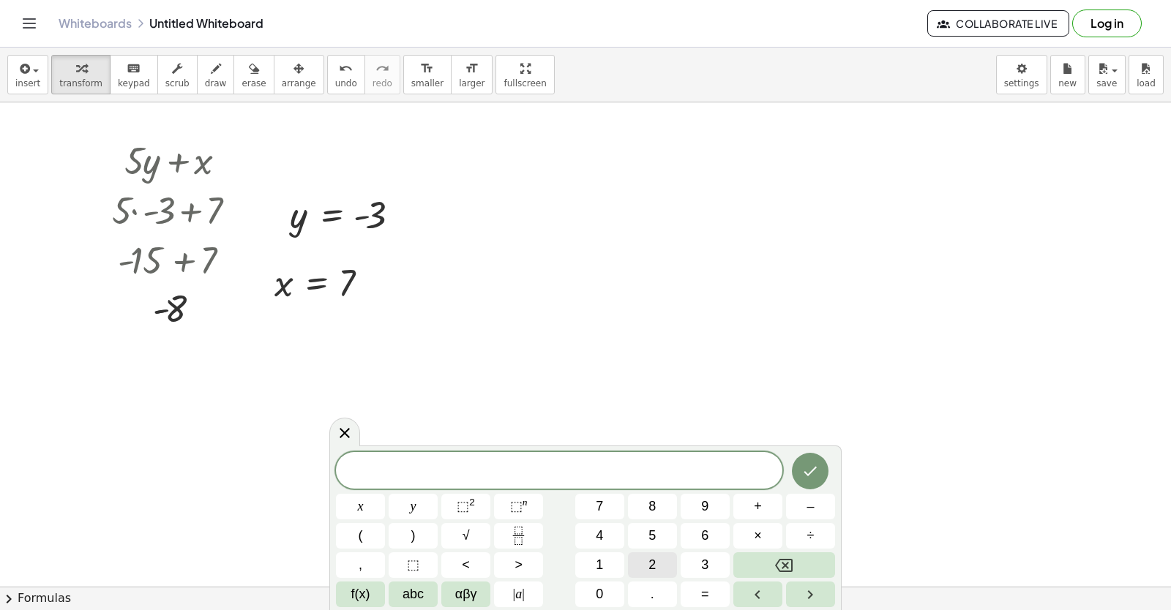
click at [656, 565] on button "2" at bounding box center [652, 565] width 49 height 26
click at [768, 536] on button "×" at bounding box center [757, 536] width 49 height 26
click at [773, 496] on button "+" at bounding box center [757, 507] width 49 height 26
click at [787, 567] on icon "Backspace" at bounding box center [784, 565] width 18 height 13
click at [787, 560] on icon "Backspace" at bounding box center [784, 566] width 18 height 18
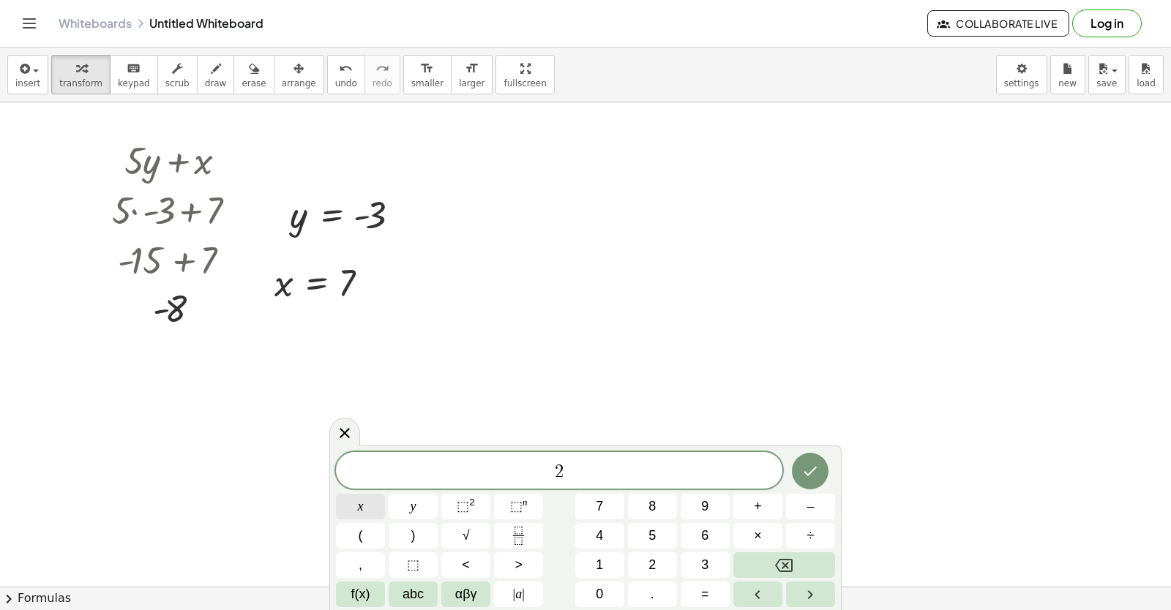
click at [364, 498] on button "x" at bounding box center [360, 507] width 49 height 26
click at [740, 511] on button "+" at bounding box center [757, 507] width 49 height 26
click at [421, 509] on button "y" at bounding box center [413, 507] width 49 height 26
click at [715, 588] on button "=" at bounding box center [704, 595] width 49 height 26
click at [610, 558] on button "1" at bounding box center [599, 565] width 49 height 26
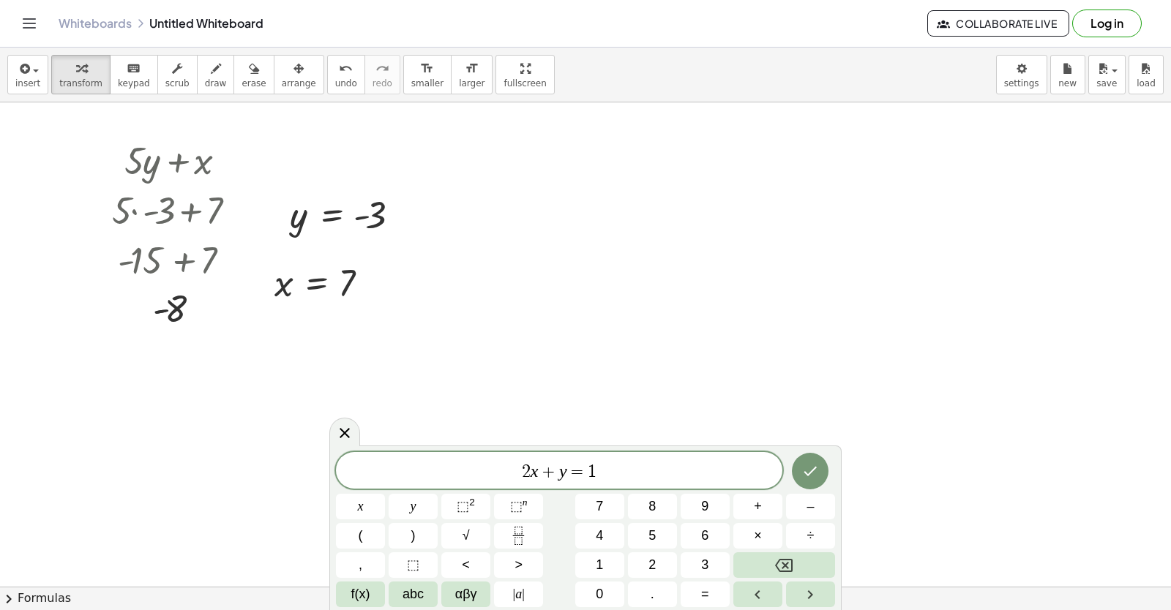
click at [609, 519] on div "2 x + y = 1 x y ⬚ 2 ⬚ n 7 8 9 + – ( ) √ 4 5 6 × ÷ , ⬚ < > 1 2 3 f(x) abc αβγ | …" at bounding box center [585, 529] width 499 height 155
click at [591, 530] on button "4" at bounding box center [599, 536] width 49 height 26
click at [811, 475] on icon "Done" at bounding box center [810, 471] width 18 height 18
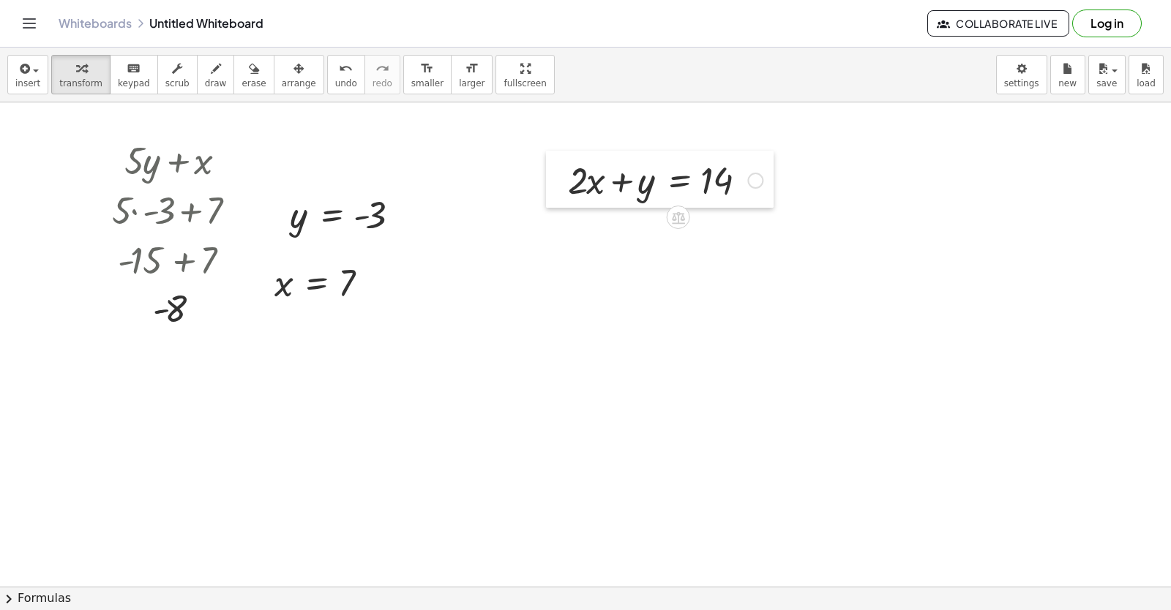
drag, startPoint x: 787, startPoint y: 386, endPoint x: 555, endPoint y: 164, distance: 320.8
click at [555, 164] on div at bounding box center [557, 179] width 22 height 57
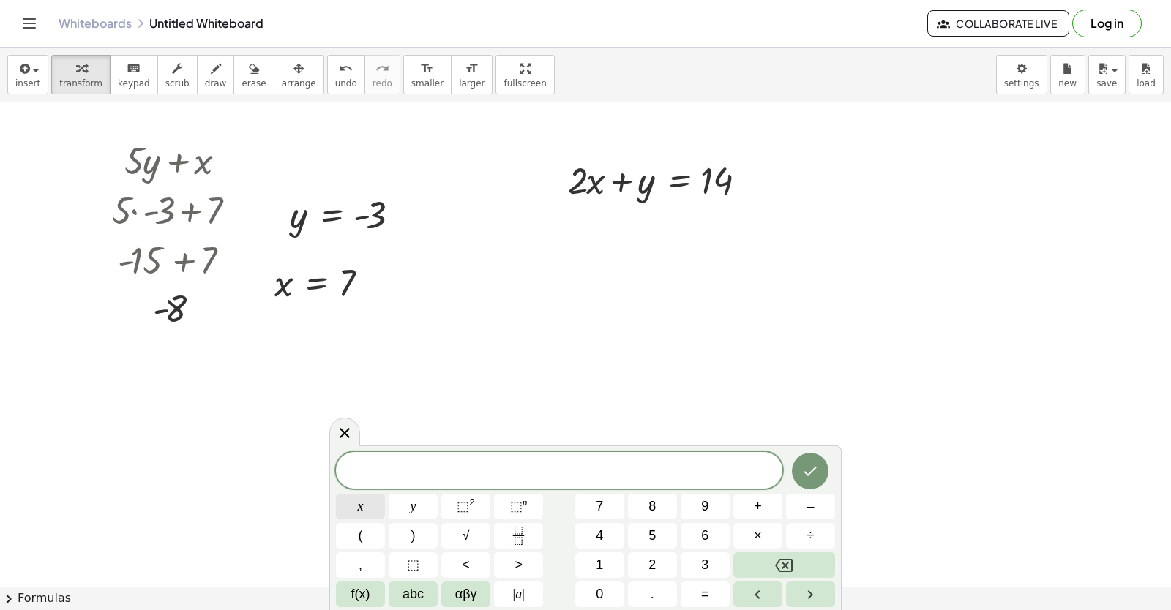
click at [372, 500] on button "x" at bounding box center [360, 507] width 49 height 26
click at [801, 507] on button "–" at bounding box center [810, 507] width 49 height 26
click at [802, 501] on button "–" at bounding box center [810, 507] width 49 height 26
click at [784, 566] on icon "Backspace" at bounding box center [784, 566] width 18 height 18
click at [432, 503] on button "y" at bounding box center [413, 507] width 49 height 26
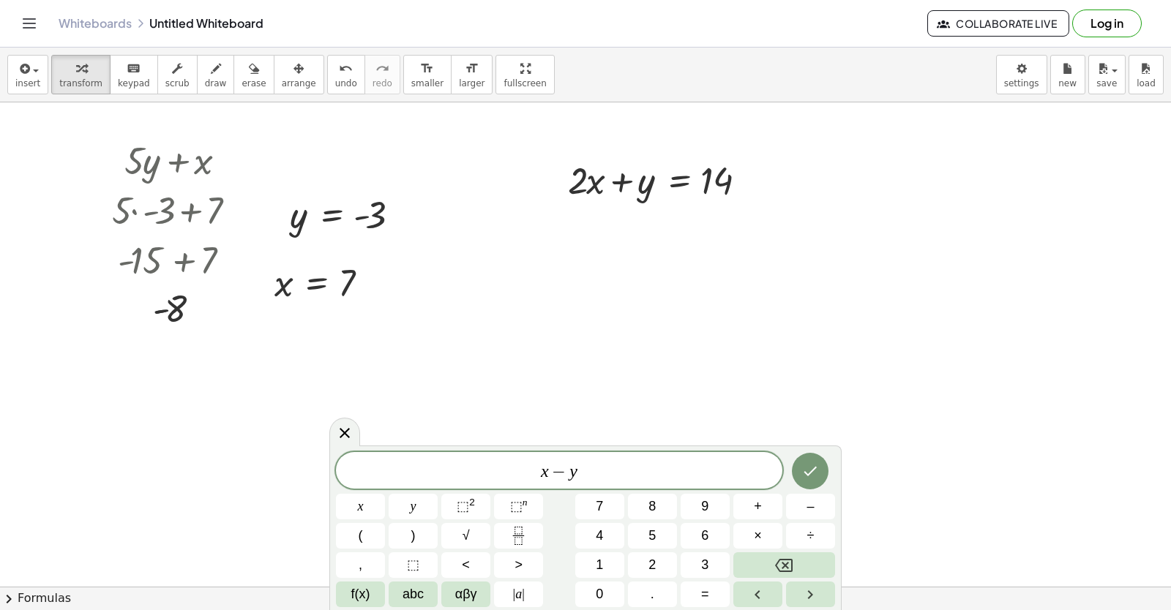
click at [693, 581] on div "x − y x y ⬚ 2 ⬚ n 7 8 9 + – ( ) √ 4 5 6 × ÷ , ⬚ < > 1 2 3 f(x) abc αβγ | a | 0 …" at bounding box center [585, 529] width 499 height 155
click at [709, 590] on button "=" at bounding box center [704, 595] width 49 height 26
click at [601, 536] on span "4" at bounding box center [599, 536] width 7 height 20
click at [811, 476] on icon "Done" at bounding box center [810, 471] width 18 height 18
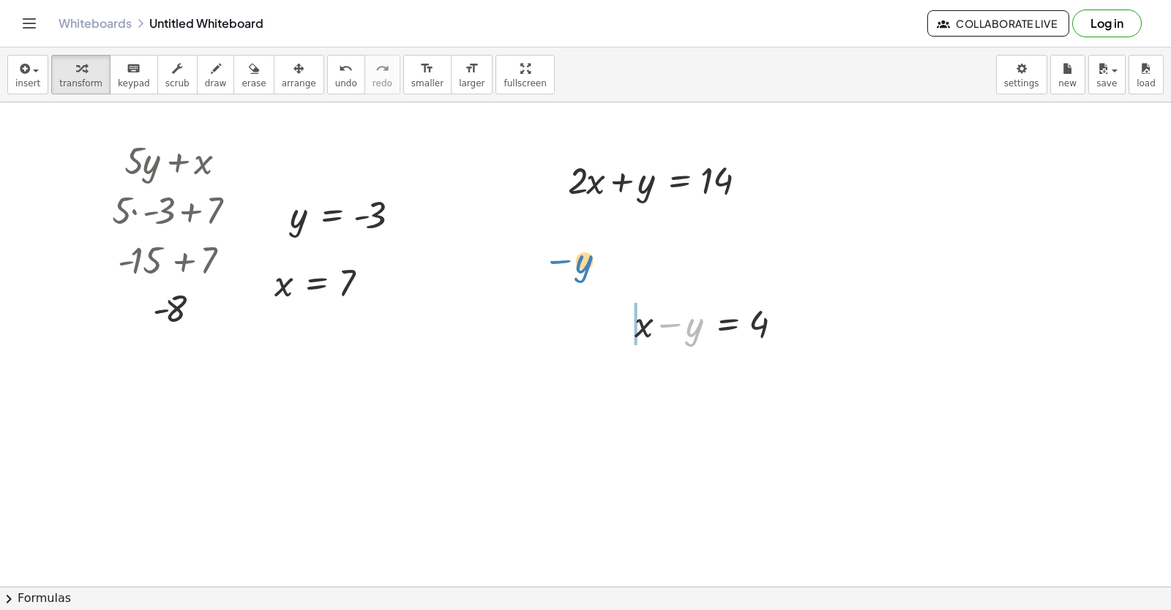
drag, startPoint x: 664, startPoint y: 318, endPoint x: 554, endPoint y: 255, distance: 126.1
drag, startPoint x: 682, startPoint y: 367, endPoint x: 686, endPoint y: 414, distance: 47.8
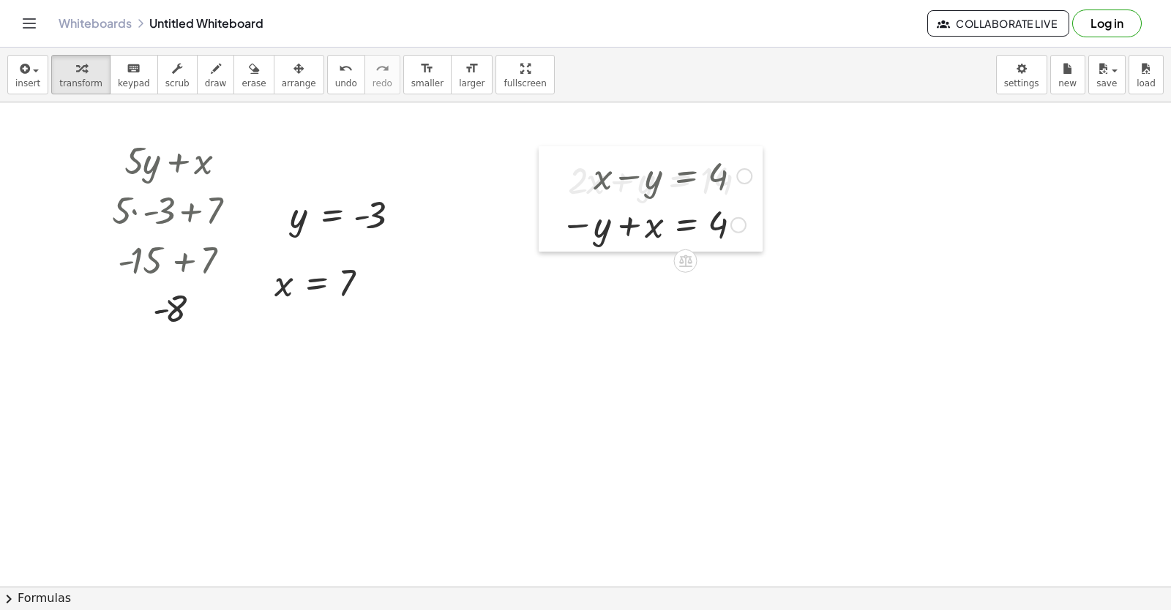
drag, startPoint x: 589, startPoint y: 356, endPoint x: 548, endPoint y: 208, distance: 154.1
click at [548, 208] on div at bounding box center [549, 198] width 22 height 105
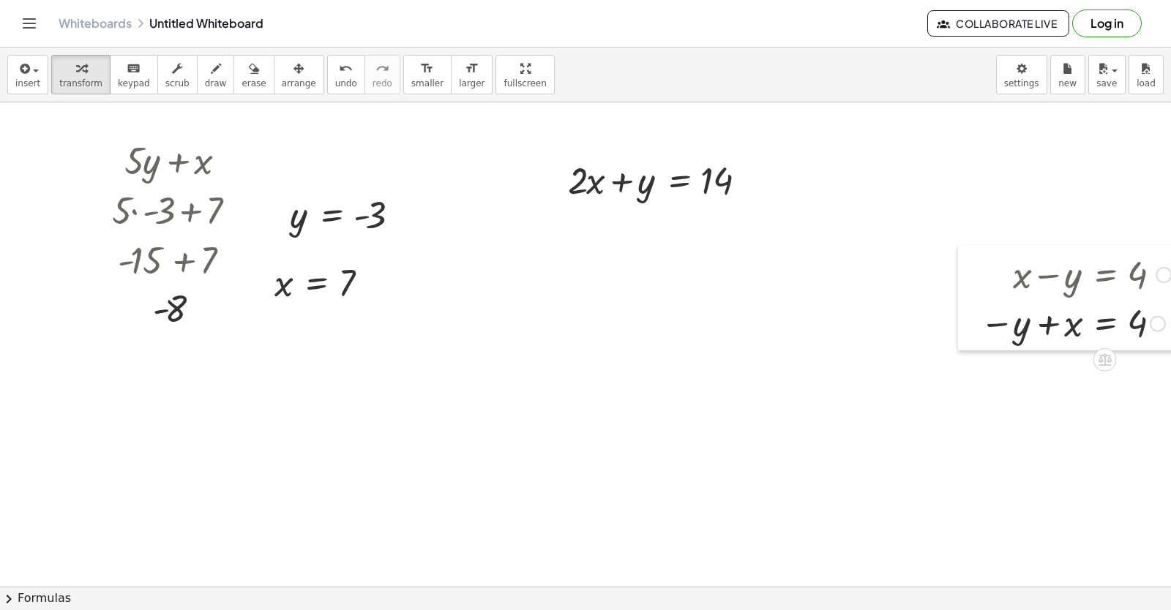
drag, startPoint x: 559, startPoint y: 213, endPoint x: 978, endPoint y: 312, distance: 430.9
click at [978, 312] on div at bounding box center [969, 297] width 22 height 105
drag, startPoint x: 734, startPoint y: 468, endPoint x: 535, endPoint y: 457, distance: 199.3
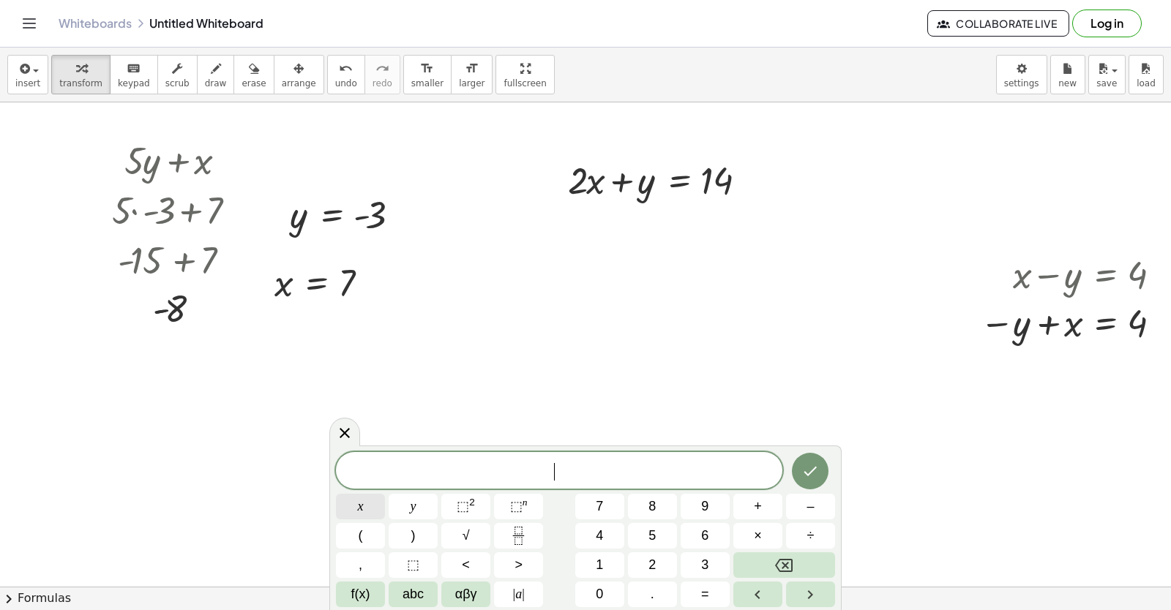
click at [380, 500] on button "x" at bounding box center [360, 507] width 49 height 26
click at [802, 508] on button "–" at bounding box center [810, 507] width 49 height 26
click at [405, 497] on button "y" at bounding box center [413, 507] width 49 height 26
click at [705, 598] on span "=" at bounding box center [705, 595] width 8 height 20
click at [605, 545] on button "4" at bounding box center [599, 536] width 49 height 26
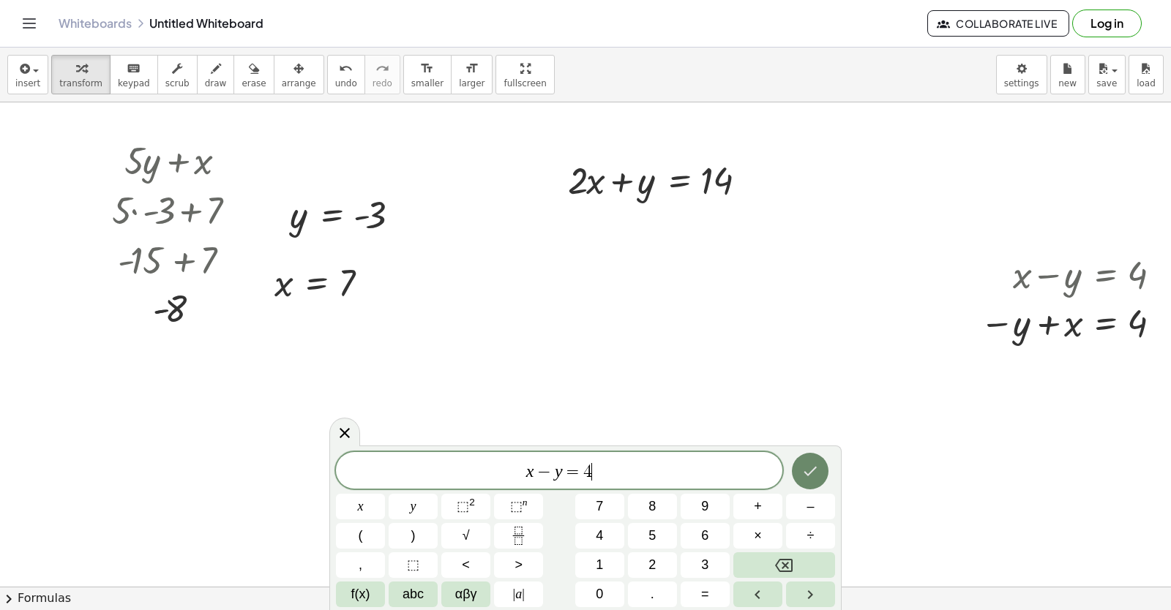
click at [806, 470] on icon "Done" at bounding box center [810, 471] width 18 height 18
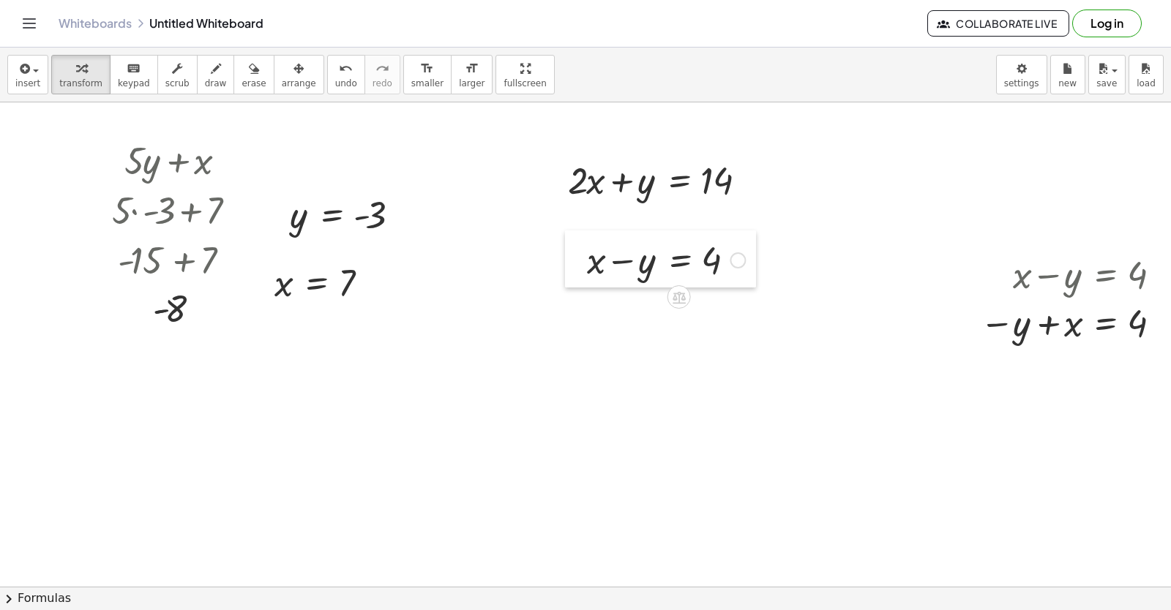
drag, startPoint x: 749, startPoint y: 469, endPoint x: 581, endPoint y: 234, distance: 288.9
click at [581, 234] on div at bounding box center [576, 258] width 22 height 57
click at [205, 71] on div "button" at bounding box center [216, 68] width 22 height 18
drag, startPoint x: 551, startPoint y: 227, endPoint x: 716, endPoint y: 200, distance: 166.8
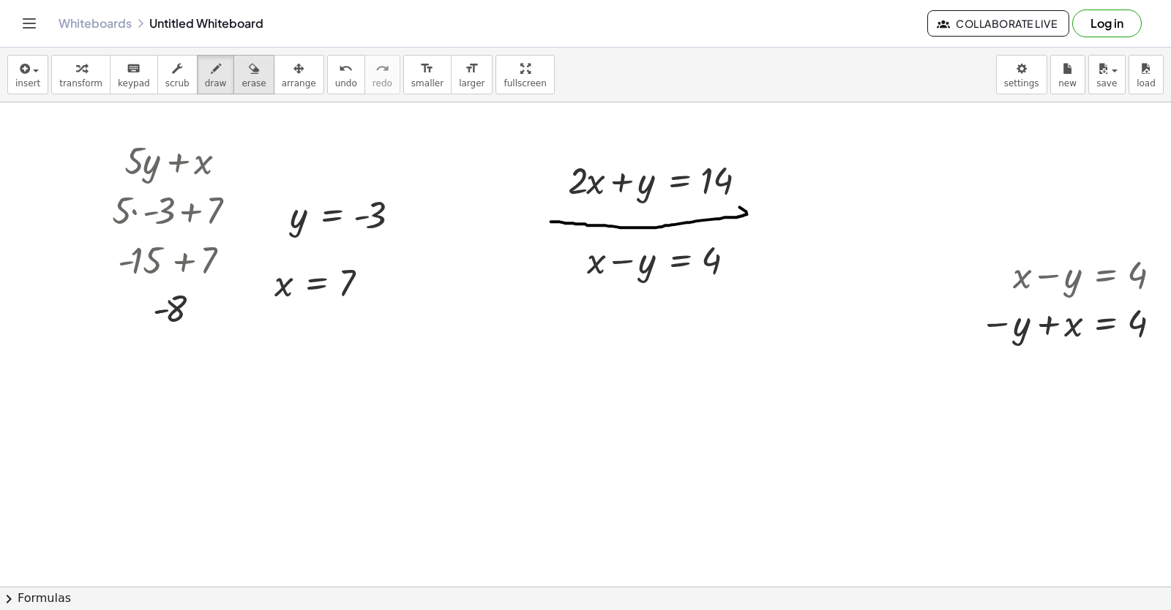
click at [241, 78] on span "erase" at bounding box center [253, 83] width 24 height 10
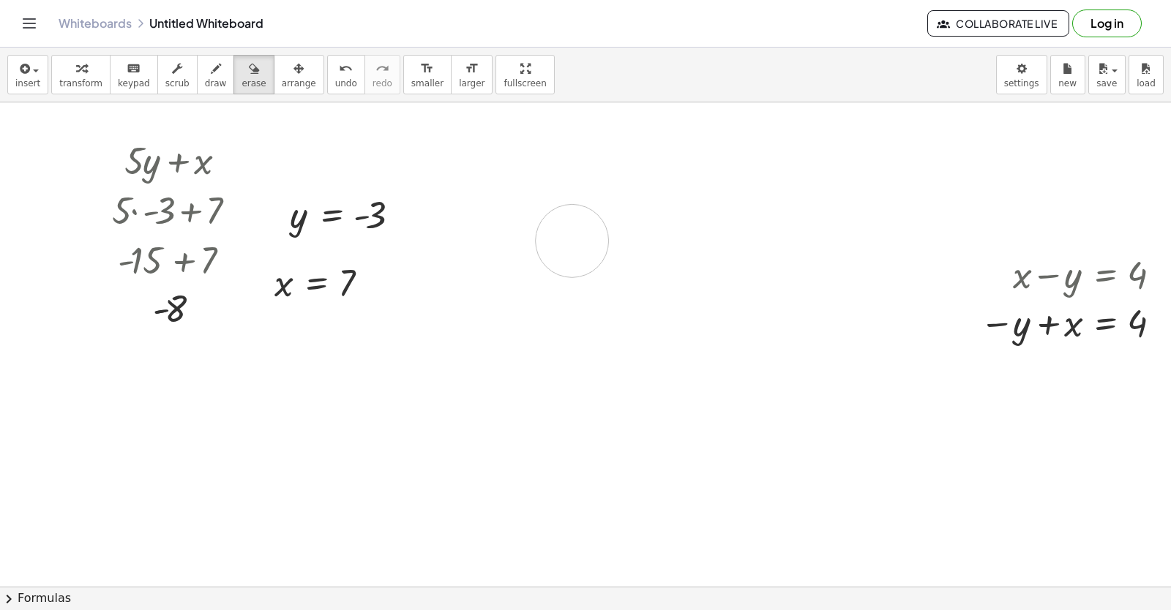
drag, startPoint x: 541, startPoint y: 223, endPoint x: 298, endPoint y: 346, distance: 272.2
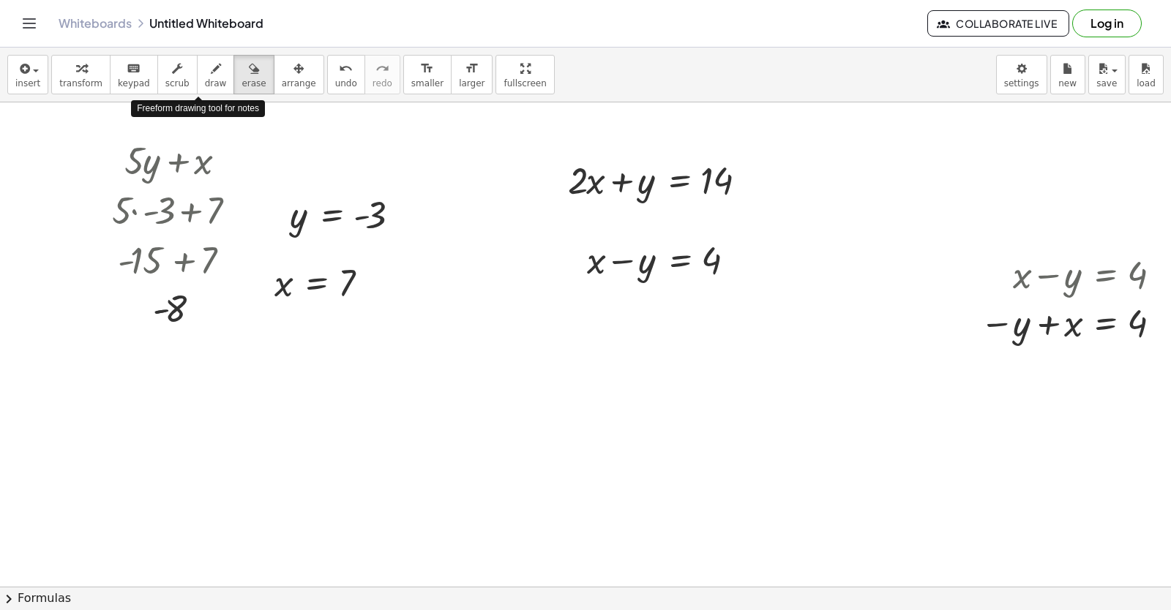
drag, startPoint x: 199, startPoint y: 81, endPoint x: 518, endPoint y: 300, distance: 386.8
click at [205, 88] on span "draw" at bounding box center [216, 83] width 22 height 10
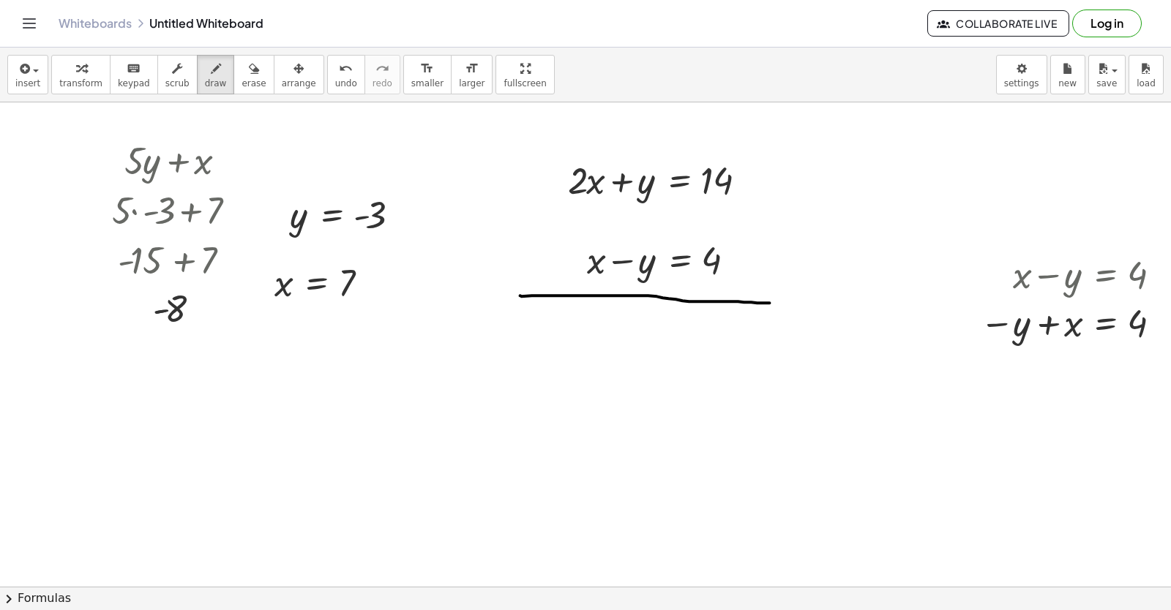
drag, startPoint x: 520, startPoint y: 301, endPoint x: 770, endPoint y: 308, distance: 249.6
drag, startPoint x: 541, startPoint y: 336, endPoint x: 543, endPoint y: 369, distance: 33.7
drag, startPoint x: 613, startPoint y: 342, endPoint x: 612, endPoint y: 367, distance: 24.9
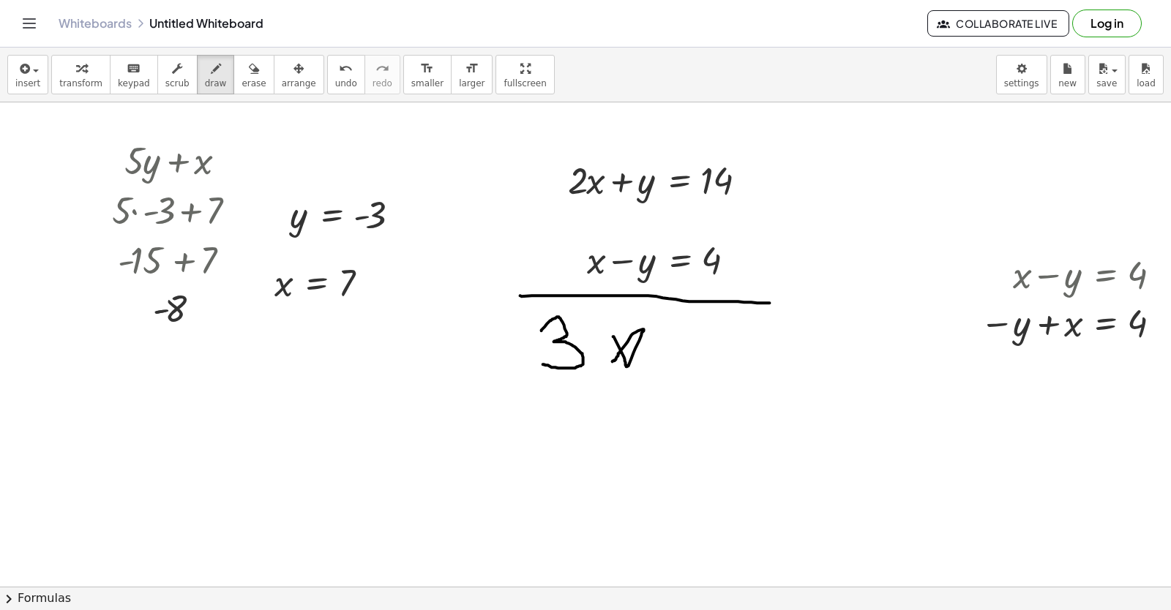
drag, startPoint x: 233, startPoint y: 78, endPoint x: 606, endPoint y: 386, distance: 483.8
click at [247, 168] on div "insert select one: Math Expression Function Text Youtube Video Graphing Geometr…" at bounding box center [585, 329] width 1171 height 563
drag, startPoint x: 402, startPoint y: 318, endPoint x: 618, endPoint y: 375, distance: 222.7
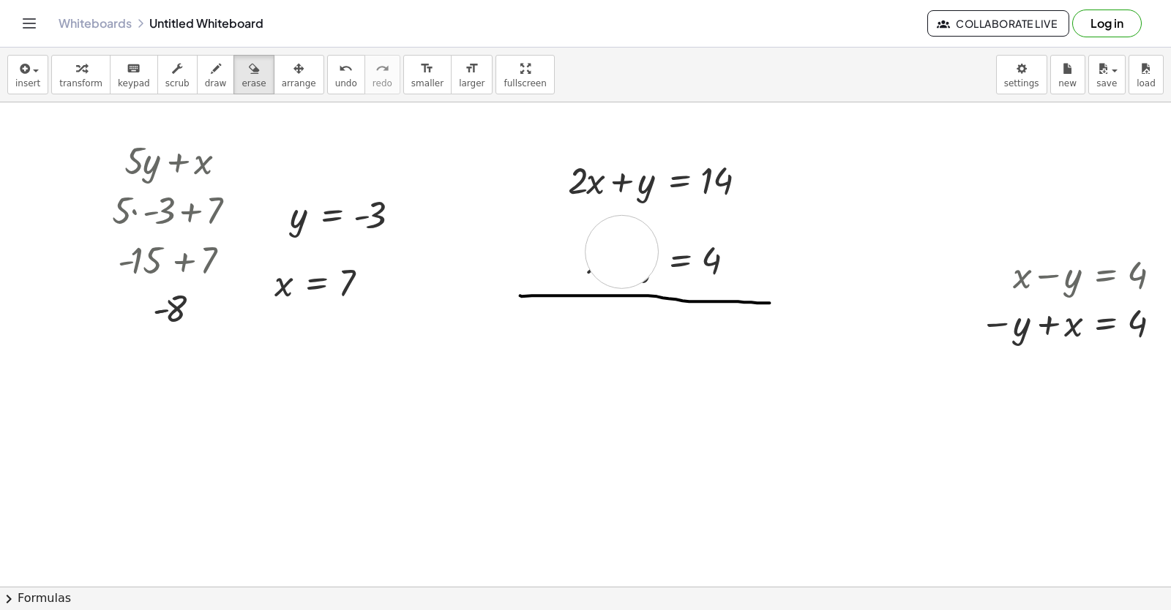
click at [76, 60] on icon "button" at bounding box center [81, 69] width 10 height 18
drag, startPoint x: 604, startPoint y: 341, endPoint x: 587, endPoint y: 367, distance: 31.3
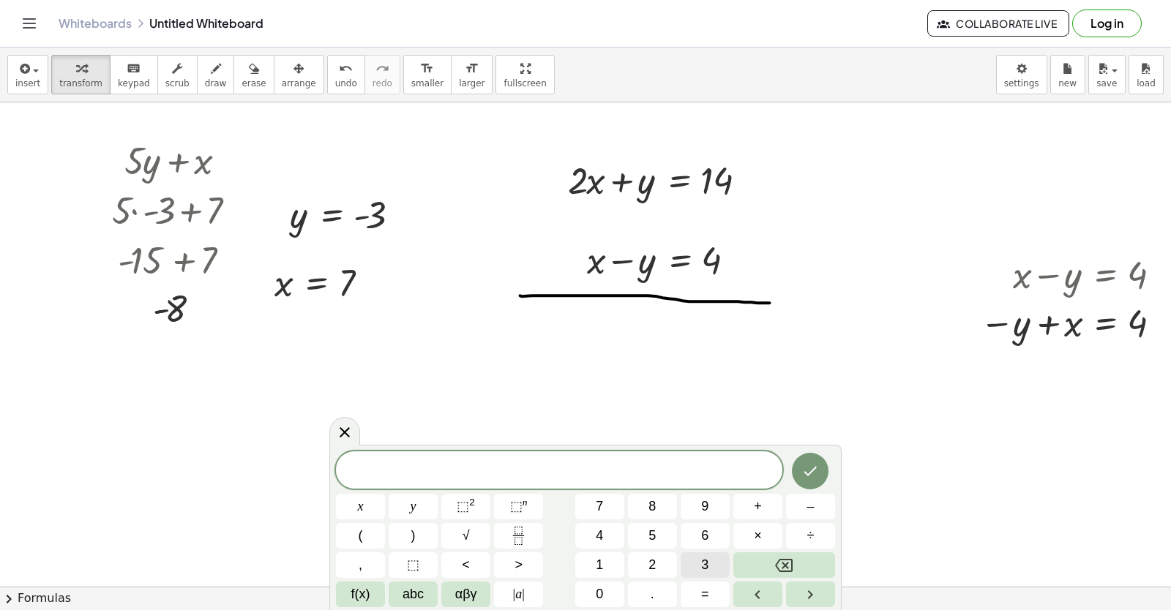
drag, startPoint x: 721, startPoint y: 561, endPoint x: 716, endPoint y: 571, distance: 11.1
click at [716, 571] on div "x y ⬚ 2 ⬚ n 7 8 9 + – ( ) √ 4 5 6 × ÷ , ⬚ < > 1 2 3 f(x) abc αβγ | a | 0 . =" at bounding box center [585, 529] width 499 height 156
click at [711, 568] on button "3" at bounding box center [704, 565] width 49 height 26
click at [367, 498] on button "x" at bounding box center [360, 507] width 49 height 26
click at [700, 595] on button "=" at bounding box center [704, 595] width 49 height 26
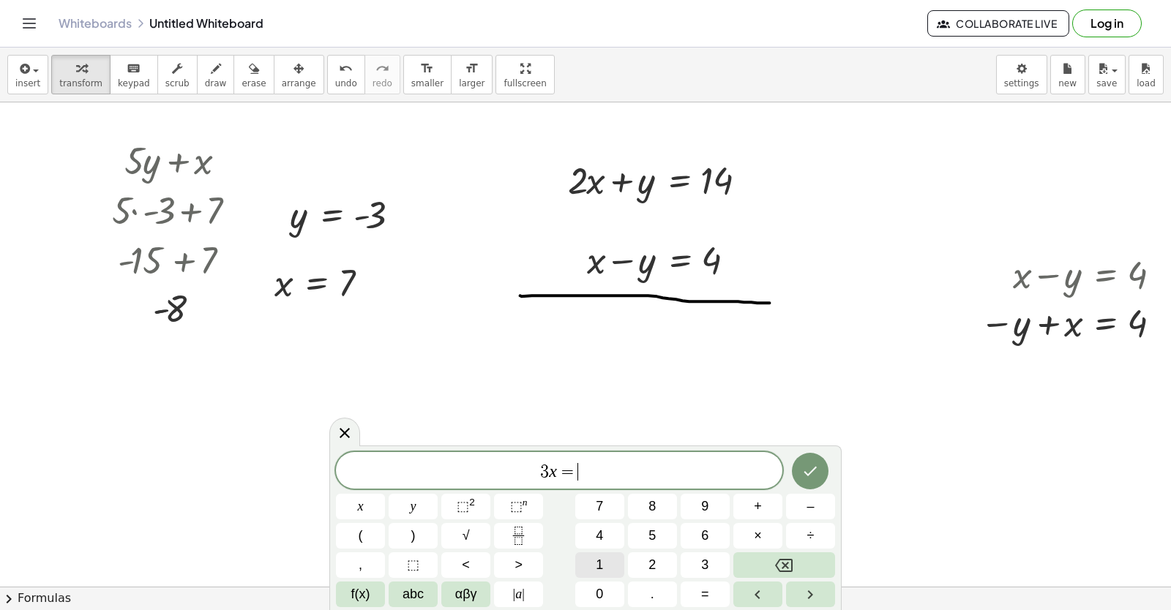
click at [596, 560] on button "1" at bounding box center [599, 565] width 49 height 26
click at [650, 508] on span "8" at bounding box center [651, 507] width 7 height 20
click at [811, 477] on icon "Done" at bounding box center [810, 471] width 18 height 18
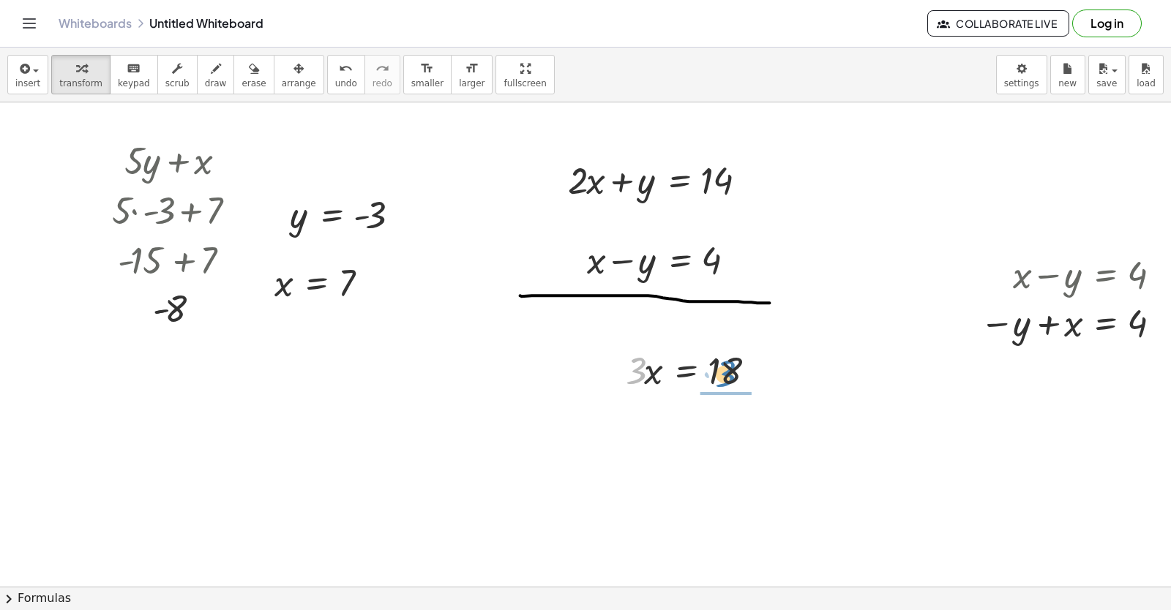
drag, startPoint x: 634, startPoint y: 365, endPoint x: 724, endPoint y: 368, distance: 89.3
click at [724, 368] on div at bounding box center [697, 370] width 159 height 50
click at [721, 431] on div at bounding box center [698, 430] width 161 height 73
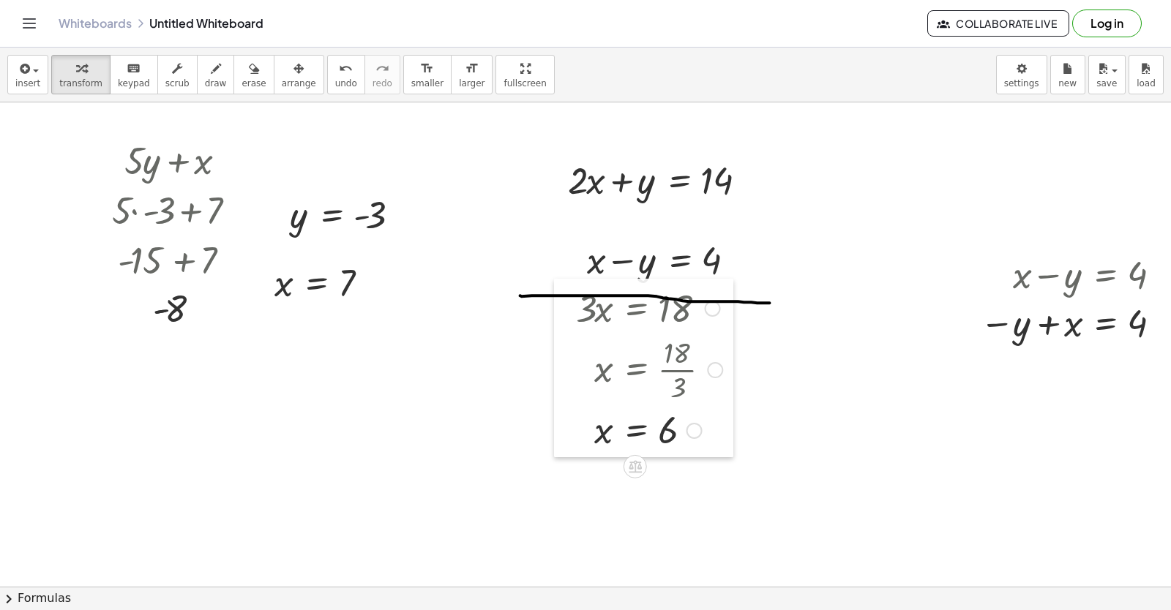
drag, startPoint x: 610, startPoint y: 380, endPoint x: 560, endPoint y: 318, distance: 79.6
click at [560, 318] on div at bounding box center [565, 368] width 22 height 179
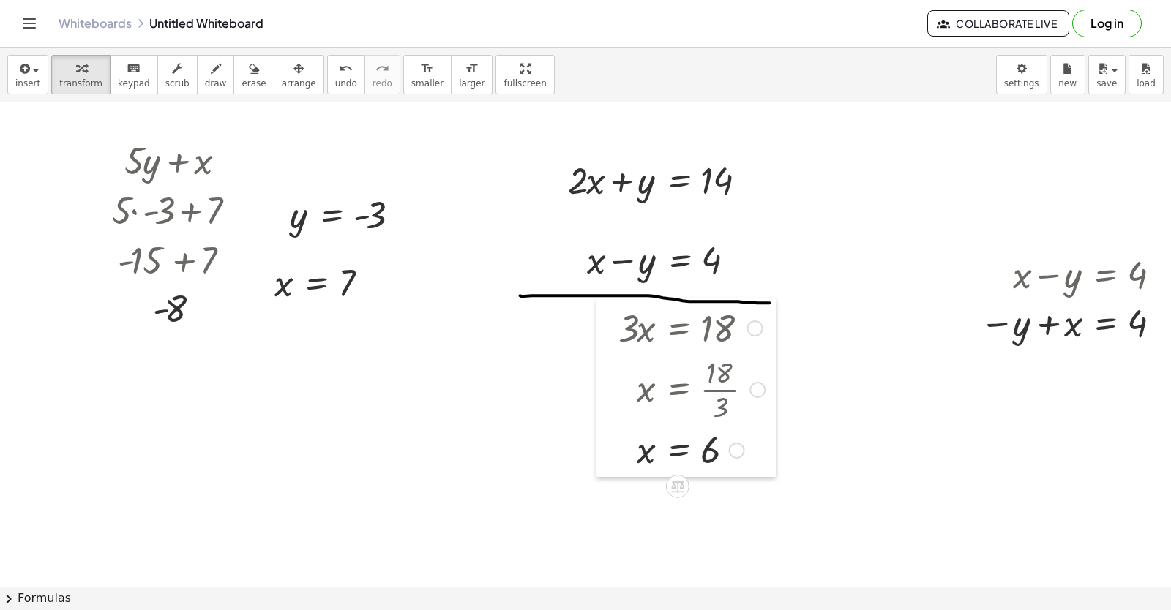
drag, startPoint x: 567, startPoint y: 312, endPoint x: 609, endPoint y: 331, distance: 46.8
click at [609, 331] on div at bounding box center [607, 388] width 22 height 179
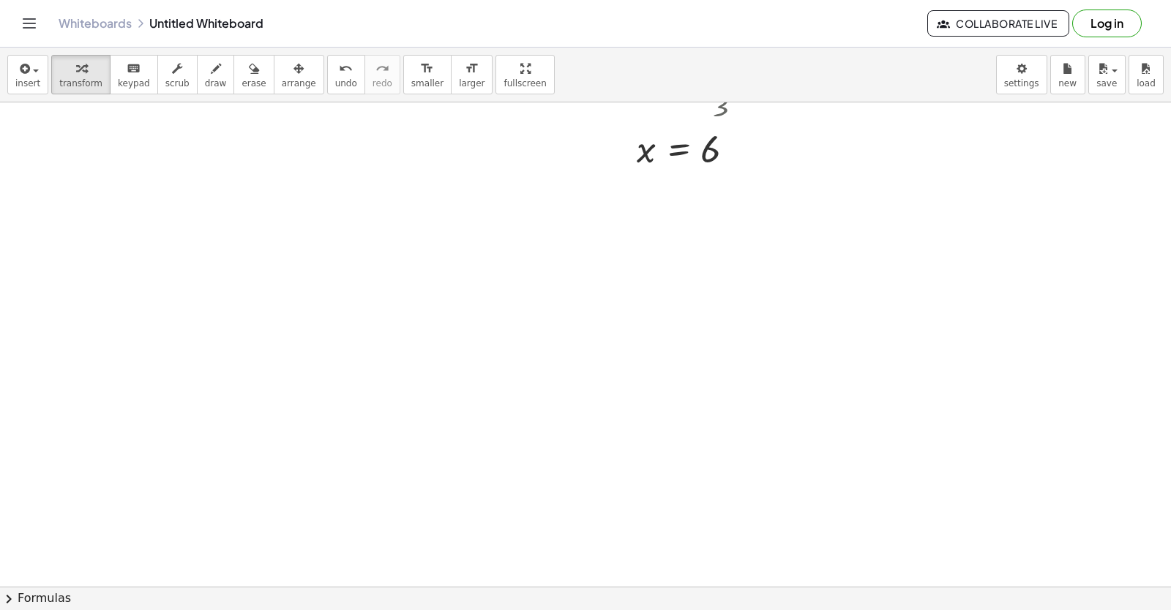
scroll to position [9849, 0]
drag, startPoint x: 527, startPoint y: 181, endPoint x: 417, endPoint y: 195, distance: 110.6
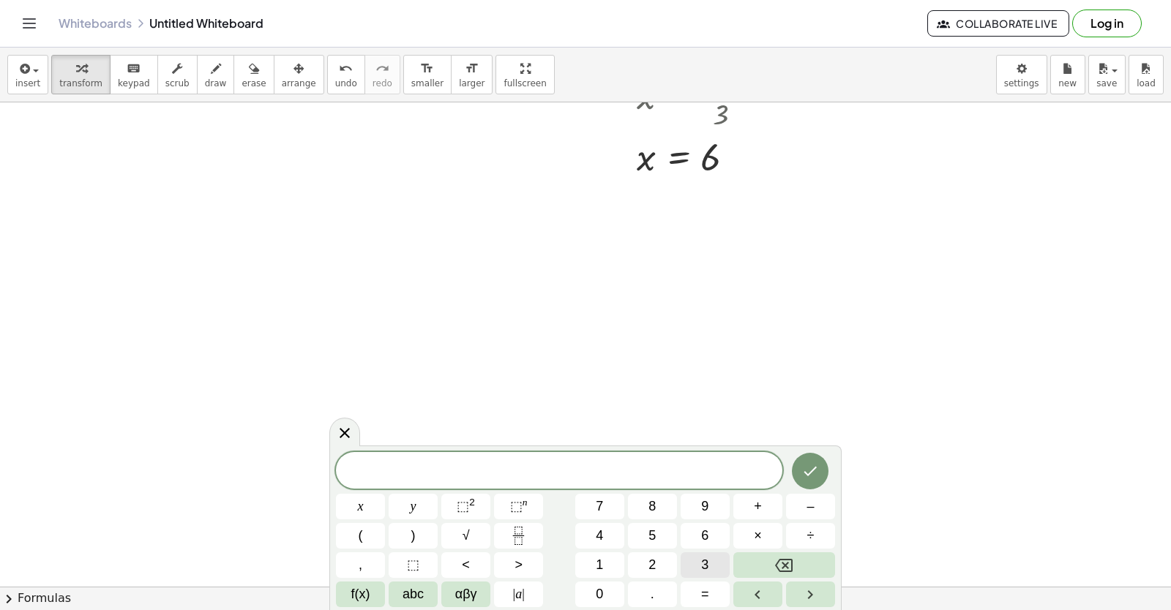
click at [700, 562] on button "3" at bounding box center [704, 565] width 49 height 26
click at [744, 503] on button "+" at bounding box center [757, 507] width 49 height 26
click at [642, 526] on button "5" at bounding box center [652, 536] width 49 height 26
click at [411, 503] on span "y" at bounding box center [413, 507] width 6 height 20
click at [716, 589] on button "=" at bounding box center [704, 595] width 49 height 26
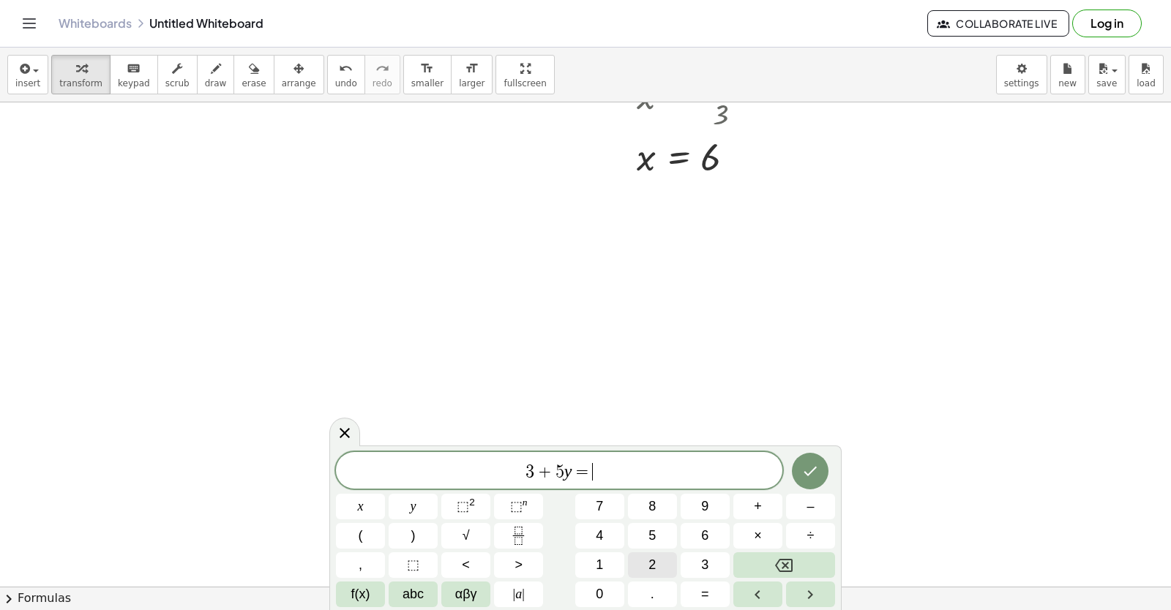
click at [642, 558] on button "2" at bounding box center [652, 565] width 49 height 26
click at [708, 537] on span "6" at bounding box center [704, 536] width 7 height 20
click at [814, 468] on icon "Done" at bounding box center [810, 472] width 13 height 10
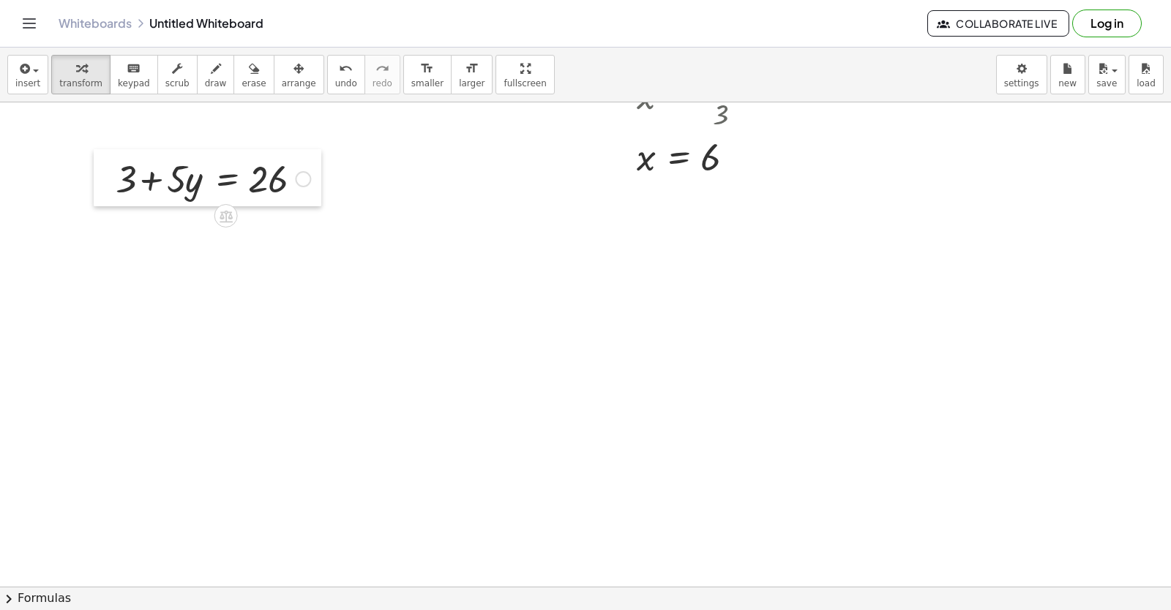
drag, startPoint x: 546, startPoint y: 192, endPoint x: 113, endPoint y: 162, distance: 433.5
click at [113, 162] on div at bounding box center [105, 177] width 22 height 57
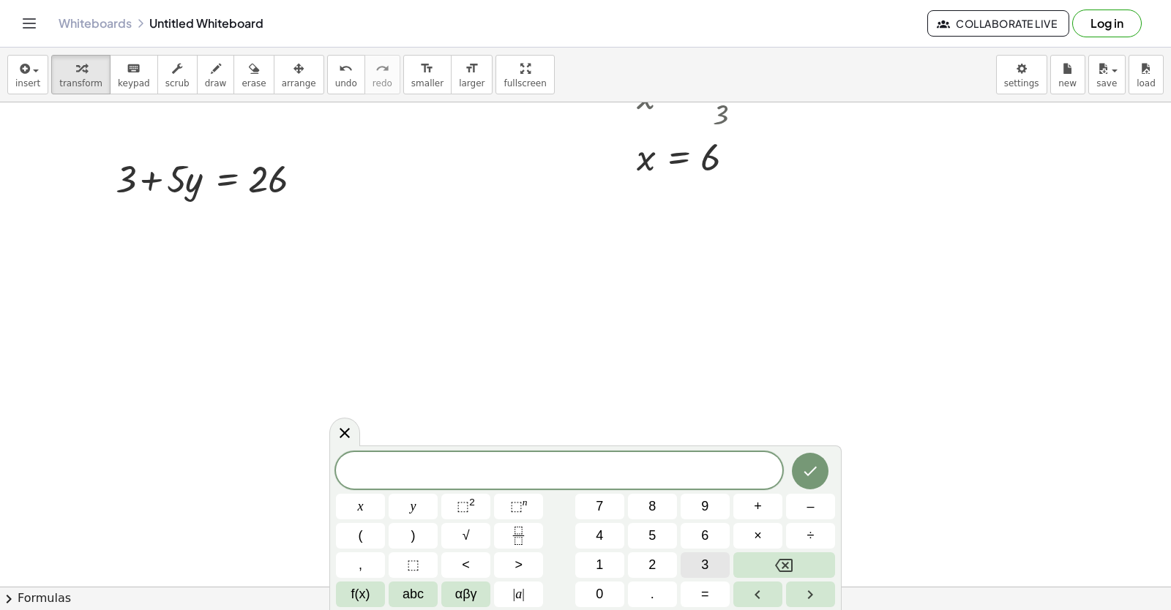
click at [699, 561] on button "3" at bounding box center [704, 565] width 49 height 26
click at [789, 561] on icon "Backspace" at bounding box center [784, 566] width 18 height 18
click at [797, 511] on button "–" at bounding box center [810, 507] width 49 height 26
click at [717, 563] on button "3" at bounding box center [704, 565] width 49 height 26
click at [358, 509] on button "x" at bounding box center [360, 507] width 49 height 26
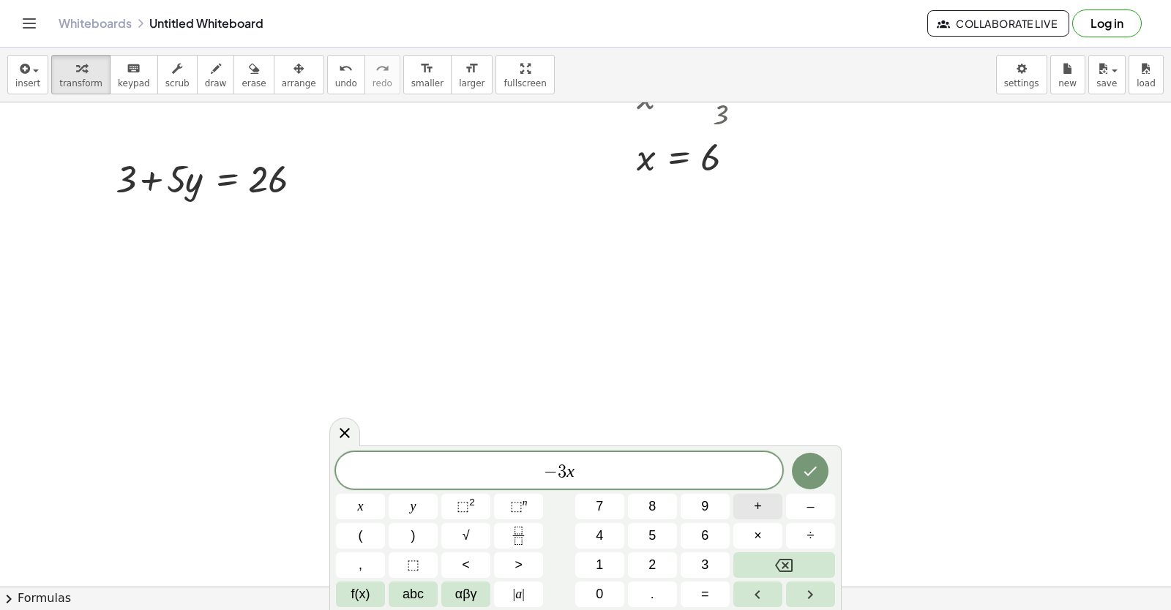
click at [762, 503] on button "+" at bounding box center [757, 507] width 49 height 26
click at [640, 564] on button "2" at bounding box center [652, 565] width 49 height 26
click at [427, 505] on button "y" at bounding box center [413, 507] width 49 height 26
click at [700, 596] on button "=" at bounding box center [704, 595] width 49 height 26
click at [658, 563] on button "2" at bounding box center [652, 565] width 49 height 26
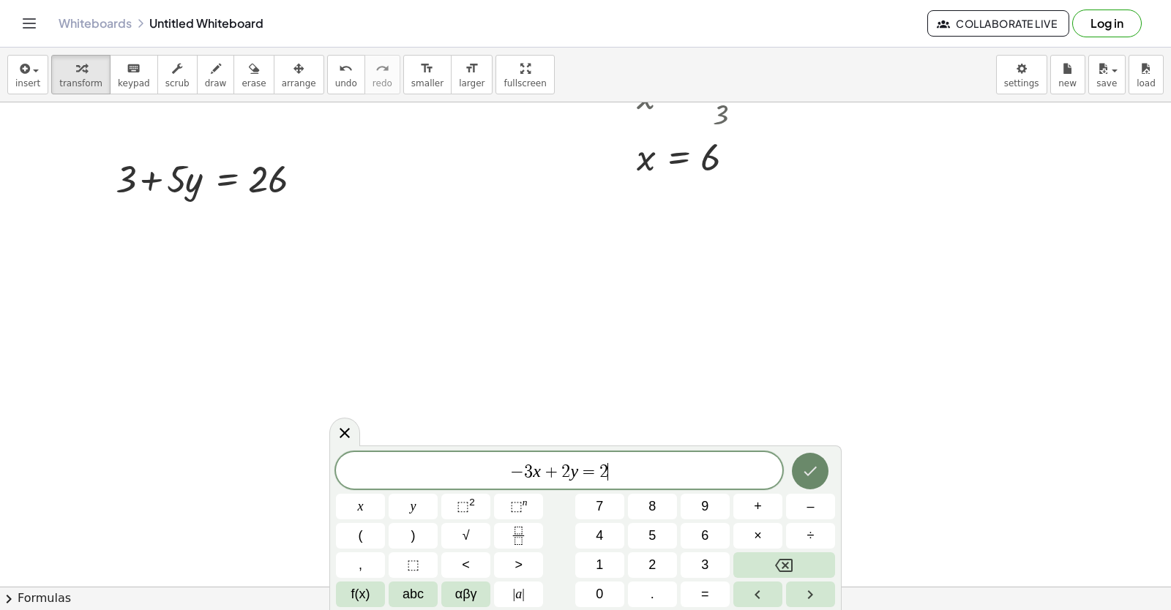
click at [814, 472] on icon "Done" at bounding box center [810, 471] width 18 height 18
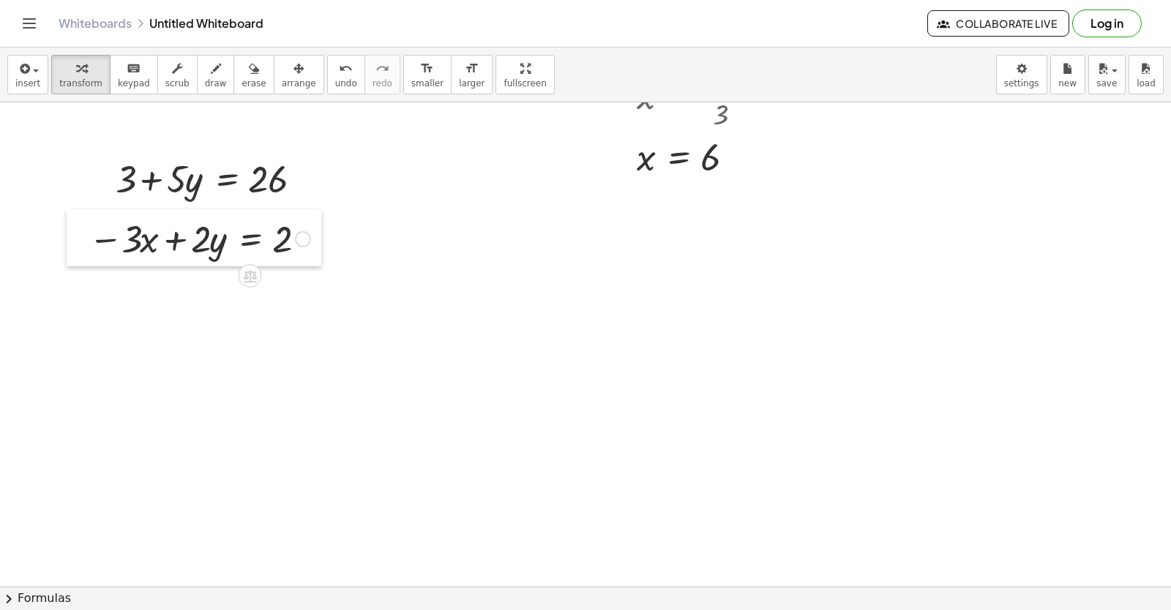
drag, startPoint x: 333, startPoint y: 297, endPoint x: 80, endPoint y: 214, distance: 265.8
click at [80, 214] on div at bounding box center [78, 237] width 22 height 57
click at [211, 65] on icon "button" at bounding box center [216, 69] width 10 height 18
drag, startPoint x: 44, startPoint y: 291, endPoint x: 252, endPoint y: 291, distance: 208.5
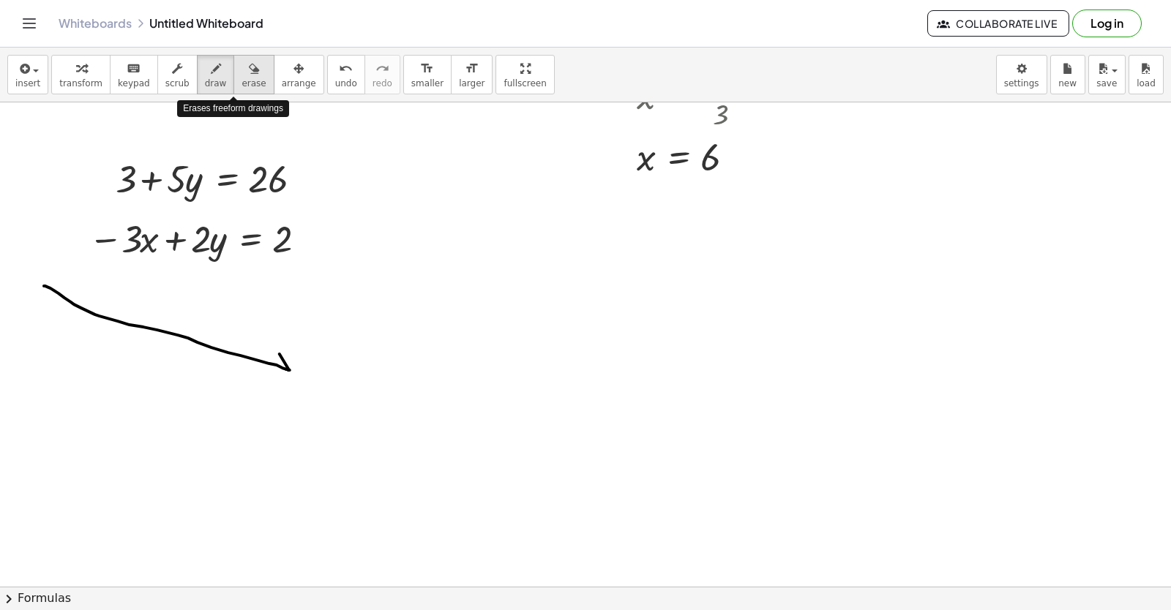
click at [241, 67] on div "button" at bounding box center [253, 68] width 24 height 18
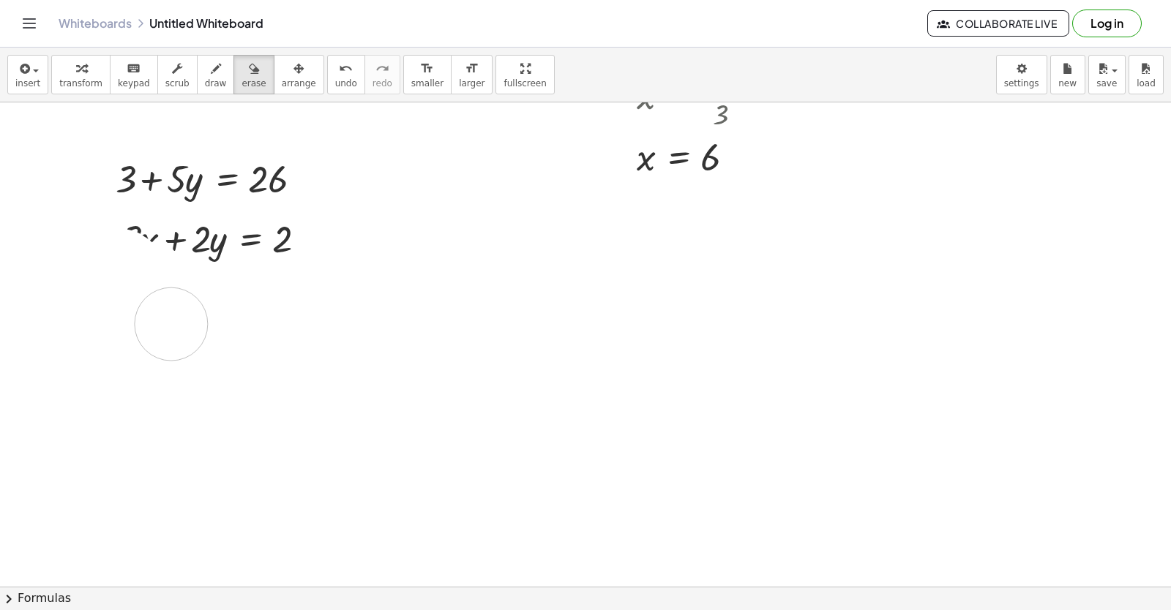
drag, startPoint x: 43, startPoint y: 267, endPoint x: 168, endPoint y: 271, distance: 124.4
click at [205, 68] on div "button" at bounding box center [216, 68] width 22 height 18
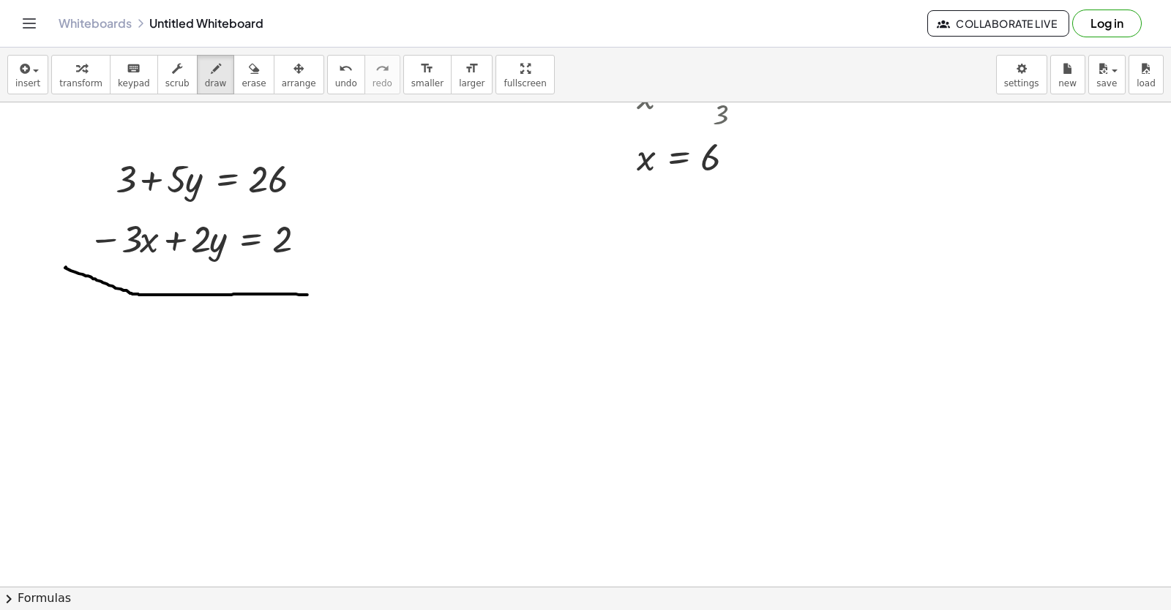
drag, startPoint x: 66, startPoint y: 272, endPoint x: 307, endPoint y: 300, distance: 243.0
drag, startPoint x: 76, startPoint y: 63, endPoint x: 149, endPoint y: 369, distance: 314.5
click at [76, 64] on icon "button" at bounding box center [81, 69] width 10 height 18
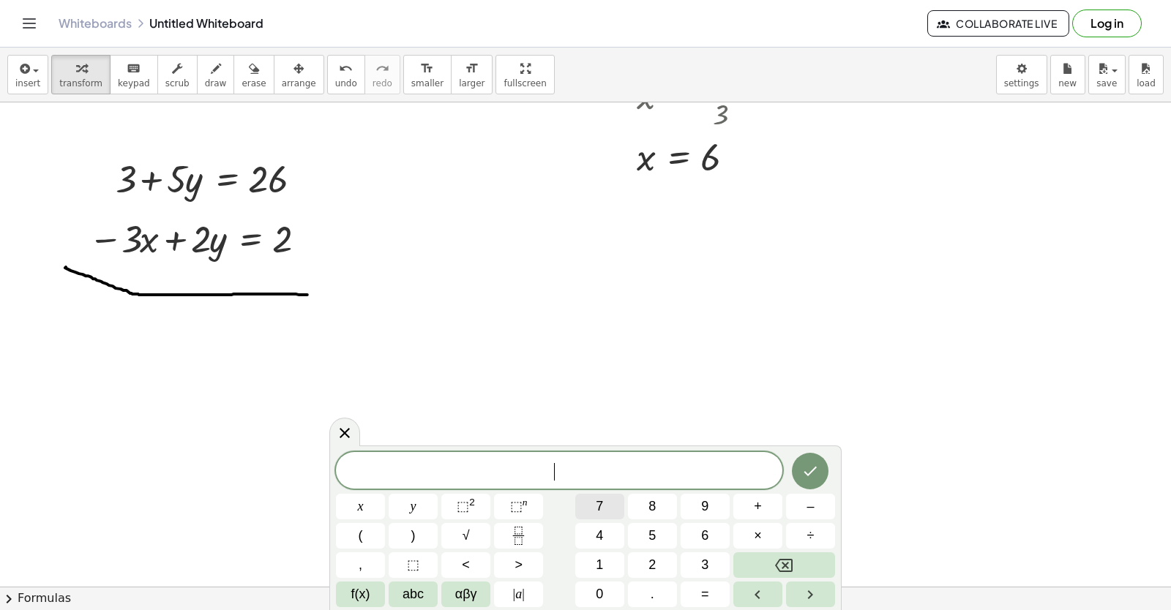
click at [603, 514] on span "7" at bounding box center [599, 507] width 7 height 20
click at [427, 511] on button "y" at bounding box center [413, 507] width 49 height 26
click at [717, 596] on button "=" at bounding box center [704, 595] width 49 height 26
click at [662, 561] on button "2" at bounding box center [652, 565] width 49 height 26
click at [667, 501] on button "8" at bounding box center [652, 507] width 49 height 26
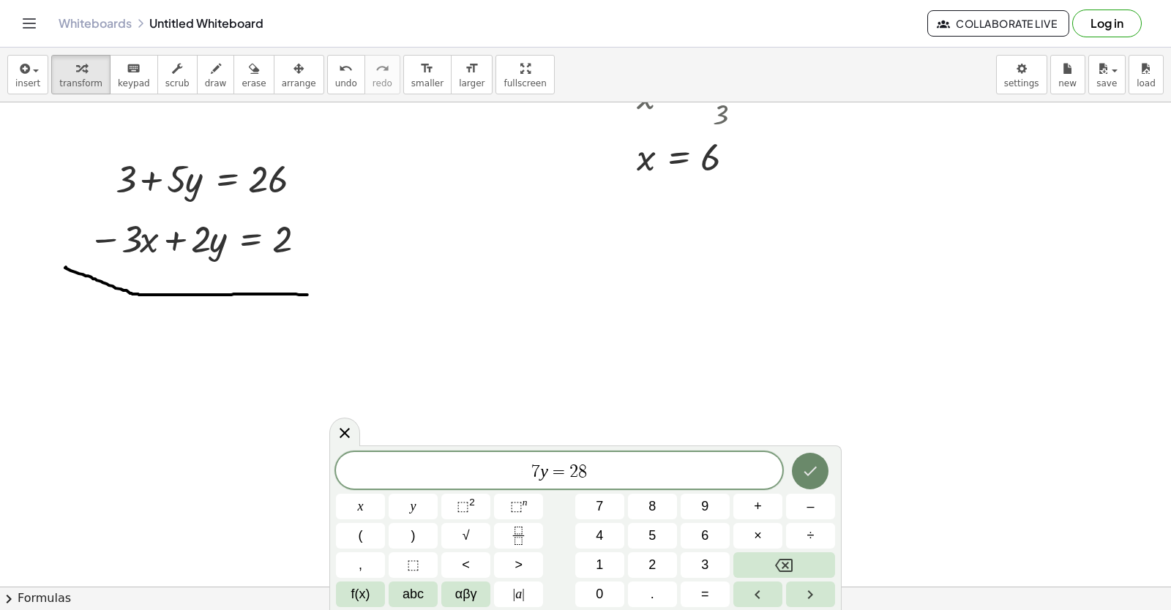
click at [805, 472] on icon "Done" at bounding box center [810, 472] width 13 height 10
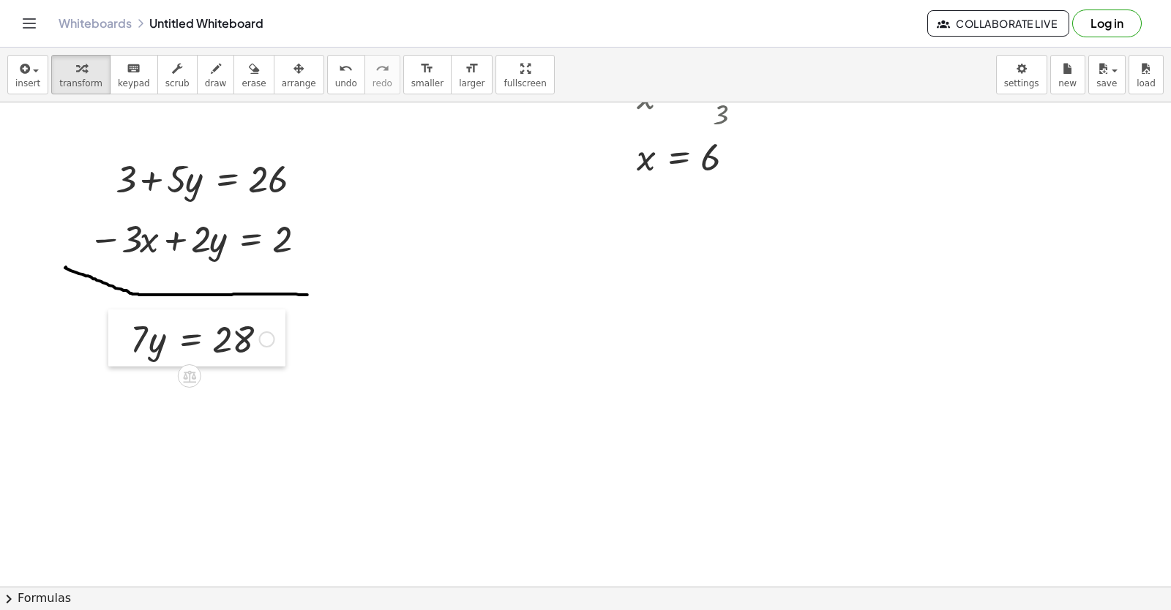
drag, startPoint x: 618, startPoint y: 432, endPoint x: 108, endPoint y: 345, distance: 518.2
click at [112, 342] on div at bounding box center [119, 337] width 22 height 57
drag, startPoint x: 140, startPoint y: 337, endPoint x: 270, endPoint y: 342, distance: 130.3
click at [270, 342] on div at bounding box center [198, 339] width 159 height 50
drag, startPoint x: 233, startPoint y: 412, endPoint x: 252, endPoint y: 372, distance: 44.5
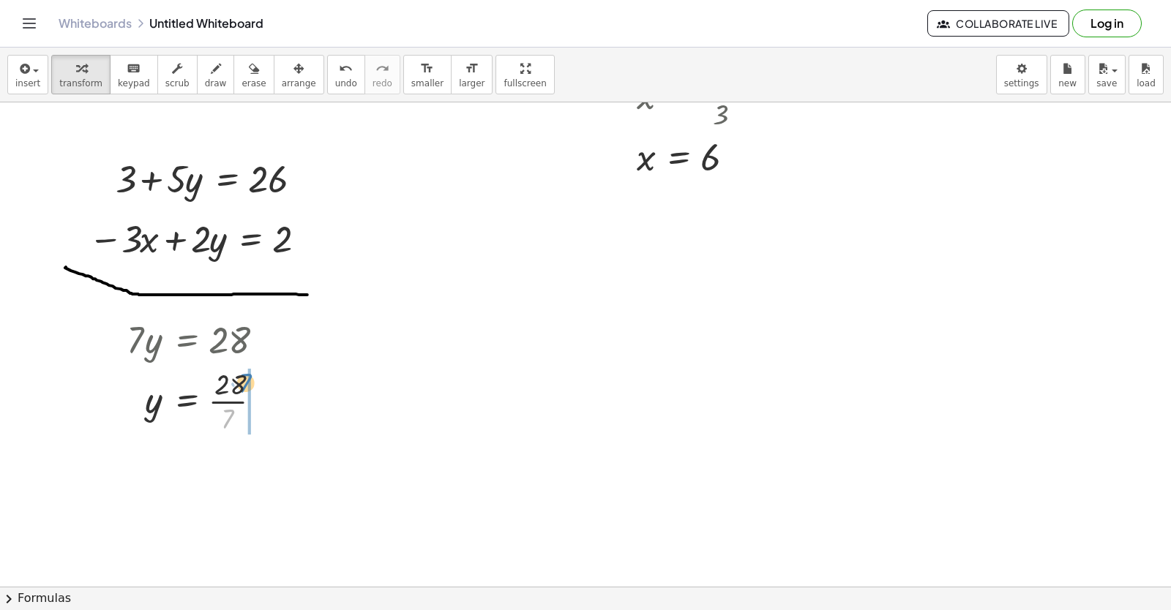
click at [252, 372] on div at bounding box center [199, 400] width 161 height 73
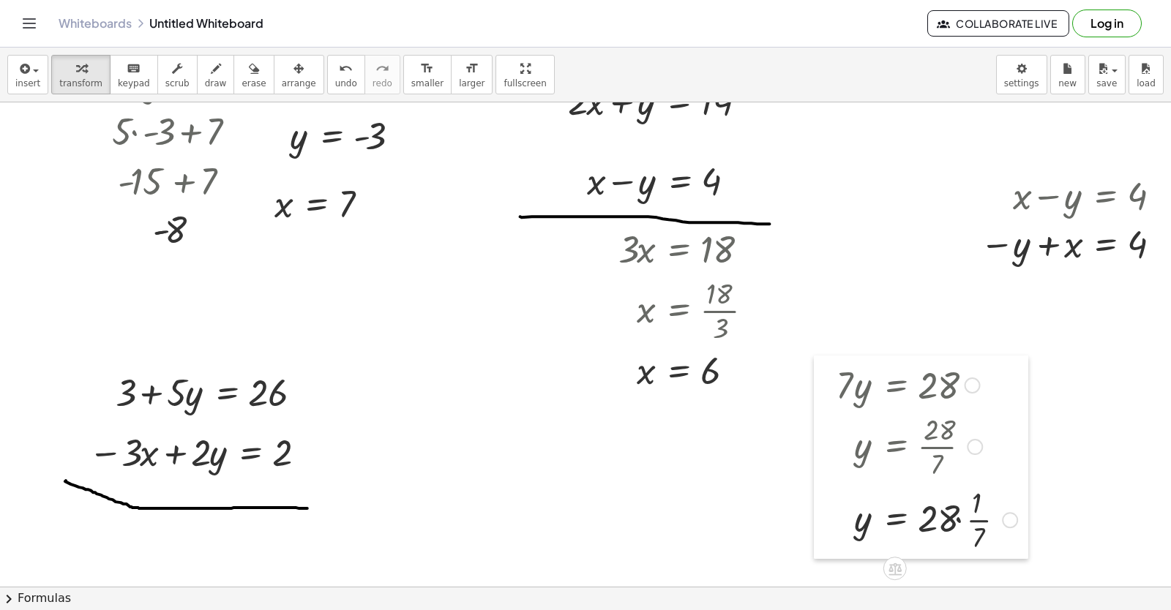
scroll to position [8971, 0]
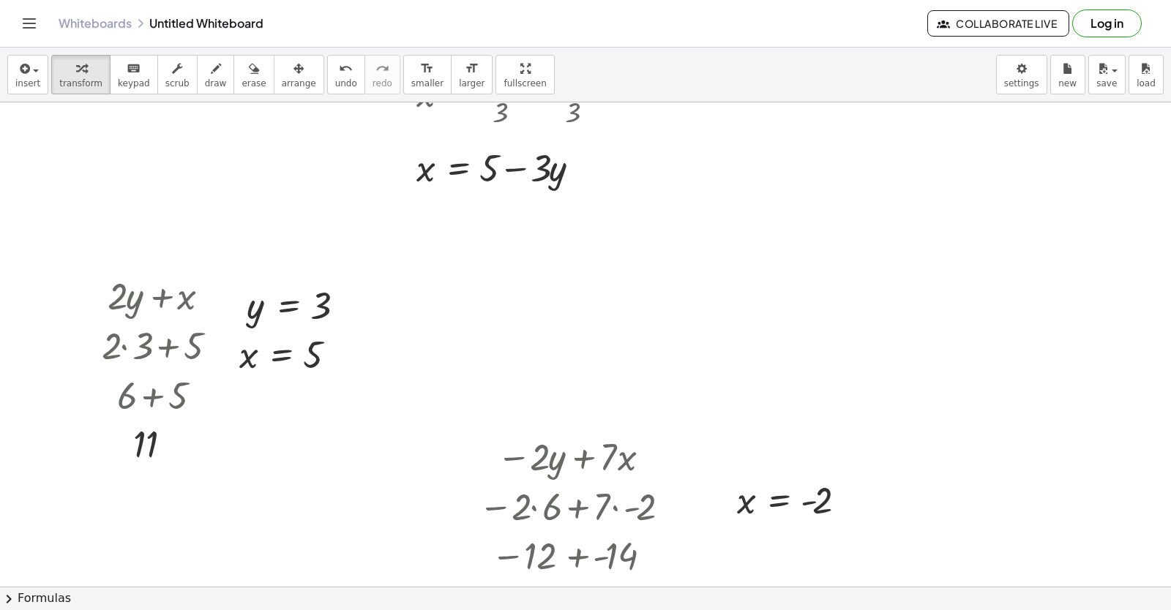
drag, startPoint x: 108, startPoint y: 354, endPoint x: 737, endPoint y: 173, distance: 654.9
click at [838, 41] on div "Graspable Math Activities Get Started Activity Bank Assigned Work Classes White…" at bounding box center [585, 305] width 1171 height 610
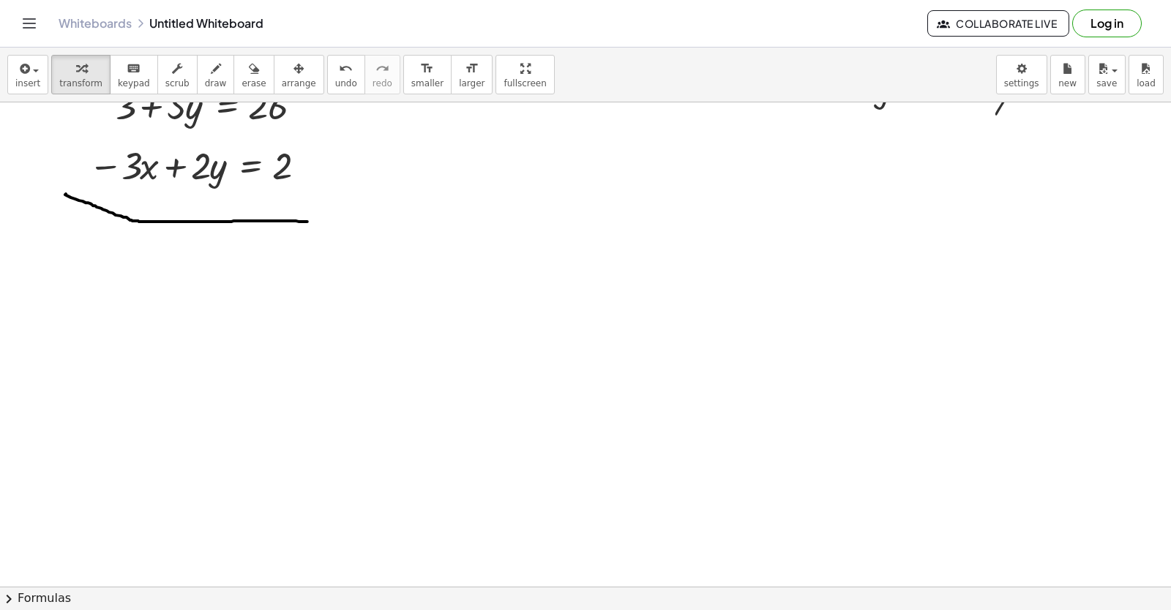
scroll to position [9996, 0]
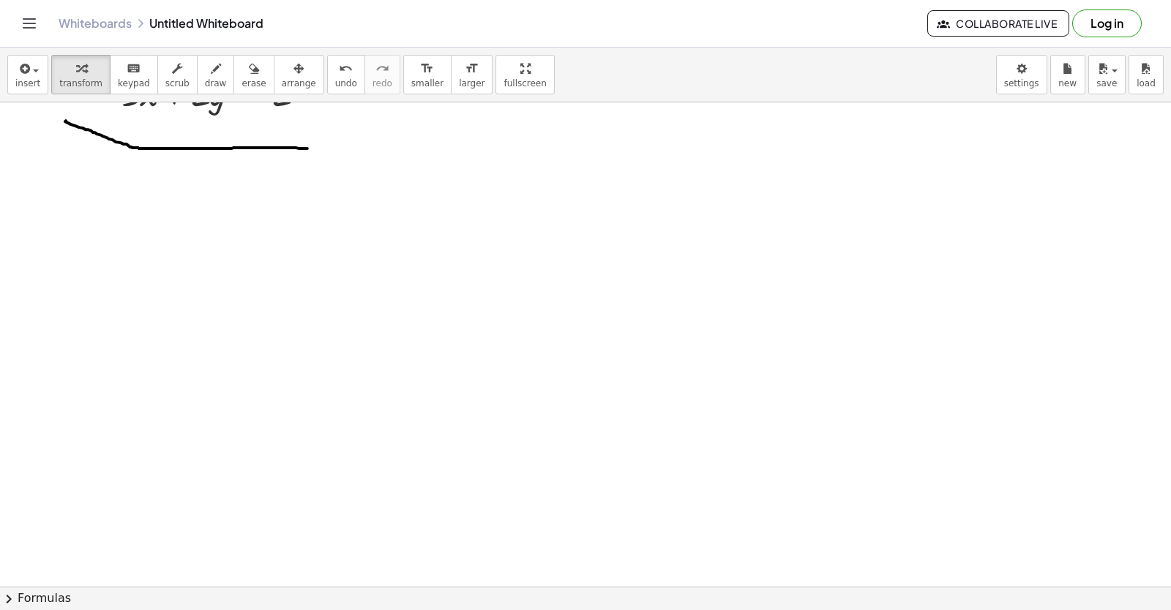
drag, startPoint x: 222, startPoint y: 192, endPoint x: 235, endPoint y: 222, distance: 33.2
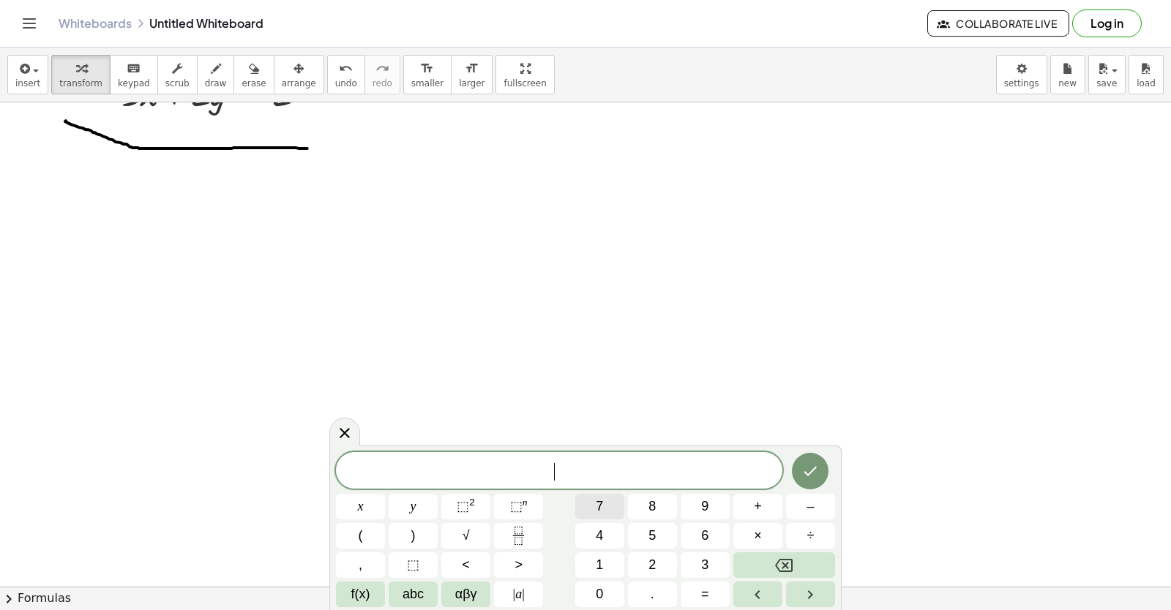
click at [600, 500] on span "7" at bounding box center [599, 507] width 7 height 20
click at [417, 502] on button "y" at bounding box center [413, 507] width 49 height 26
click at [700, 596] on button "=" at bounding box center [704, 595] width 49 height 26
click at [661, 556] on button "2" at bounding box center [652, 565] width 49 height 26
click at [649, 500] on span "8" at bounding box center [651, 507] width 7 height 20
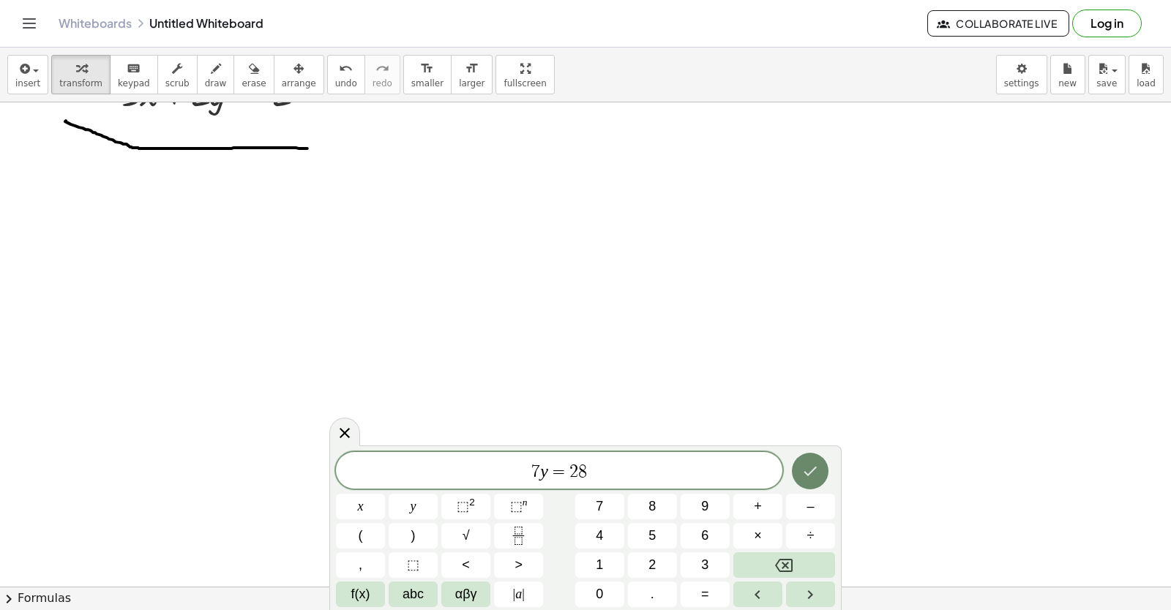
click at [811, 472] on icon "Done" at bounding box center [810, 472] width 13 height 10
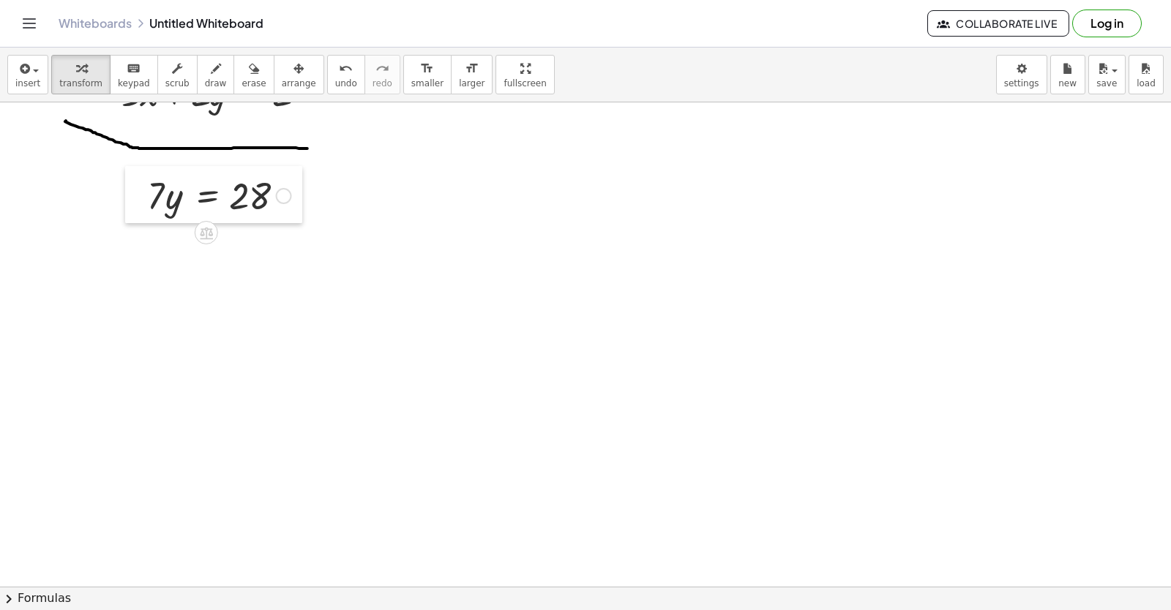
drag, startPoint x: 226, startPoint y: 219, endPoint x: 129, endPoint y: 193, distance: 100.6
click at [129, 193] on div at bounding box center [136, 194] width 22 height 57
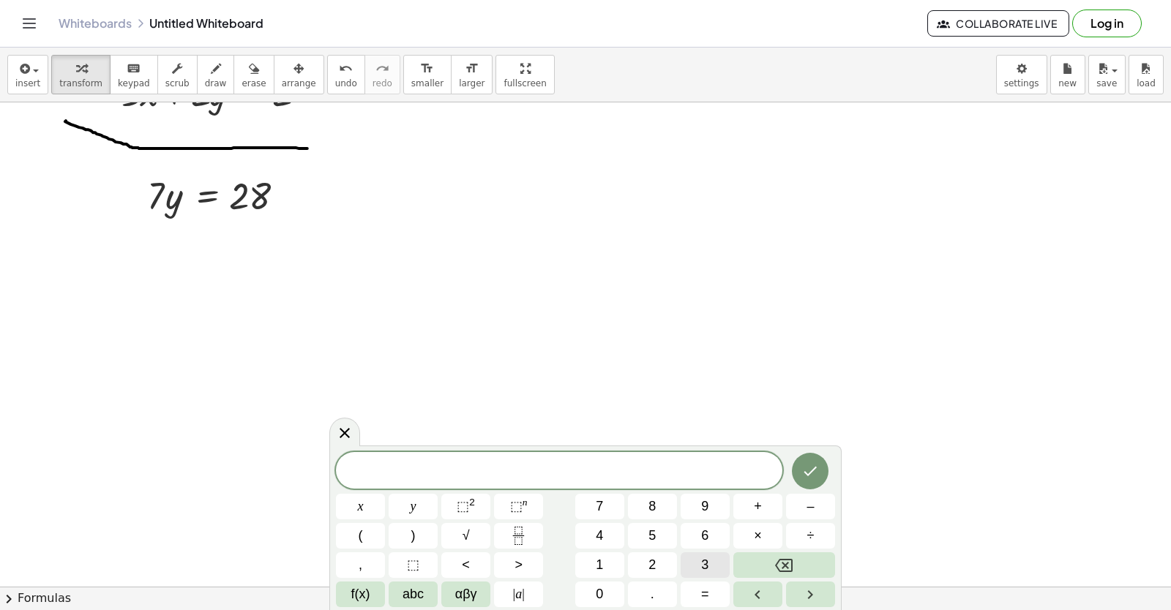
click at [696, 556] on button "3" at bounding box center [704, 565] width 49 height 26
click at [784, 565] on icon "Backspace" at bounding box center [784, 565] width 18 height 13
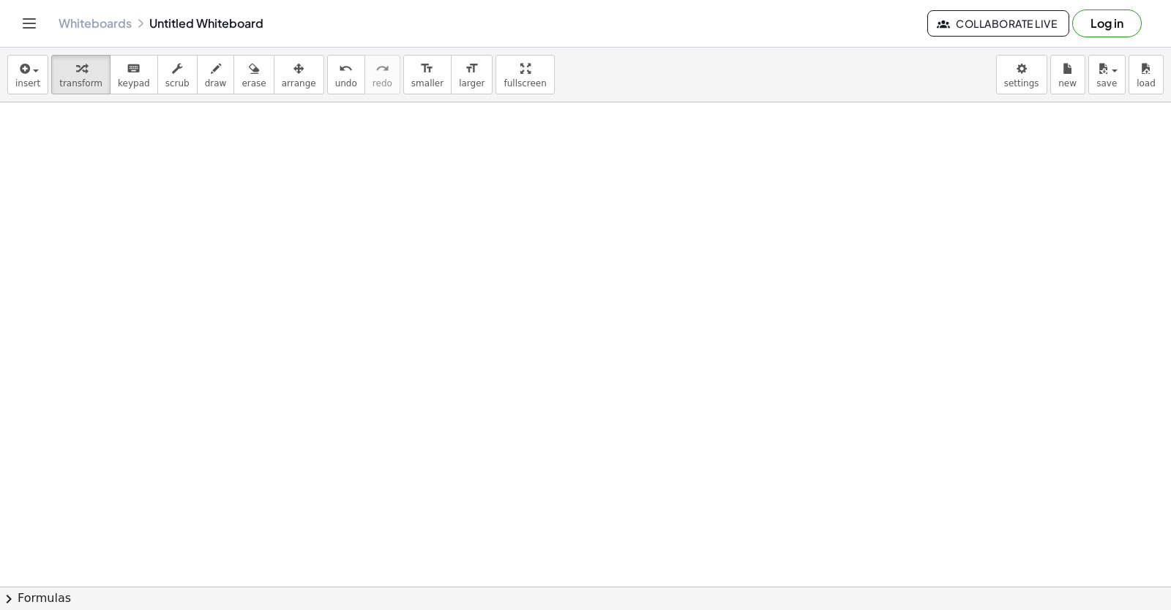
scroll to position [10508, 0]
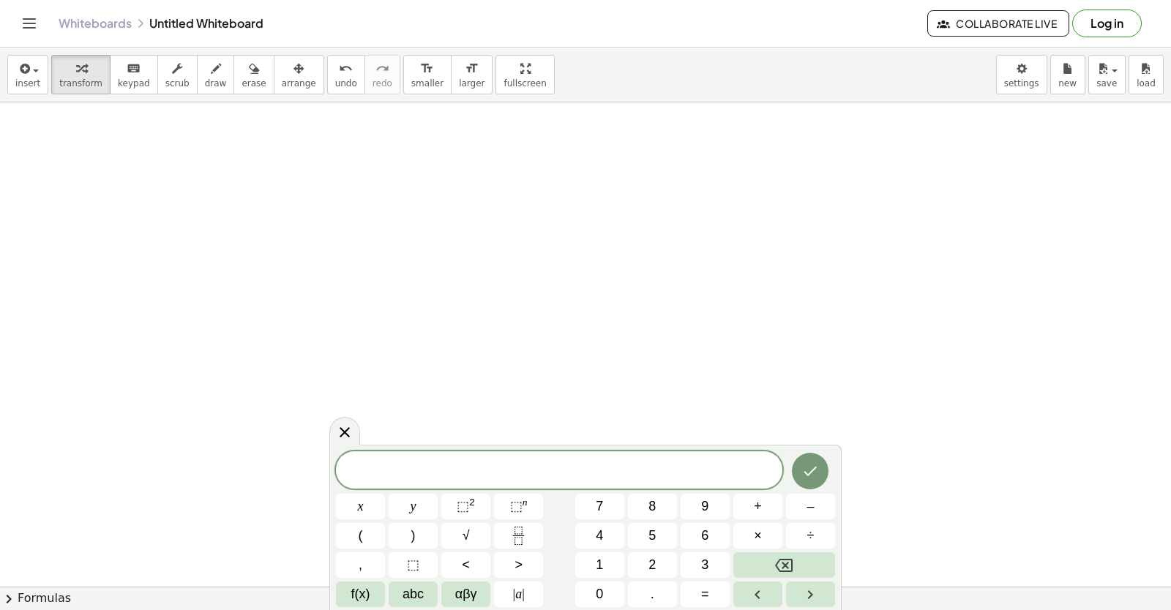
scroll to position [13323, 26]
click at [410, 591] on span "abc" at bounding box center [412, 595] width 21 height 20
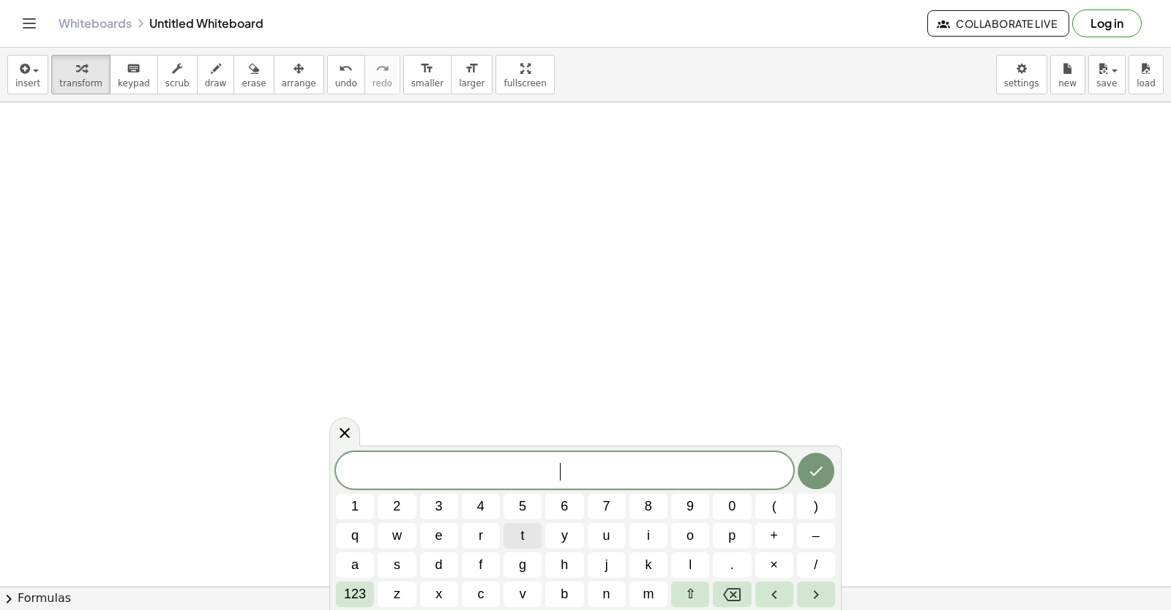
click at [531, 529] on button "t" at bounding box center [522, 536] width 38 height 26
click at [446, 527] on button "e" at bounding box center [439, 536] width 38 height 26
click at [817, 588] on icon "Right arrow" at bounding box center [816, 595] width 18 height 18
click at [519, 596] on button "v" at bounding box center [522, 595] width 38 height 26
click at [375, 568] on div "t e v ​ 1 2 3 4 5 6 7 8 9 0 ( ) q w e r t y u i o p + – a s d f g h j k l . × /…" at bounding box center [585, 529] width 499 height 155
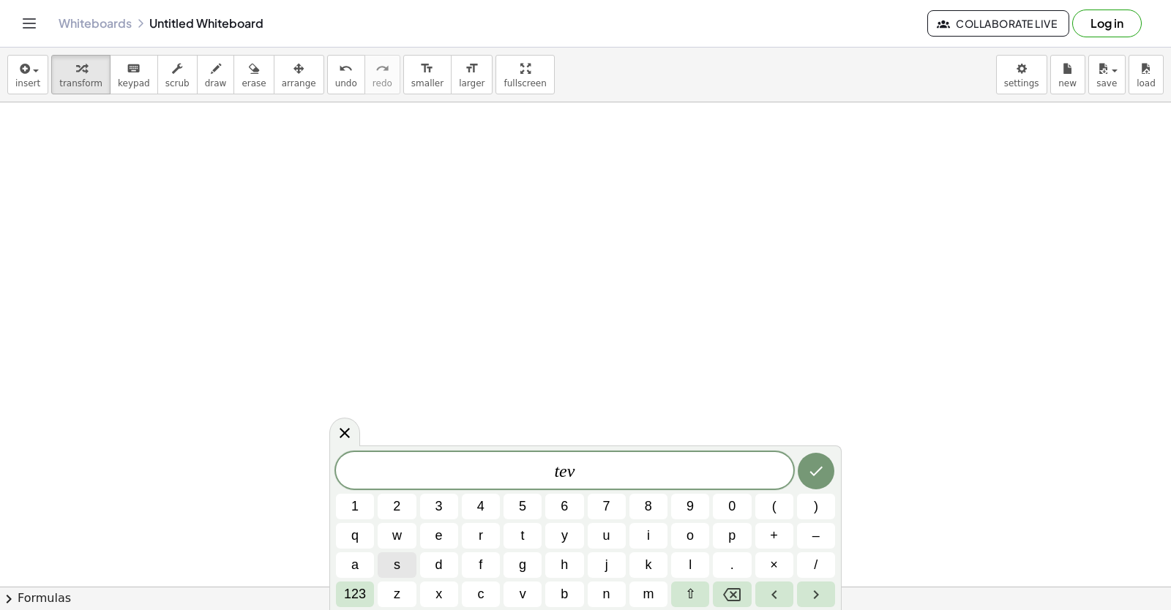
click at [394, 566] on span "s" at bounding box center [397, 565] width 7 height 20
click at [359, 563] on span "a" at bounding box center [354, 565] width 7 height 20
click at [366, 537] on button "q" at bounding box center [355, 536] width 38 height 26
click at [430, 566] on button "d" at bounding box center [439, 565] width 38 height 26
click at [361, 561] on button "a" at bounding box center [355, 565] width 38 height 26
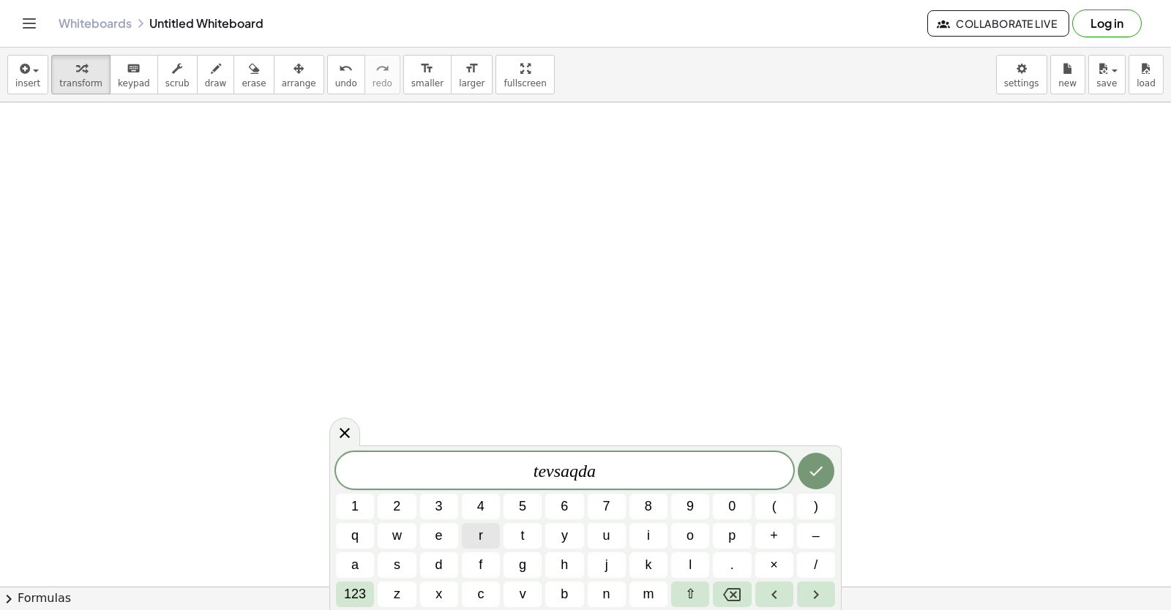
click at [475, 539] on button "r" at bounding box center [481, 536] width 38 height 26
click at [814, 476] on icon "Done" at bounding box center [816, 471] width 18 height 18
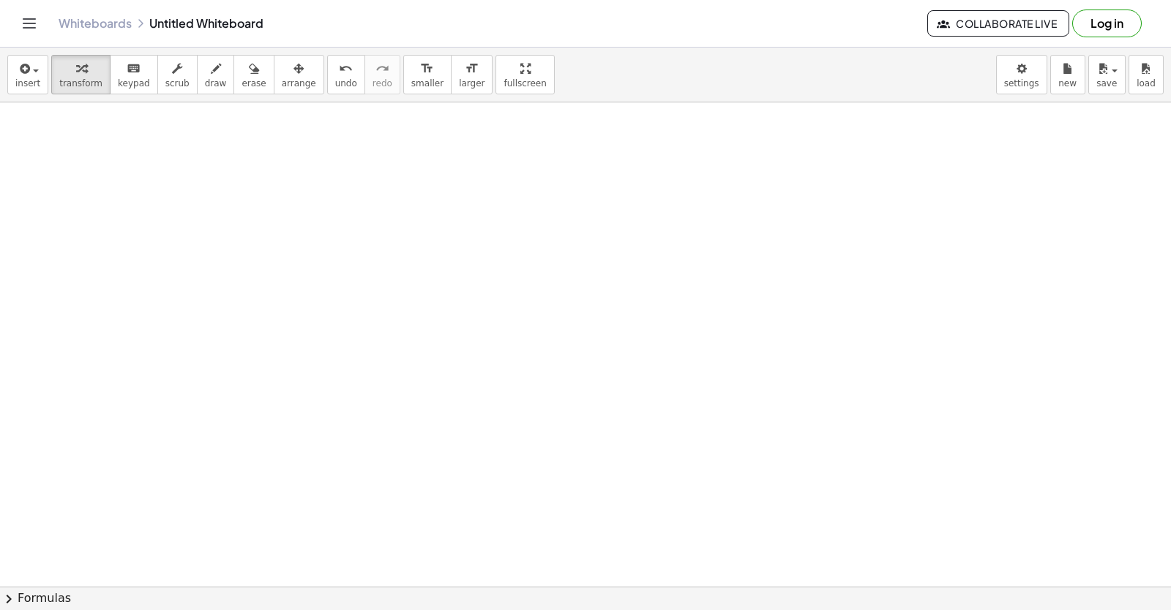
scroll to position [19339, 26]
drag, startPoint x: 0, startPoint y: 34, endPoint x: 334, endPoint y: 468, distance: 547.8
